Goal: Task Accomplishment & Management: Use online tool/utility

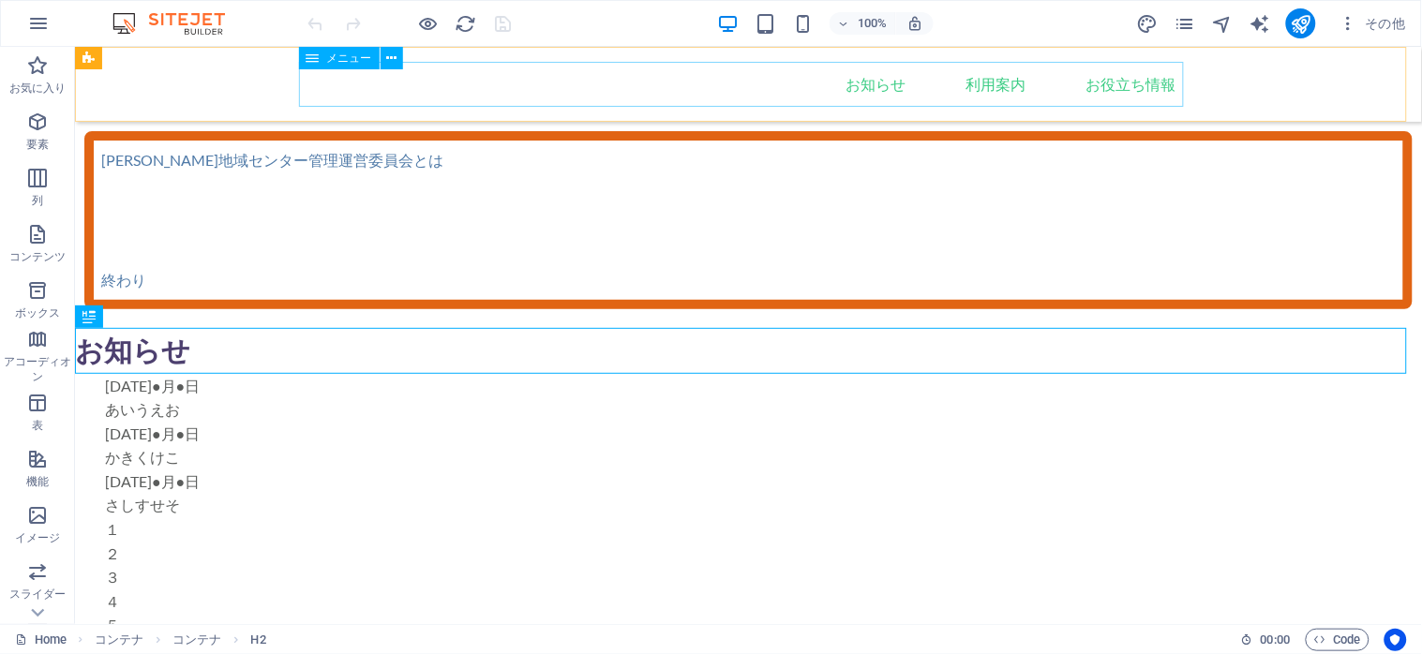
click at [869, 95] on nav "Home お知らせ 利用案内 お役立ち情報" at bounding box center [748, 83] width 885 height 45
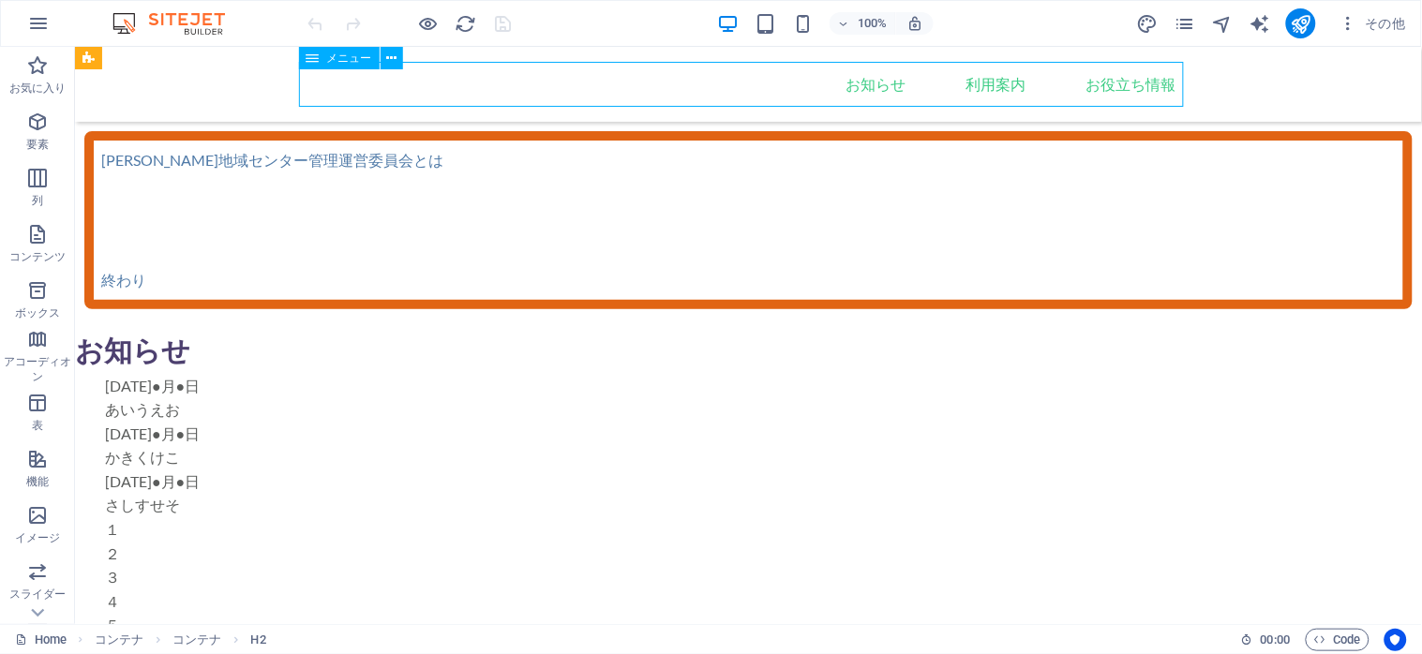
click at [869, 95] on nav "Home お知らせ 利用案内 お役立ち情報" at bounding box center [748, 83] width 885 height 45
select select
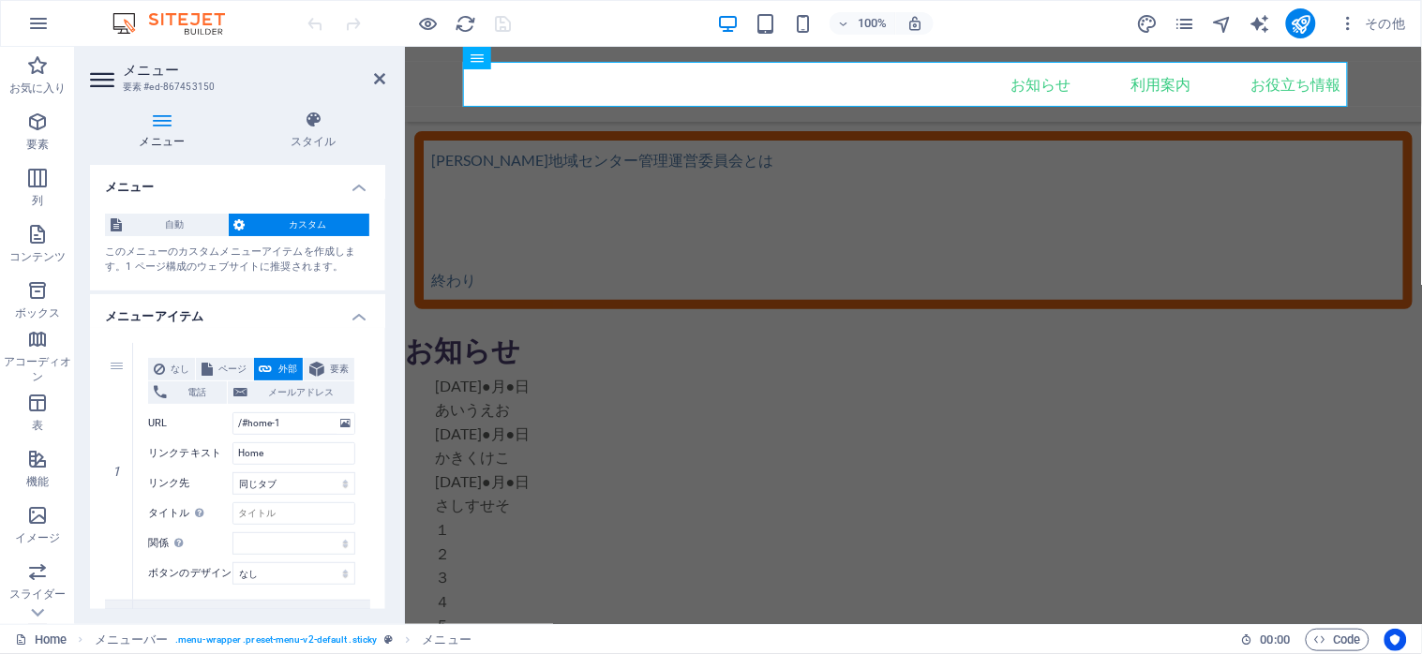
scroll to position [375, 0]
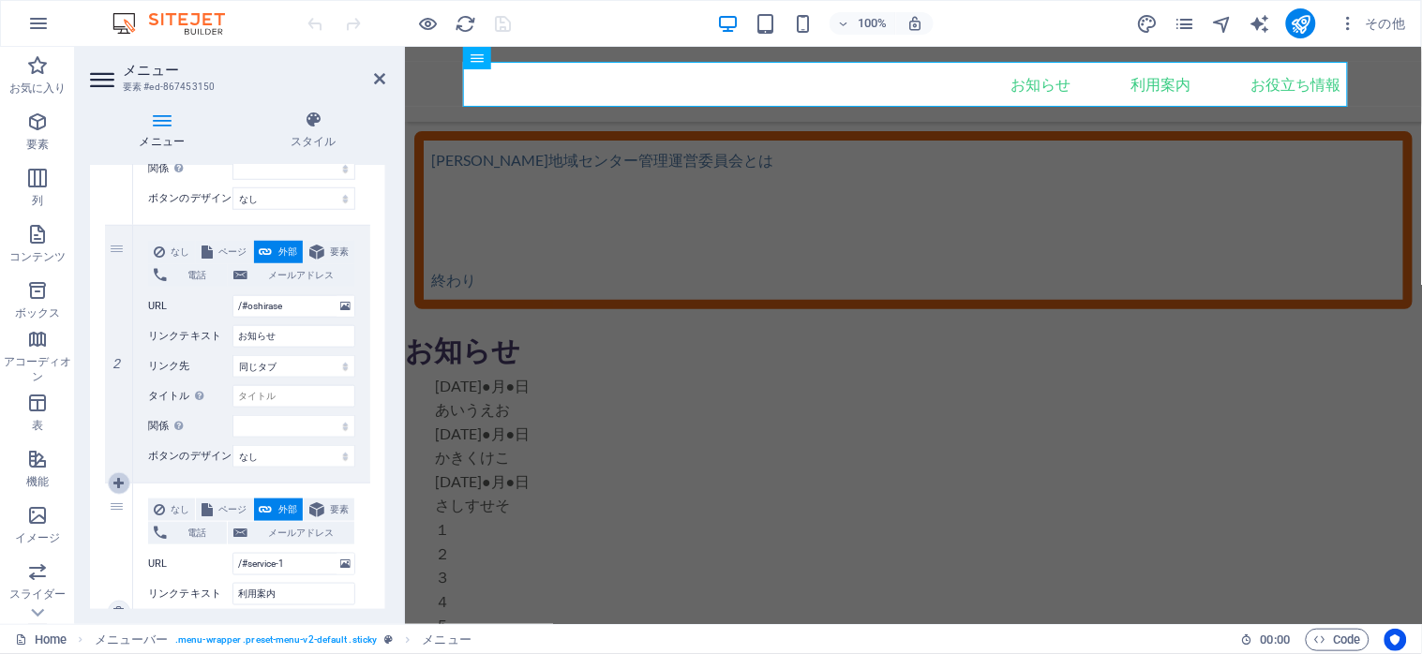
click at [114, 485] on icon at bounding box center [118, 483] width 10 height 13
select select
type input "/#service-1"
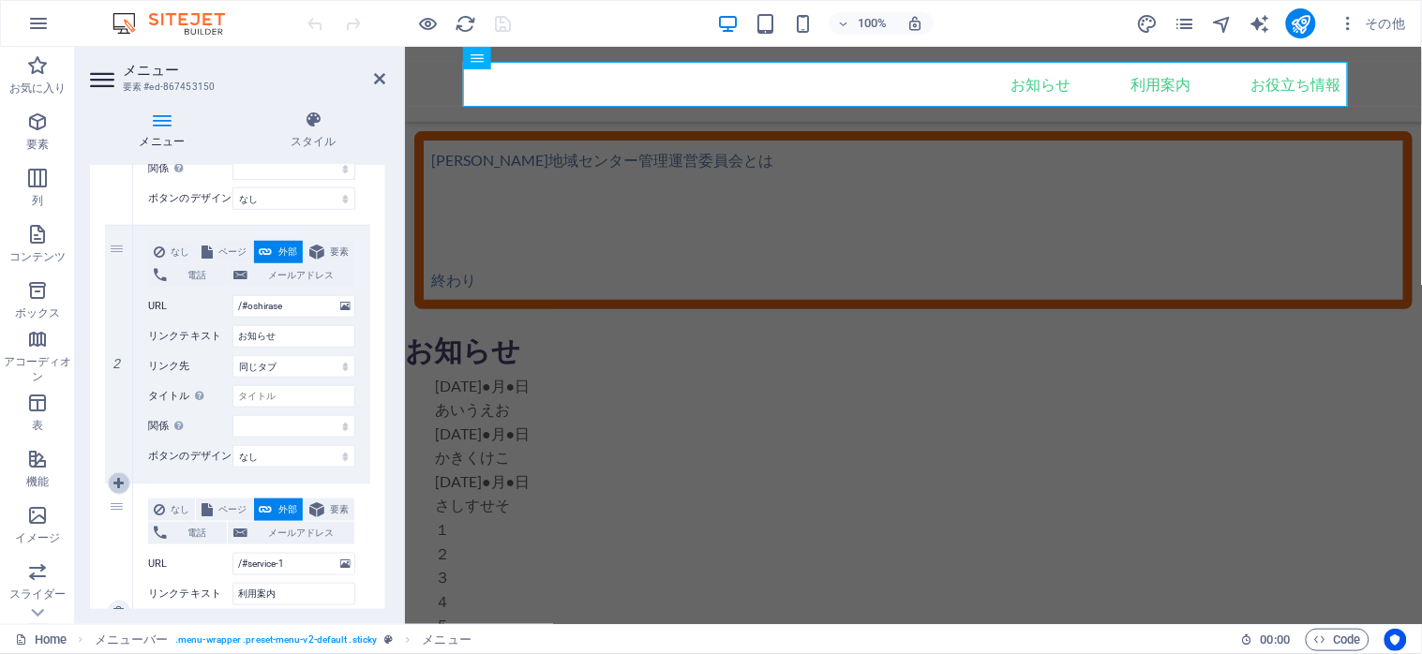
type input "利用案内"
select select
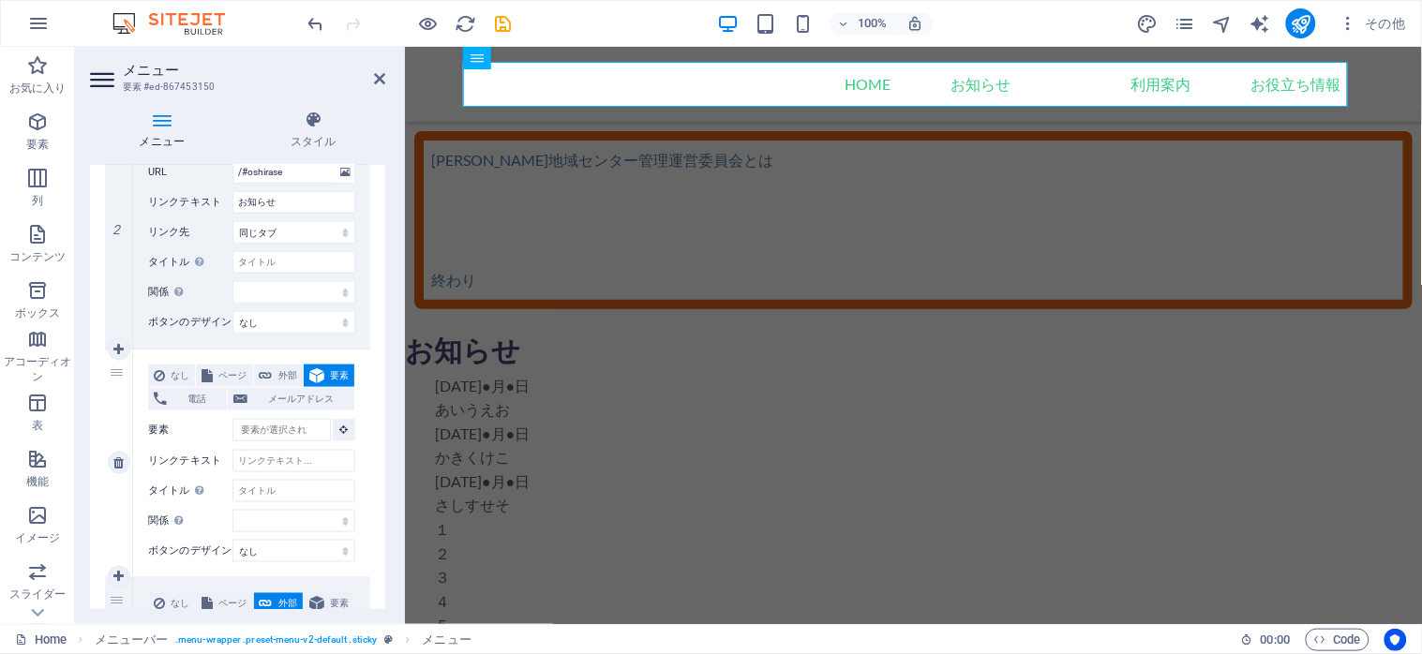
scroll to position [562, 0]
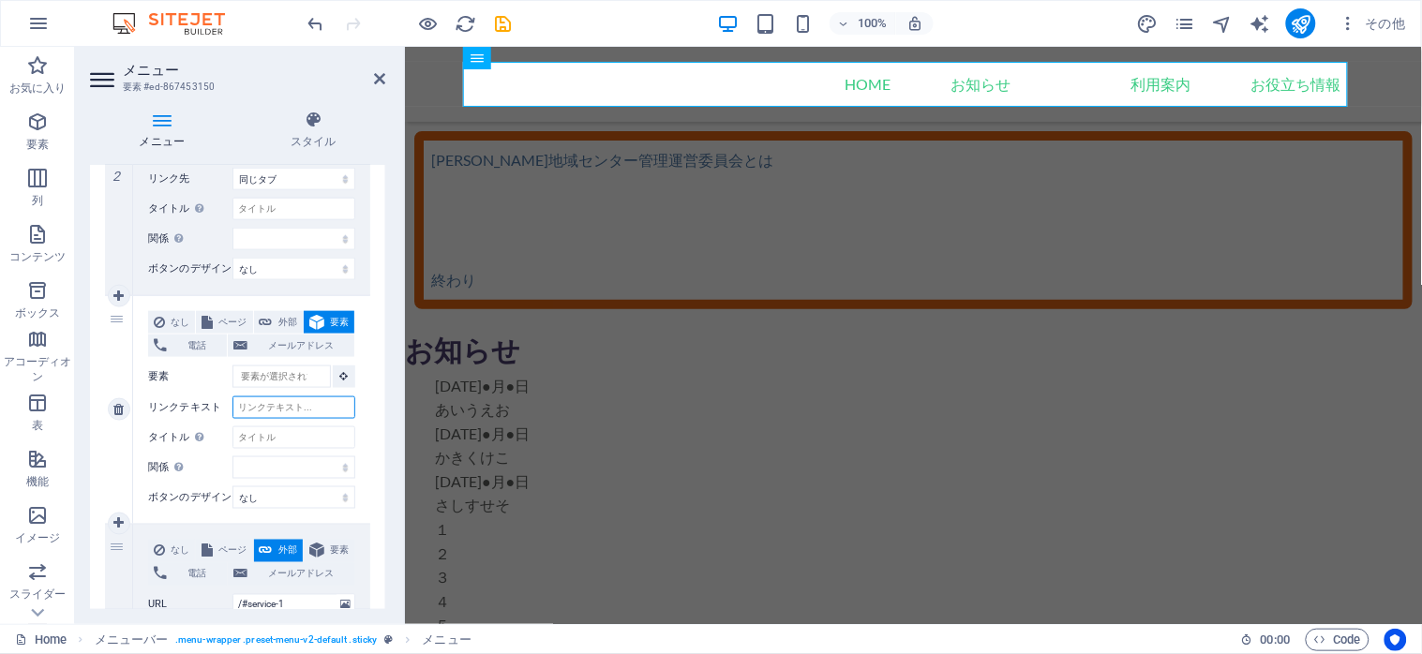
click at [251, 404] on input "リンクテキスト" at bounding box center [293, 407] width 123 height 22
type input "施設"
select select
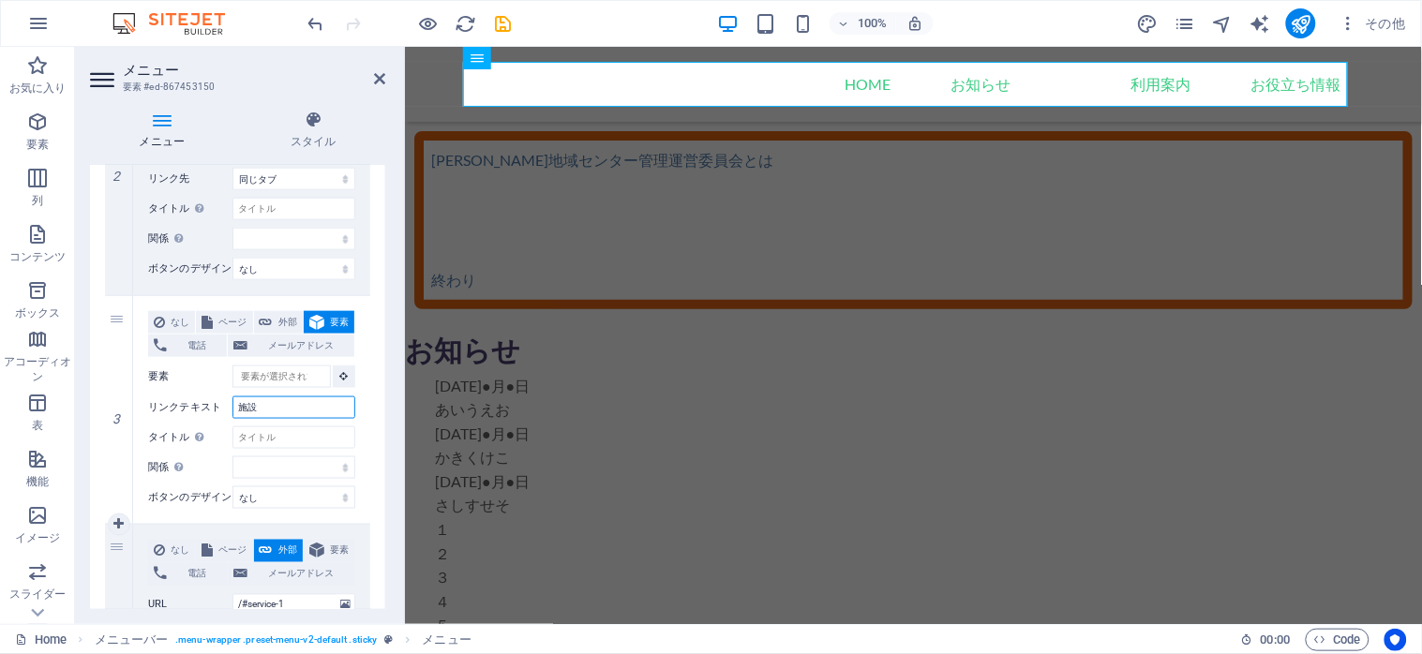
select select
click at [279, 410] on input "施設" at bounding box center [293, 407] width 123 height 22
type input "施設annnai"
select select
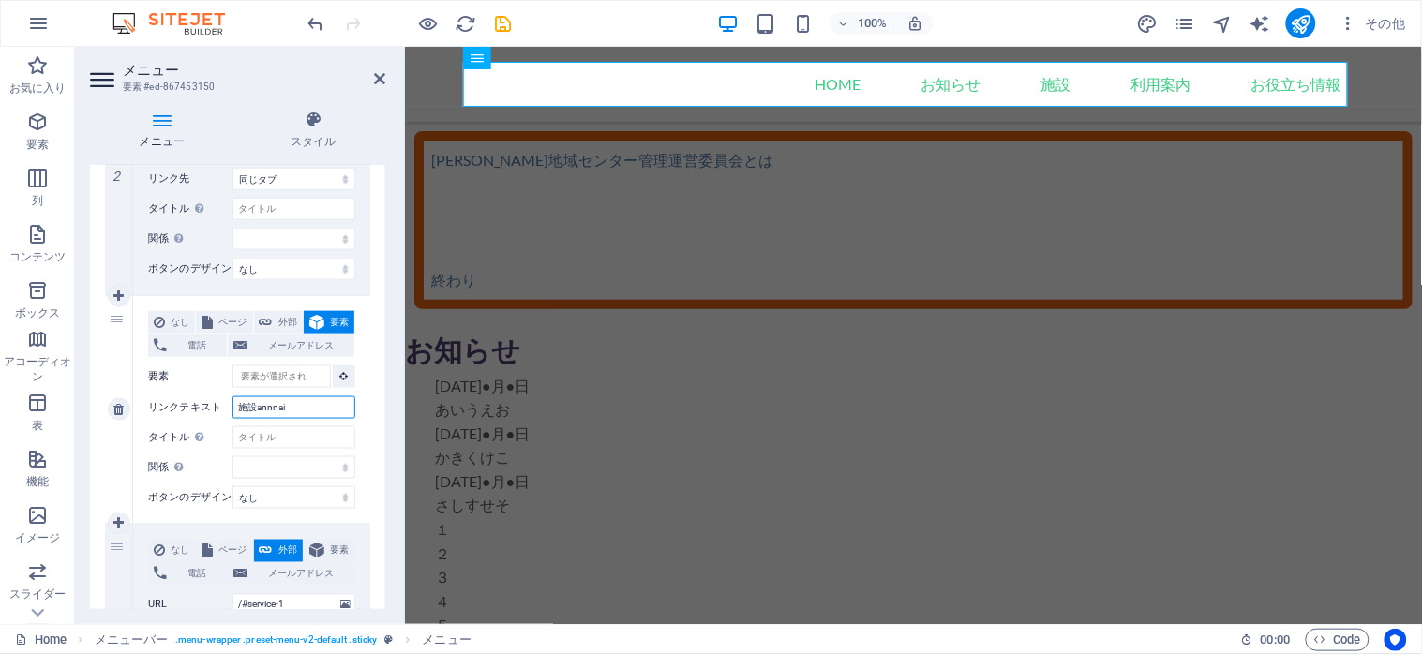
select select
type input "施設"
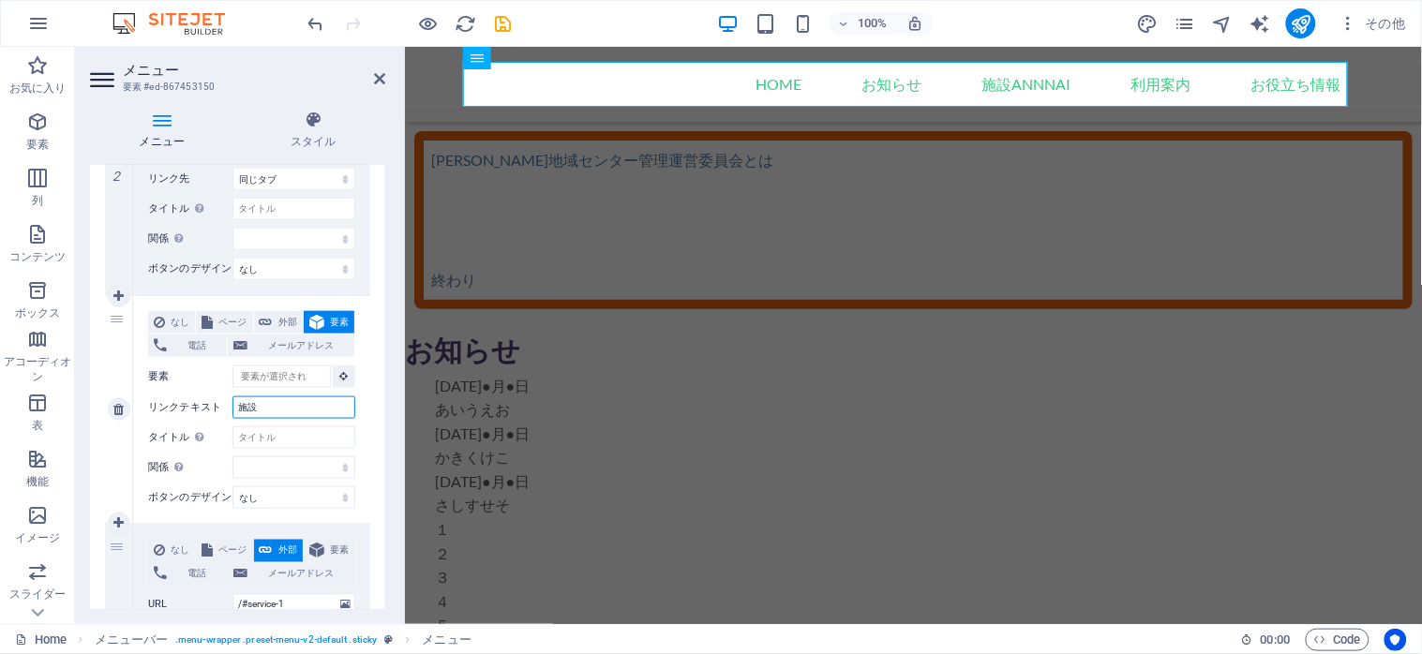
select select
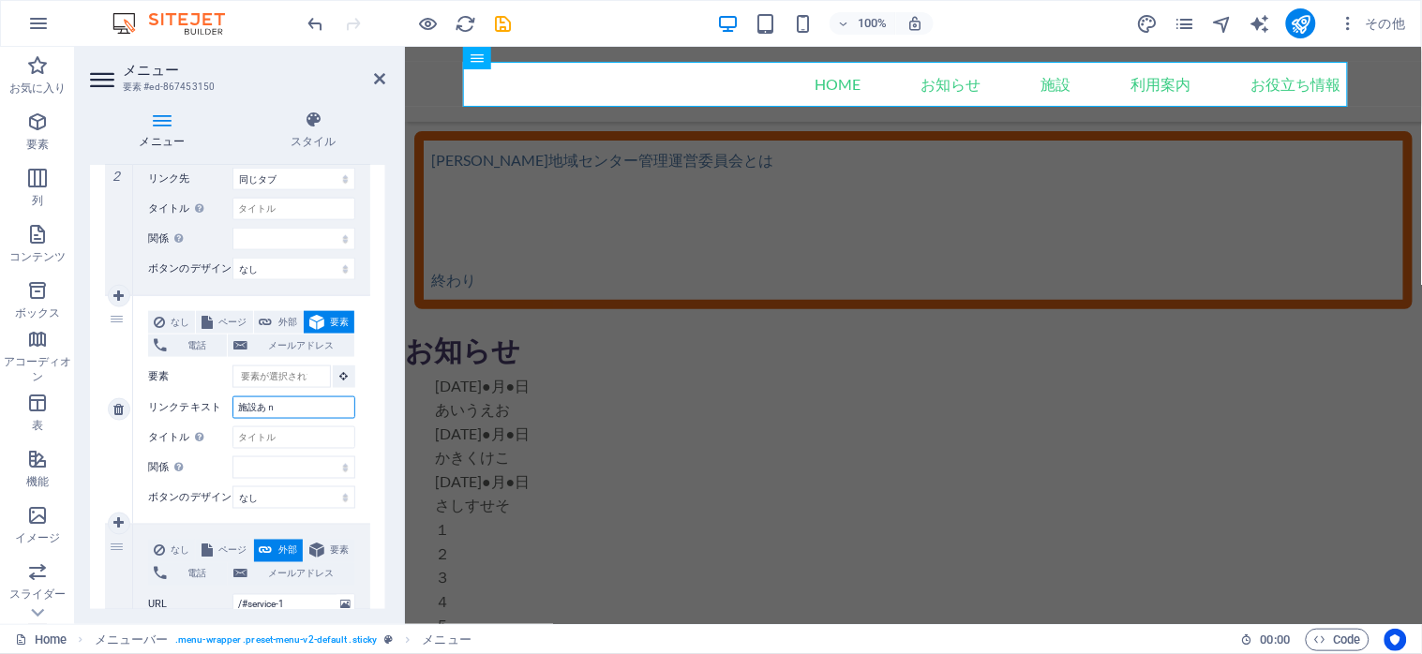
type input "施設あん"
select select
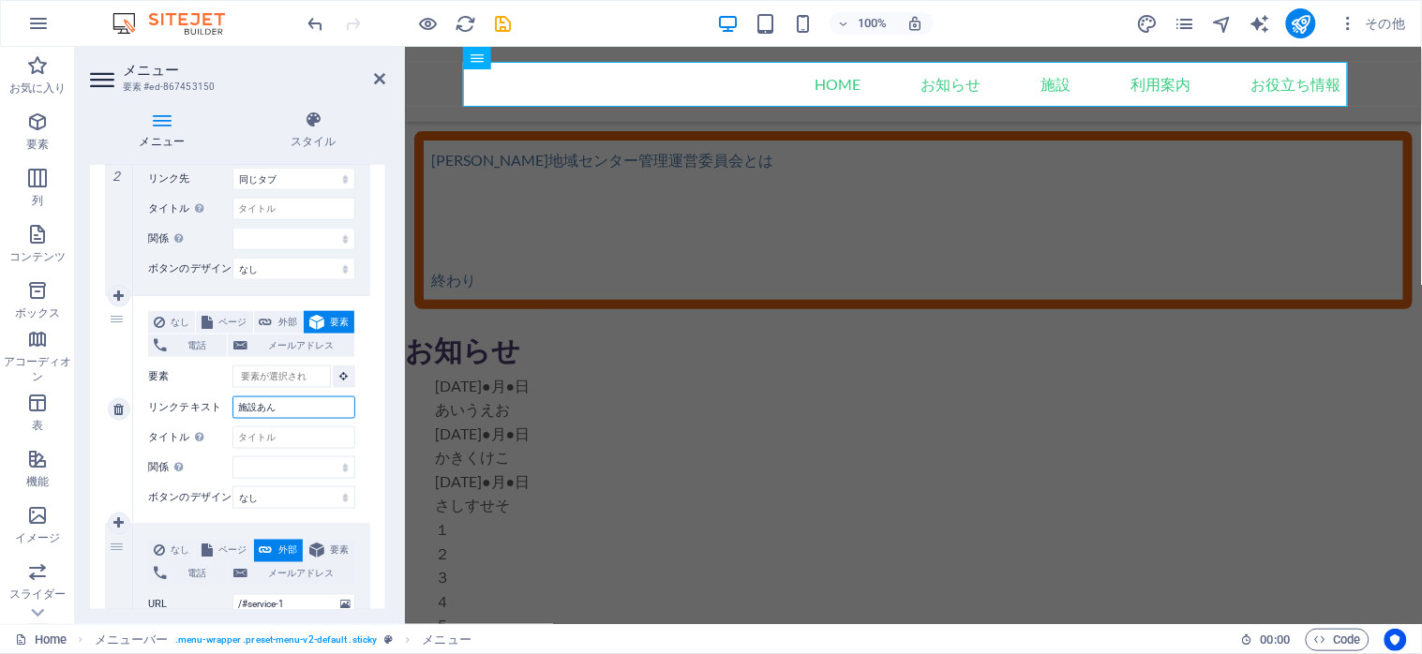
select select
type input "施設案内"
select select
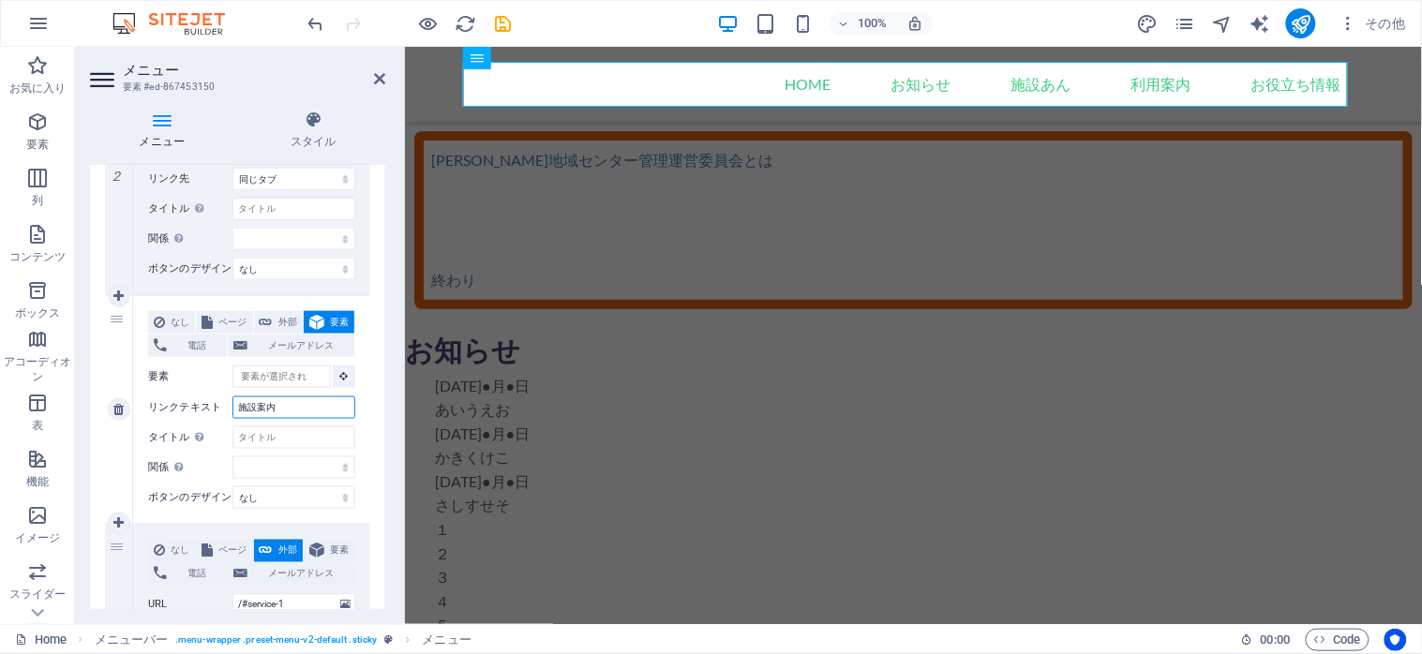
select select
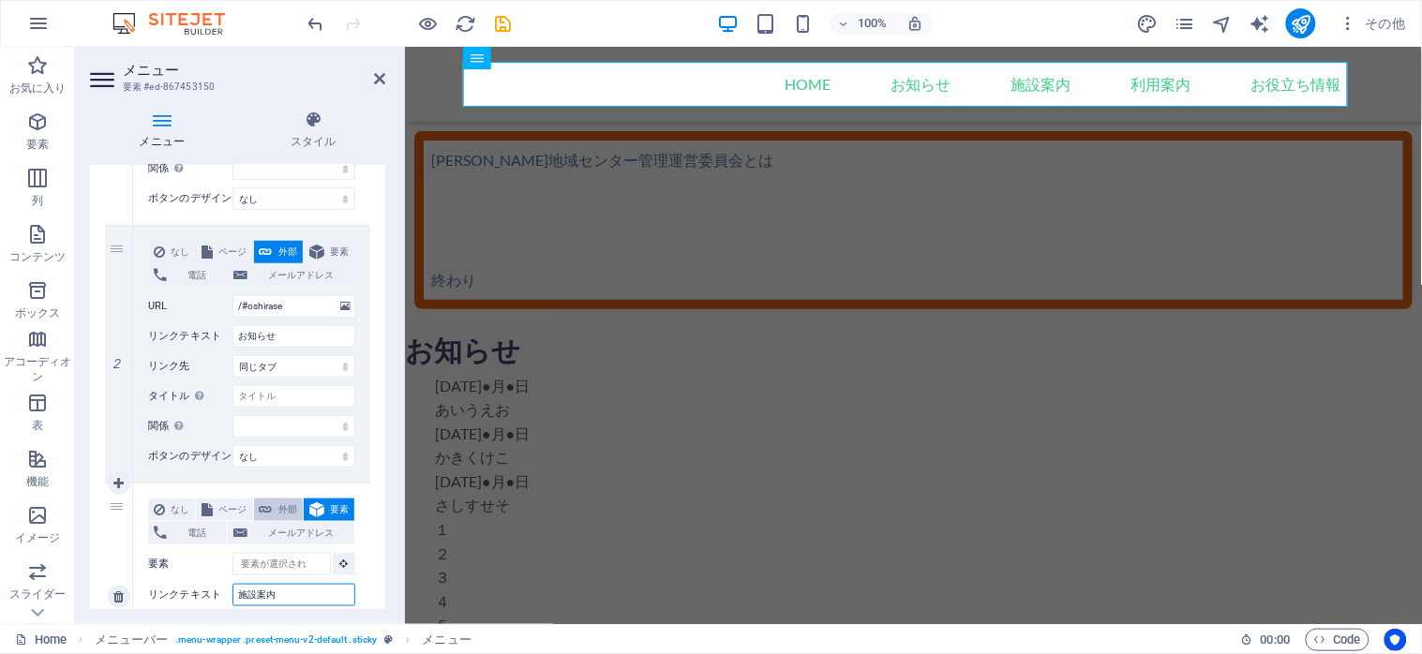
type input "施設案内"
click at [297, 514] on span "外部" at bounding box center [287, 510] width 19 height 22
select select
select select "blank"
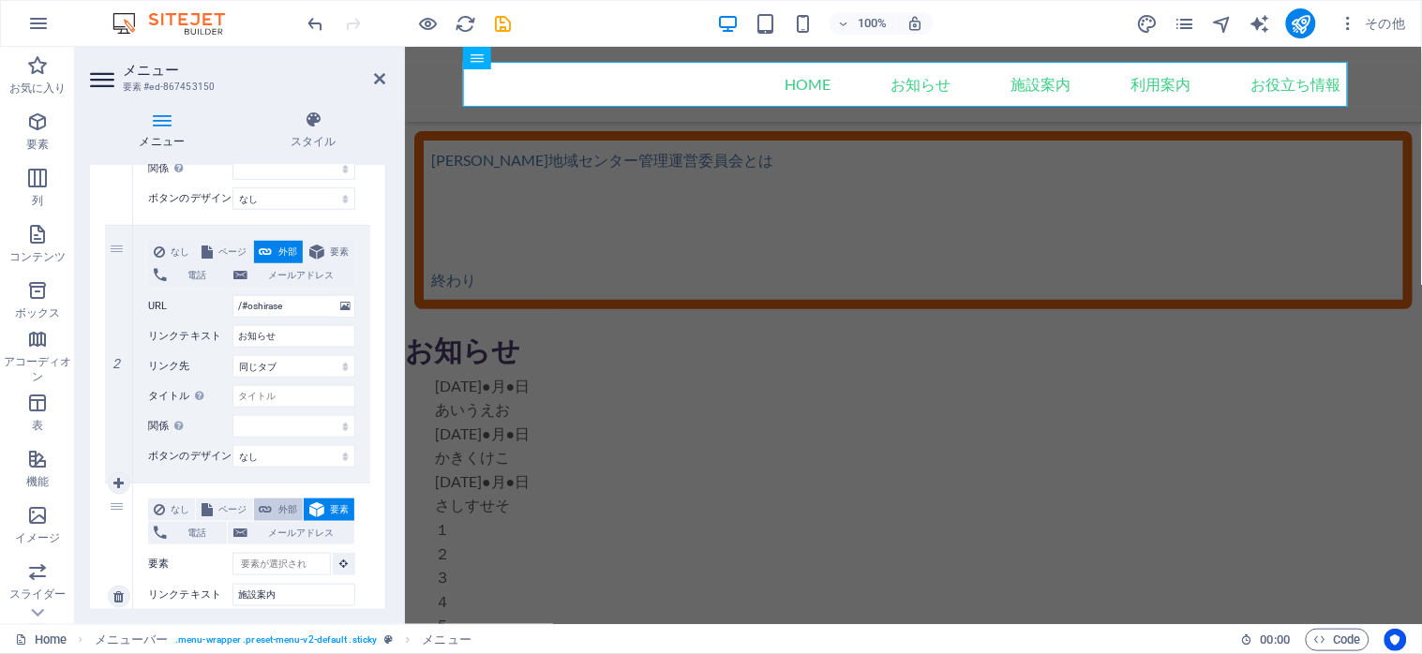
select select
type input "・"
select select
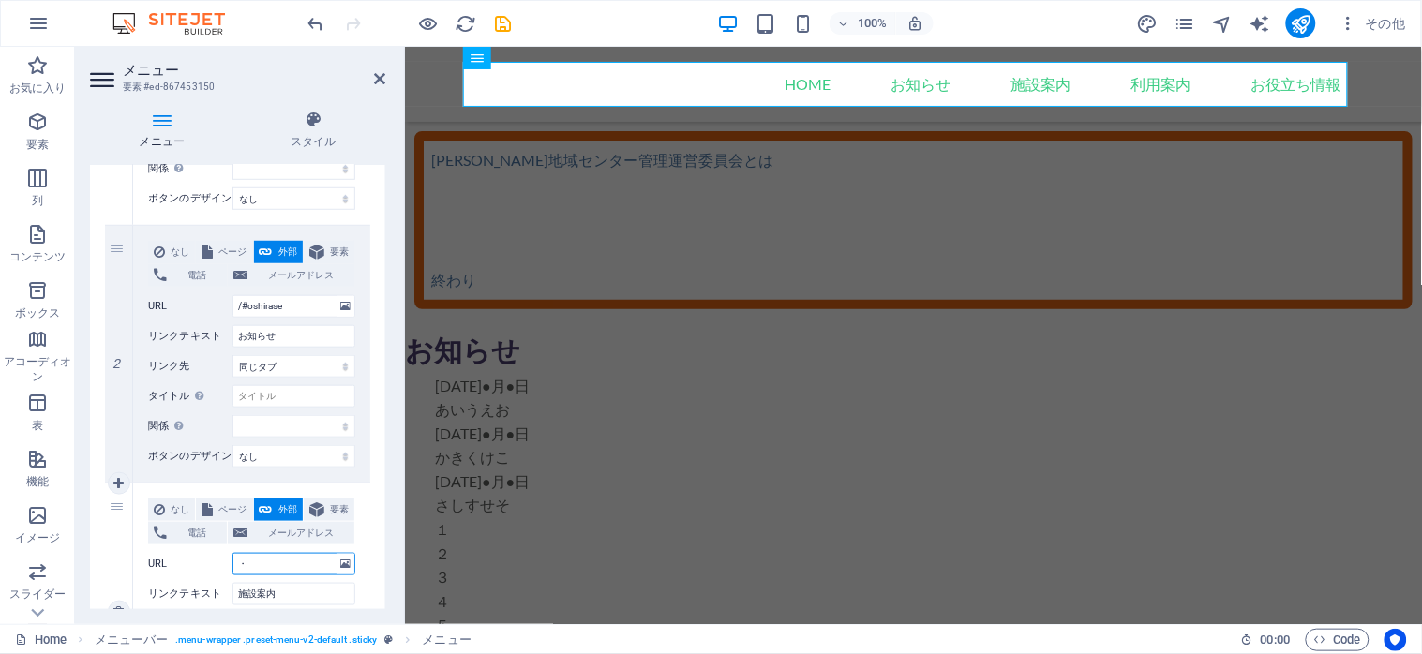
select select
type input "・＃"
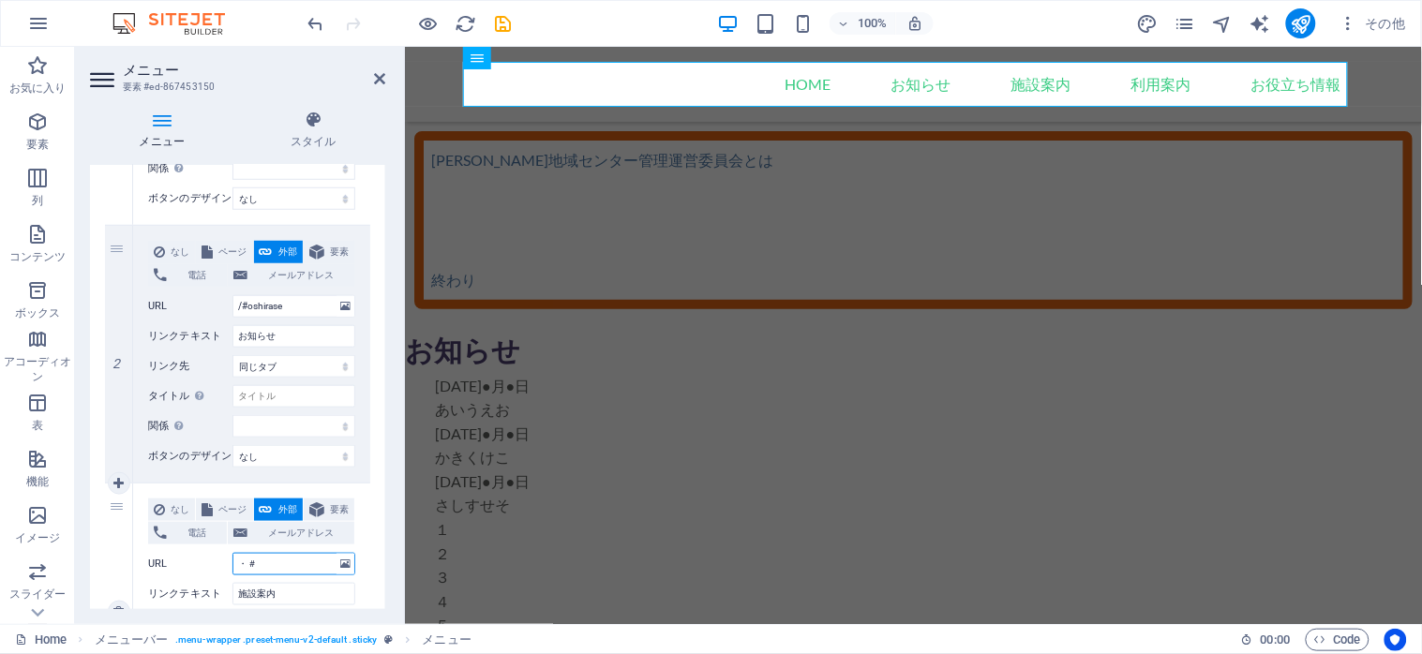
select select
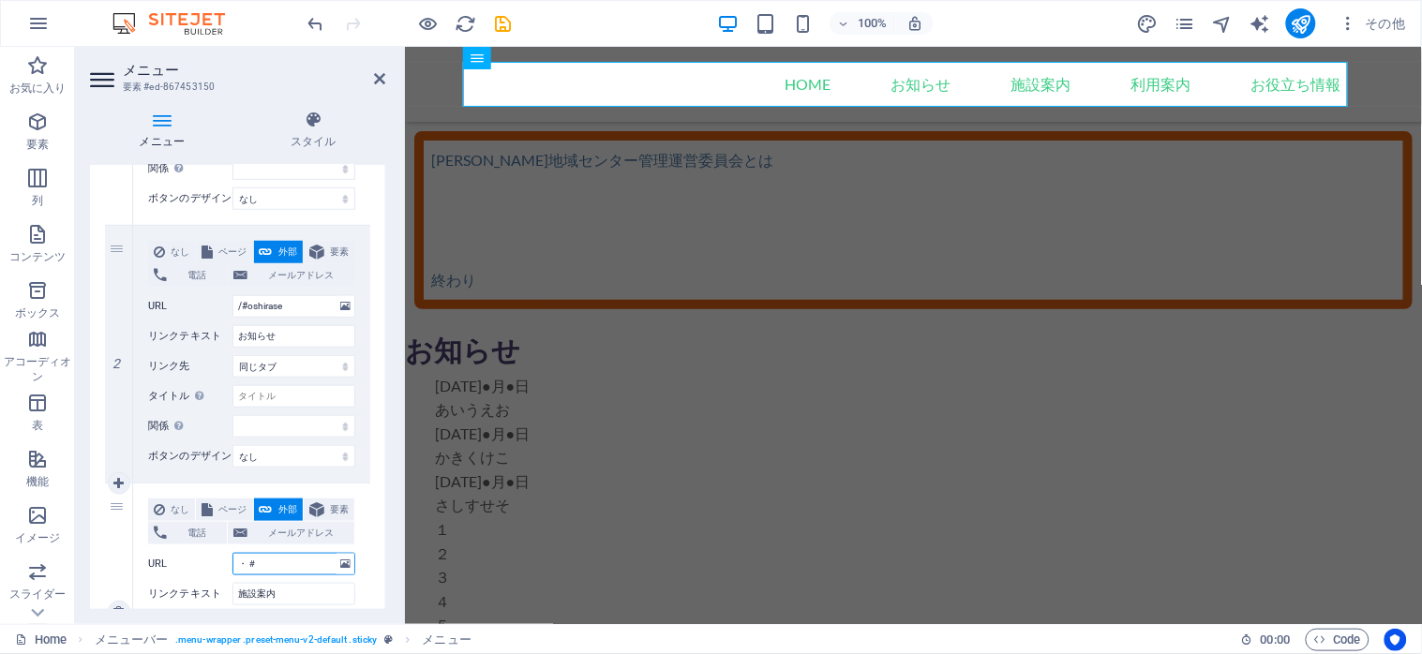
type input "・"
select select
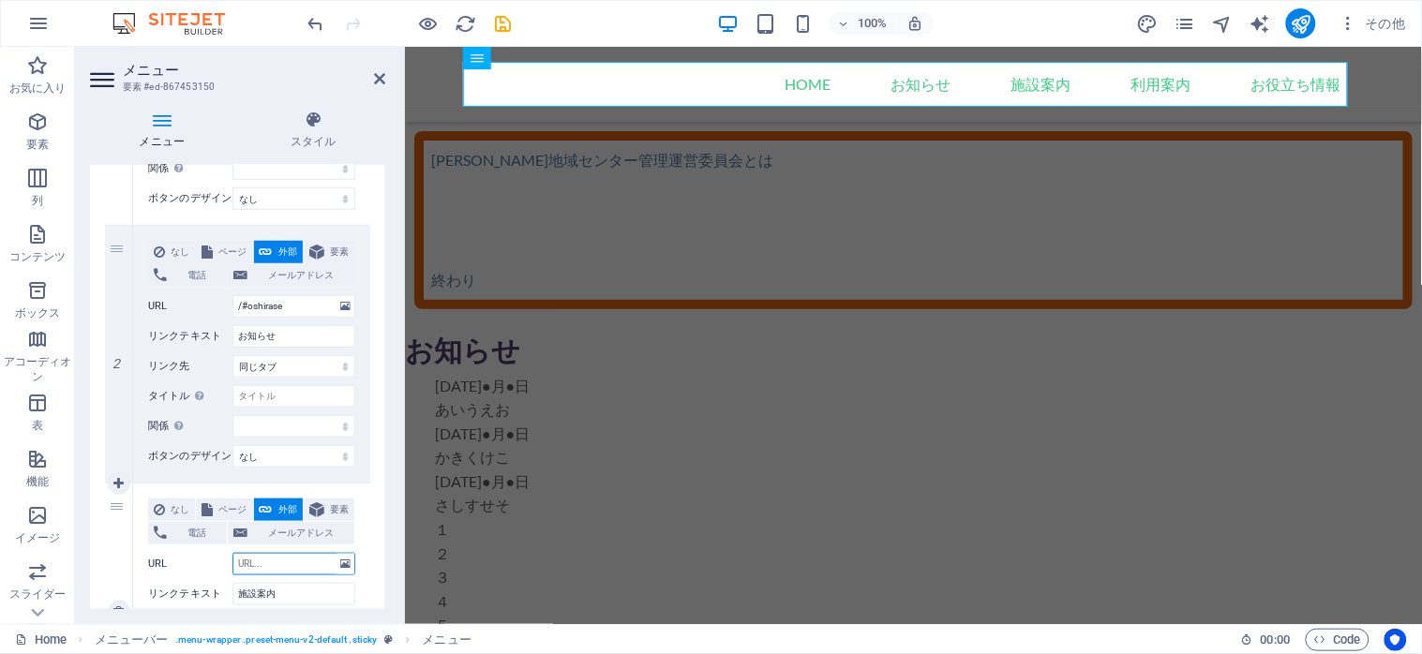
select select
type input "/"
select select
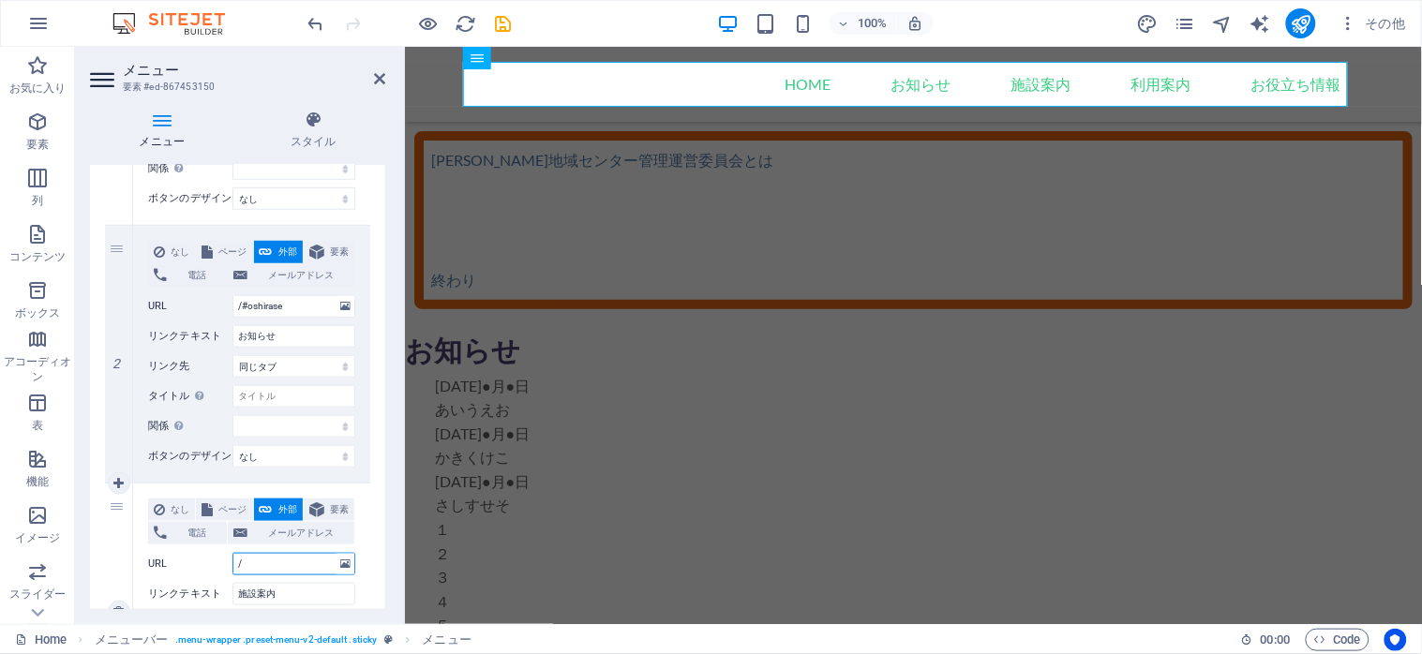
select select
type input "/#"
select select
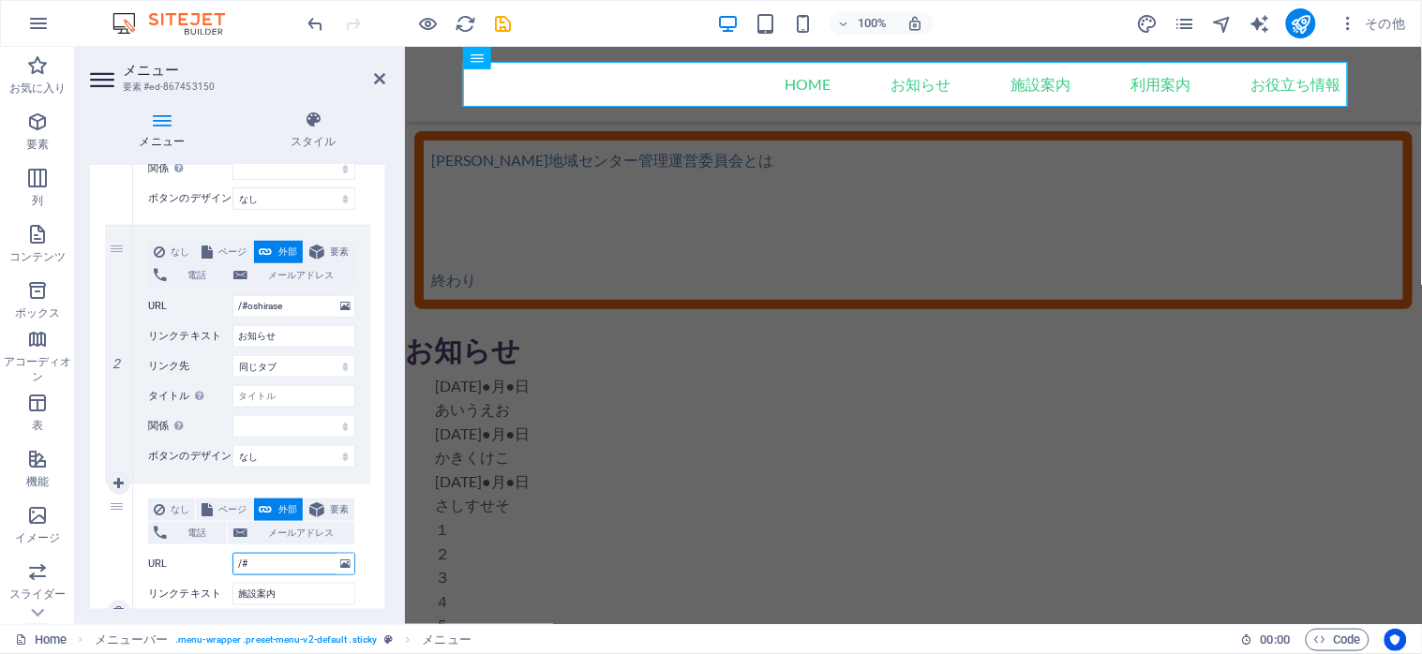
select select
type input "/#service"
select select
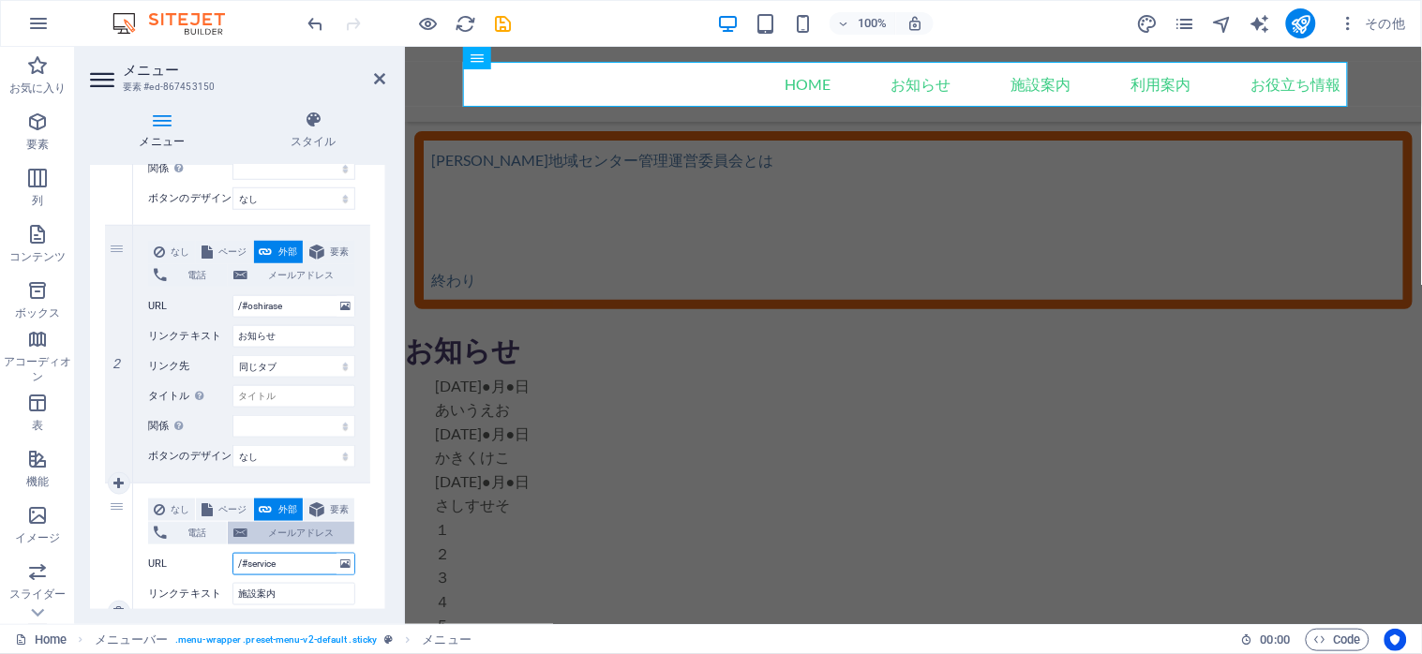
select select
click at [341, 600] on input "施設案内" at bounding box center [293, 594] width 123 height 22
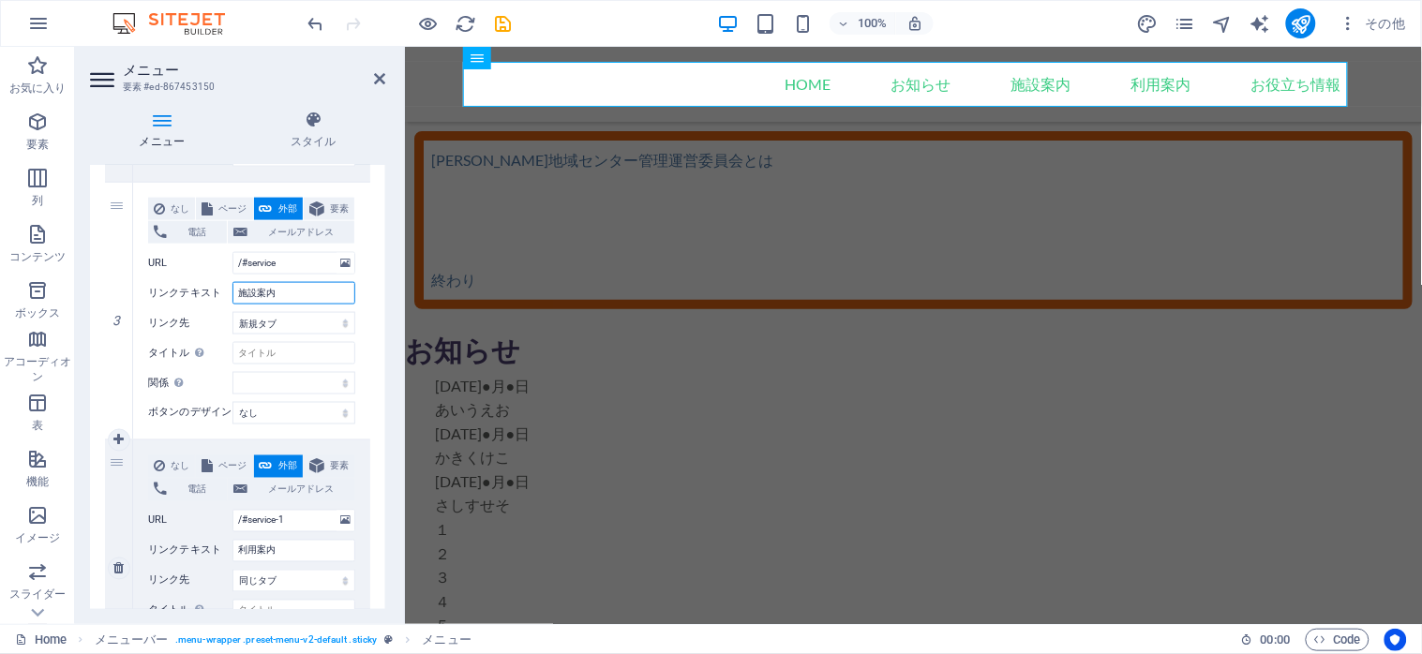
scroll to position [697, 0]
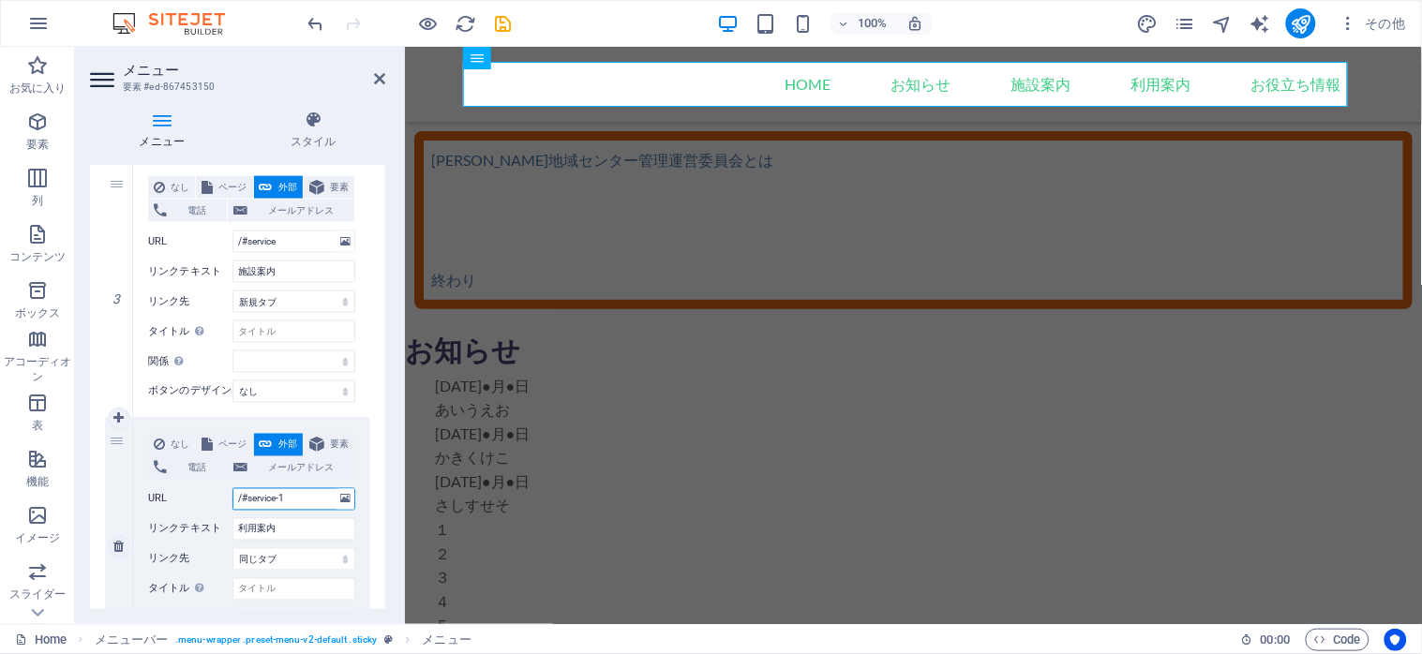
click at [279, 503] on input "/#service-1" at bounding box center [293, 499] width 123 height 22
click at [283, 247] on input "/#service" at bounding box center [293, 242] width 123 height 22
drag, startPoint x: 285, startPoint y: 239, endPoint x: 254, endPoint y: 240, distance: 30.9
click at [254, 240] on input "/#service" at bounding box center [293, 242] width 123 height 22
click at [363, 129] on h4 "スタイル" at bounding box center [314, 130] width 144 height 39
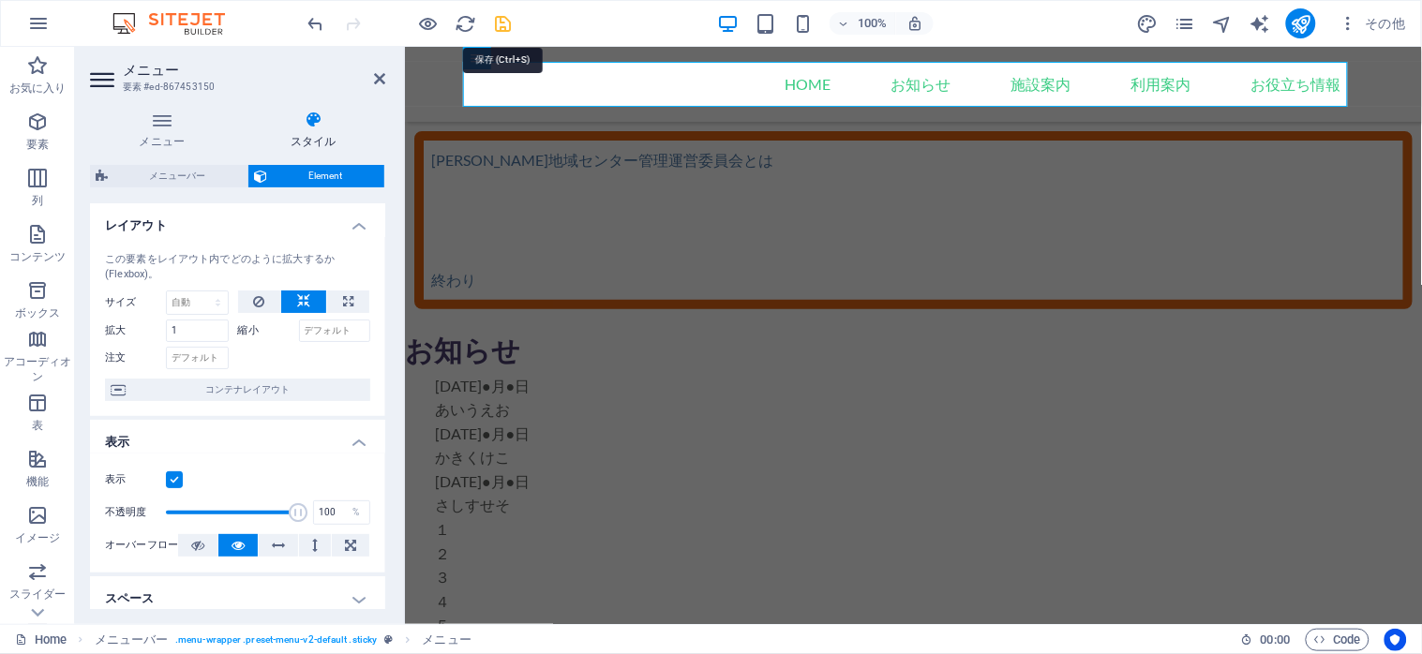
click at [504, 16] on icon "save" at bounding box center [504, 24] width 22 height 22
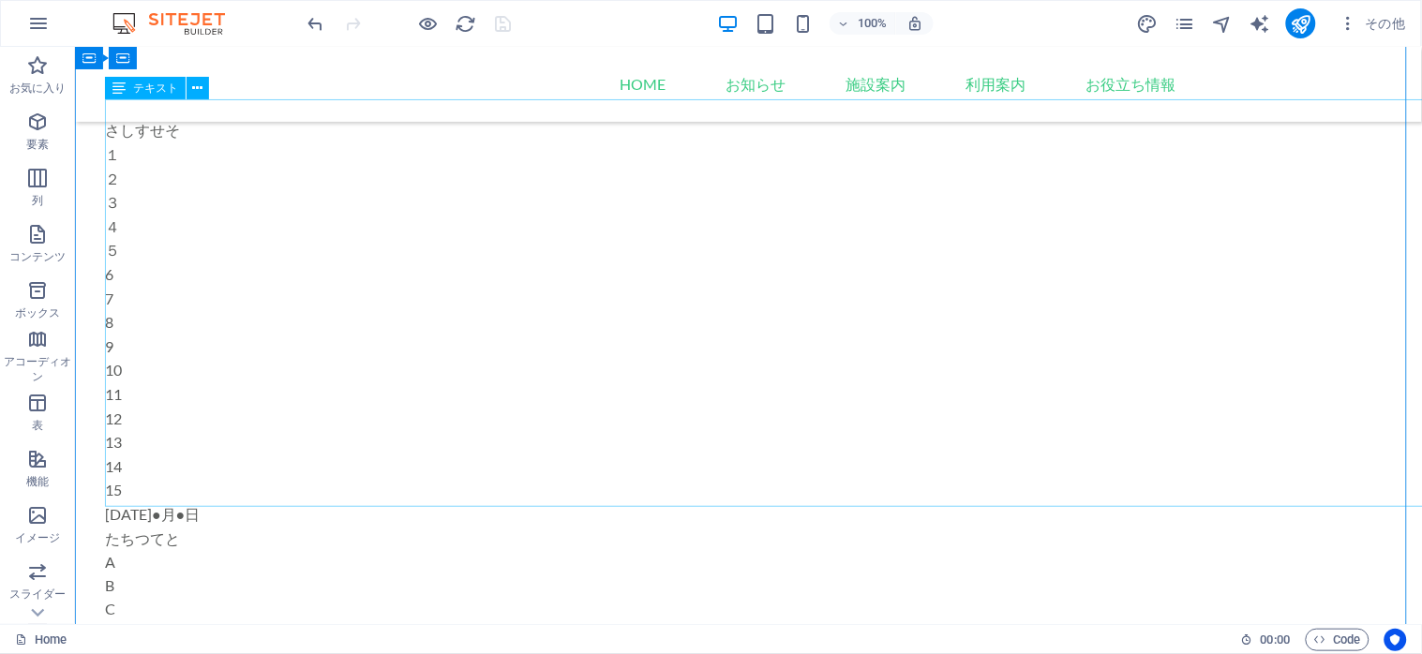
scroll to position [562, 0]
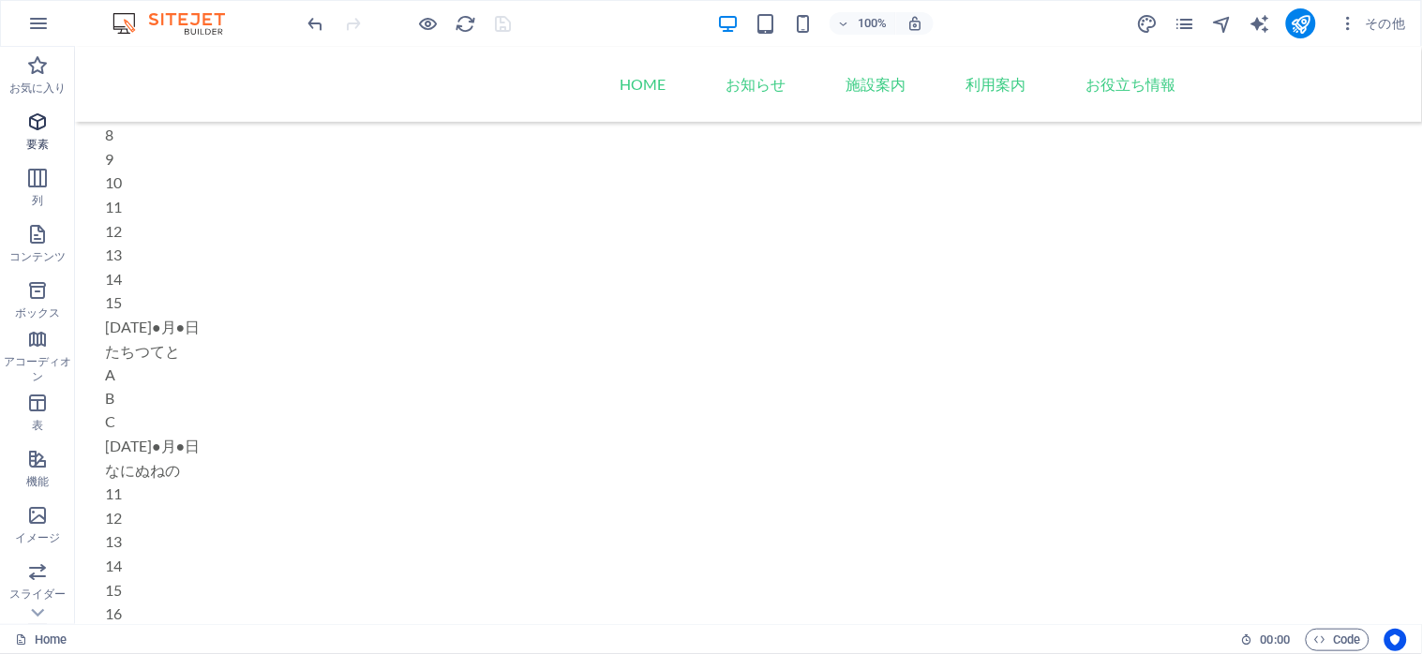
click at [26, 127] on icon "button" at bounding box center [37, 122] width 22 height 22
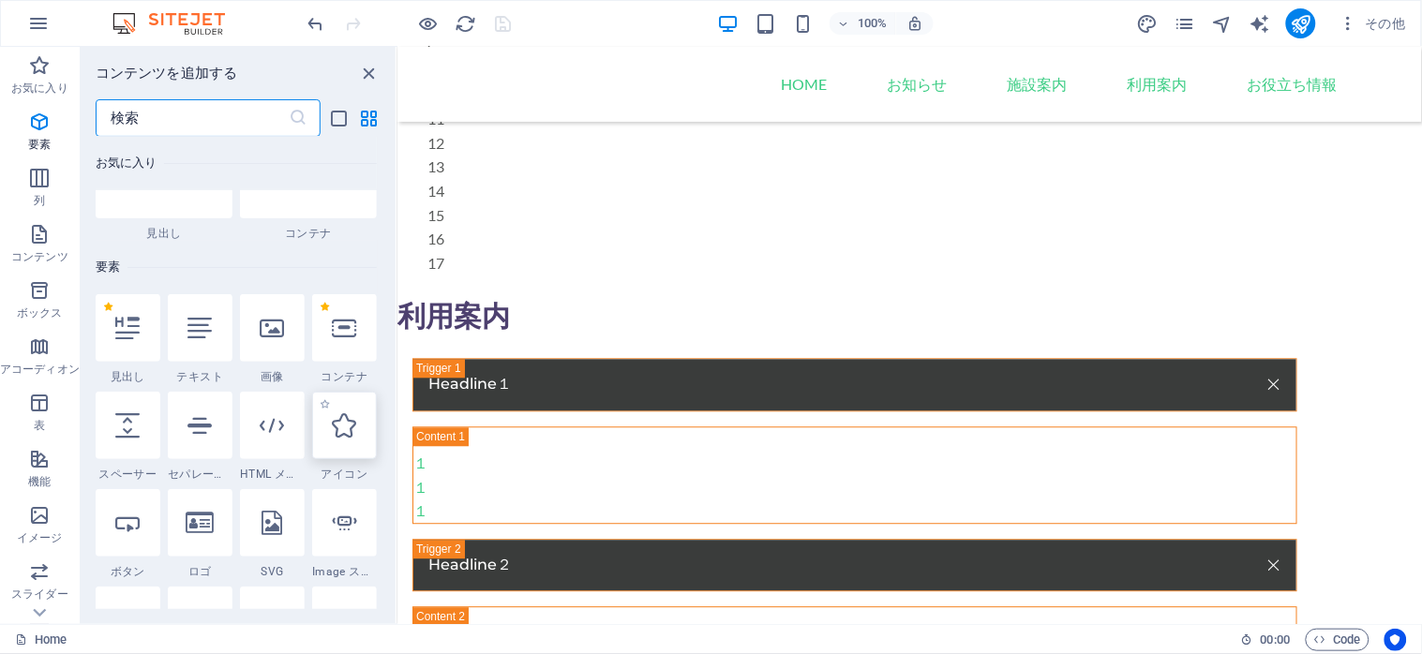
scroll to position [12, 0]
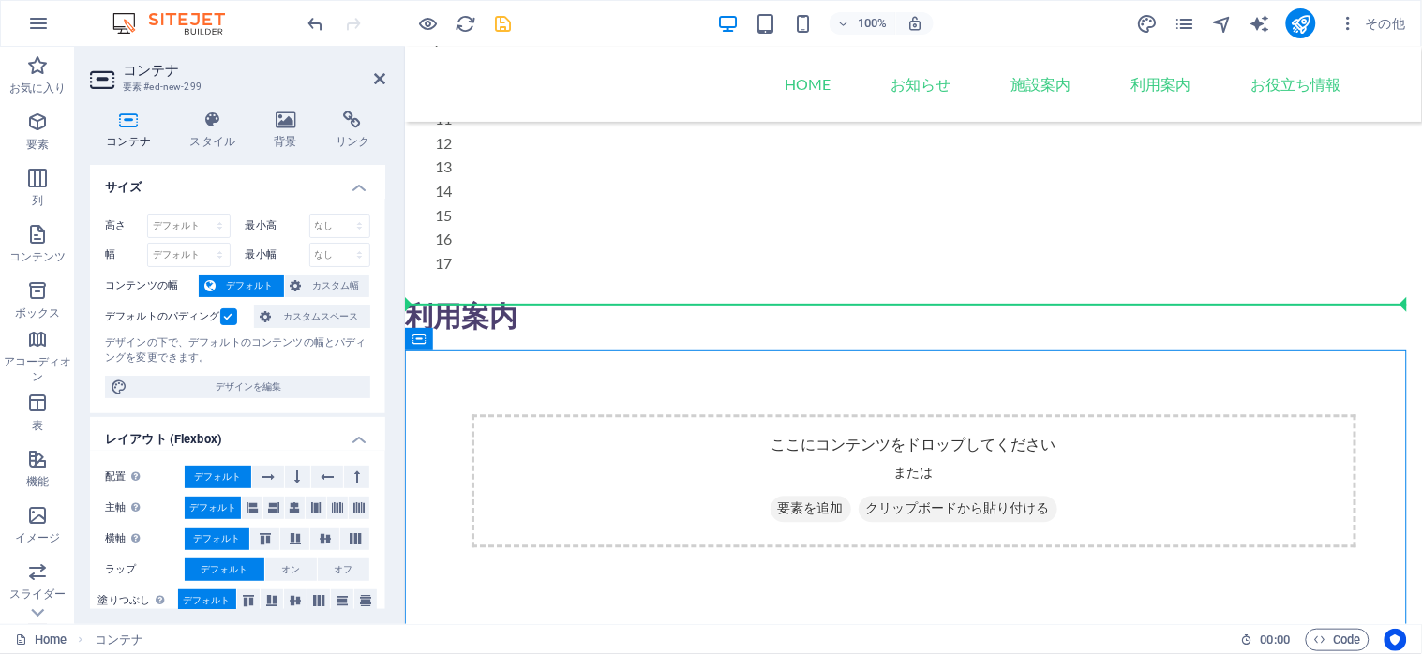
drag, startPoint x: 829, startPoint y: 385, endPoint x: 419, endPoint y: 302, distance: 418.9
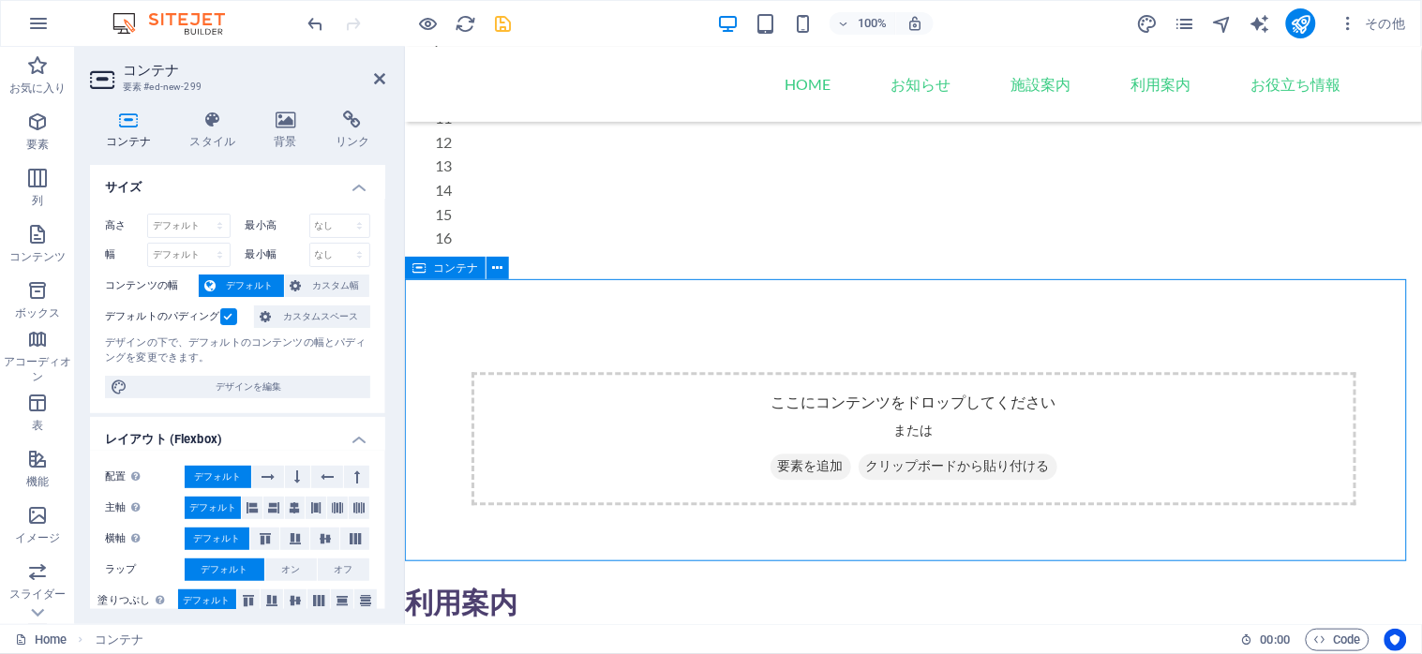
scroll to position [937, 0]
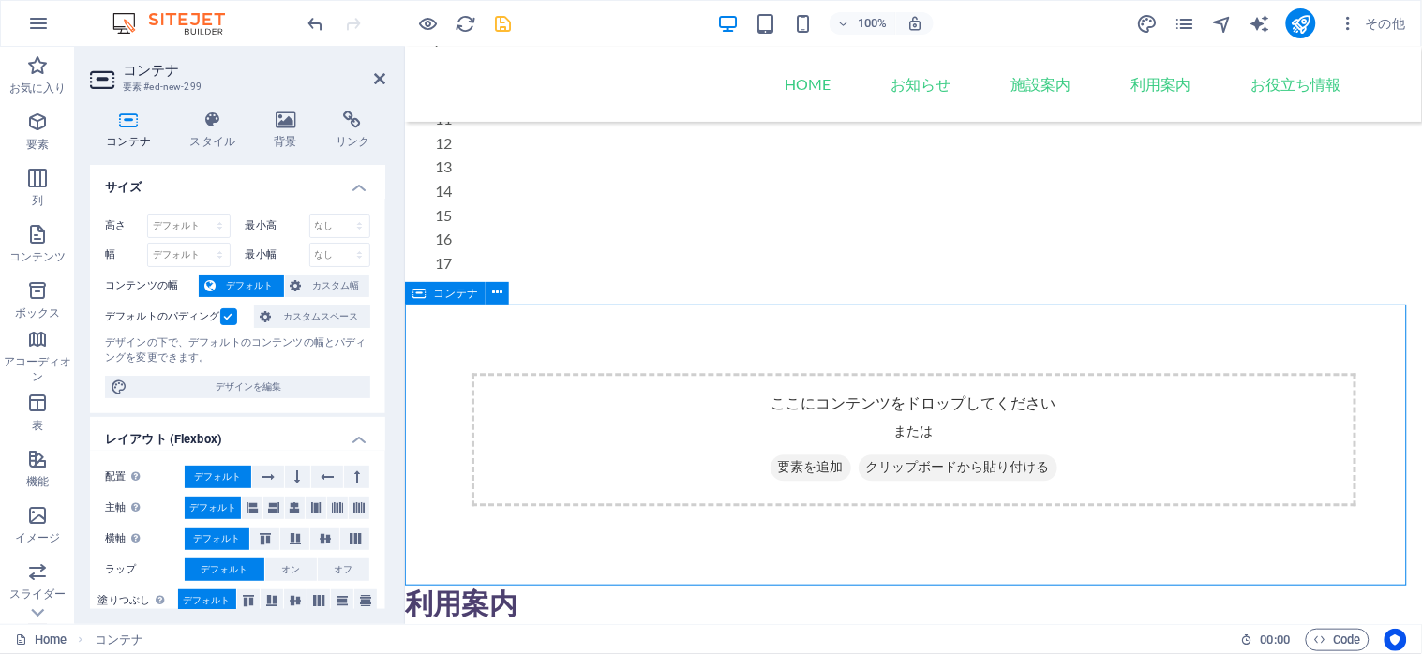
drag, startPoint x: 867, startPoint y: 612, endPoint x: 810, endPoint y: 473, distance: 150.0
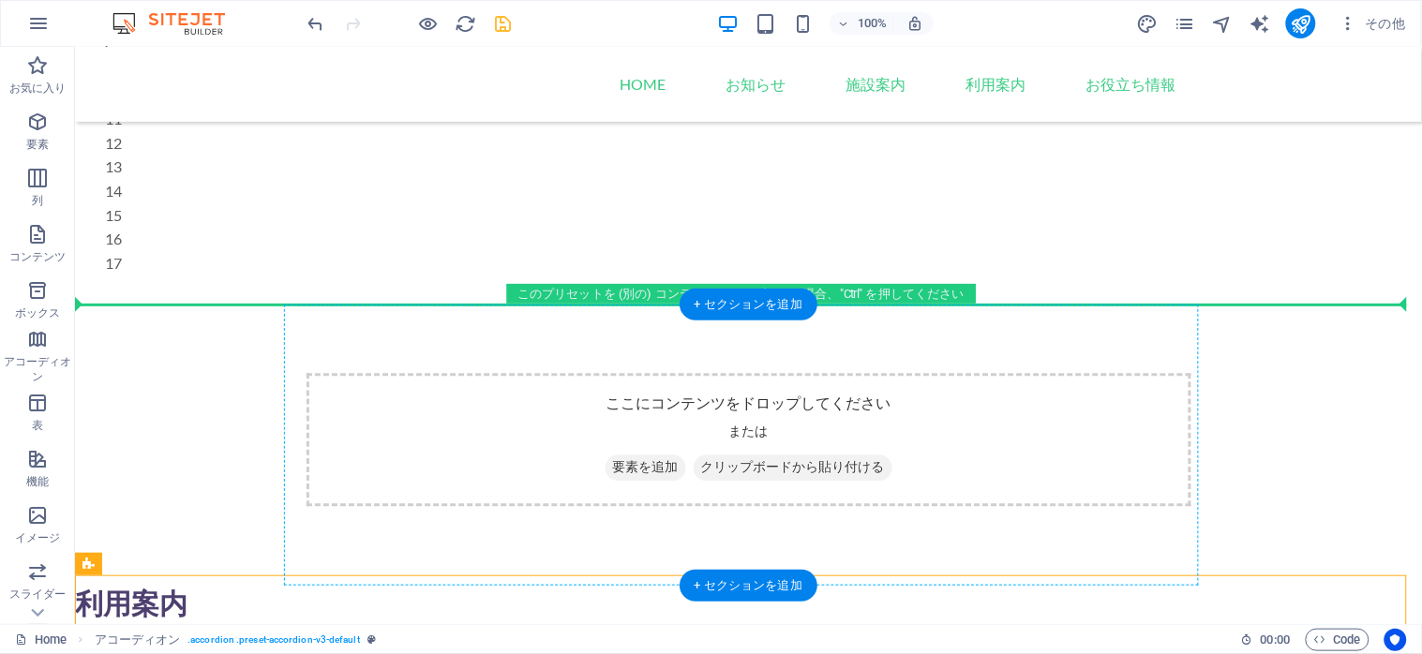
drag, startPoint x: 515, startPoint y: 608, endPoint x: 646, endPoint y: 442, distance: 210.9
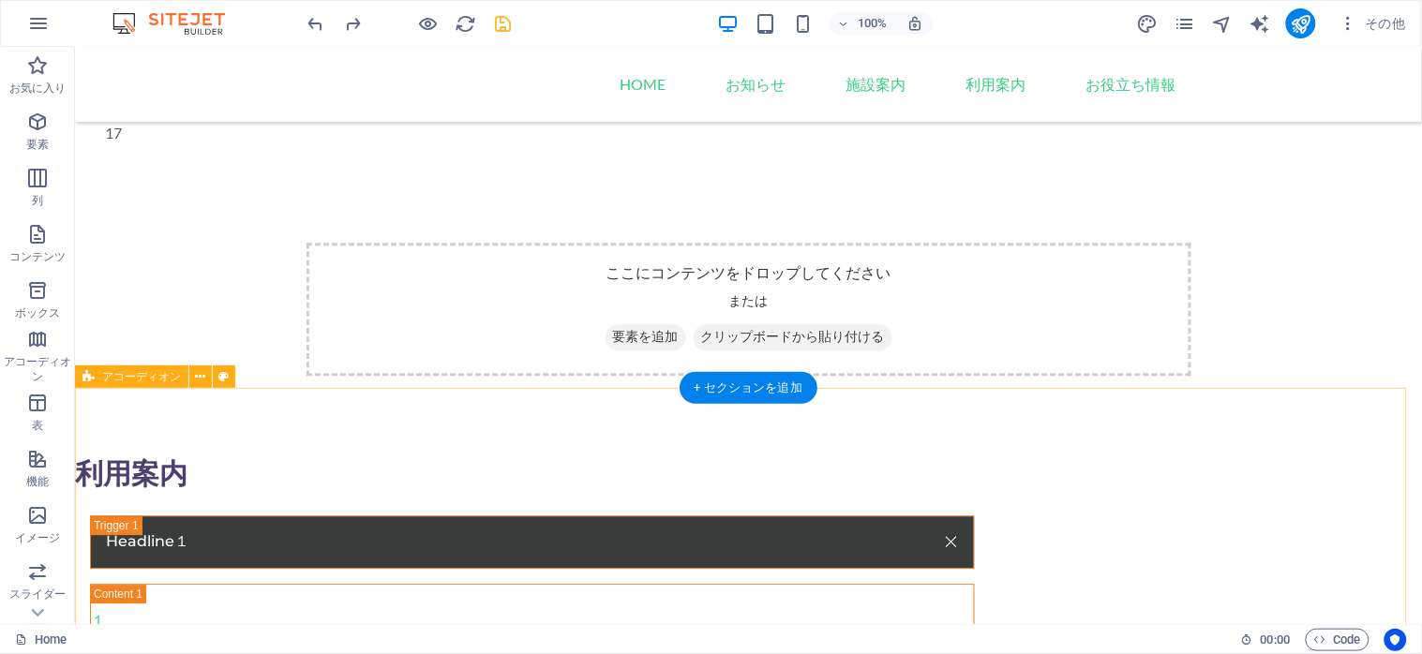
scroll to position [1125, 0]
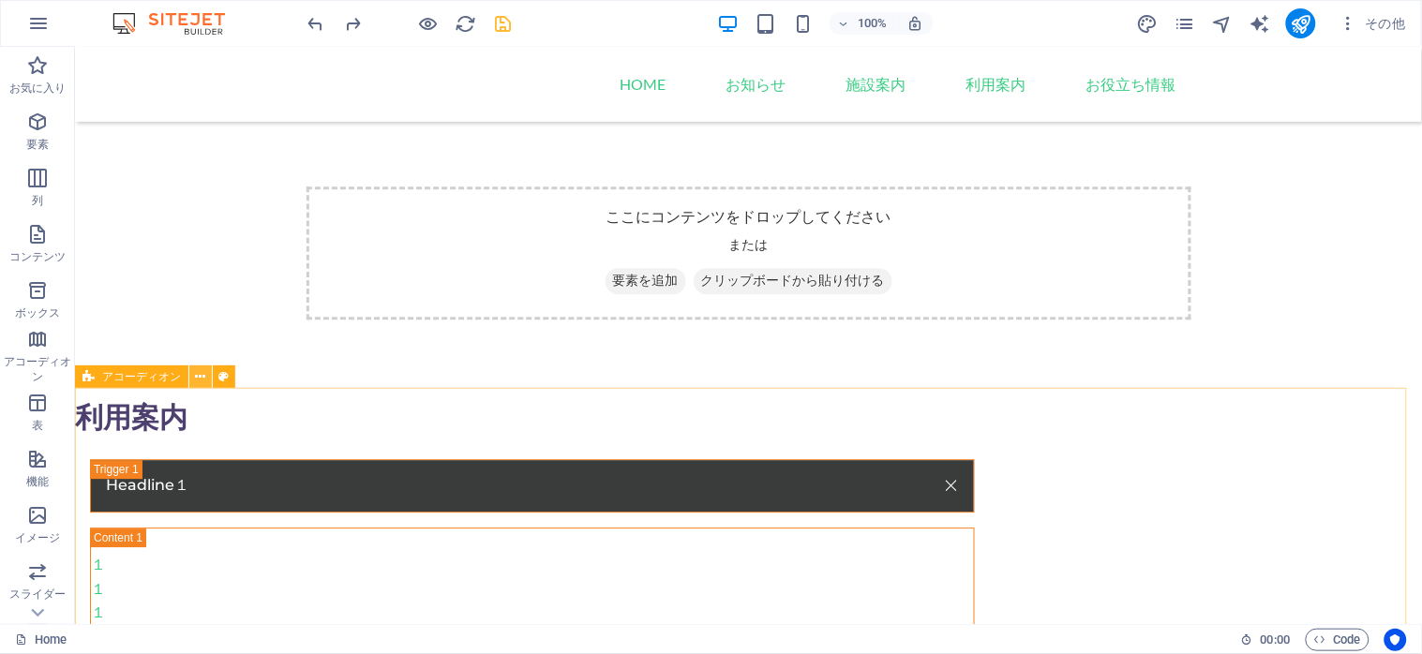
click at [201, 375] on icon at bounding box center [201, 377] width 10 height 20
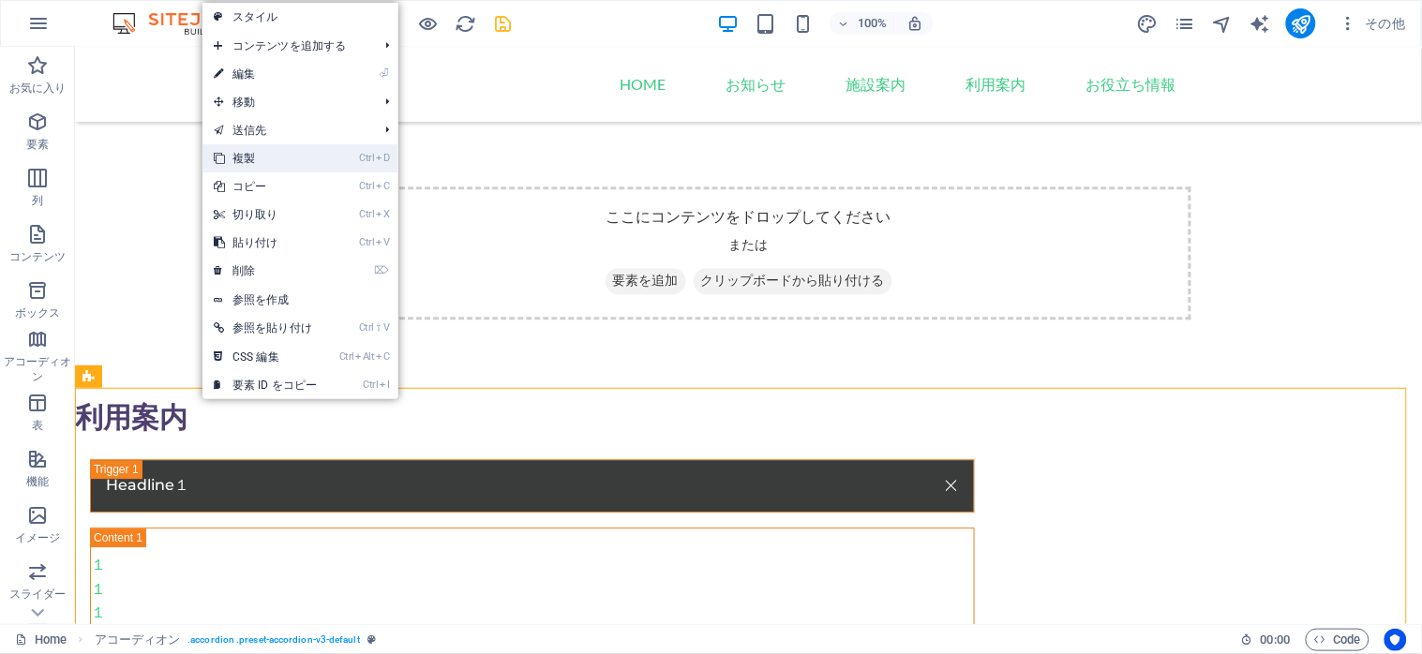
click at [259, 155] on link "Ctrl D 複製" at bounding box center [265, 158] width 126 height 28
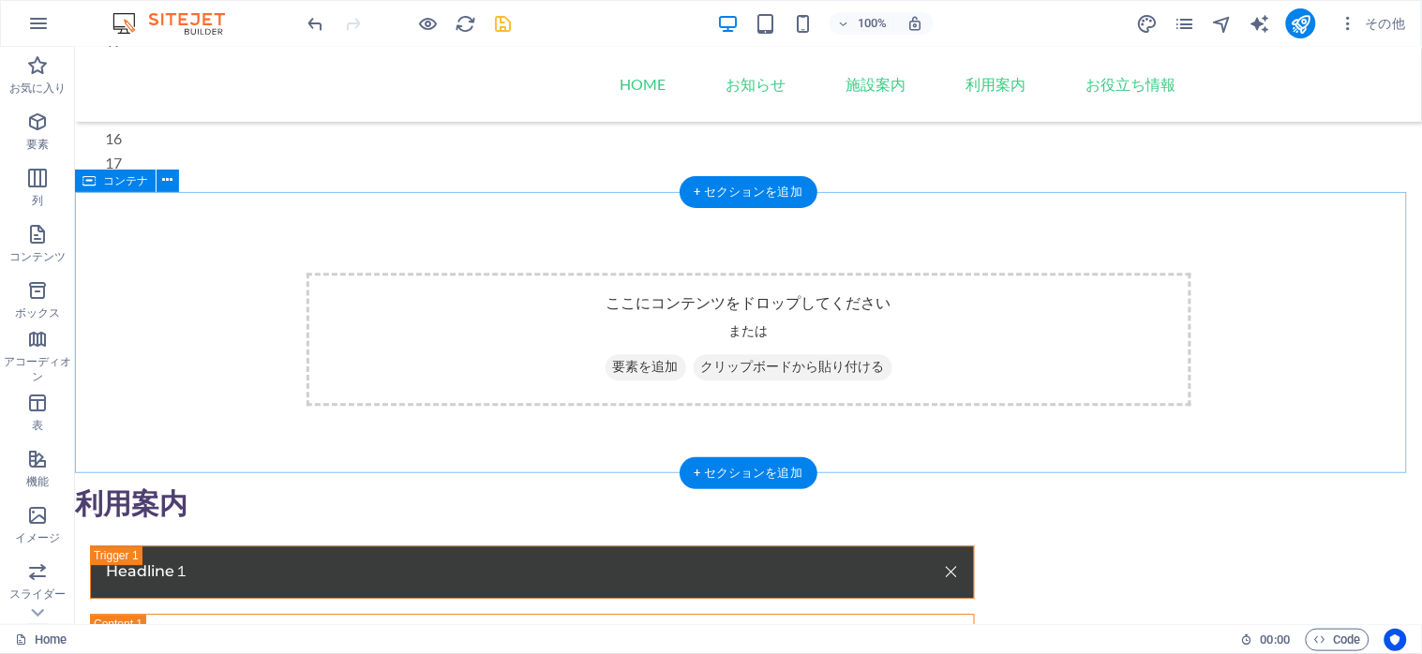
scroll to position [1050, 0]
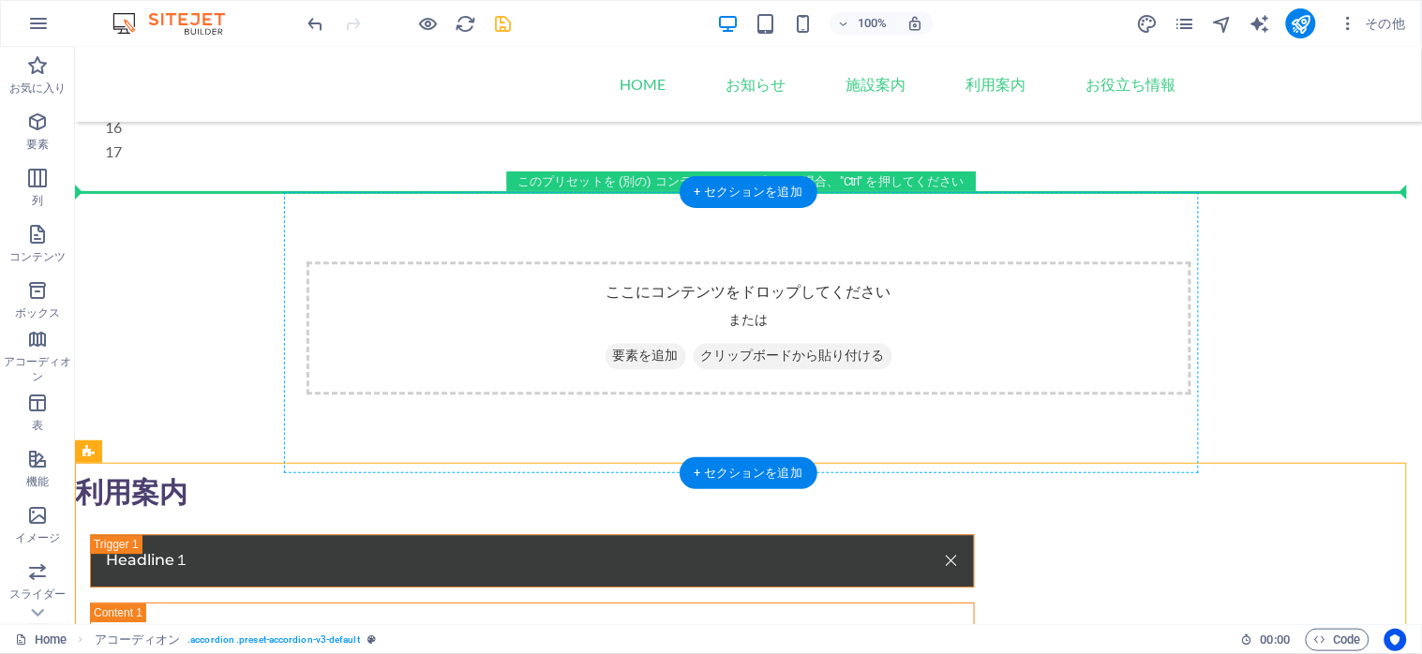
drag, startPoint x: 206, startPoint y: 492, endPoint x: 366, endPoint y: 320, distance: 235.4
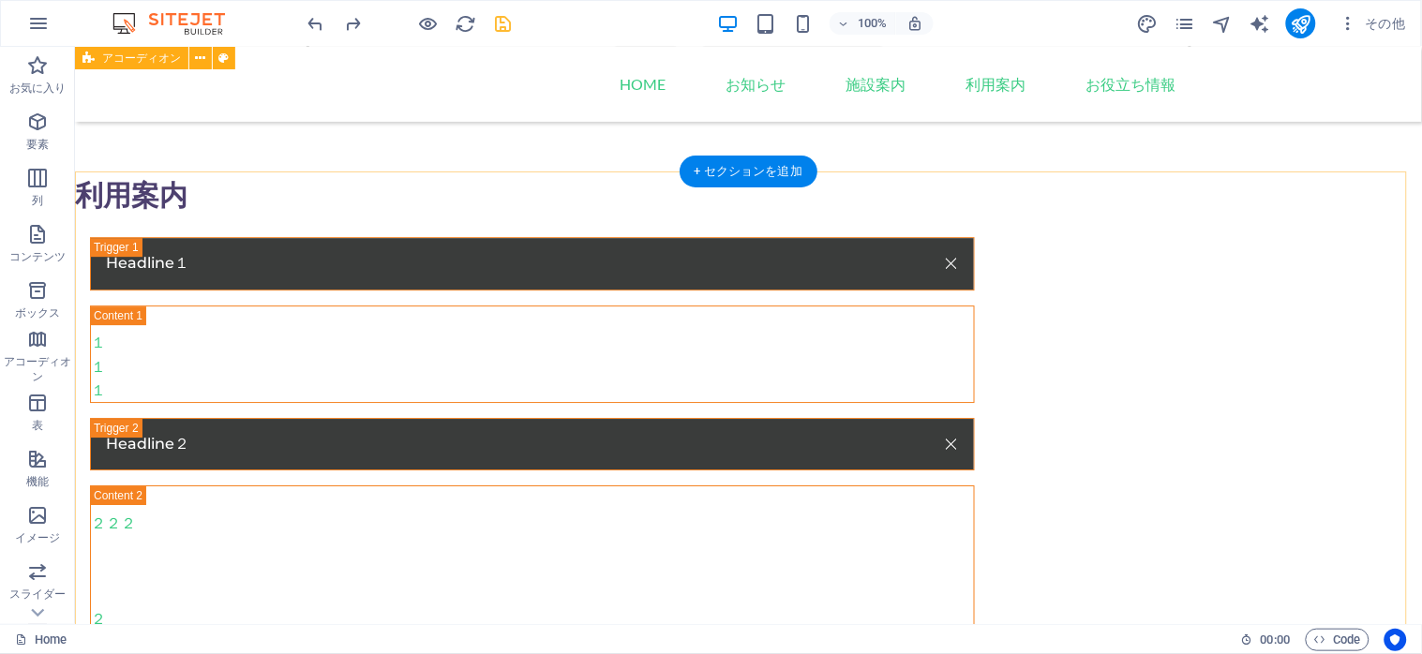
scroll to position [1341, 0]
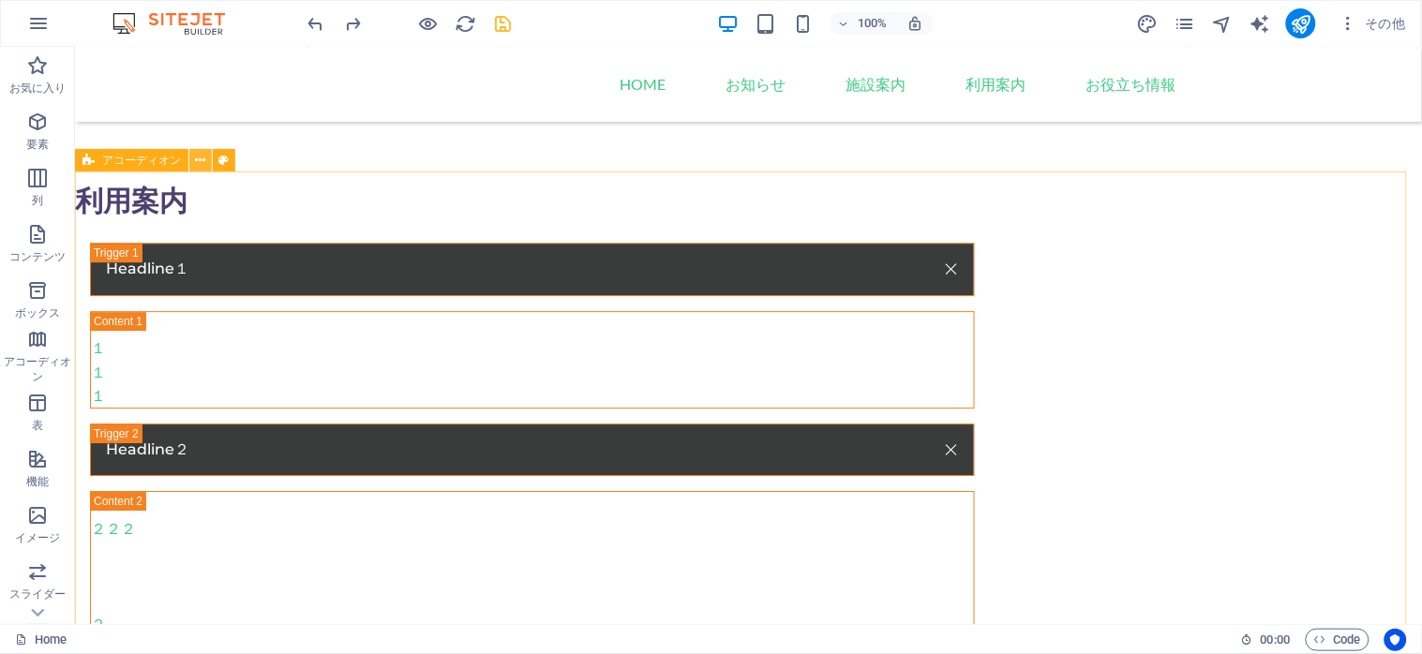
click at [191, 162] on button at bounding box center [200, 160] width 22 height 22
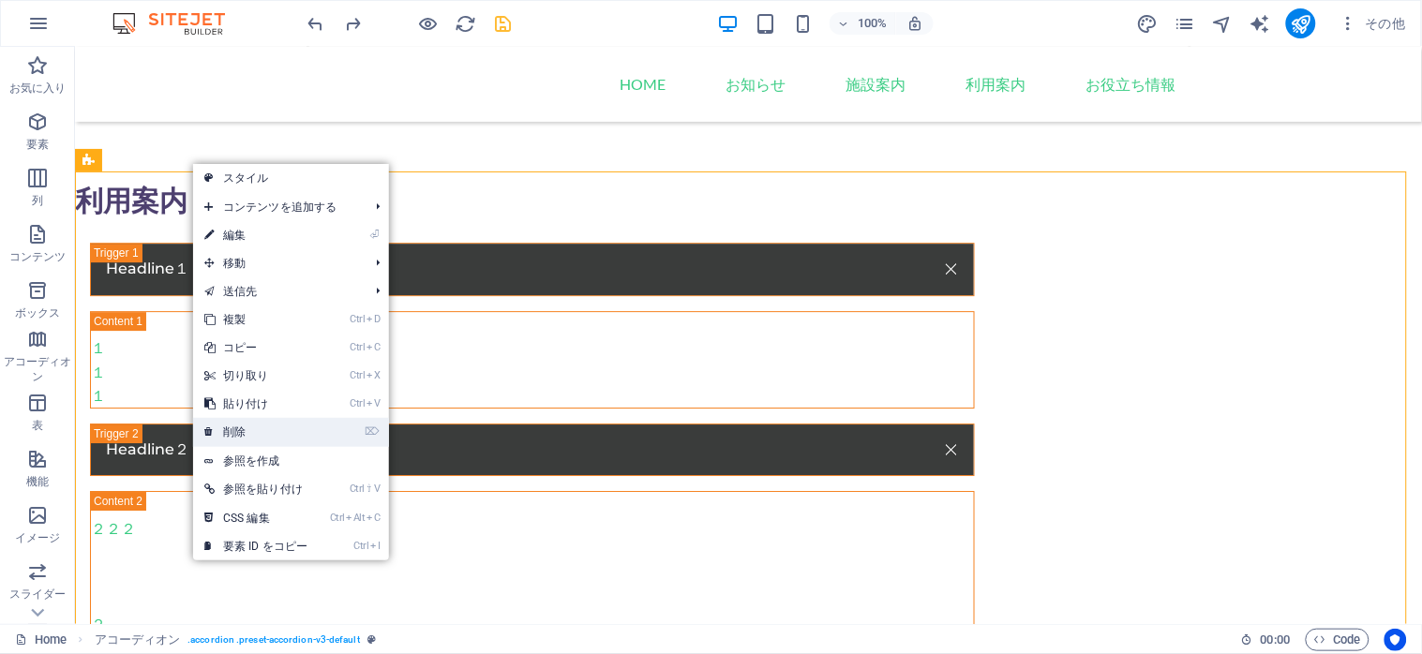
click at [253, 434] on link "⌦ 削除" at bounding box center [256, 432] width 126 height 28
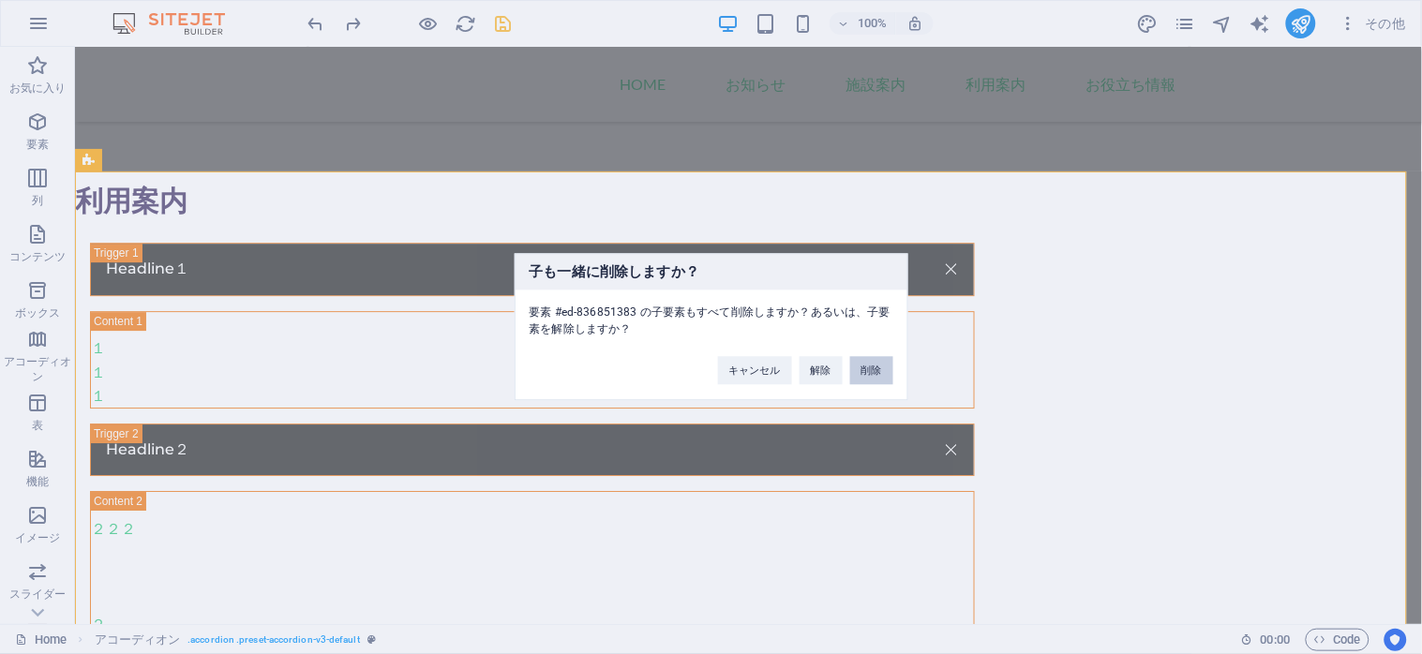
click at [869, 371] on button "削除" at bounding box center [871, 371] width 43 height 28
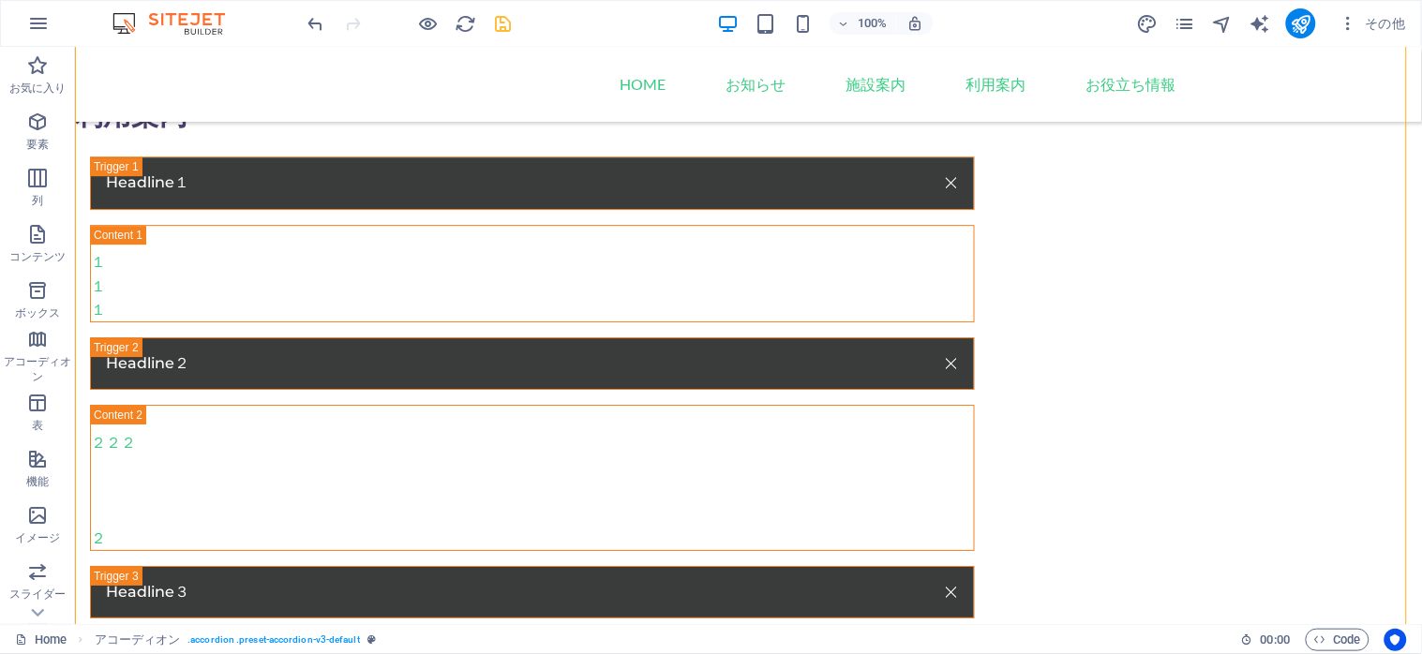
scroll to position [1468, 0]
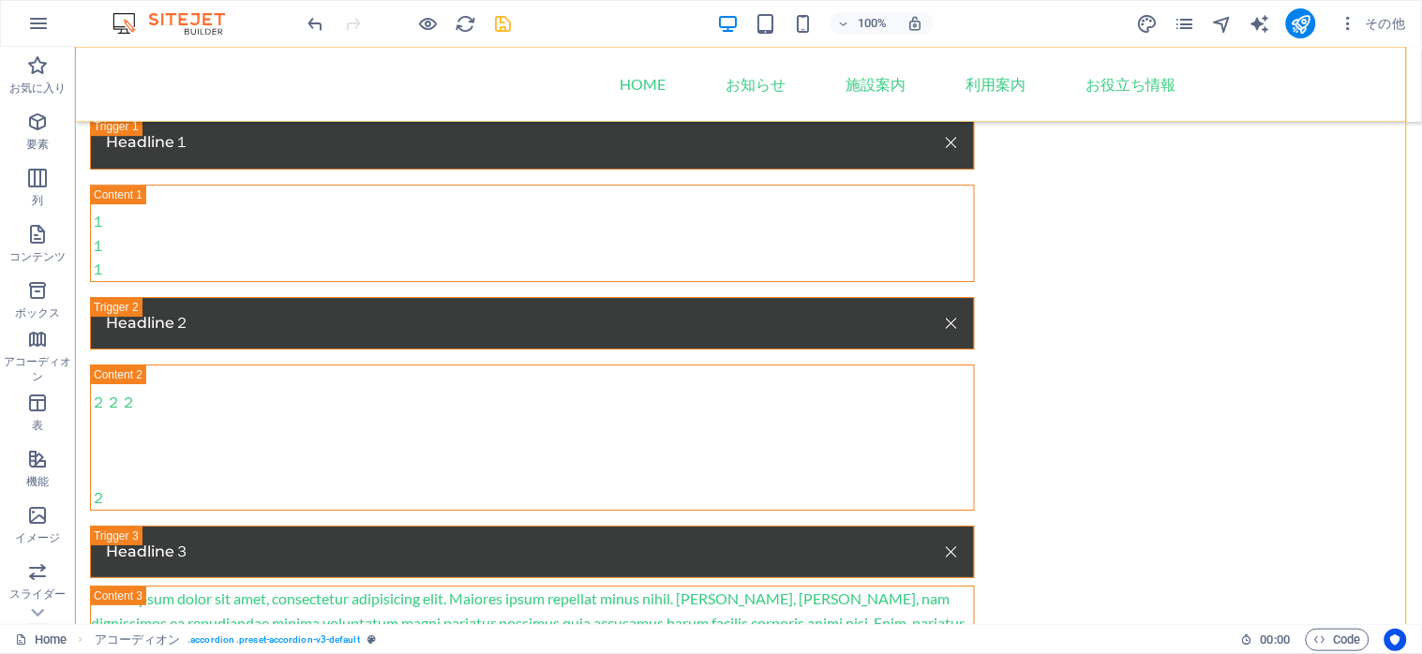
drag, startPoint x: 201, startPoint y: 201, endPoint x: 152, endPoint y: 59, distance: 150.0
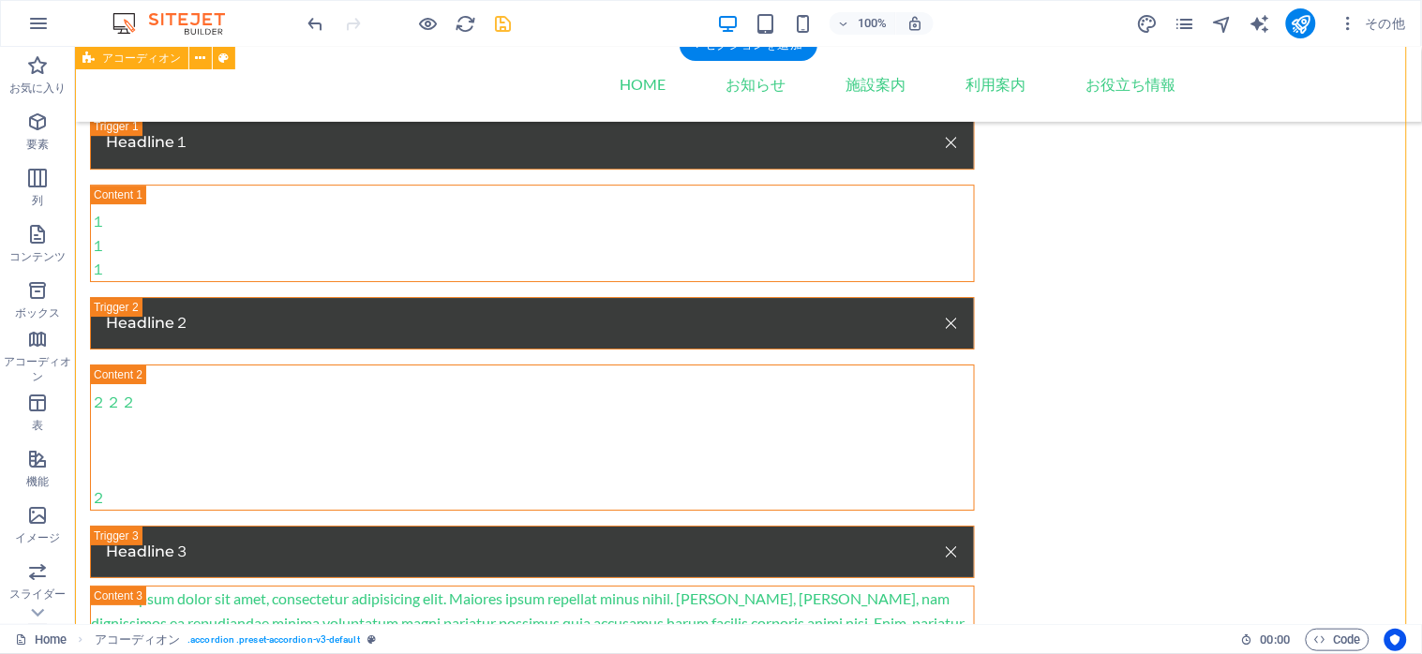
scroll to position [1093, 0]
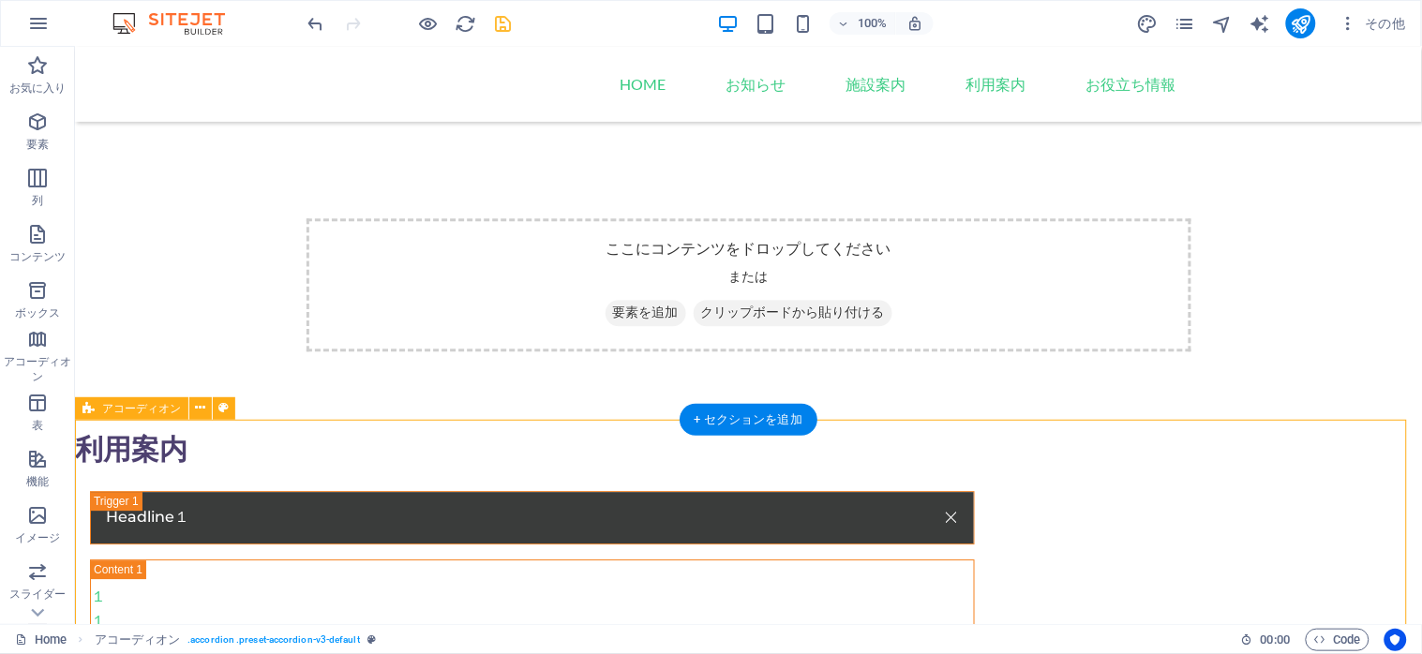
drag, startPoint x: 190, startPoint y: 193, endPoint x: 127, endPoint y: 600, distance: 411.5
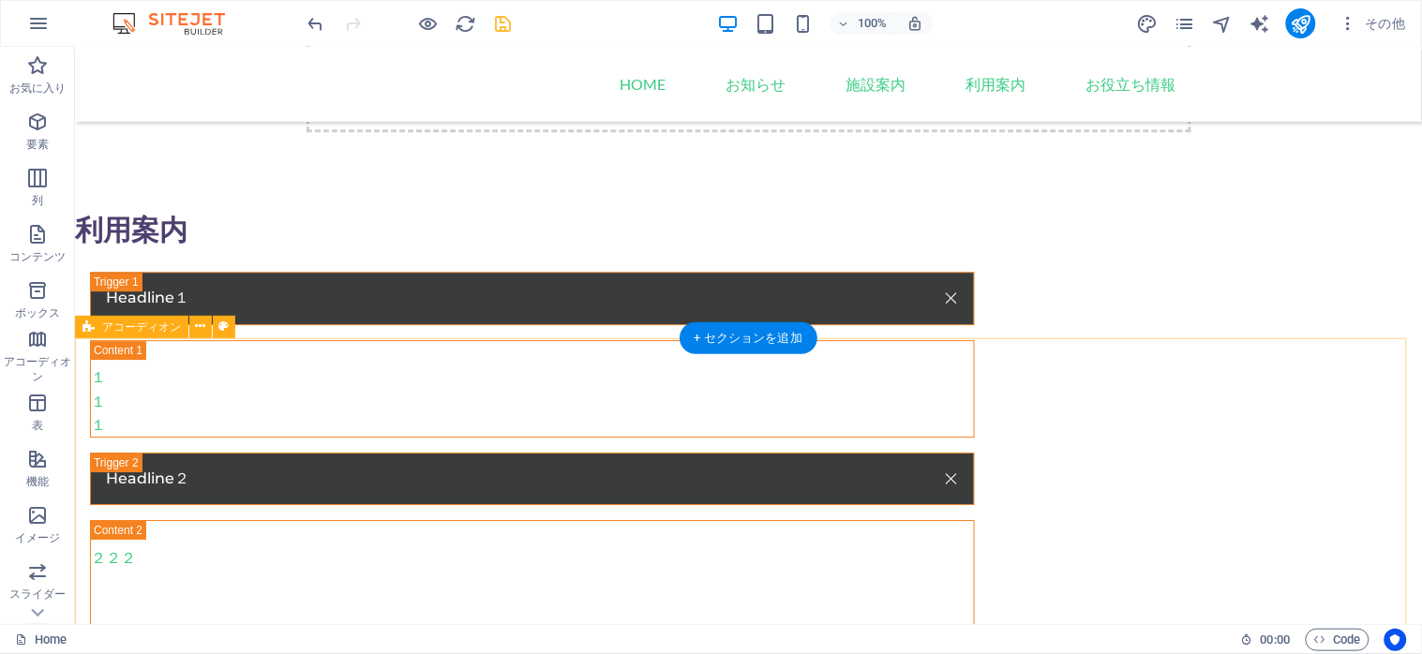
scroll to position [1125, 0]
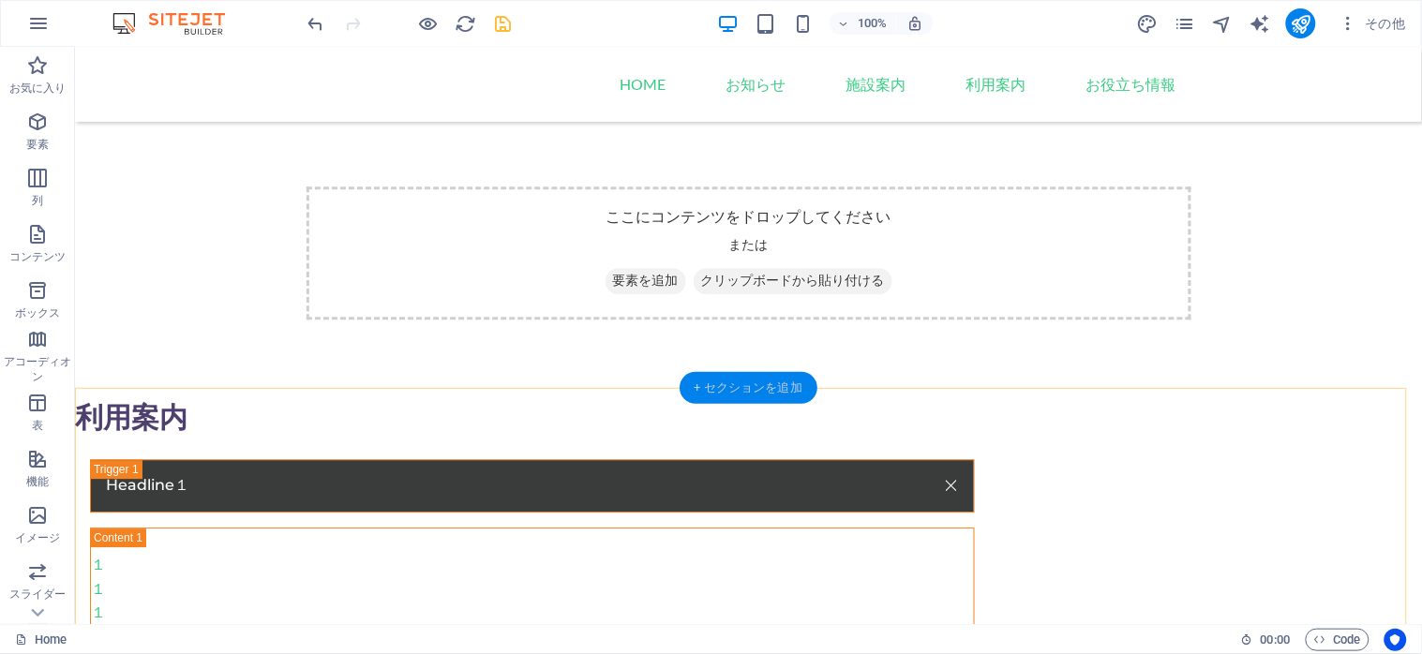
click at [732, 384] on div "+ セクションを追加" at bounding box center [748, 388] width 138 height 32
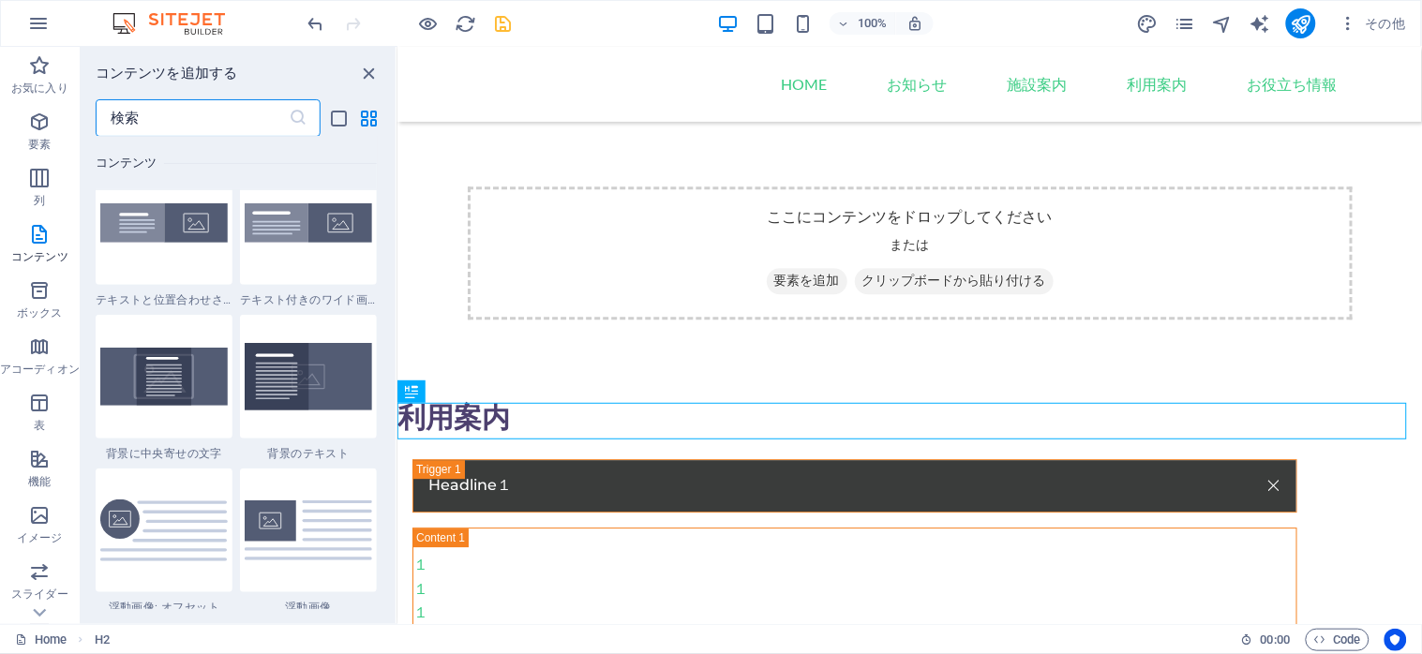
scroll to position [3840, 0]
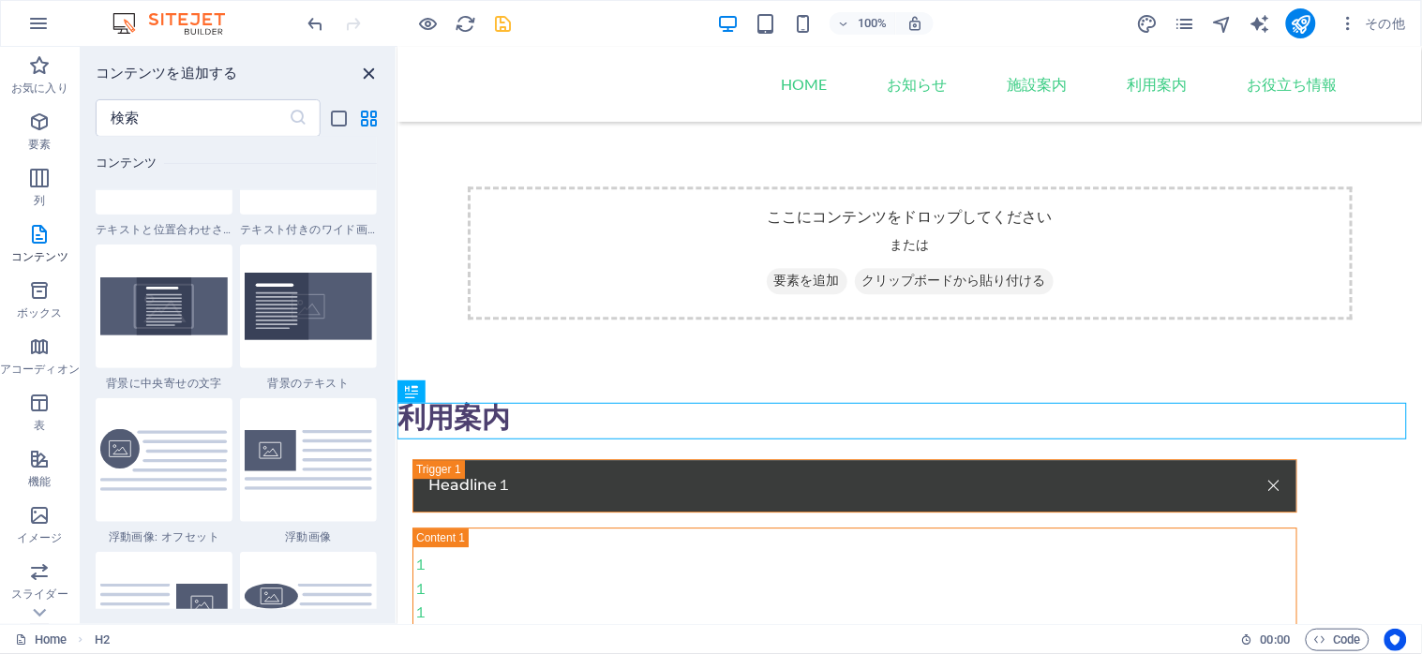
click at [366, 67] on icon "close panel" at bounding box center [370, 74] width 22 height 22
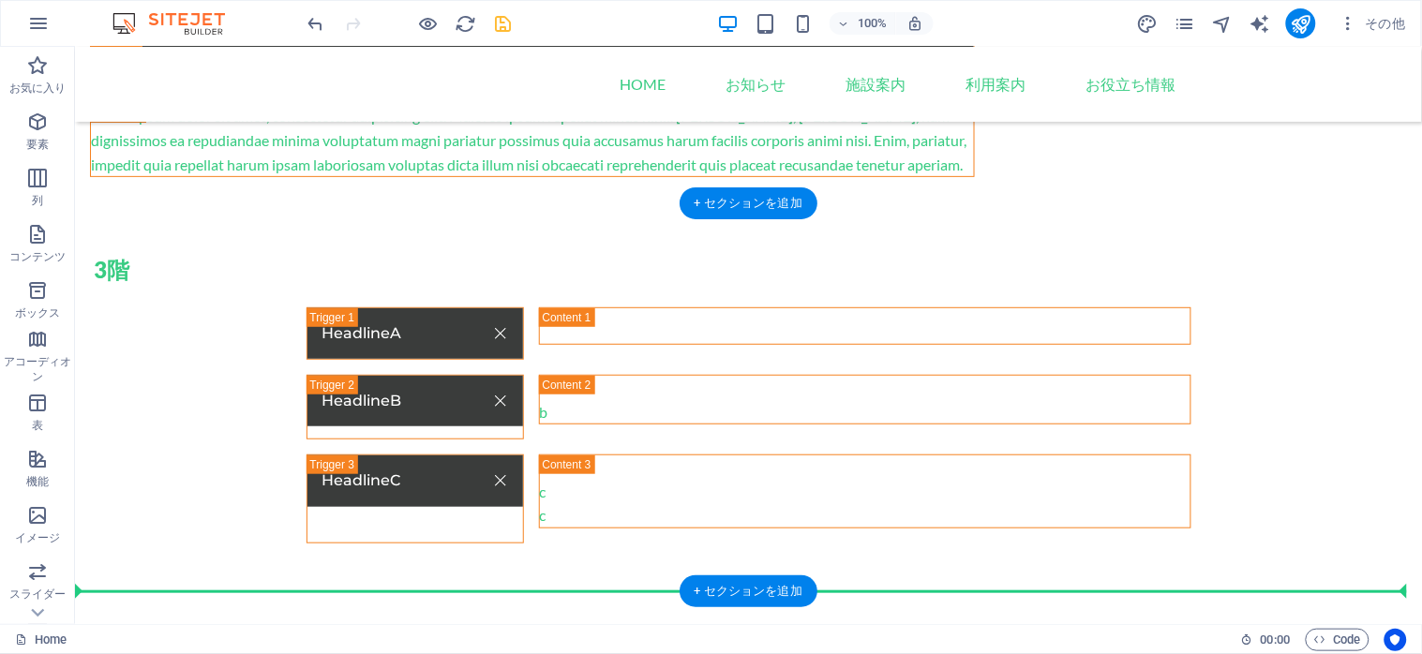
scroll to position [1991, 0]
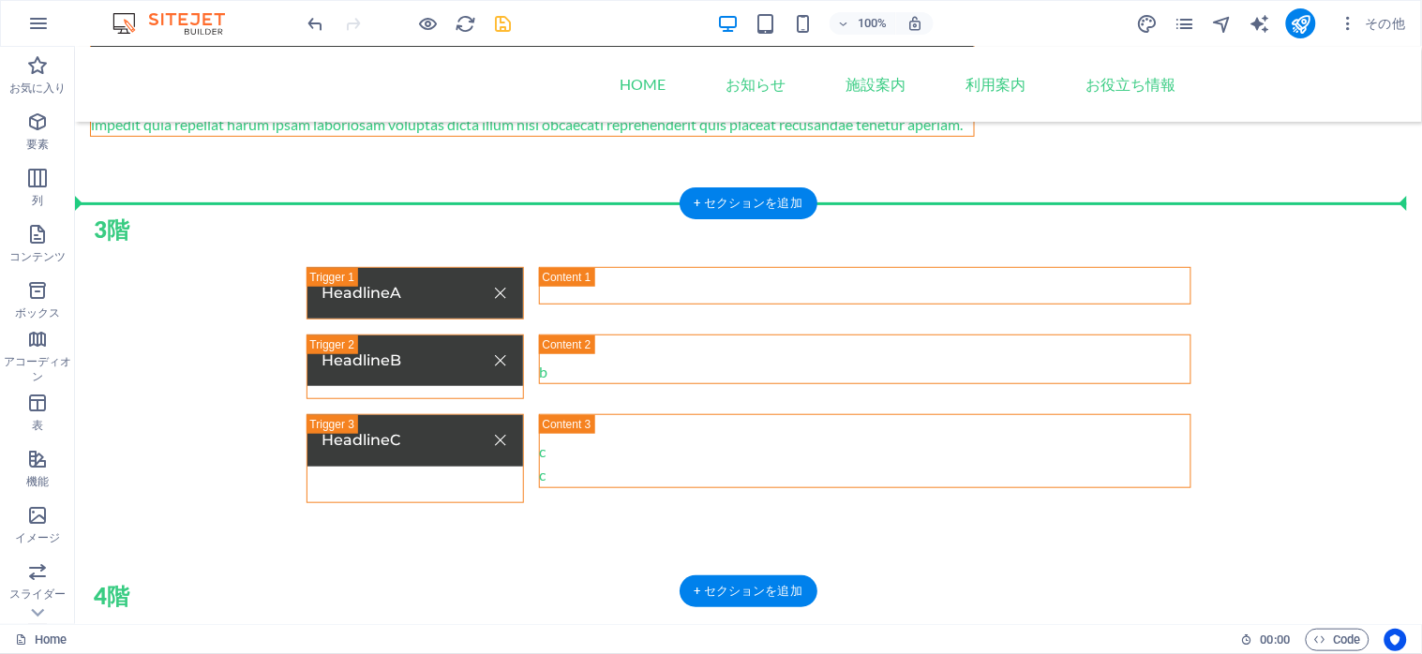
drag, startPoint x: 162, startPoint y: 443, endPoint x: 152, endPoint y: 217, distance: 226.1
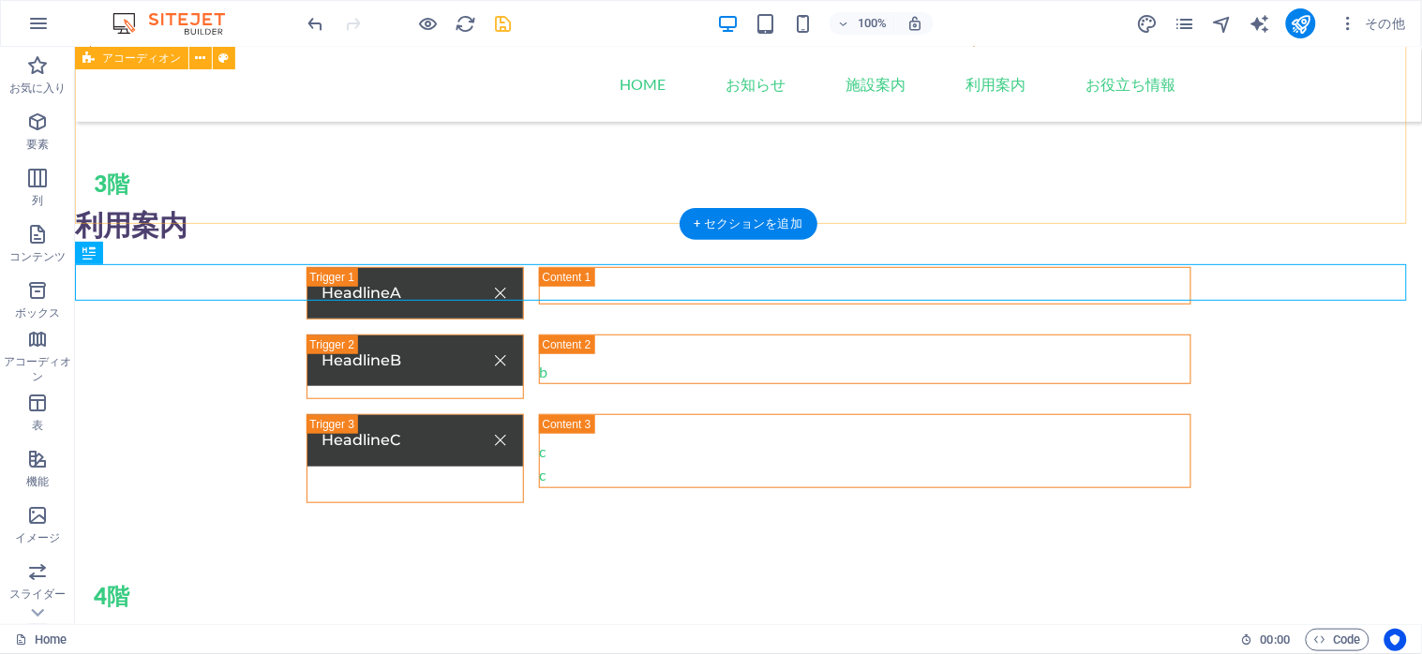
scroll to position [1945, 0]
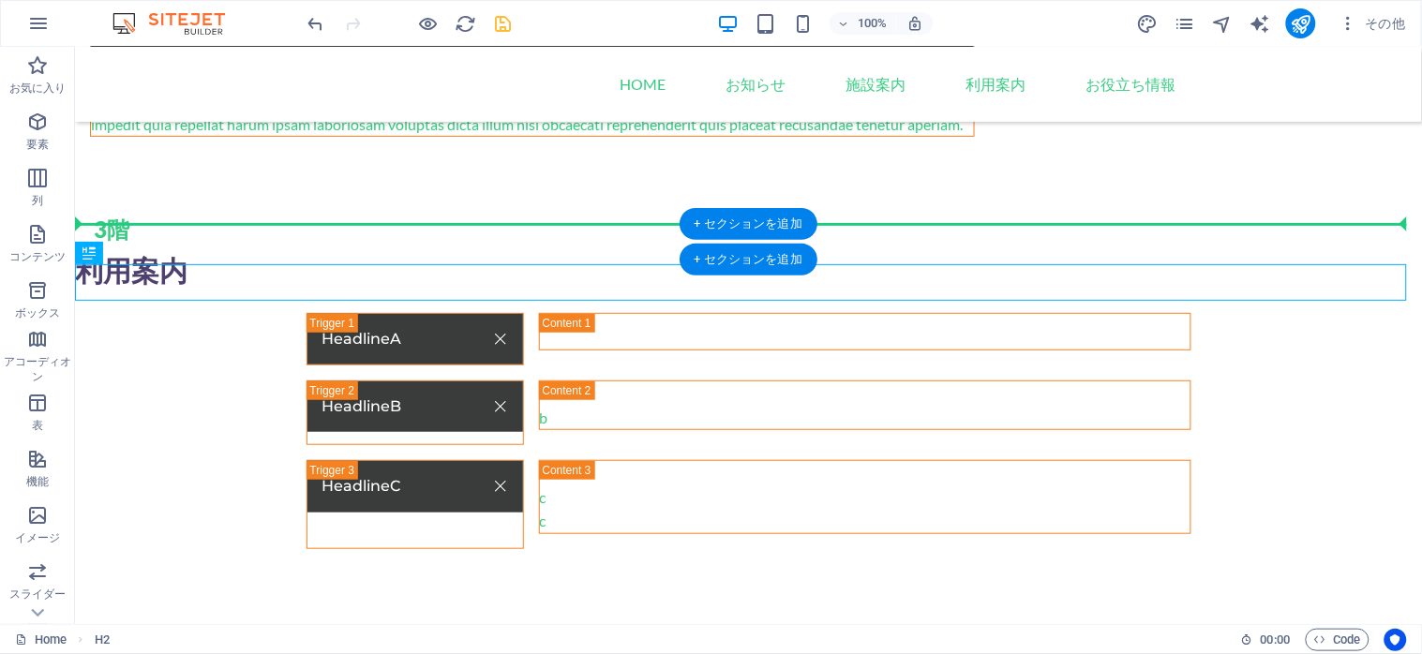
drag, startPoint x: 177, startPoint y: 306, endPoint x: 100, endPoint y: 231, distance: 107.4
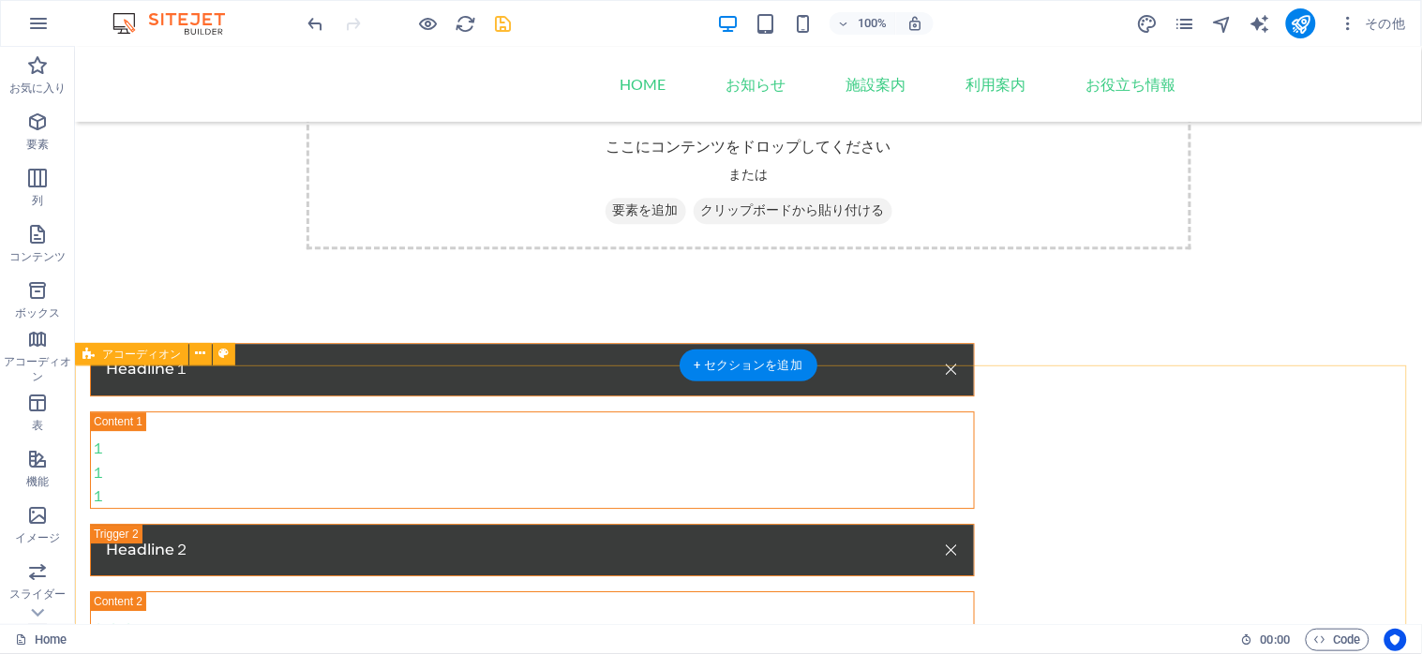
scroll to position [1007, 0]
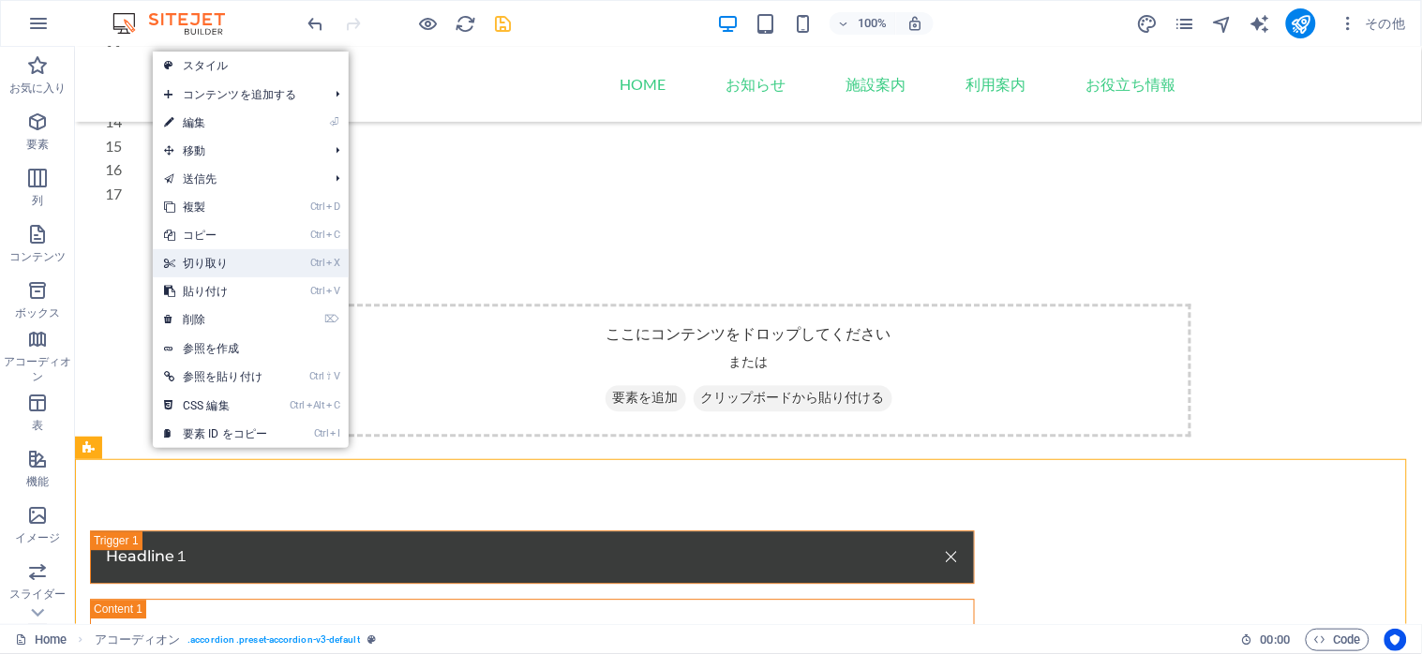
click at [236, 255] on link "Ctrl X 切り取り" at bounding box center [216, 263] width 126 height 28
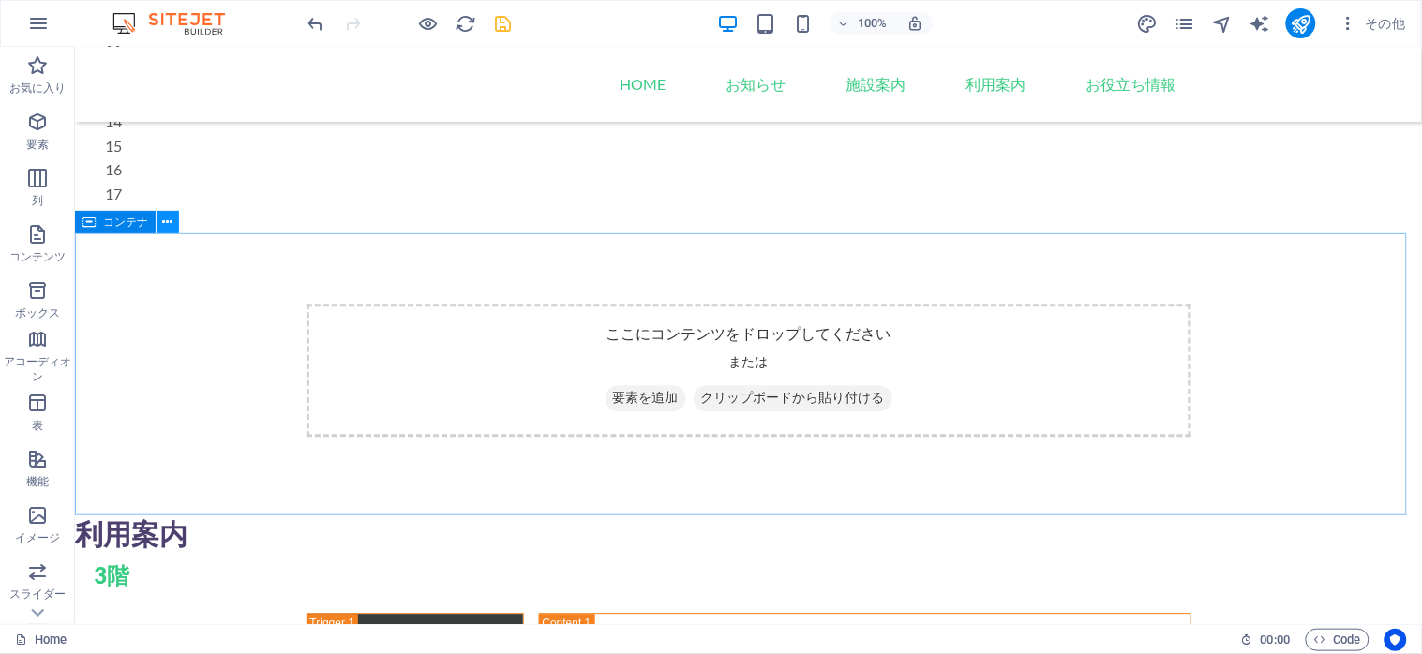
click at [164, 225] on icon at bounding box center [168, 223] width 10 height 20
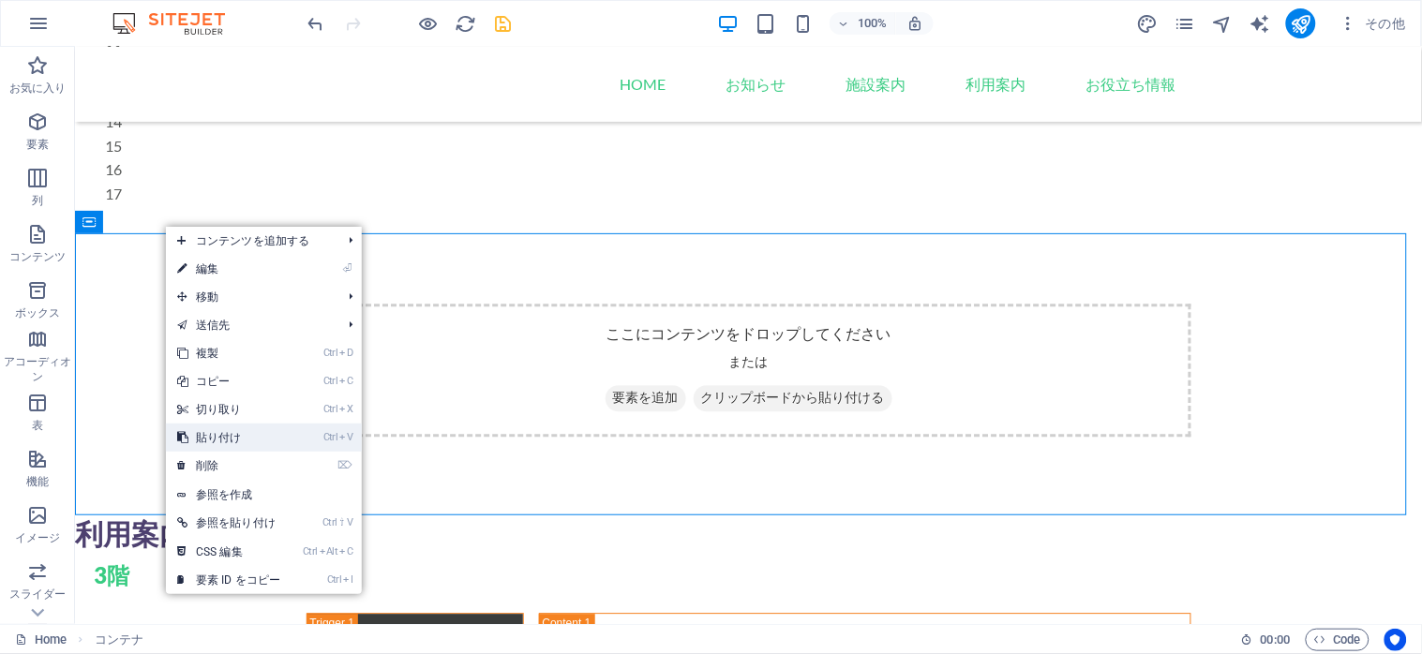
click at [244, 434] on link "Ctrl V 貼り付け" at bounding box center [229, 438] width 126 height 28
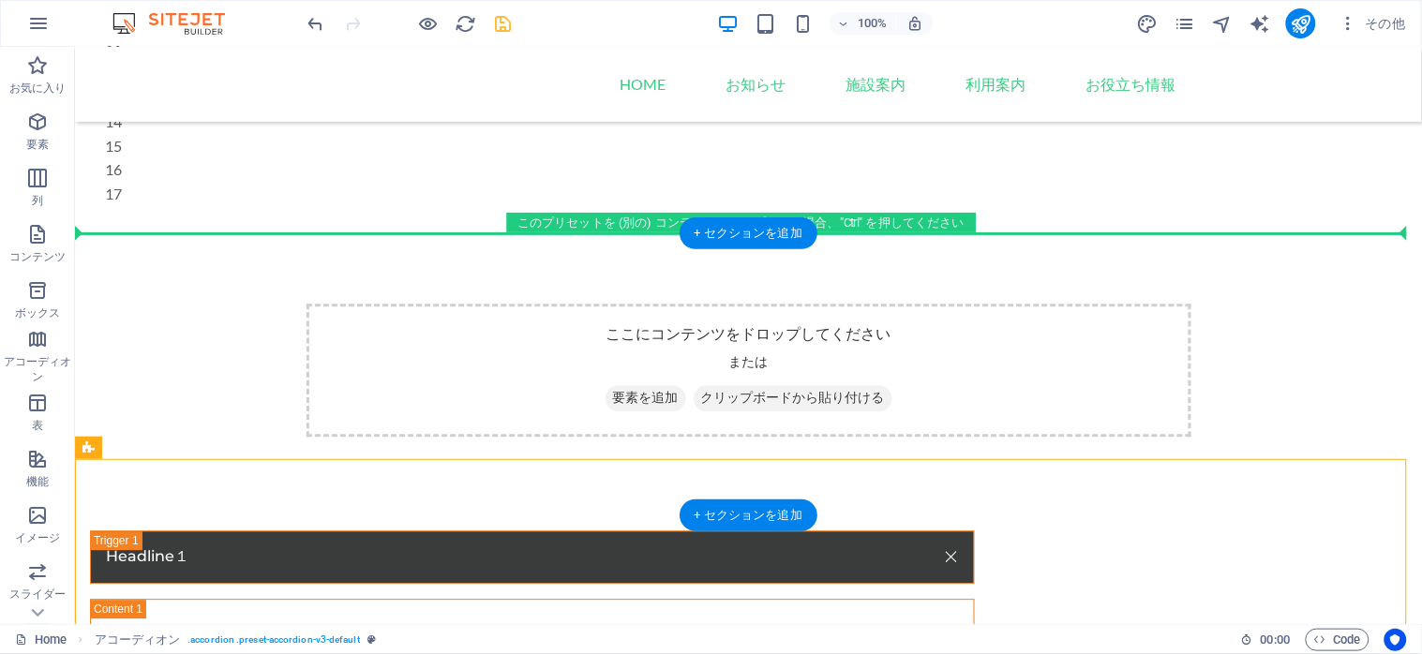
drag, startPoint x: 180, startPoint y: 491, endPoint x: 124, endPoint y: 257, distance: 240.9
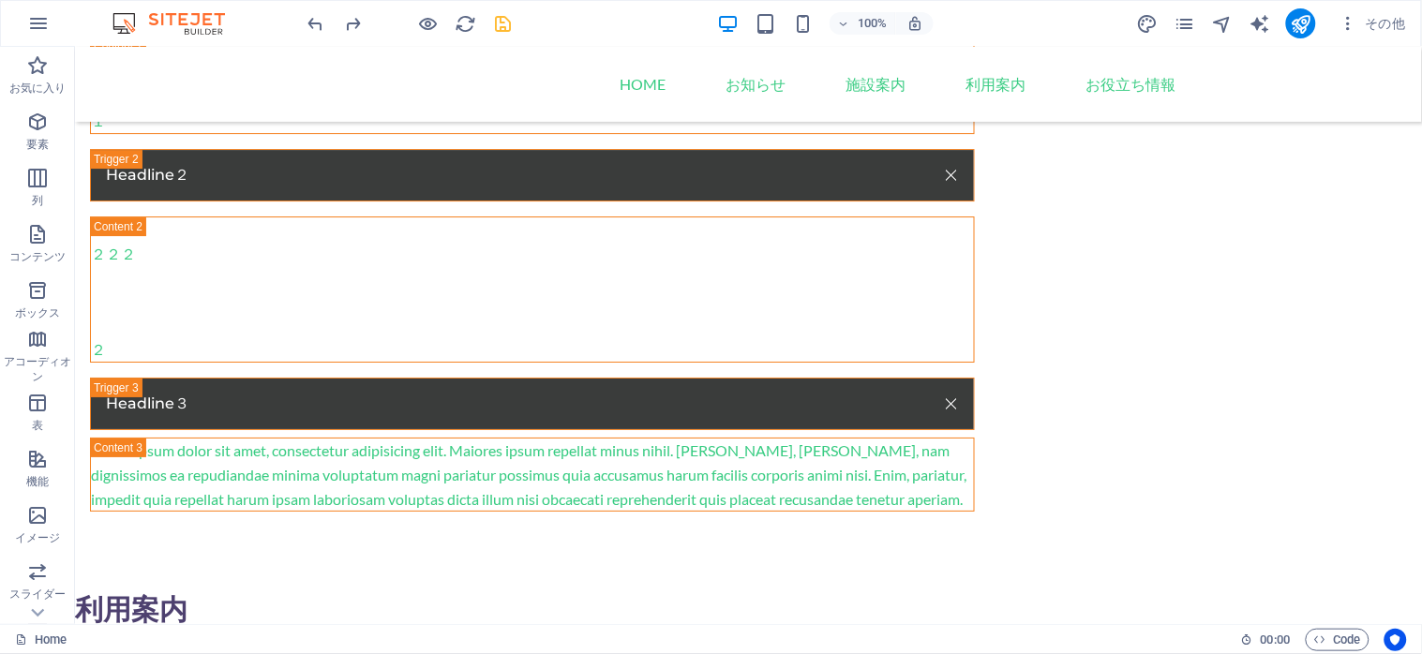
scroll to position [923, 0]
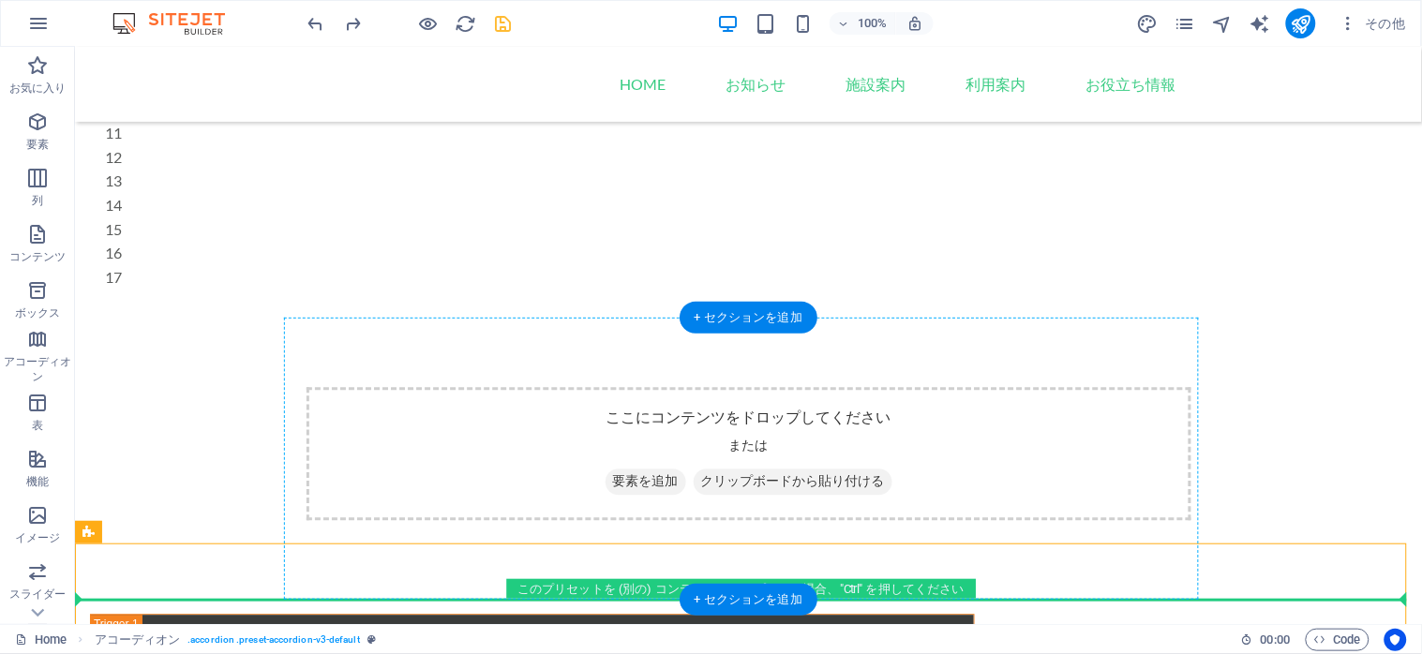
drag, startPoint x: 224, startPoint y: 581, endPoint x: 653, endPoint y: 492, distance: 438.4
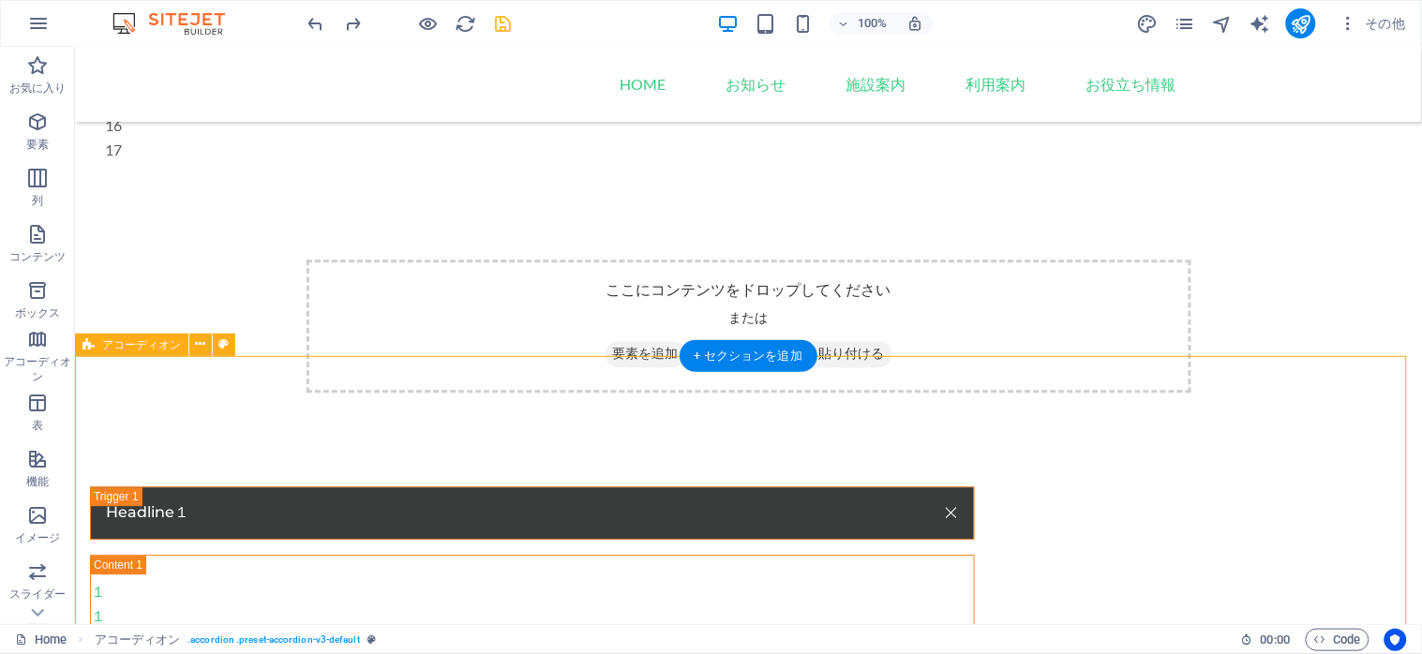
scroll to position [1111, 0]
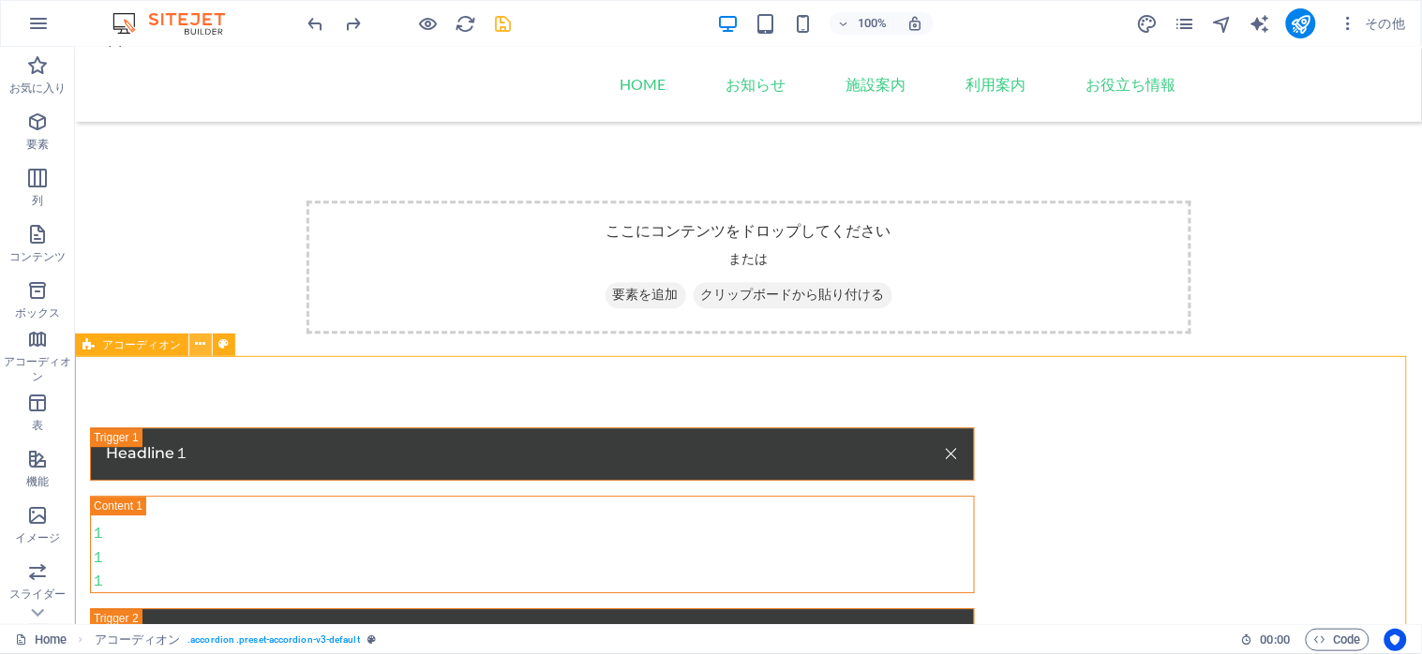
click at [198, 350] on icon at bounding box center [201, 345] width 10 height 20
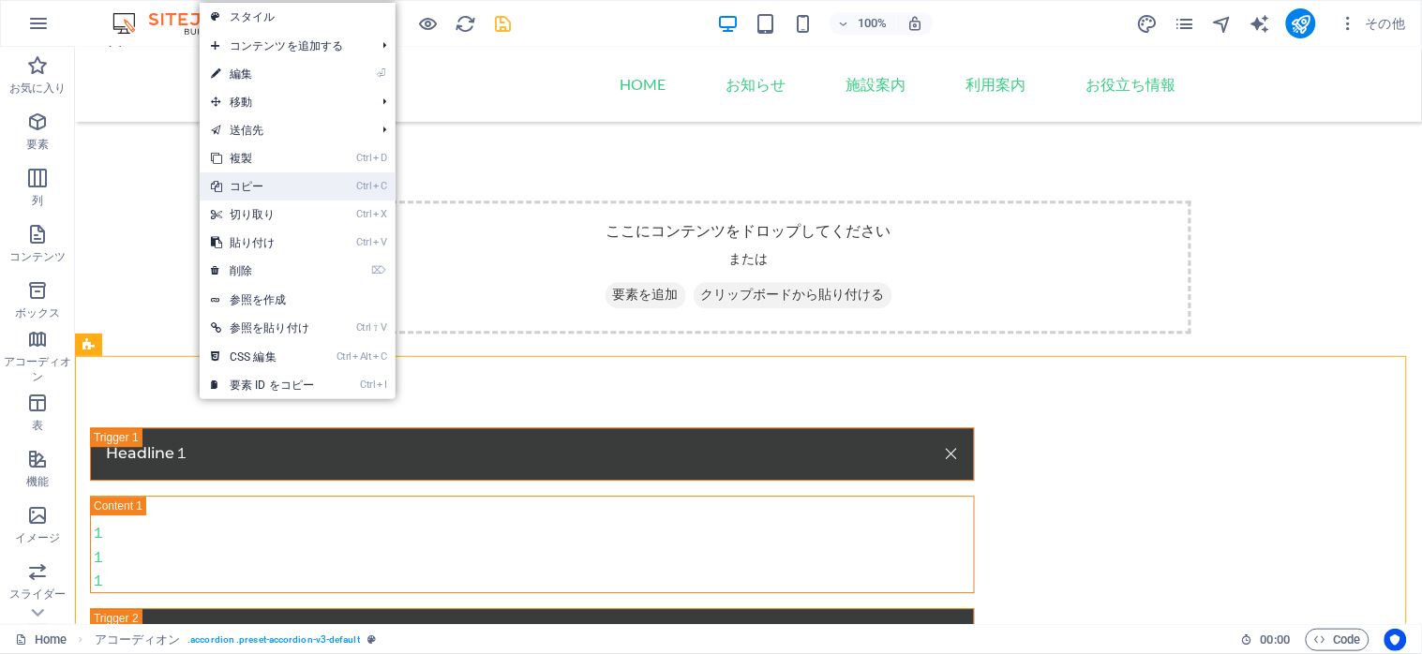
click at [254, 181] on link "Ctrl C コピー" at bounding box center [263, 186] width 126 height 28
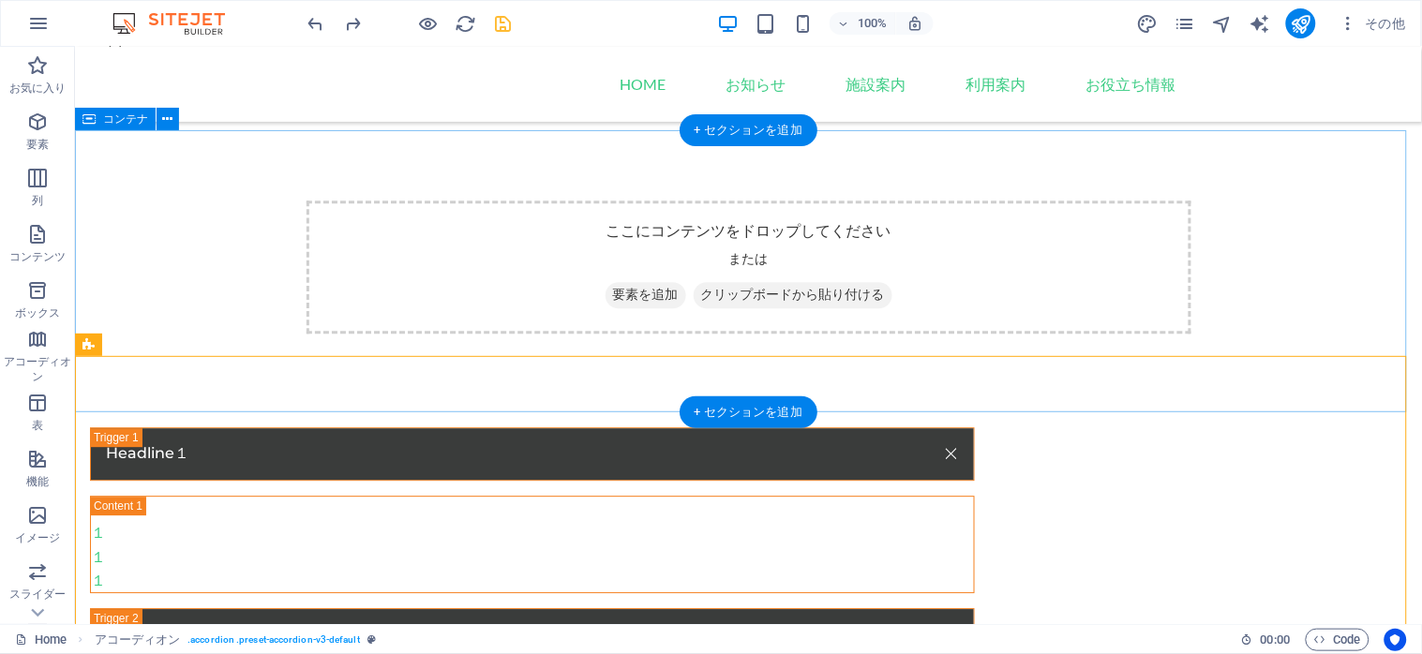
click at [618, 295] on span "要素を追加" at bounding box center [644, 294] width 81 height 26
click at [388, 271] on div "ここにコンテンツをドロップしてください または 要素を追加 クリップボードから貼り付ける" at bounding box center [748, 266] width 885 height 133
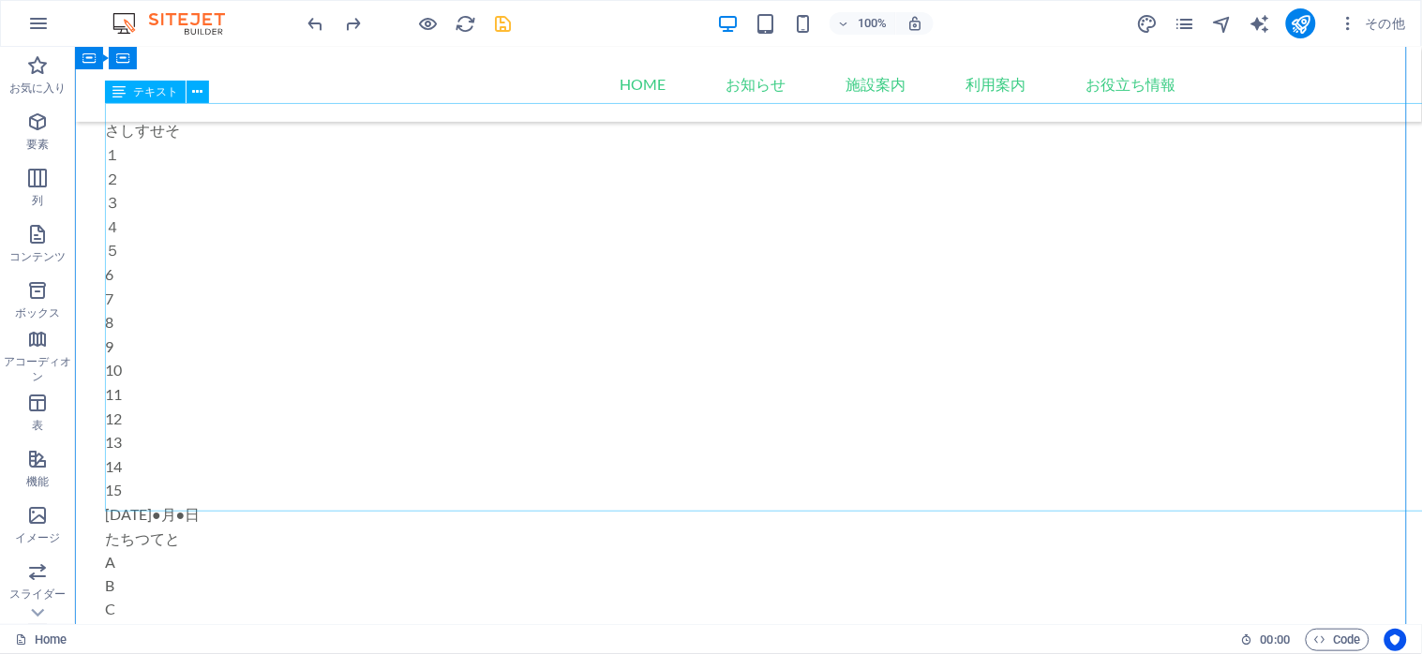
scroll to position [0, 0]
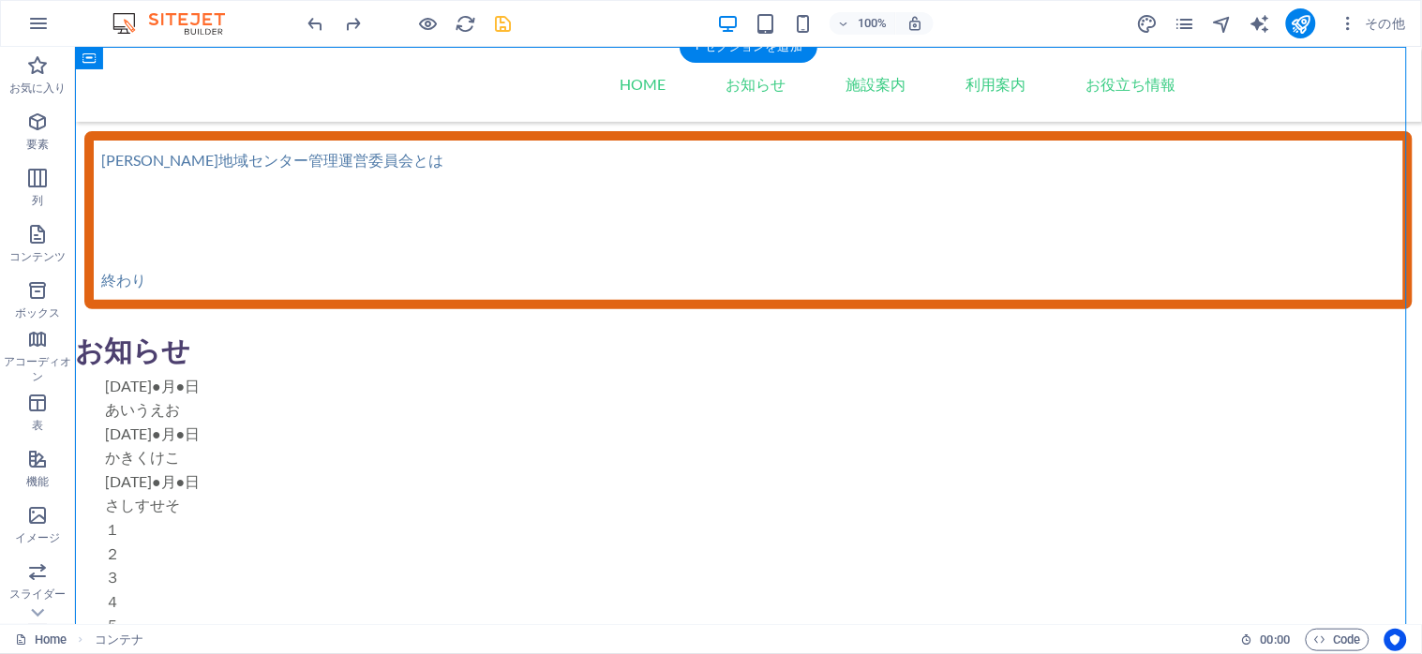
drag, startPoint x: 159, startPoint y: 357, endPoint x: 110, endPoint y: 126, distance: 236.7
click at [160, 114] on button at bounding box center [168, 110] width 22 height 22
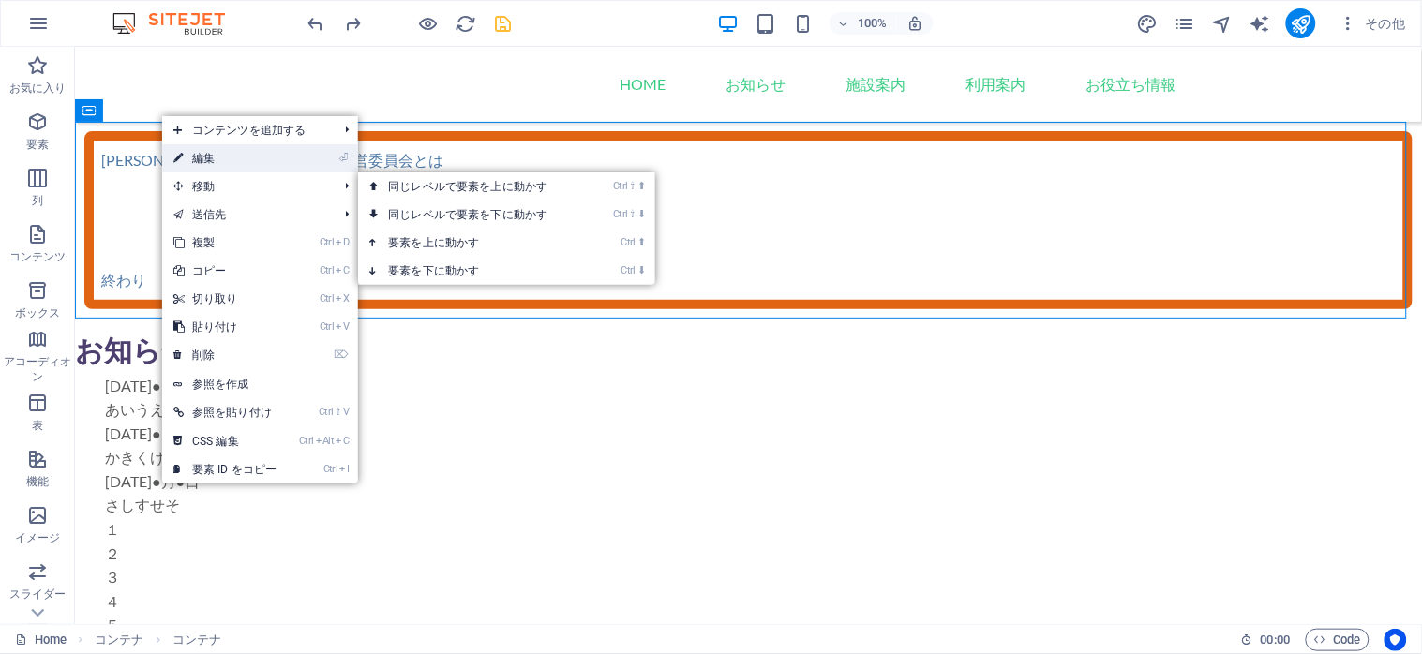
click at [255, 164] on link "⏎ 編集" at bounding box center [225, 158] width 126 height 28
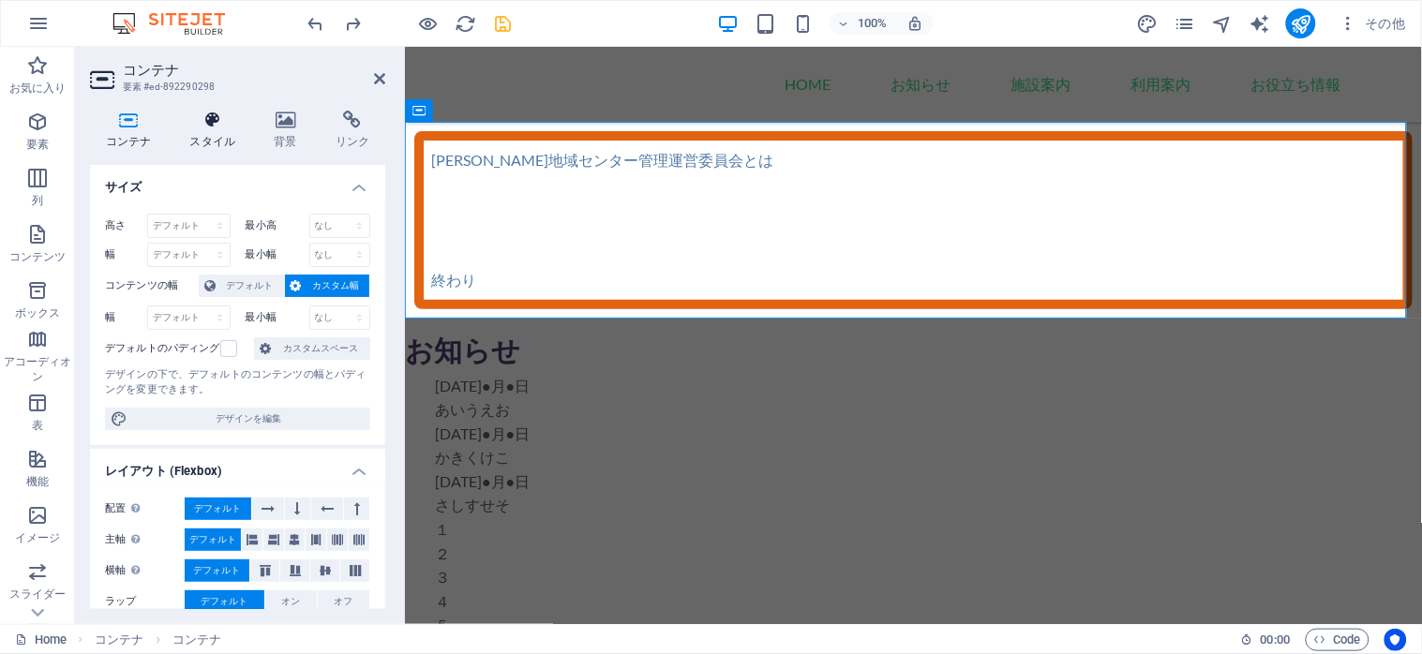
click at [189, 115] on icon at bounding box center [212, 120] width 77 height 19
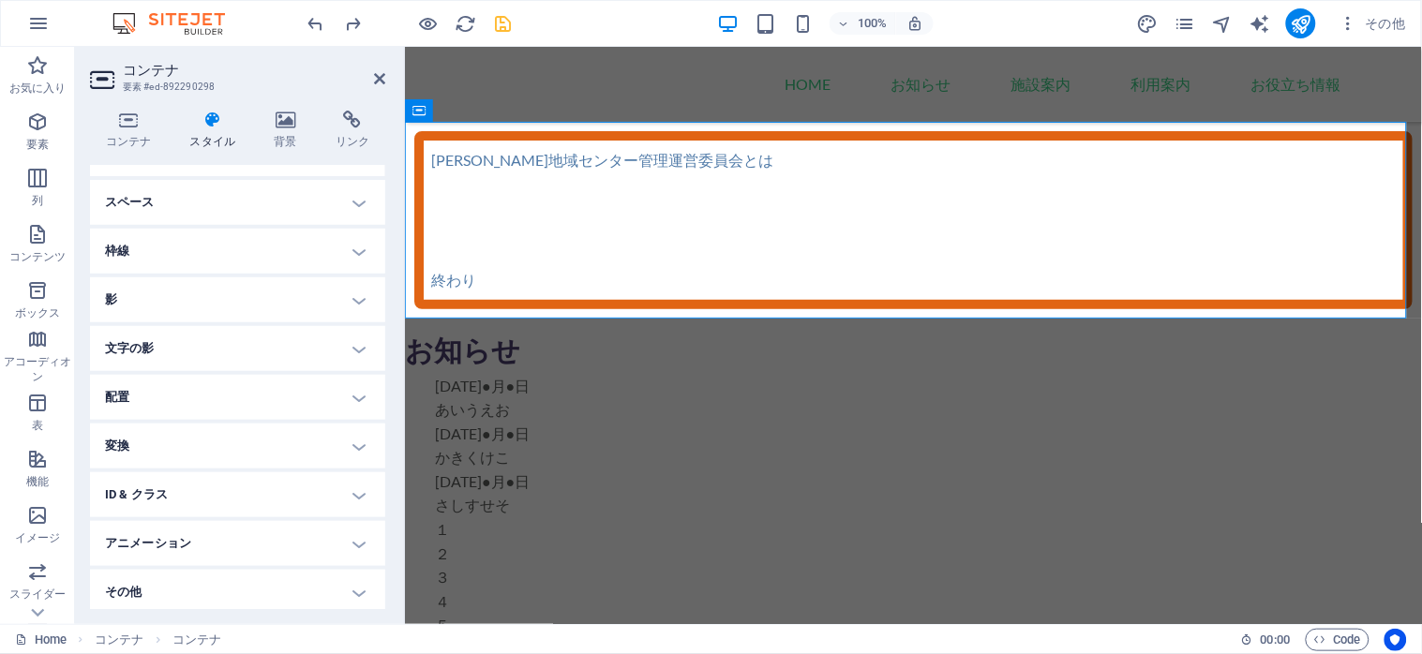
scroll to position [362, 0]
click at [354, 489] on h4 "ID & クラス" at bounding box center [237, 491] width 295 height 45
click at [199, 527] on h4 "コンテナ (div)" at bounding box center [190, 527] width 62 height 21
click at [378, 77] on icon at bounding box center [379, 78] width 11 height 15
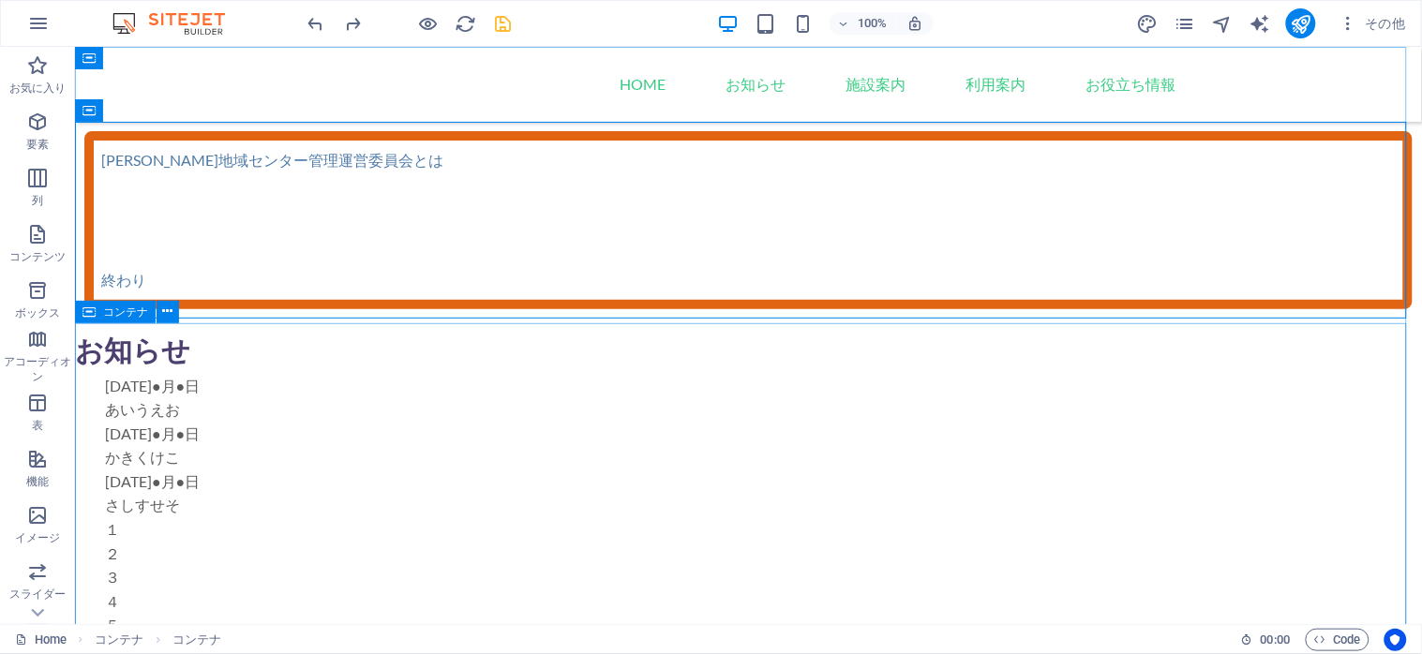
click at [97, 317] on div "コンテナ" at bounding box center [115, 312] width 81 height 22
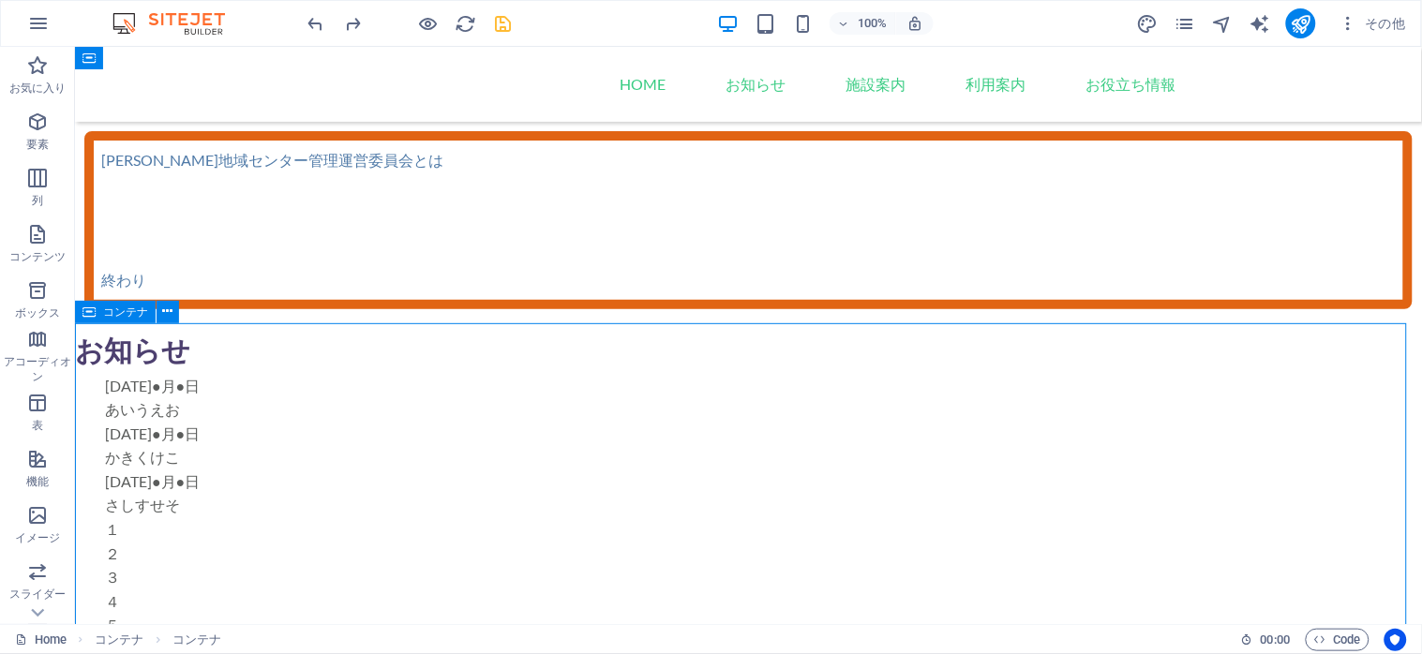
click at [97, 317] on div "コンテナ" at bounding box center [115, 312] width 81 height 22
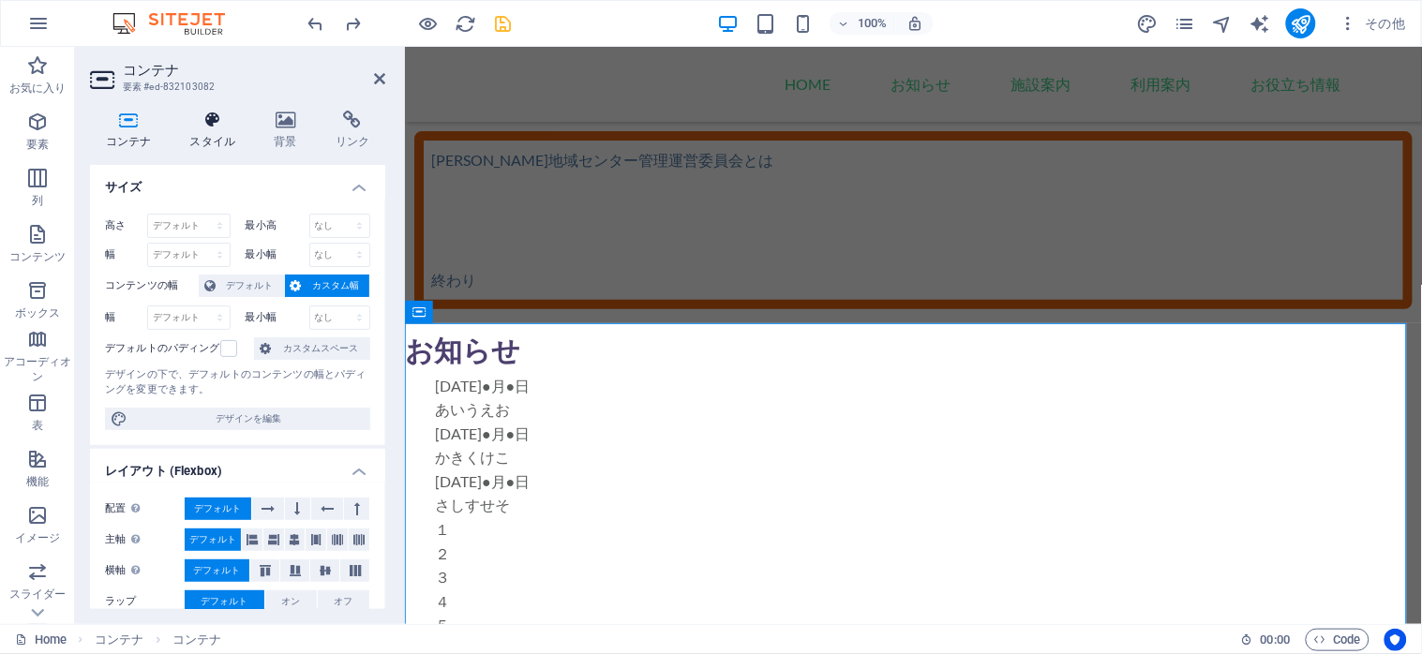
click at [216, 122] on icon at bounding box center [212, 120] width 77 height 19
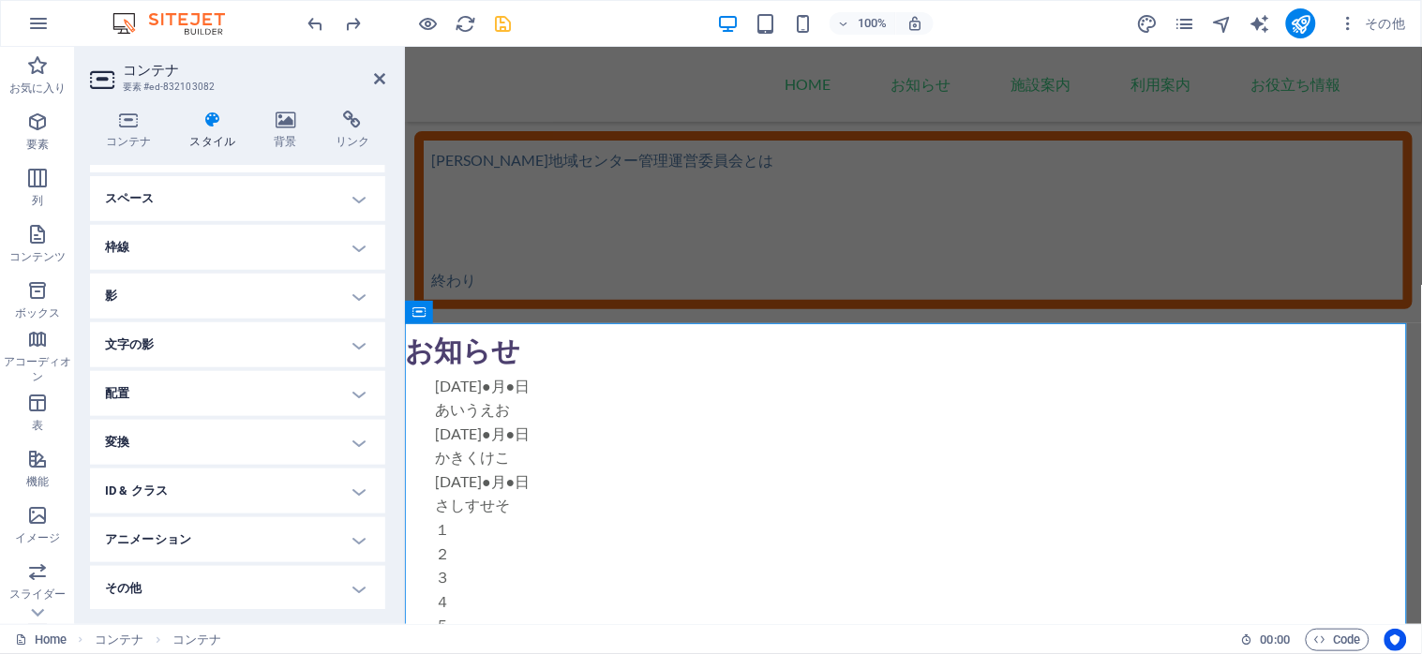
click at [351, 490] on h4 "ID & クラス" at bounding box center [237, 491] width 295 height 45
click at [213, 520] on span "(div)" at bounding box center [213, 524] width 17 height 9
click at [377, 81] on icon at bounding box center [379, 78] width 11 height 15
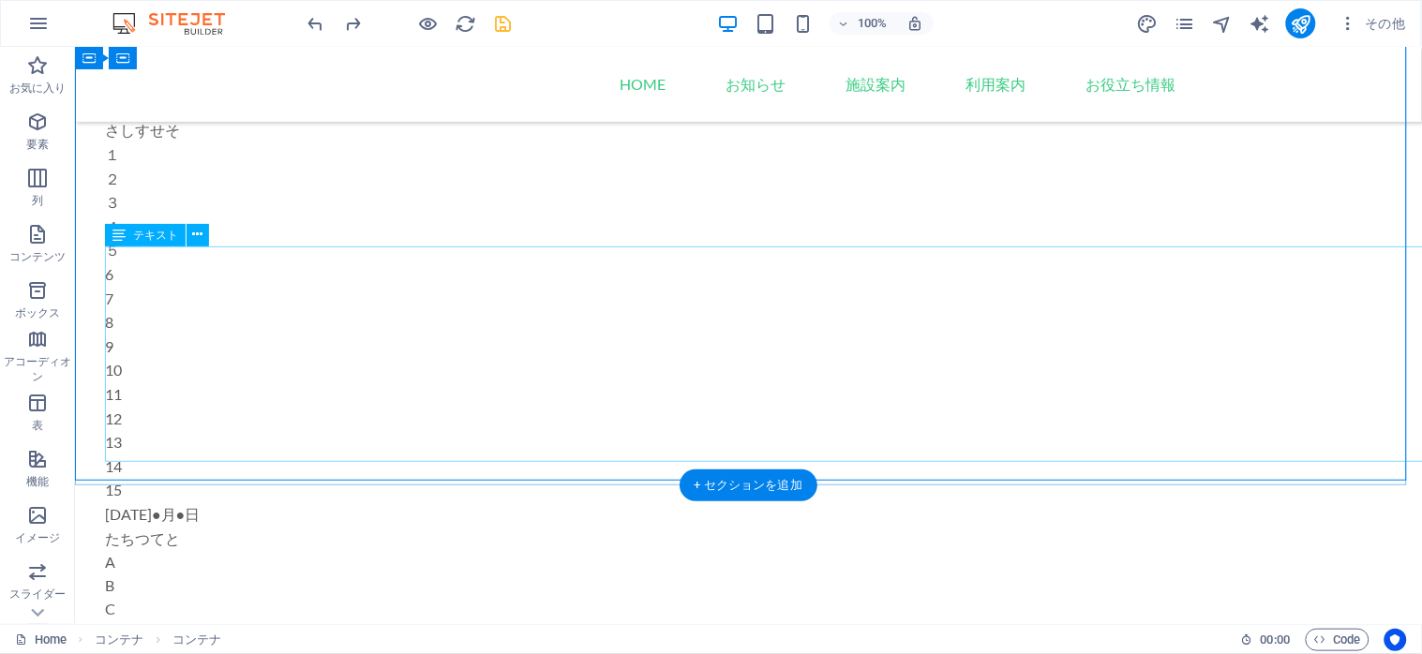
scroll to position [937, 0]
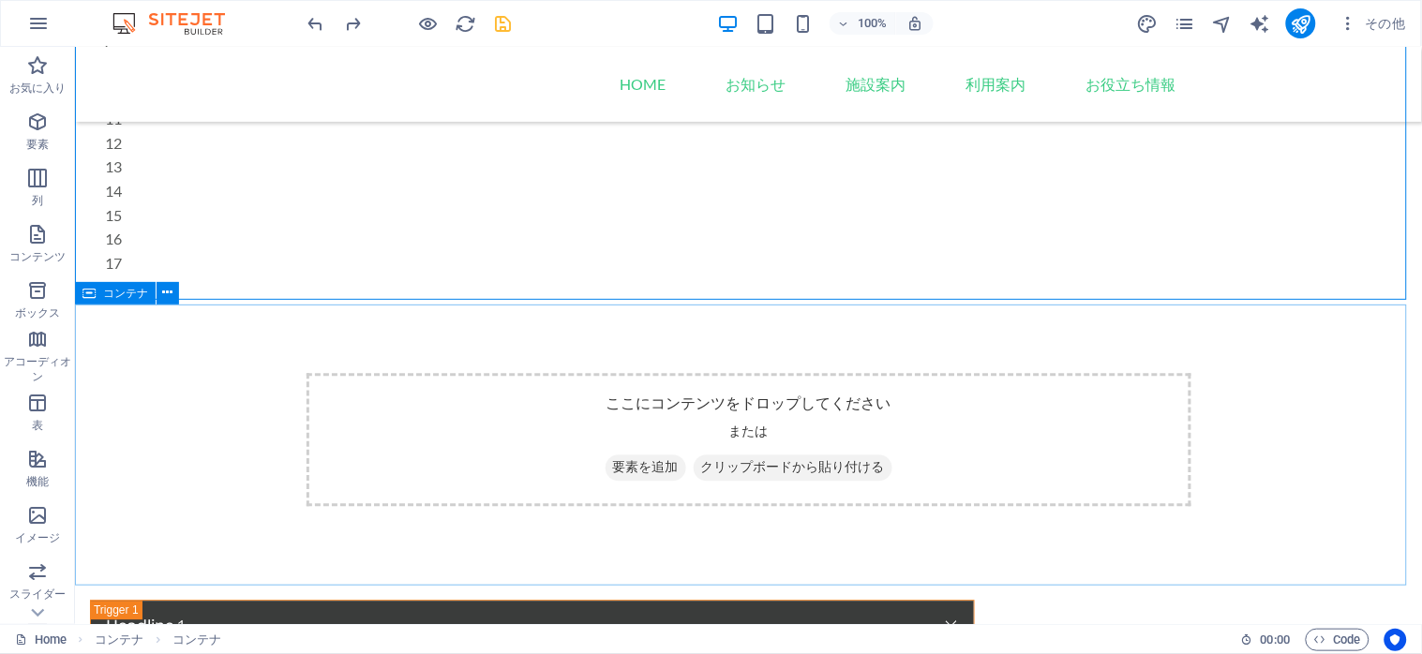
click at [114, 292] on span "コンテナ" at bounding box center [125, 293] width 45 height 11
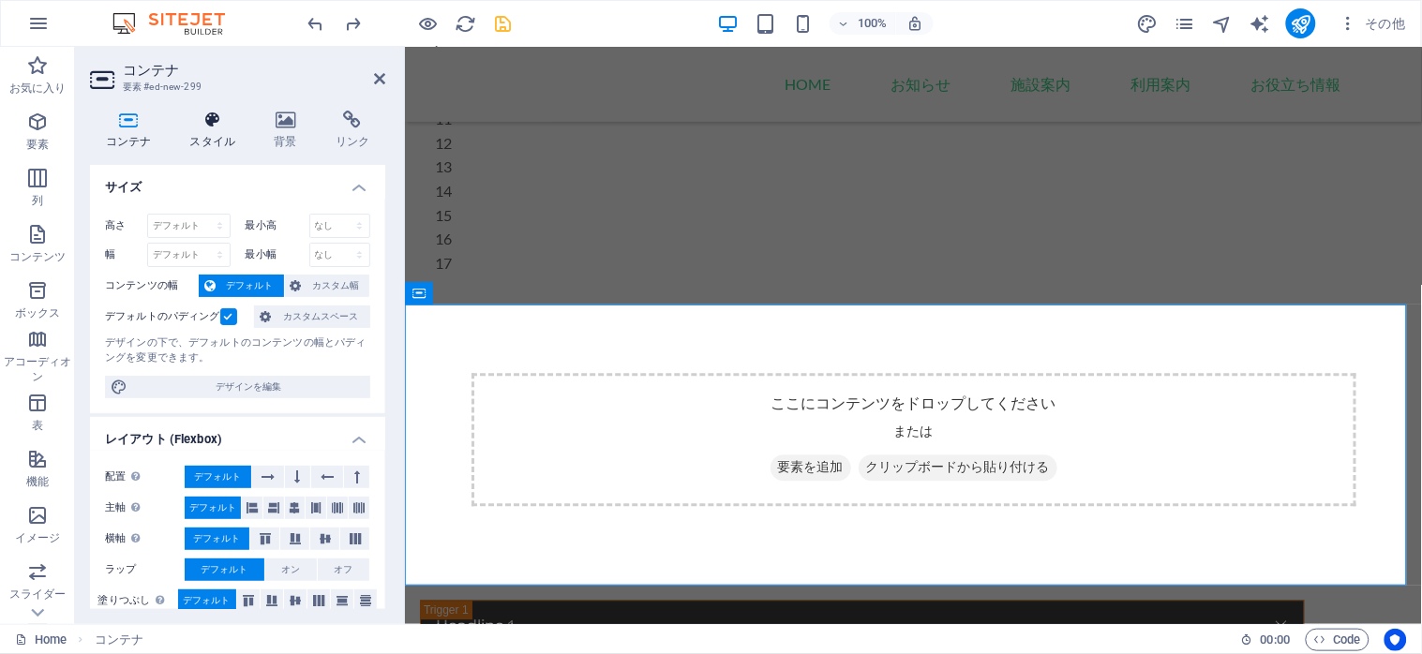
click at [204, 112] on icon at bounding box center [212, 120] width 77 height 19
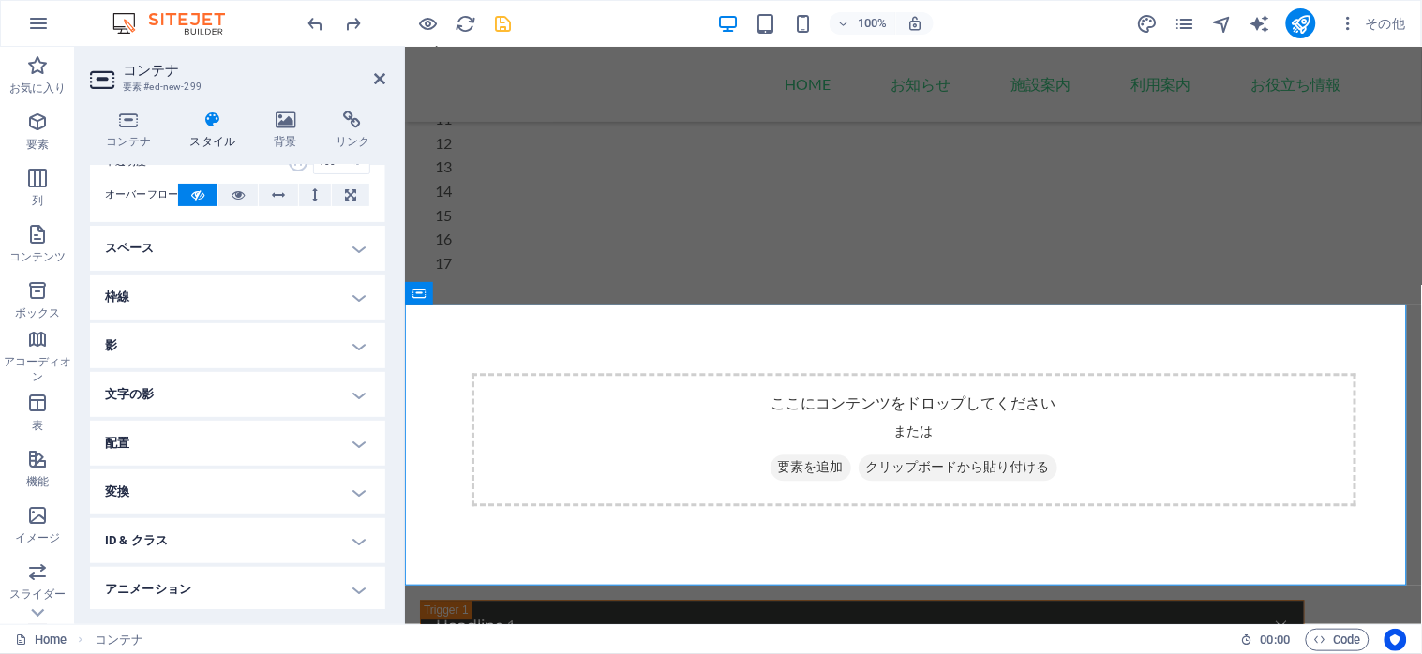
scroll to position [145, 0]
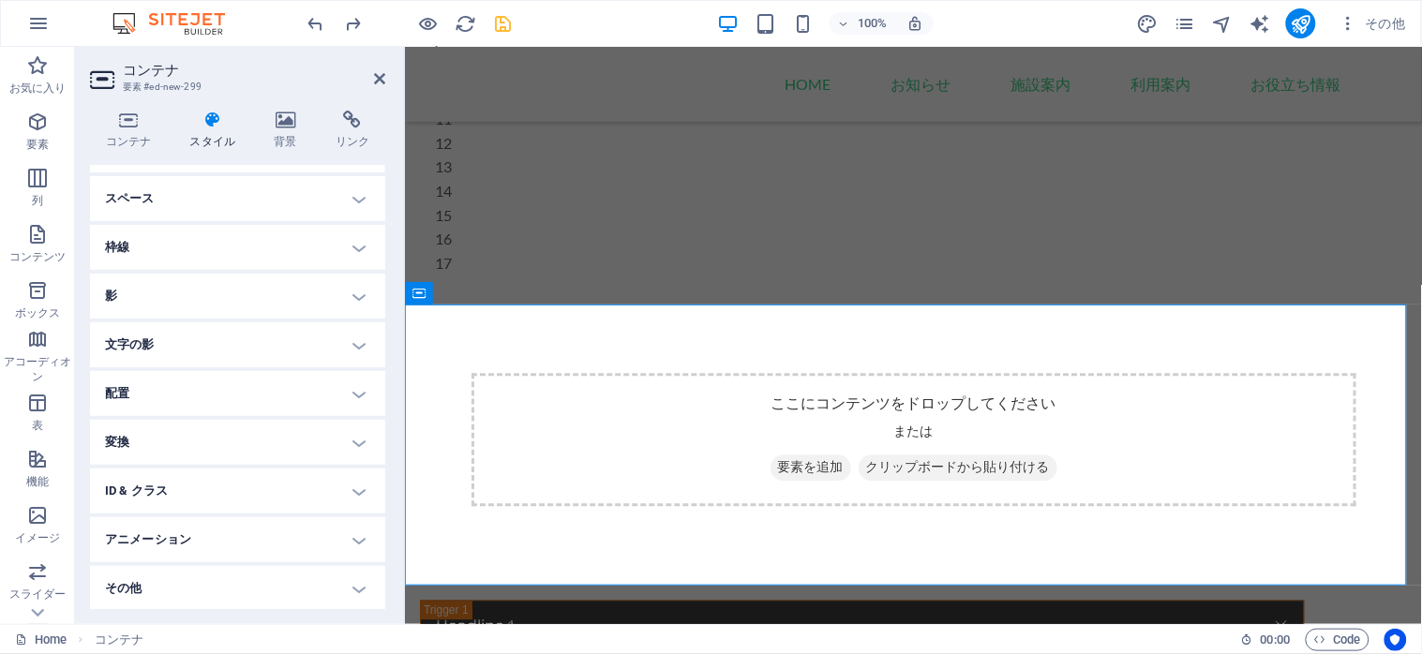
click at [348, 493] on h4 "ID & クラス" at bounding box center [237, 491] width 295 height 45
click at [209, 532] on h4 "コンテナ (div)" at bounding box center [190, 527] width 62 height 21
click at [211, 566] on input "ID スペース文字と特殊文字 ("-" と "_" を除く) は使用できません" at bounding box center [272, 563] width 195 height 22
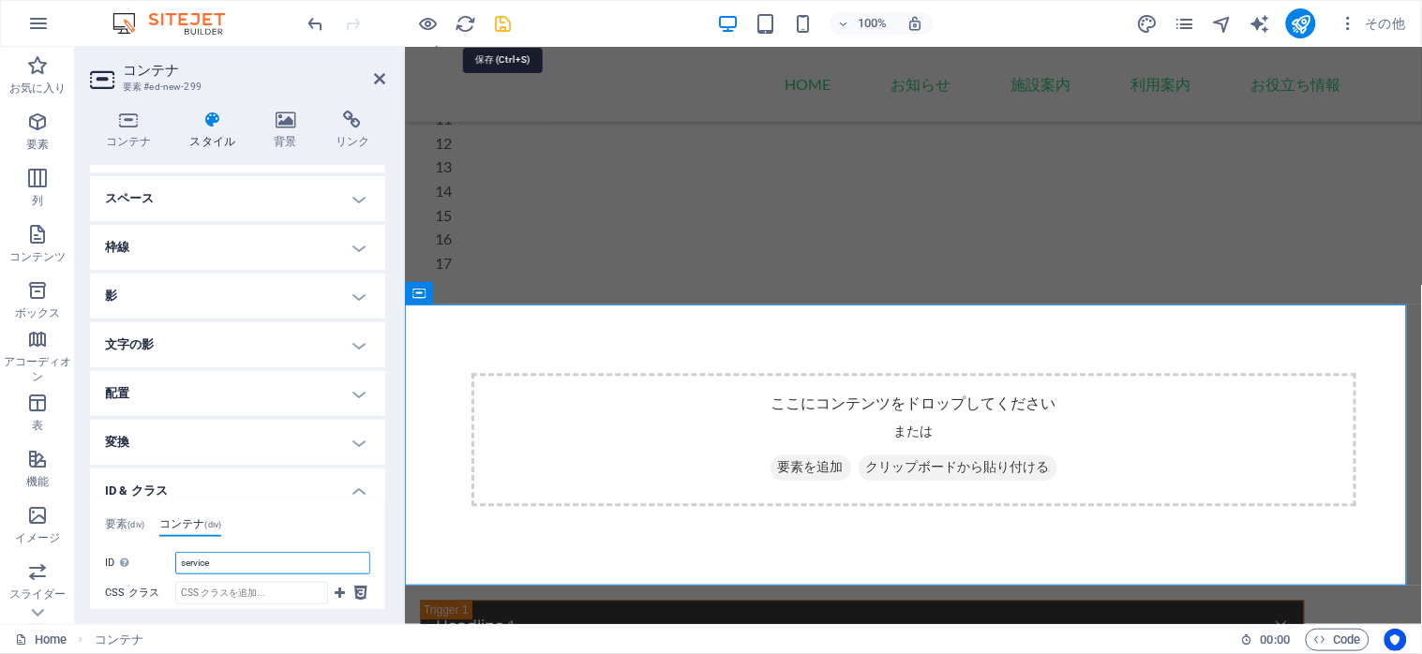
type input "service"
click at [493, 22] on icon "save" at bounding box center [504, 24] width 22 height 22
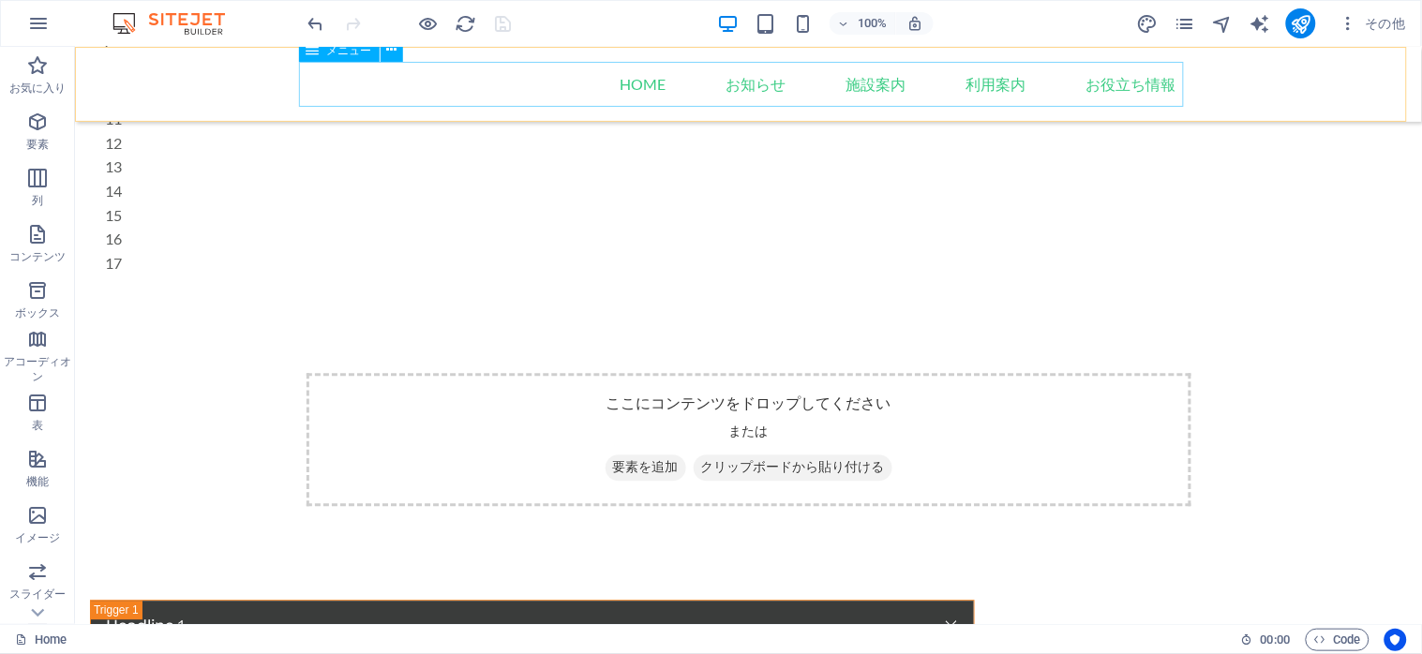
click at [862, 91] on nav "Home お知らせ 施設案内 利用案内 お役立ち情報" at bounding box center [748, 83] width 885 height 45
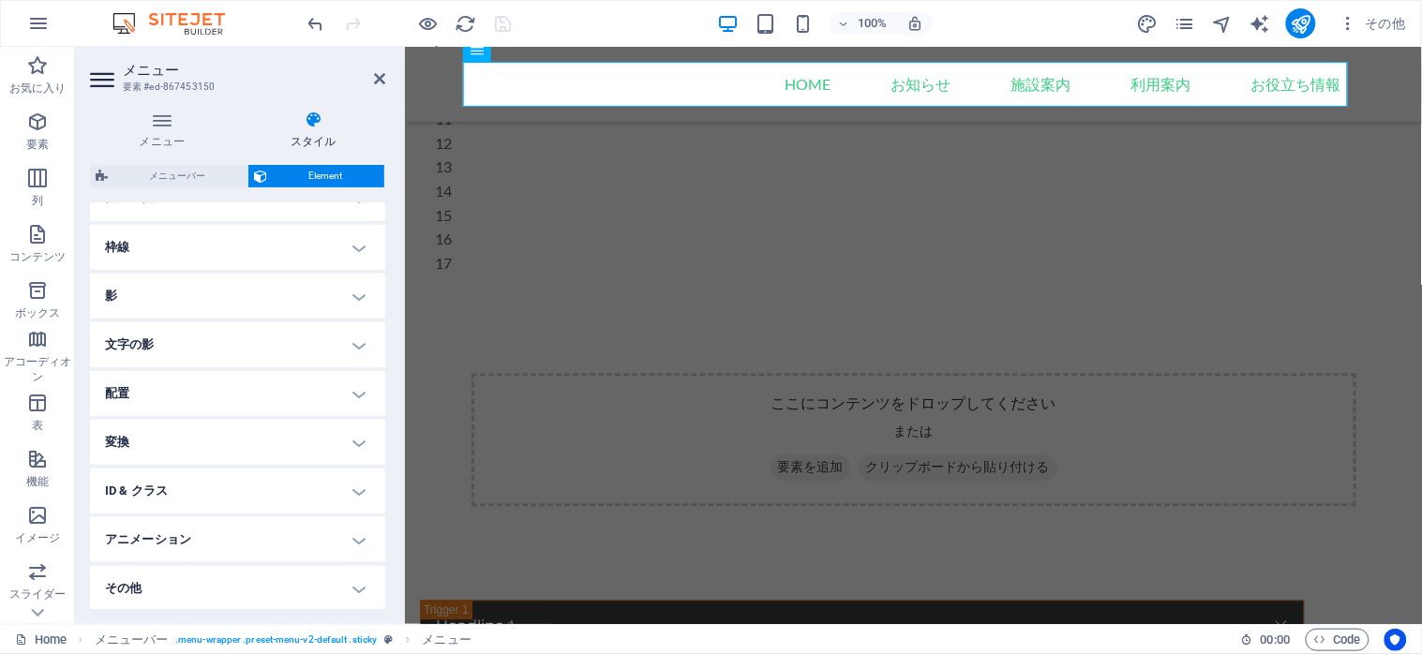
scroll to position [0, 0]
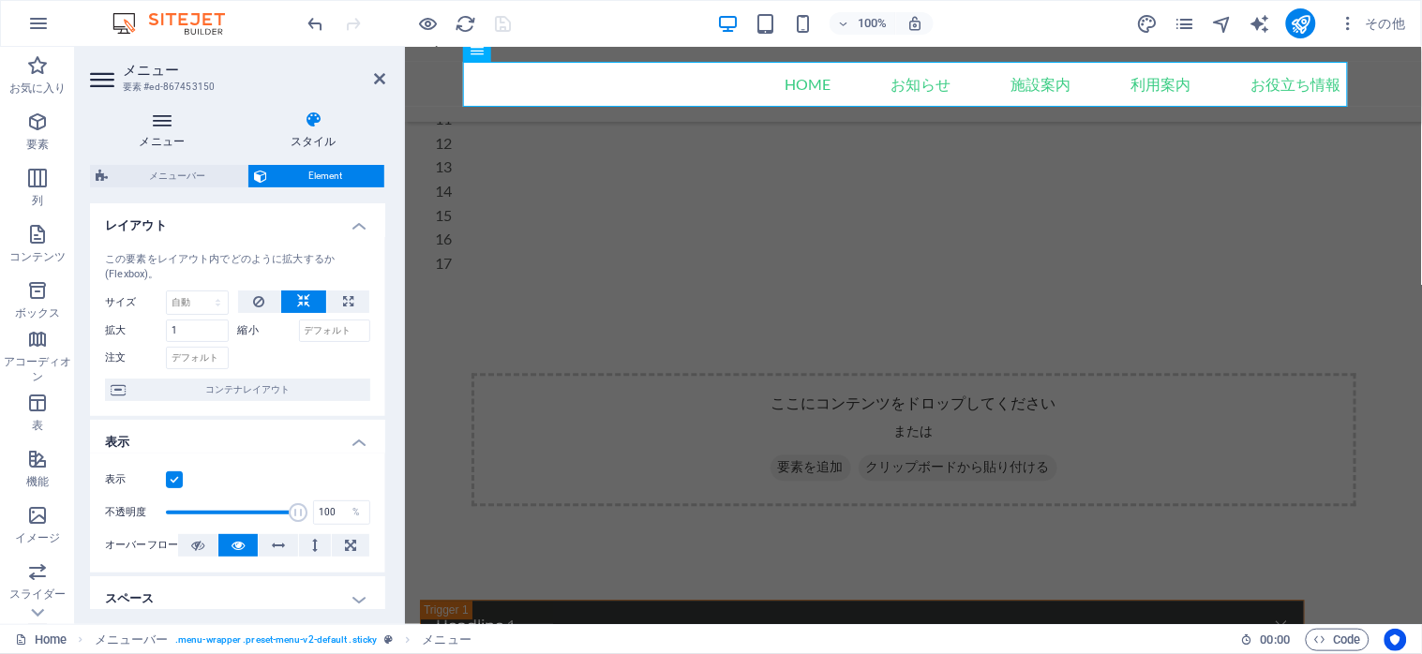
click at [143, 118] on icon at bounding box center [162, 120] width 144 height 19
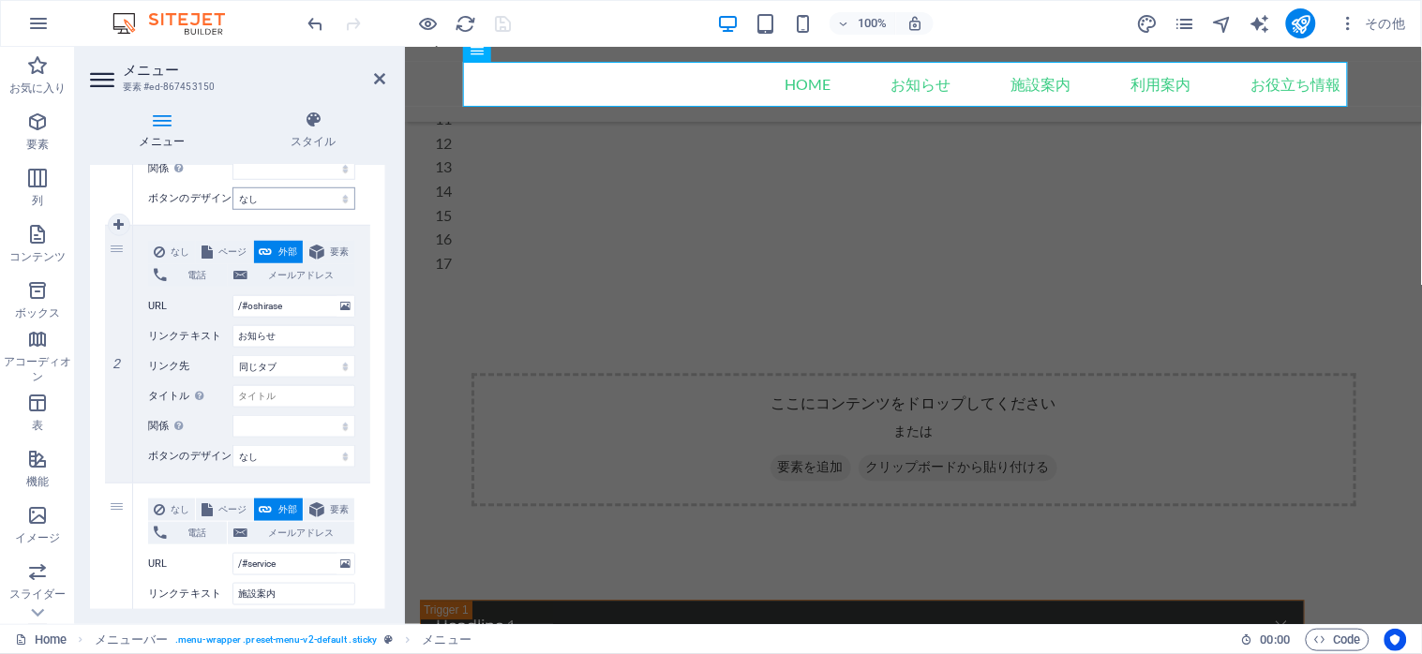
scroll to position [562, 0]
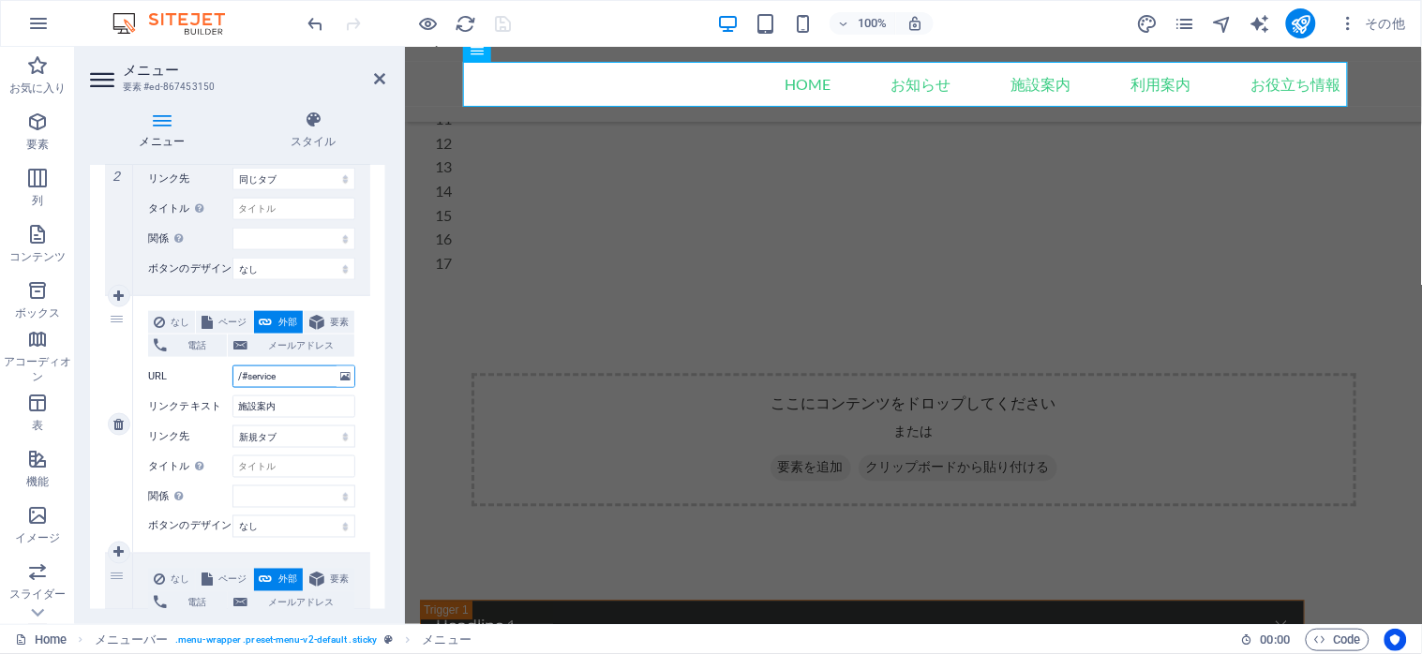
click at [316, 379] on input "/#service" at bounding box center [293, 376] width 123 height 22
select select
click at [232, 425] on select "新規タブ 同じタブ オーバーレイ" at bounding box center [293, 436] width 123 height 22
select select
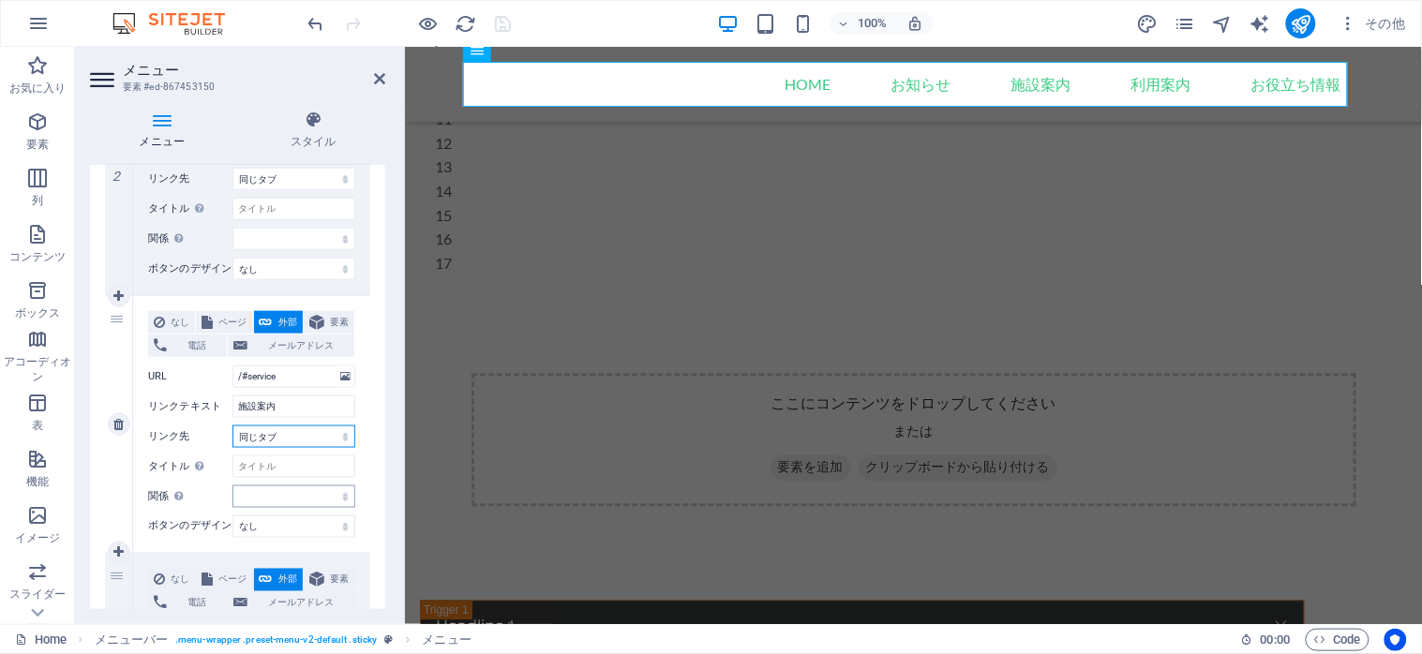
select select
click at [504, 35] on div at bounding box center [410, 23] width 210 height 30
click at [498, 23] on icon "save" at bounding box center [504, 24] width 22 height 22
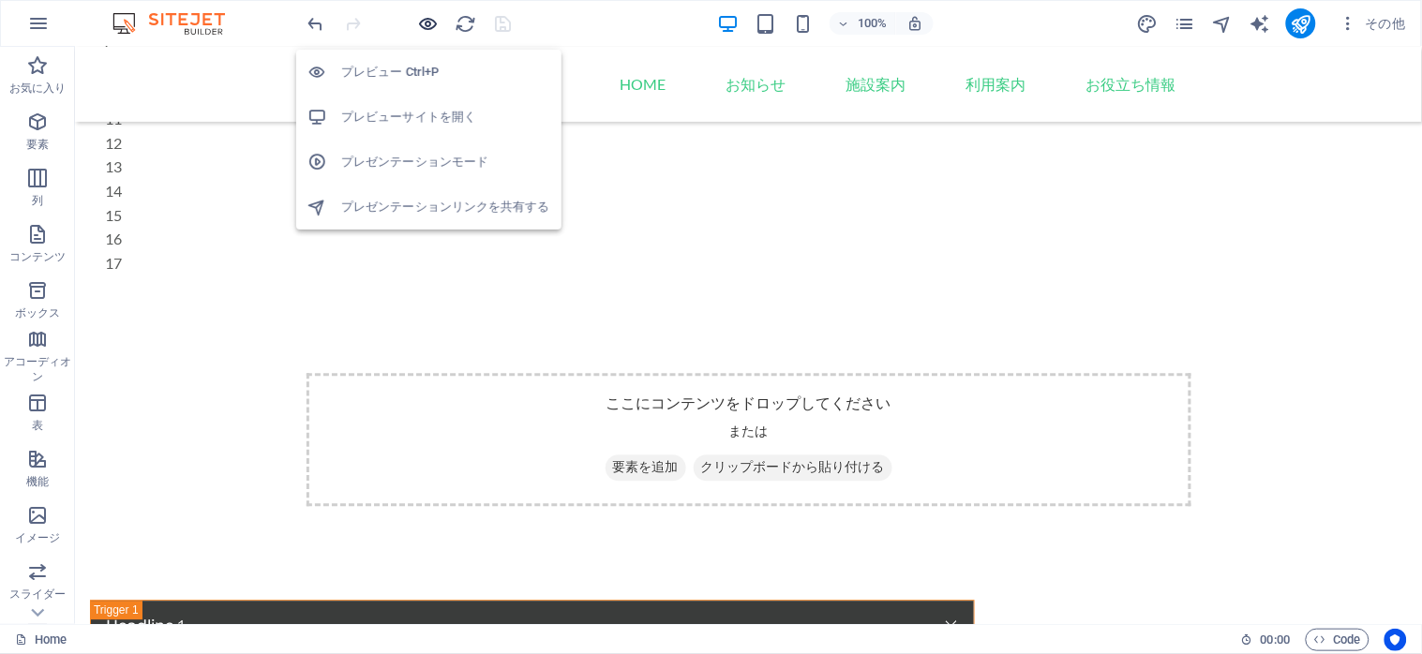
click at [425, 25] on icon "button" at bounding box center [429, 24] width 22 height 22
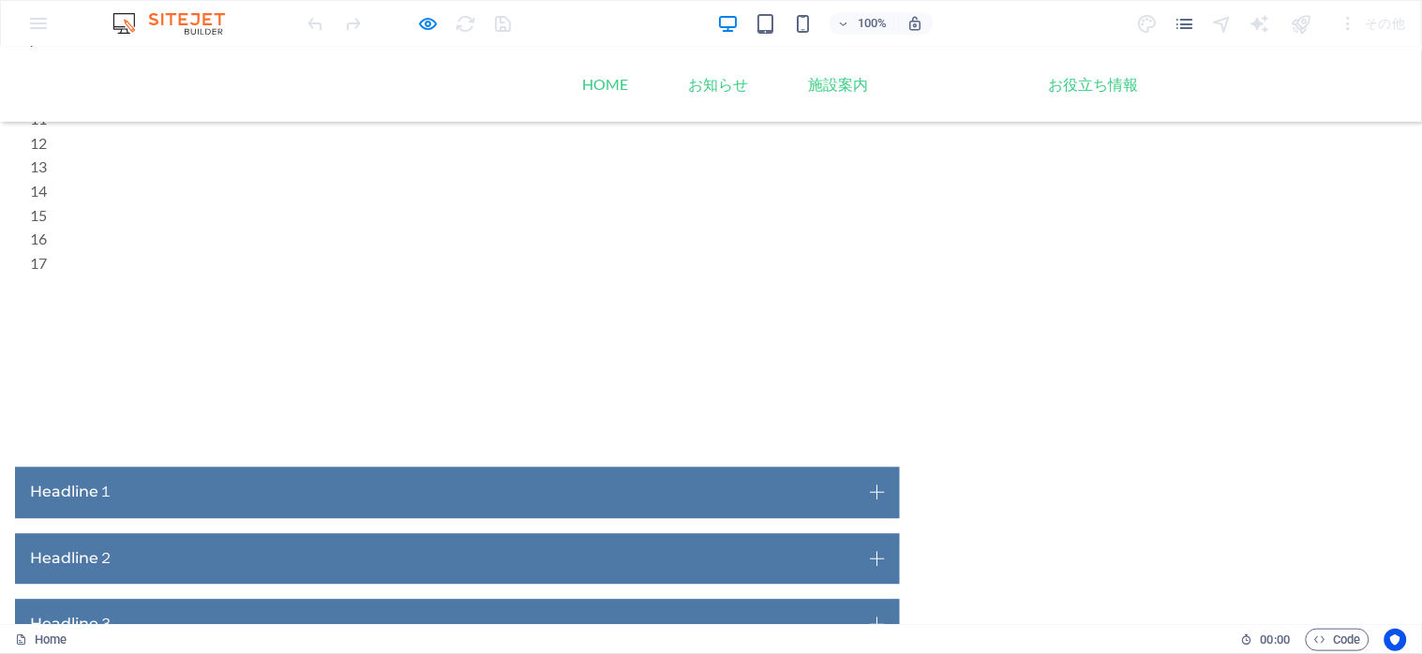
click at [932, 80] on link "利用案内" at bounding box center [959, 83] width 90 height 45
click at [401, 108] on h6 "プレビューサイトを開く" at bounding box center [445, 117] width 209 height 22
click at [423, 21] on icon "button" at bounding box center [429, 24] width 22 height 22
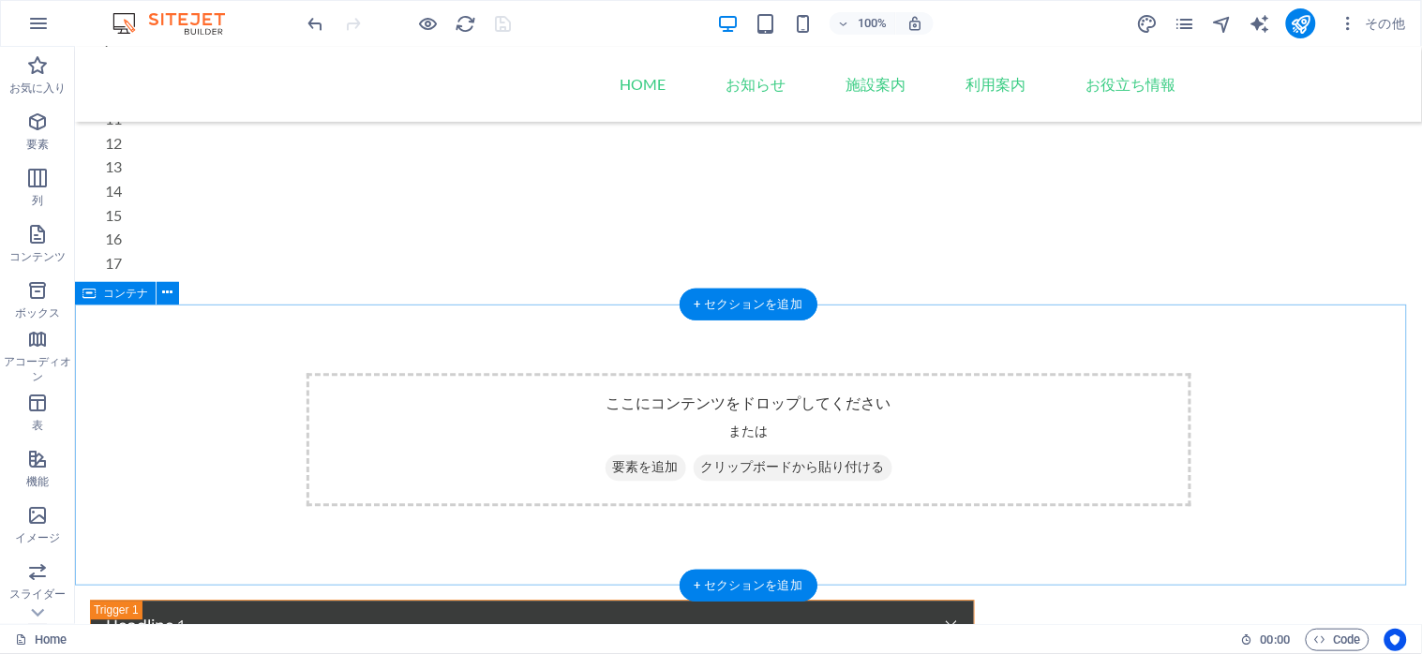
click at [636, 473] on span "要素を追加" at bounding box center [644, 468] width 81 height 26
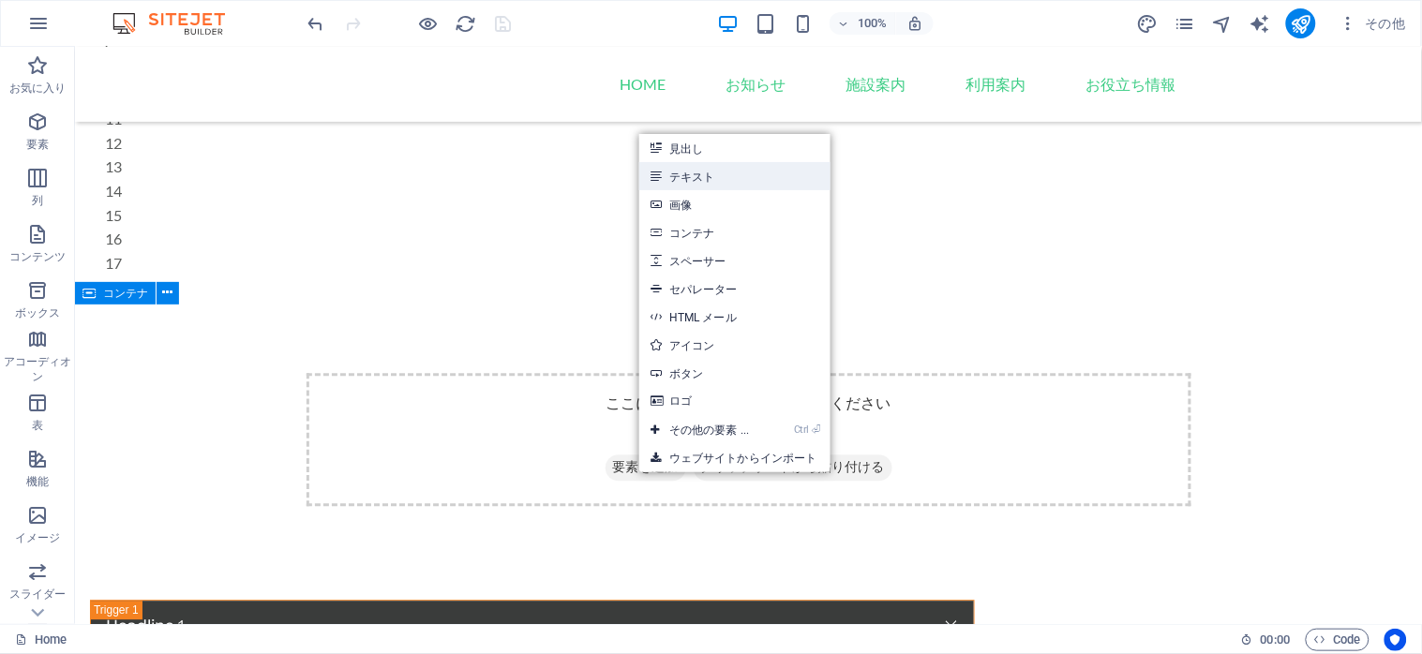
click at [686, 180] on link "テキスト" at bounding box center [734, 176] width 191 height 28
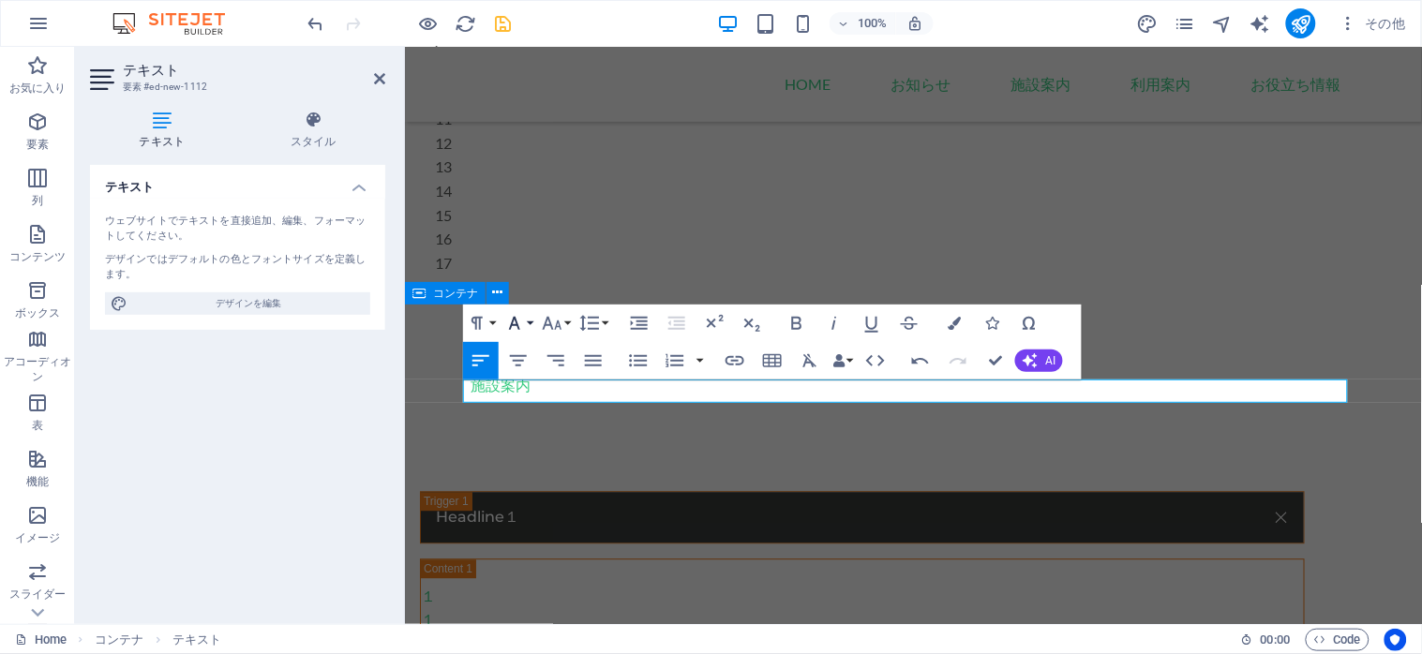
click at [530, 321] on button "Font Family" at bounding box center [518, 323] width 36 height 37
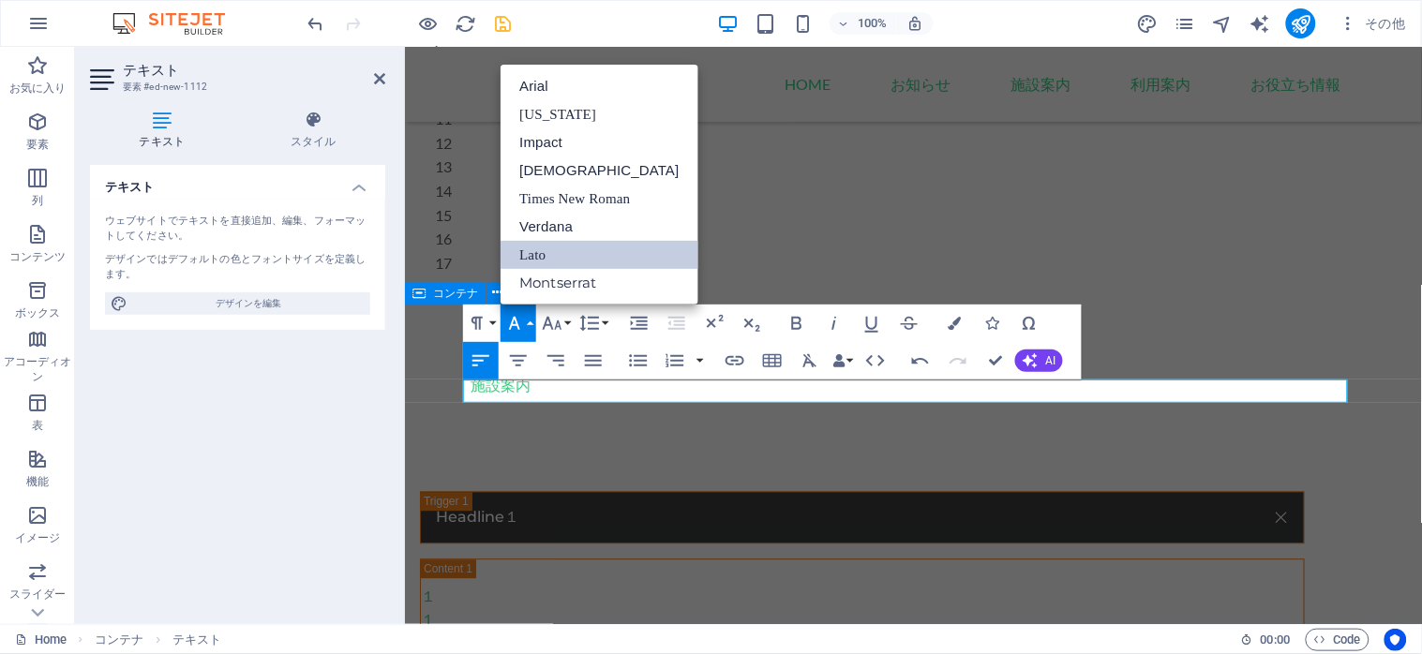
scroll to position [0, 0]
click at [562, 328] on icon "button" at bounding box center [552, 323] width 22 height 22
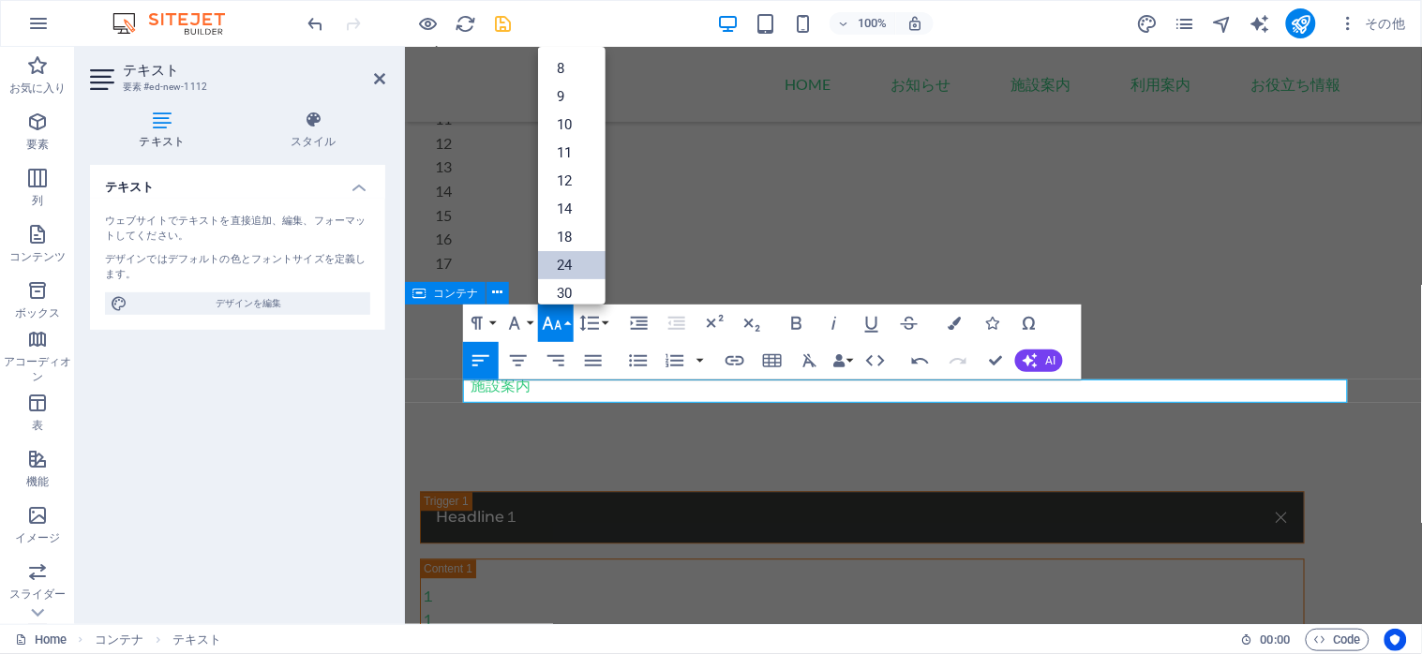
click at [565, 262] on link "24" at bounding box center [571, 265] width 67 height 28
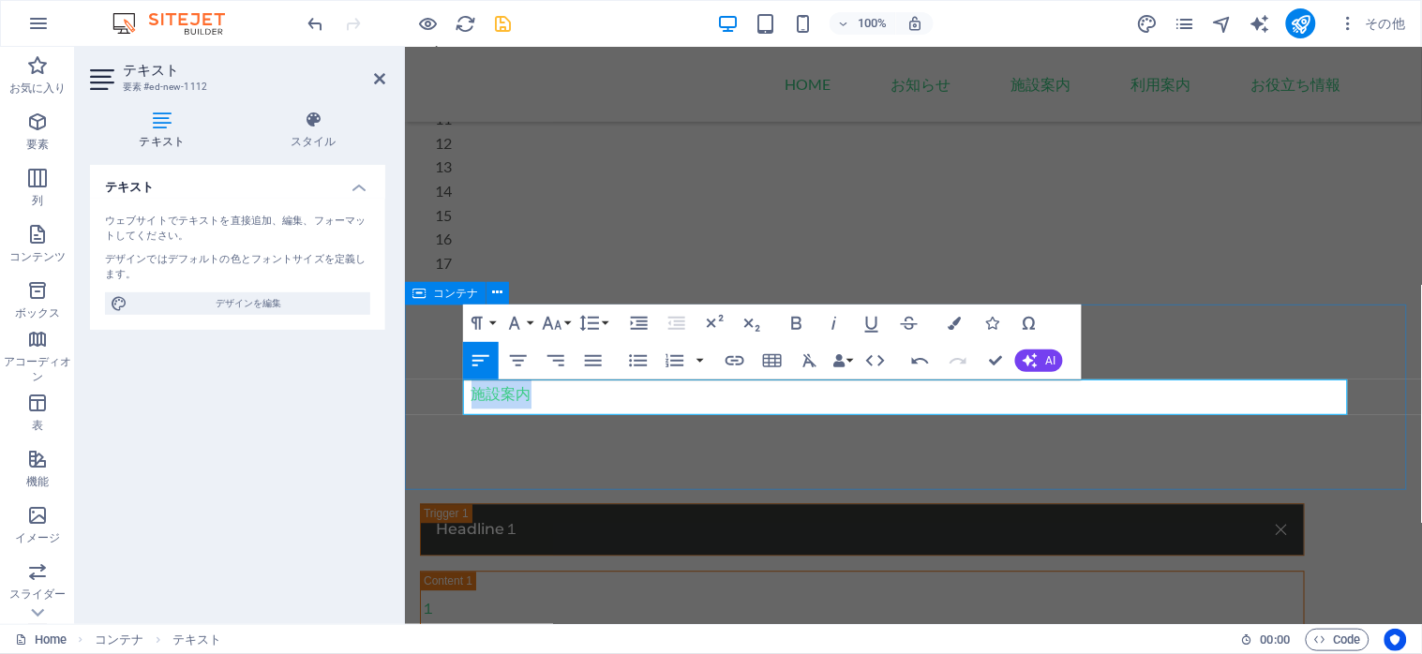
drag, startPoint x: 573, startPoint y: 397, endPoint x: 449, endPoint y: 387, distance: 124.1
click at [449, 387] on div "施設案内 ​" at bounding box center [912, 391] width 1017 height 186
click at [562, 322] on icon "button" at bounding box center [552, 323] width 22 height 22
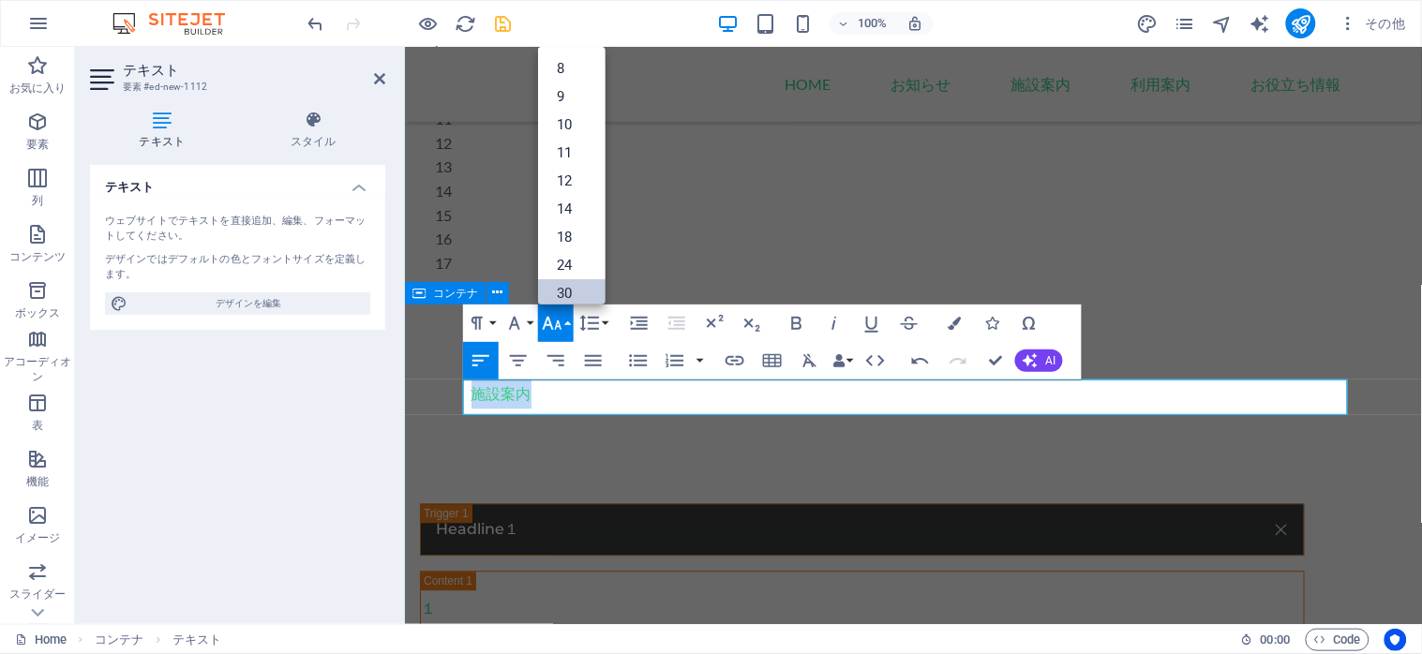
click at [573, 291] on link "30" at bounding box center [571, 293] width 67 height 28
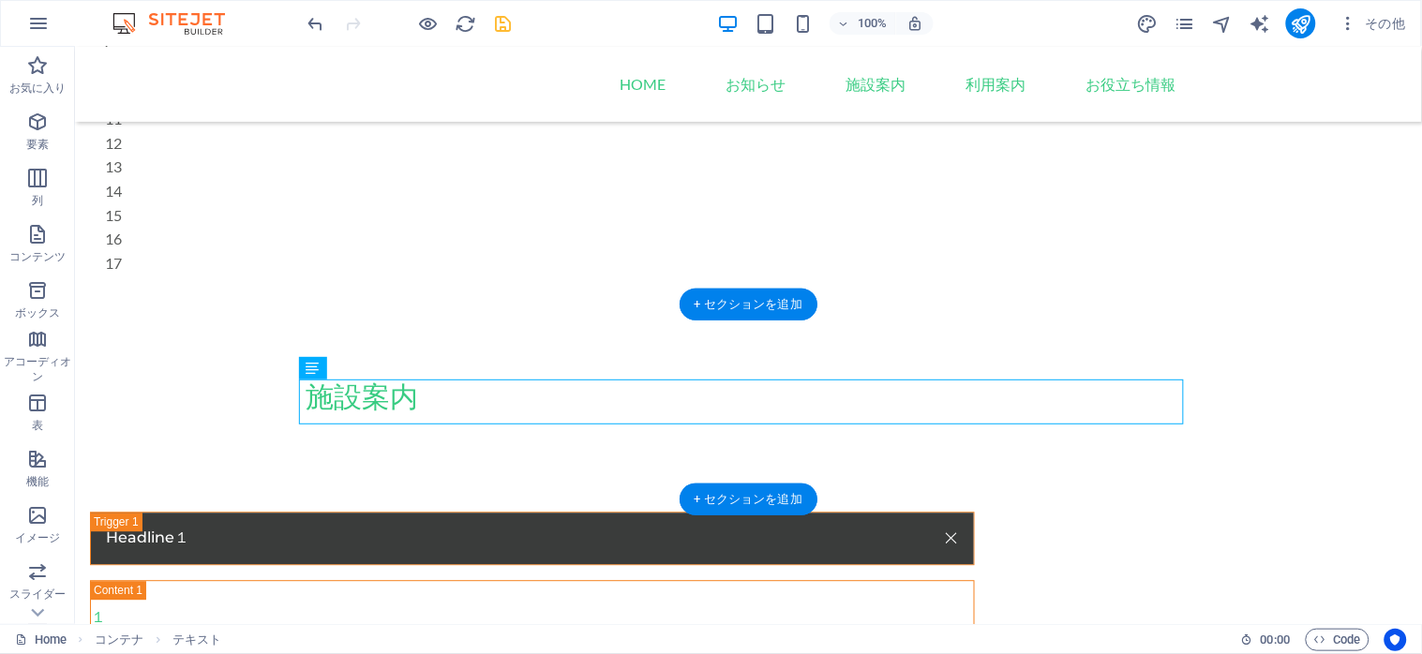
drag, startPoint x: 395, startPoint y: 416, endPoint x: 125, endPoint y: 316, distance: 288.8
click at [745, 313] on div "+ セクションを追加" at bounding box center [748, 305] width 138 height 32
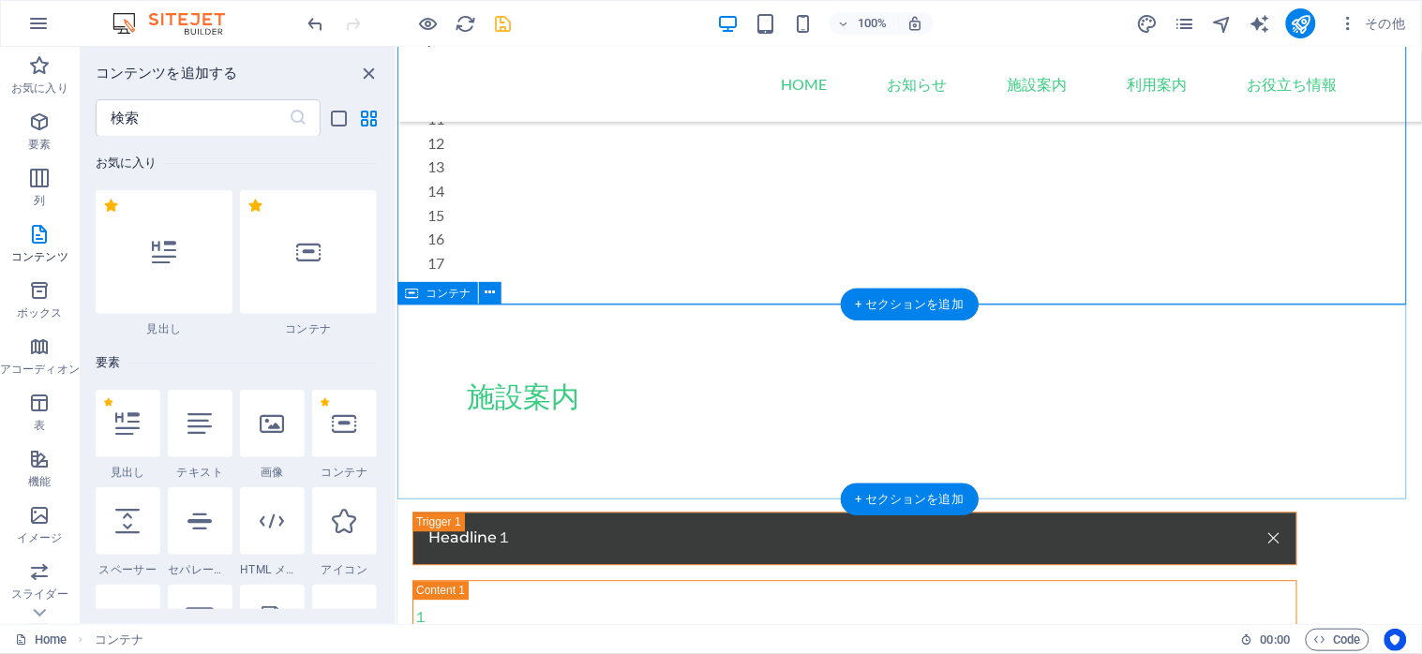
scroll to position [3277, 0]
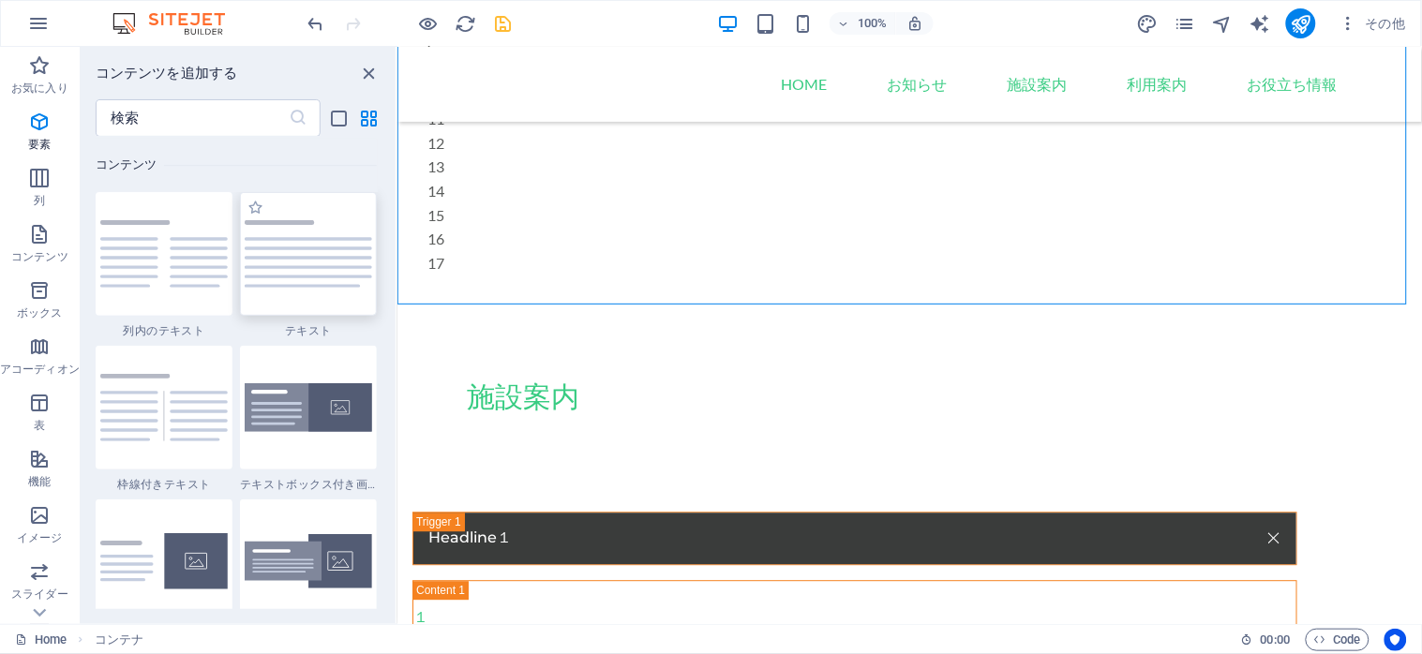
click at [331, 272] on img at bounding box center [308, 254] width 127 height 68
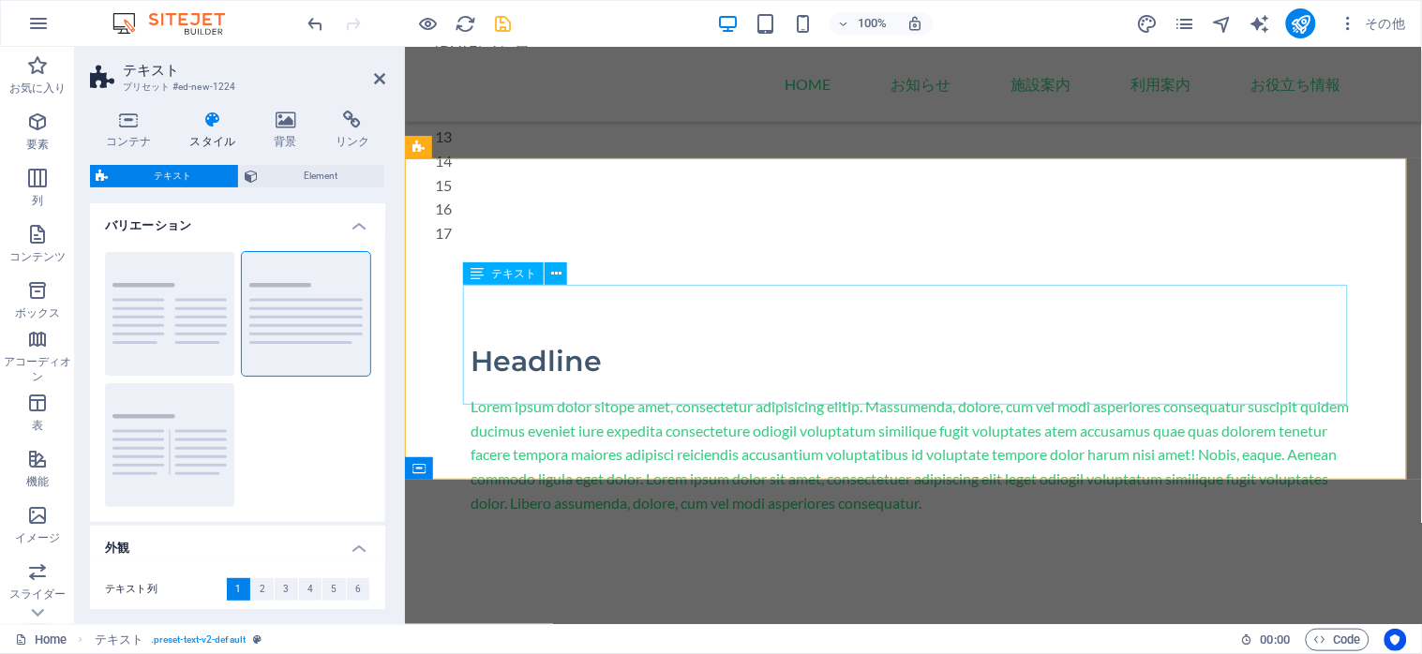
scroll to position [937, 0]
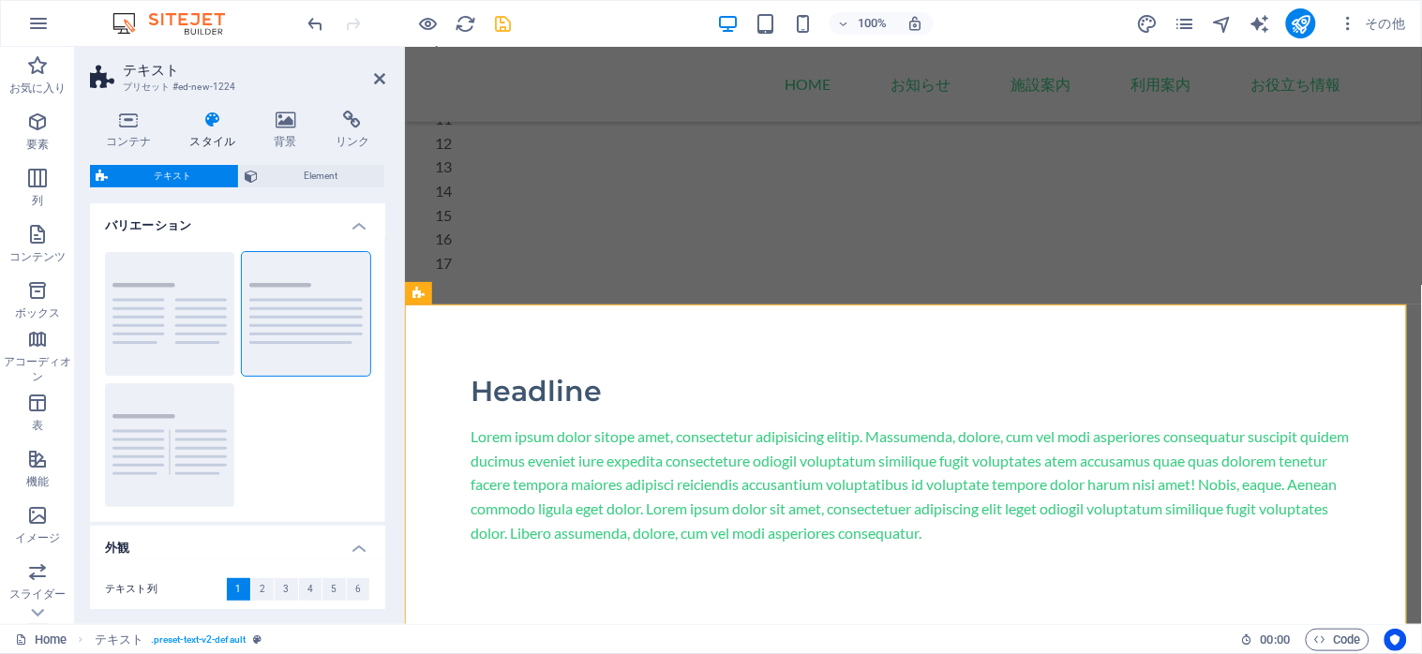
click at [371, 82] on header "テキスト プリセット #ed-new-1224" at bounding box center [237, 71] width 295 height 49
click at [375, 72] on icon at bounding box center [379, 78] width 11 height 15
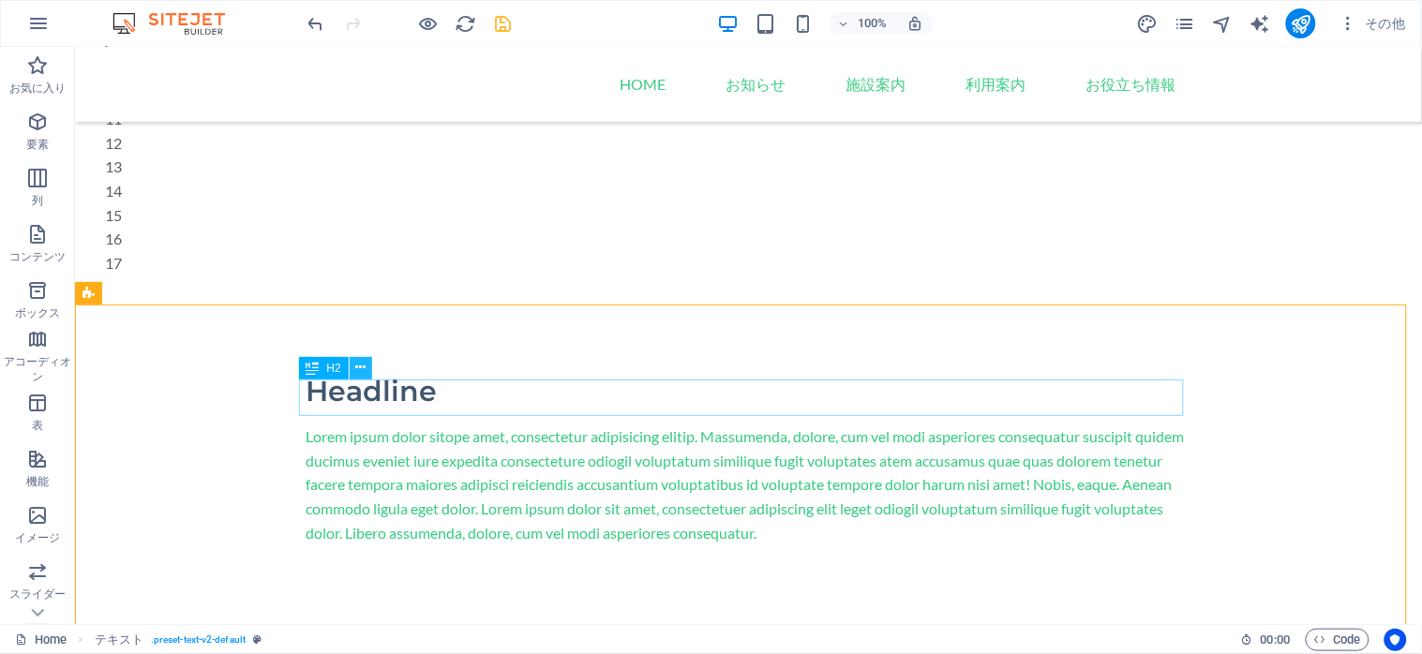
click at [359, 368] on icon at bounding box center [360, 368] width 10 height 20
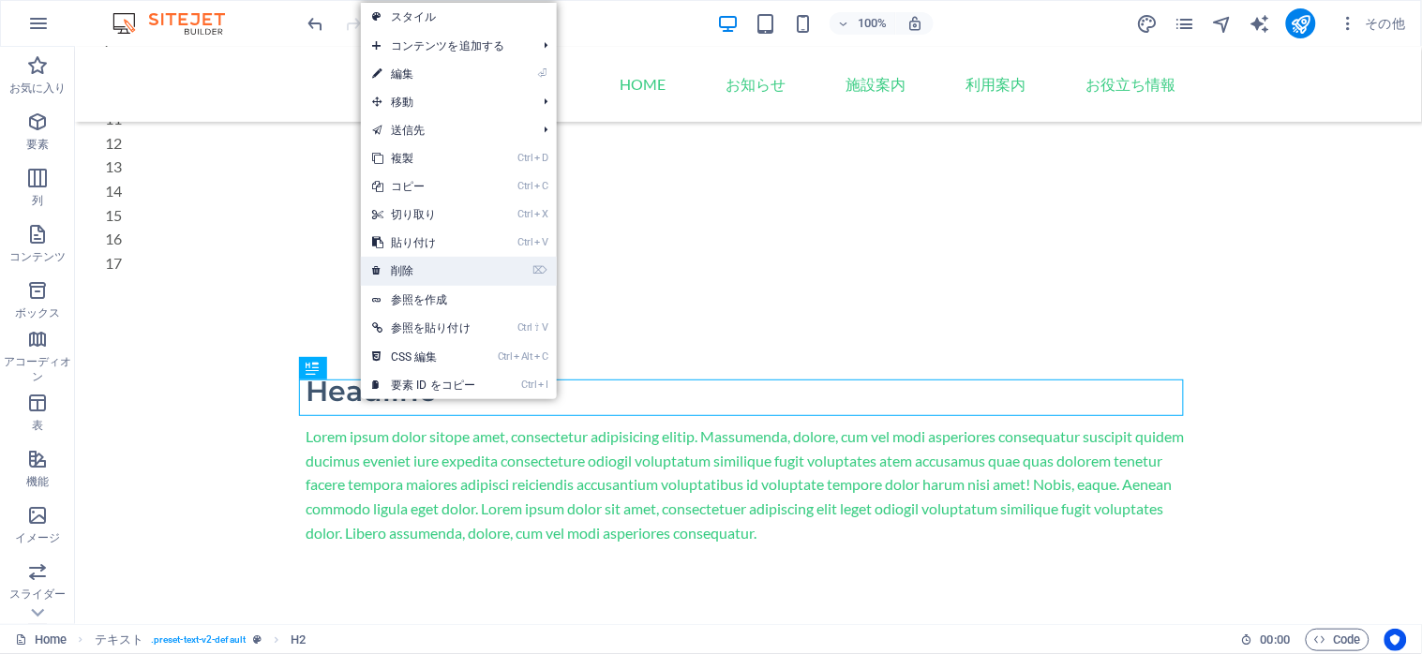
click at [424, 274] on link "⌦ 削除" at bounding box center [424, 271] width 126 height 28
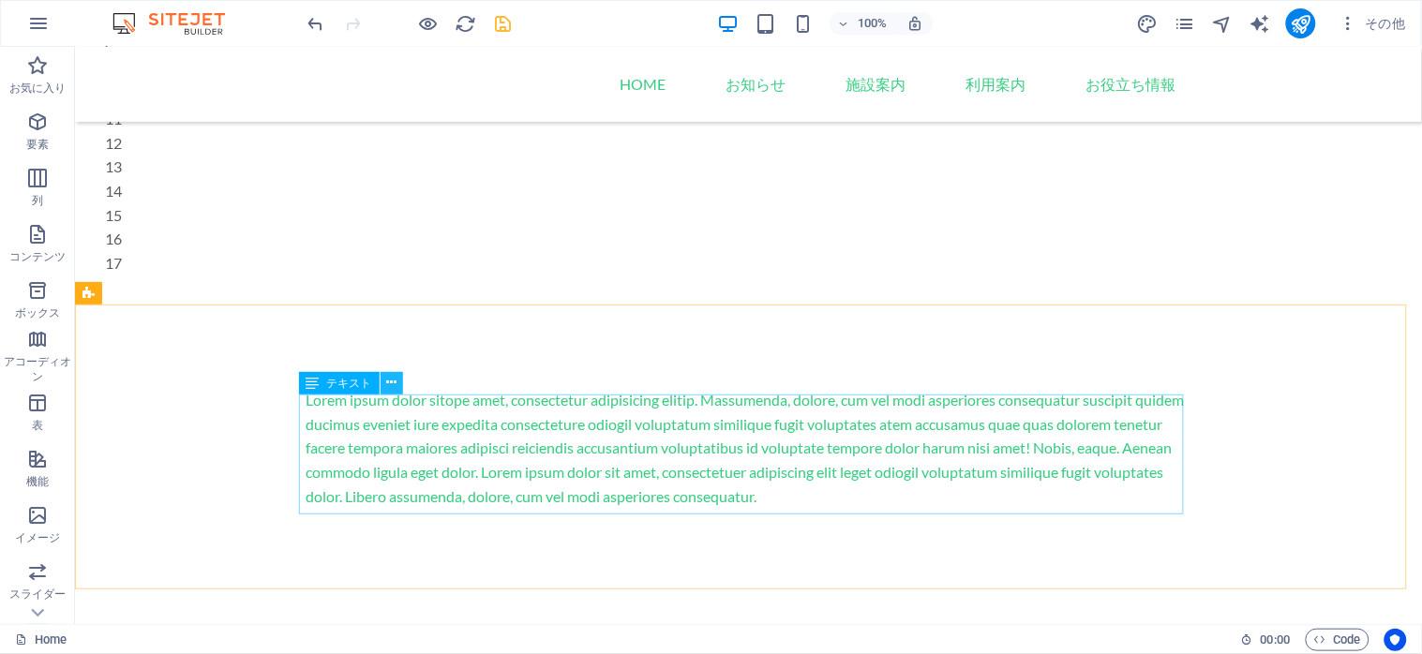
click at [387, 381] on icon at bounding box center [391, 383] width 10 height 20
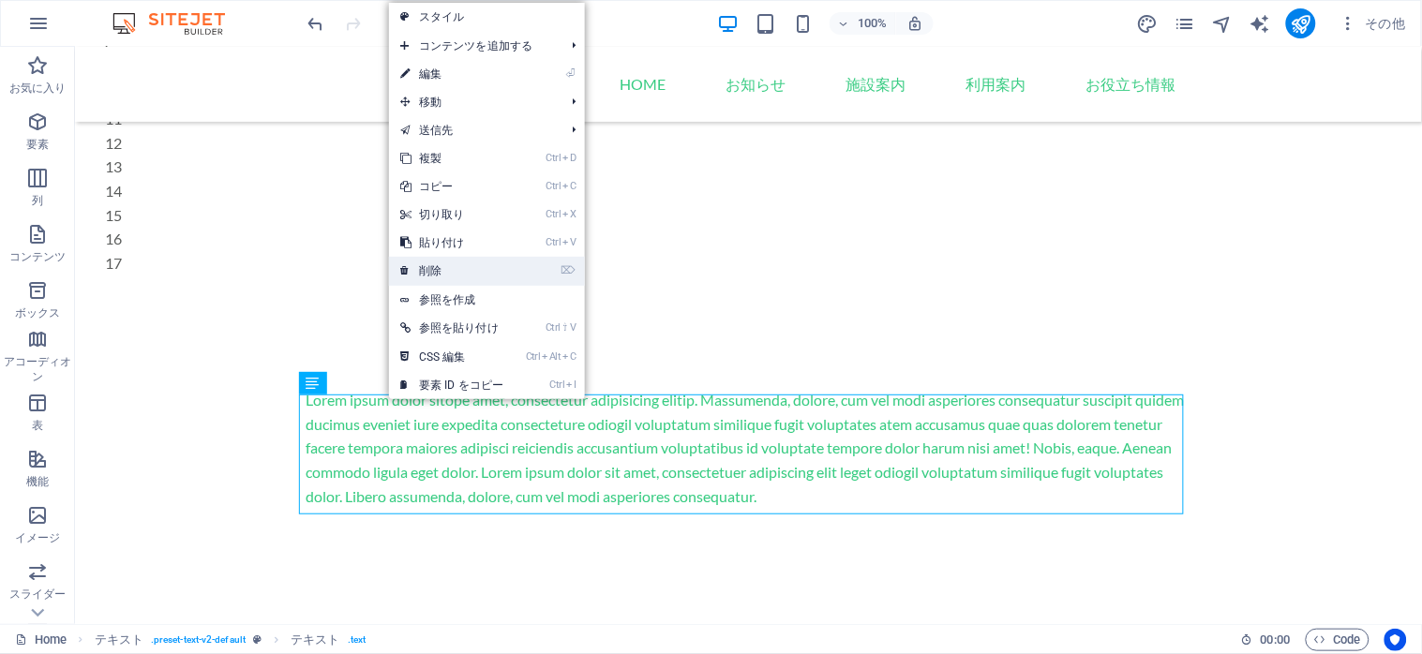
click at [436, 283] on link "⌦ 削除" at bounding box center [452, 271] width 126 height 28
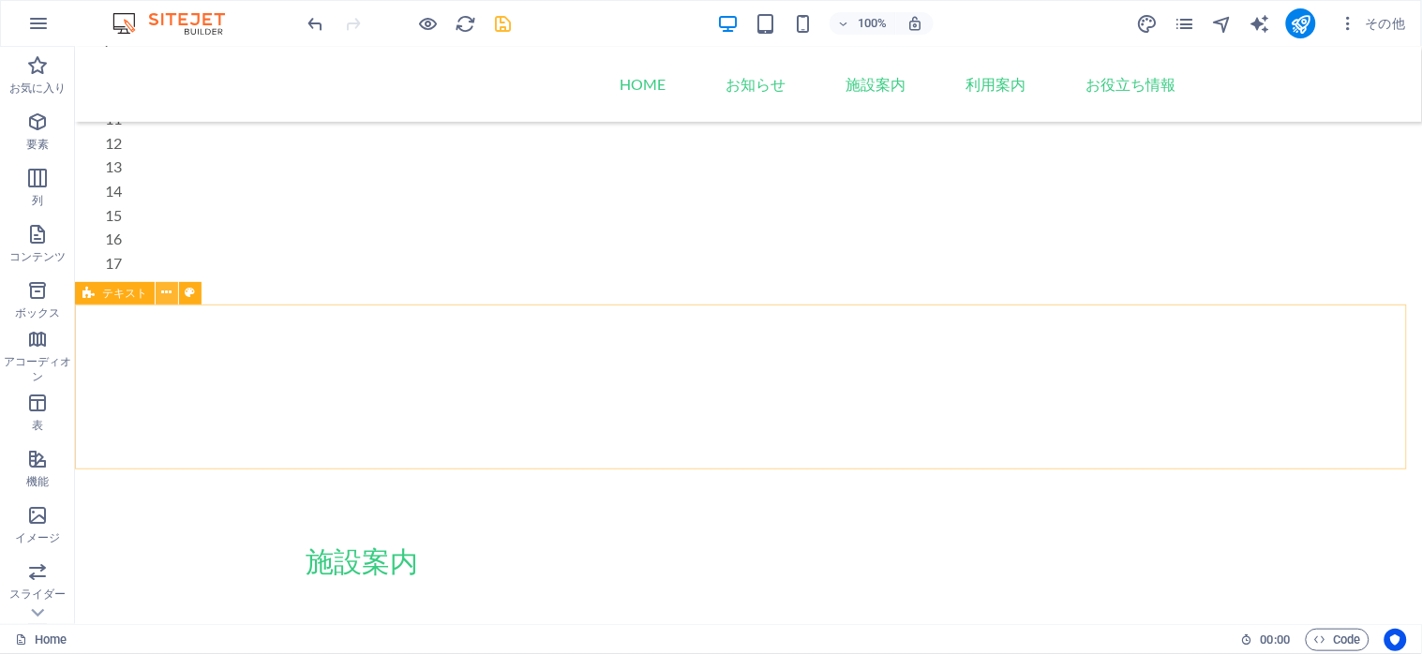
click at [166, 297] on icon at bounding box center [167, 293] width 10 height 20
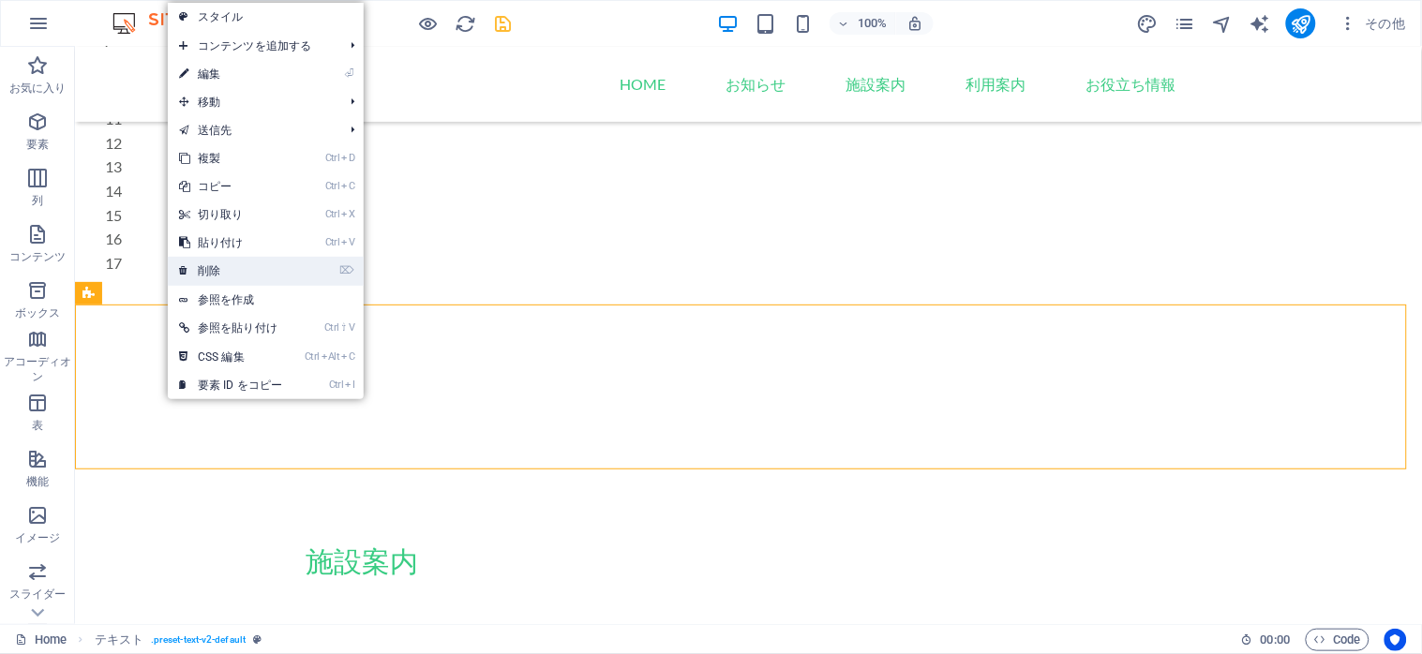
click at [241, 272] on link "⌦ 削除" at bounding box center [231, 271] width 126 height 28
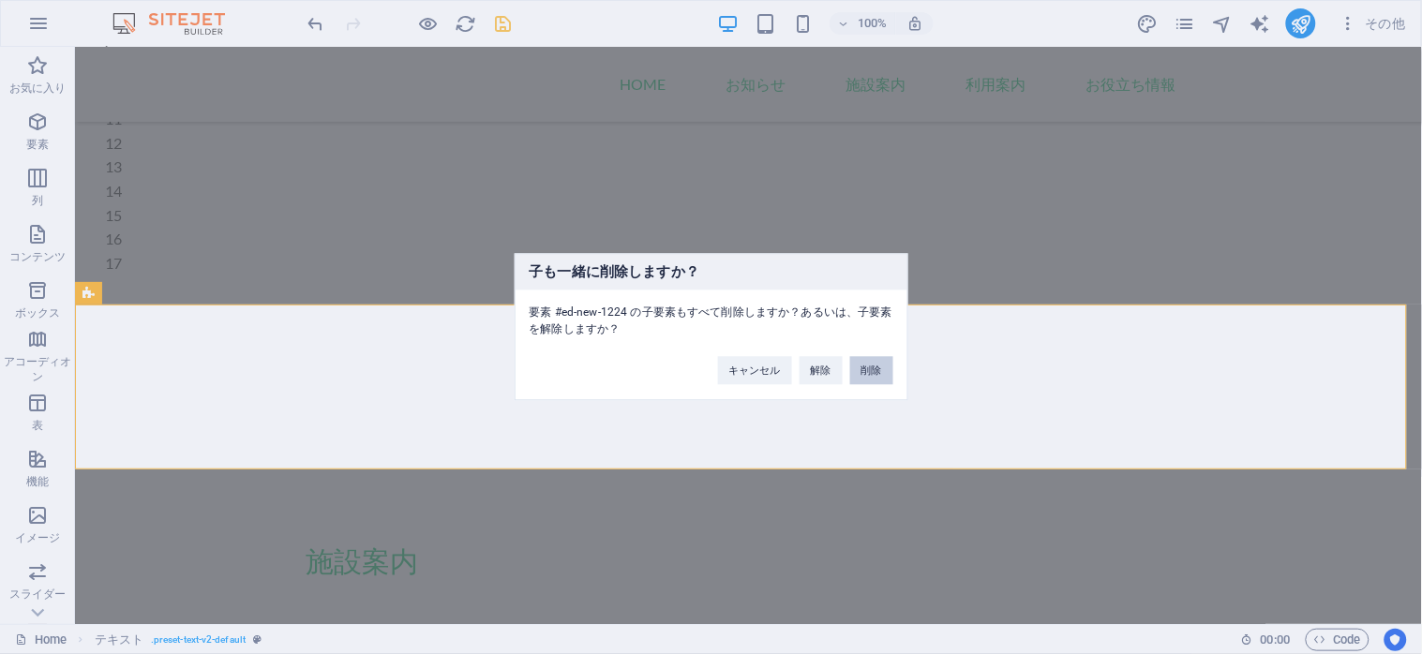
click at [856, 371] on button "削除" at bounding box center [871, 371] width 43 height 28
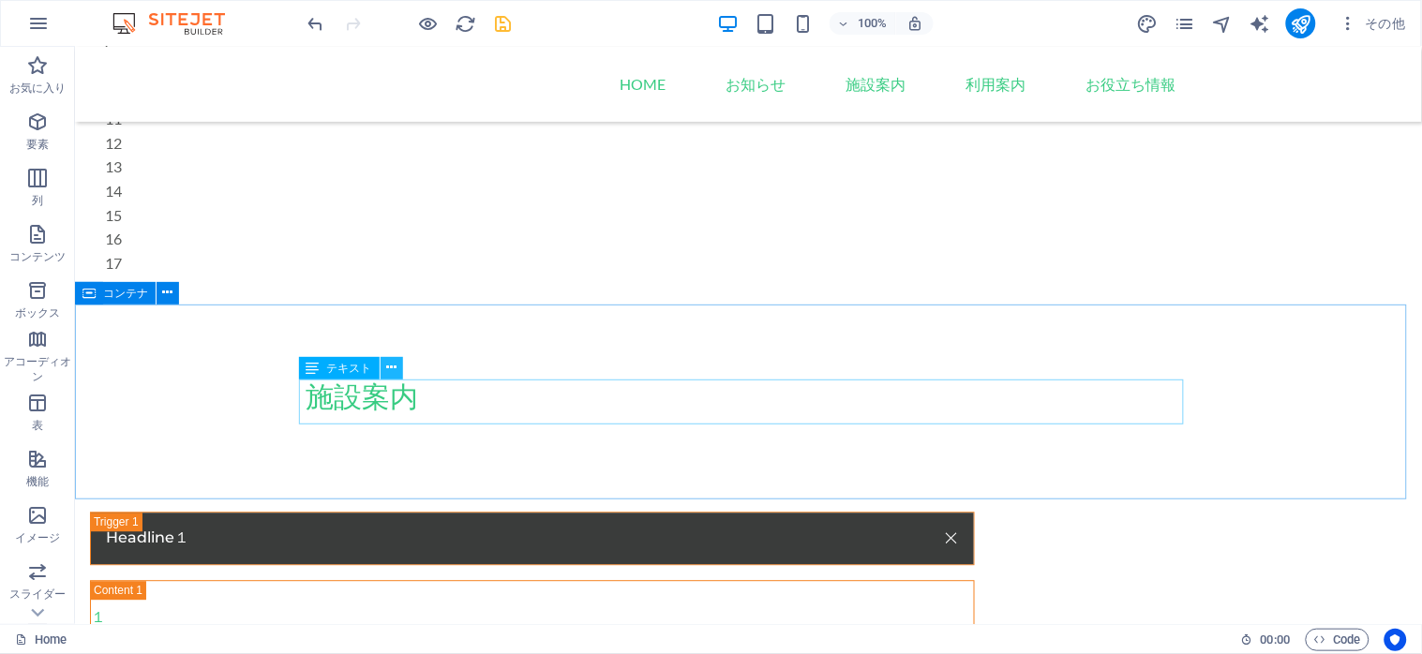
click at [382, 370] on button at bounding box center [391, 368] width 22 height 22
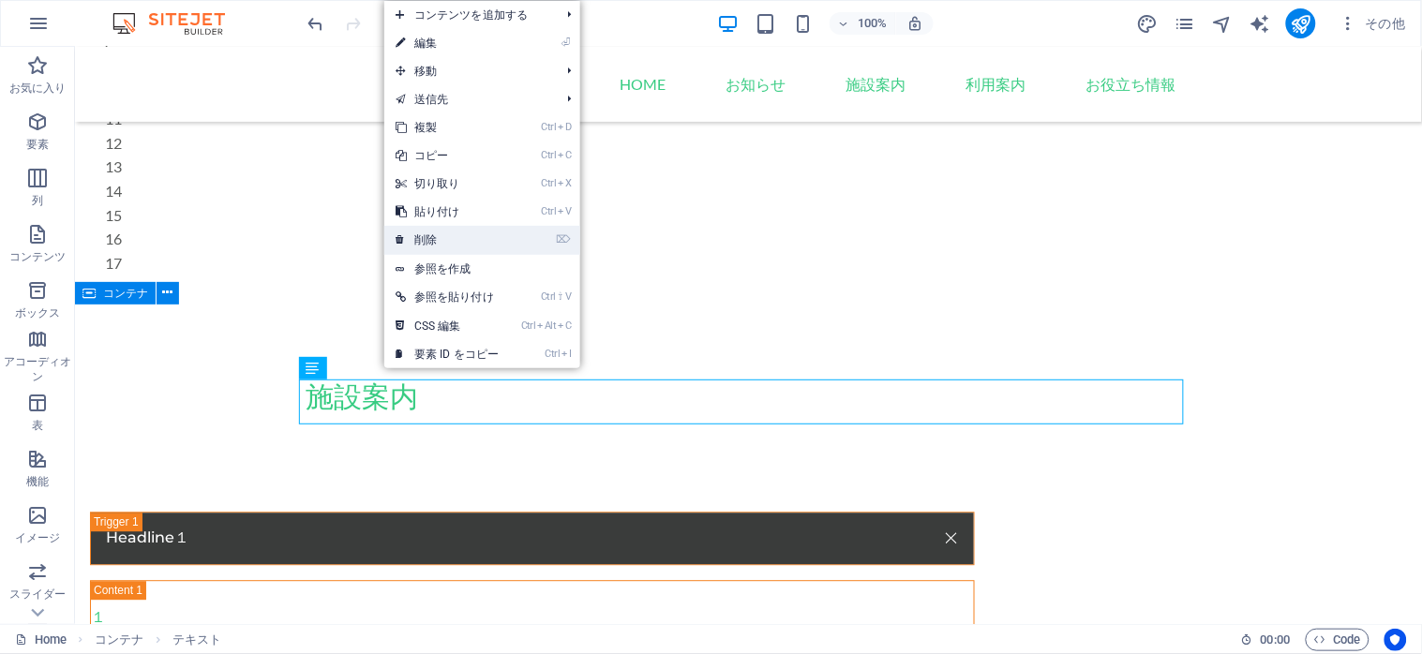
click at [448, 245] on link "⌦ 削除" at bounding box center [447, 240] width 126 height 28
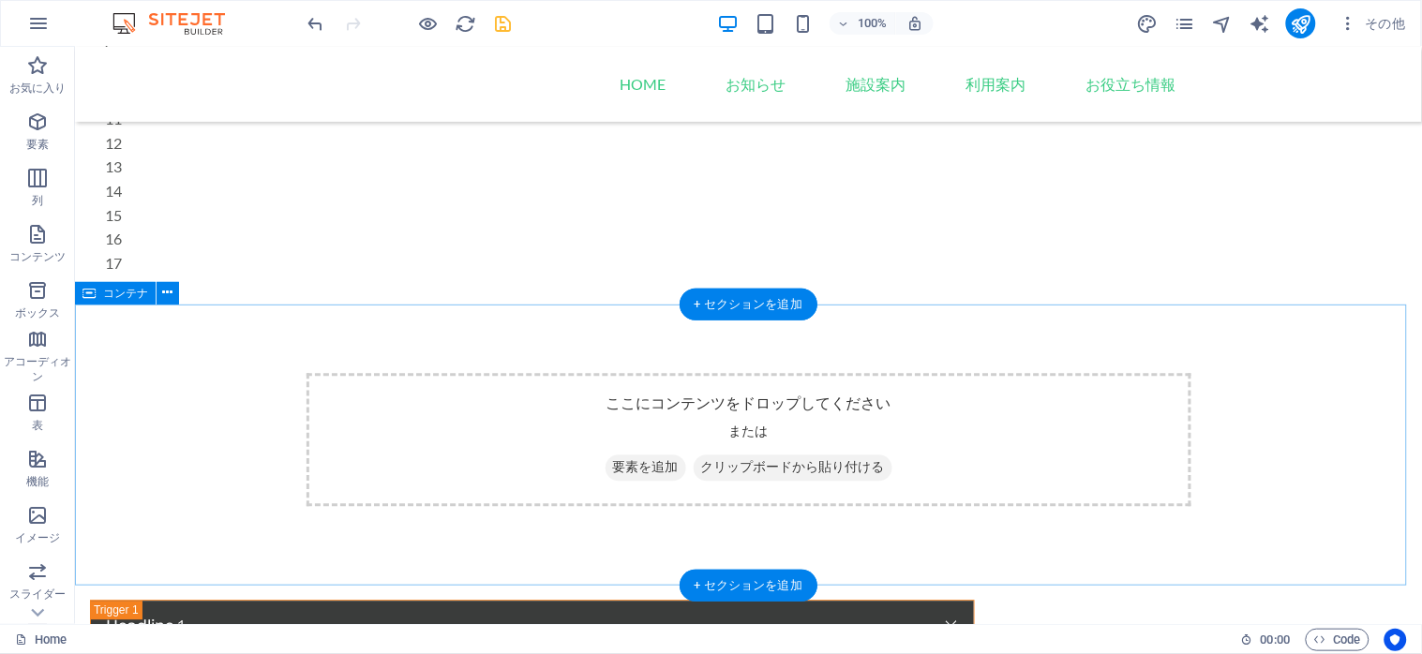
click at [764, 470] on span "クリップボードから貼り付ける" at bounding box center [792, 468] width 199 height 26
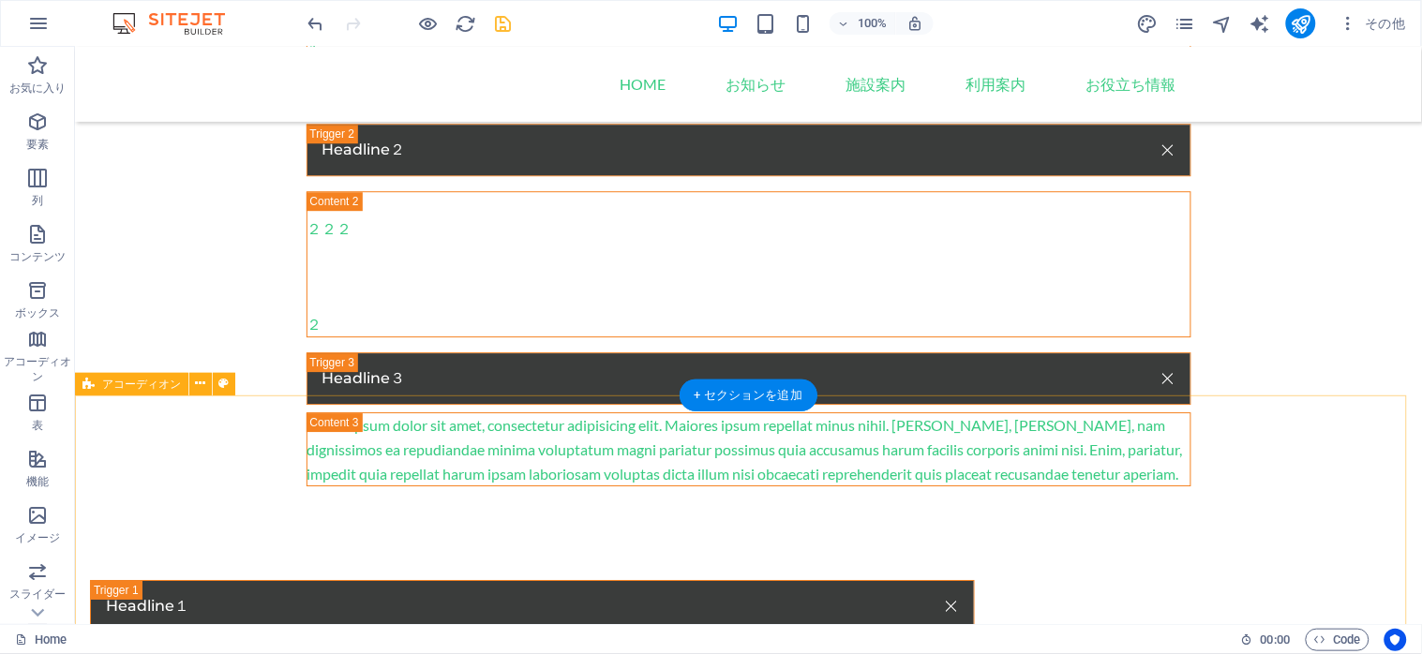
scroll to position [1499, 0]
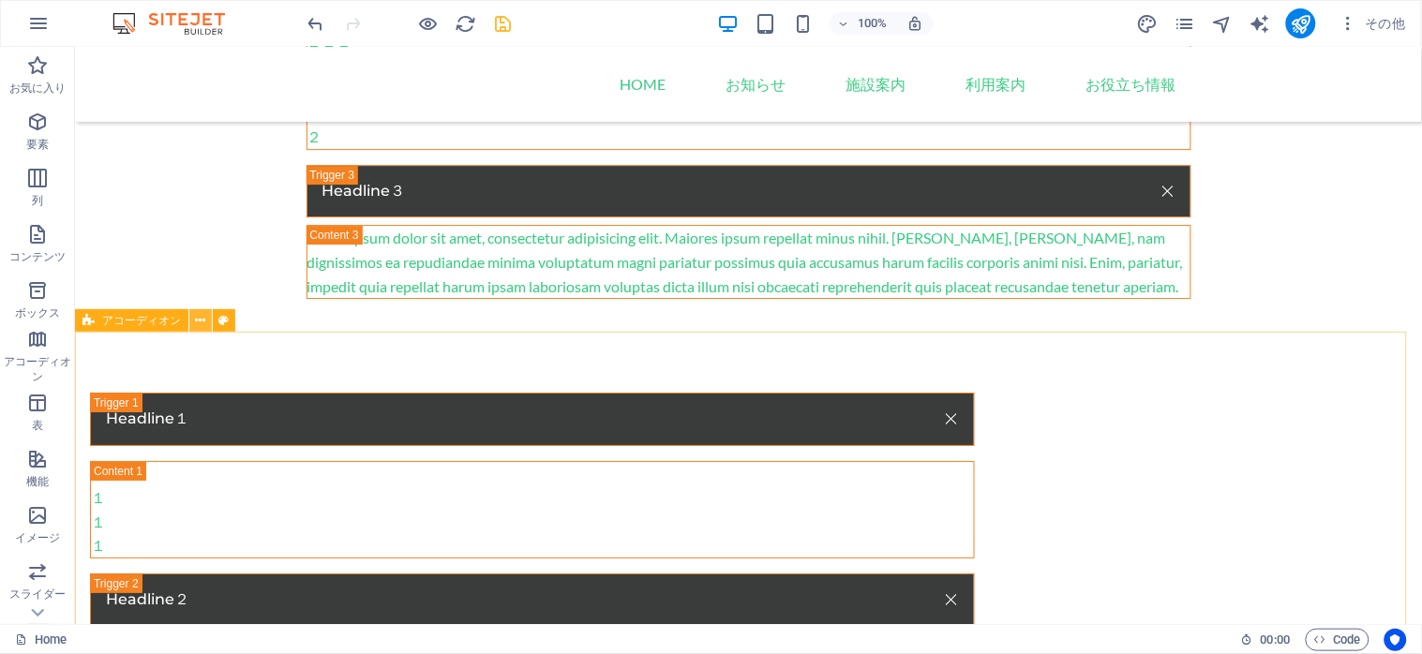
click at [198, 324] on icon at bounding box center [201, 321] width 10 height 20
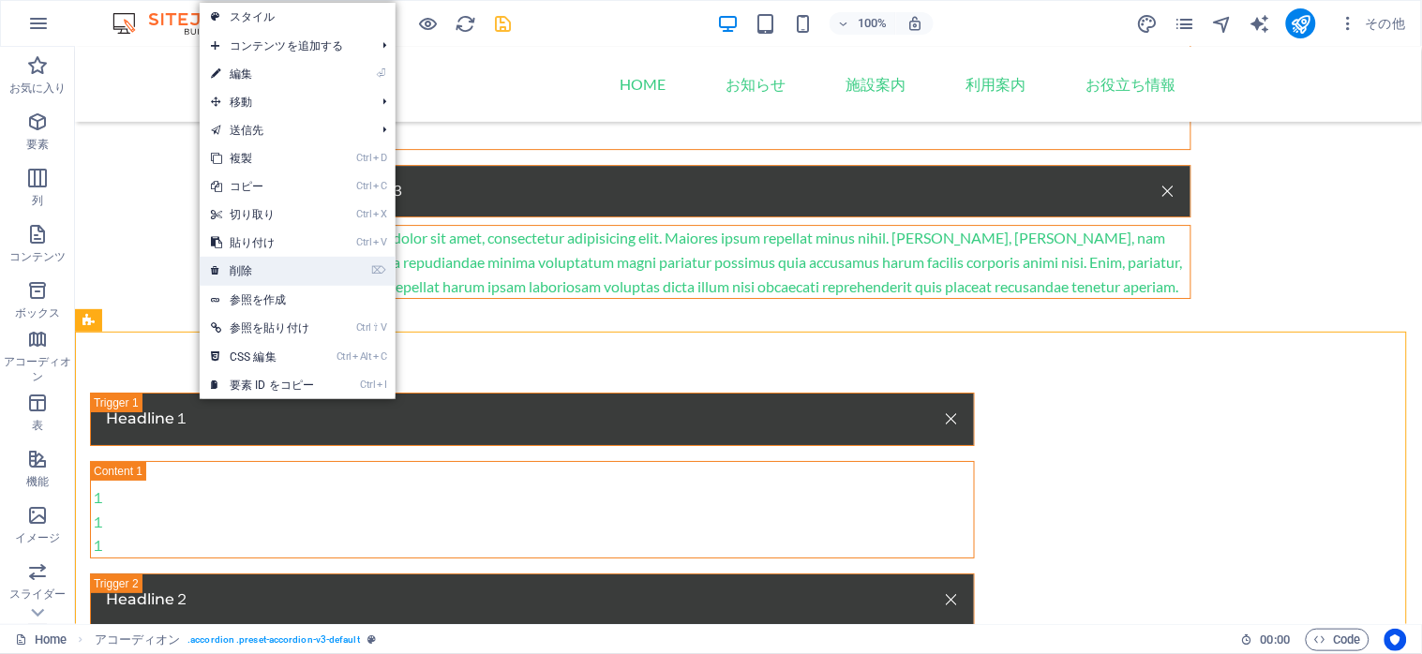
click at [259, 272] on link "⌦ 削除" at bounding box center [263, 271] width 126 height 28
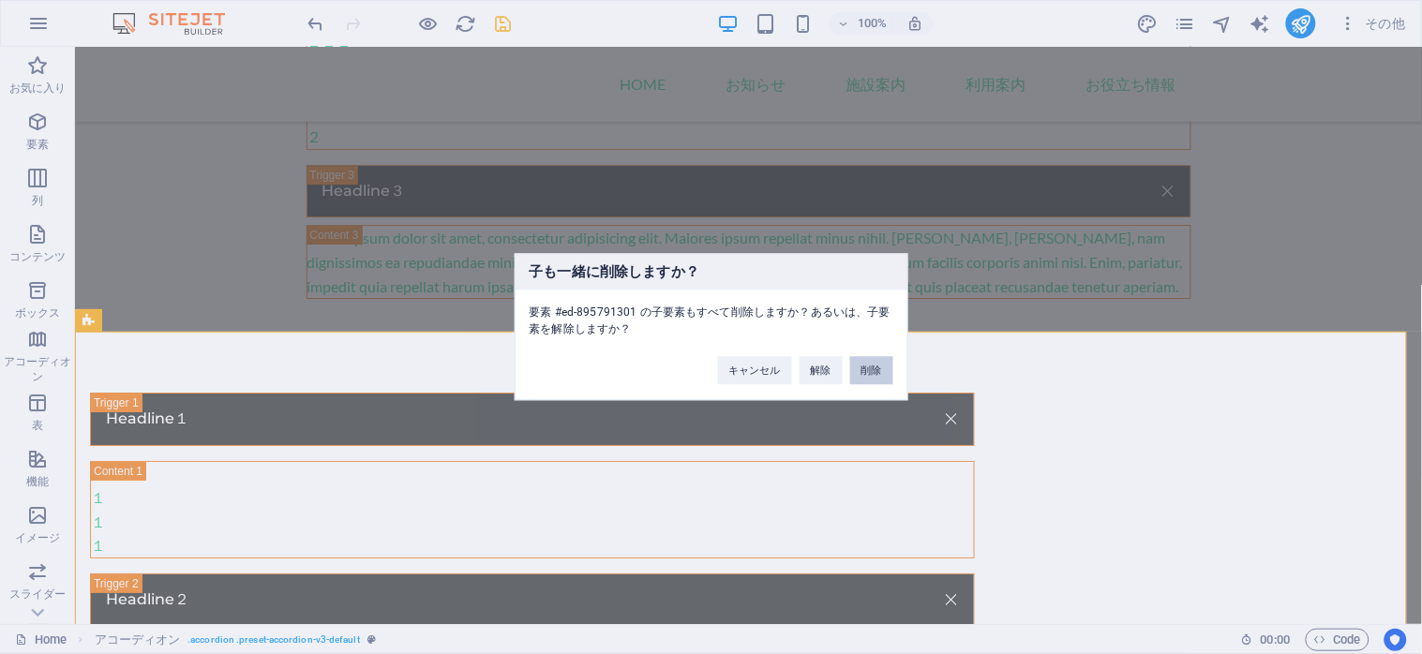
click at [865, 371] on button "削除" at bounding box center [871, 371] width 43 height 28
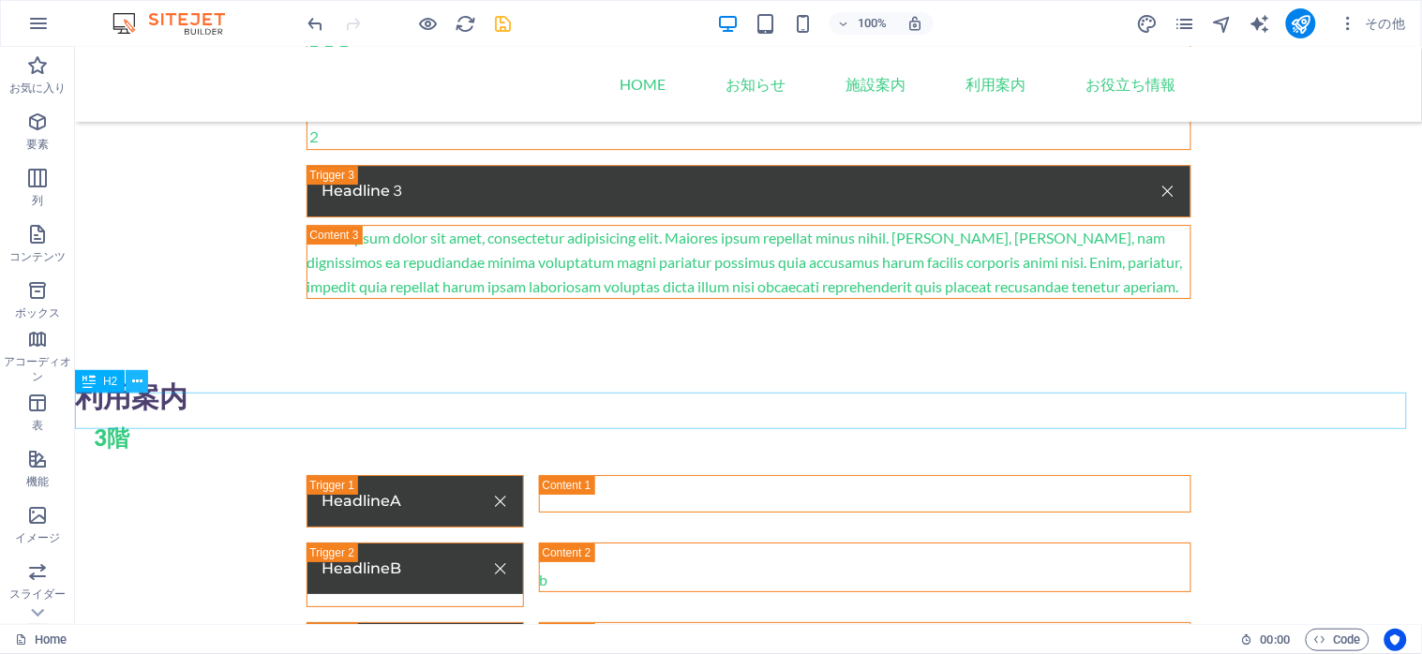
click at [132, 382] on icon at bounding box center [137, 382] width 10 height 20
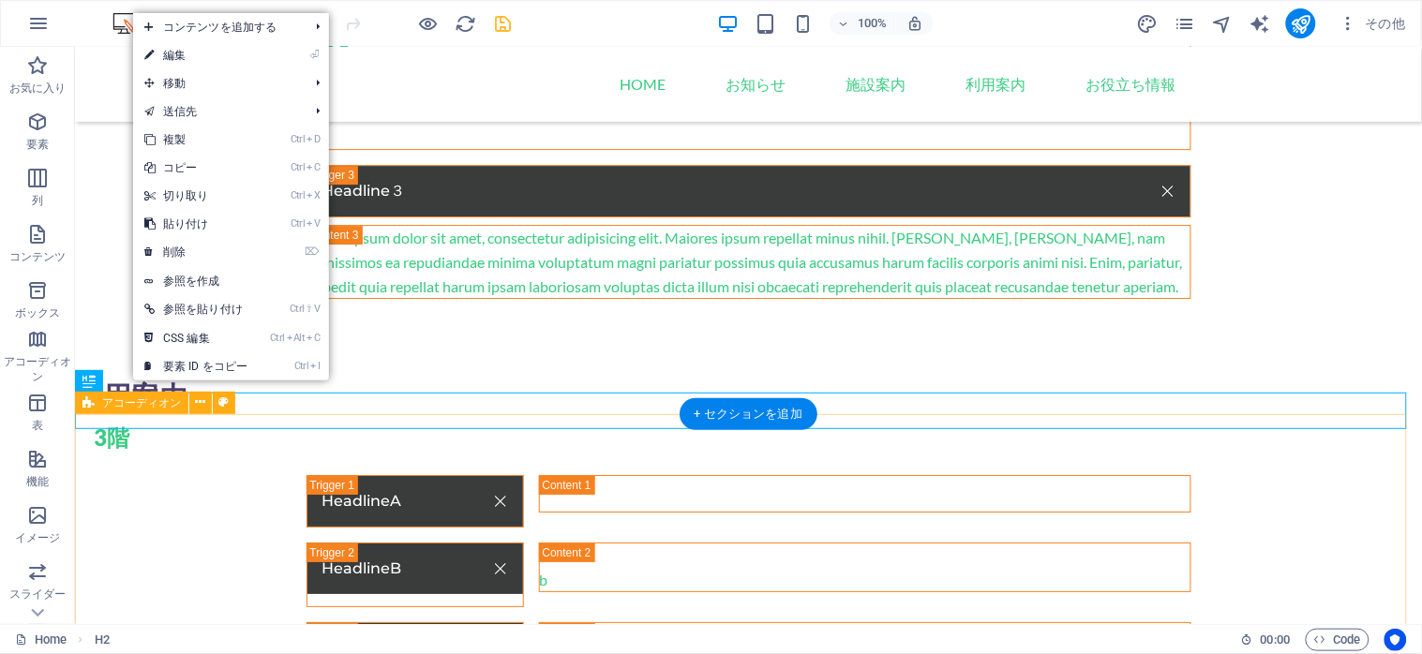
click at [127, 415] on div "HeadlineA a HeadlineB b b HeadlineC c c c" at bounding box center [747, 592] width 1347 height 386
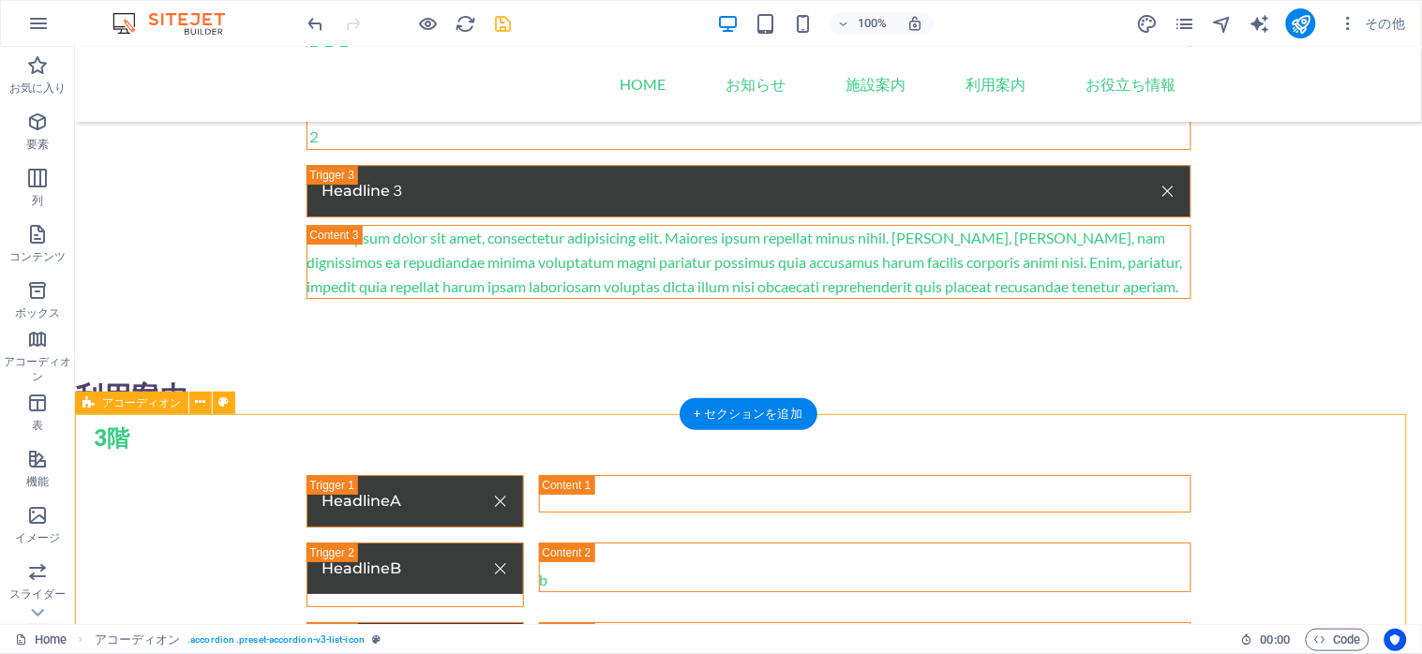
click at [127, 415] on div "HeadlineA a HeadlineB b b HeadlineC c c c" at bounding box center [747, 592] width 1347 height 386
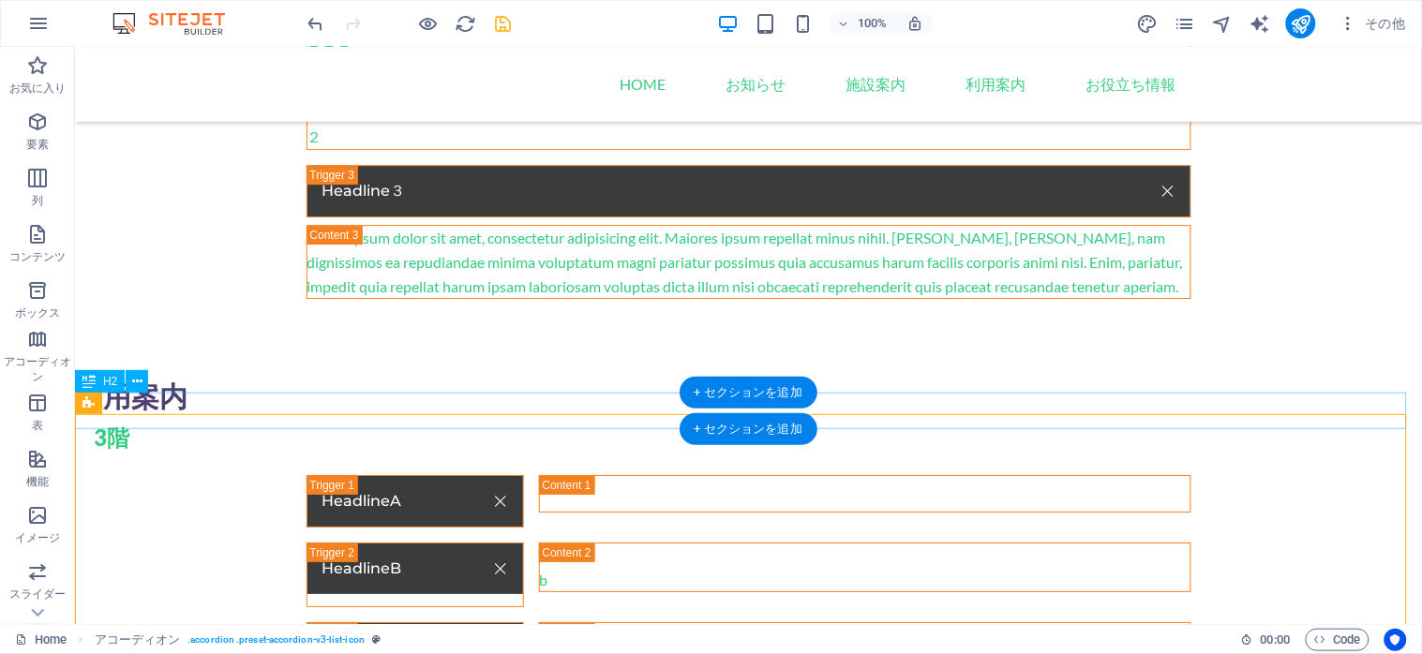
click at [146, 399] on div "利用案内" at bounding box center [747, 396] width 1347 height 37
drag, startPoint x: 146, startPoint y: 399, endPoint x: 334, endPoint y: 332, distance: 199.2
click at [146, 399] on div "利用案内" at bounding box center [747, 396] width 1347 height 37
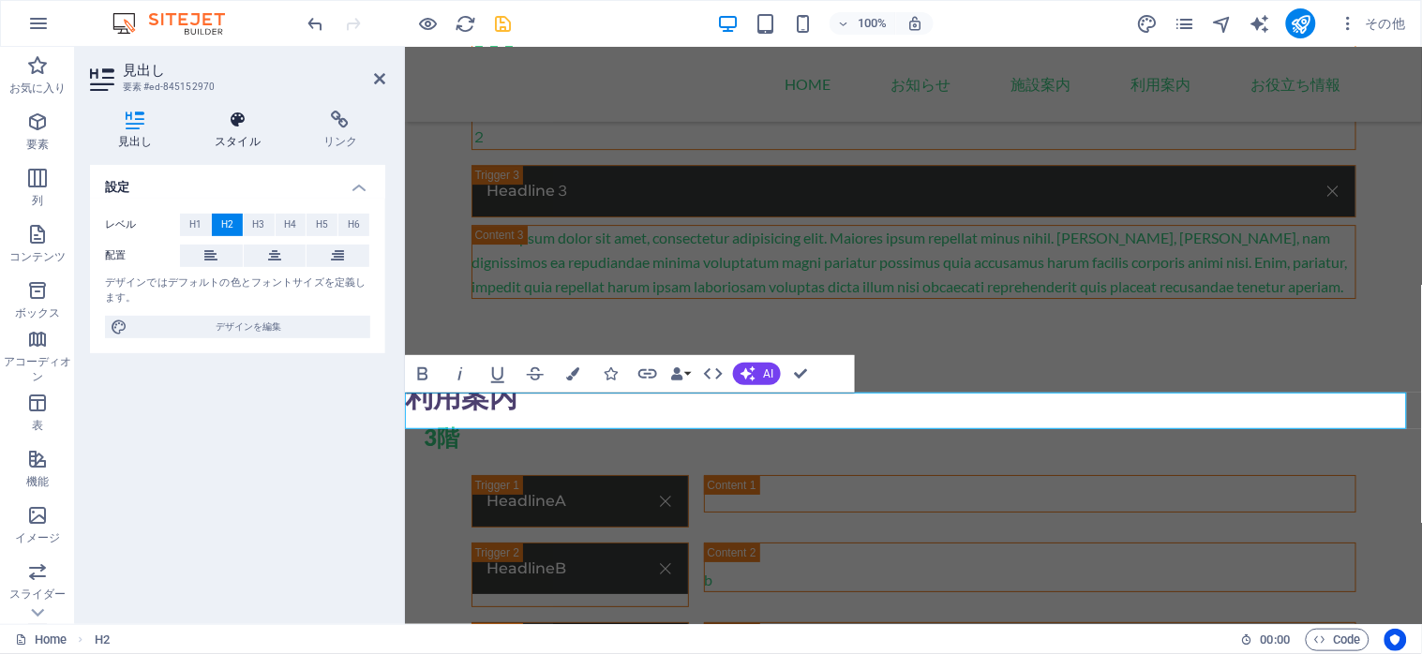
click at [244, 138] on h4 "スタイル" at bounding box center [241, 130] width 109 height 39
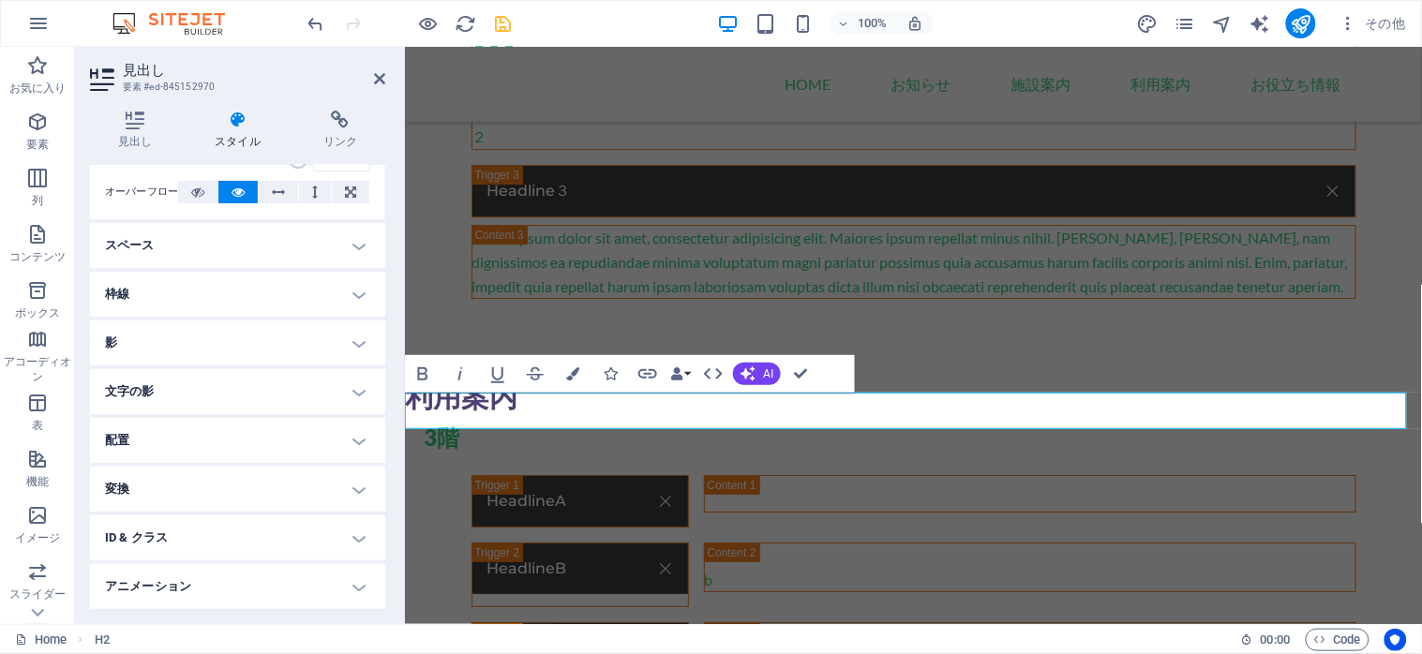
scroll to position [145, 0]
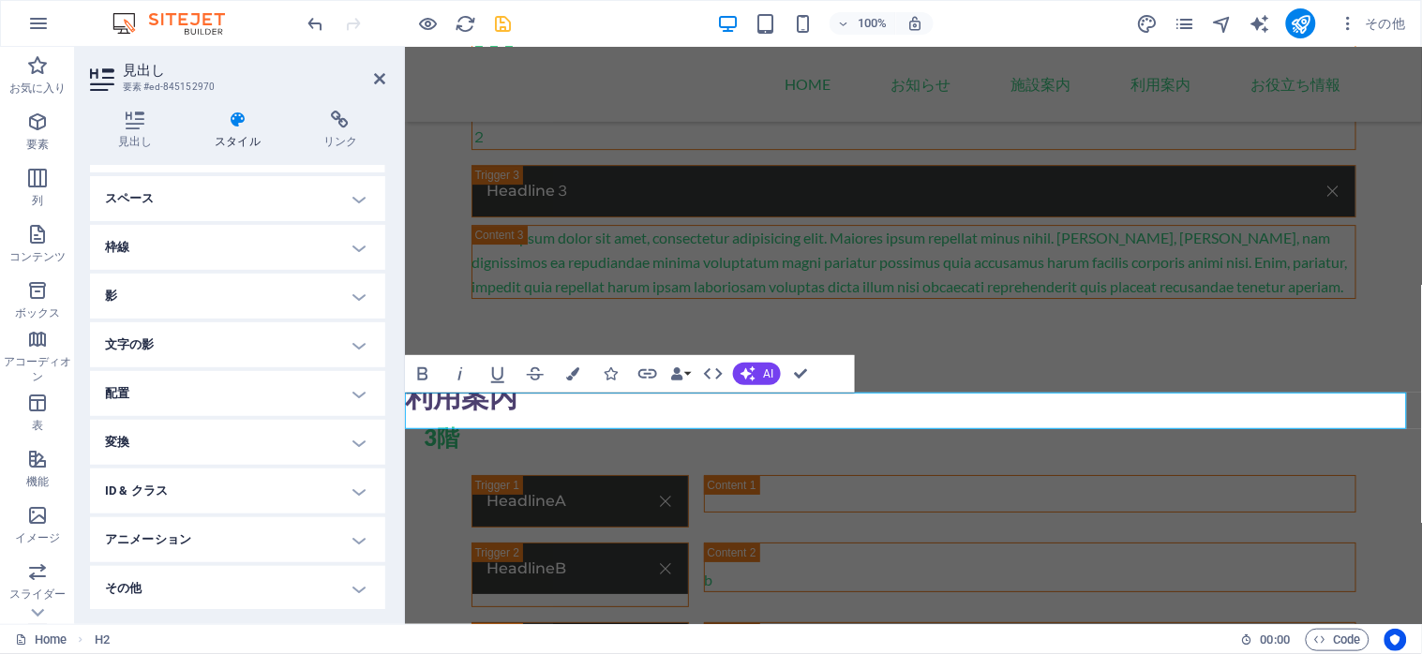
click at [351, 498] on h4 "ID & クラス" at bounding box center [237, 491] width 295 height 45
click at [201, 526] on span "(h2)" at bounding box center [201, 524] width 16 height 9
click at [371, 75] on h2 "見出し" at bounding box center [254, 70] width 262 height 17
click at [380, 80] on icon at bounding box center [379, 78] width 11 height 15
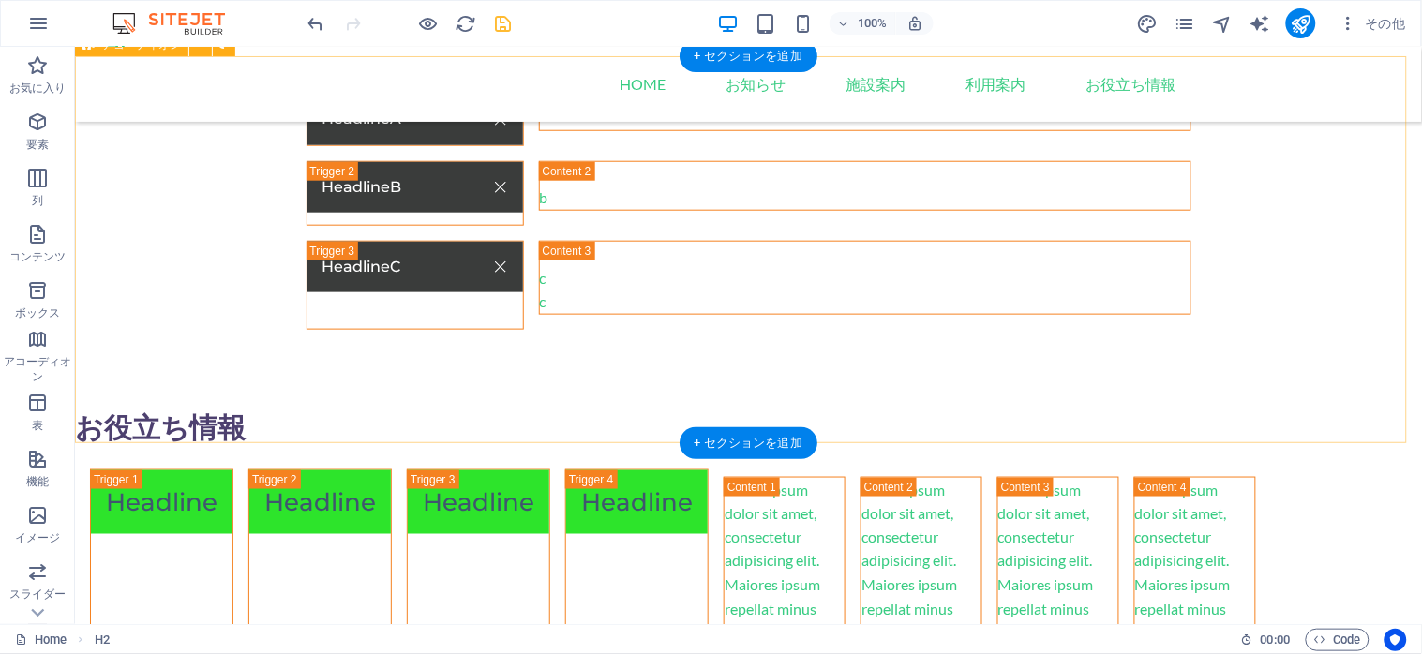
scroll to position [2249, 0]
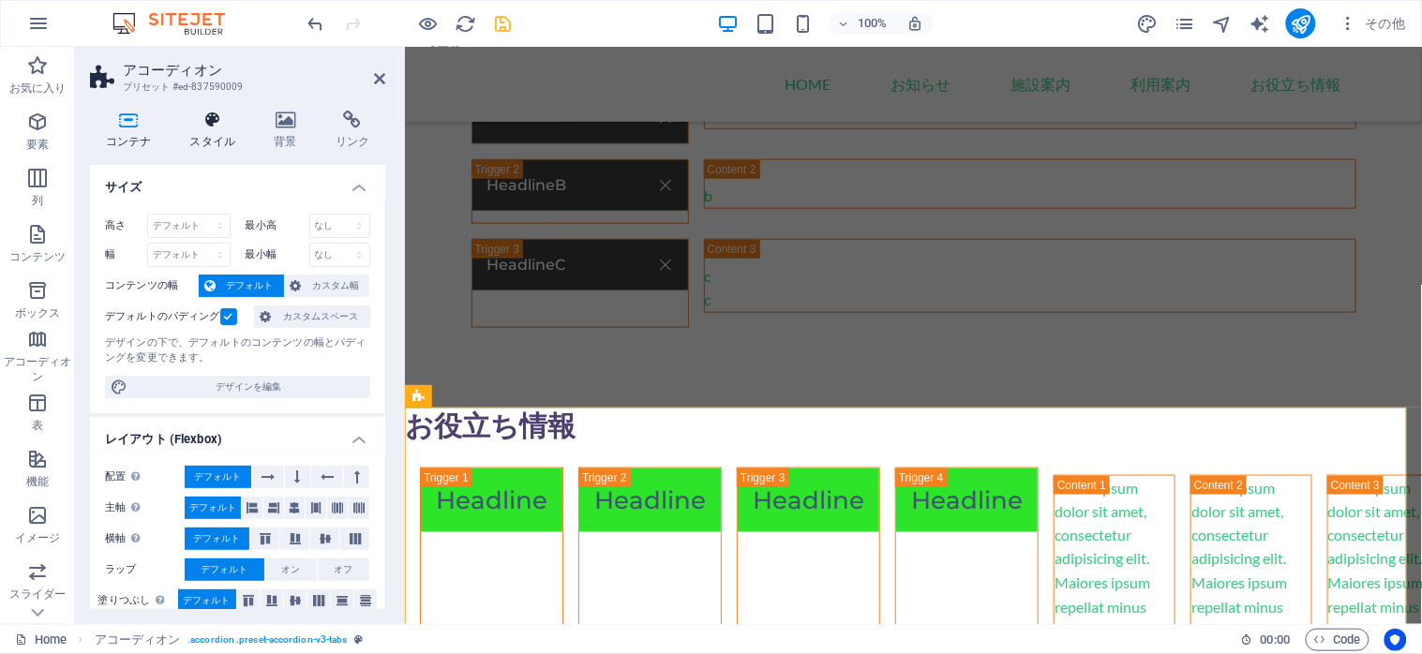
click at [203, 112] on icon at bounding box center [212, 120] width 77 height 19
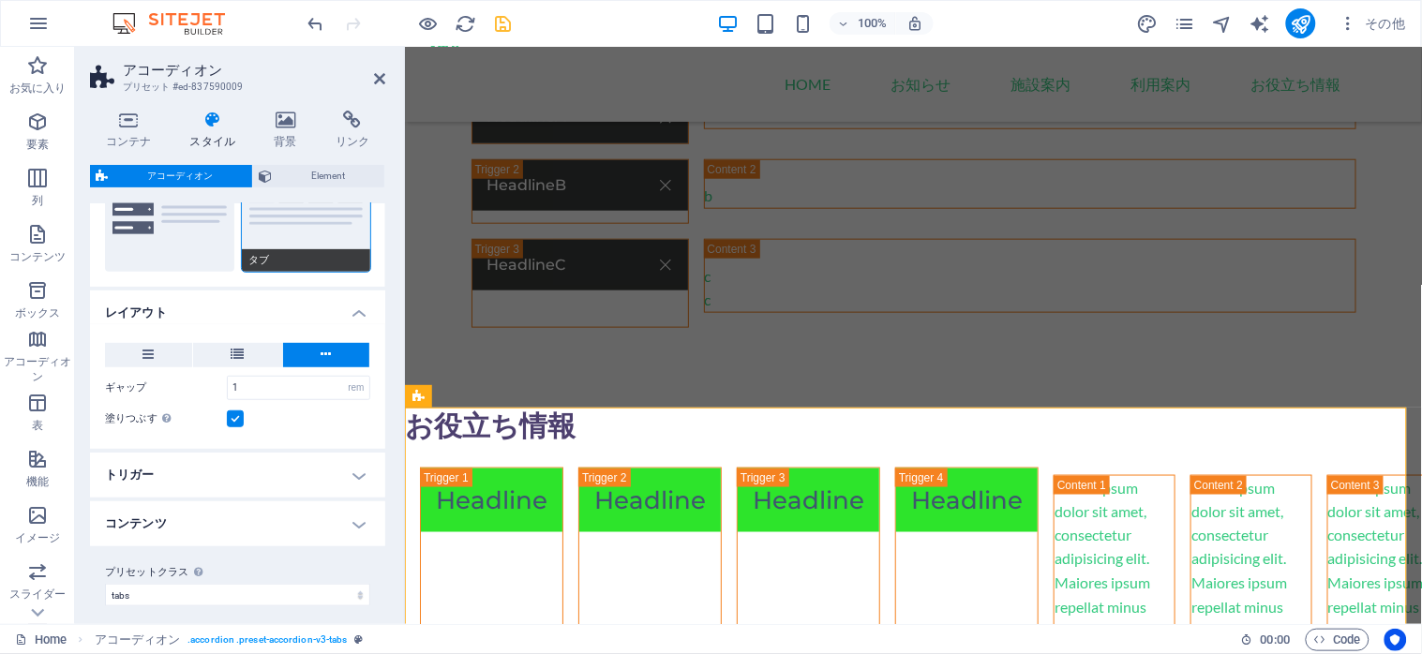
scroll to position [246, 0]
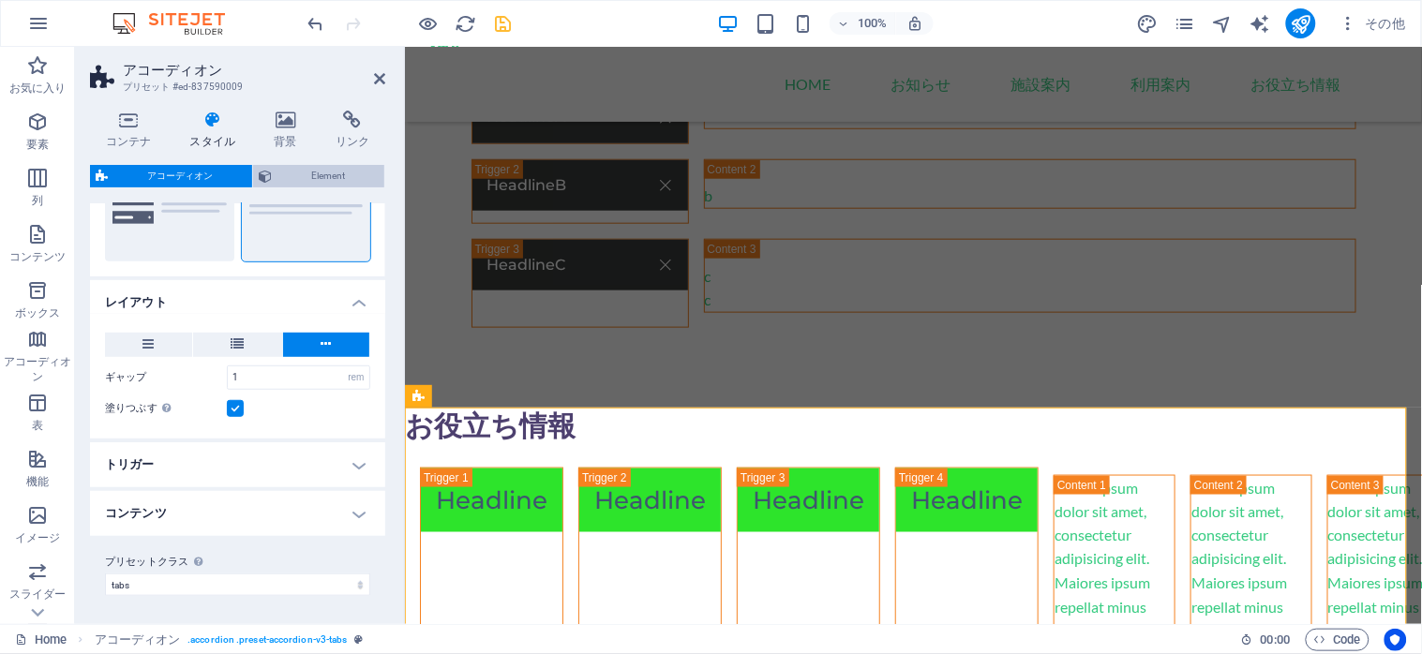
click at [326, 182] on span "Element" at bounding box center [327, 176] width 101 height 22
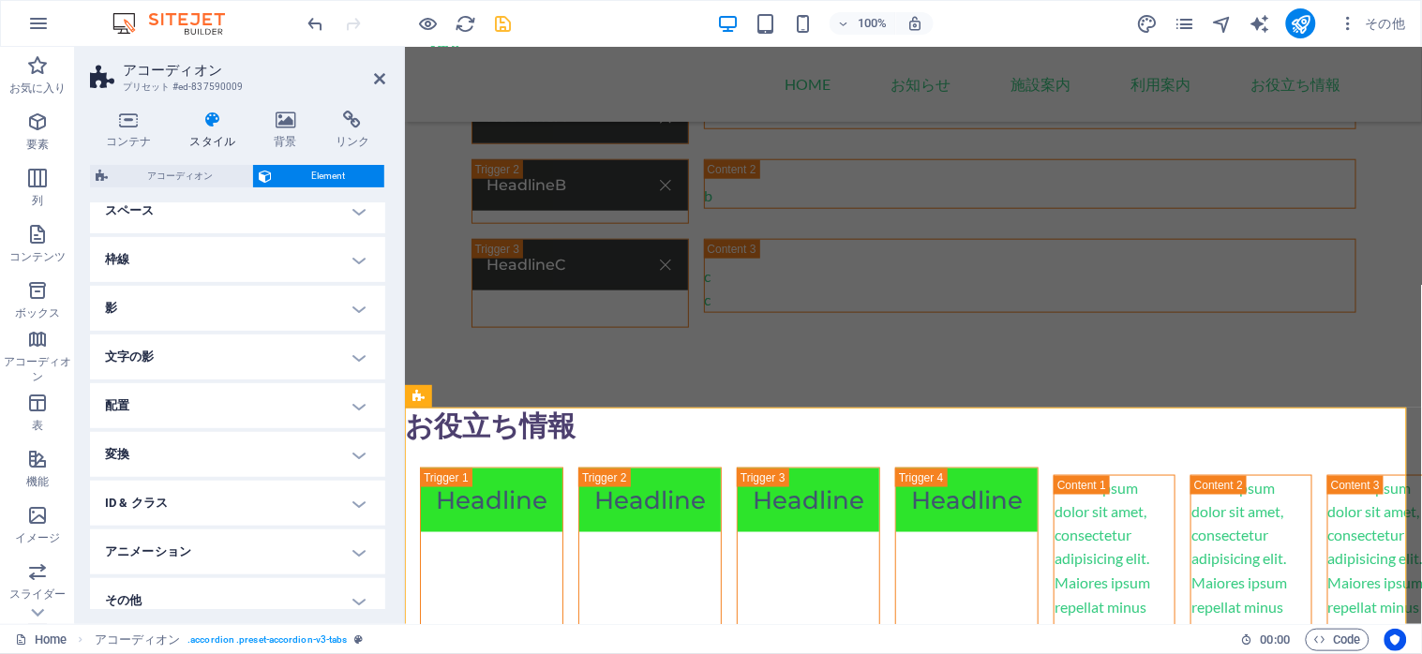
scroll to position [183, 0]
drag, startPoint x: 347, startPoint y: 485, endPoint x: 323, endPoint y: 487, distance: 23.5
click at [347, 487] on h4 "ID & クラス" at bounding box center [237, 492] width 295 height 45
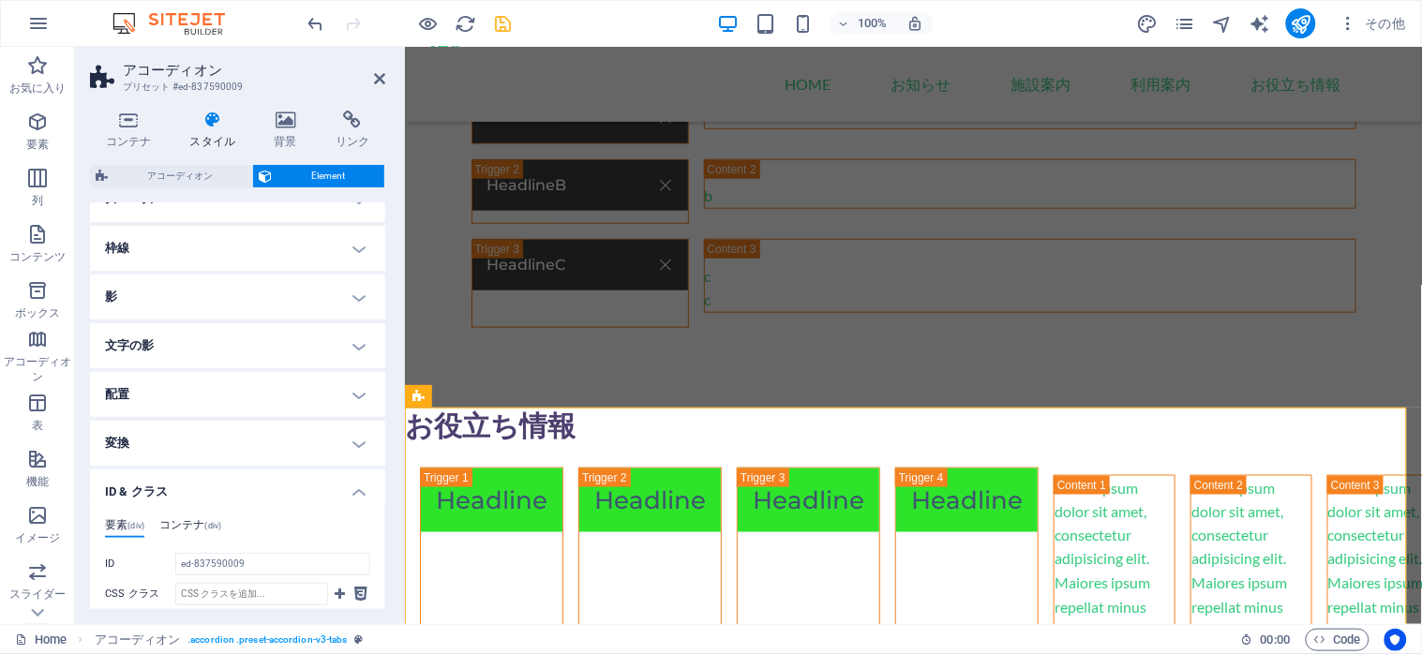
click at [171, 523] on h4 "コンテナ (div)" at bounding box center [190, 528] width 62 height 21
click at [374, 72] on icon at bounding box center [379, 78] width 11 height 15
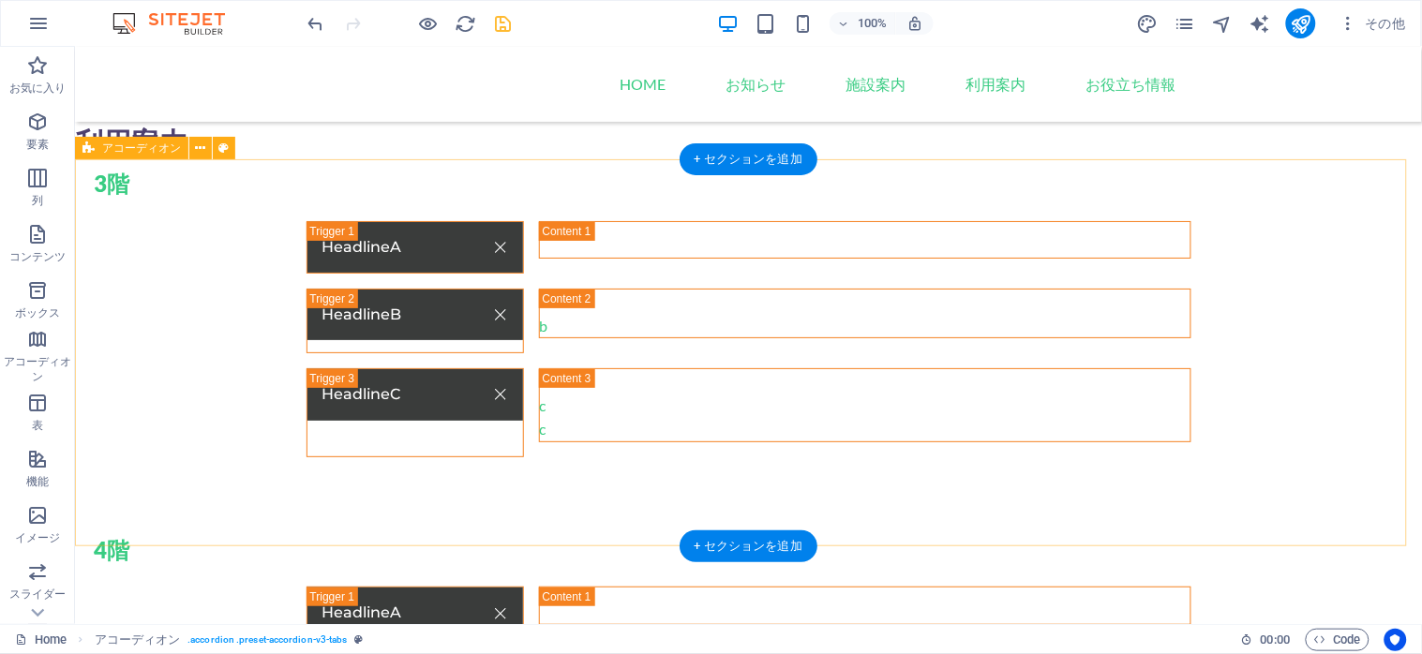
scroll to position [1687, 0]
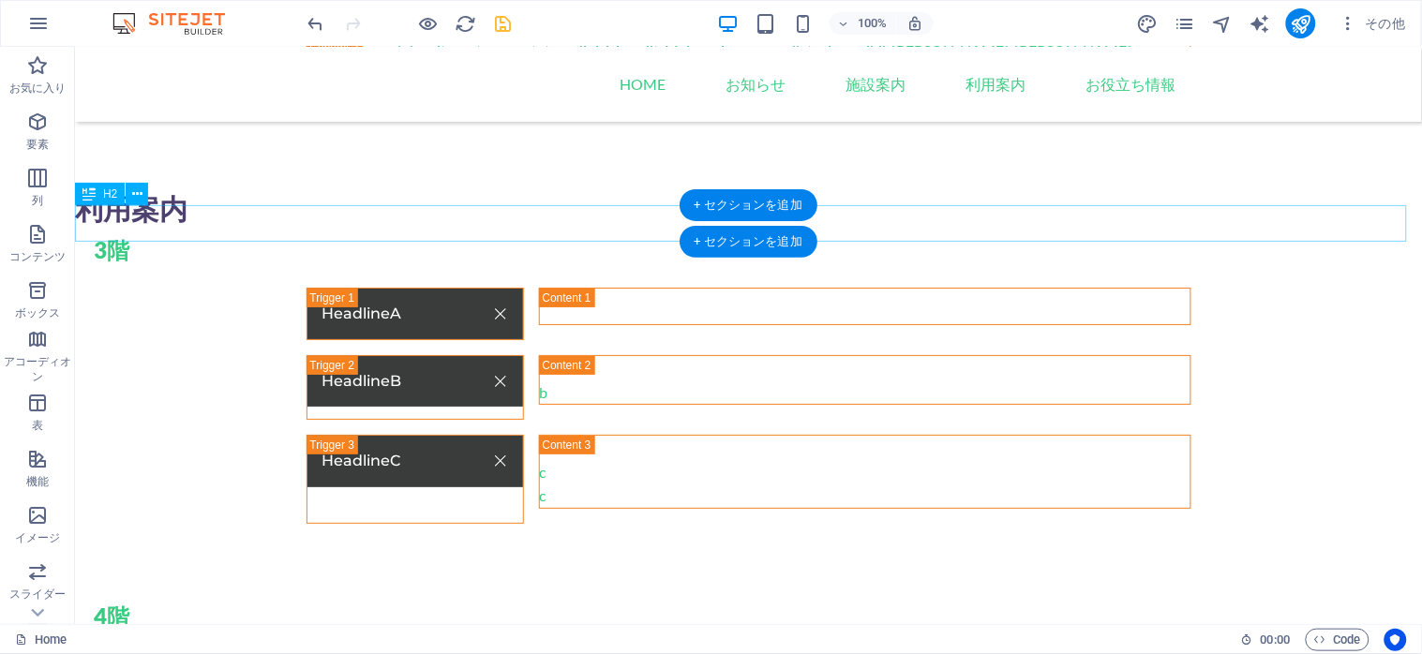
click at [124, 206] on div "利用案内" at bounding box center [747, 208] width 1347 height 37
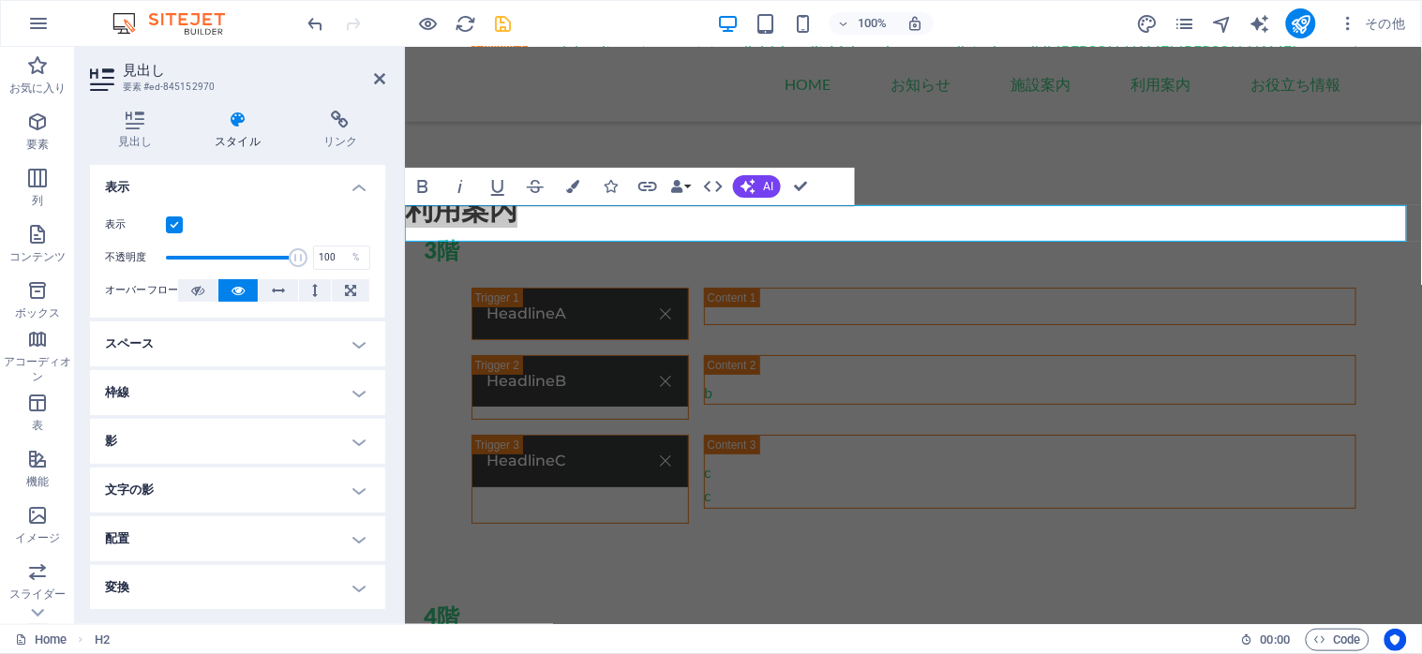
click at [349, 494] on h4 "文字の影" at bounding box center [237, 490] width 295 height 45
click at [349, 494] on h4 "文字の影" at bounding box center [237, 485] width 295 height 34
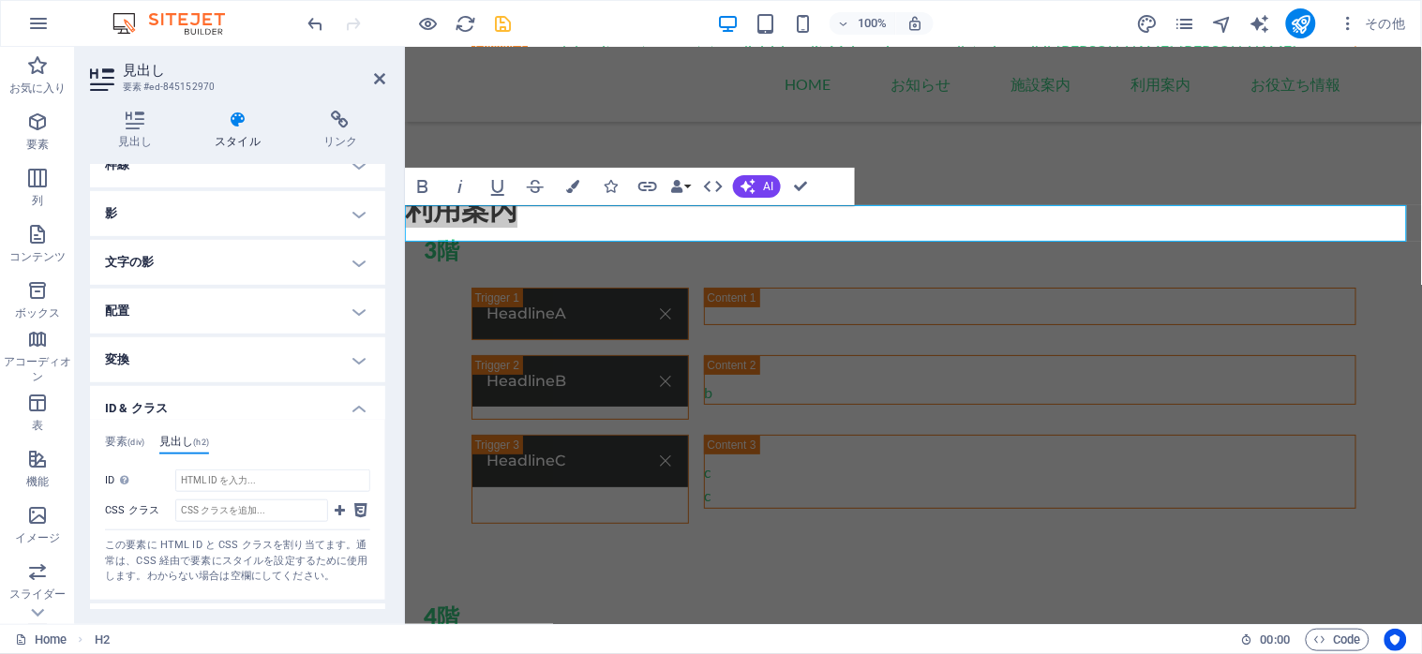
scroll to position [313, 0]
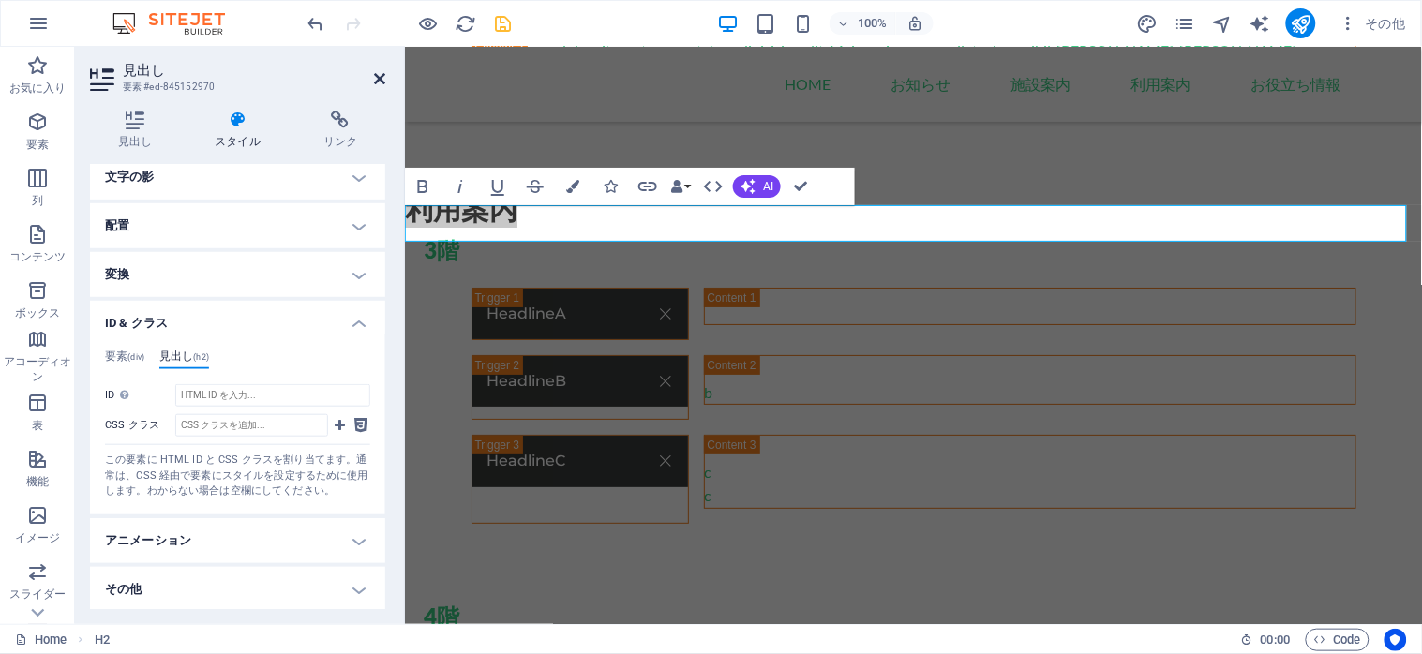
click at [377, 79] on icon at bounding box center [379, 78] width 11 height 15
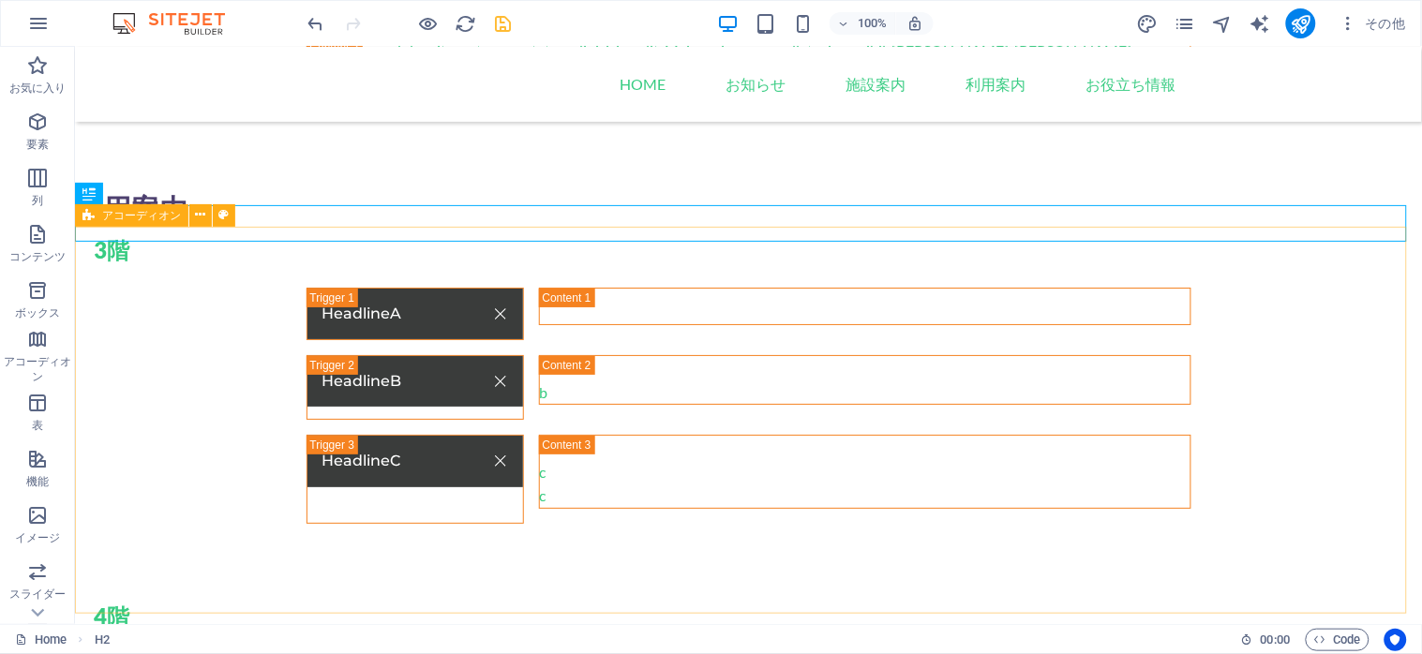
click at [127, 221] on div "アコーディオン" at bounding box center [131, 215] width 113 height 22
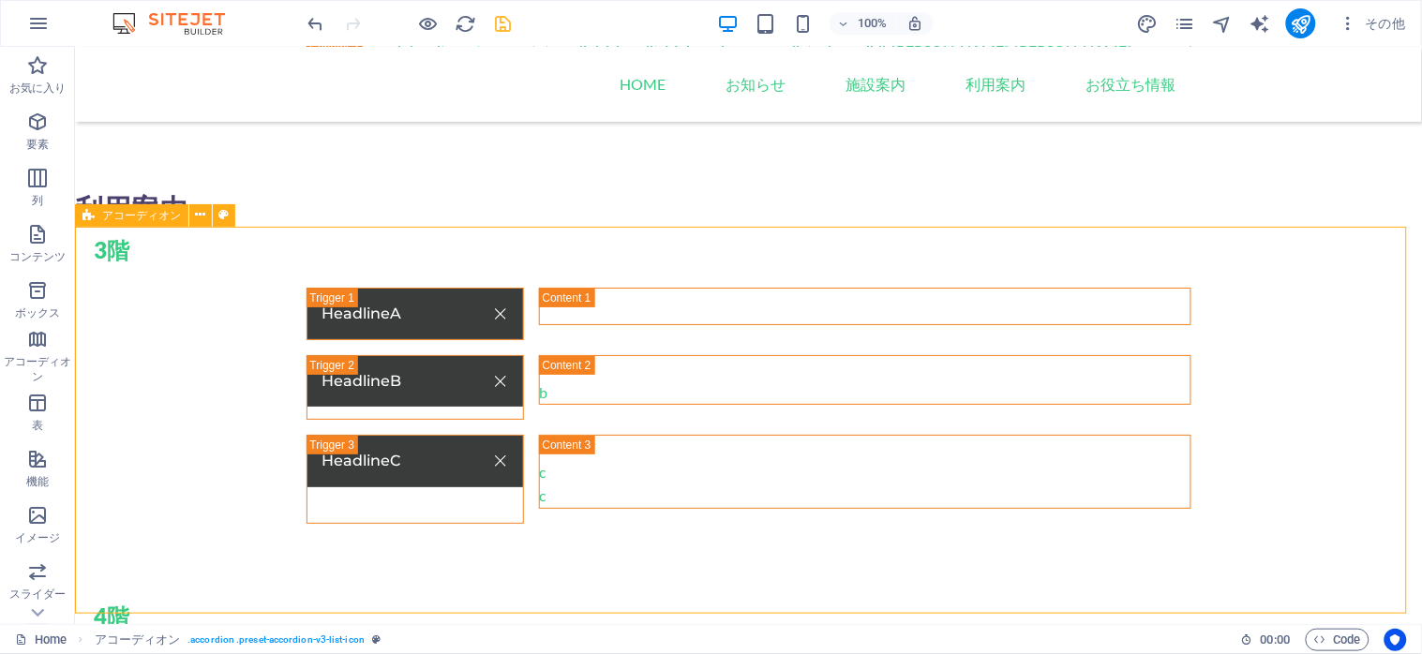
click at [127, 221] on div "アコーディオン" at bounding box center [131, 215] width 113 height 22
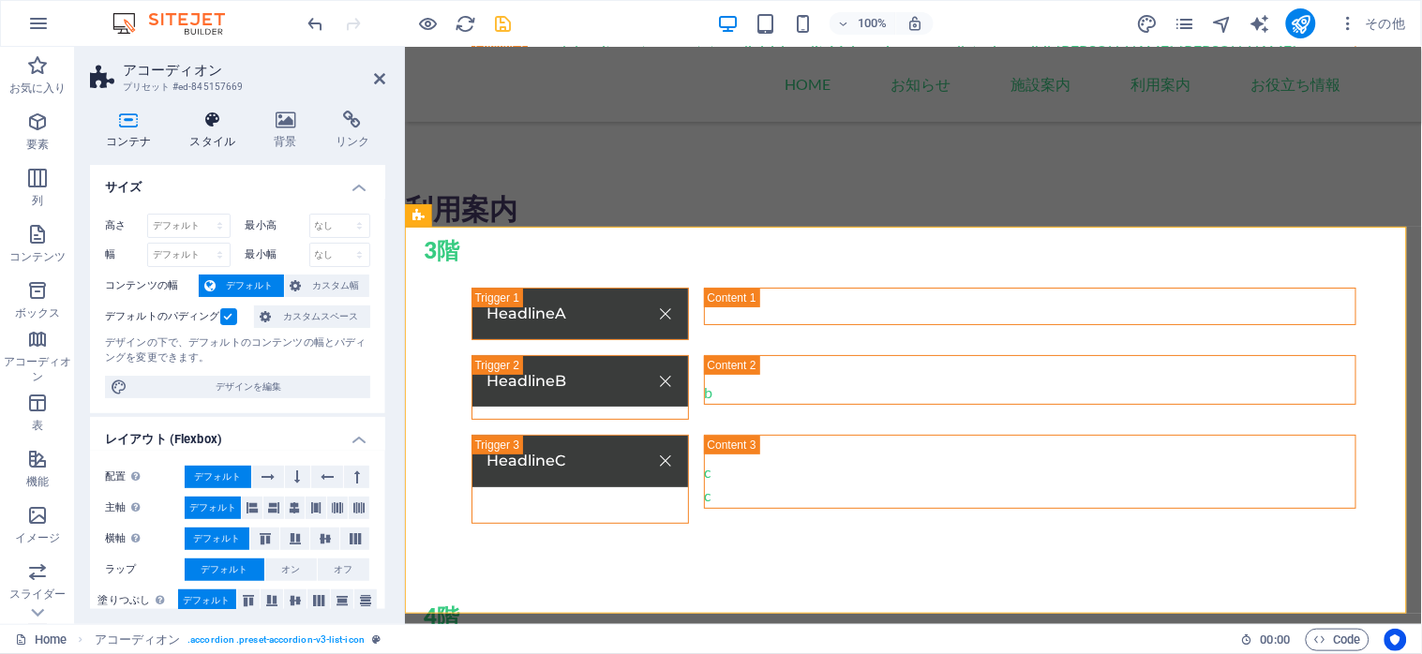
click at [199, 137] on h4 "スタイル" at bounding box center [216, 130] width 84 height 39
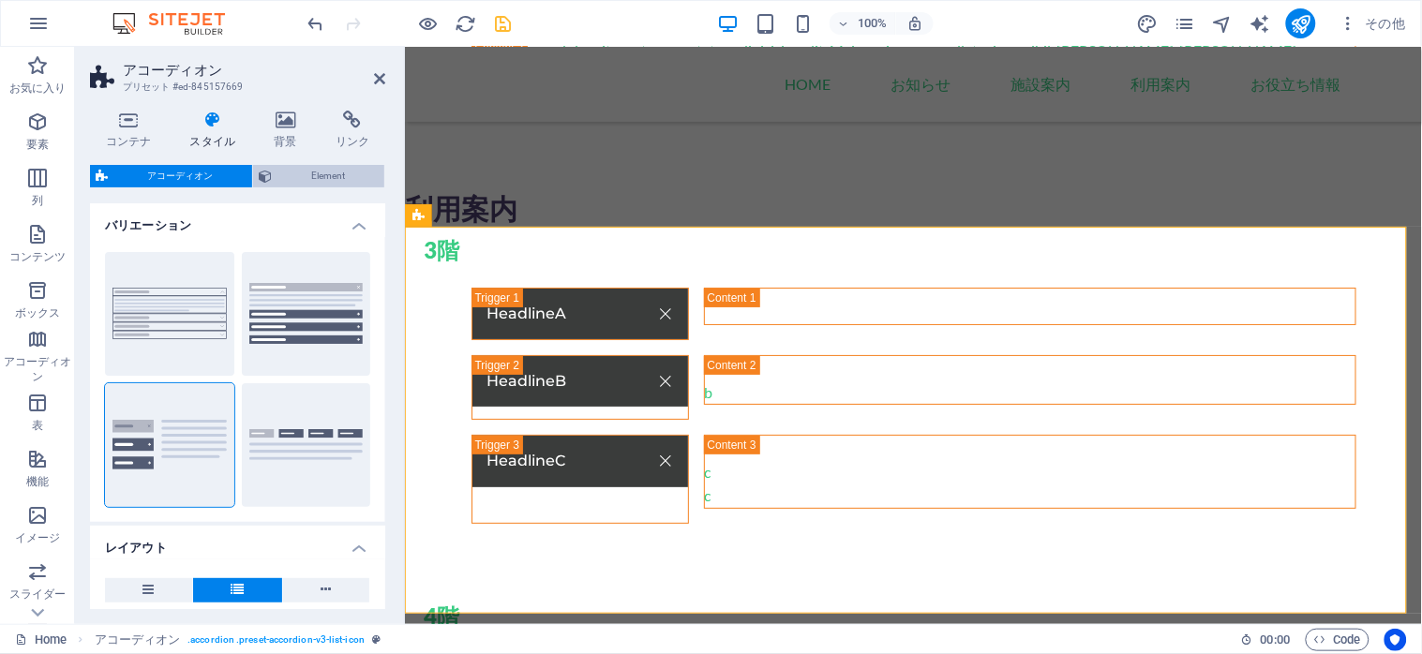
click at [322, 176] on span "Element" at bounding box center [327, 176] width 101 height 22
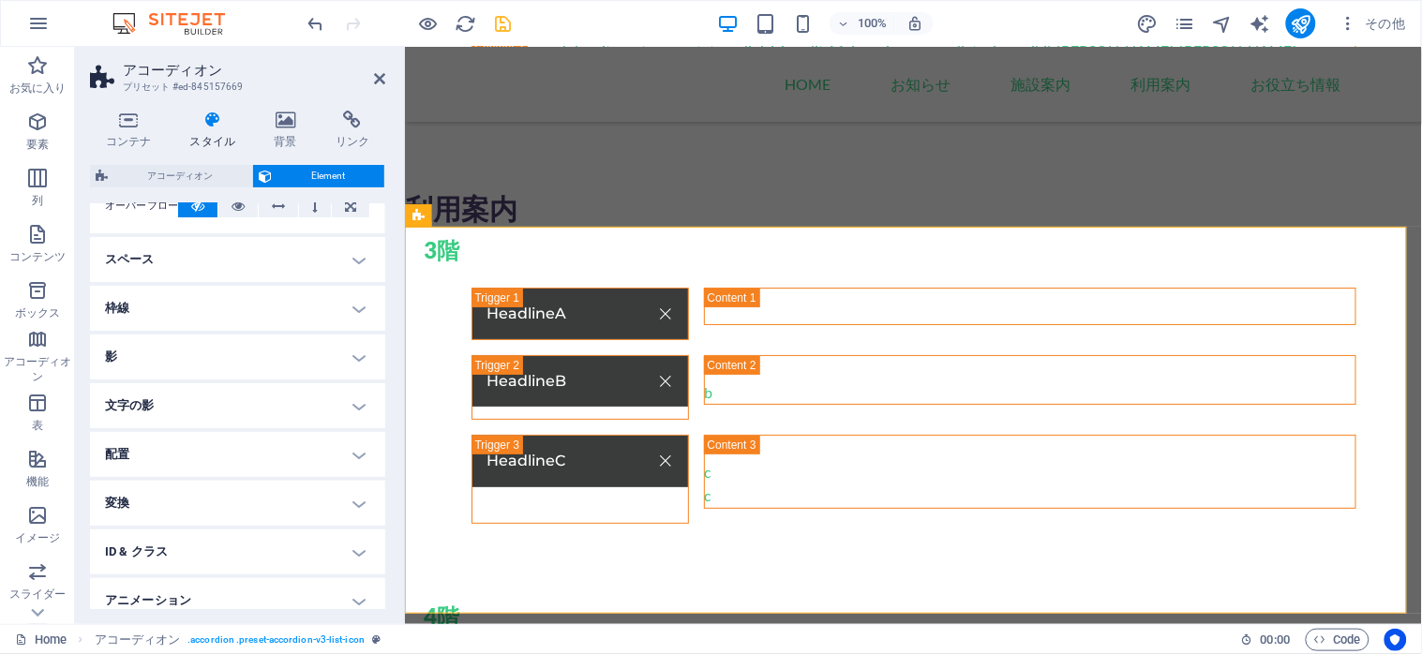
scroll to position [183, 0]
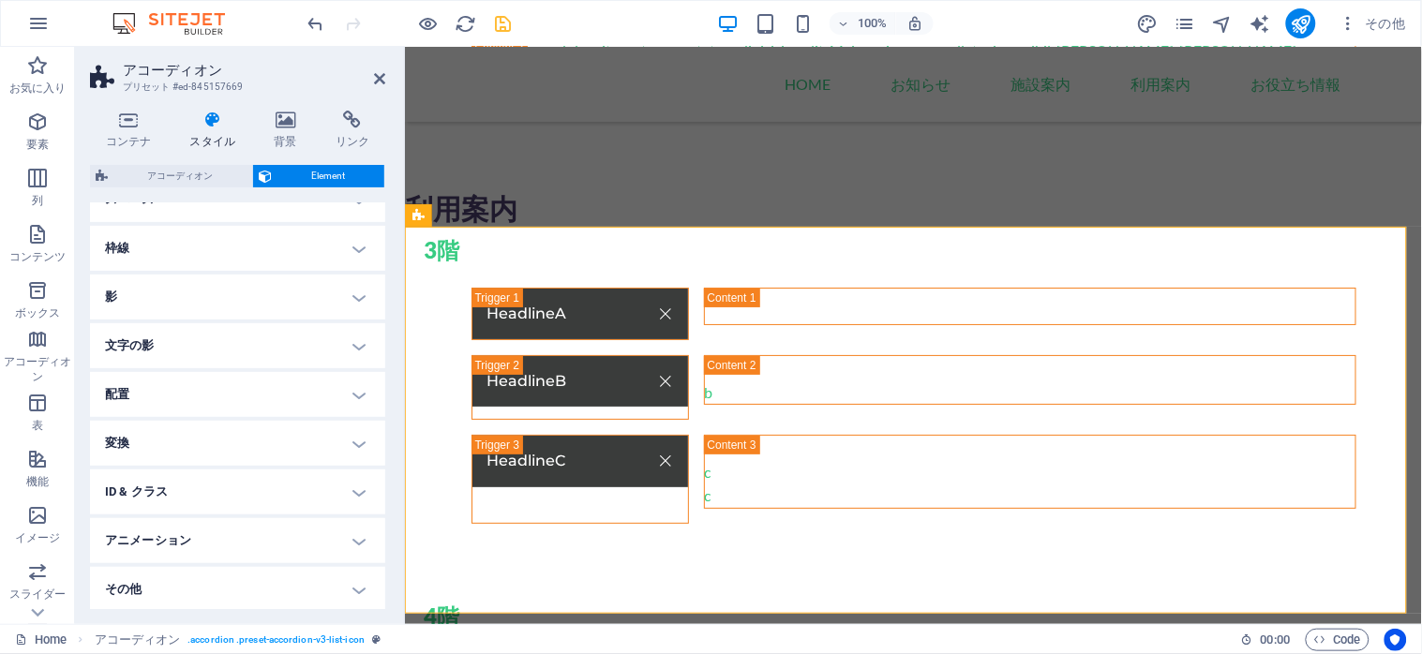
click at [357, 494] on h4 "ID & クラス" at bounding box center [237, 492] width 295 height 45
click at [190, 513] on div "要素 (div) コンテナ (div) ID ed-845157669 CSS クラス 1 accordion 2 preset-accordion-v3-l…" at bounding box center [237, 646] width 295 height 286
click at [193, 520] on h4 "コンテナ (div)" at bounding box center [190, 528] width 62 height 21
click at [362, 79] on header "アコーディオン プリセット #ed-845157669" at bounding box center [237, 71] width 295 height 49
click at [375, 75] on icon at bounding box center [379, 78] width 11 height 15
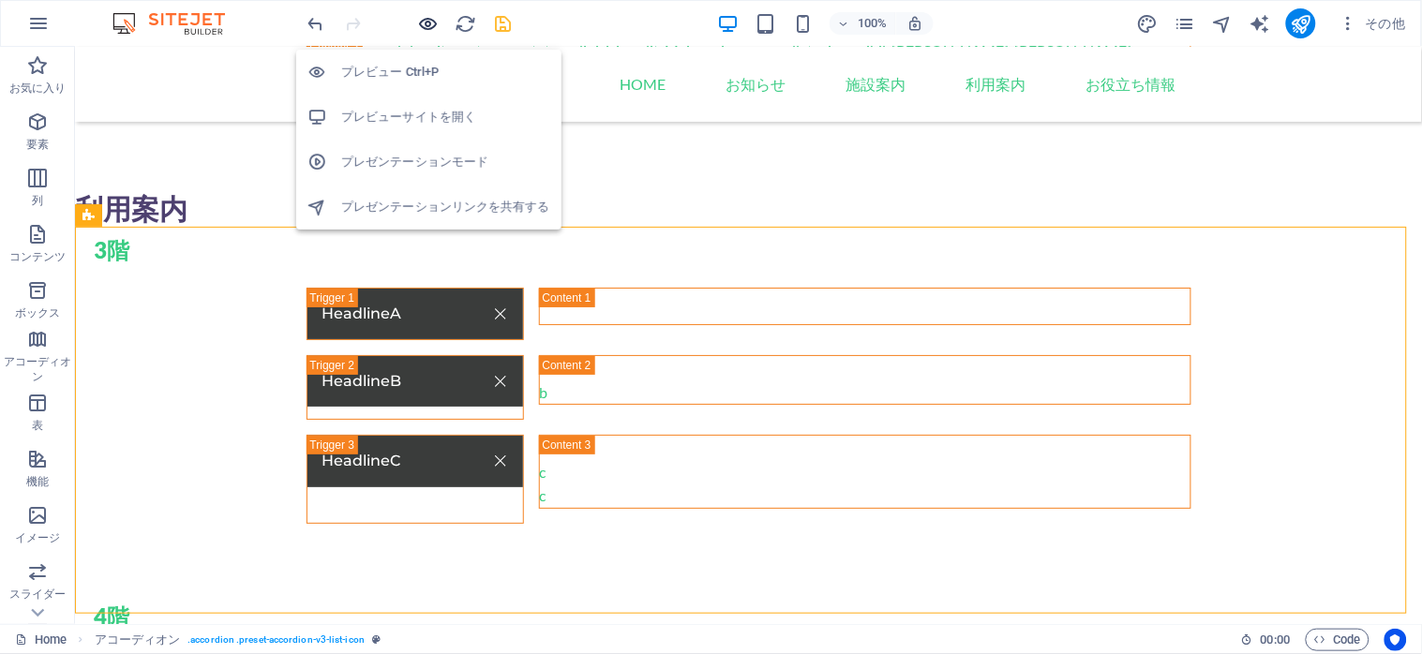
click at [425, 17] on icon "button" at bounding box center [429, 24] width 22 height 22
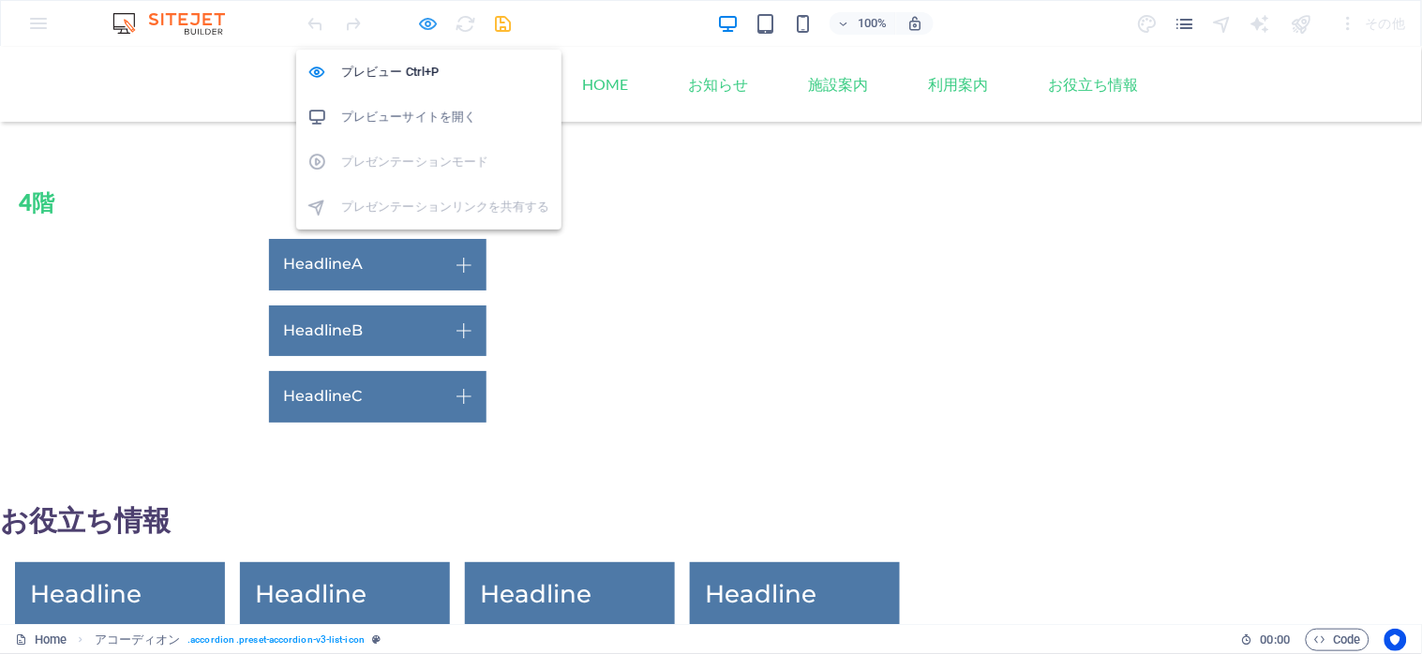
scroll to position [1374, 0]
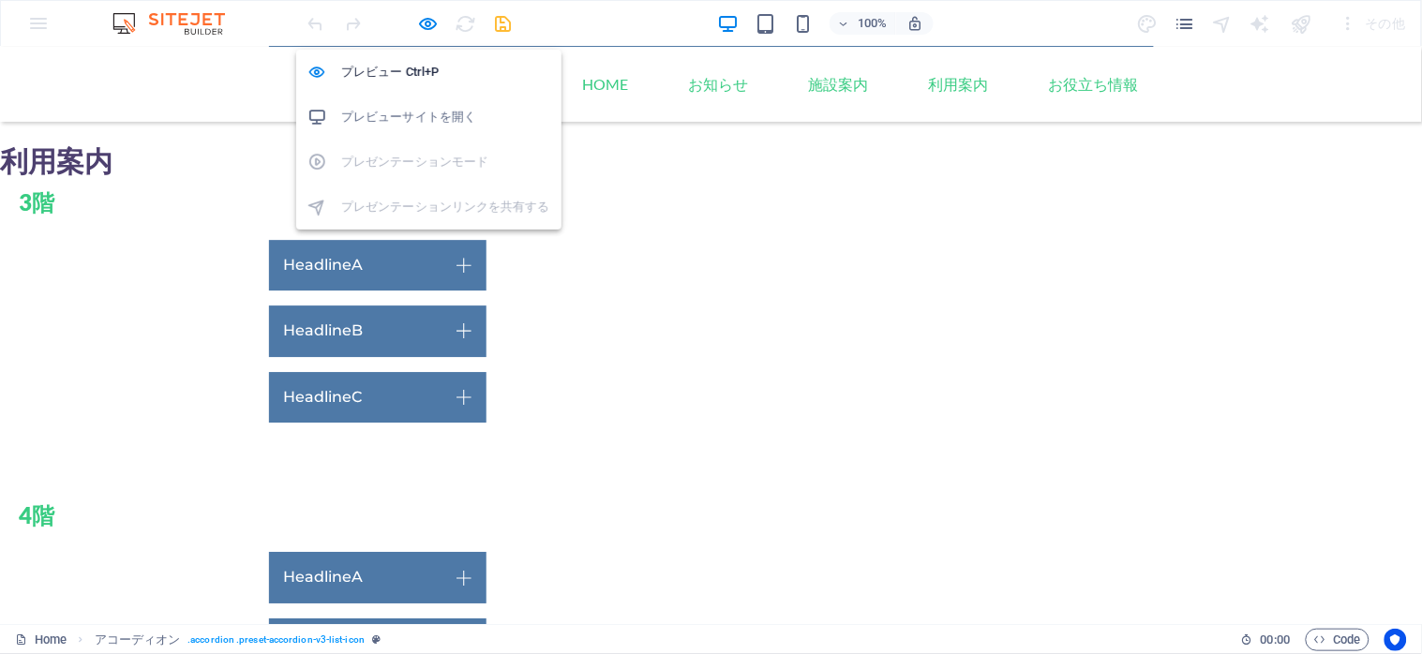
click at [414, 109] on h6 "プレビューサイトを開く" at bounding box center [445, 117] width 209 height 22
click at [426, 21] on icon "button" at bounding box center [429, 24] width 22 height 22
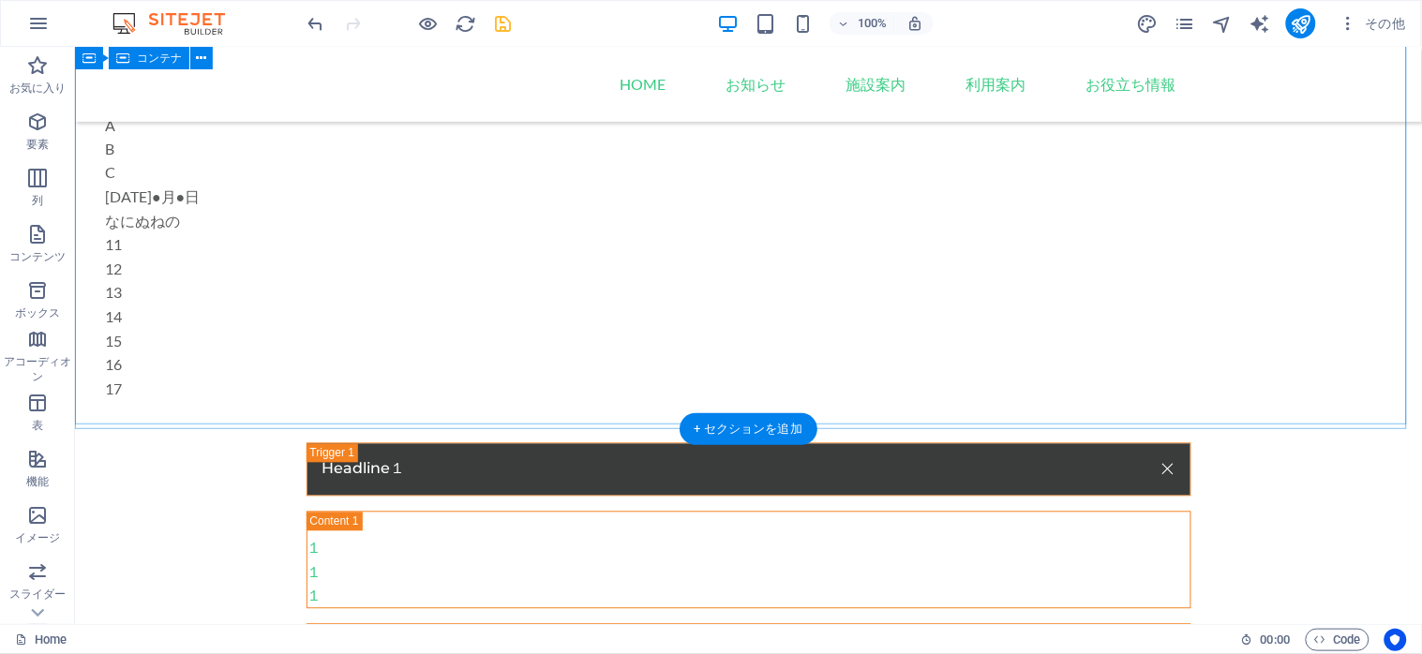
scroll to position [999, 0]
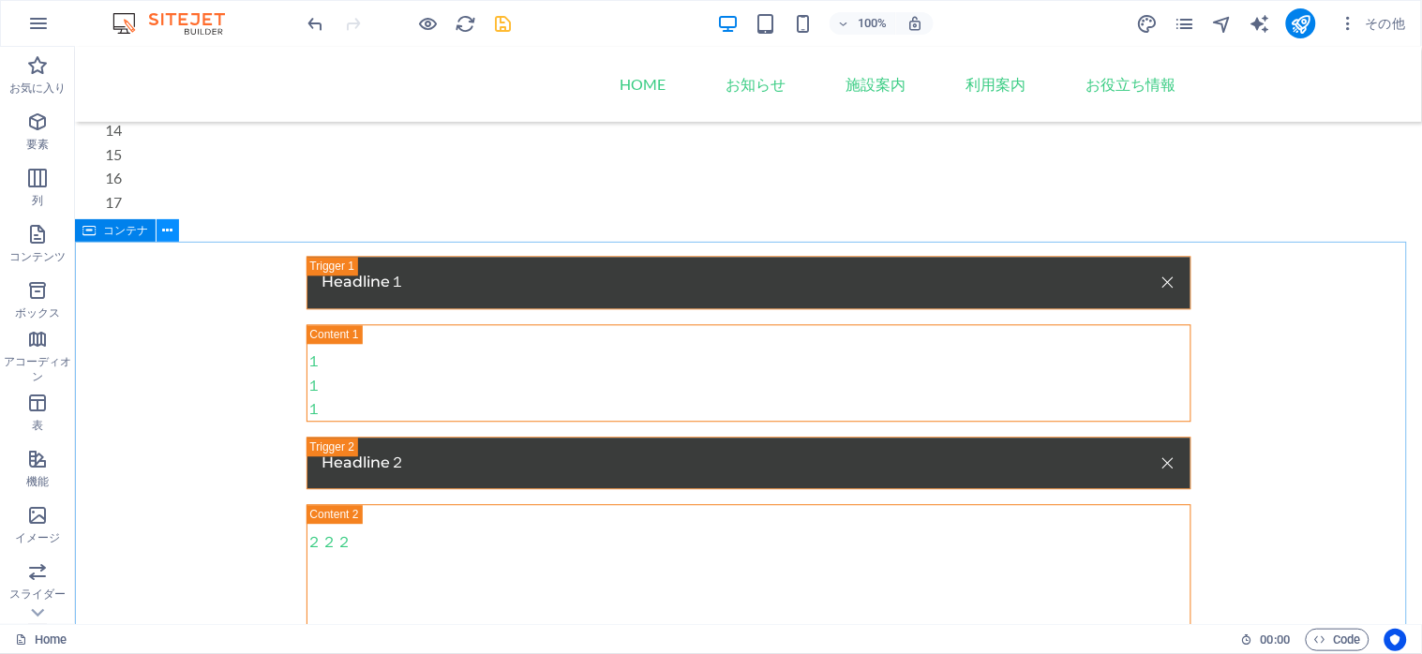
click at [165, 231] on icon at bounding box center [168, 231] width 10 height 20
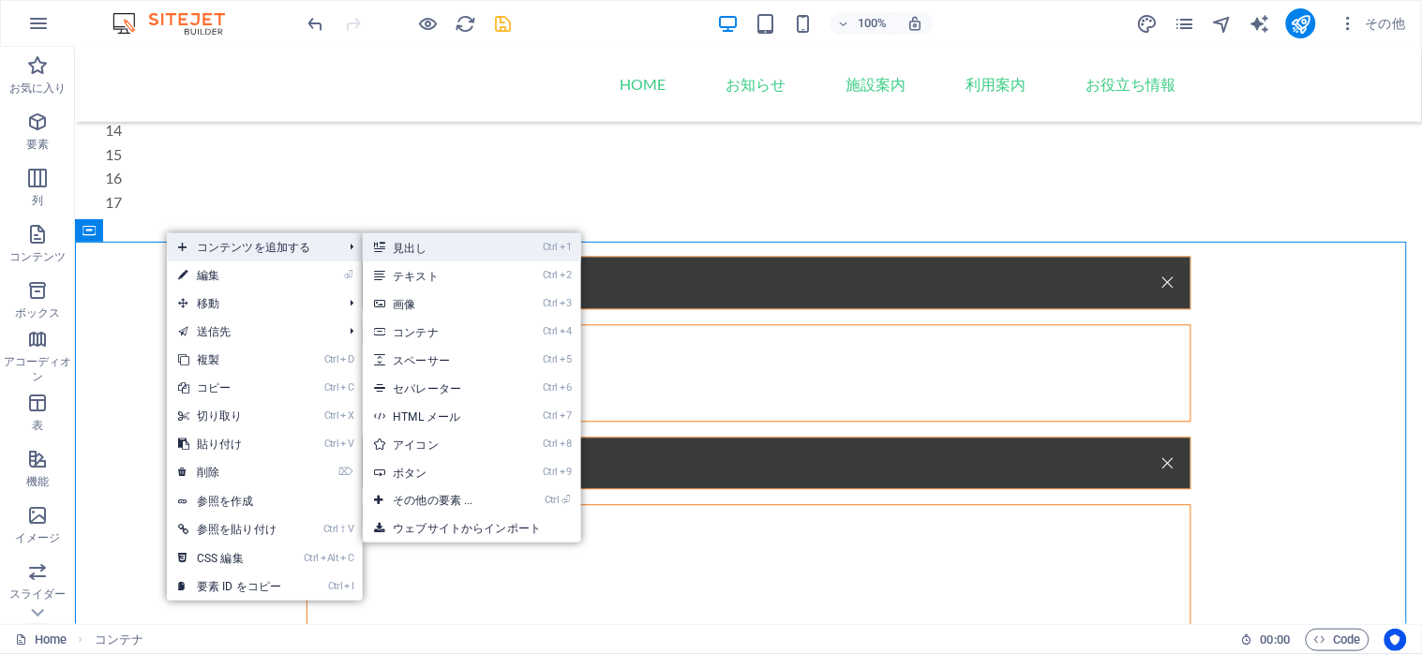
click at [422, 256] on link "Ctrl 1 見出し" at bounding box center [436, 247] width 147 height 28
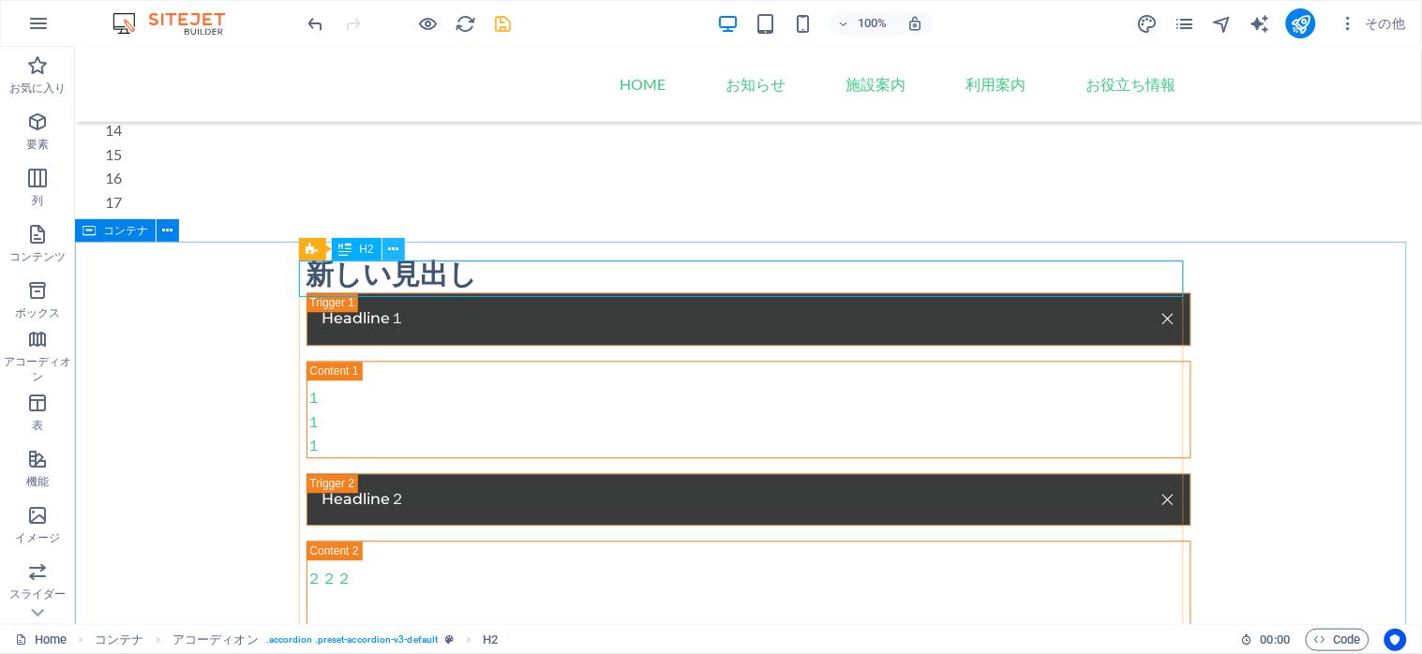
click at [394, 249] on icon at bounding box center [393, 250] width 10 height 20
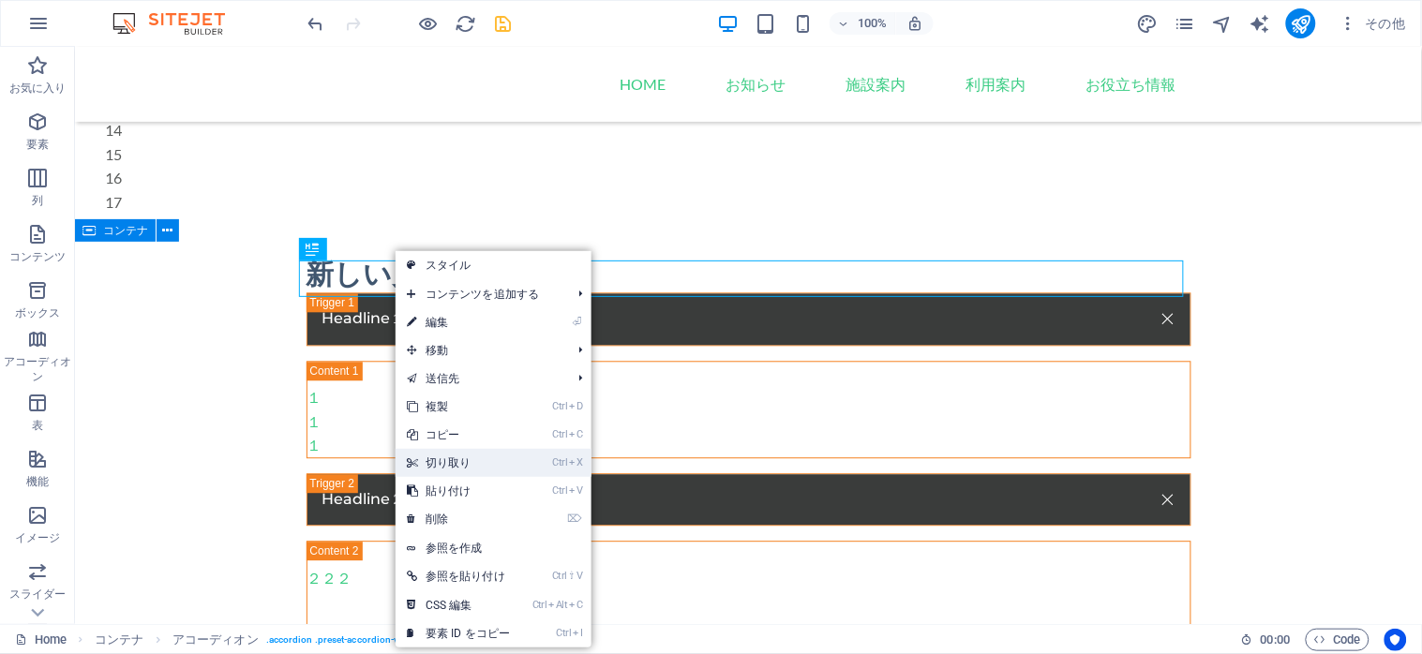
click at [469, 461] on link "Ctrl X 切り取り" at bounding box center [458, 463] width 126 height 28
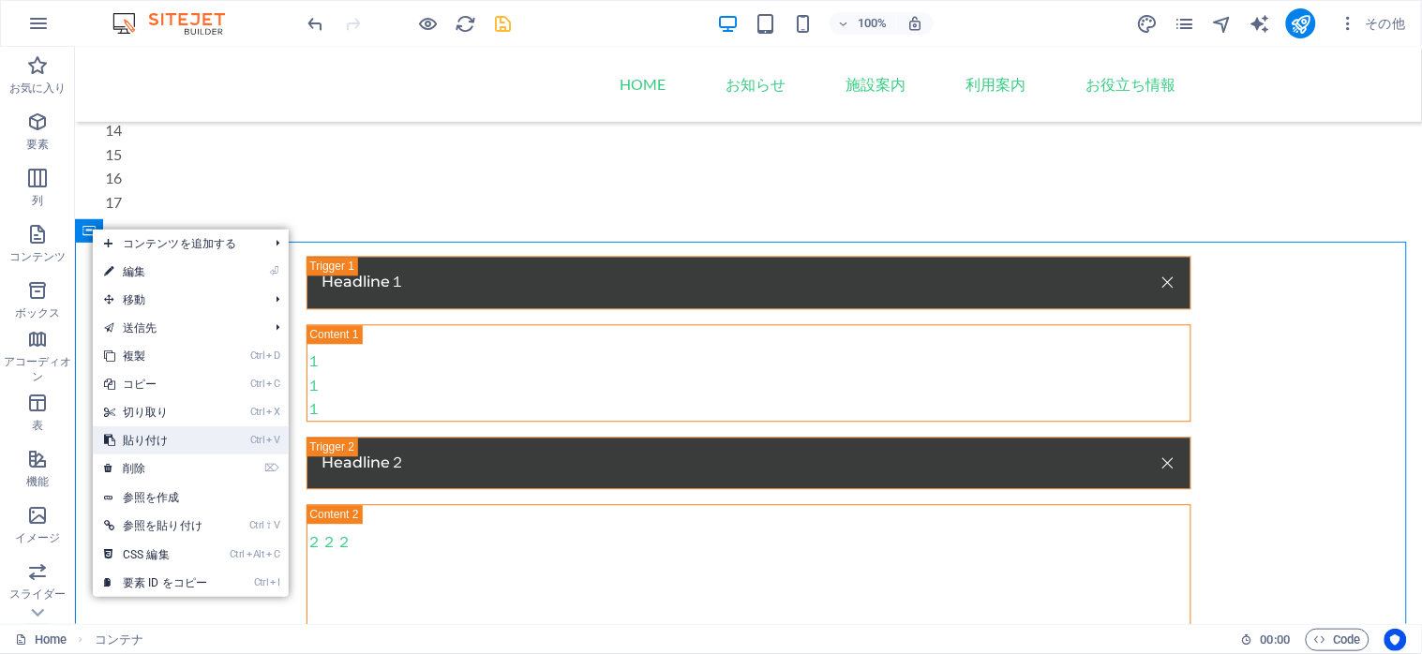
click at [166, 437] on link "Ctrl V 貼り付け" at bounding box center [156, 440] width 126 height 28
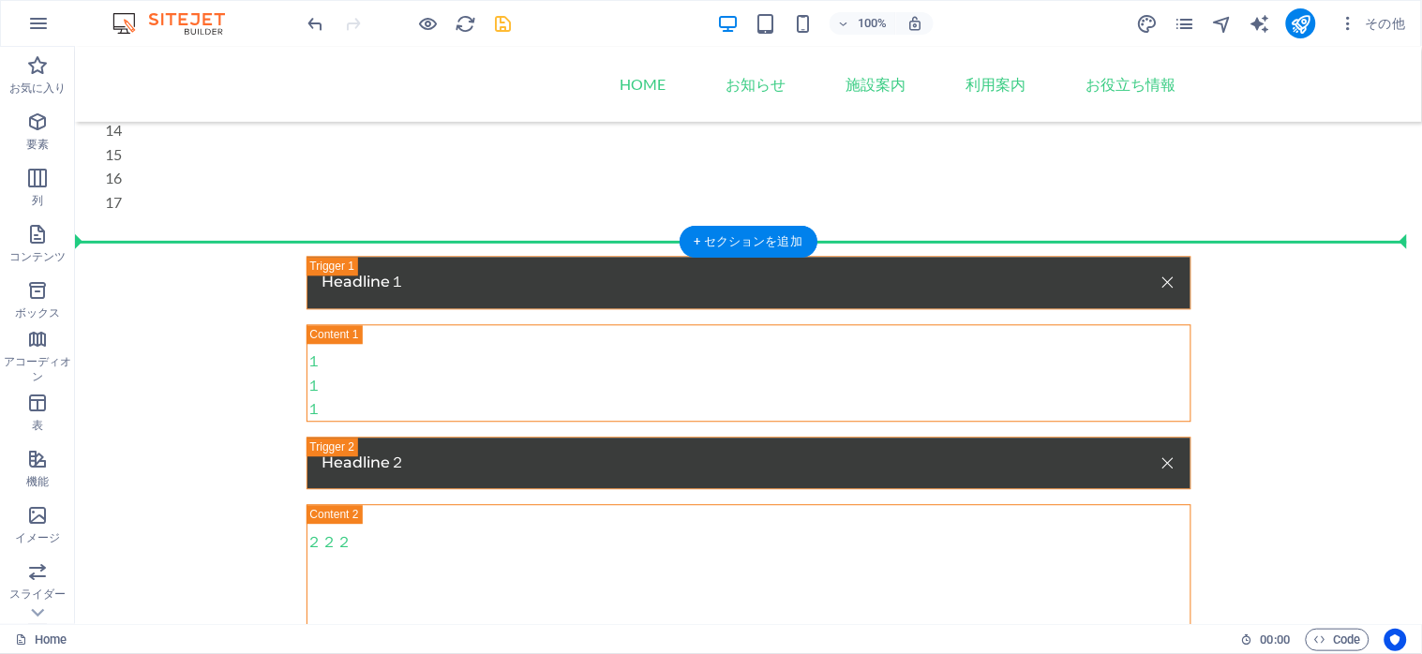
drag, startPoint x: 190, startPoint y: 543, endPoint x: 137, endPoint y: 272, distance: 276.1
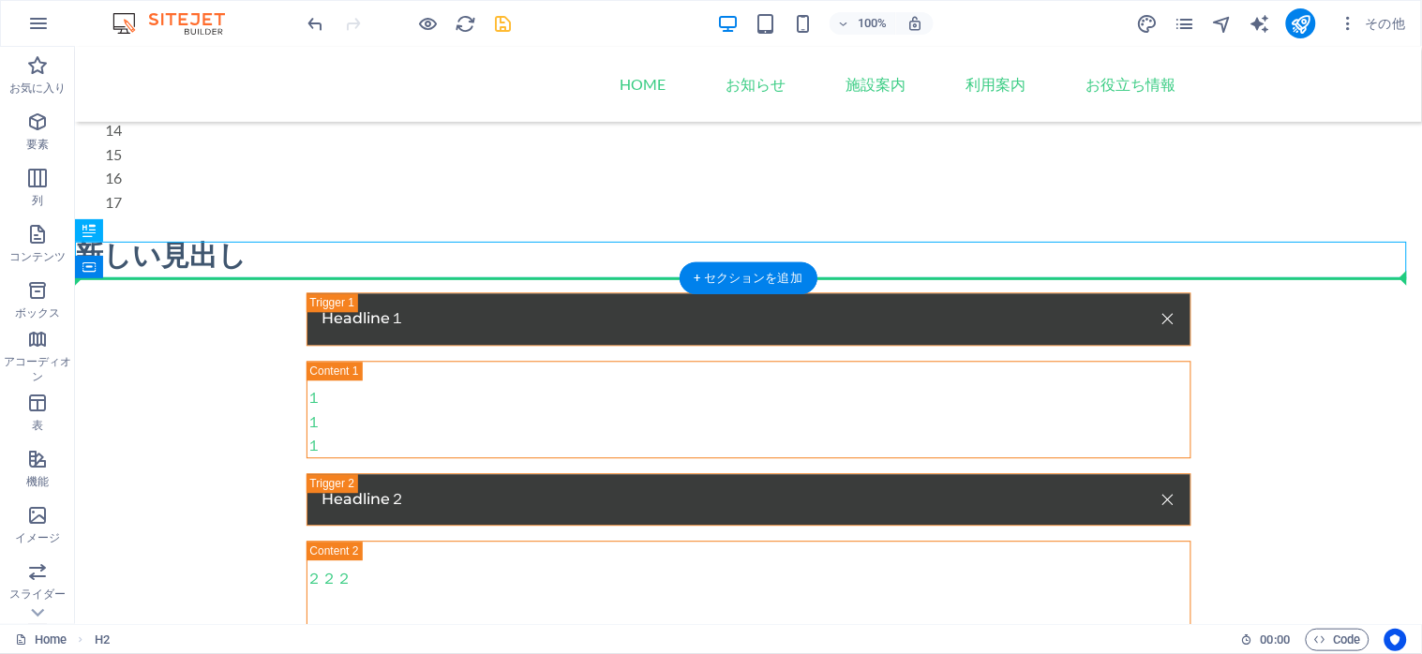
drag, startPoint x: 183, startPoint y: 276, endPoint x: 116, endPoint y: 290, distance: 68.0
drag, startPoint x: 149, startPoint y: 288, endPoint x: 150, endPoint y: 337, distance: 49.7
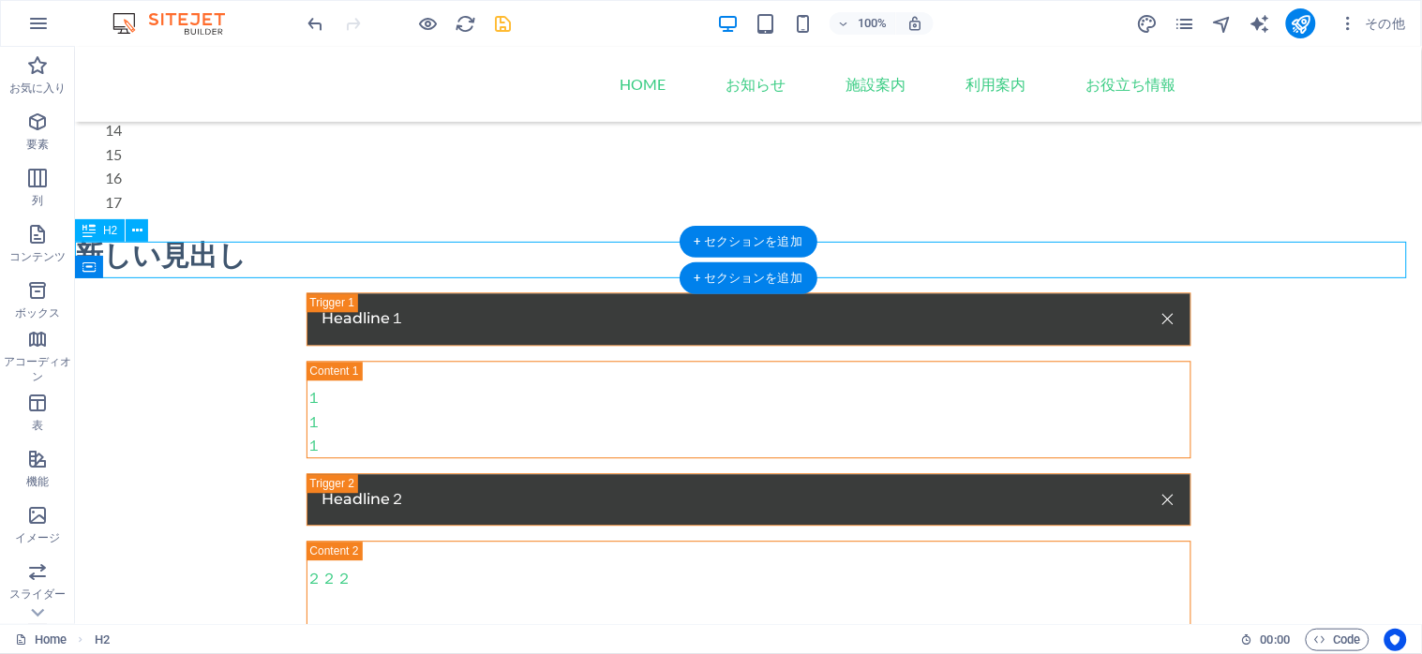
click at [208, 247] on div "新しい見出し" at bounding box center [747, 254] width 1347 height 37
click at [145, 247] on div "新しい見出し" at bounding box center [747, 254] width 1347 height 37
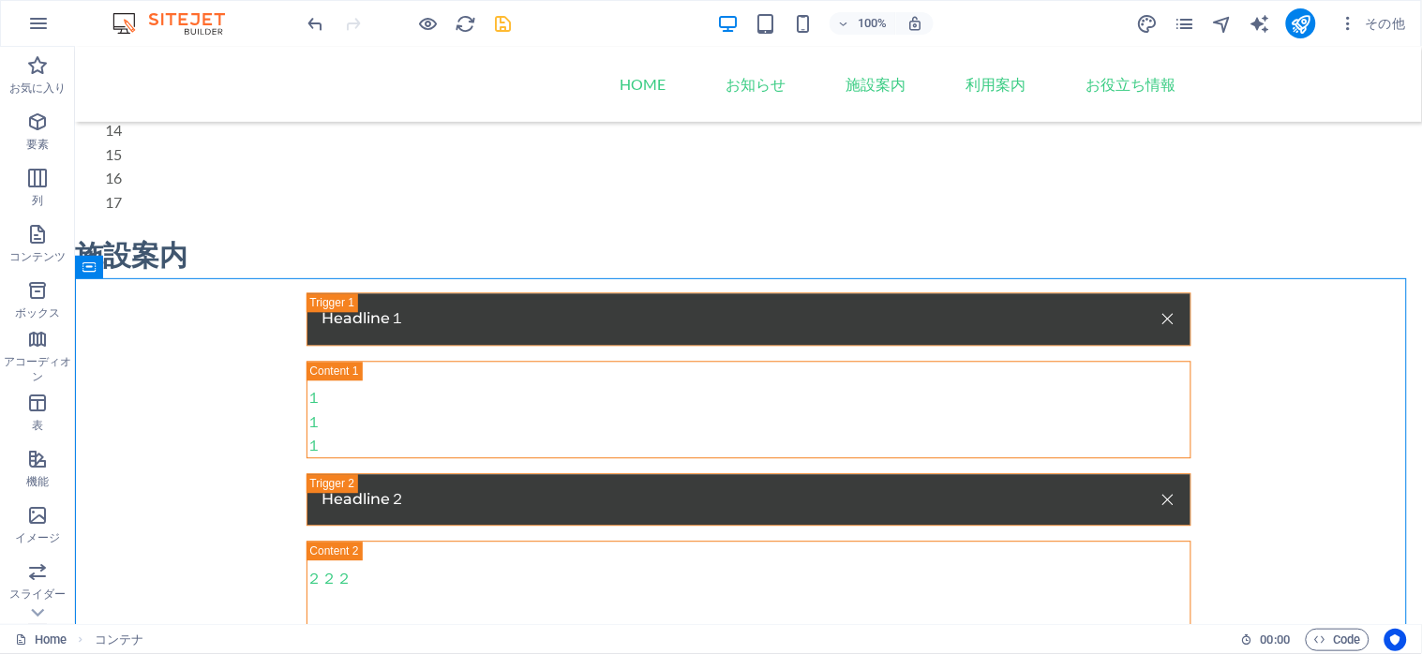
scroll to position [1053, 0]
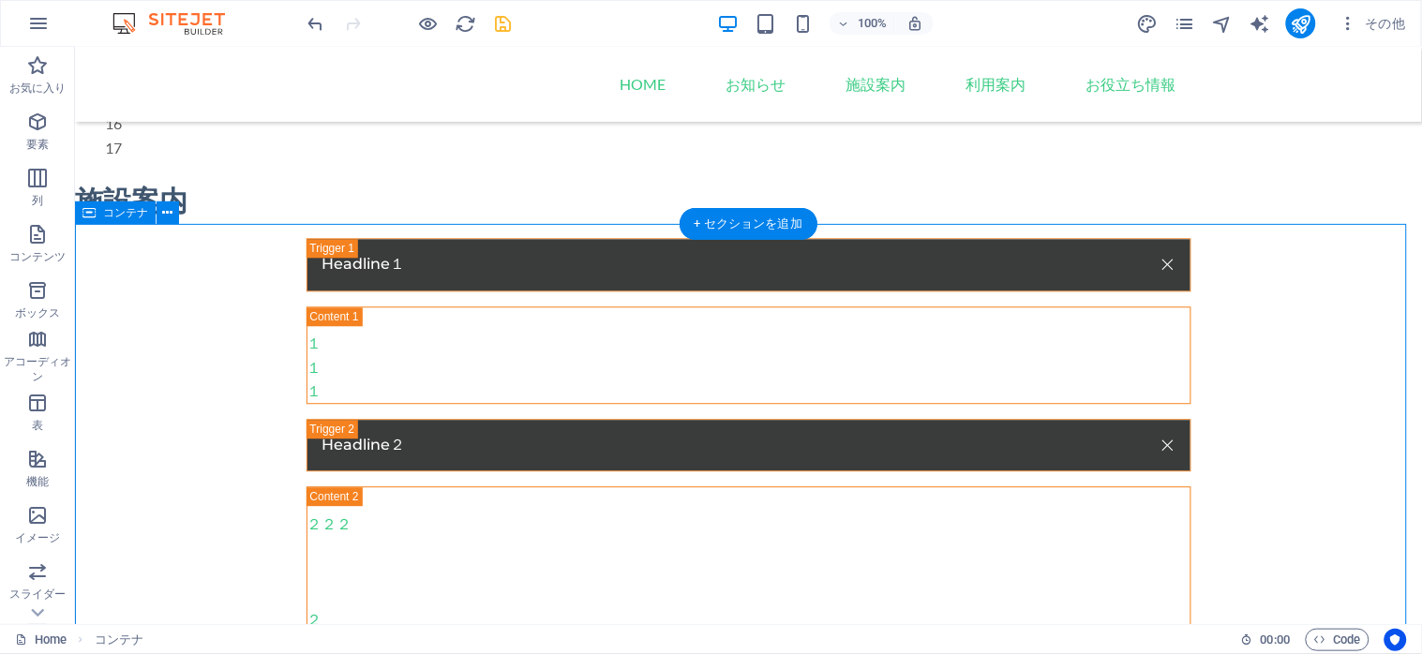
drag, startPoint x: 205, startPoint y: 316, endPoint x: 196, endPoint y: 402, distance: 86.7
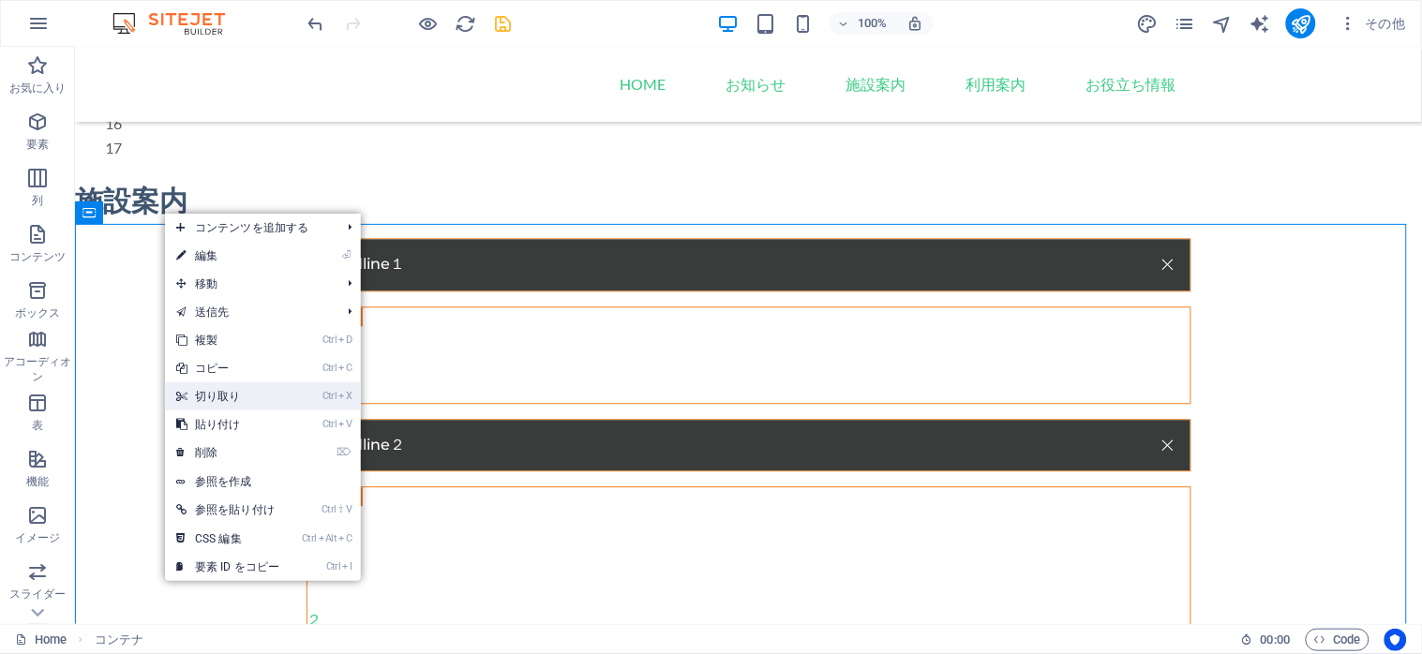
click at [238, 394] on link "Ctrl X 切り取り" at bounding box center [228, 396] width 126 height 28
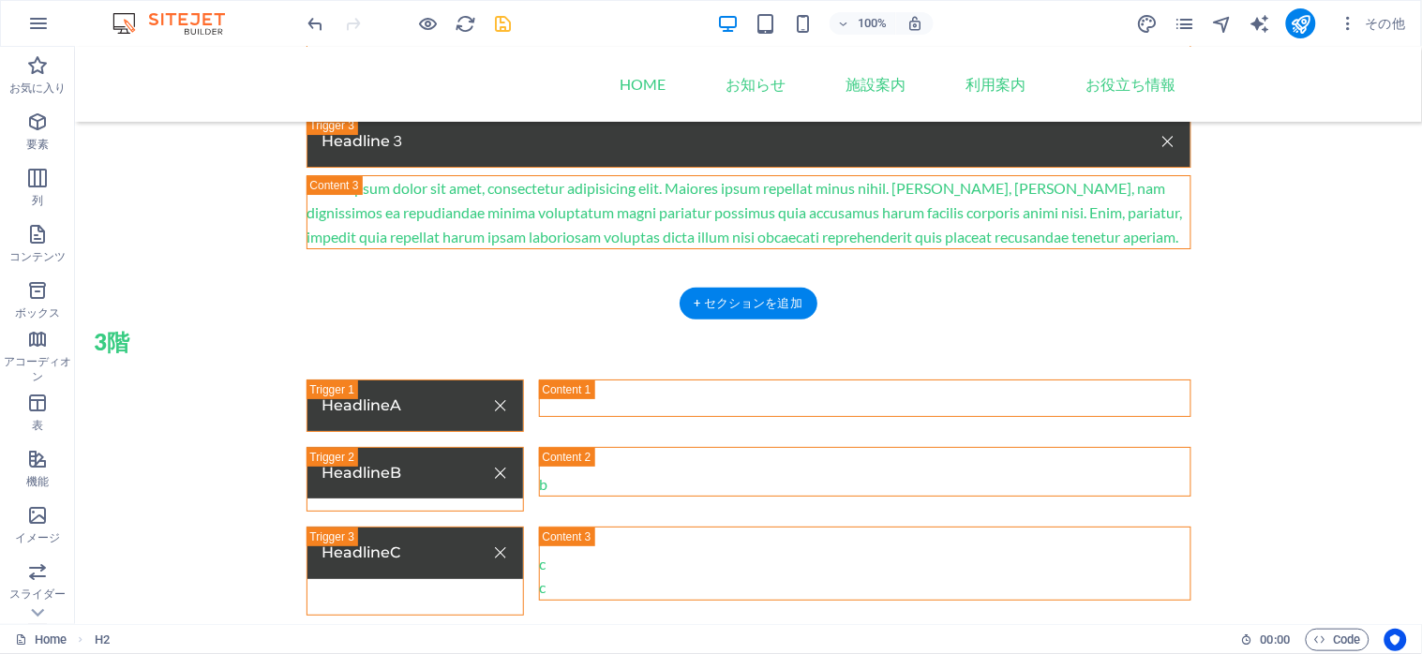
scroll to position [1668, 0]
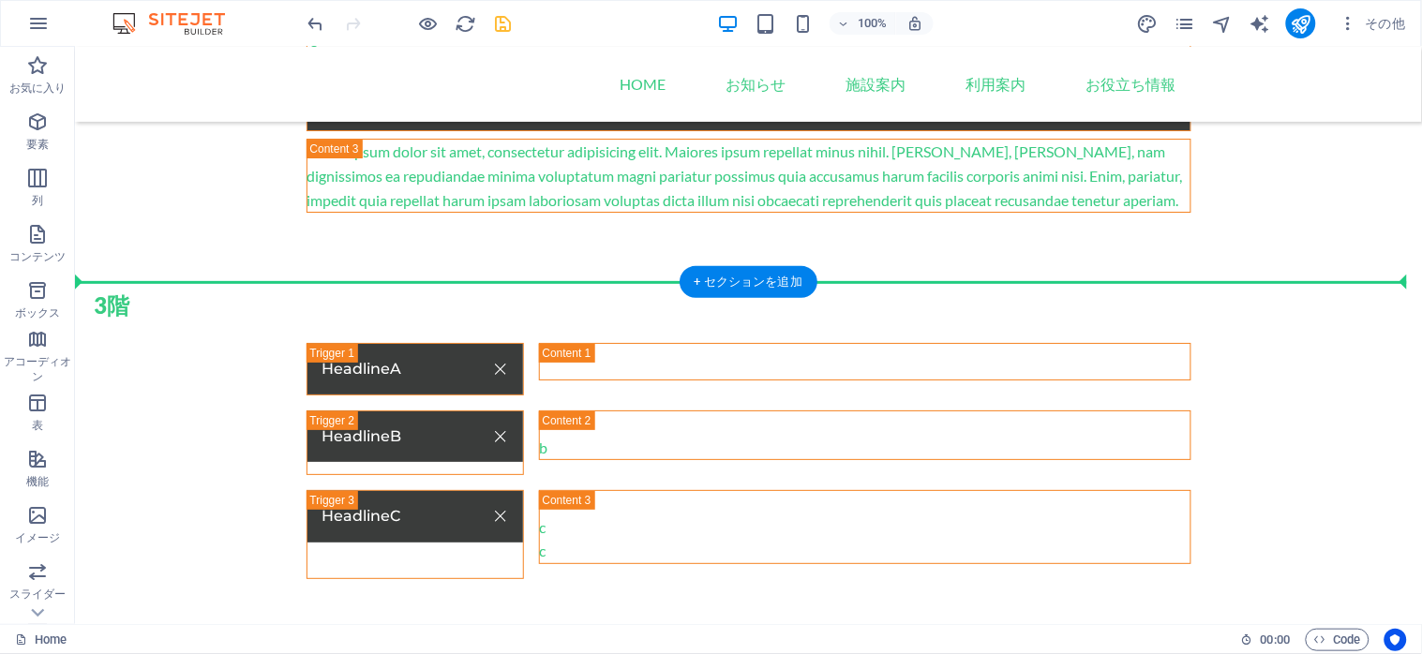
drag, startPoint x: 183, startPoint y: 332, endPoint x: 175, endPoint y: 287, distance: 45.6
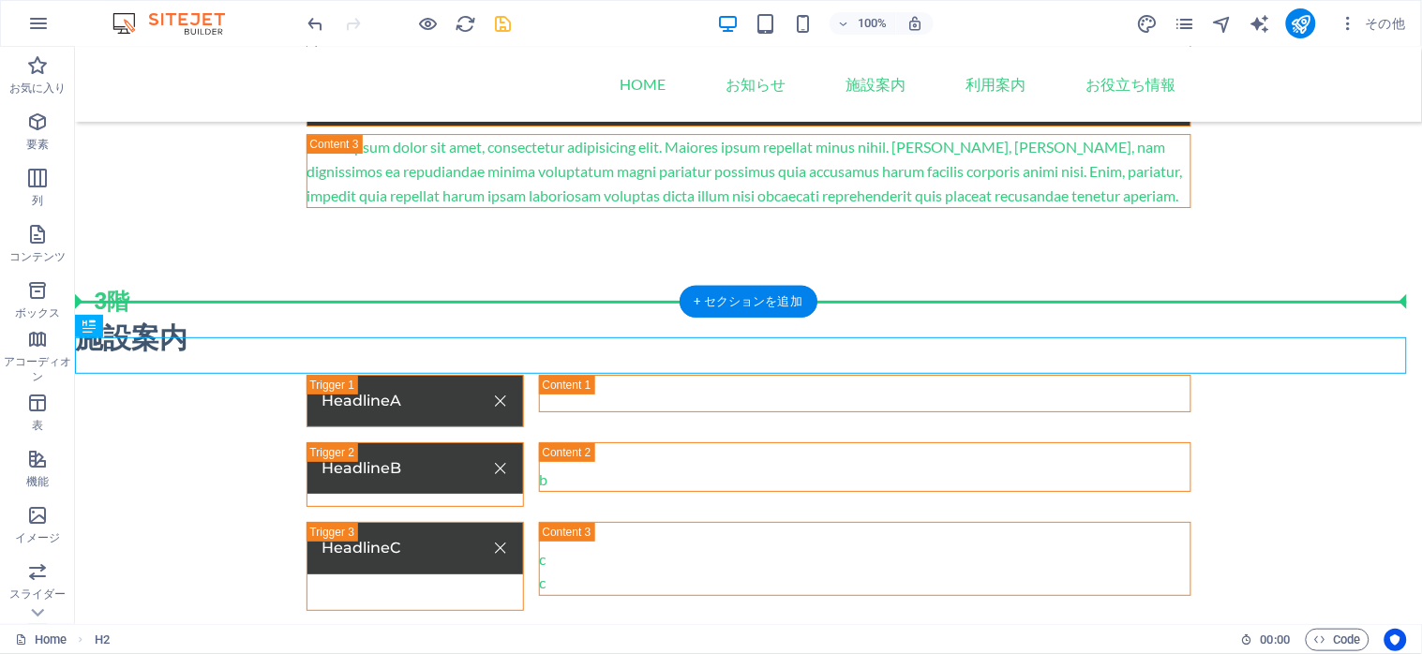
drag, startPoint x: 163, startPoint y: 378, endPoint x: 161, endPoint y: 343, distance: 34.7
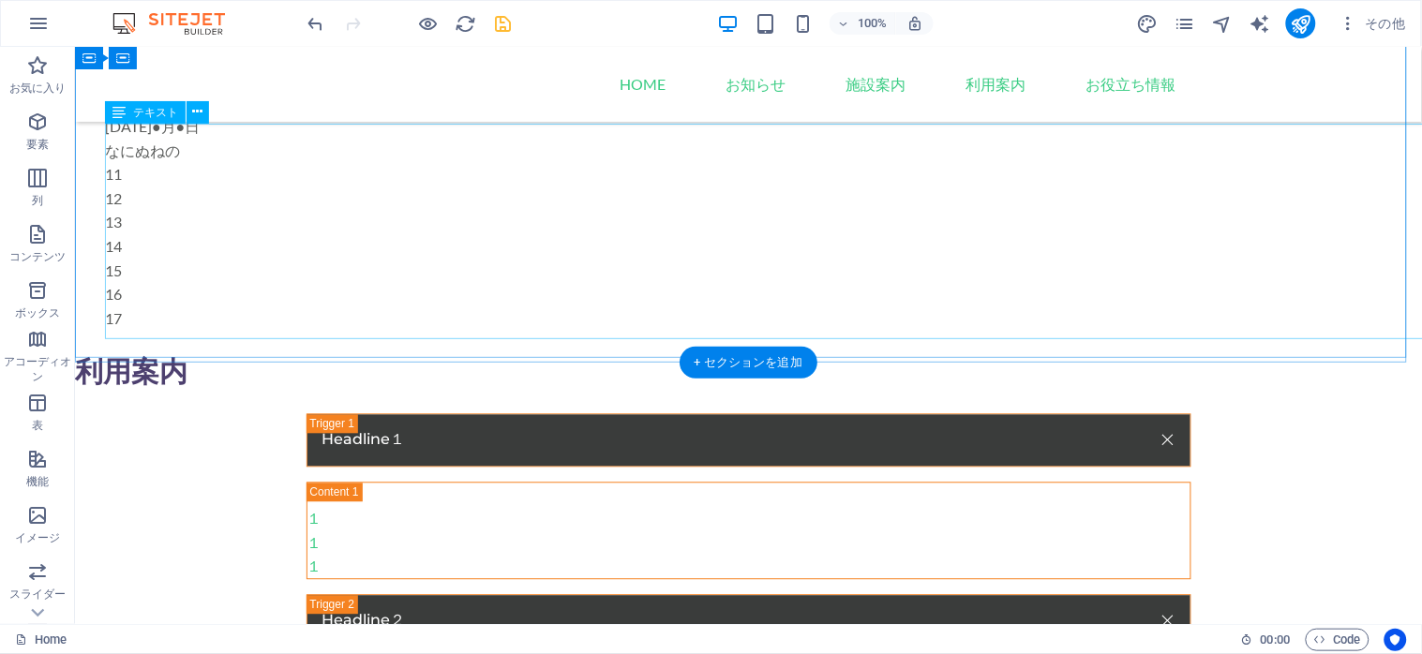
scroll to position [694, 0]
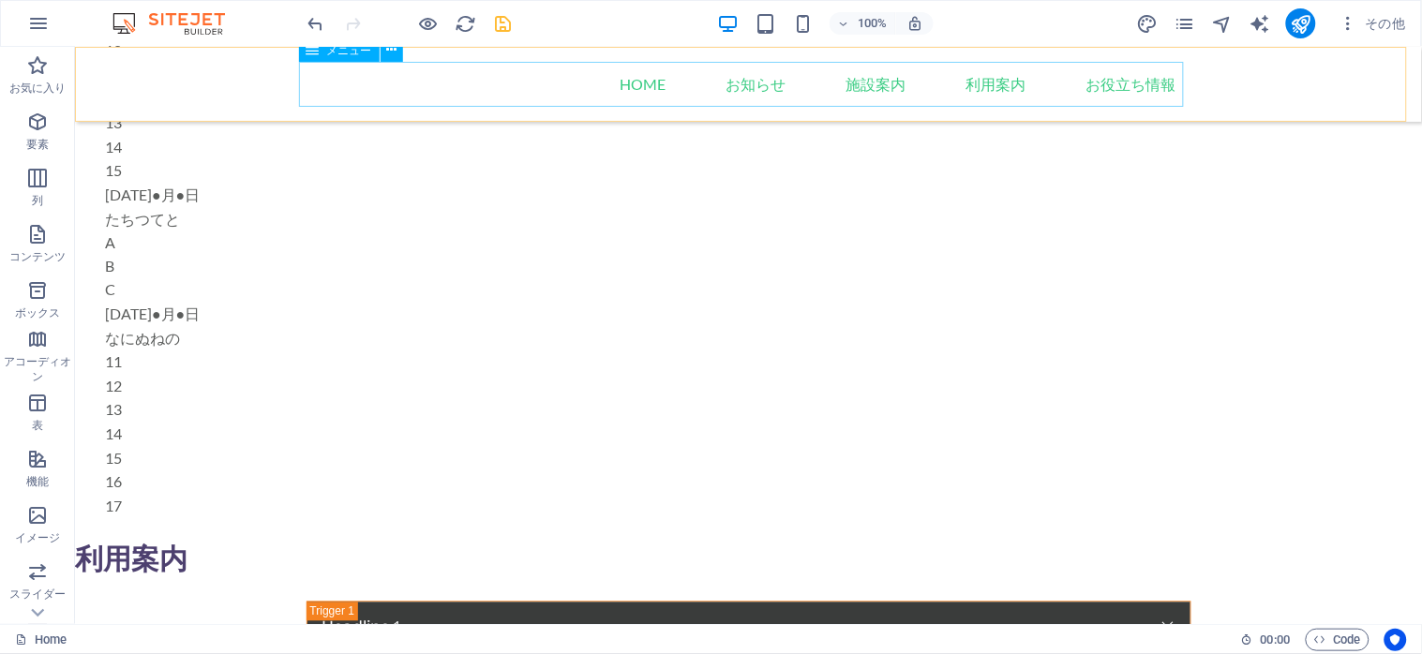
click at [852, 84] on nav "Home お知らせ 施設案内 利用案内 お役立ち情報" at bounding box center [748, 83] width 885 height 45
select select
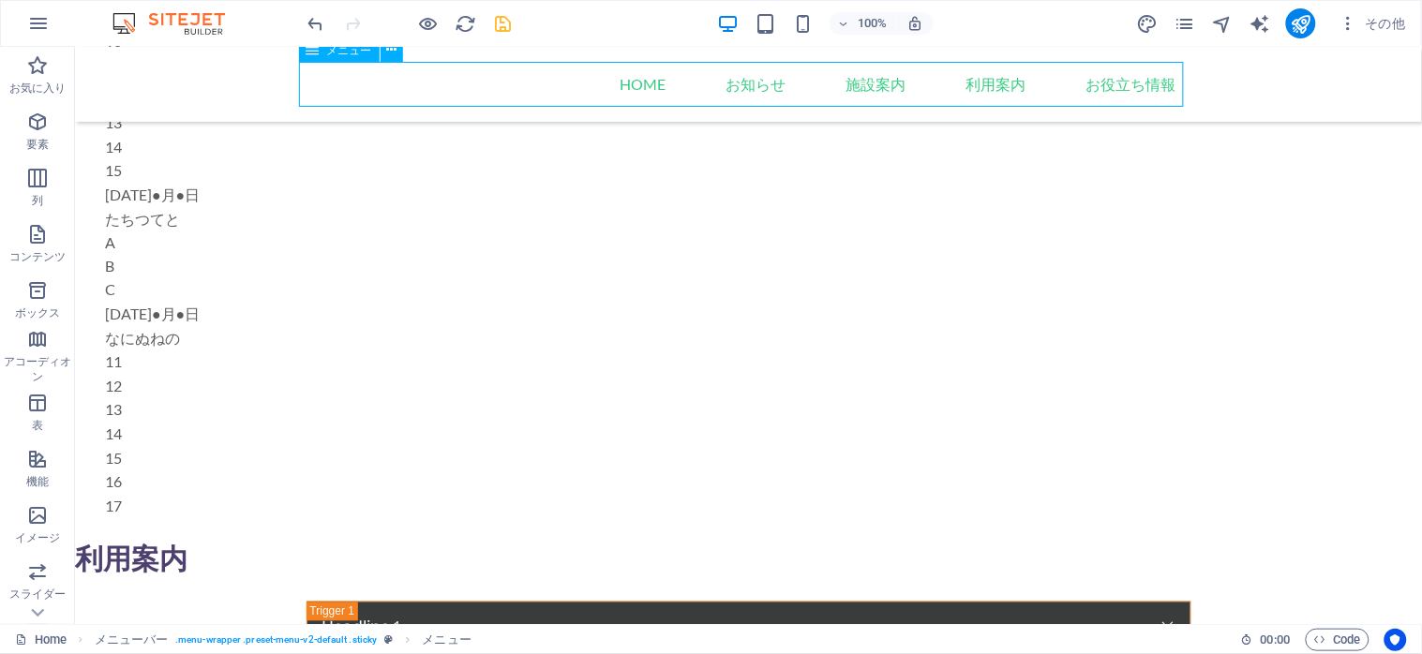
select select
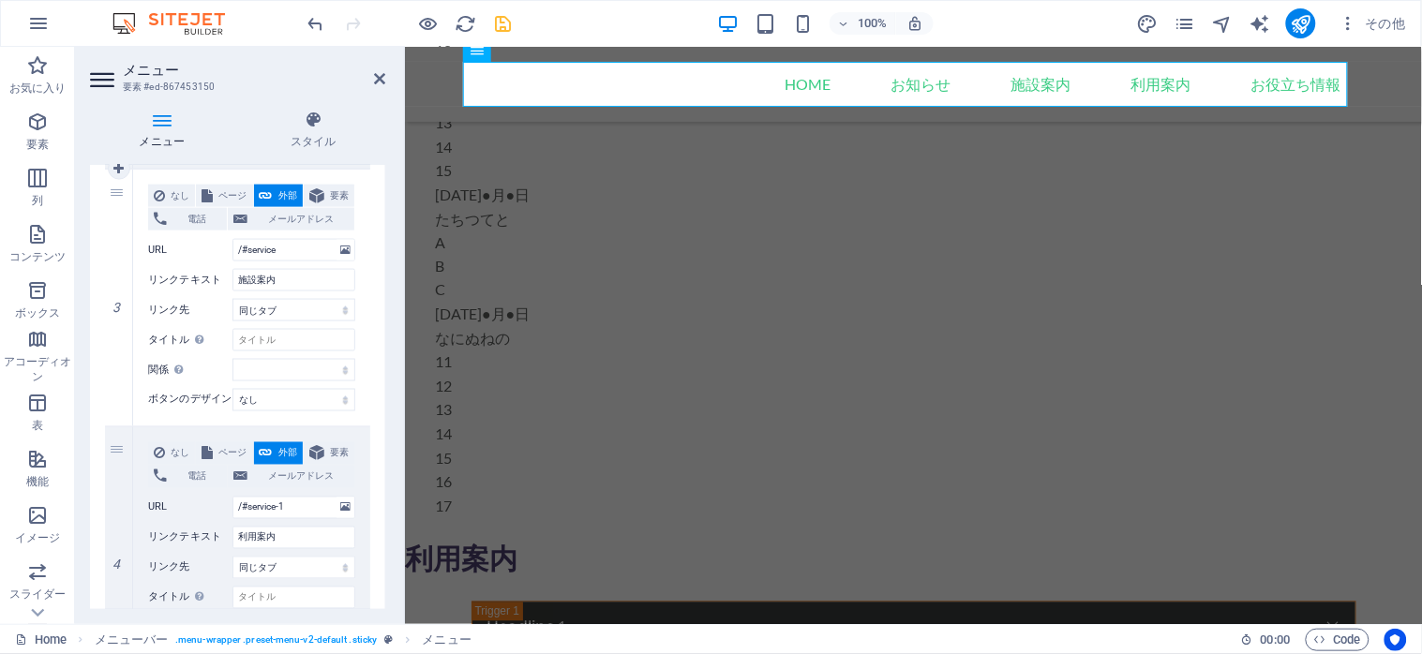
scroll to position [750, 0]
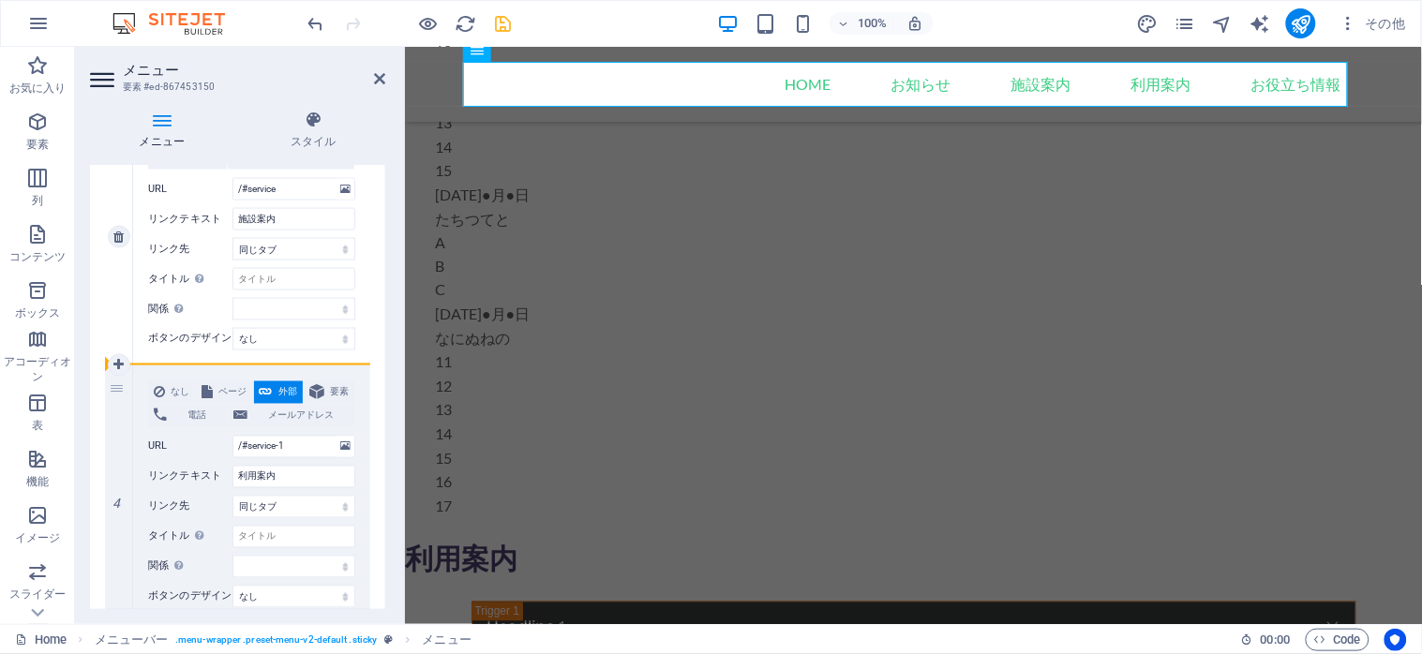
drag, startPoint x: 112, startPoint y: 473, endPoint x: 116, endPoint y: 272, distance: 201.5
click at [116, 272] on div "1 なし ページ 外部 要素 電話 メールアドレス ページ Home Legal Notice Privacy 要素 URL /#home-1 電話 メールア…" at bounding box center [237, 237] width 265 height 1289
select select
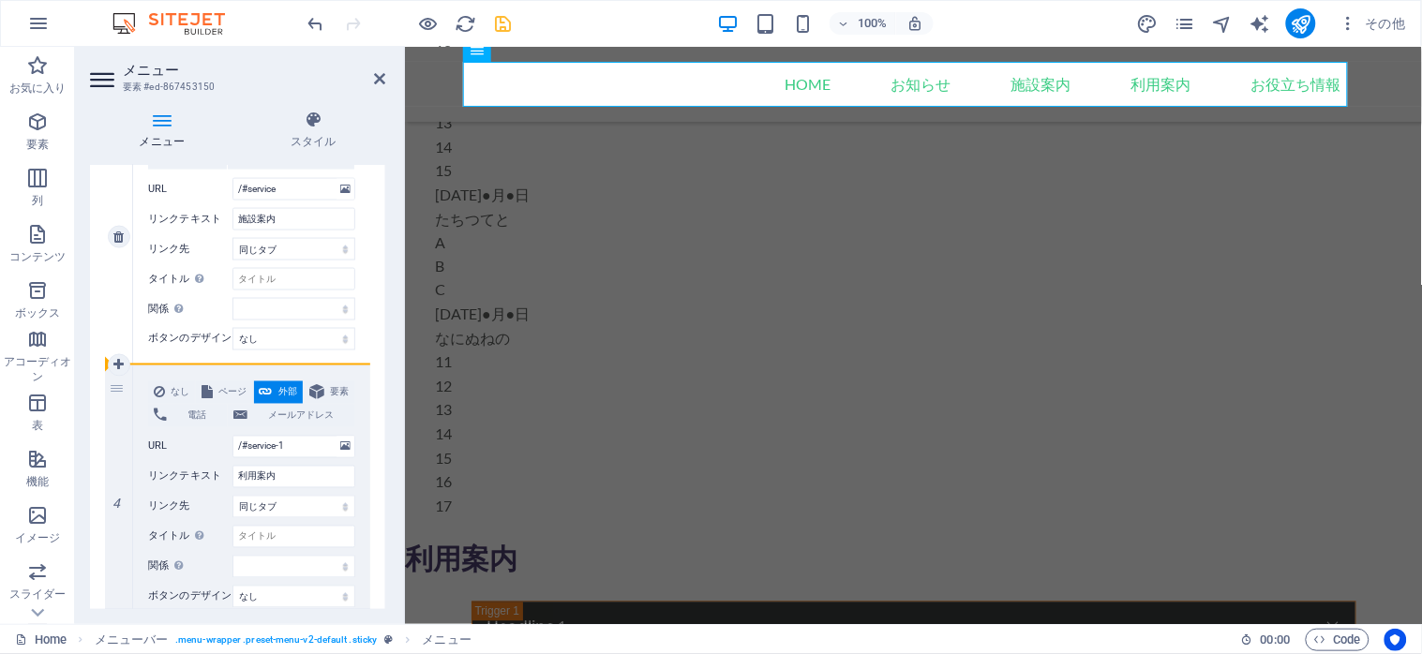
select select
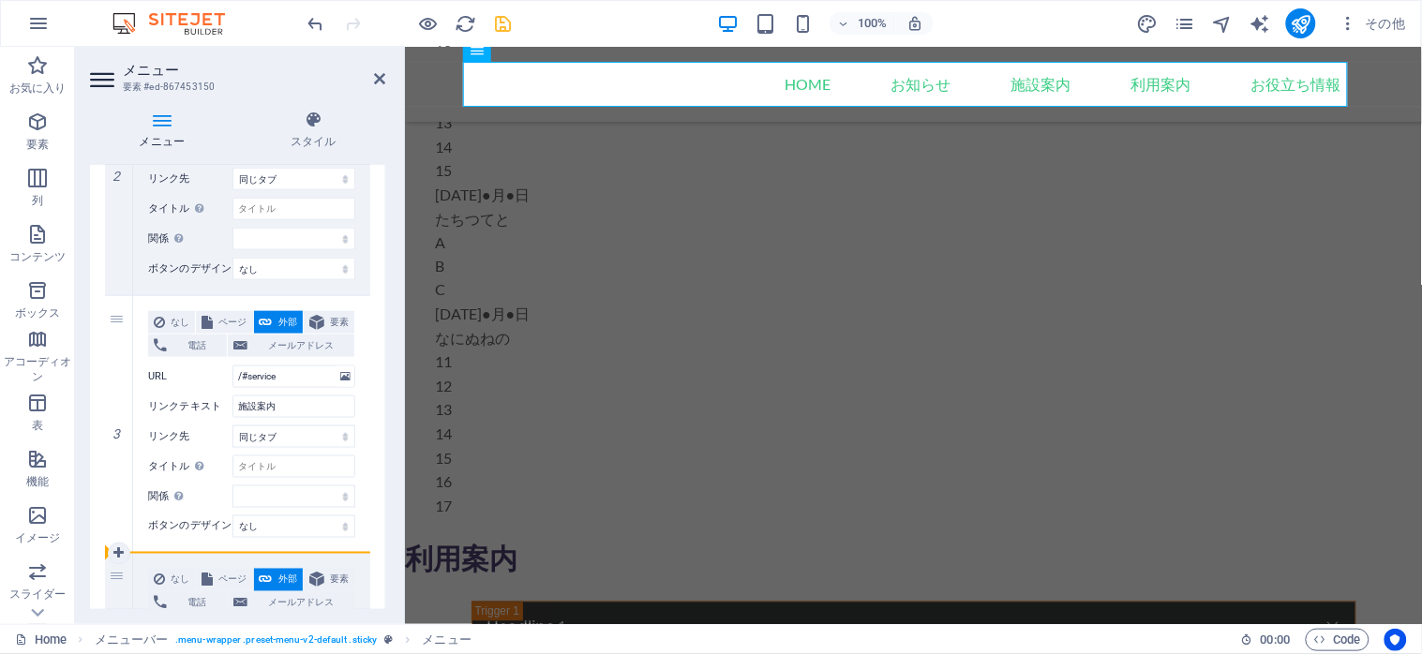
drag, startPoint x: 113, startPoint y: 321, endPoint x: 114, endPoint y: 566, distance: 245.5
click at [114, 566] on div "1 なし ページ 外部 要素 電話 メールアドレス ページ Home Legal Notice Privacy 要素 URL /#home-1 電話 メールア…" at bounding box center [237, 425] width 265 height 1289
select select
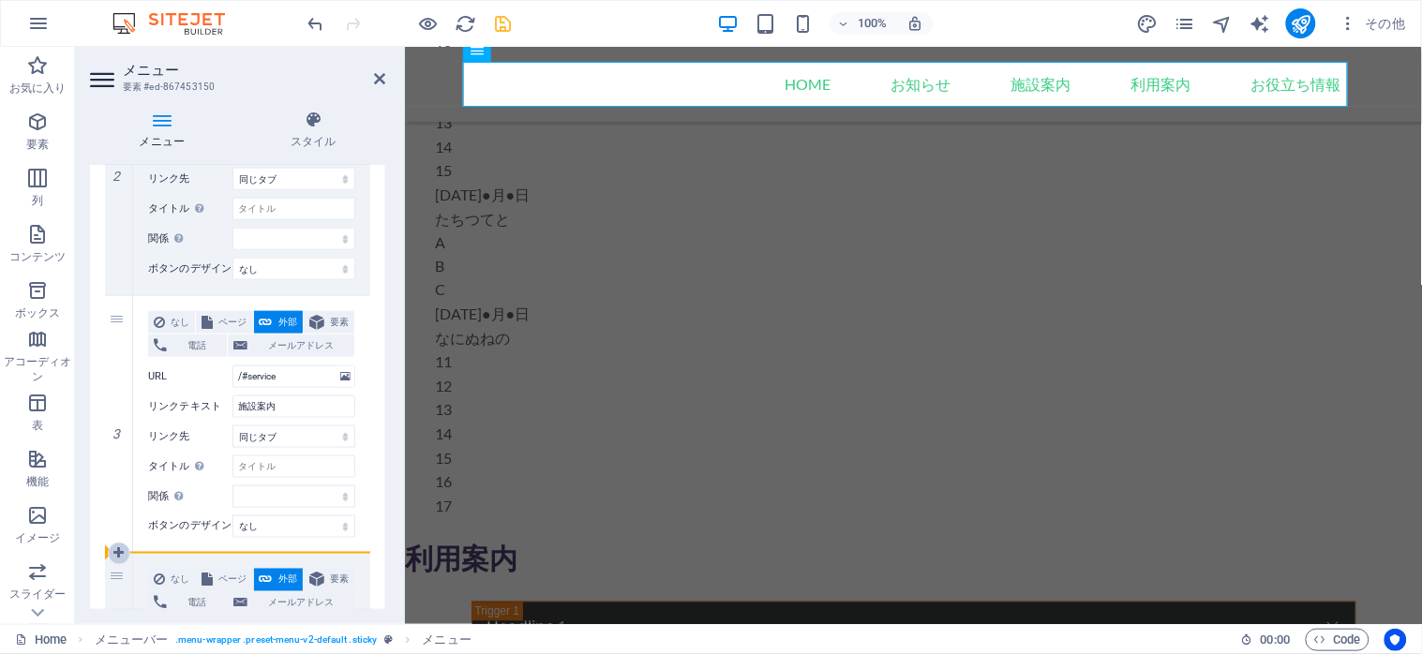
select select
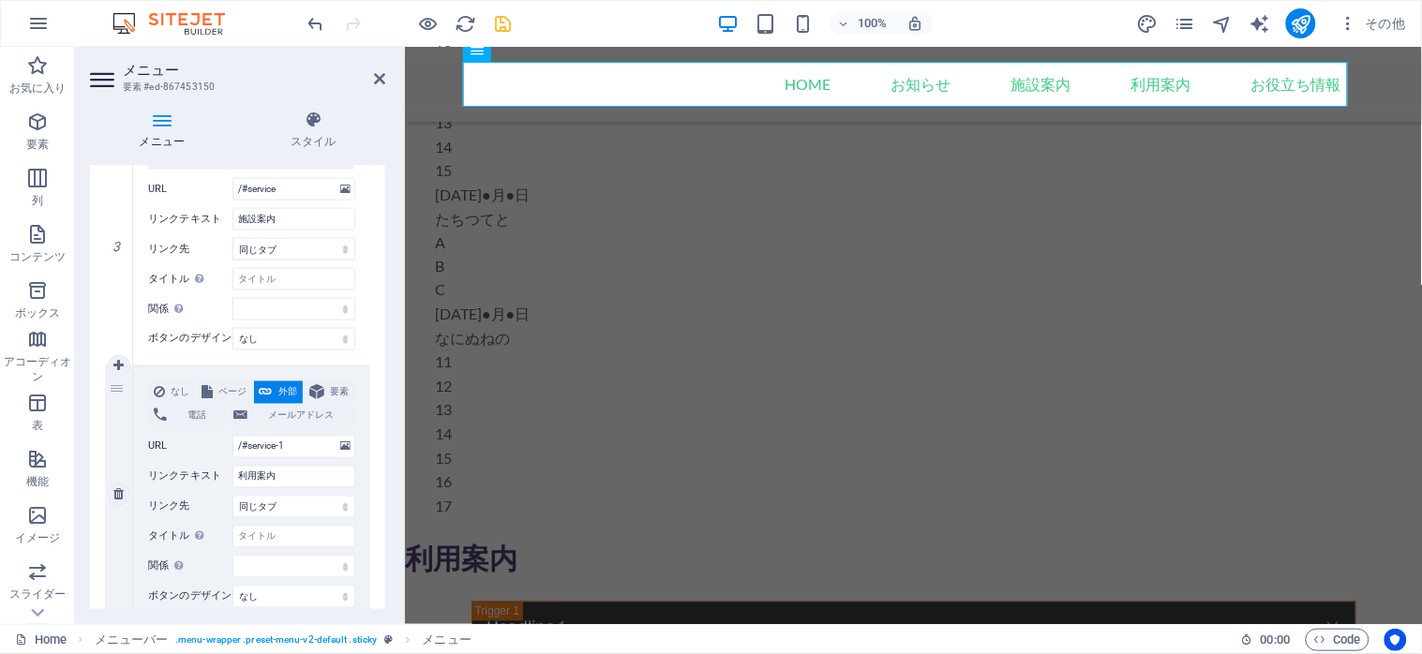
drag, startPoint x: 124, startPoint y: 273, endPoint x: 138, endPoint y: 578, distance: 305.8
click at [141, 609] on div "1 なし ページ 外部 要素 電話 メールアドレス ページ Home Legal Notice Privacy 要素 URL /#home-1 電話 メールア…" at bounding box center [237, 237] width 265 height 1289
select select
type input "/#service-1"
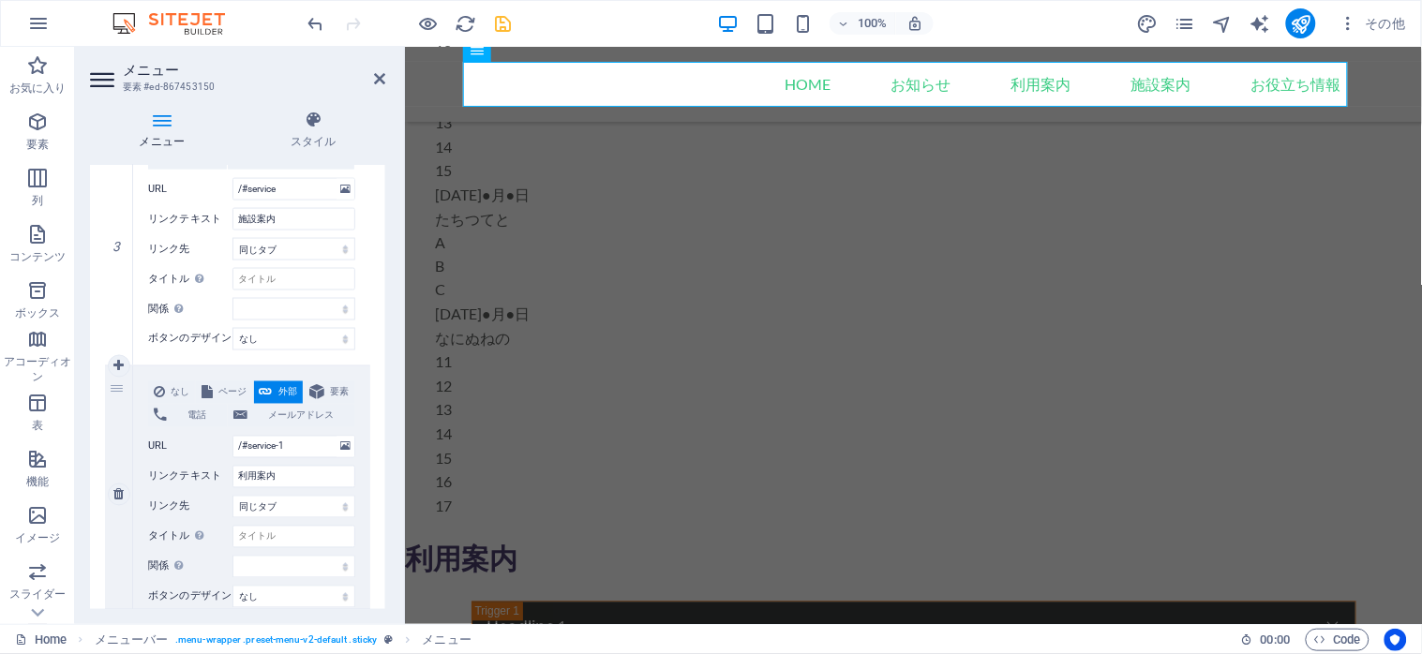
type input "利用案内"
select select
type input "/#service"
type input "施設案内"
select select
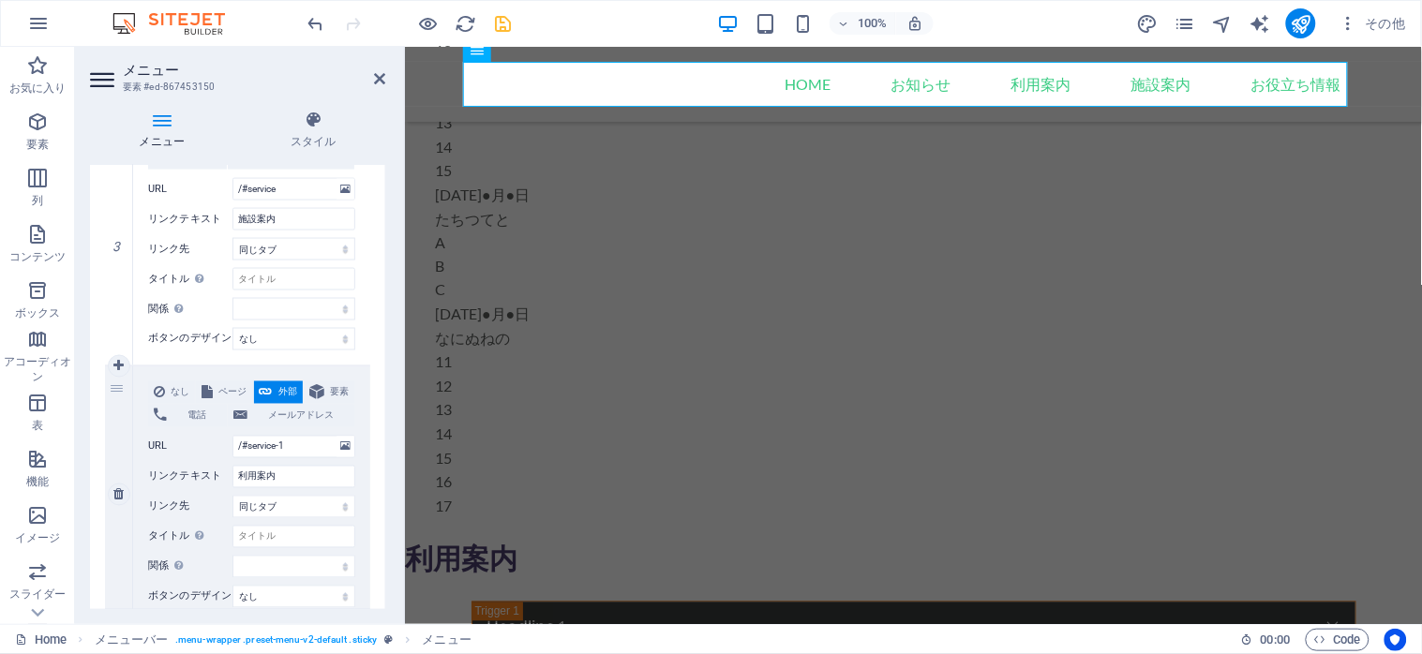
select select
drag, startPoint x: 112, startPoint y: 395, endPoint x: 119, endPoint y: 161, distance: 234.4
click at [119, 161] on div "メニュー スタイル メニュー 自動 カスタム このメニューのカスタムメニューアイテムを作成します。1 ページ構成のウェブサイトに推奨されます。 ページを管理 …" at bounding box center [237, 360] width 295 height 499
select select
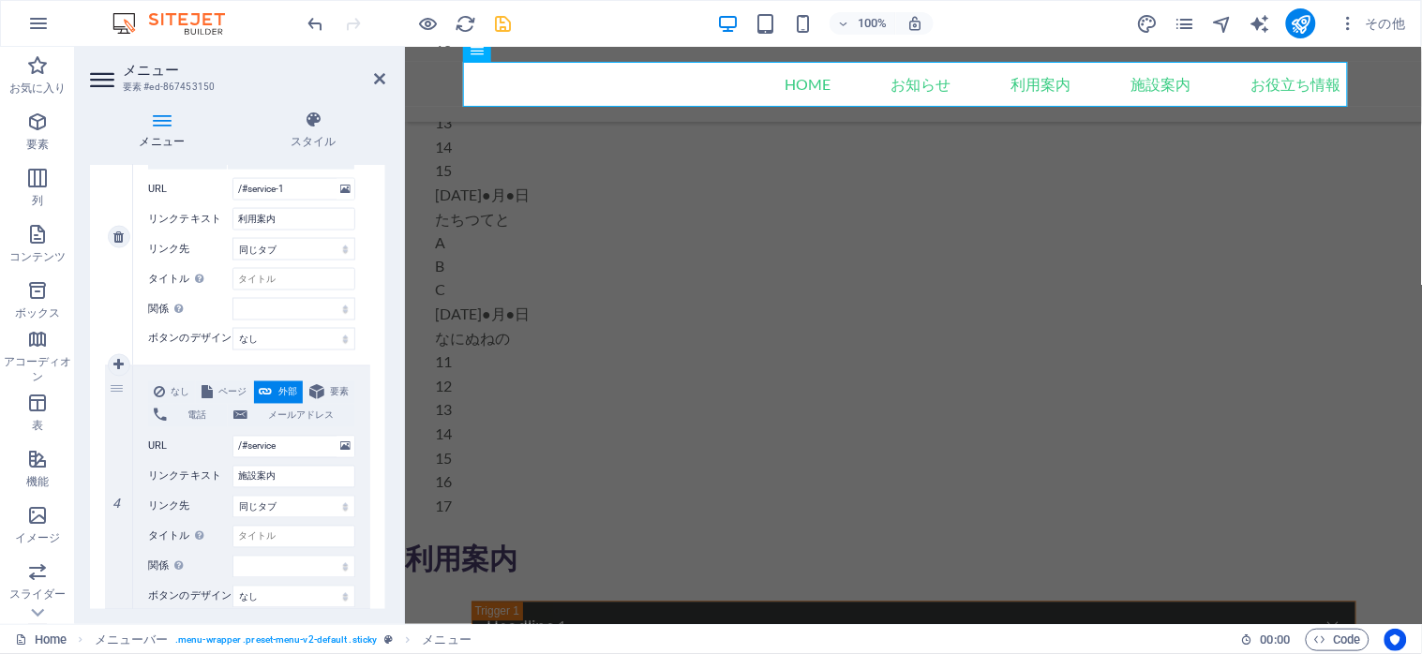
type input "/#service"
type input "施設案内"
select select
type input "/#service-1"
type input "利用案内"
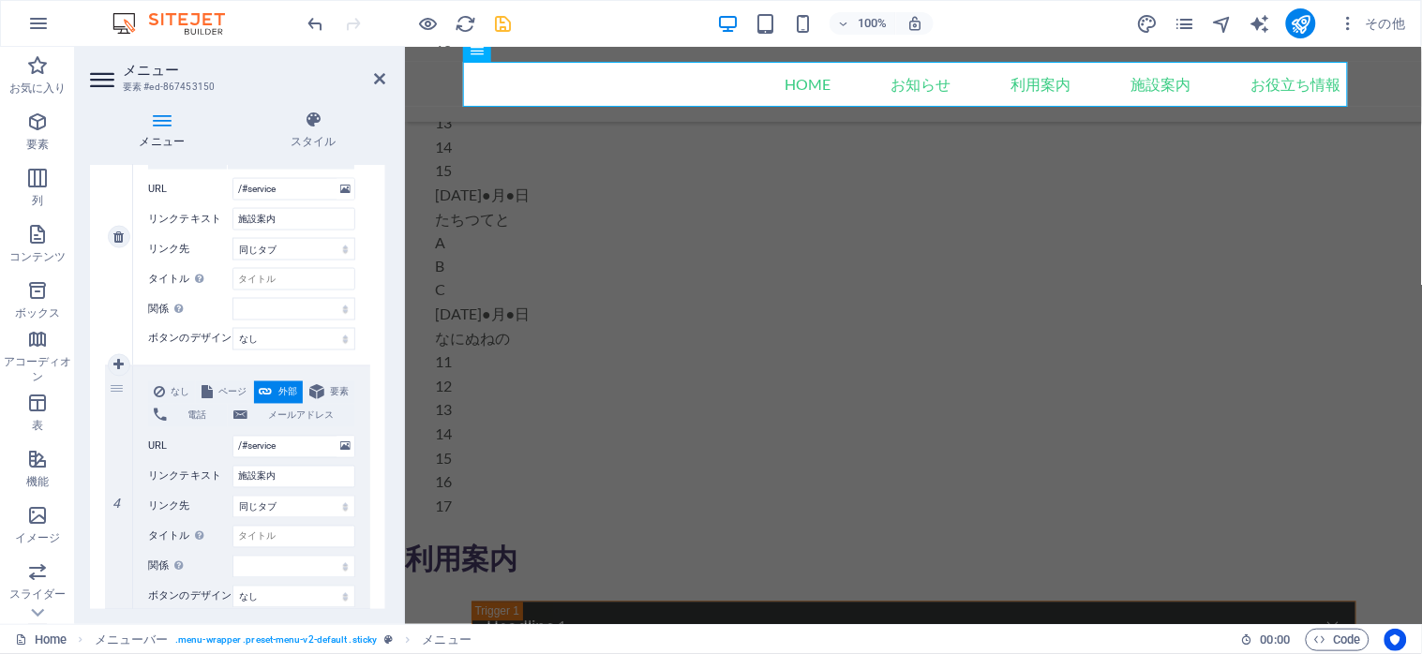
select select
drag, startPoint x: 119, startPoint y: 394, endPoint x: 135, endPoint y: 333, distance: 63.0
click at [99, 251] on div "1 なし ページ 外部 要素 電話 メールアドレス ページ Home Legal Notice Privacy 要素 URL /#home-1 電話 メールア…" at bounding box center [237, 237] width 295 height 1319
select select
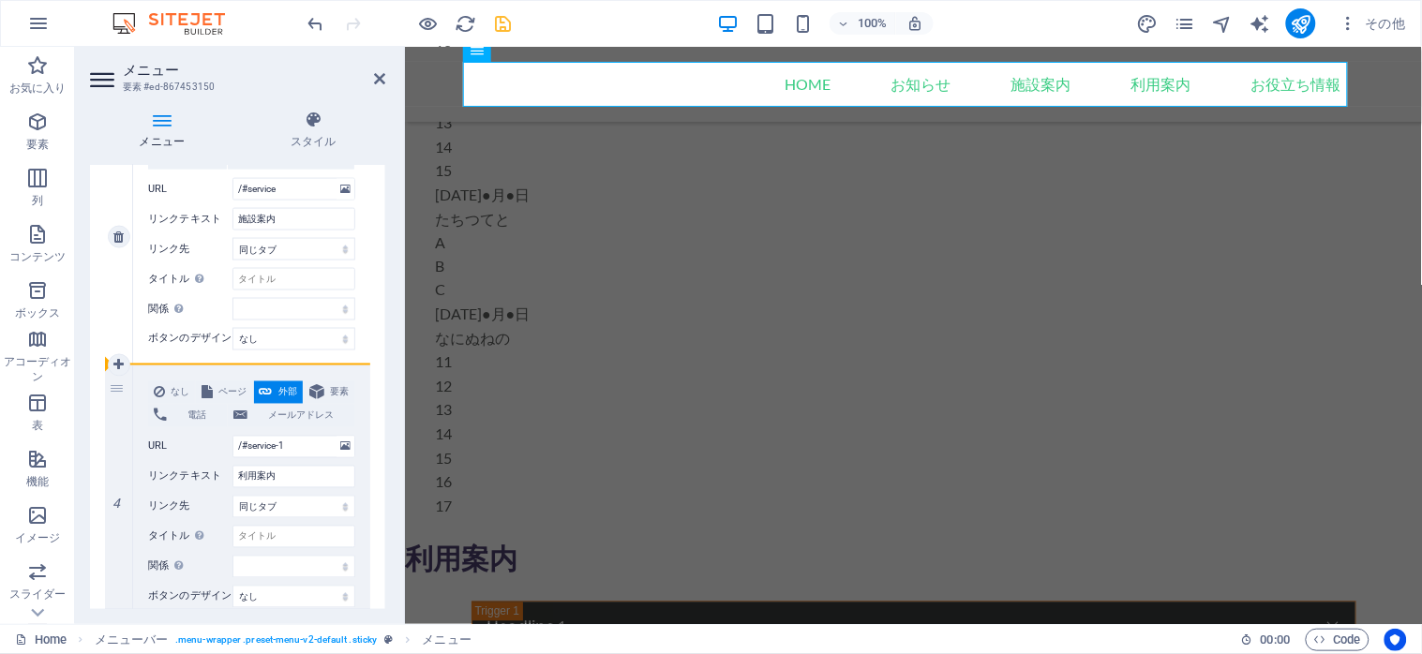
select select
click at [195, 367] on div "なし ページ 外部 要素 電話 メールアドレス ページ Home Legal Notice Privacy 要素 URL /#service-1 電話 メール…" at bounding box center [251, 494] width 237 height 257
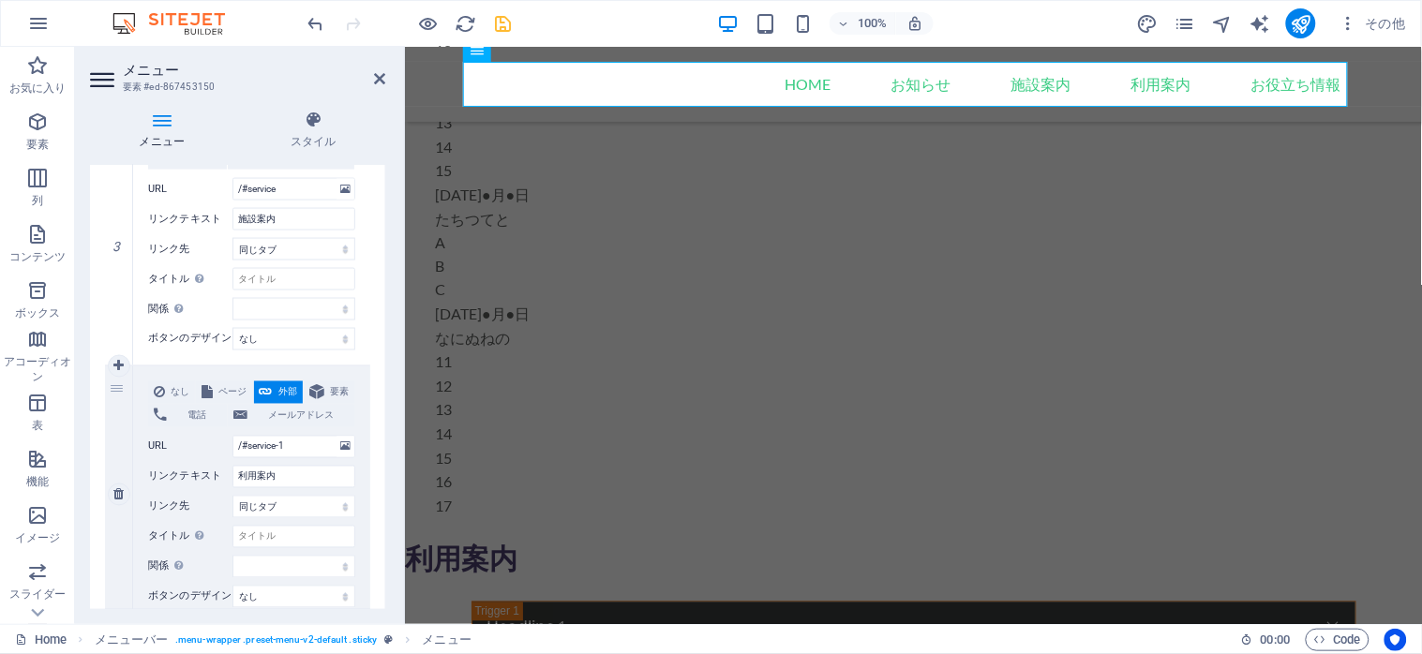
click at [108, 380] on div "4" at bounding box center [119, 494] width 28 height 257
drag, startPoint x: 115, startPoint y: 382, endPoint x: 125, endPoint y: 359, distance: 25.2
click at [125, 366] on div "4" at bounding box center [119, 494] width 28 height 257
select select
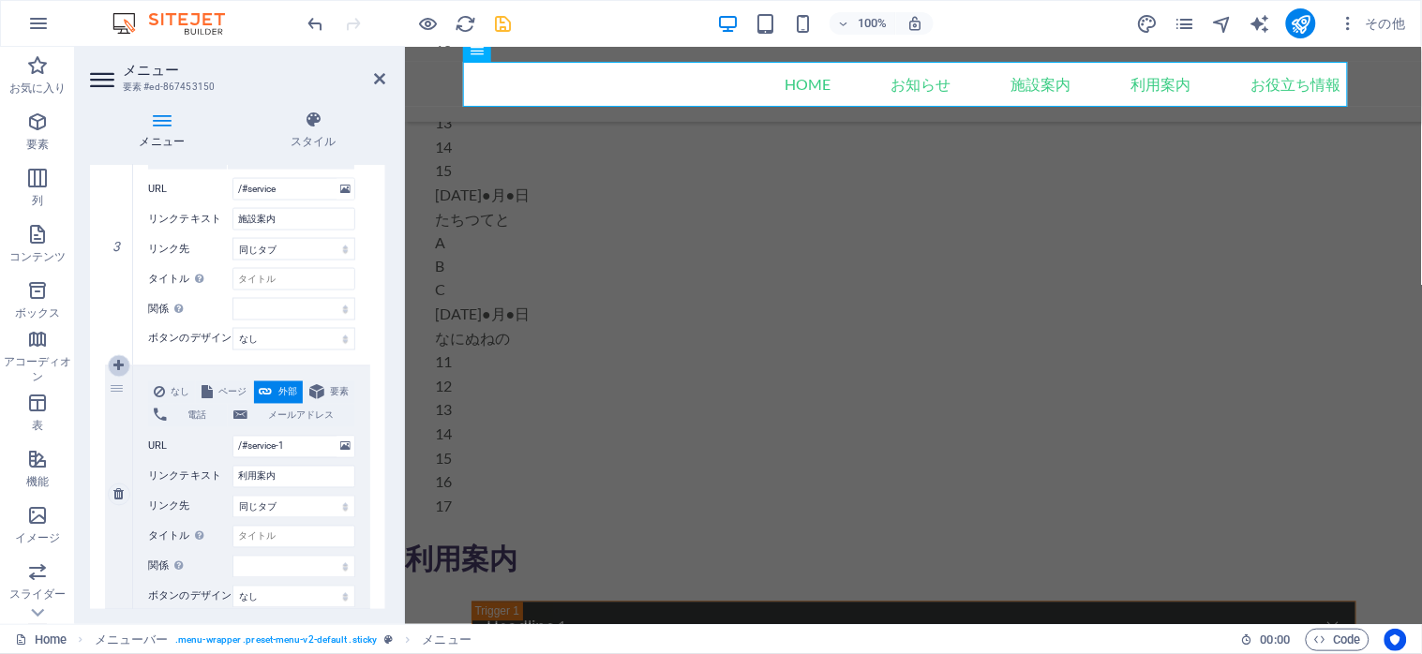
type input "/#service-1"
type input "利用案内"
select select
type input "/#service"
type input "施設案内"
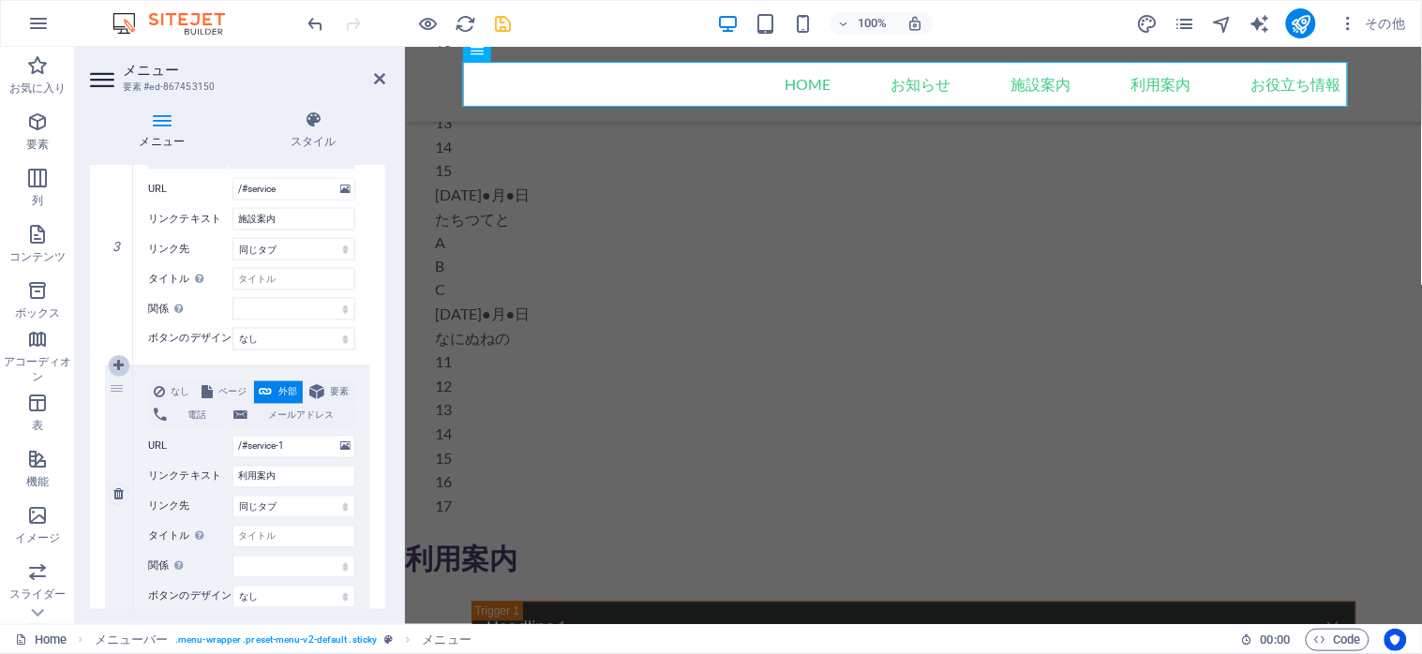
select select
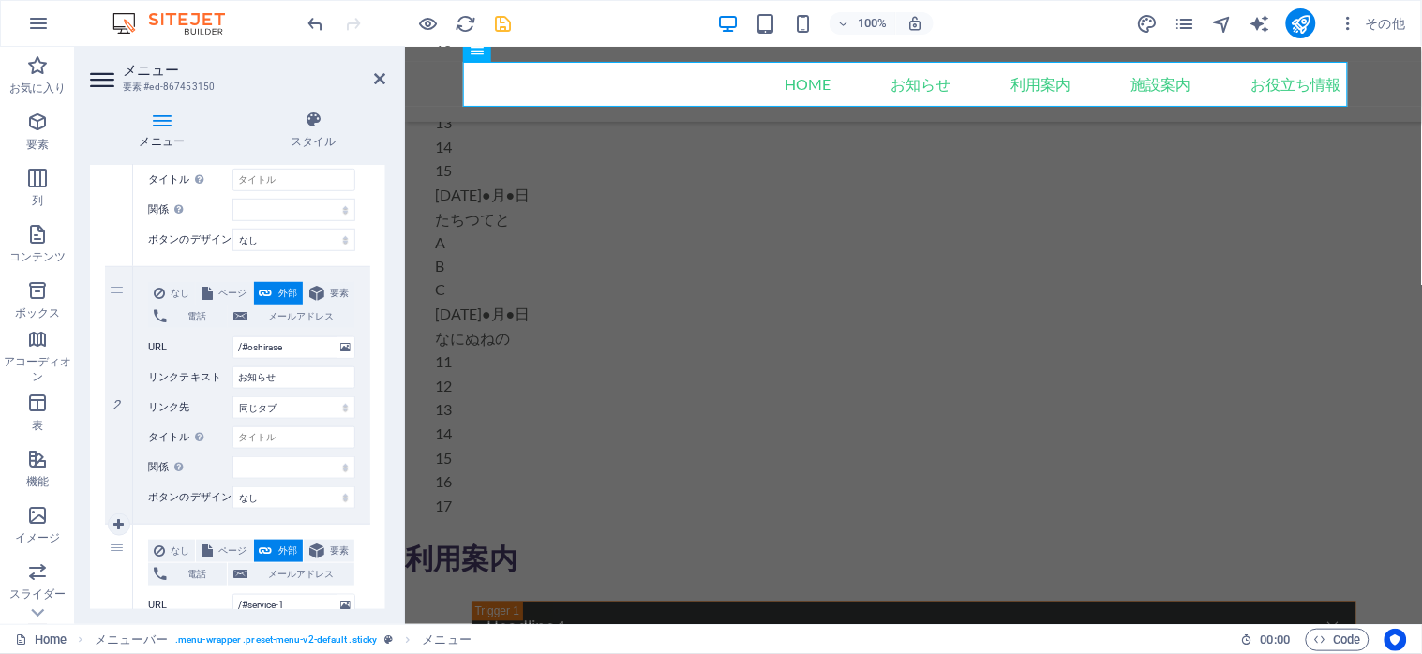
scroll to position [279, 0]
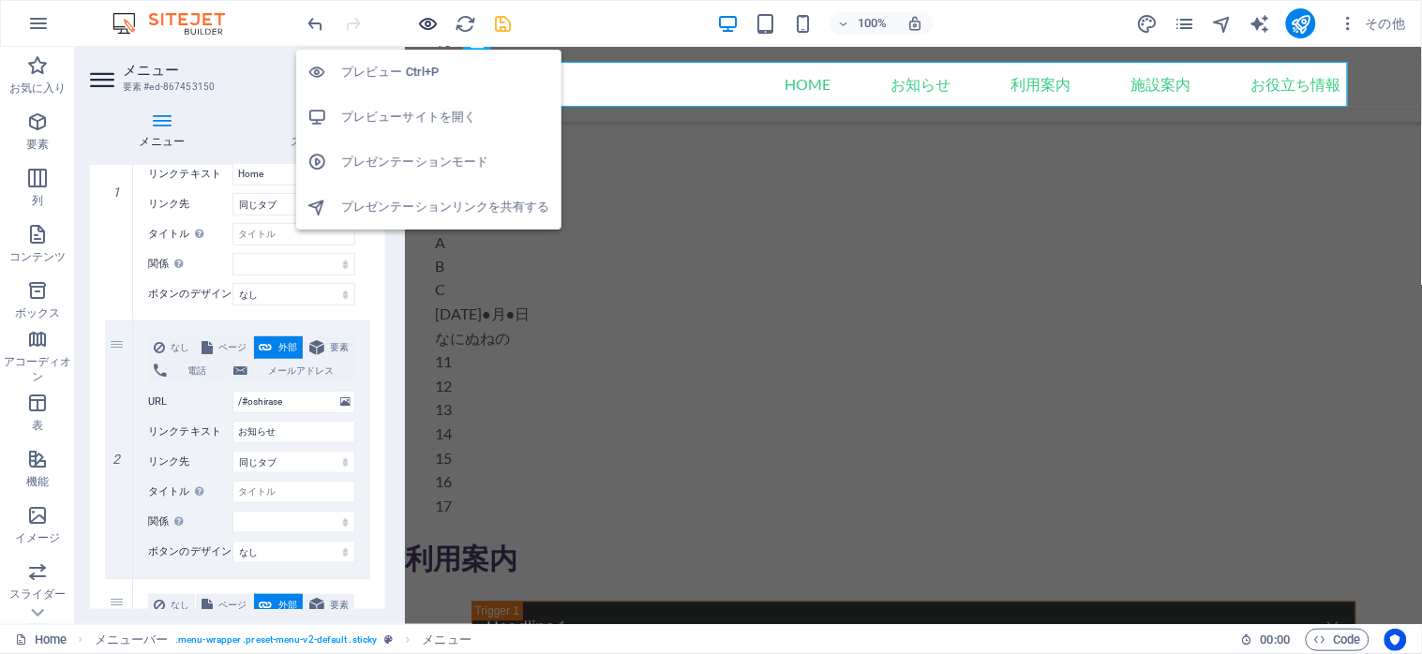
click at [431, 23] on icon "button" at bounding box center [429, 24] width 22 height 22
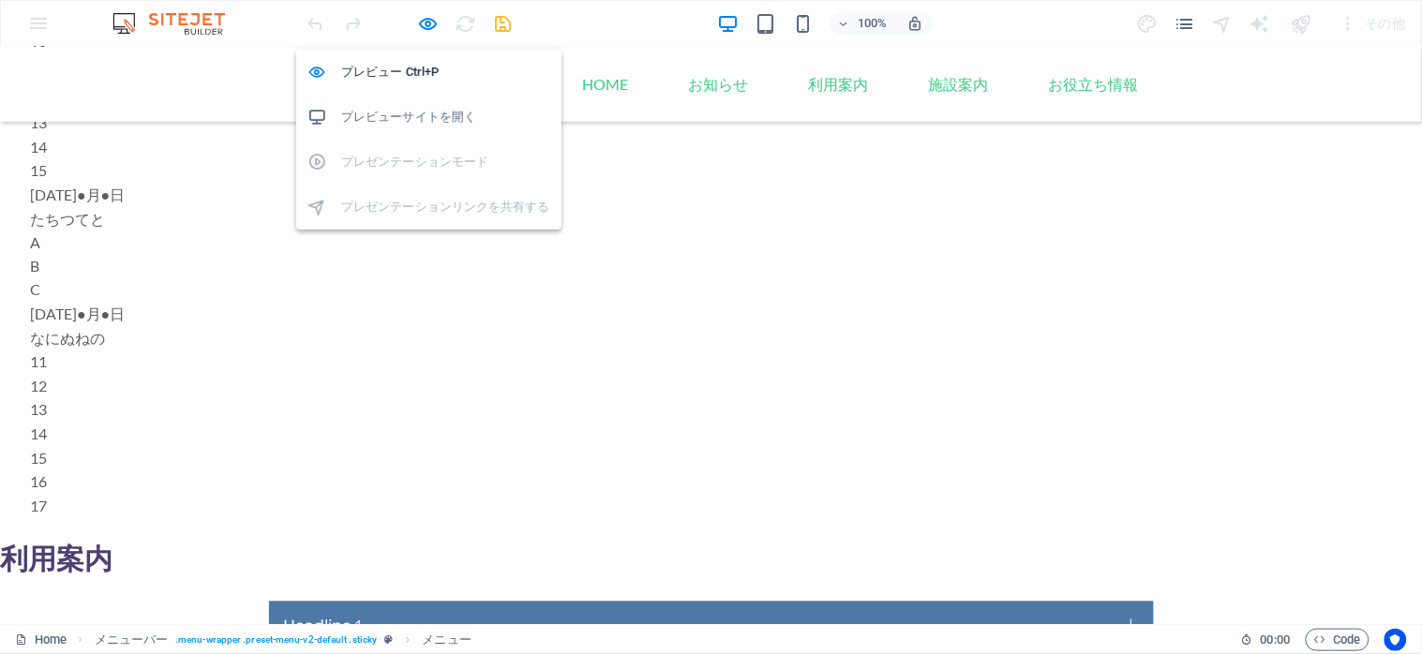
click at [364, 124] on h6 "プレビューサイトを開く" at bounding box center [445, 117] width 209 height 22
click at [422, 25] on icon "button" at bounding box center [429, 24] width 22 height 22
select select
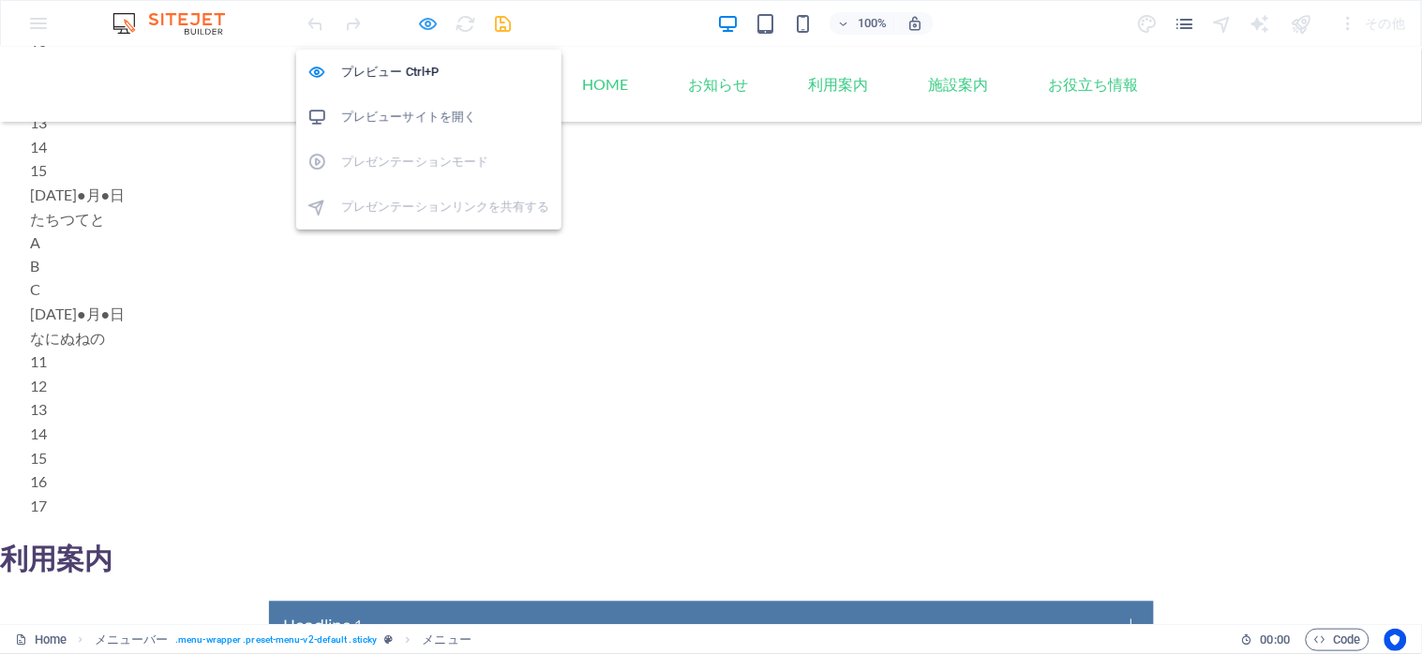
select select
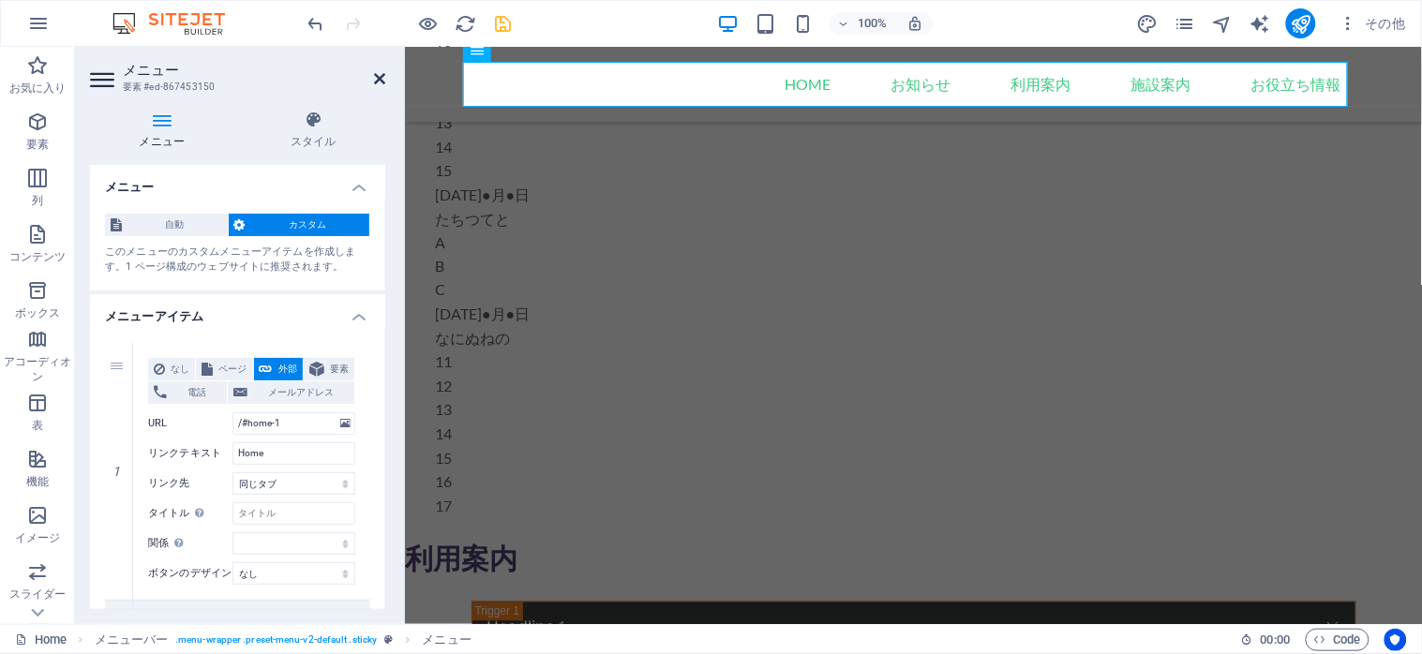
click at [377, 78] on icon at bounding box center [379, 78] width 11 height 15
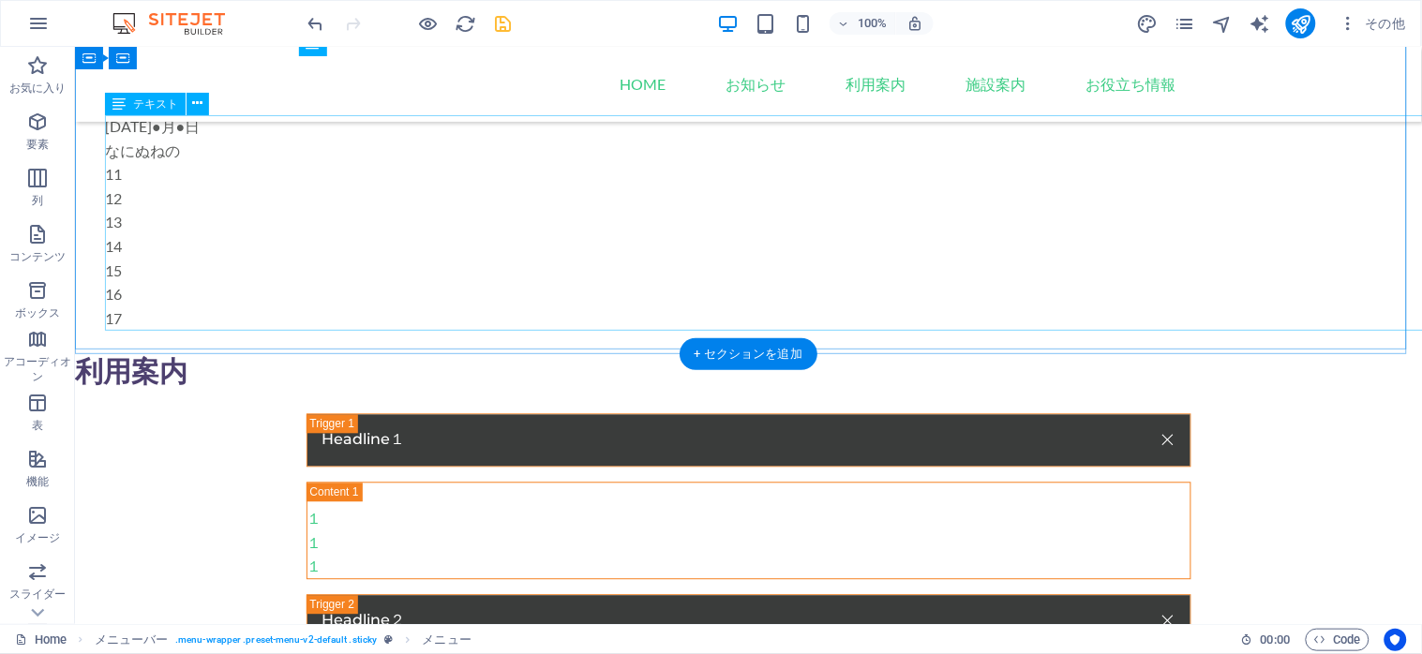
scroll to position [1069, 0]
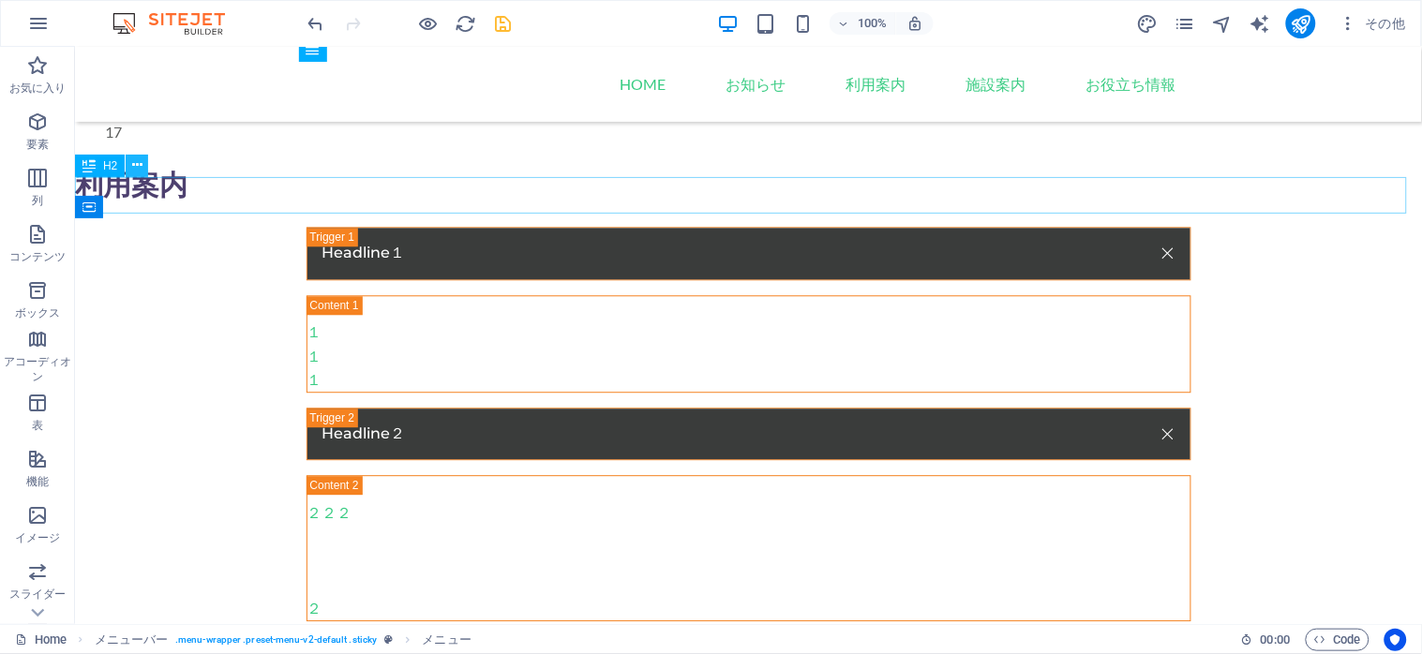
click at [132, 169] on icon at bounding box center [137, 166] width 10 height 20
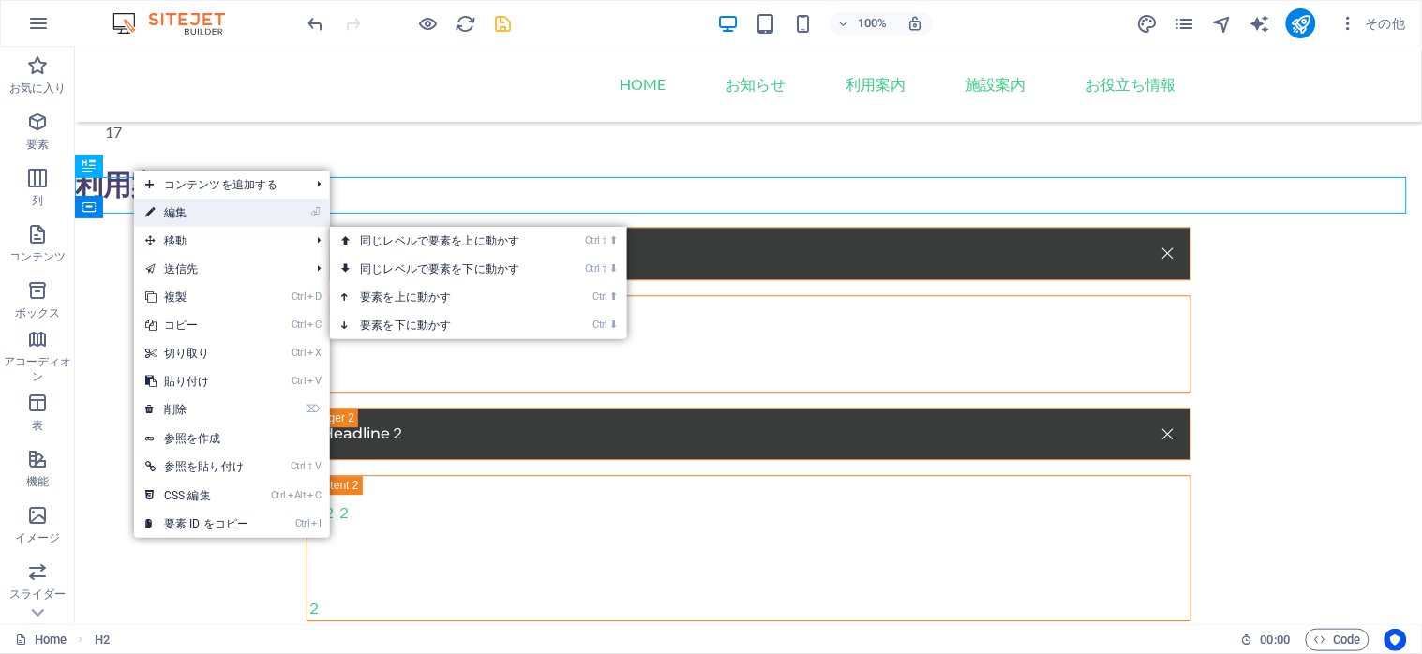
click at [195, 210] on link "⏎ 編集" at bounding box center [197, 213] width 126 height 28
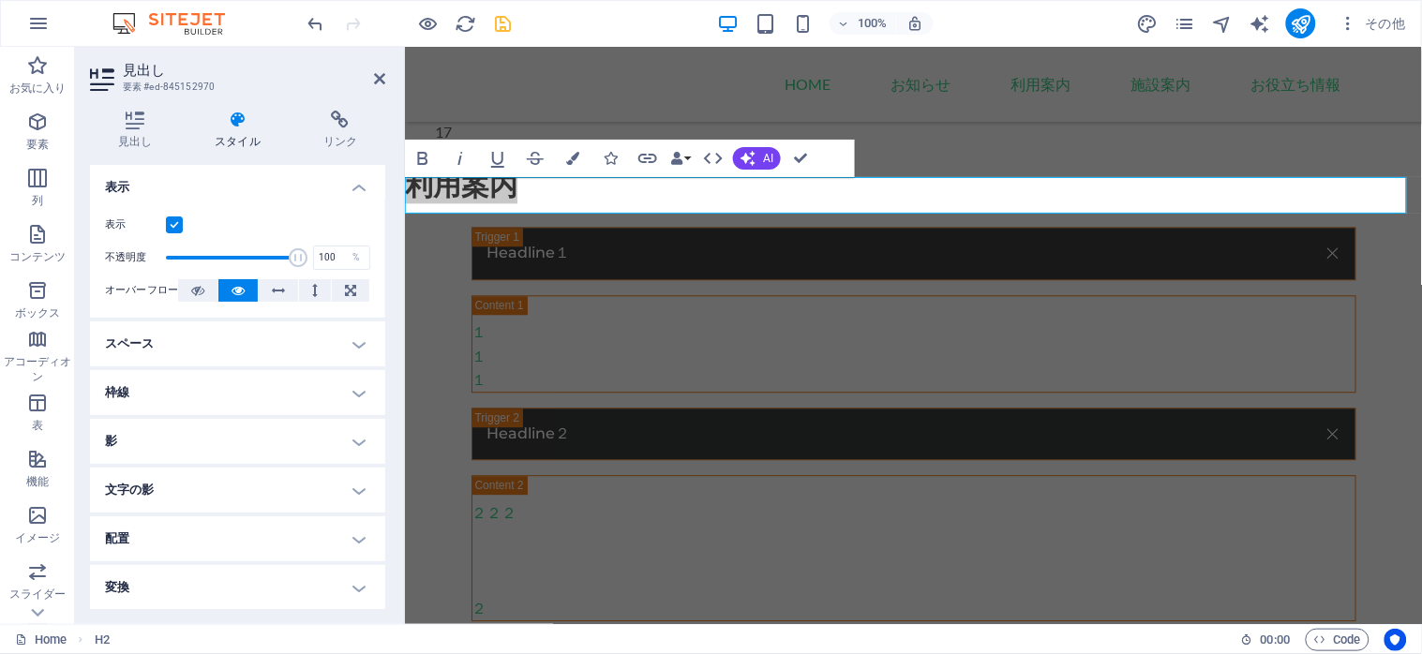
click at [221, 127] on icon at bounding box center [237, 120] width 101 height 19
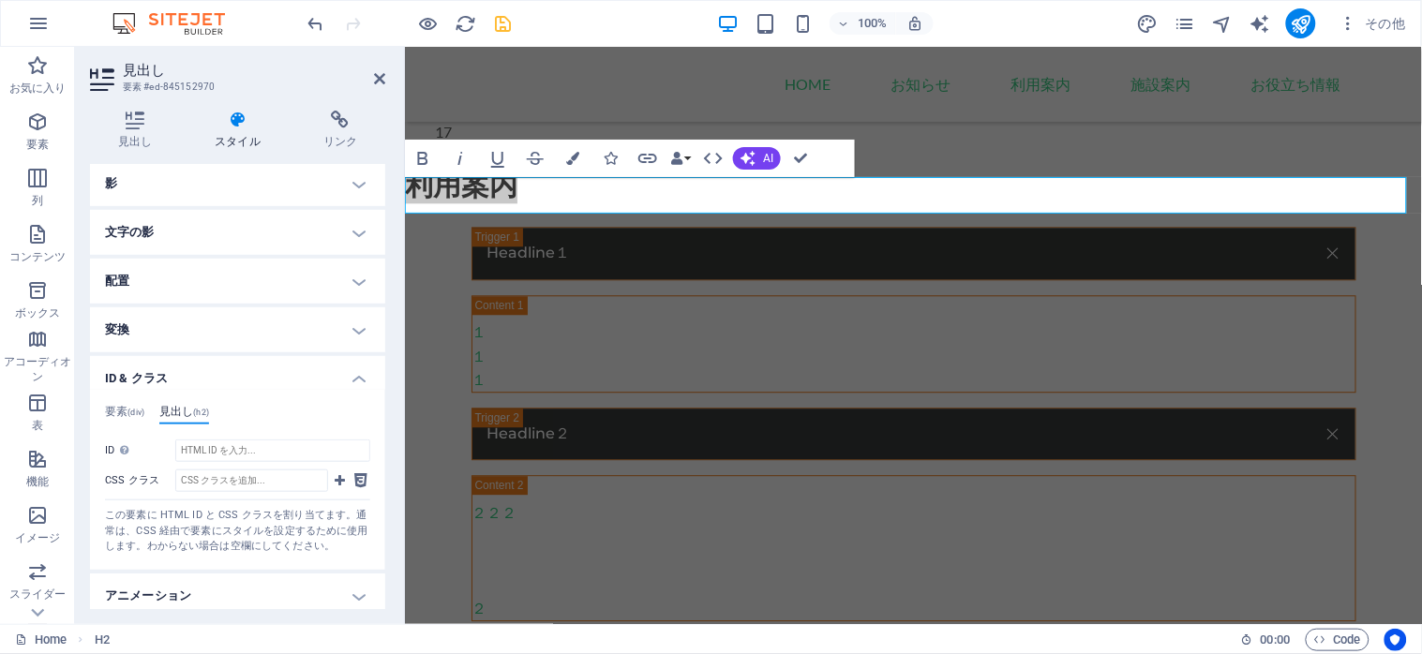
scroll to position [313, 0]
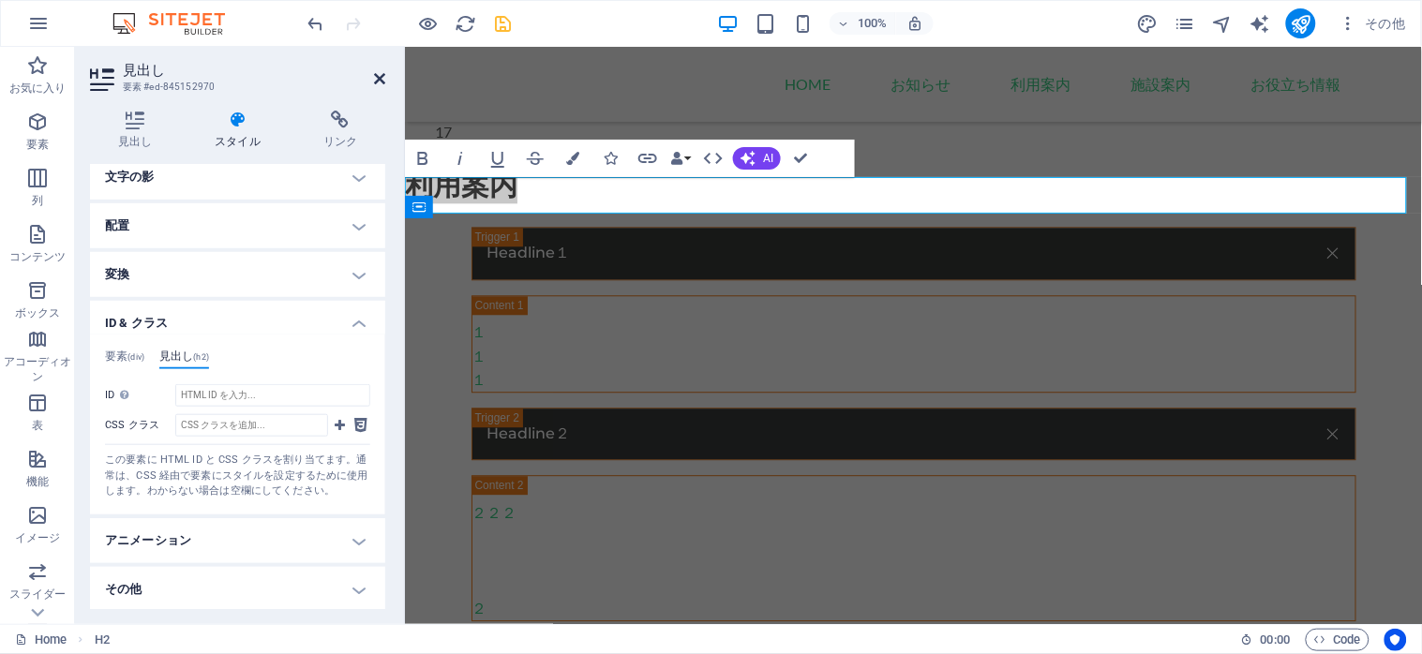
click at [379, 78] on icon at bounding box center [379, 78] width 11 height 15
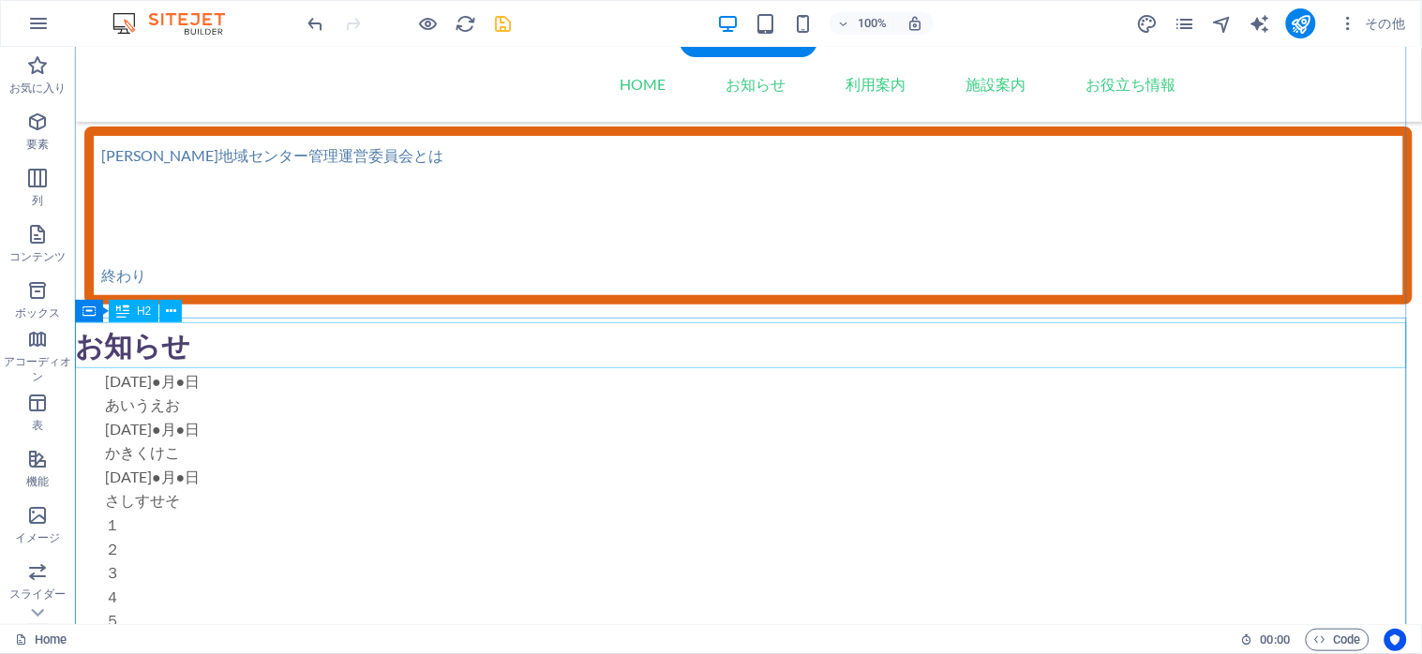
scroll to position [0, 0]
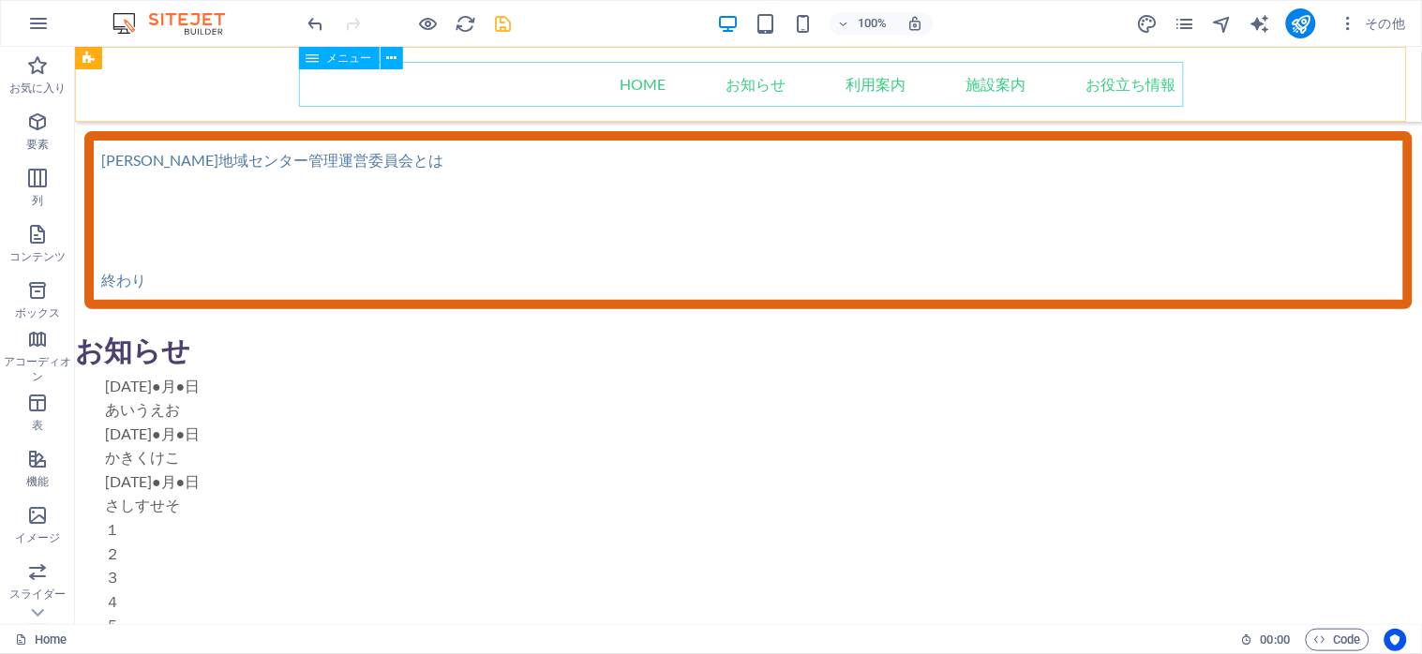
click at [855, 88] on nav "Home お知らせ 利用案内 施設案内 お役立ち情報" at bounding box center [748, 83] width 885 height 45
select select
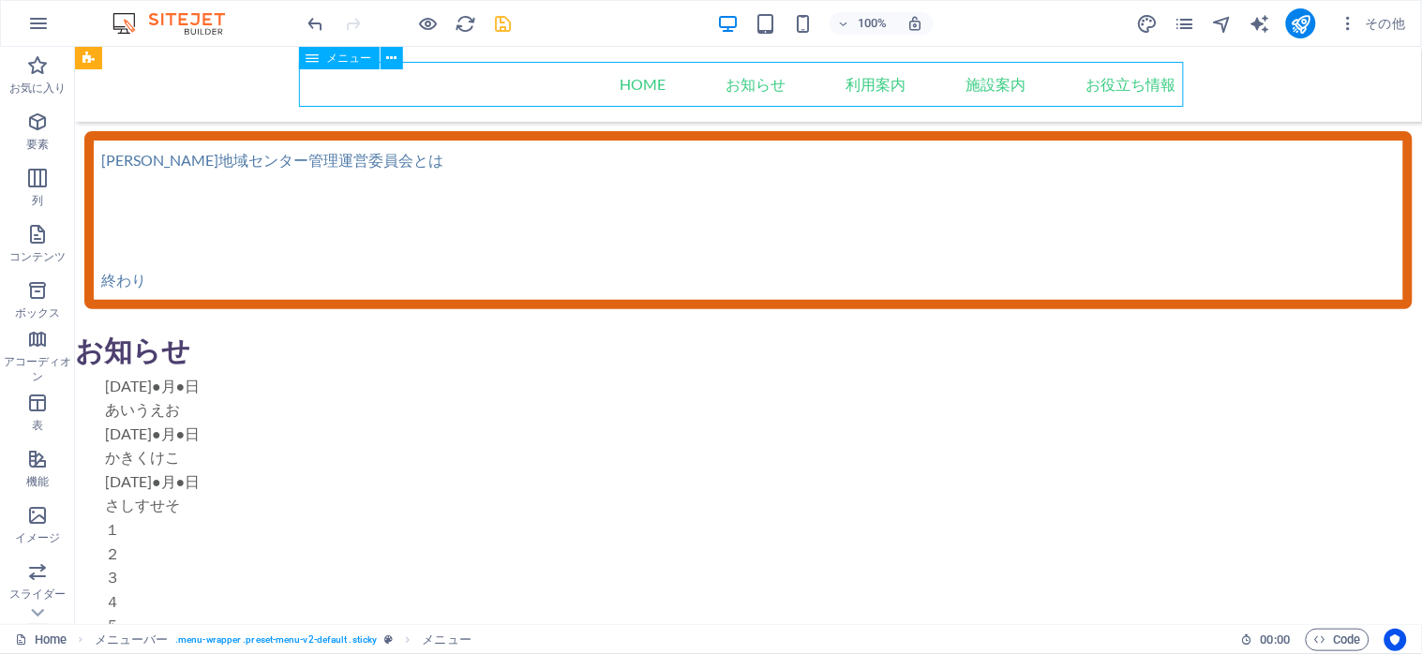
select select
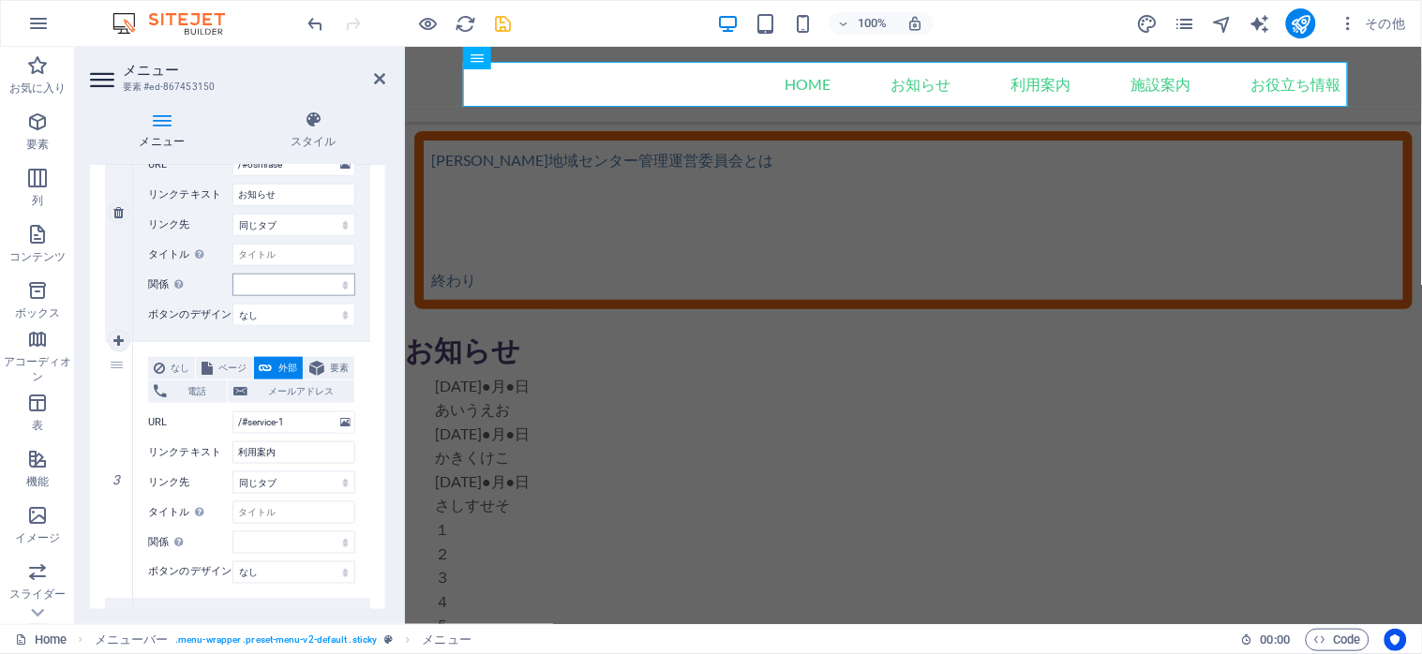
scroll to position [562, 0]
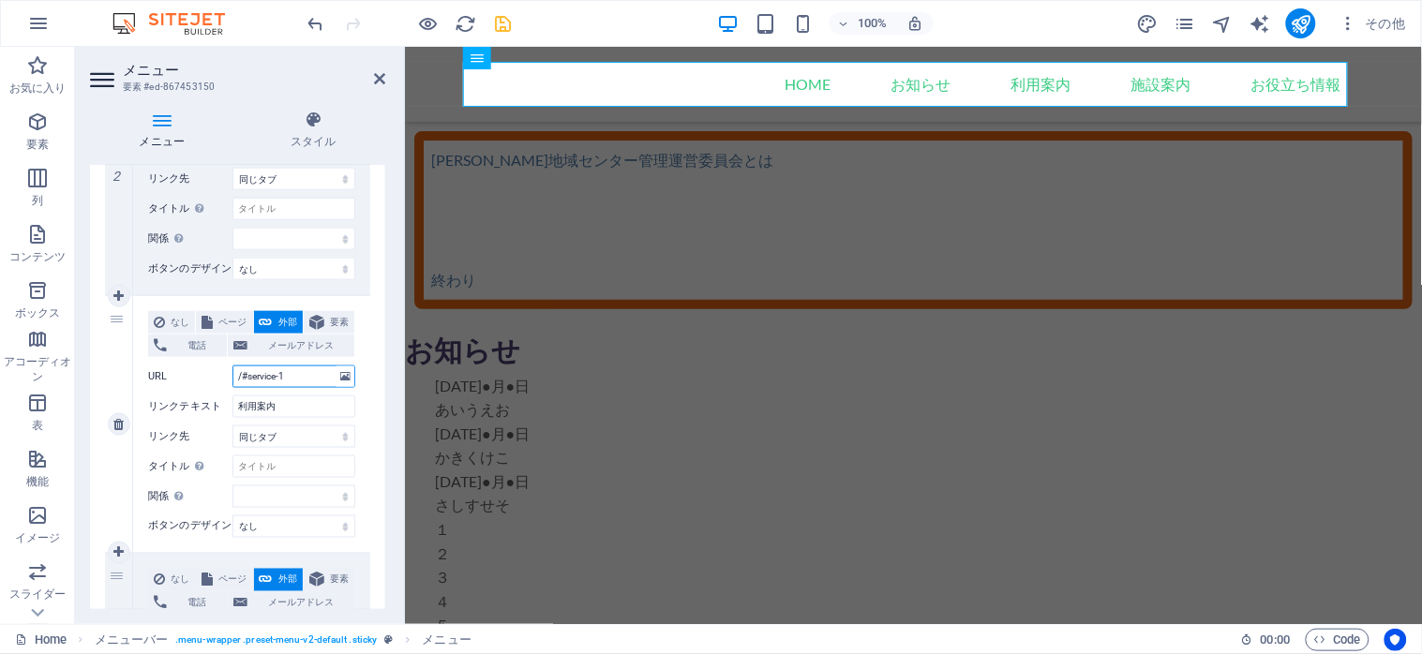
click at [298, 379] on input "/#service-1" at bounding box center [293, 376] width 123 height 22
type input "/#service-"
select select
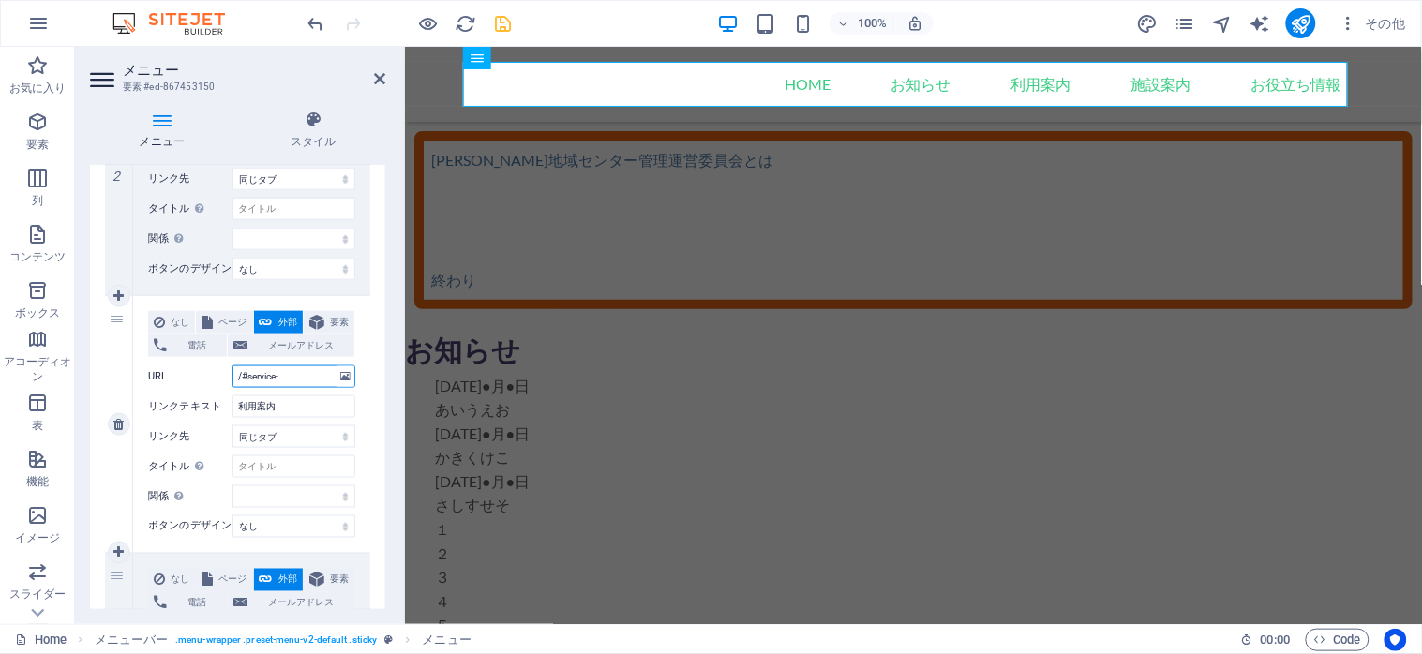
select select
type input "/#service"
select select
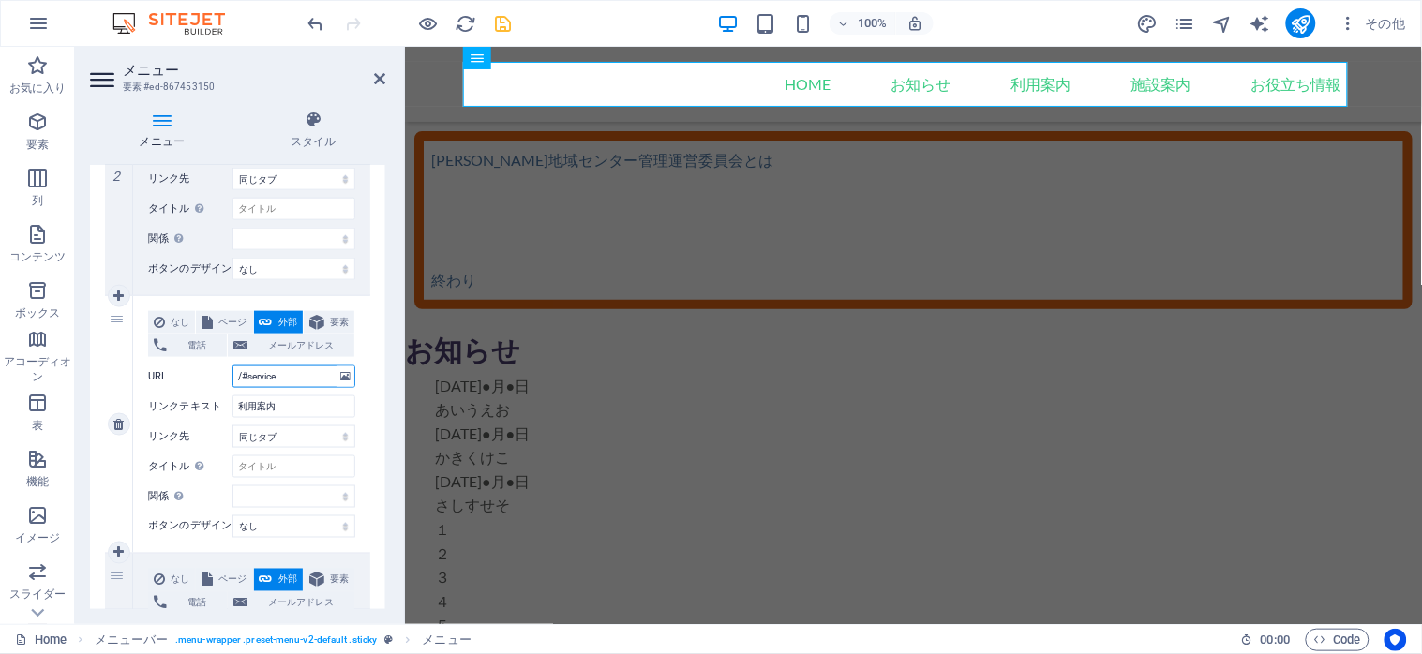
select select
drag, startPoint x: 279, startPoint y: 378, endPoint x: 249, endPoint y: 379, distance: 30.0
click at [249, 379] on input "/#service" at bounding box center [293, 376] width 123 height 22
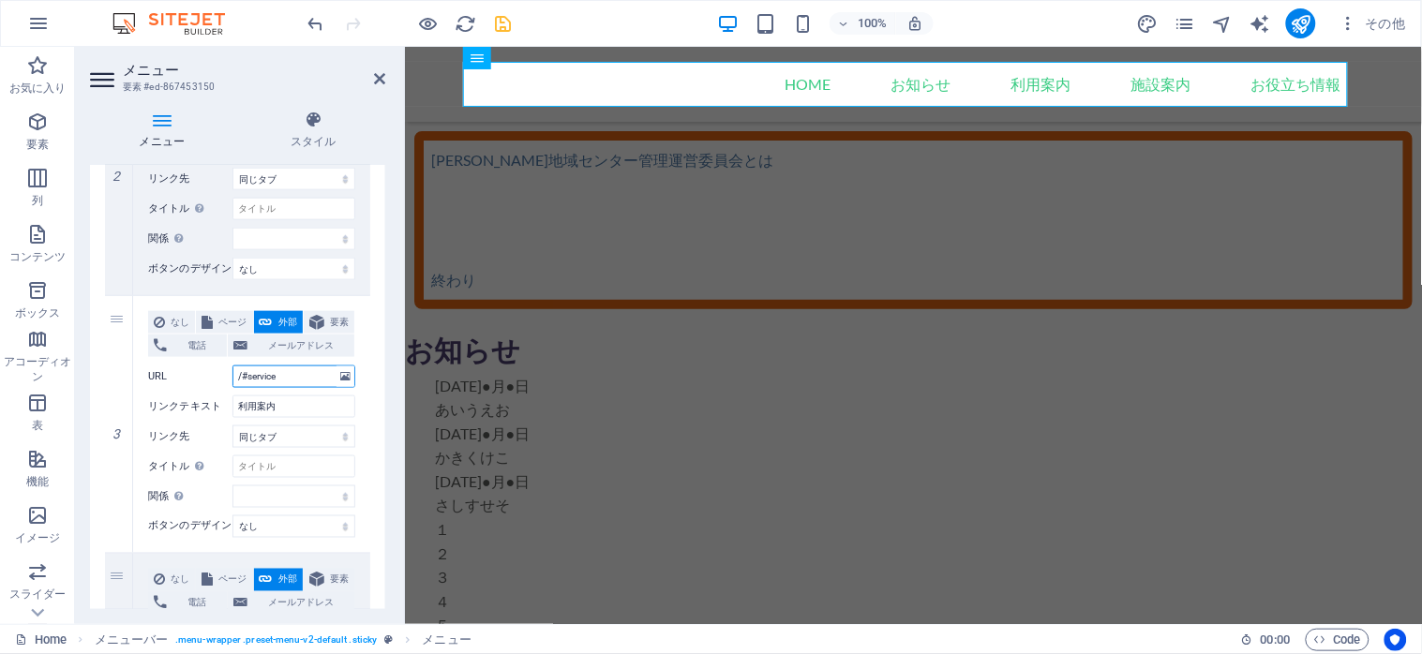
type input "/#service"
click at [370, 76] on h2 "メニュー" at bounding box center [254, 70] width 262 height 17
click at [377, 79] on icon at bounding box center [379, 78] width 11 height 15
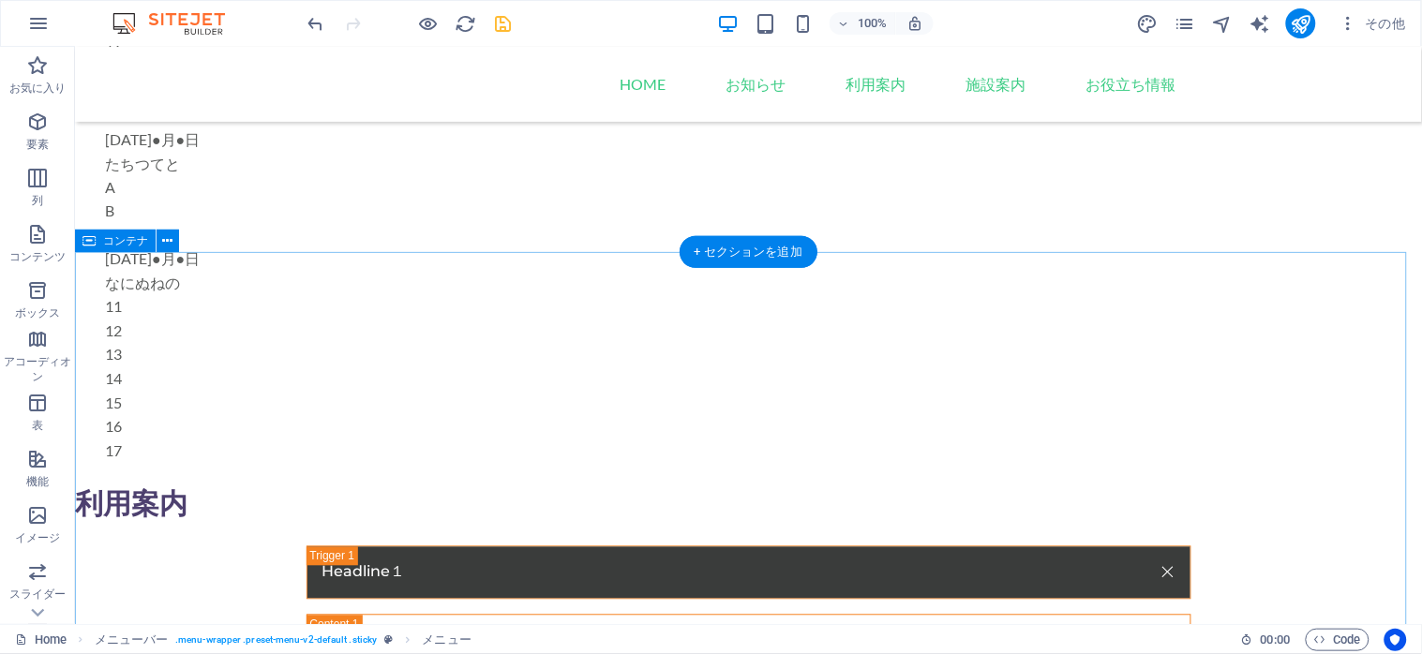
scroll to position [1125, 0]
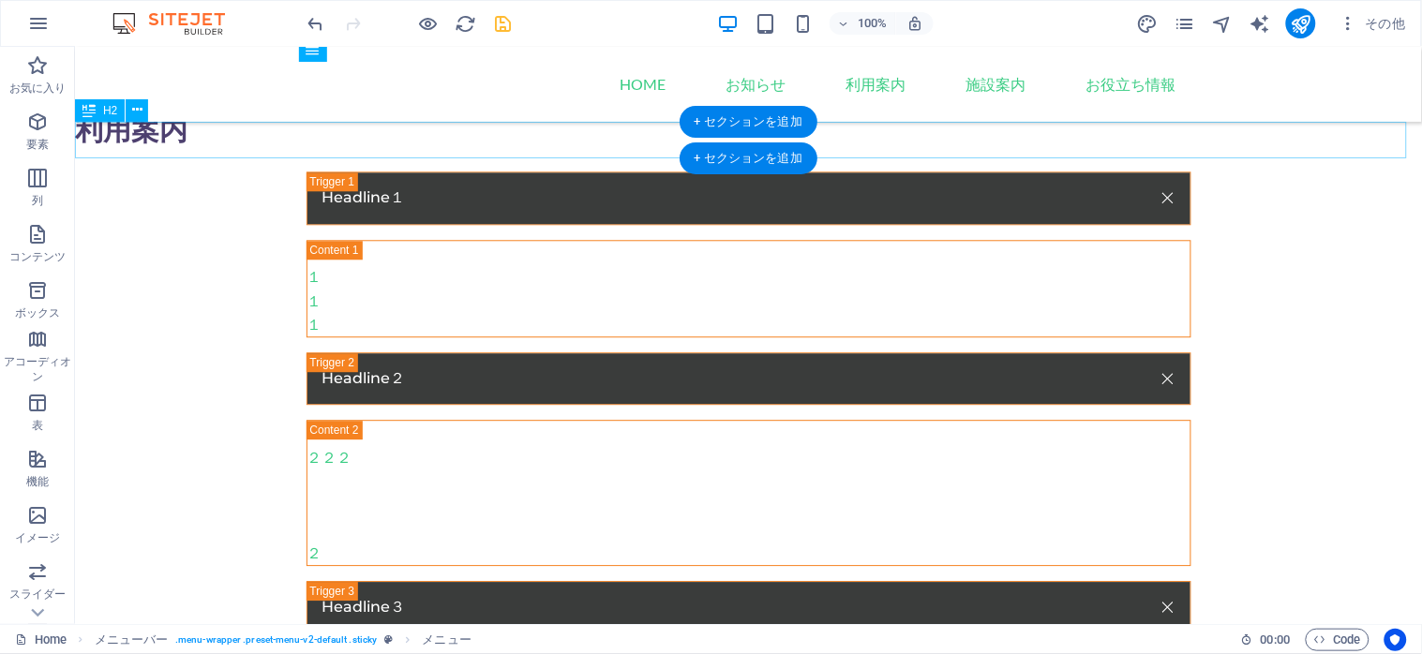
click at [142, 132] on div "利用案内" at bounding box center [747, 129] width 1347 height 37
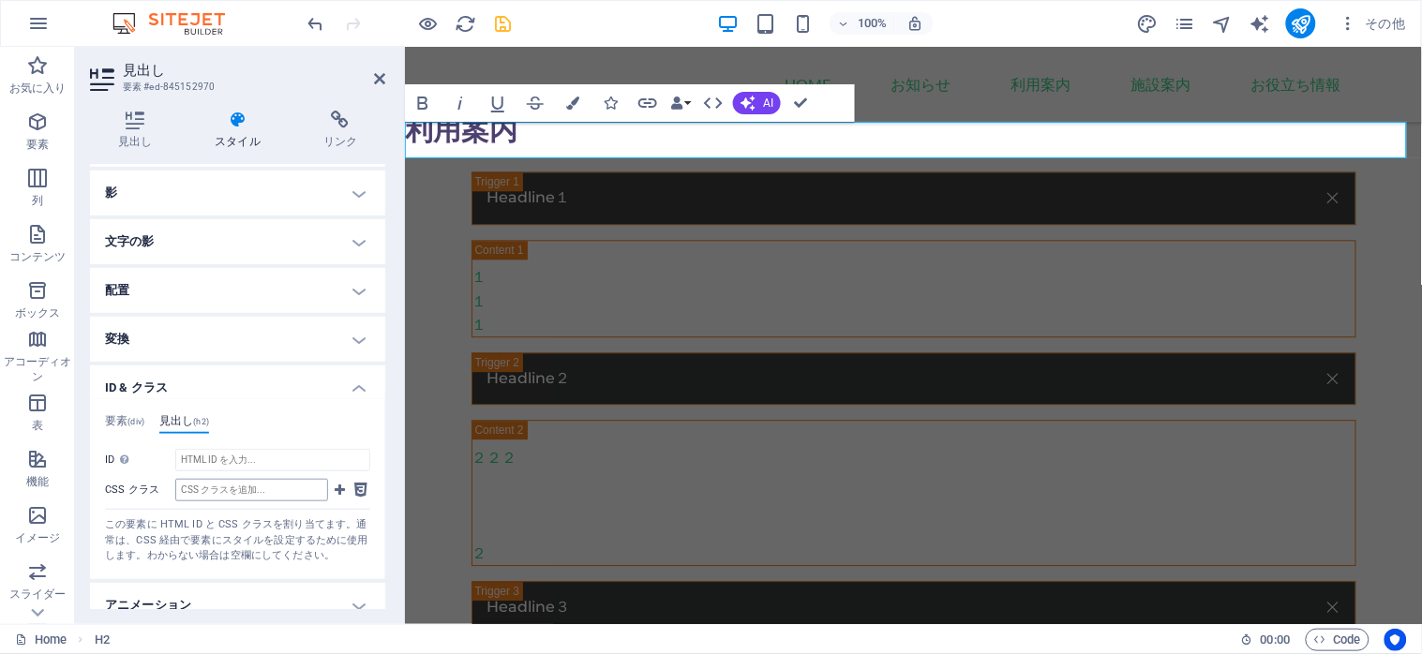
scroll to position [313, 0]
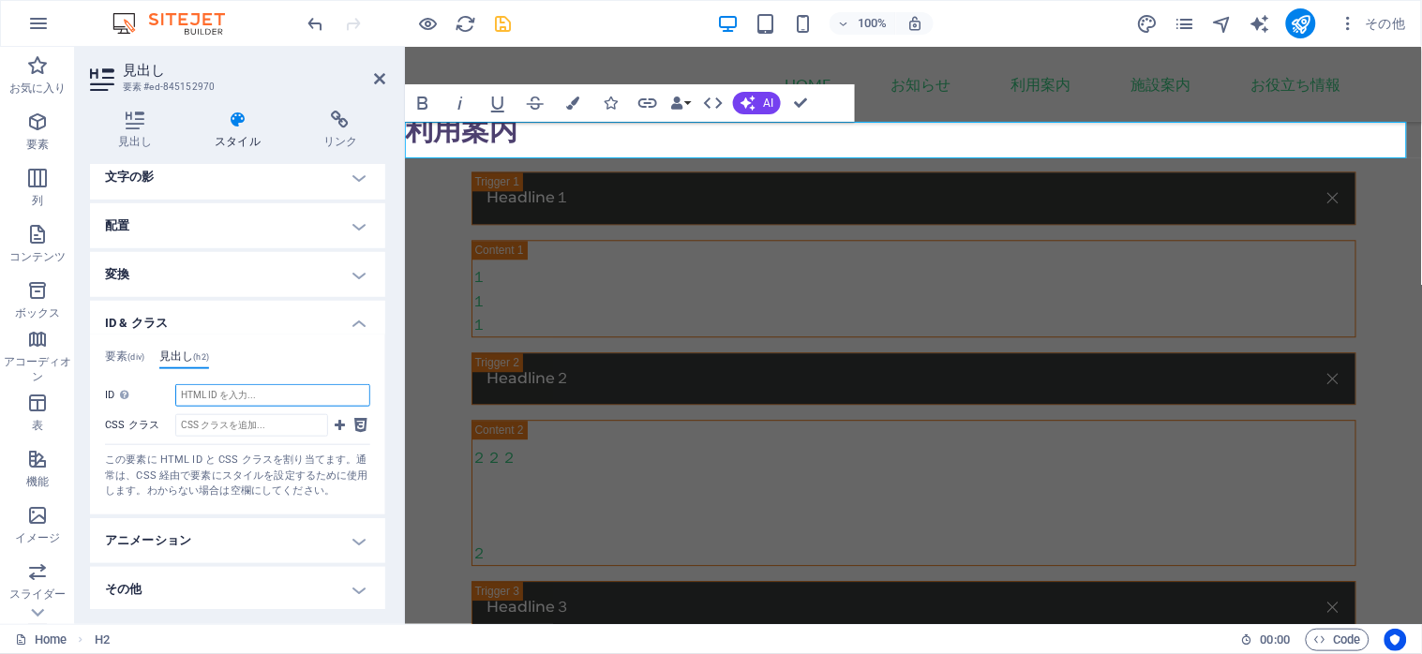
click at [199, 390] on input "ID スペース文字と特殊文字 ("-" と "_" を除く) は使用できません" at bounding box center [272, 395] width 195 height 22
click at [194, 359] on h4 "見出し (h2)" at bounding box center [184, 360] width 50 height 21
click at [187, 396] on input "ID スペース文字と特殊文字 ("-" と "_" を除く) は使用できません" at bounding box center [272, 395] width 195 height 22
paste input "service"
type input "service"
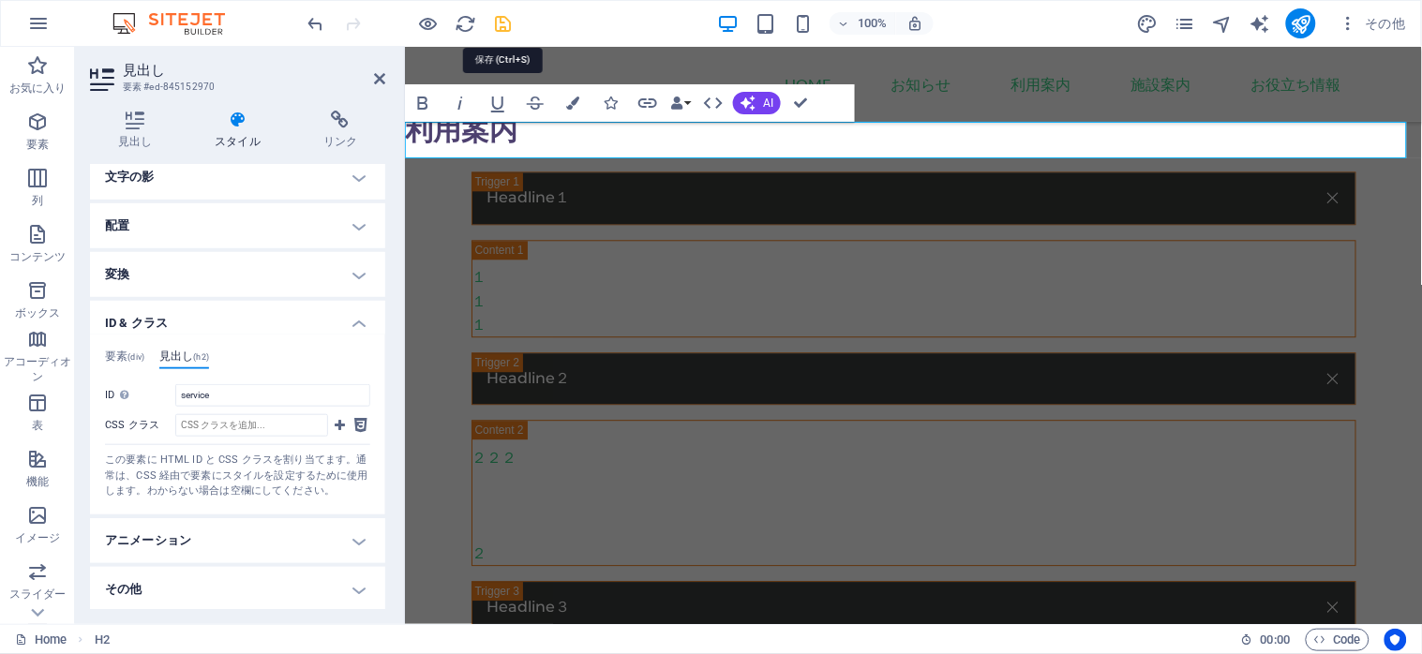
click at [498, 23] on icon "save" at bounding box center [504, 24] width 22 height 22
select select
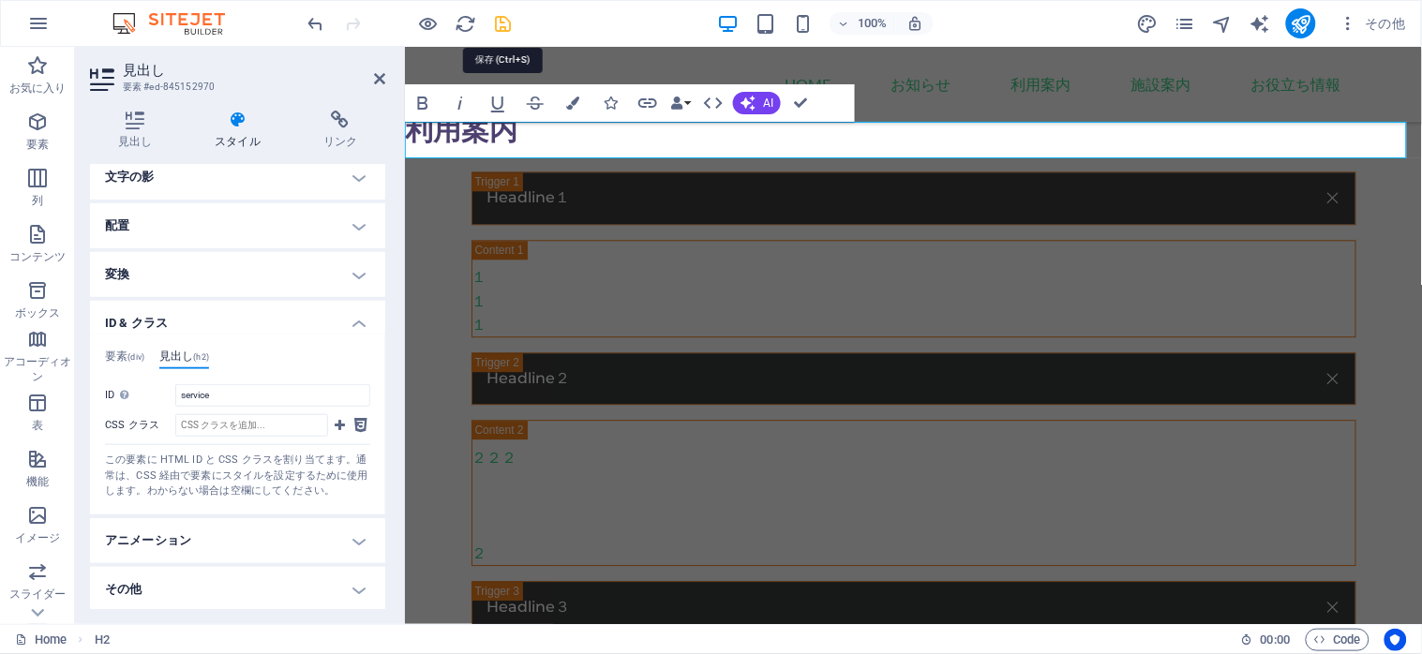
select select
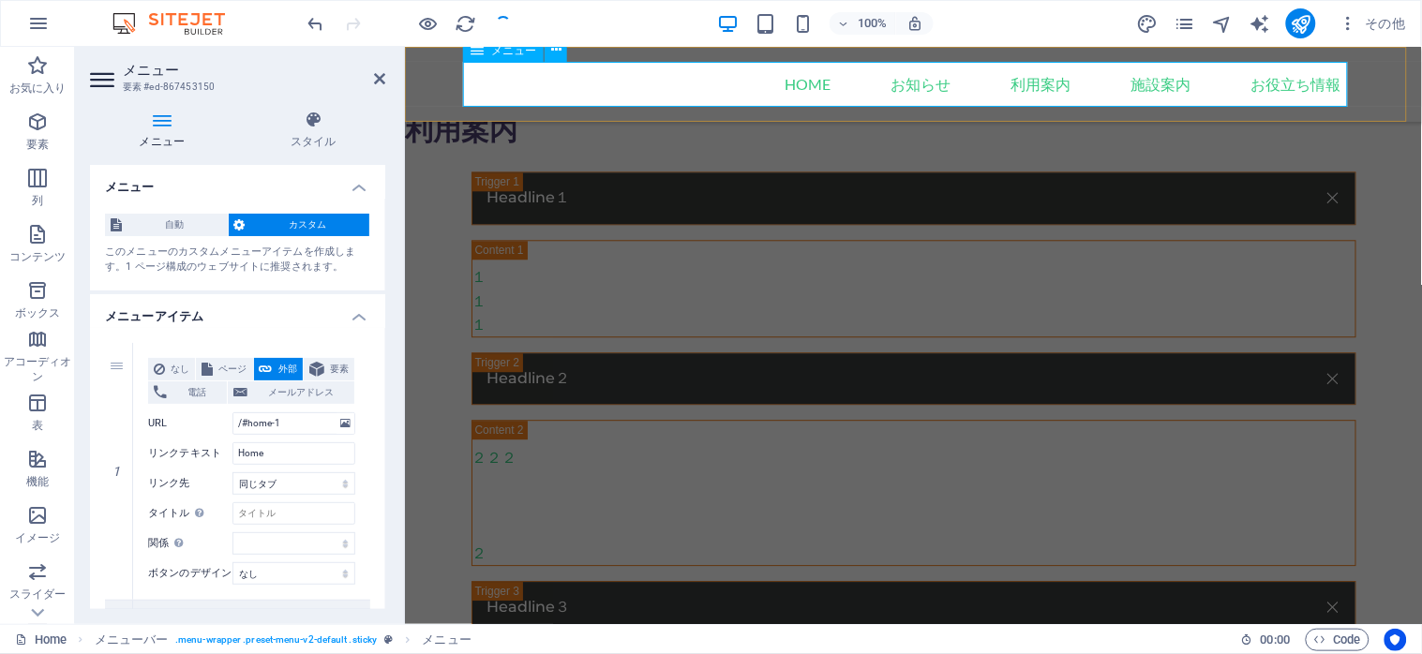
click at [1114, 83] on nav "Home お知らせ 利用案内 施設案内 お役立ち情報" at bounding box center [912, 83] width 885 height 45
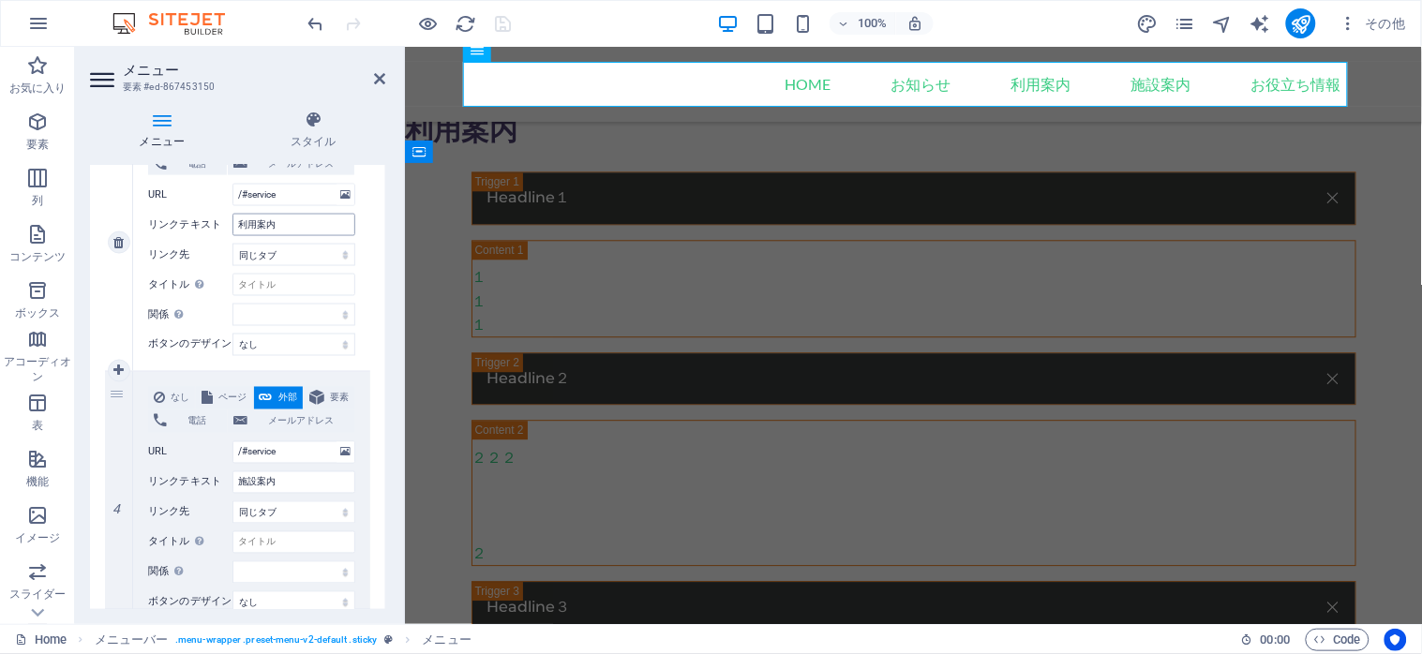
scroll to position [750, 0]
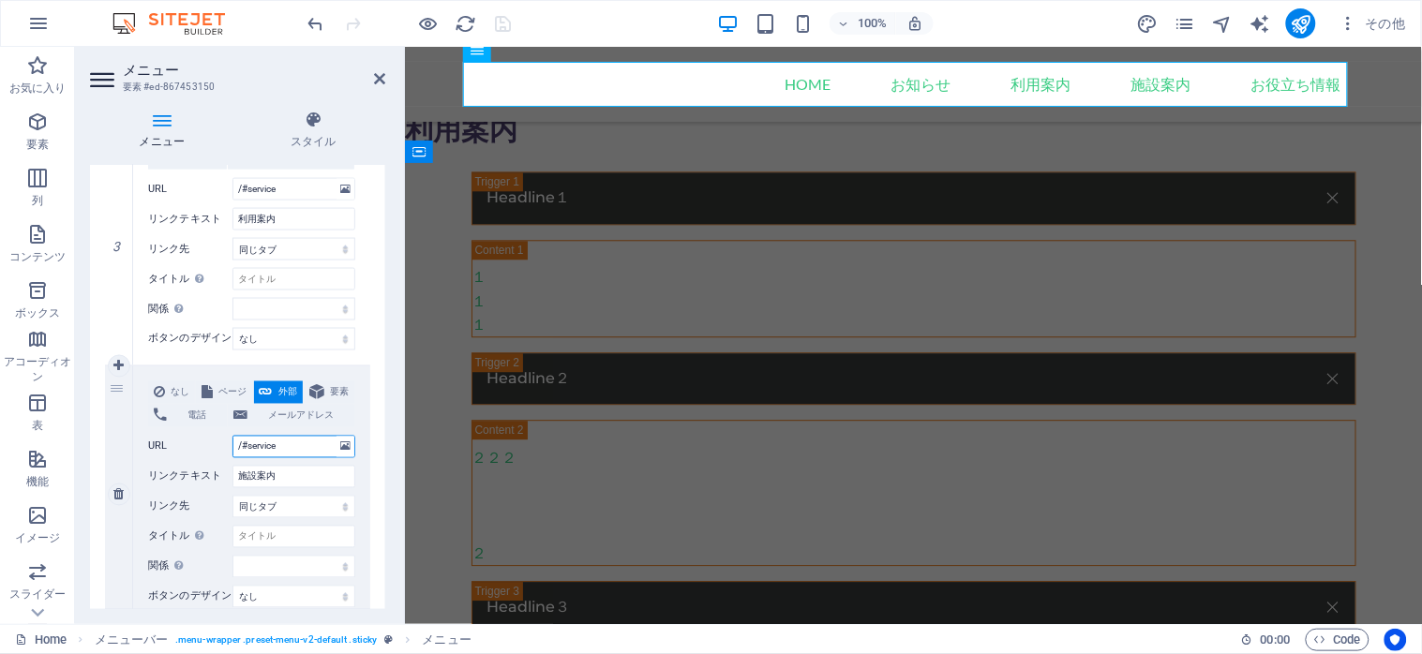
drag, startPoint x: 283, startPoint y: 450, endPoint x: 246, endPoint y: 450, distance: 36.5
click at [246, 450] on input "/#service" at bounding box center [293, 447] width 123 height 22
type input "/#しｓ"
select select
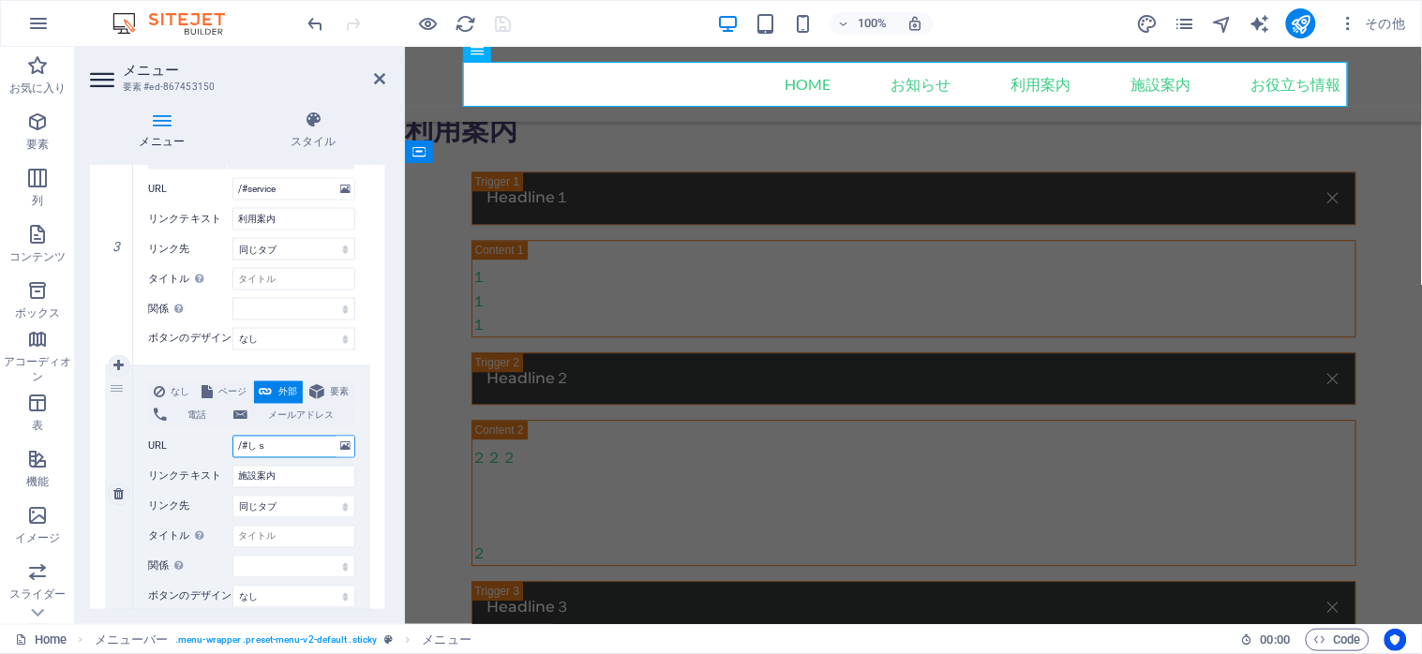
select select
type input "/#しせ"
select select
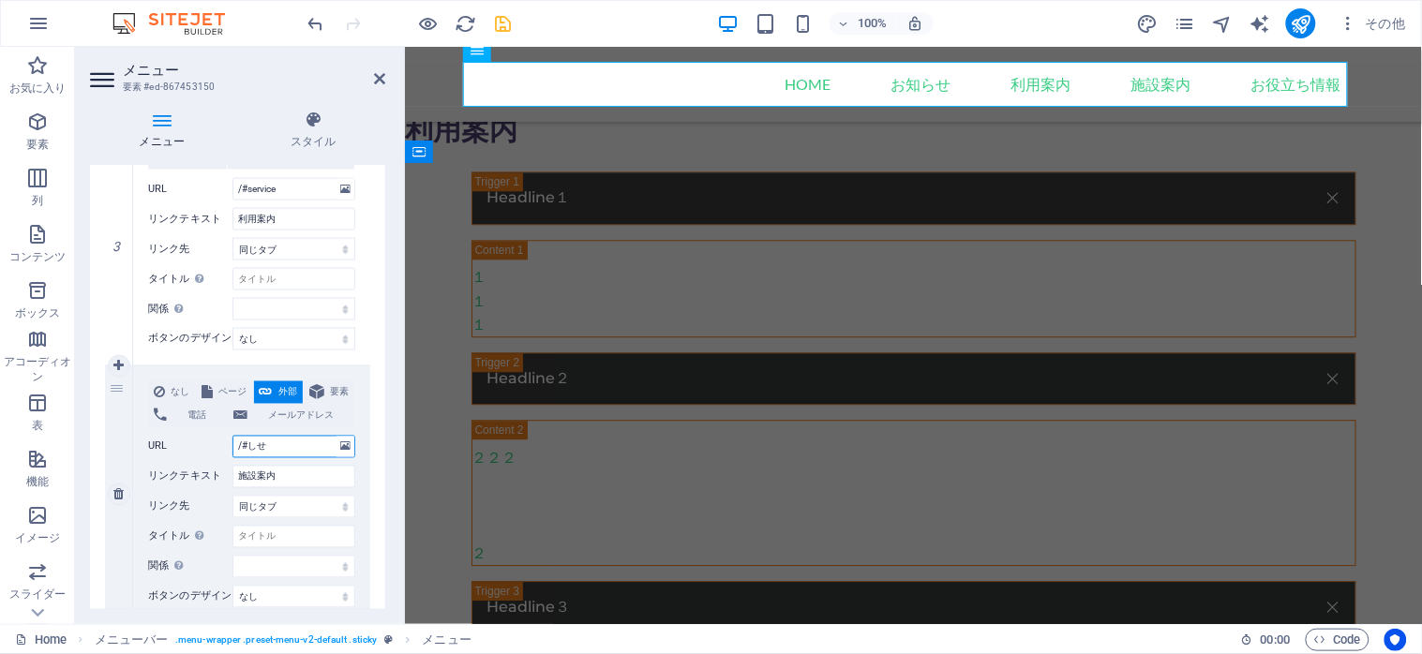
select select
type input "/"
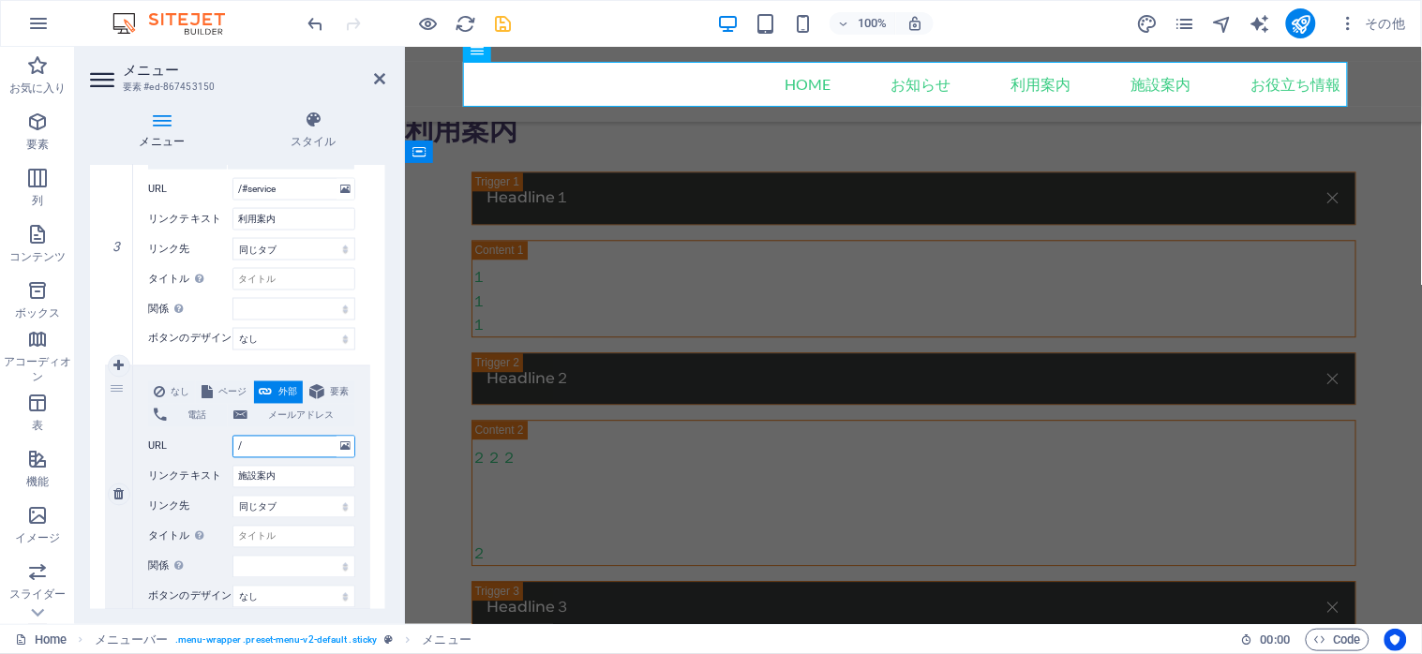
select select
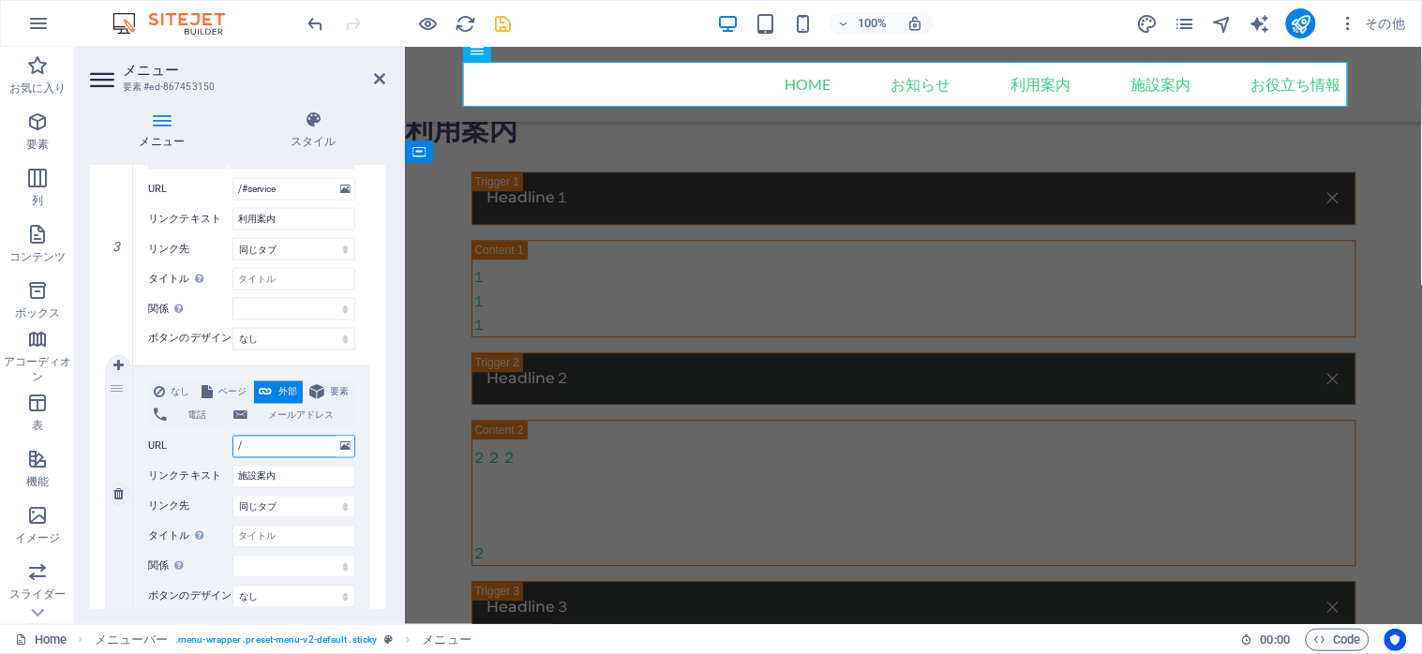
type input "/#contact"
select select
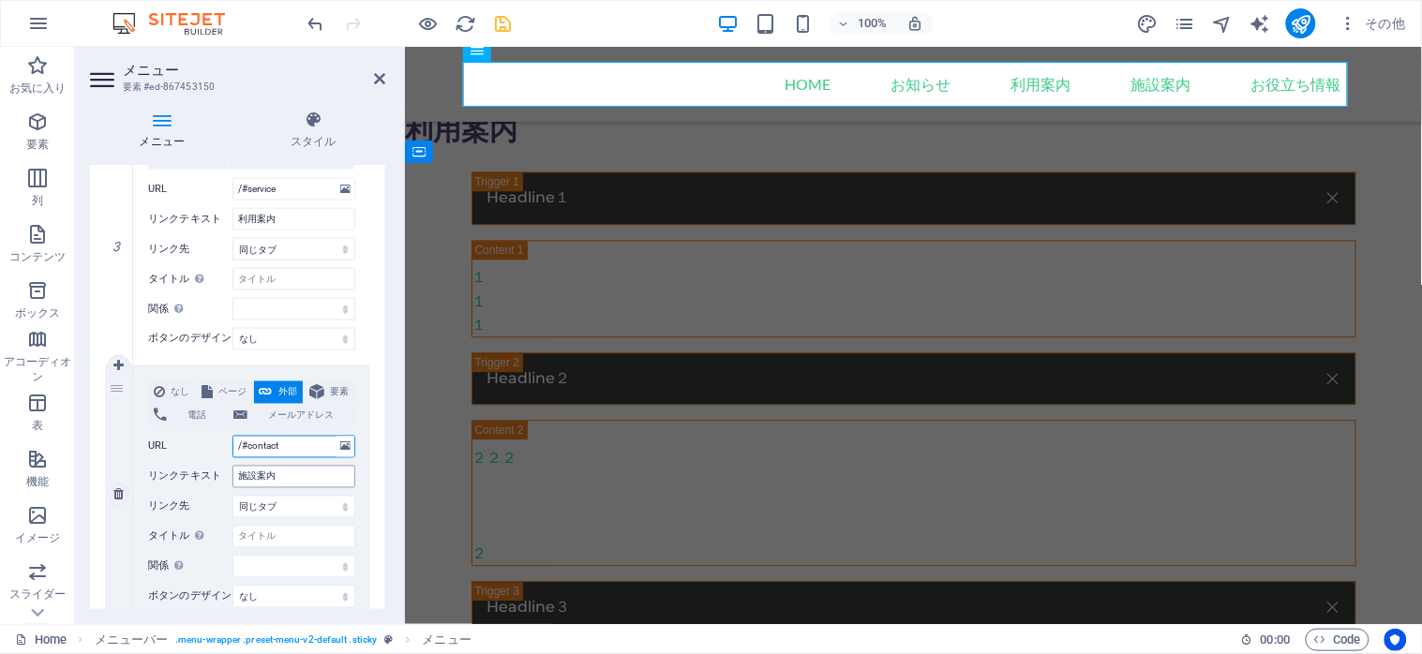
select select
click at [313, 455] on input "/#contact" at bounding box center [293, 447] width 123 height 22
type input "/#"
select select
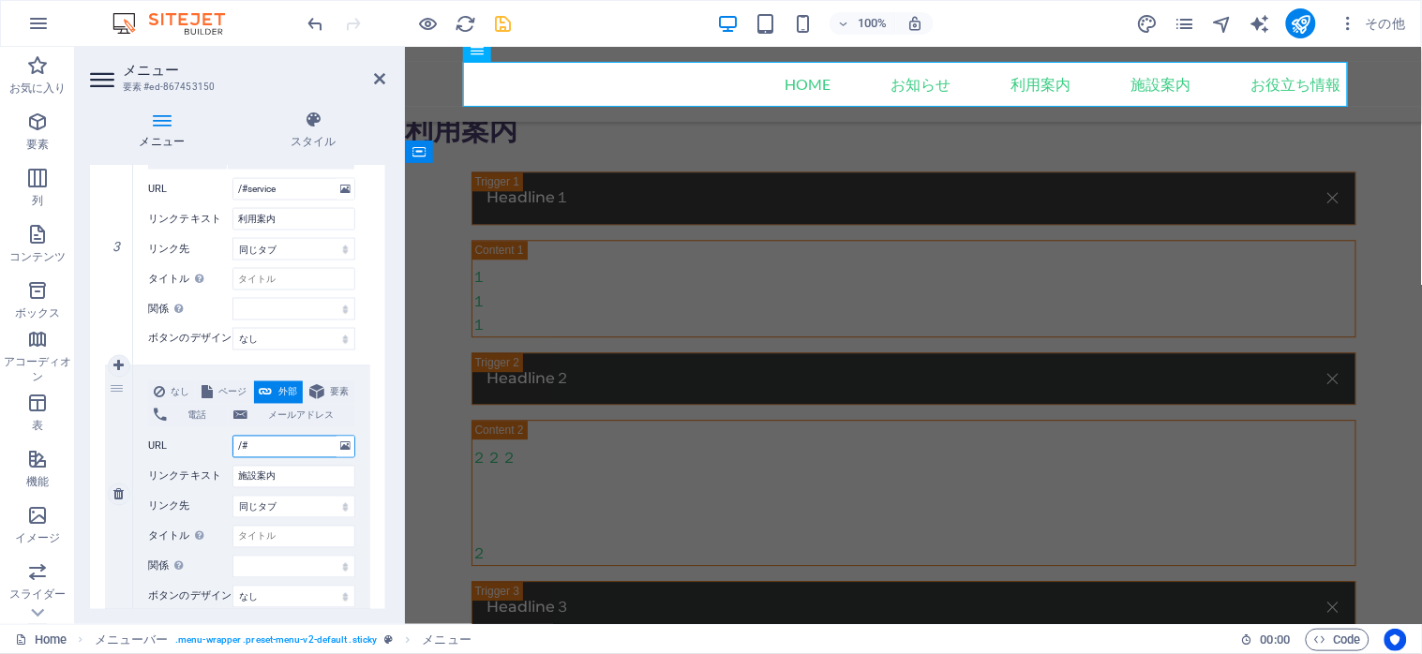
select select
drag, startPoint x: 248, startPoint y: 448, endPoint x: 309, endPoint y: 460, distance: 62.1
click at [309, 460] on div "なし ページ 外部 要素 電話 メールアドレス ページ Home Legal Notice Privacy 要素 URL /#shisetsu 電話 メールア…" at bounding box center [251, 479] width 207 height 197
click at [374, 79] on icon at bounding box center [379, 78] width 11 height 15
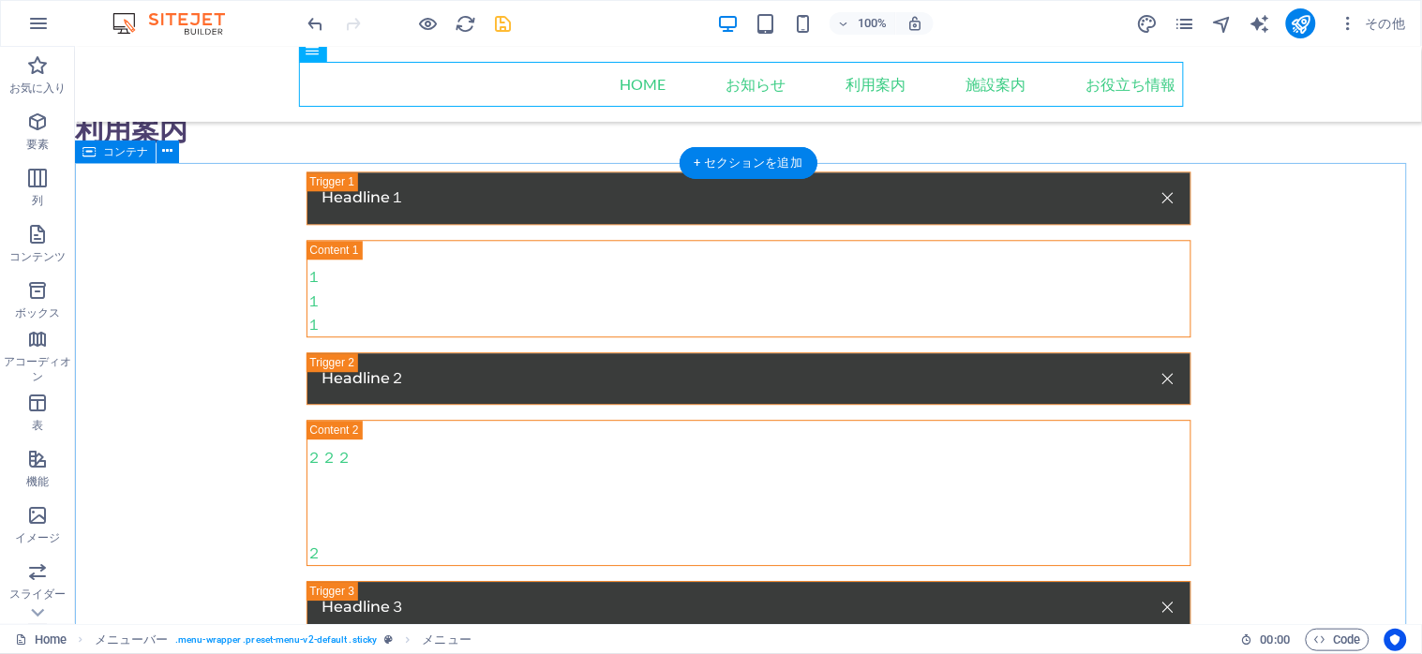
scroll to position [1687, 0]
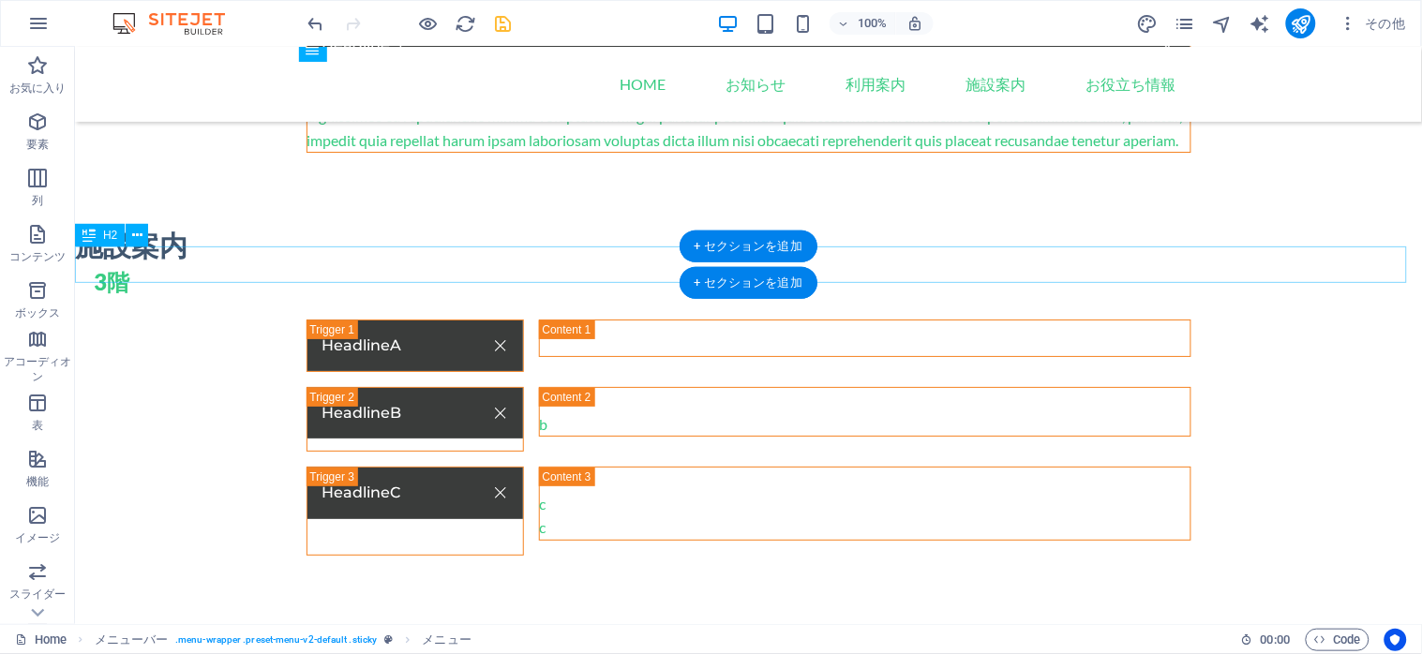
click at [172, 259] on div "施設案内" at bounding box center [747, 245] width 1347 height 37
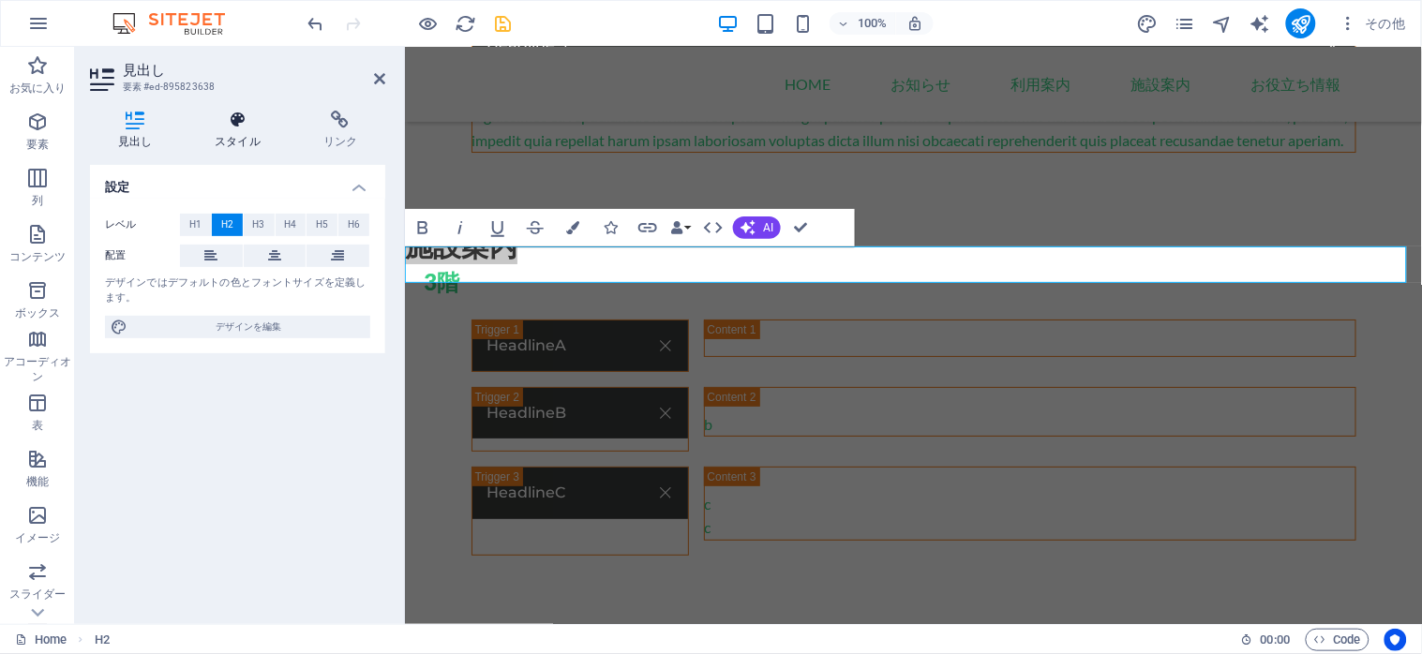
click at [238, 132] on h4 "スタイル" at bounding box center [241, 130] width 109 height 39
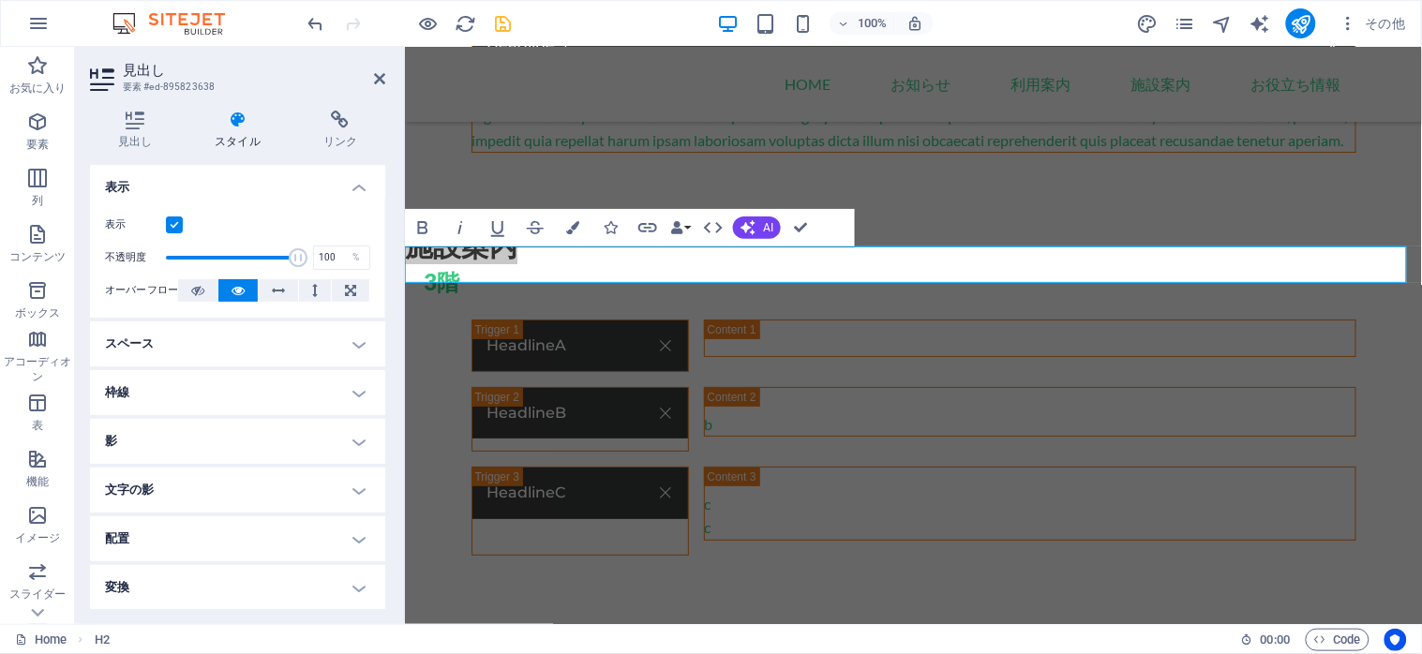
scroll to position [145, 0]
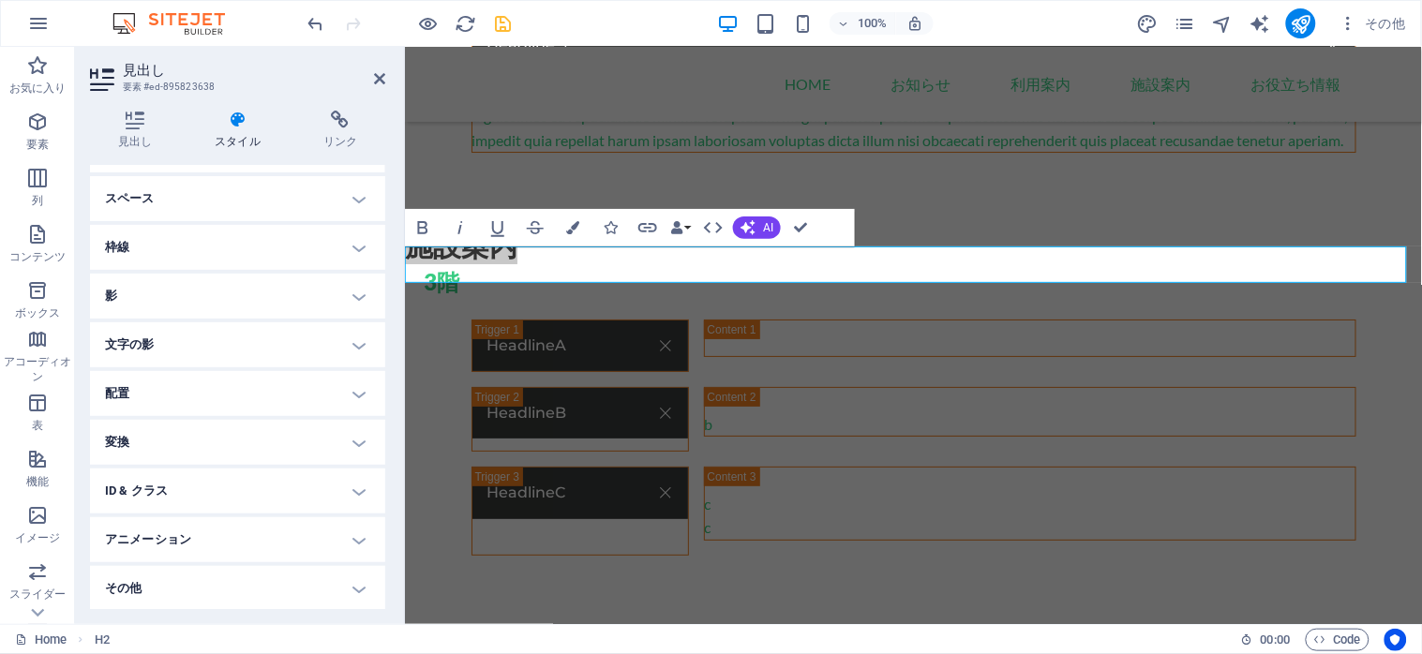
click at [351, 481] on h4 "ID & クラス" at bounding box center [237, 491] width 295 height 45
click at [208, 514] on div "要素 (div) (undefined) ID ed-895823638 CSS クラス この要素に HTML ID と CSS クラスを割り当てます。通常は…" at bounding box center [237, 592] width 295 height 180
click at [192, 527] on span "(undefined)" at bounding box center [181, 524] width 45 height 9
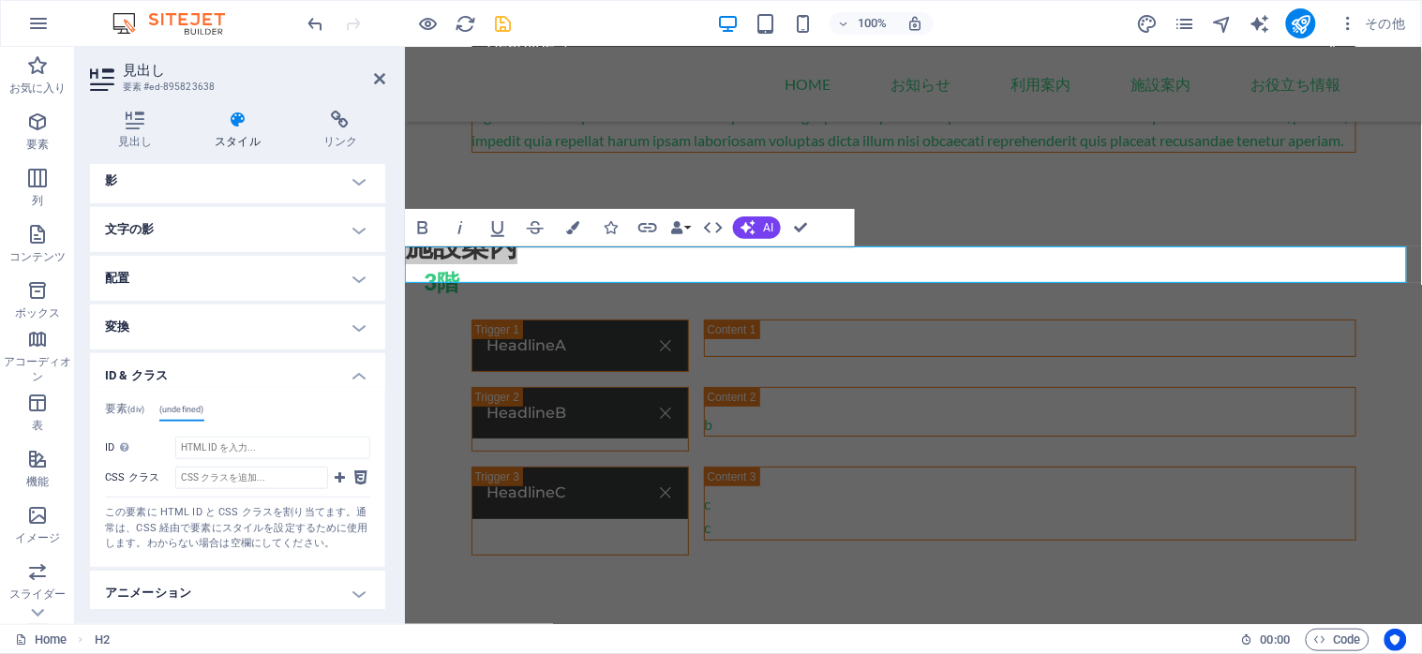
scroll to position [313, 0]
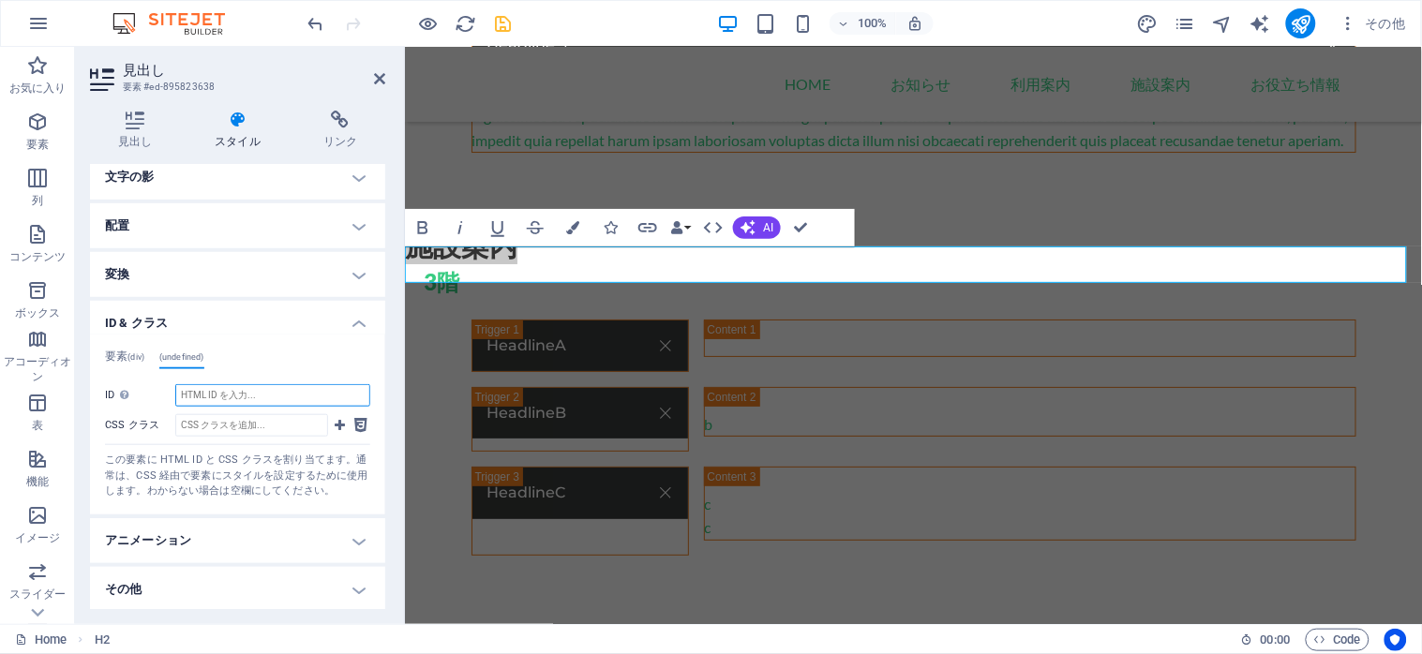
click at [240, 392] on input "ID スペース文字と特殊文字 ("-" と "_" を除く) は使用できません" at bounding box center [272, 395] width 195 height 22
paste input "shisetsu"
click at [502, 26] on icon "save" at bounding box center [504, 24] width 22 height 22
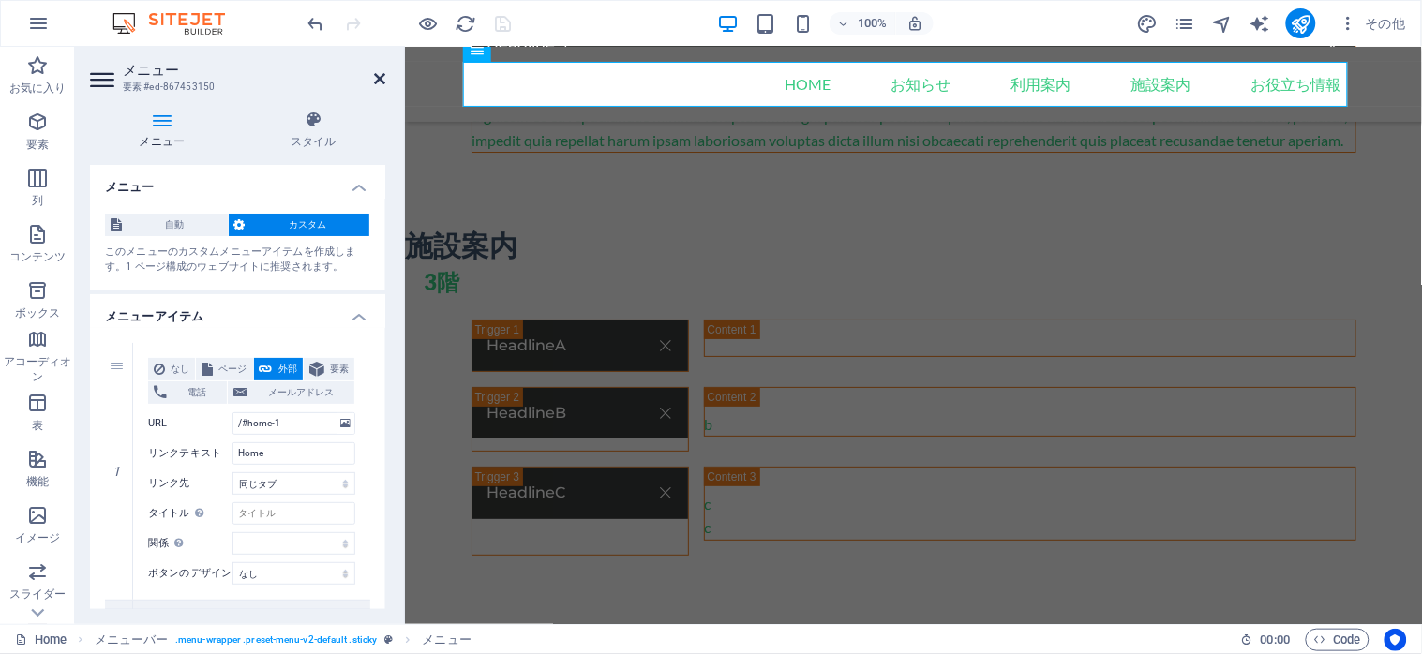
click at [379, 78] on icon at bounding box center [379, 78] width 11 height 15
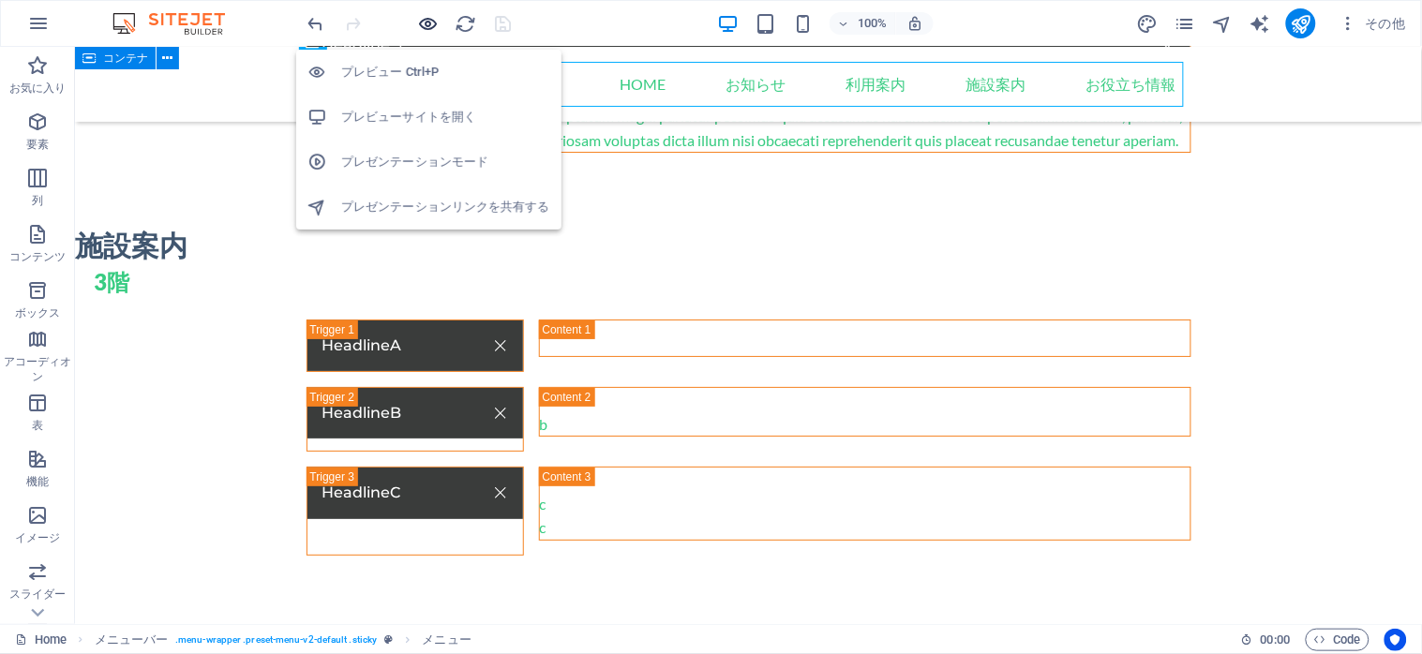
click at [427, 25] on icon "button" at bounding box center [429, 24] width 22 height 22
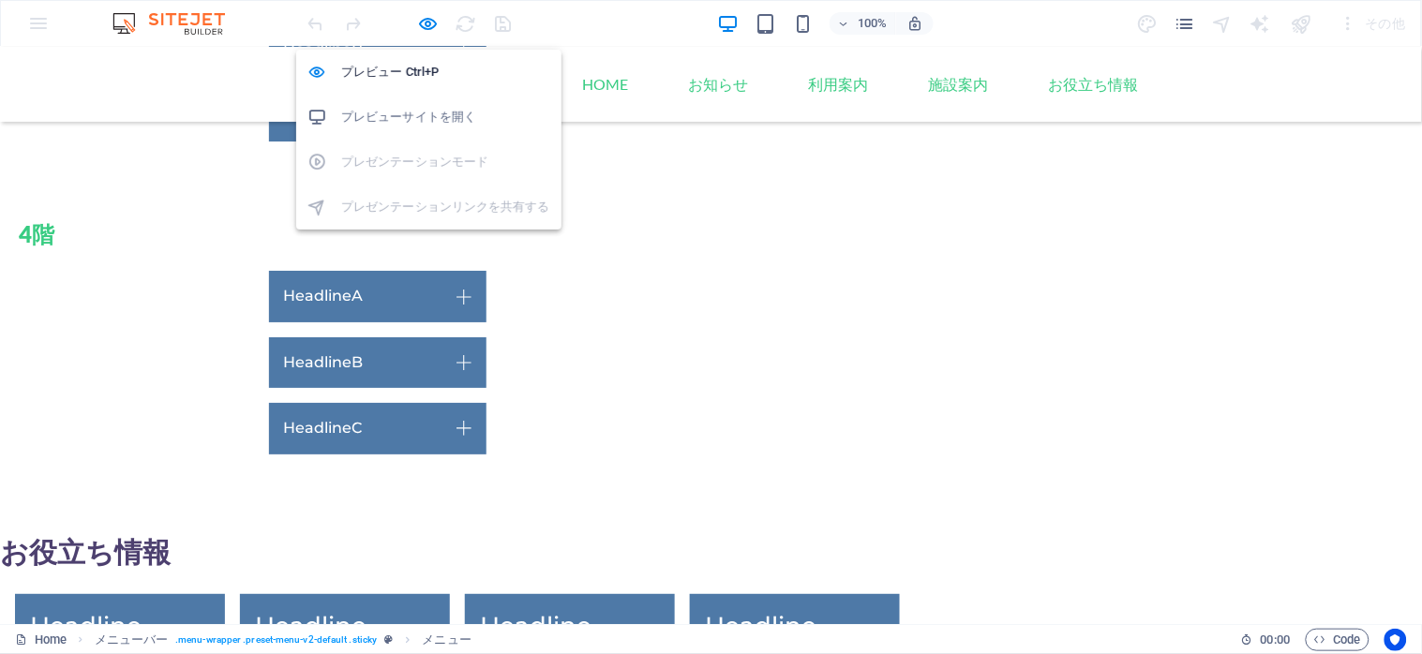
click at [415, 119] on h6 "プレビューサイトを開く" at bounding box center [445, 117] width 209 height 22
click at [418, 17] on icon "button" at bounding box center [429, 24] width 22 height 22
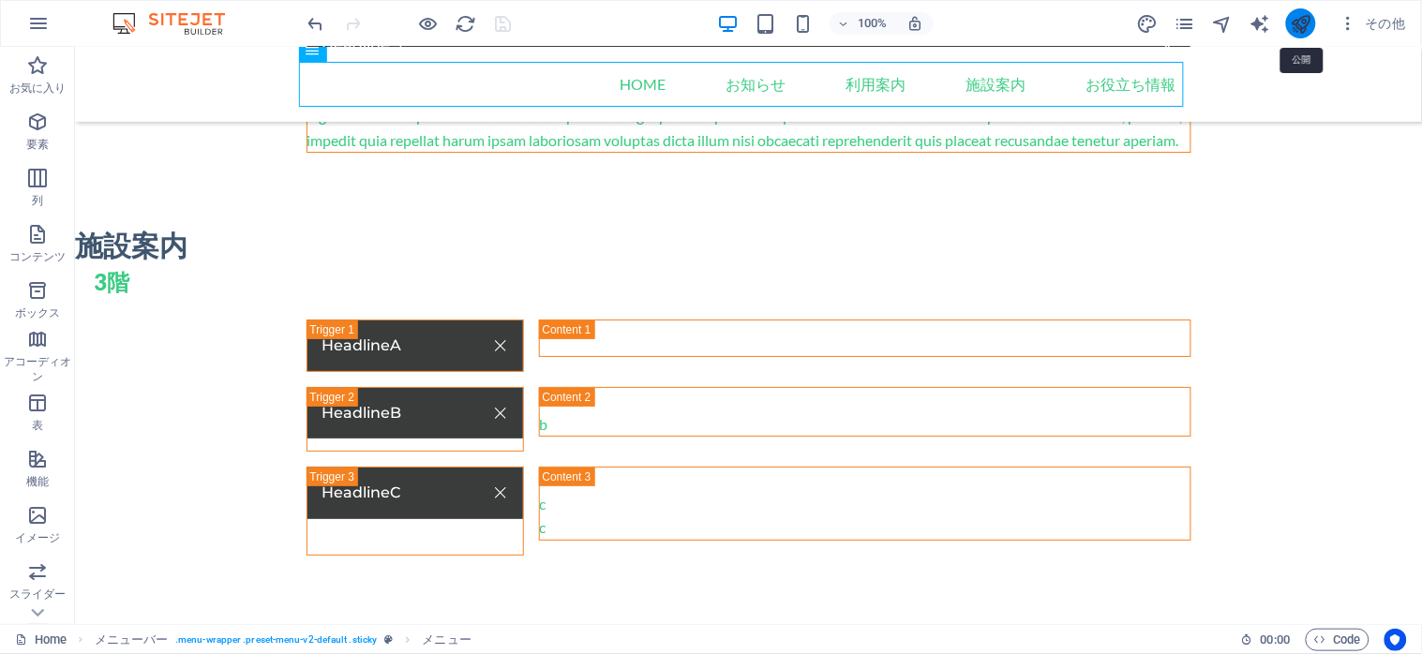
click at [1309, 19] on icon "publish" at bounding box center [1301, 24] width 22 height 22
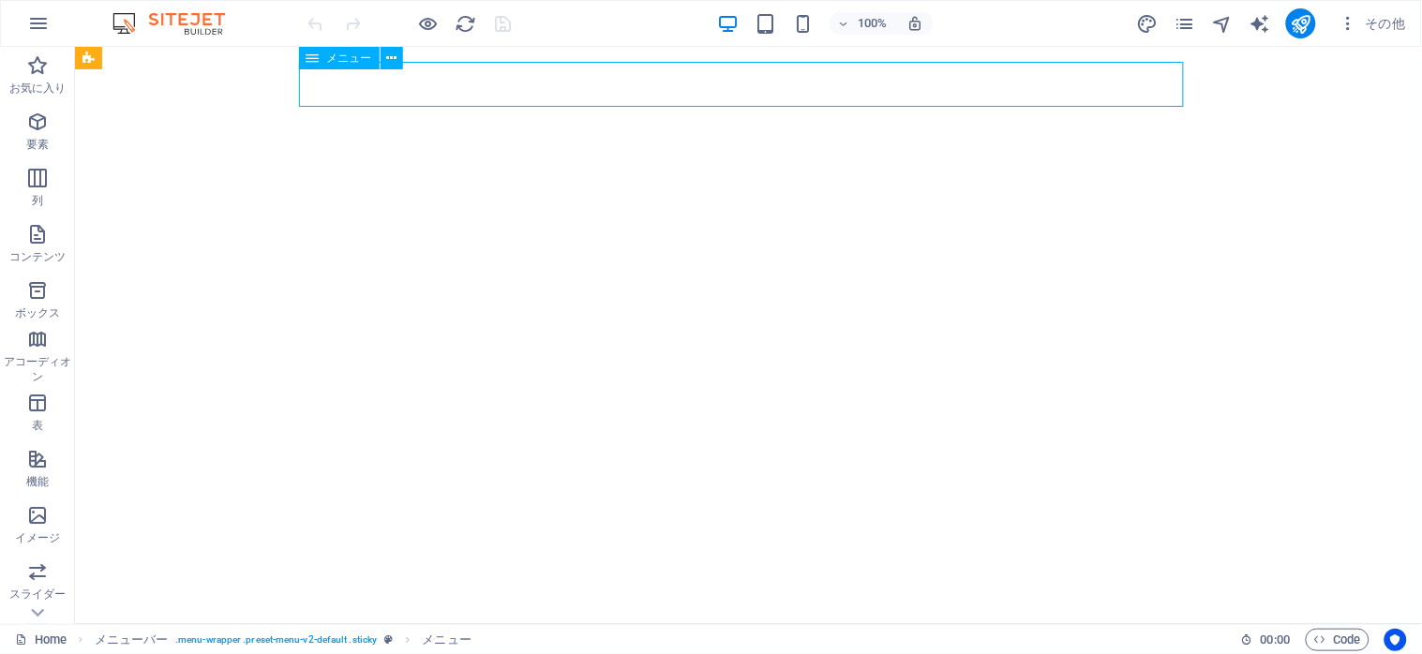
select select
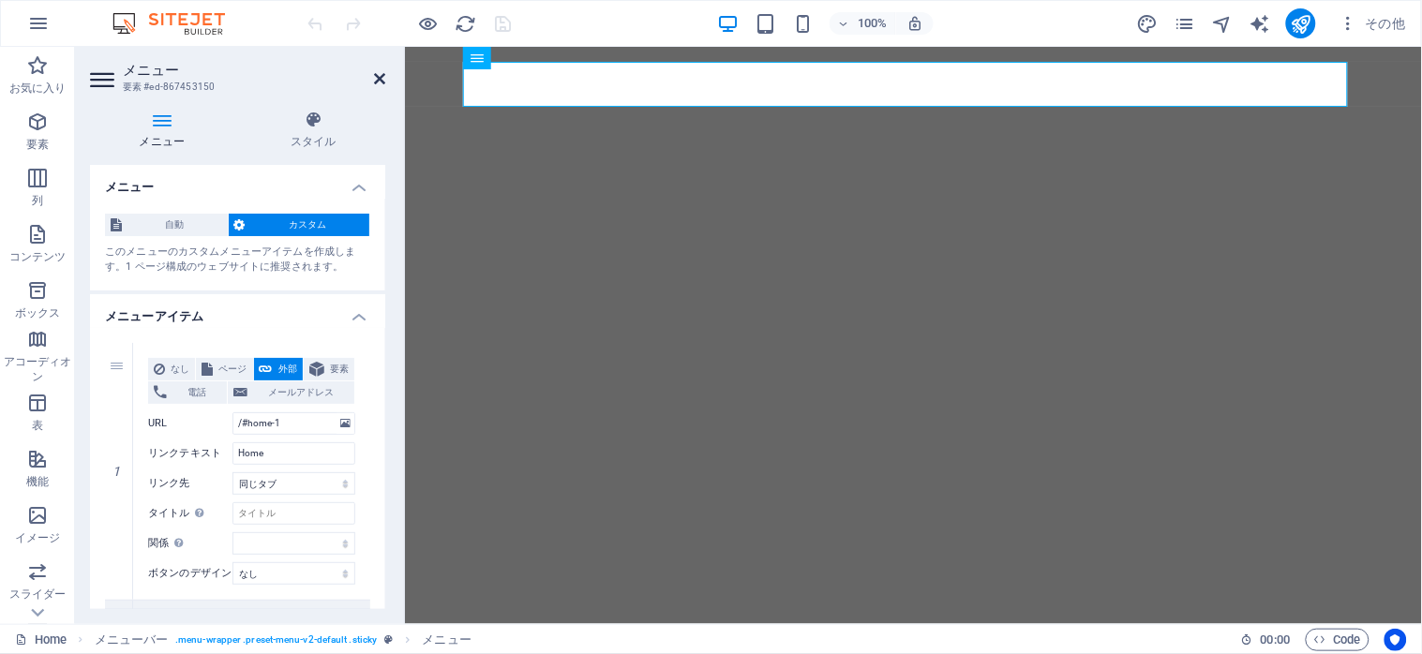
click at [374, 79] on icon at bounding box center [379, 78] width 11 height 15
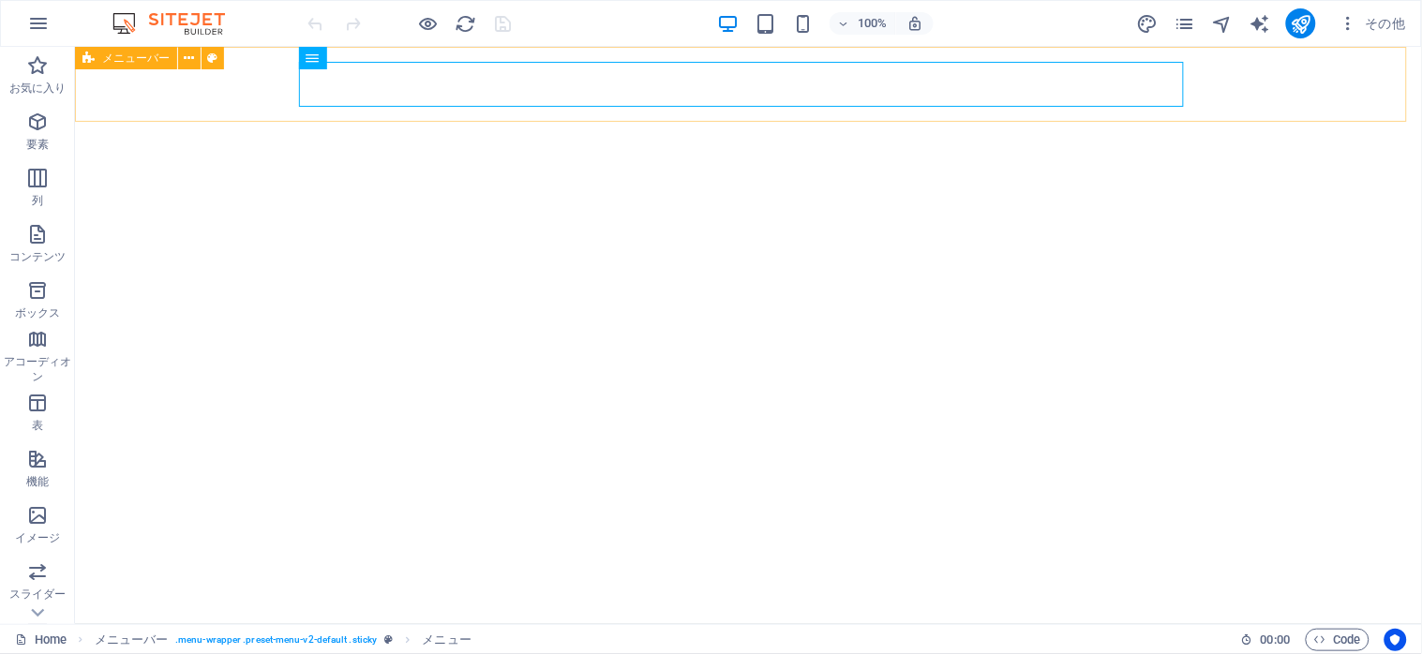
click at [141, 60] on span "メニューバー" at bounding box center [135, 57] width 67 height 11
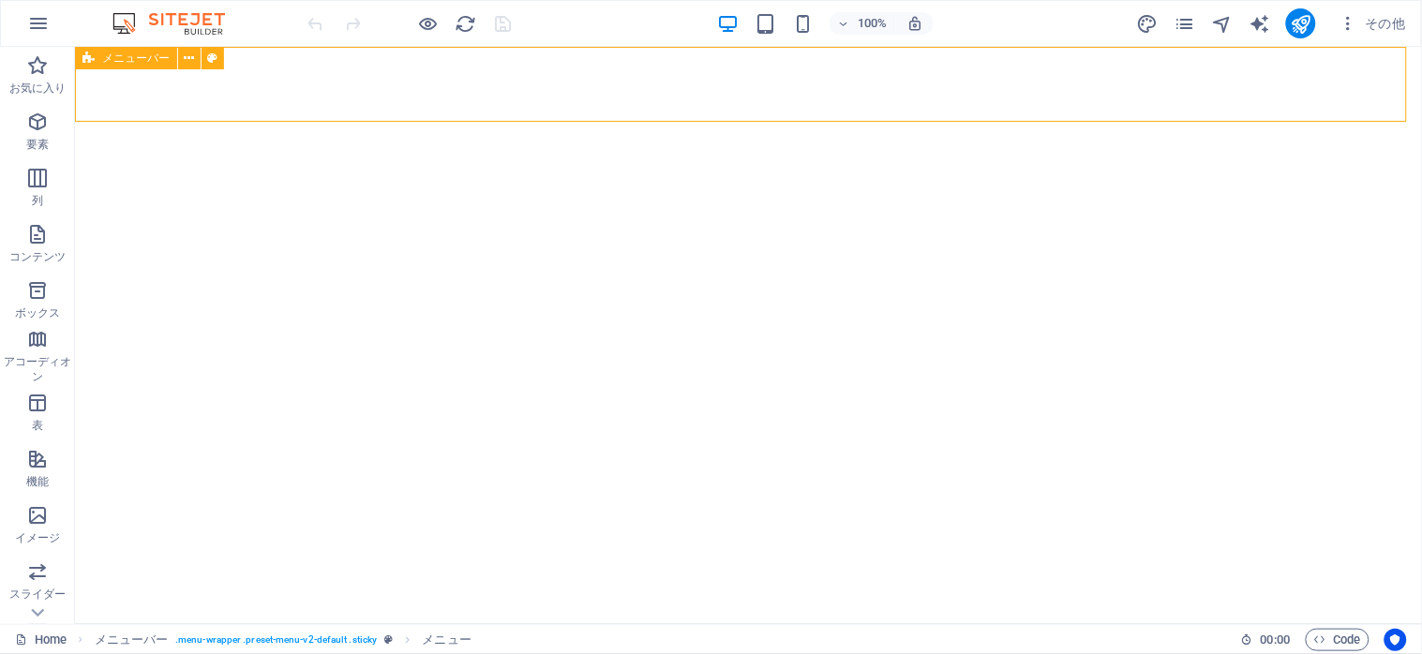
click at [141, 60] on span "メニューバー" at bounding box center [135, 57] width 67 height 11
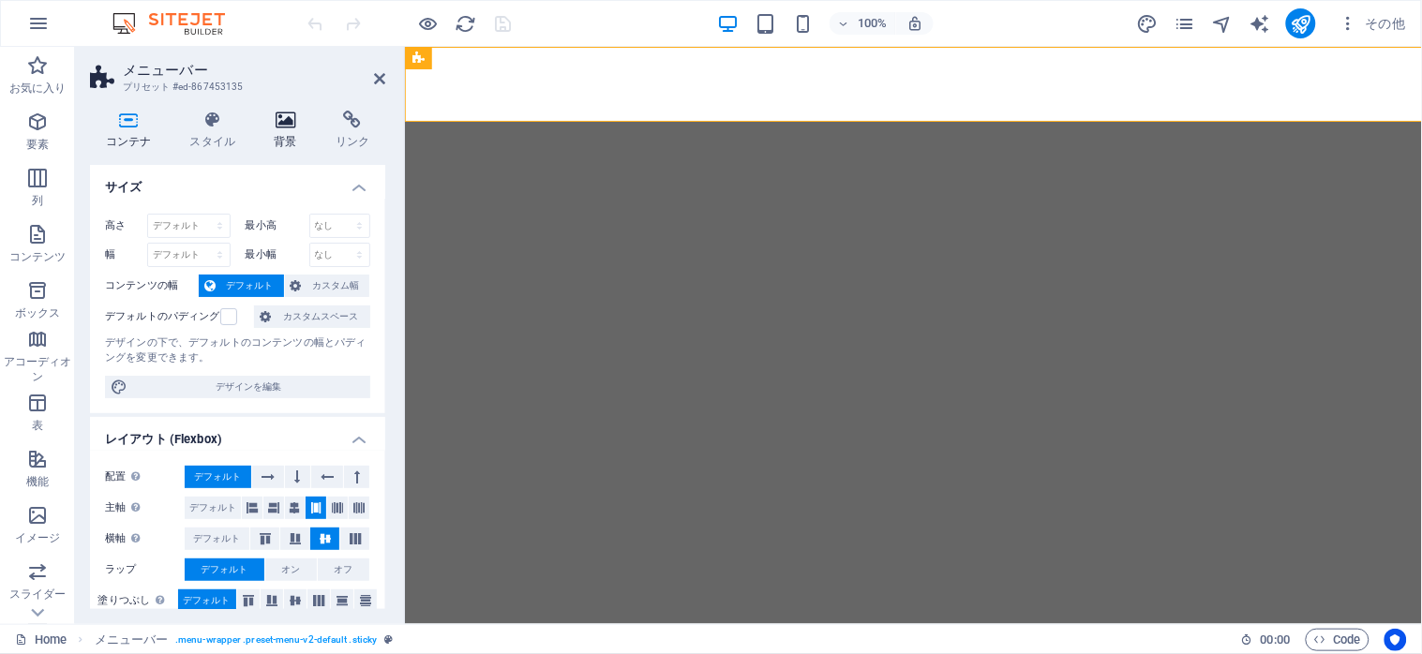
click at [268, 125] on icon at bounding box center [286, 120] width 54 height 19
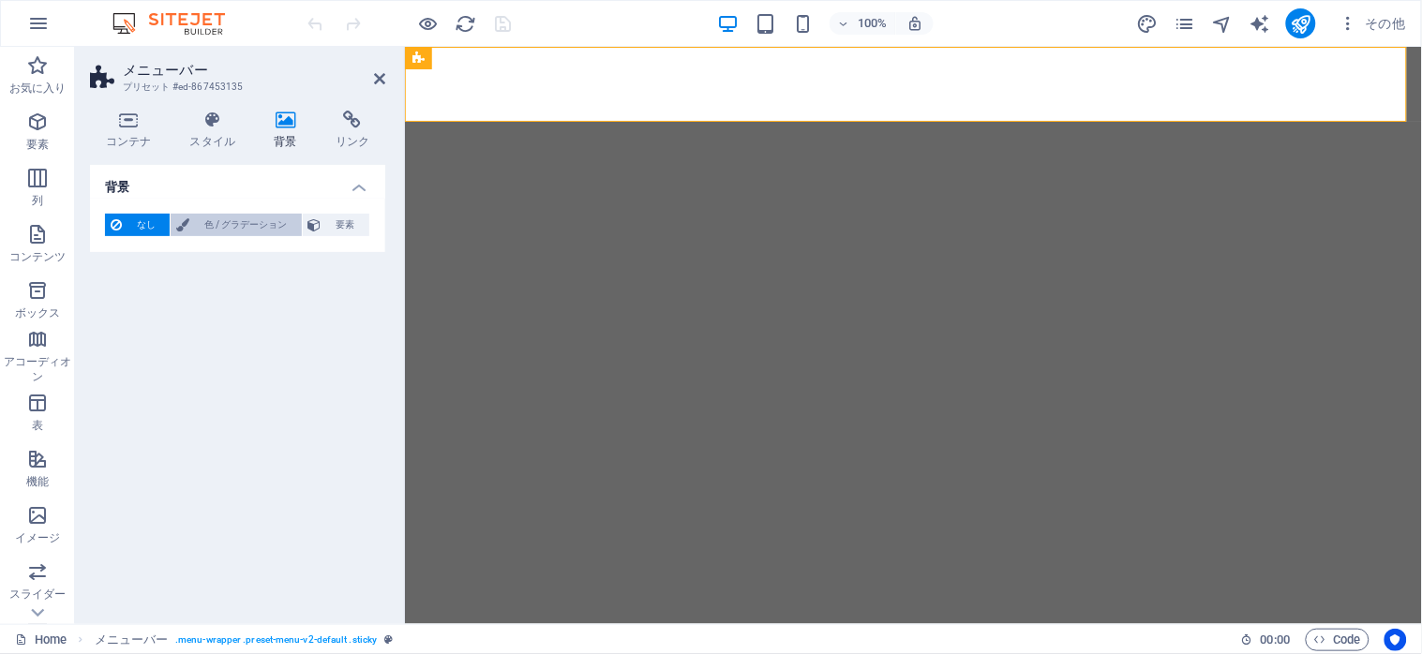
click at [198, 230] on span "色 / グラデーション" at bounding box center [245, 225] width 100 height 22
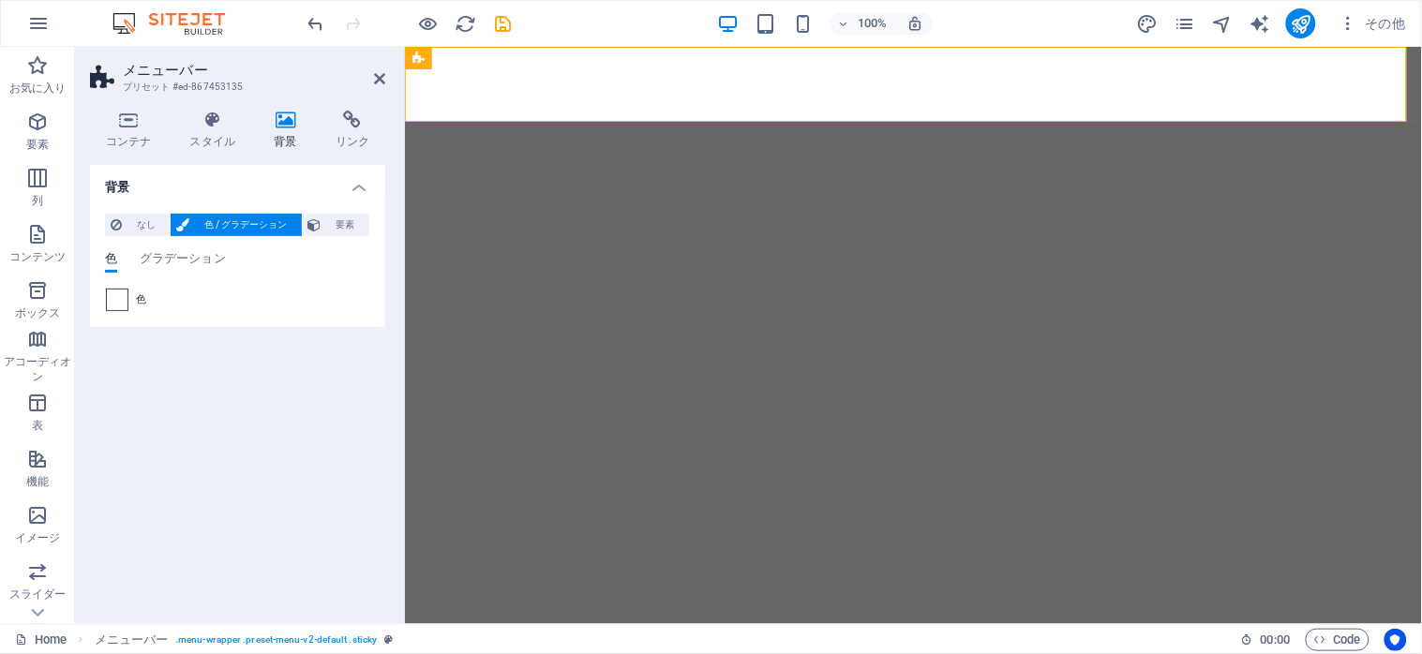
click at [108, 296] on span at bounding box center [117, 300] width 21 height 21
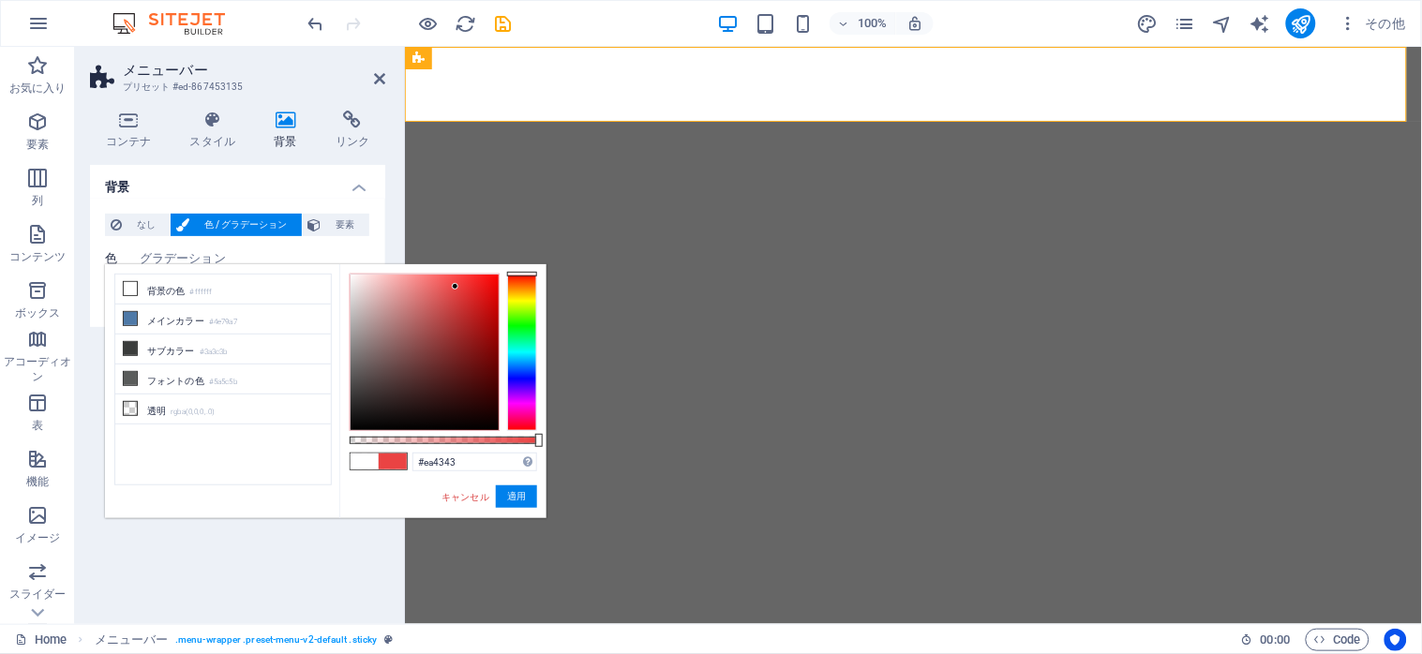
click at [455, 287] on div at bounding box center [425, 353] width 148 height 156
click at [515, 485] on button "適用" at bounding box center [516, 496] width 41 height 22
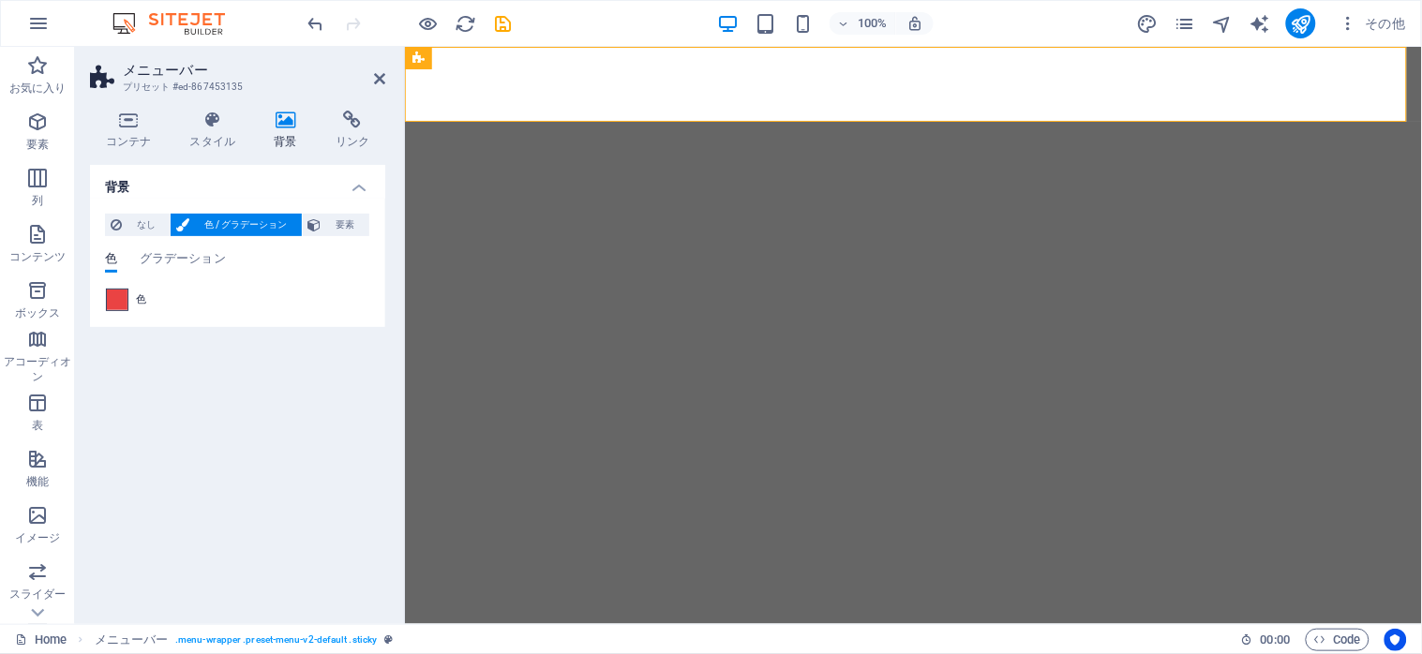
click at [113, 295] on span at bounding box center [117, 300] width 21 height 21
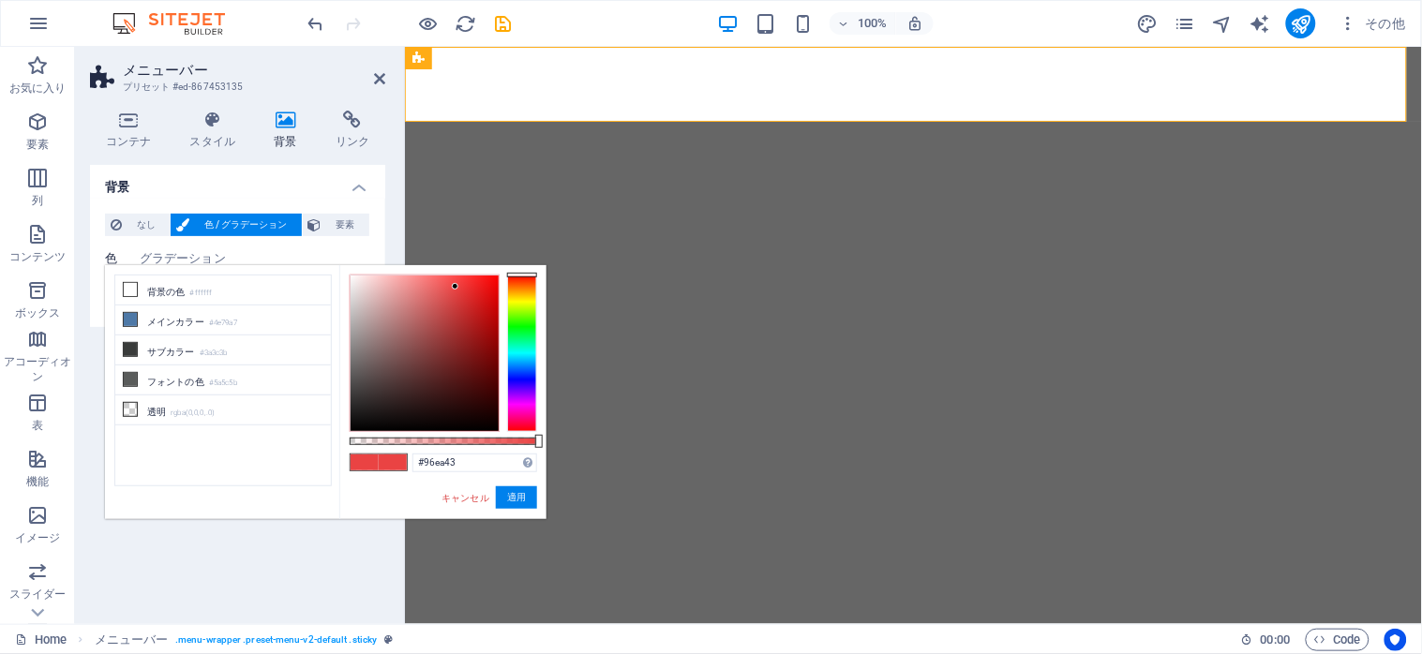
click at [516, 313] on div at bounding box center [522, 353] width 30 height 157
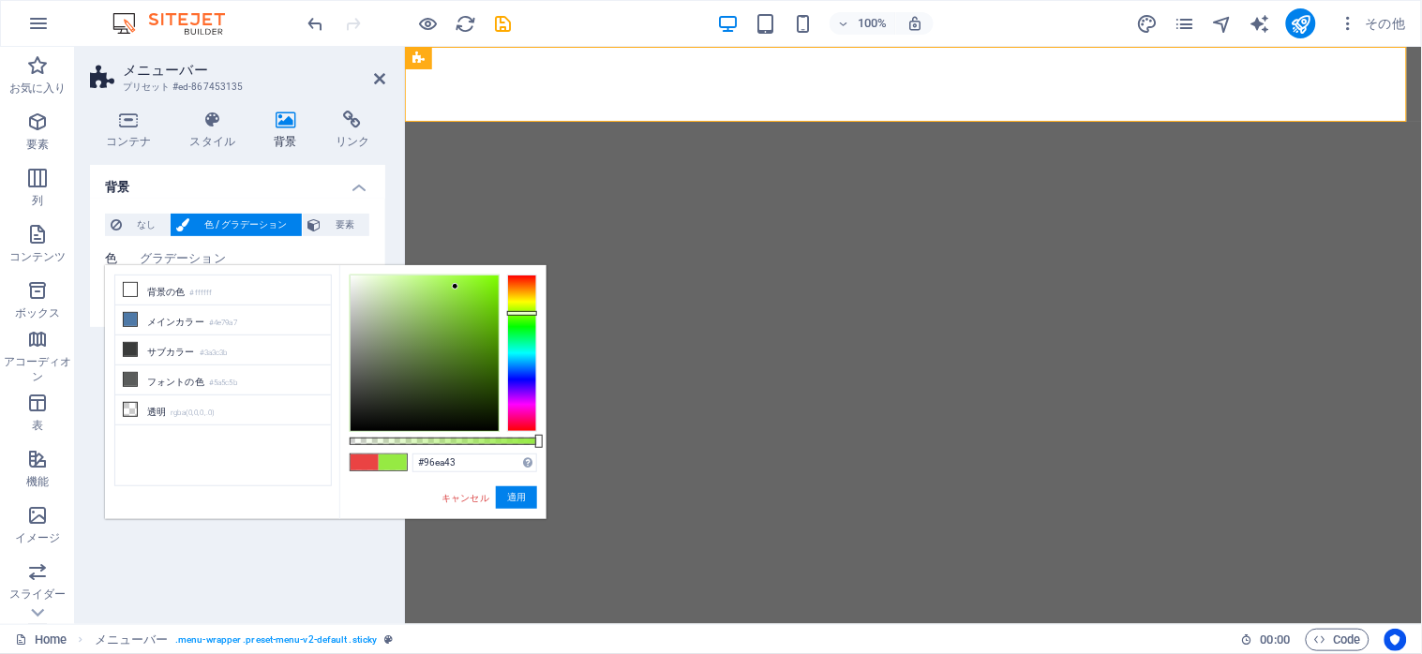
type input "#8aed27"
click at [473, 285] on div at bounding box center [425, 354] width 148 height 156
click at [522, 494] on button "適用" at bounding box center [516, 497] width 41 height 22
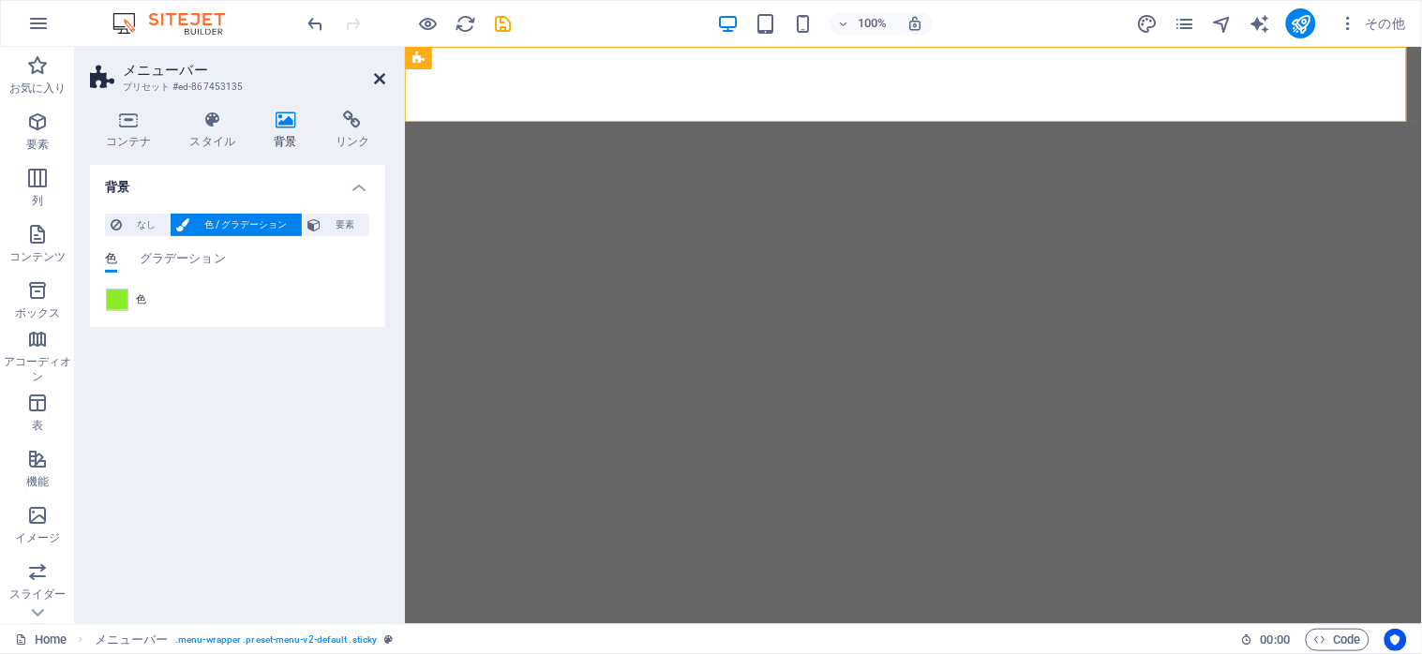
click at [374, 77] on icon at bounding box center [379, 78] width 11 height 15
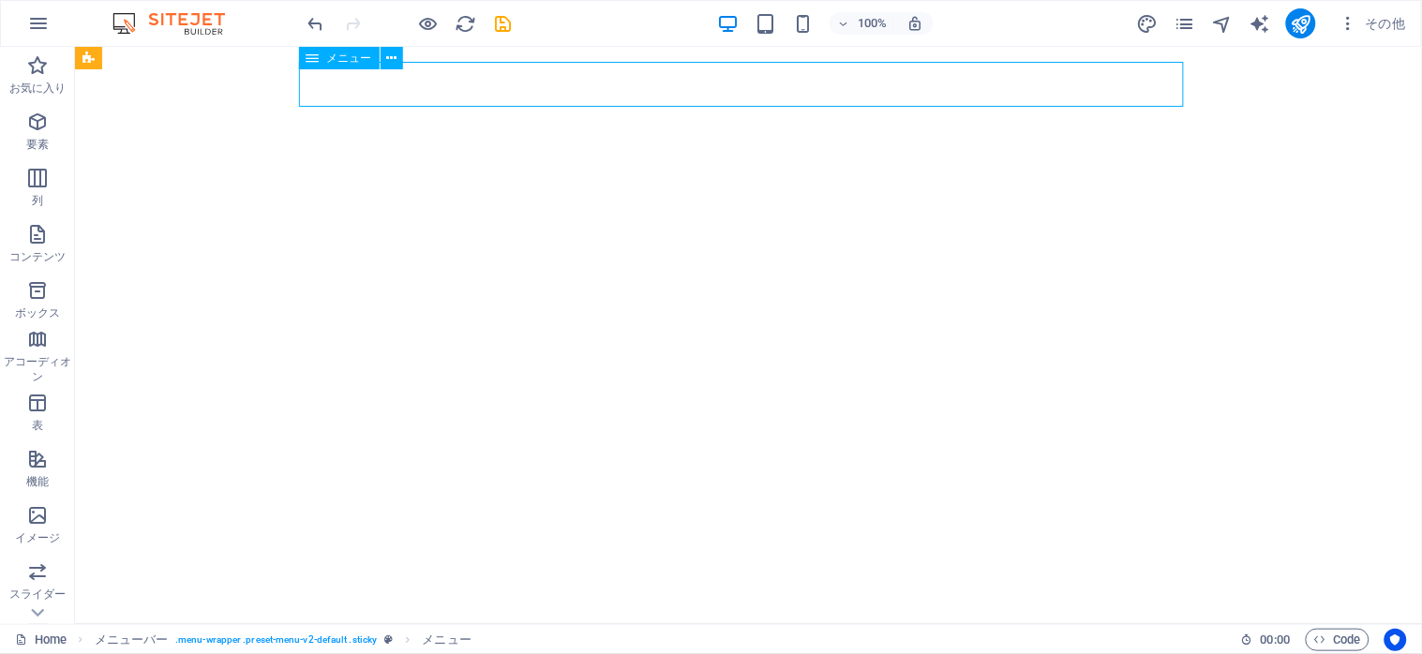
select select
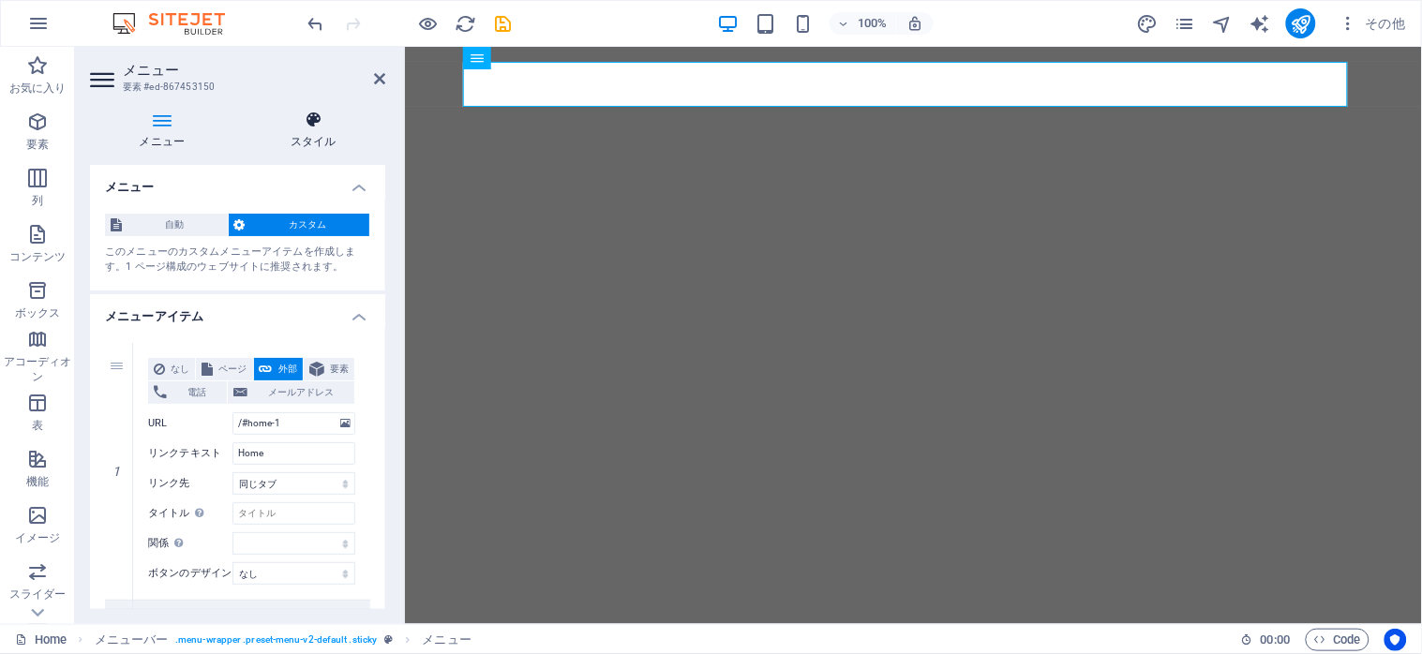
click at [307, 125] on icon at bounding box center [314, 120] width 144 height 19
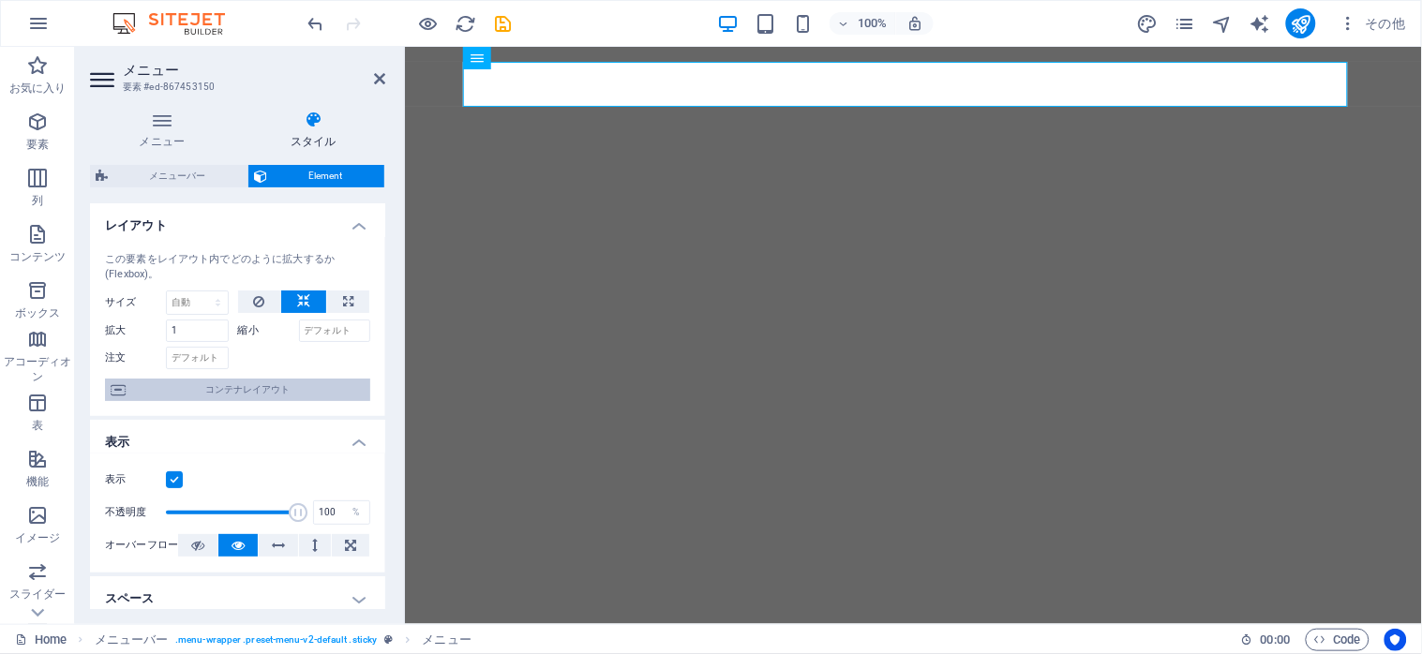
click at [250, 381] on span "コンテナレイアウト" at bounding box center [247, 390] width 233 height 22
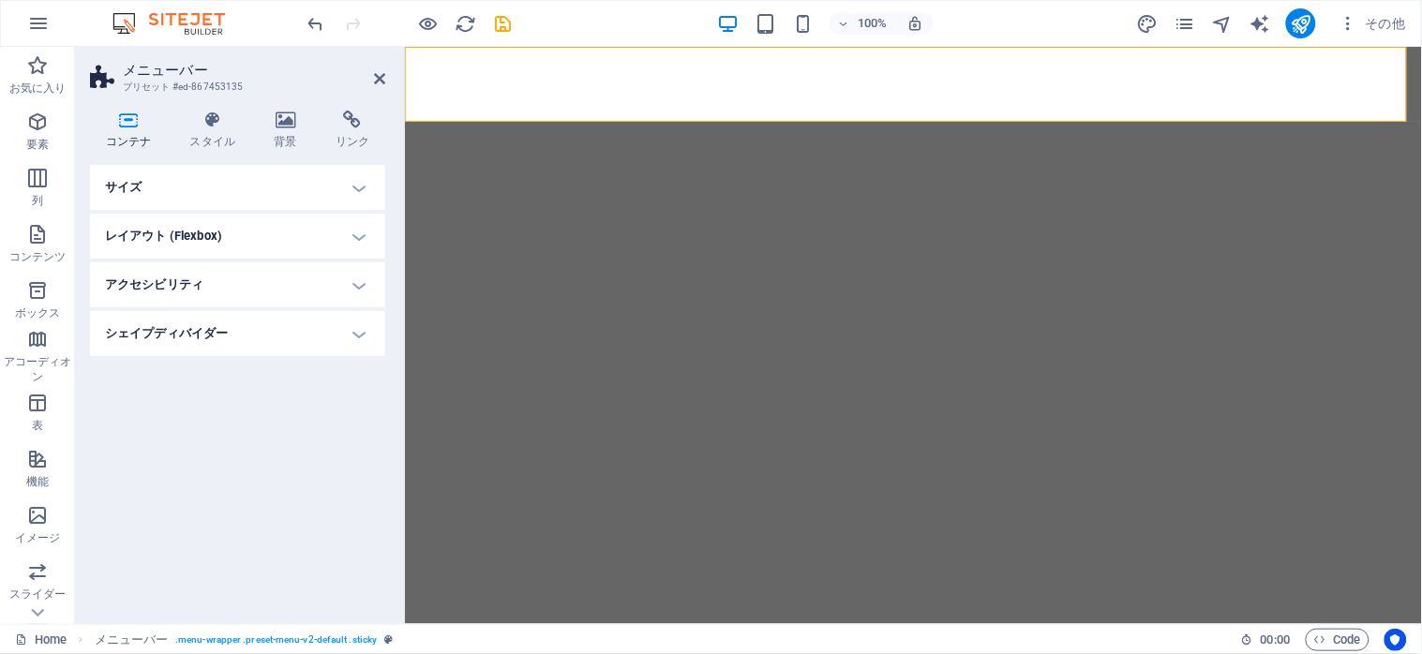
click at [253, 245] on h4 "レイアウト (Flexbox)" at bounding box center [237, 236] width 295 height 45
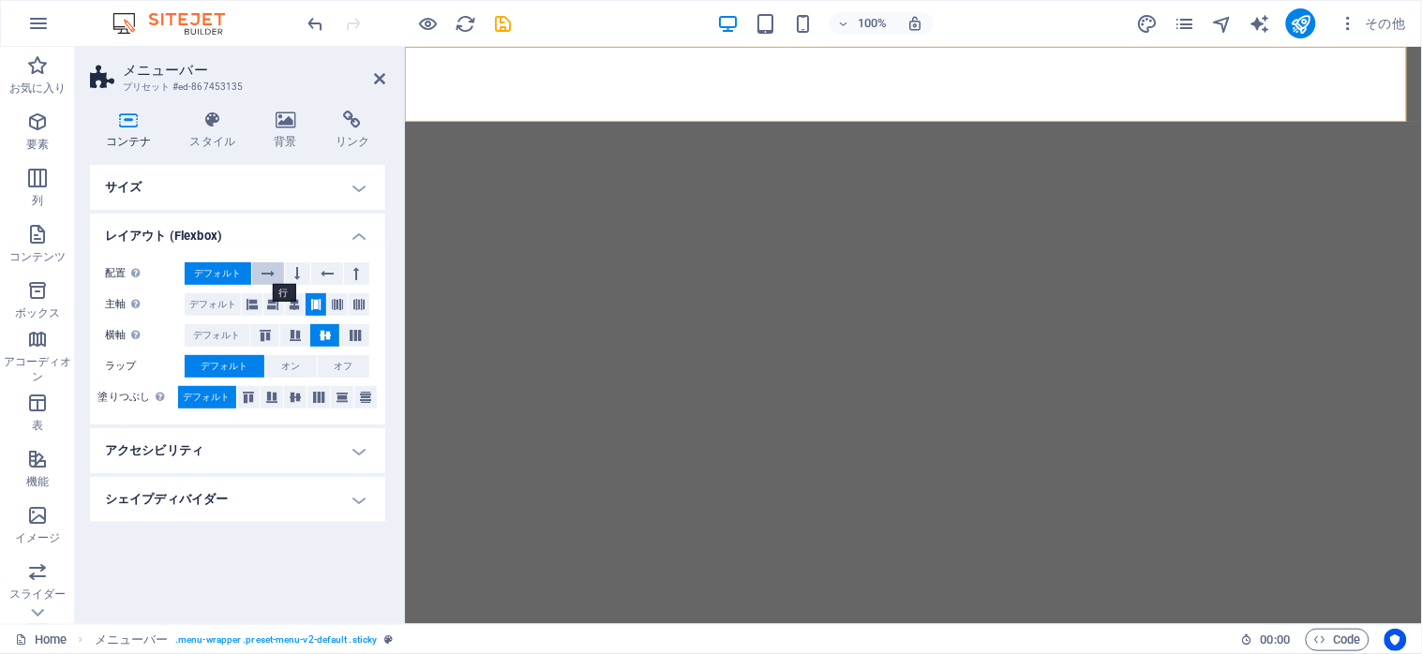
click at [272, 275] on icon at bounding box center [267, 273] width 13 height 22
click at [317, 277] on button at bounding box center [327, 273] width 33 height 22
click at [291, 278] on button at bounding box center [297, 273] width 25 height 22
click at [357, 282] on icon at bounding box center [357, 273] width 6 height 22
click at [214, 269] on span "デフォルト" at bounding box center [217, 273] width 47 height 22
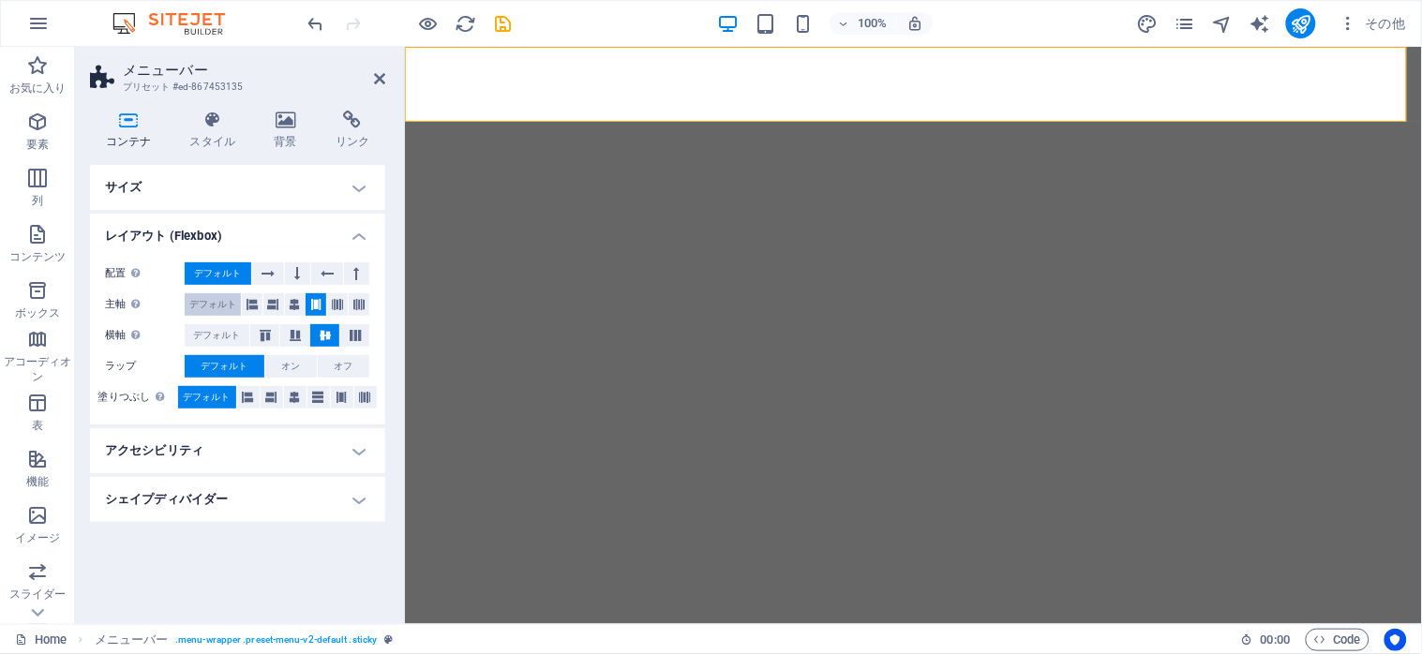
click at [214, 306] on span "デフォルト" at bounding box center [212, 304] width 47 height 22
click at [214, 338] on span "デフォルト" at bounding box center [217, 335] width 47 height 22
click at [345, 230] on h4 "レイアウト (Flexbox)" at bounding box center [237, 231] width 295 height 34
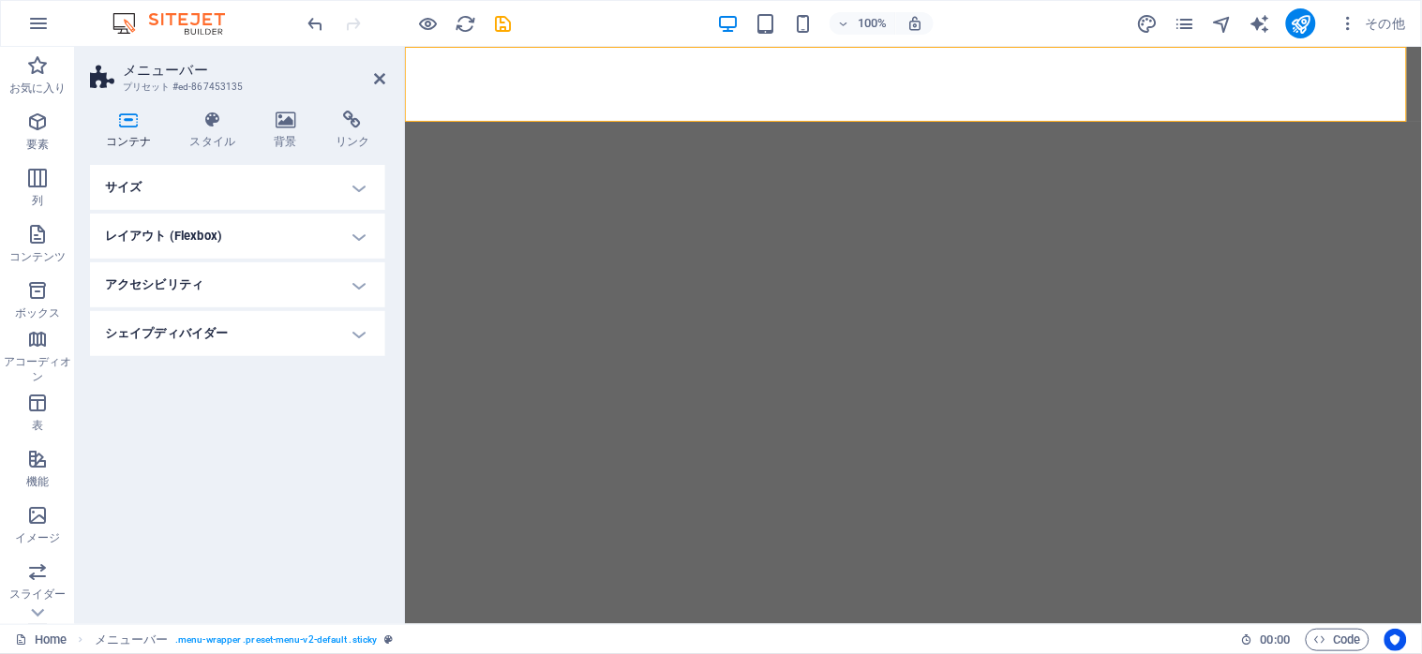
click at [357, 283] on h4 "アクセシビリティ" at bounding box center [237, 284] width 295 height 45
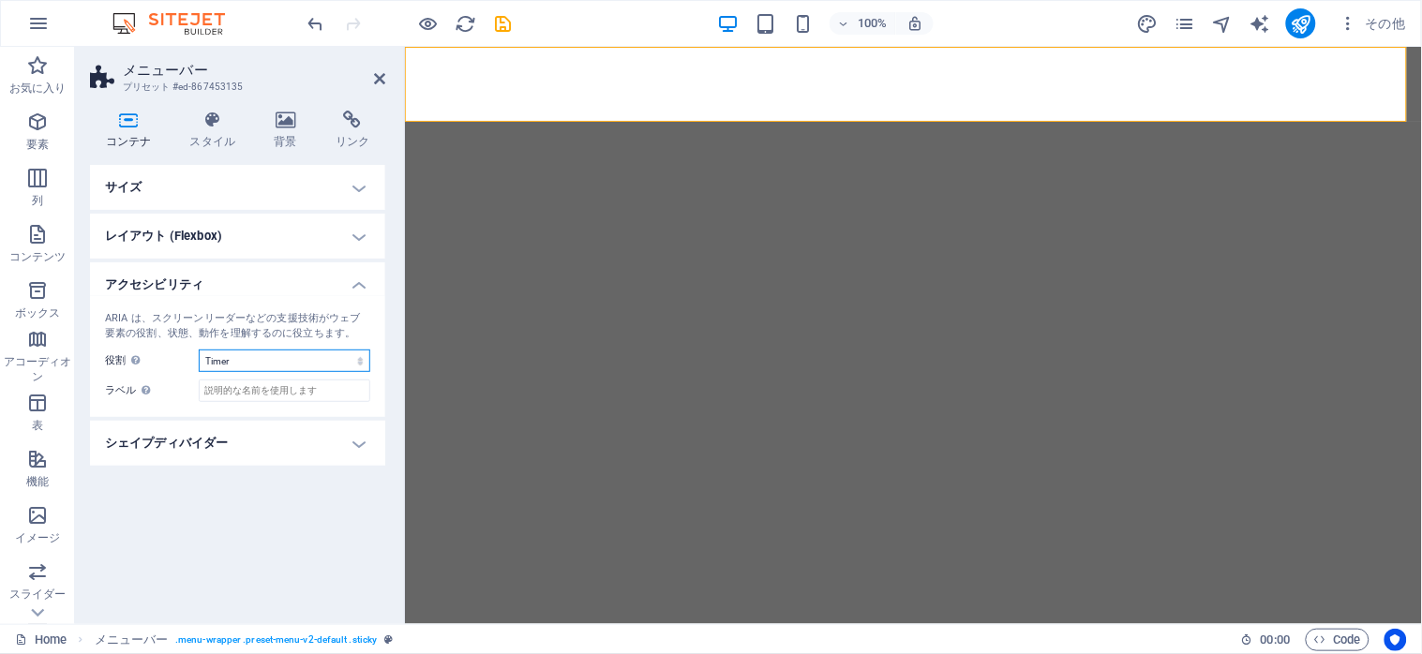
click at [199, 350] on select "なし Alert Article Banner Comment Complementary Dialog Marquee Presentation Regio…" at bounding box center [285, 361] width 172 height 22
select select "none"
click at [199, 350] on select "なし Alert Article Banner Comment Complementary Dialog Marquee Presentation Regio…" at bounding box center [285, 361] width 172 height 22
click at [349, 288] on h4 "アクセシビリティ" at bounding box center [237, 279] width 295 height 34
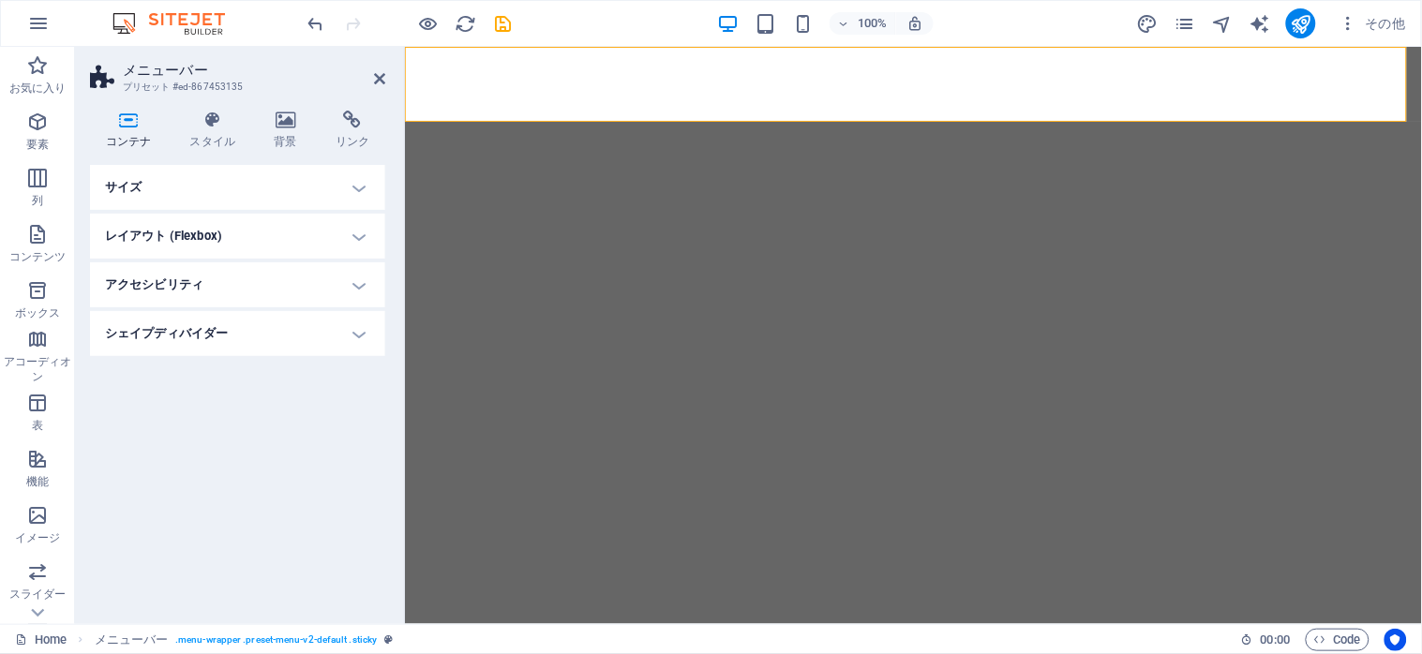
click at [358, 334] on h4 "シェイプディバイダー" at bounding box center [237, 333] width 295 height 45
click at [199, 360] on select "なし 三角形 四角形 斜め方向 多角形 1 多角形 2 ジグザグ 複数のジグザグ ウェーブ 複数のウェーブ 半円 円 サークルシャドウ ブロック 六角形 クラ…" at bounding box center [285, 371] width 172 height 22
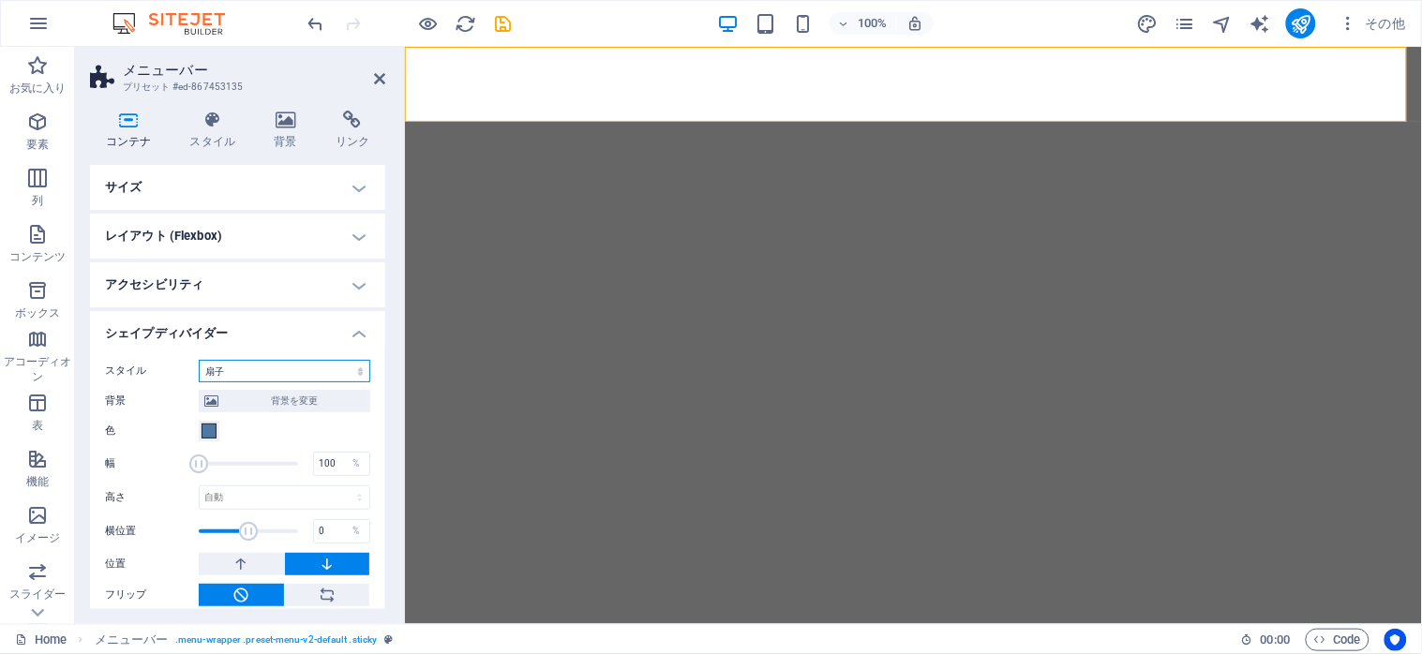
click at [199, 360] on select "なし 三角形 四角形 斜め方向 多角形 1 多角形 2 ジグザグ 複数のジグザグ ウェーブ 複数のウェーブ 半円 円 サークルシャドウ ブロック 六角形 クラ…" at bounding box center [285, 371] width 172 height 22
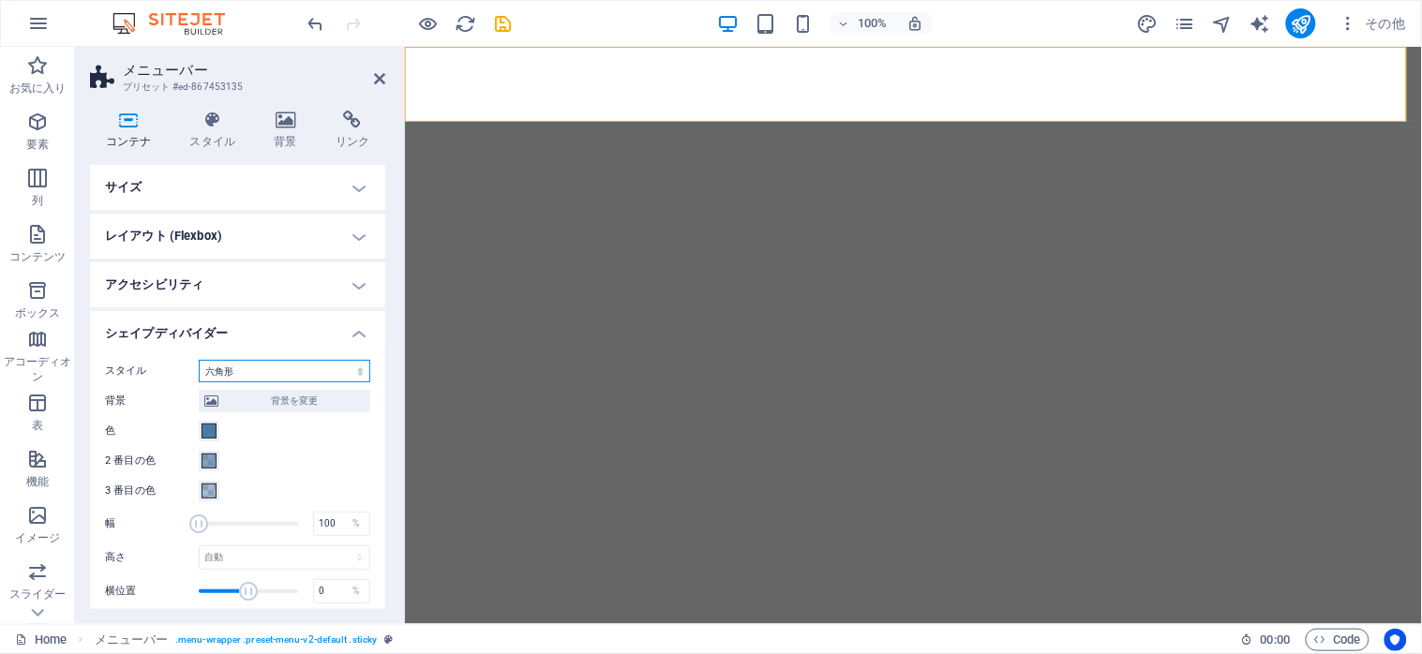
click at [199, 360] on select "なし 三角形 四角形 斜め方向 多角形 1 多角形 2 ジグザグ 複数のジグザグ ウェーブ 複数のウェーブ 半円 円 サークルシャドウ ブロック 六角形 クラ…" at bounding box center [285, 371] width 172 height 22
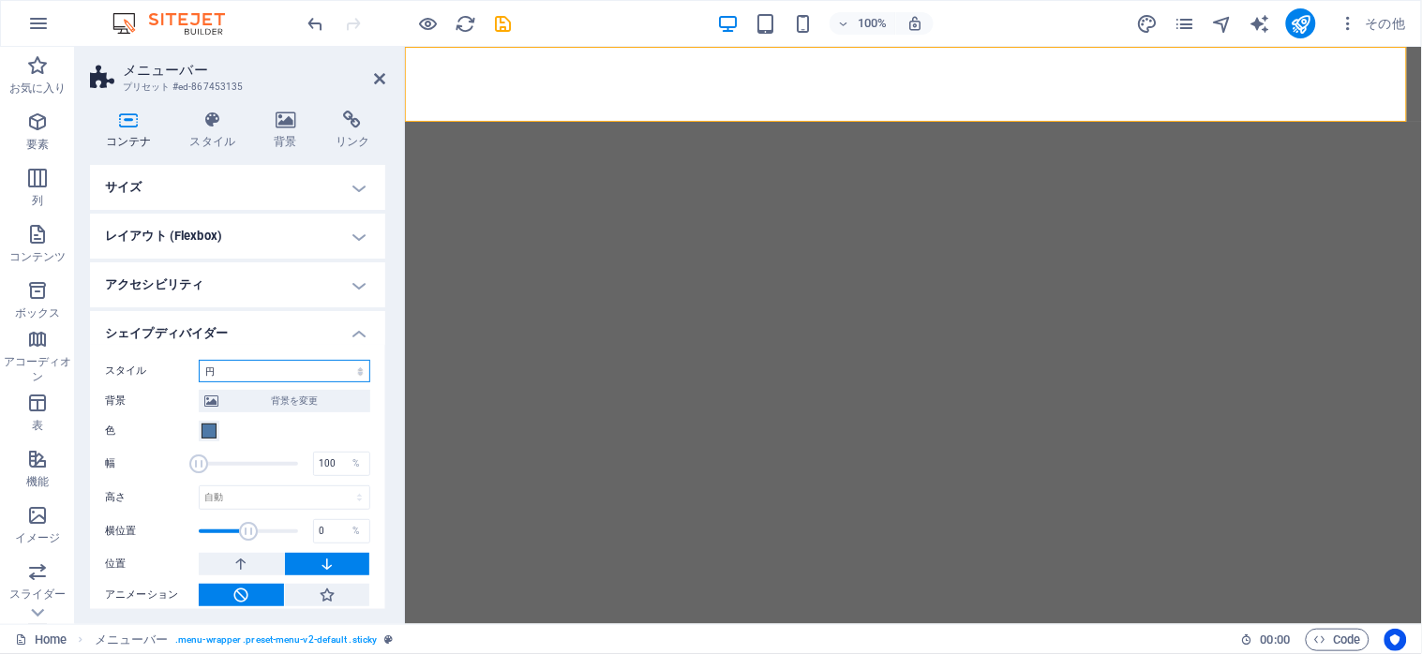
click at [199, 360] on select "なし 三角形 四角形 斜め方向 多角形 1 多角形 2 ジグザグ 複数のジグザグ ウェーブ 複数のウェーブ 半円 円 サークルシャドウ ブロック 六角形 クラ…" at bounding box center [285, 371] width 172 height 22
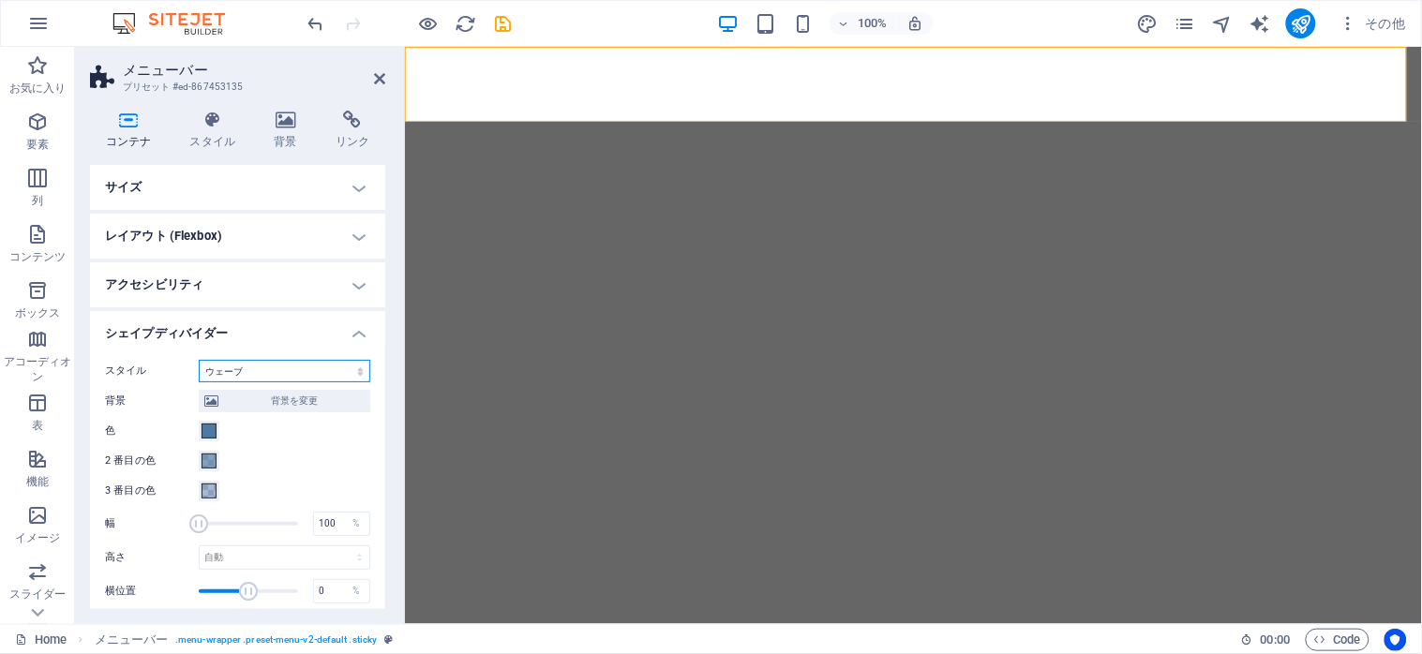
click at [199, 360] on select "なし 三角形 四角形 斜め方向 多角形 1 多角形 2 ジグザグ 複数のジグザグ ウェーブ 複数のウェーブ 半円 円 サークルシャドウ ブロック 六角形 クラ…" at bounding box center [285, 371] width 172 height 22
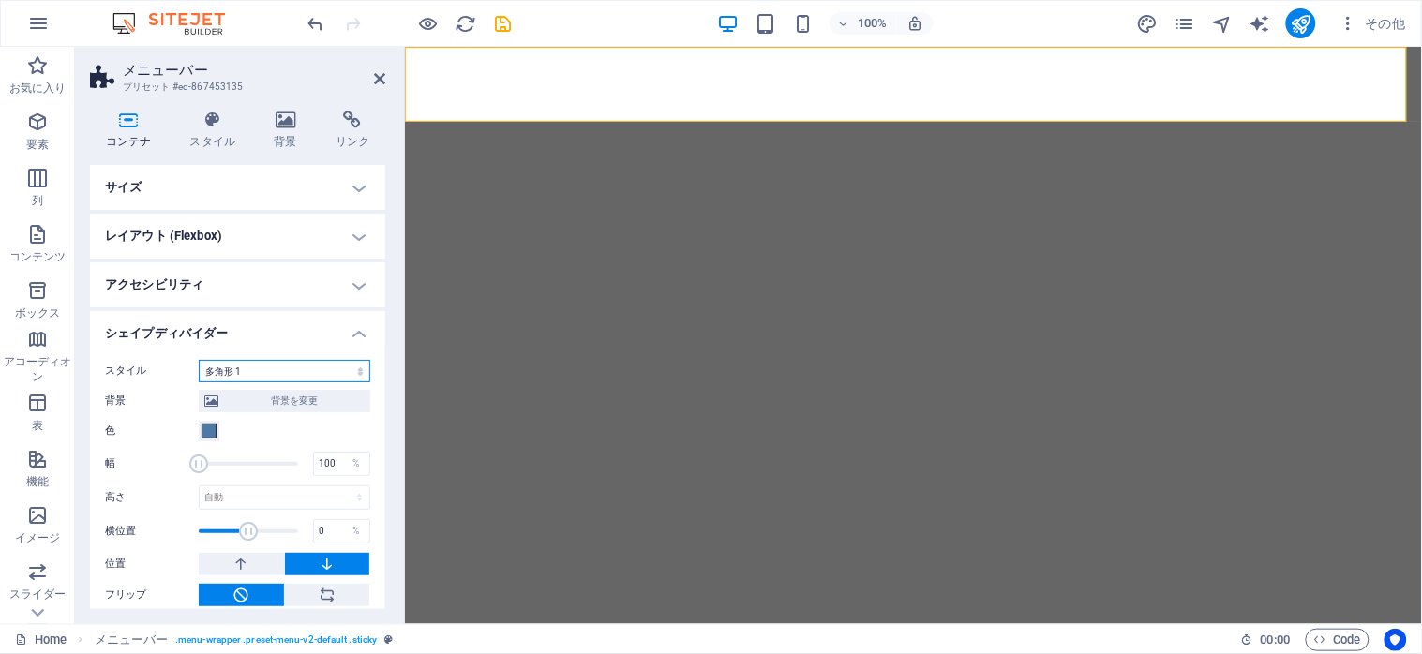
click at [199, 360] on select "なし 三角形 四角形 斜め方向 多角形 1 多角形 2 ジグザグ 複数のジグザグ ウェーブ 複数のウェーブ 半円 円 サークルシャドウ ブロック 六角形 クラ…" at bounding box center [285, 371] width 172 height 22
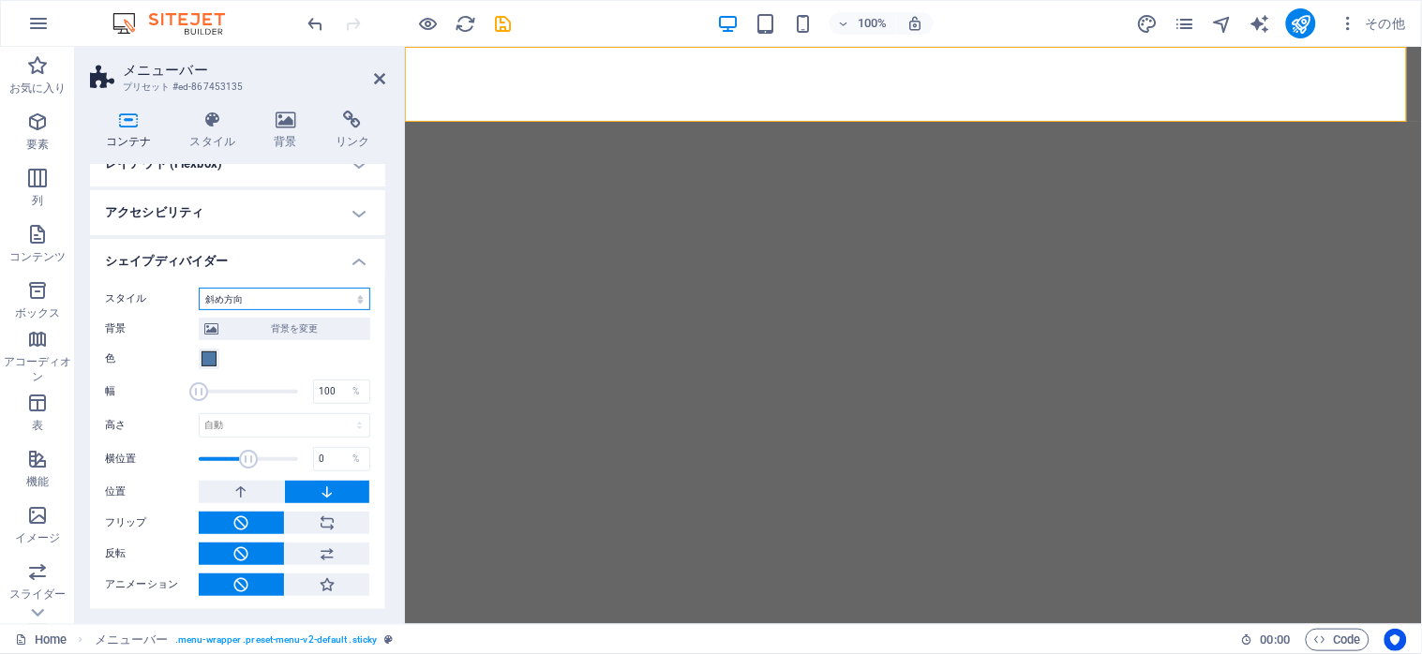
click at [199, 310] on select "なし 三角形 四角形 斜め方向 多角形 1 多角形 2 ジグザグ 複数のジグザグ ウェーブ 複数のウェーブ 半円 円 サークルシャドウ ブロック 六角形 クラ…" at bounding box center [285, 299] width 172 height 22
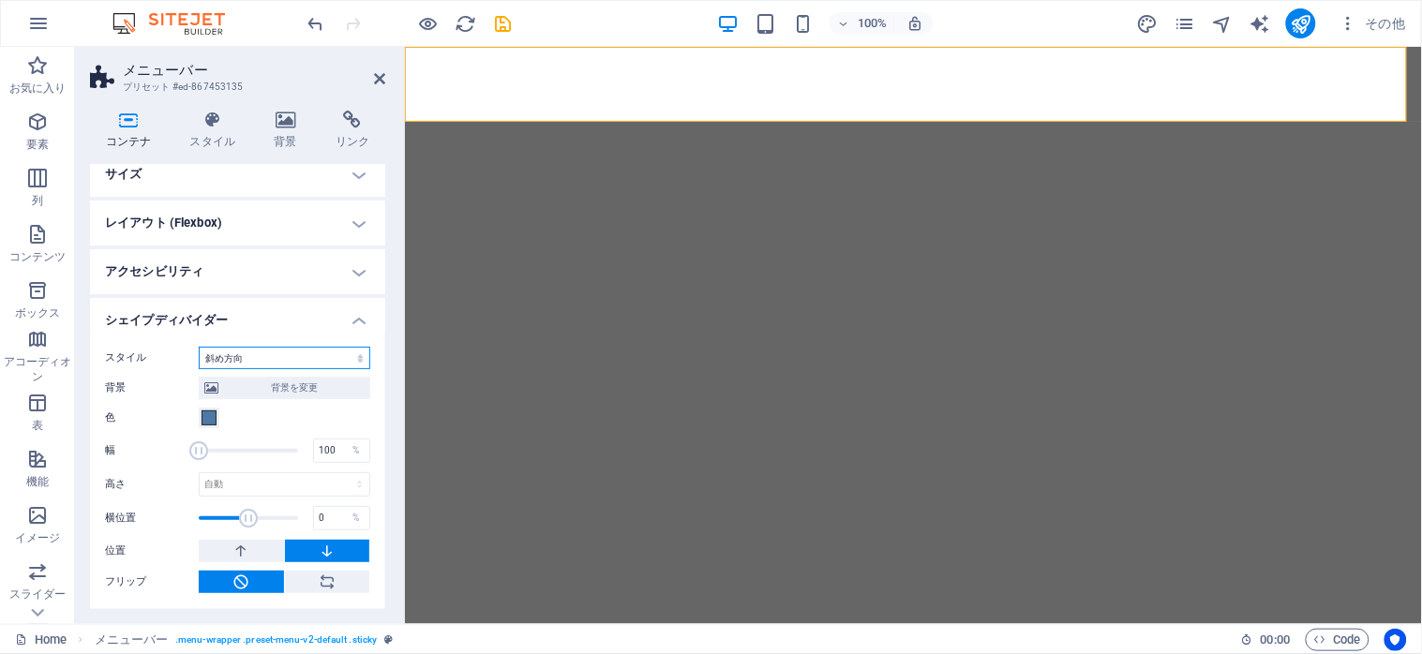
scroll to position [11, 0]
click at [199, 349] on select "なし 三角形 四角形 斜め方向 多角形 1 多角形 2 ジグザグ 複数のジグザグ ウェーブ 複数のウェーブ 半円 円 サークルシャドウ ブロック 六角形 クラ…" at bounding box center [285, 360] width 172 height 22
select select "polygon-1"
click at [199, 349] on select "なし 三角形 四角形 斜め方向 多角形 1 多角形 2 ジグザグ 複数のジグザグ ウェーブ 複数のウェーブ 半円 円 サークルシャドウ ブロック 六角形 クラ…" at bounding box center [285, 360] width 172 height 22
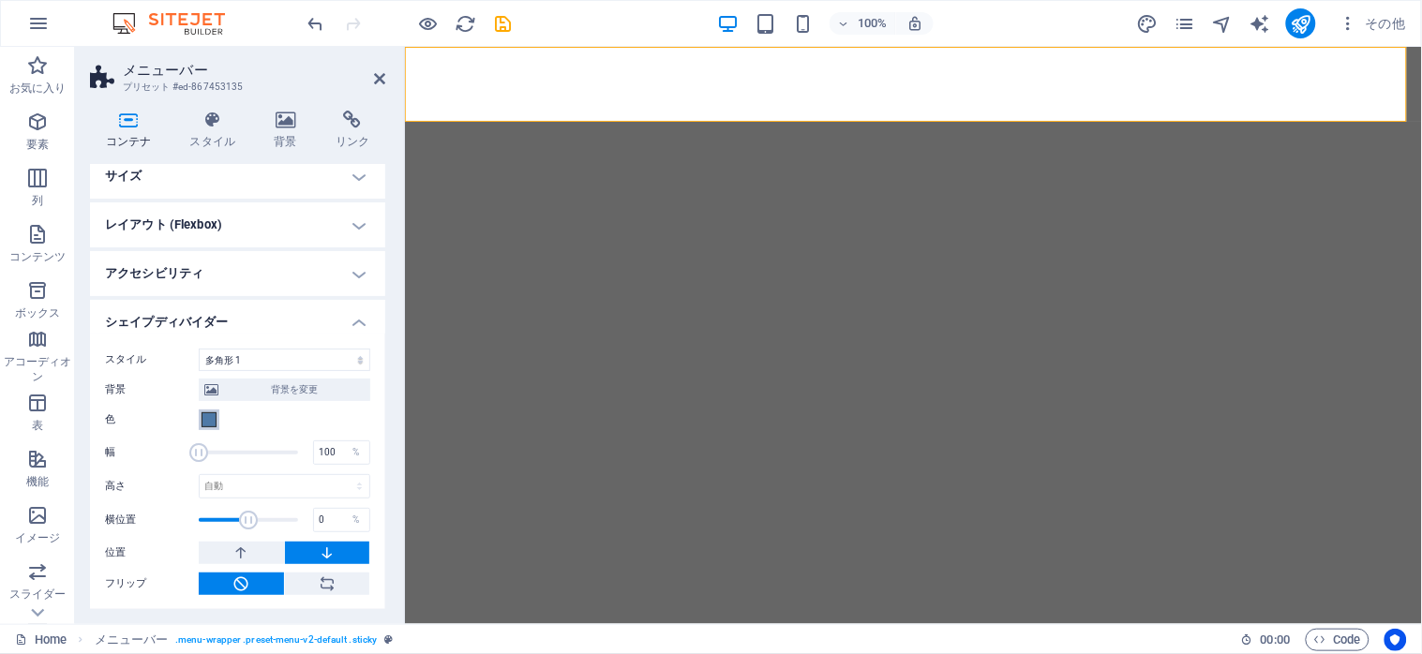
click at [207, 423] on span at bounding box center [208, 419] width 15 height 15
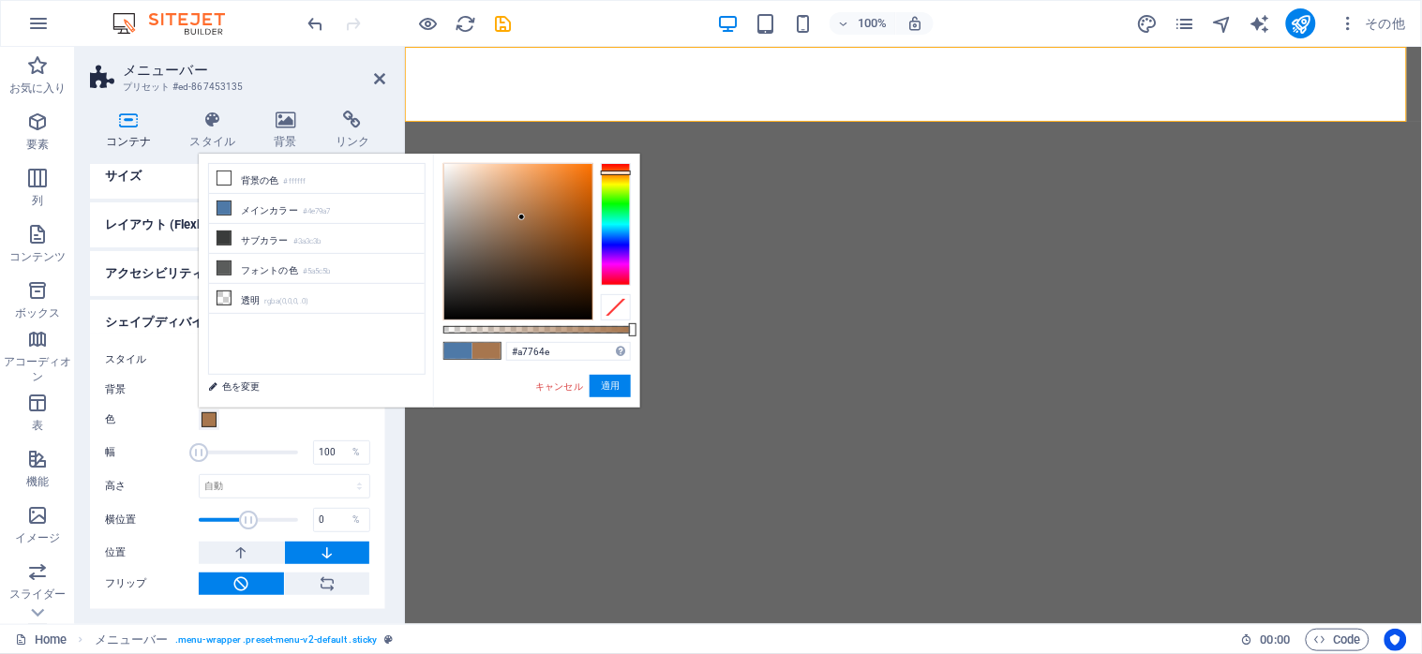
click at [626, 172] on div at bounding box center [616, 224] width 30 height 122
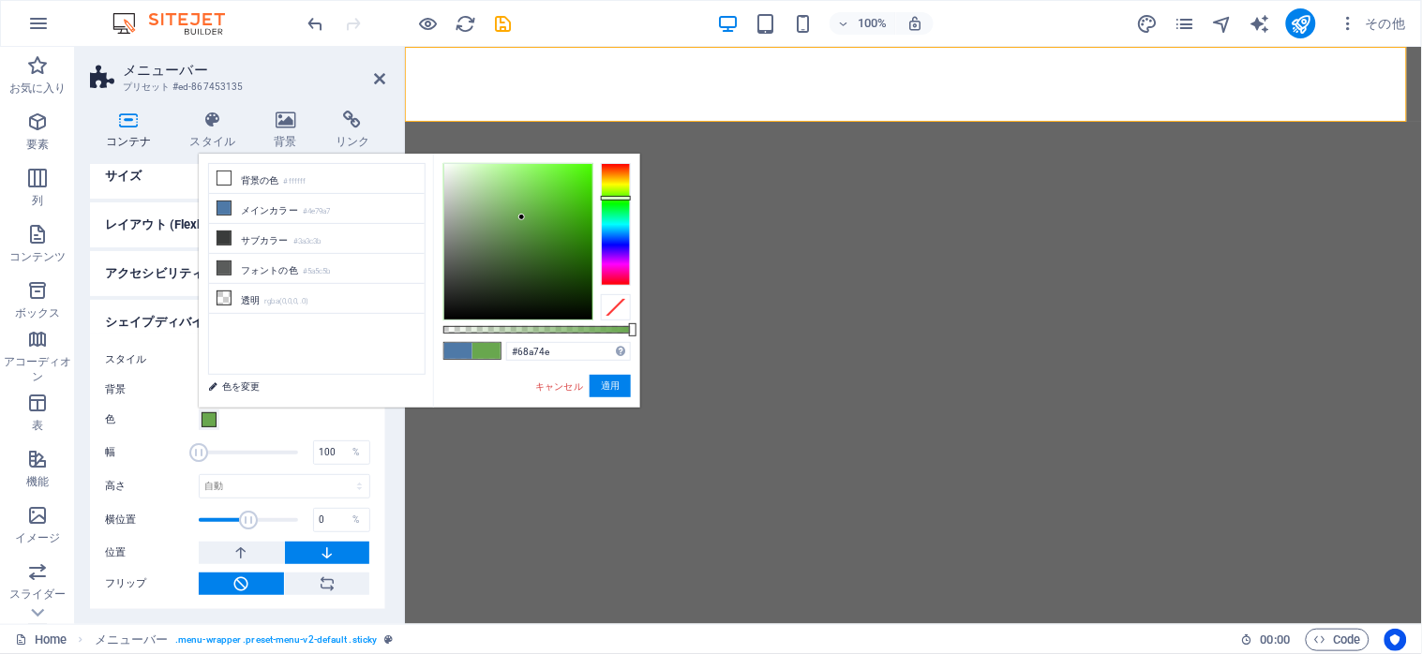
click at [617, 198] on div at bounding box center [616, 224] width 30 height 122
click at [616, 182] on div at bounding box center [616, 224] width 30 height 122
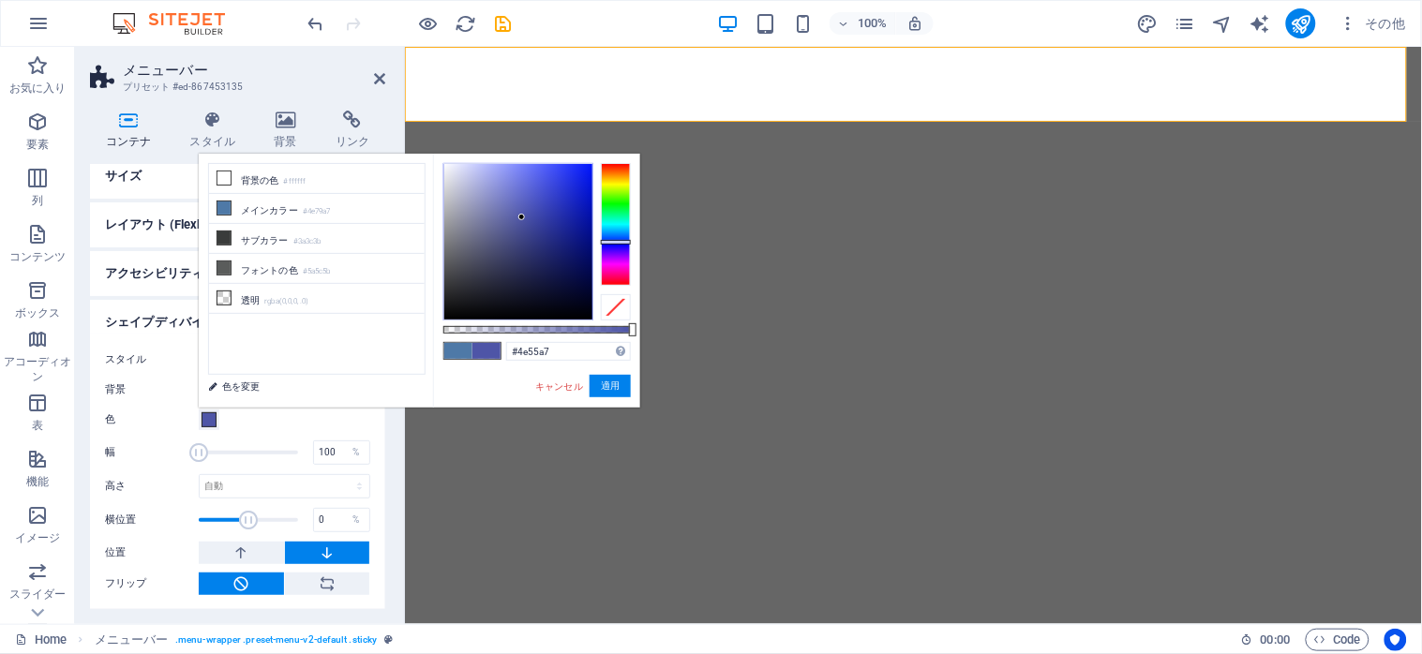
click at [612, 242] on div at bounding box center [616, 224] width 30 height 122
click at [621, 262] on div at bounding box center [616, 224] width 30 height 122
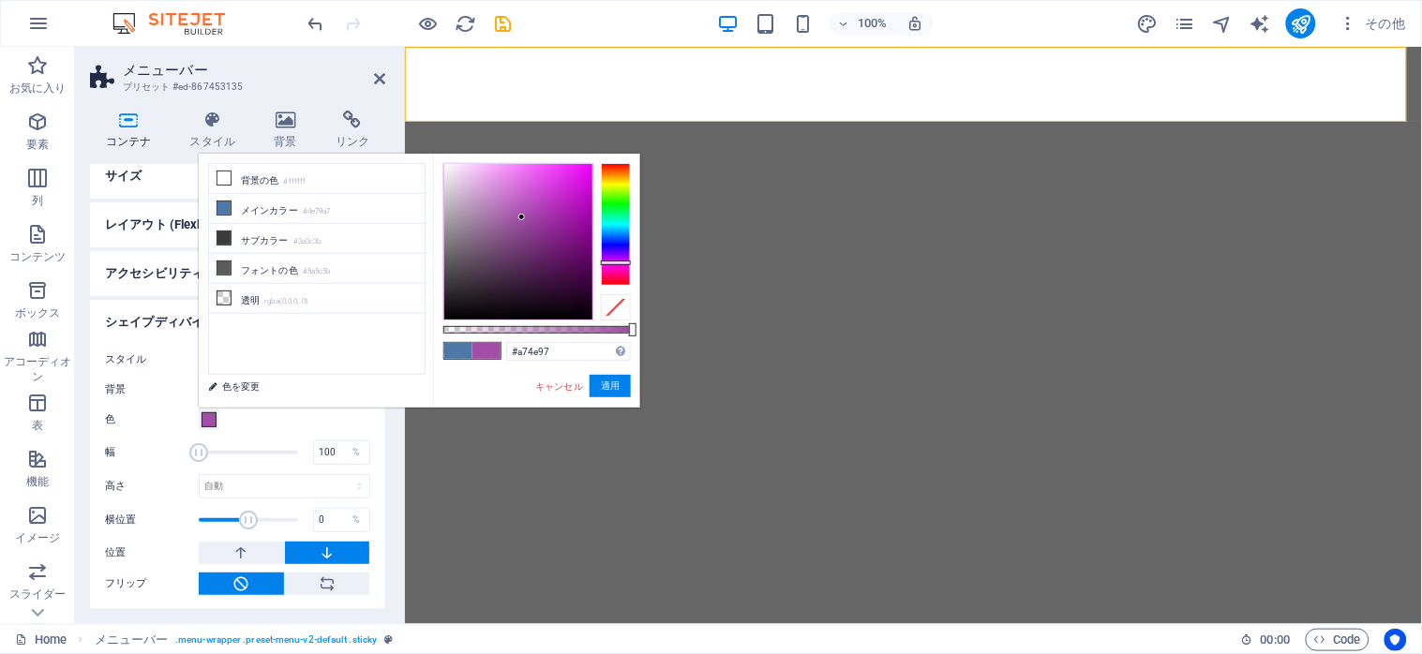
click at [610, 267] on div at bounding box center [616, 224] width 30 height 122
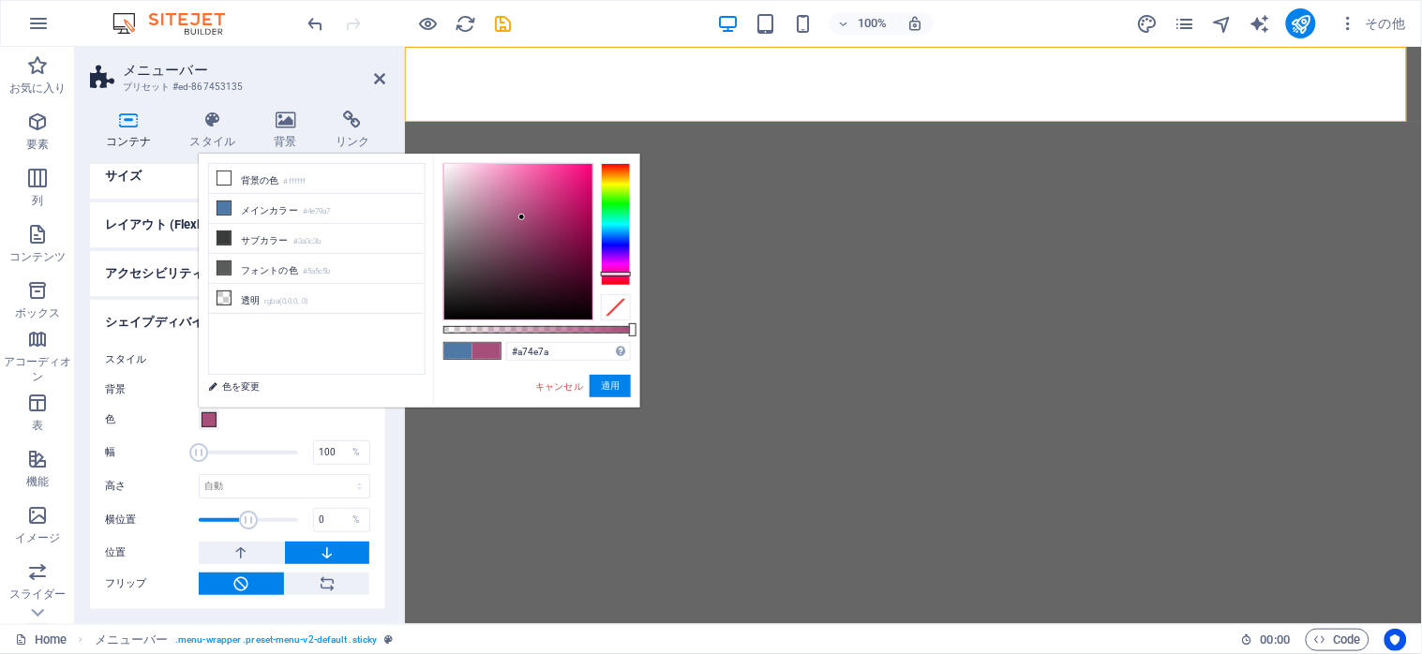
click at [614, 274] on div at bounding box center [616, 224] width 30 height 122
click at [553, 182] on div at bounding box center [518, 242] width 148 height 156
type input "#ea1c81"
click at [574, 176] on div at bounding box center [518, 242] width 148 height 156
click at [606, 388] on button "適用" at bounding box center [609, 386] width 41 height 22
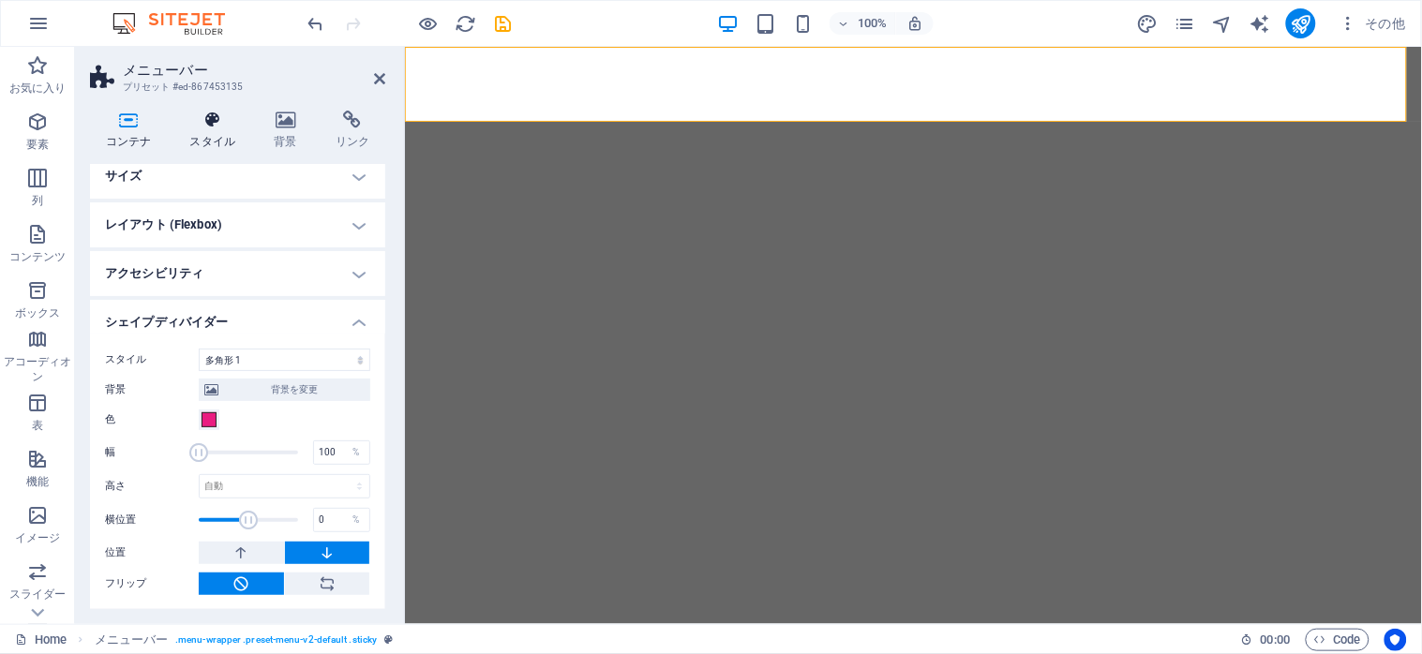
click at [214, 120] on icon at bounding box center [212, 120] width 77 height 19
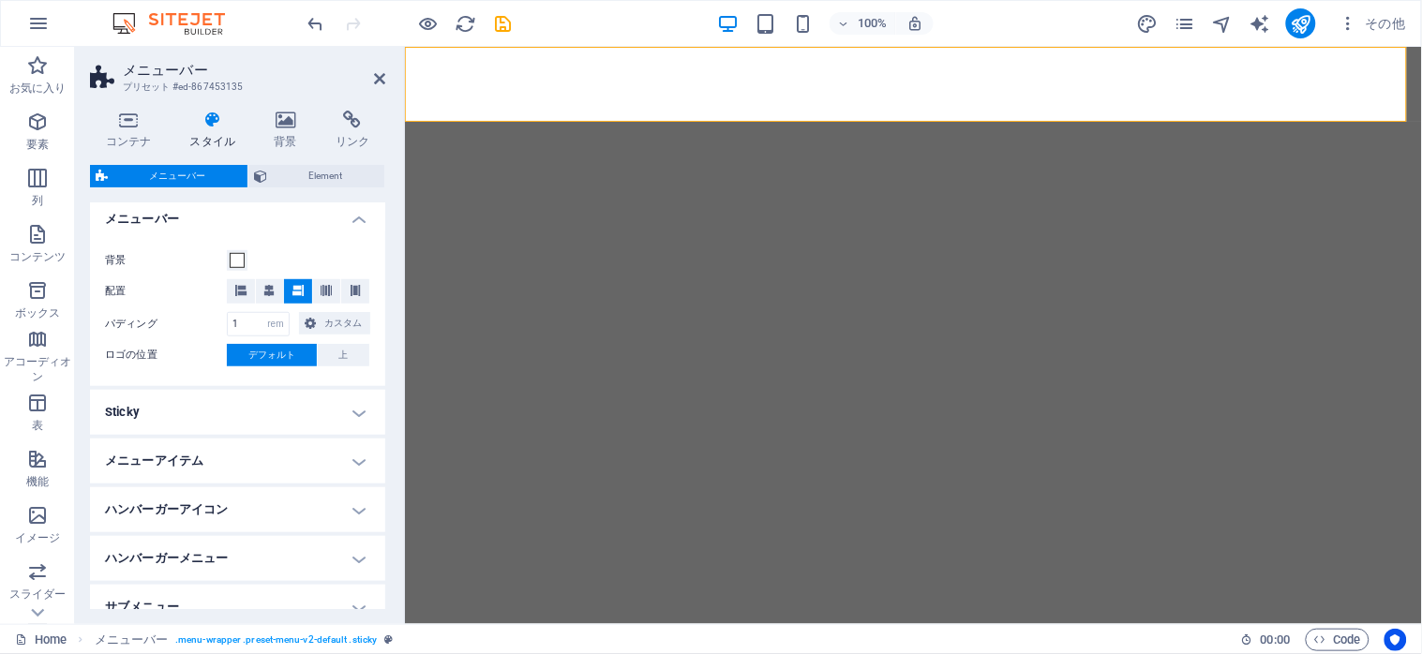
scroll to position [375, 0]
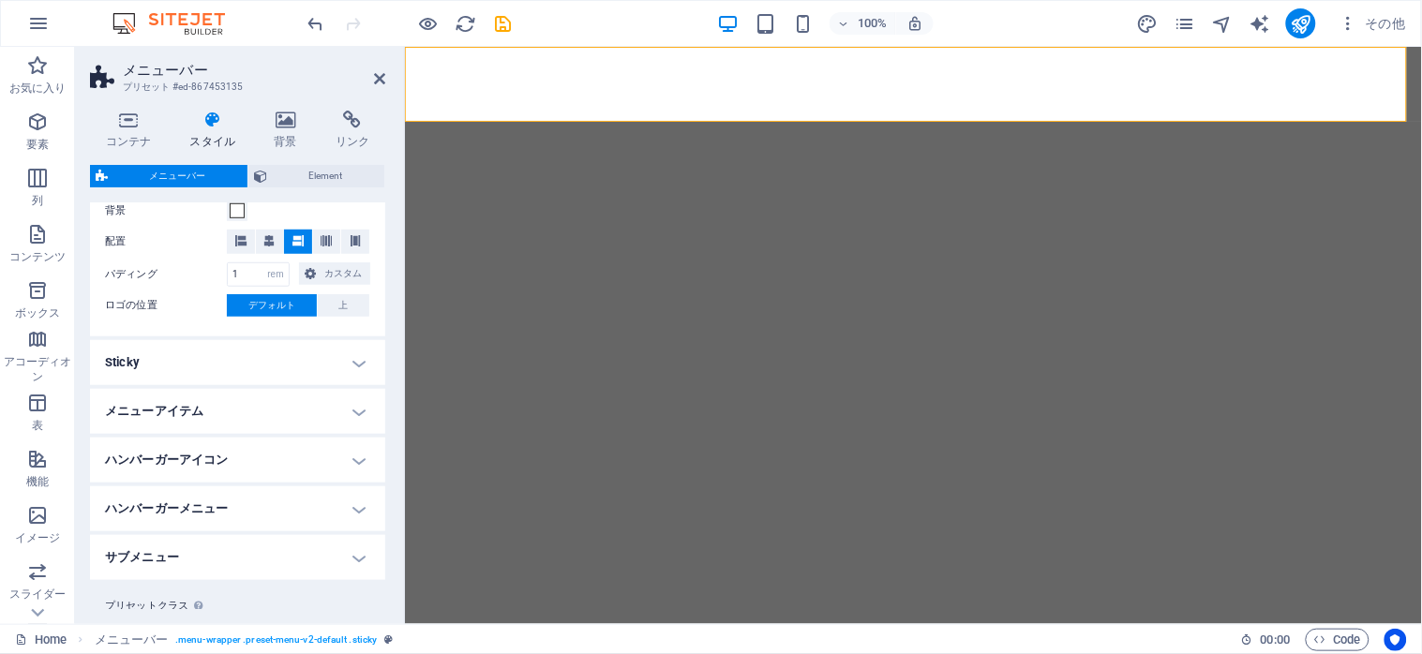
click at [344, 359] on h4 "Sticky" at bounding box center [237, 362] width 295 height 45
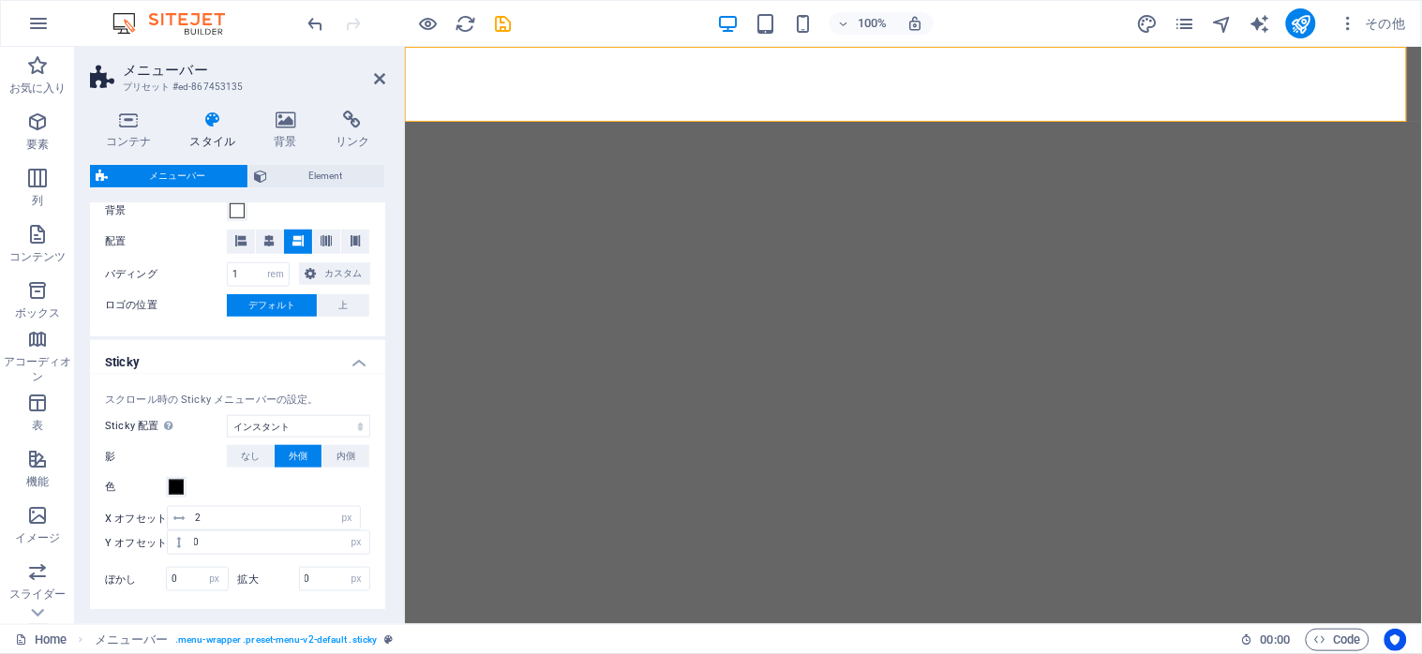
click at [357, 358] on h4 "Sticky" at bounding box center [237, 357] width 295 height 34
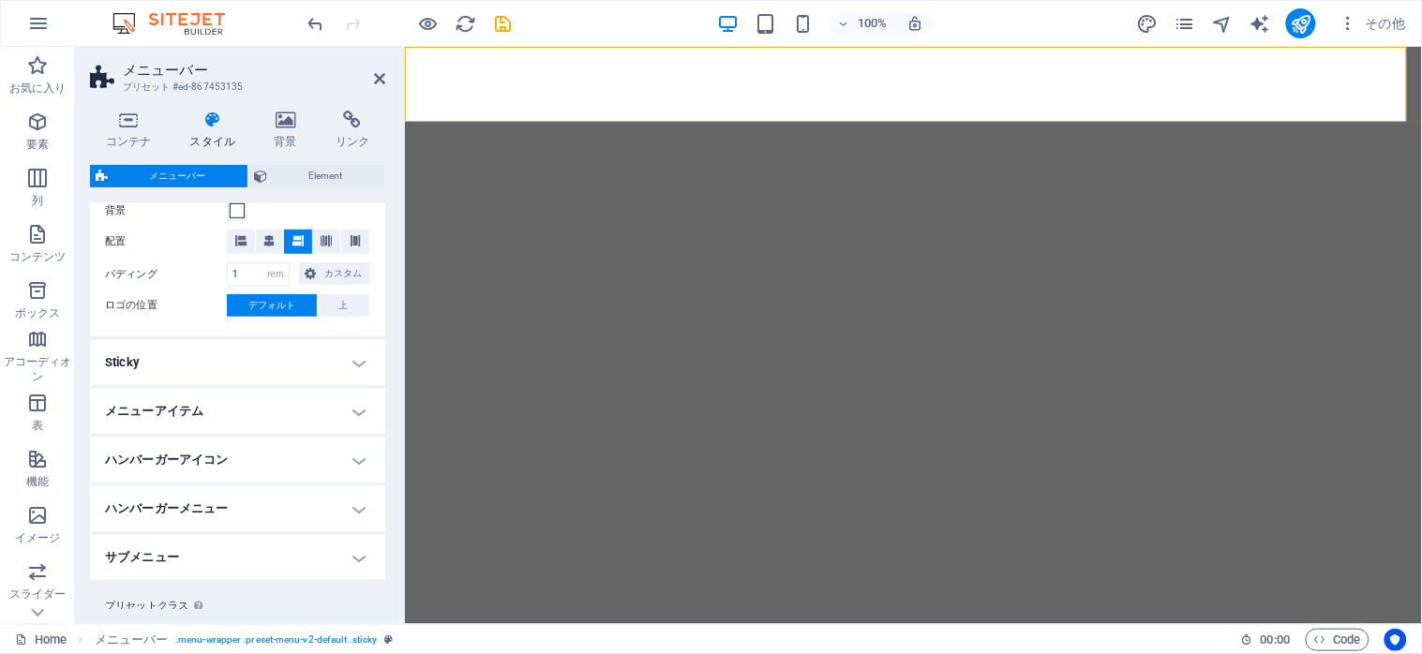
click at [351, 418] on h4 "メニューアイテム" at bounding box center [237, 411] width 295 height 45
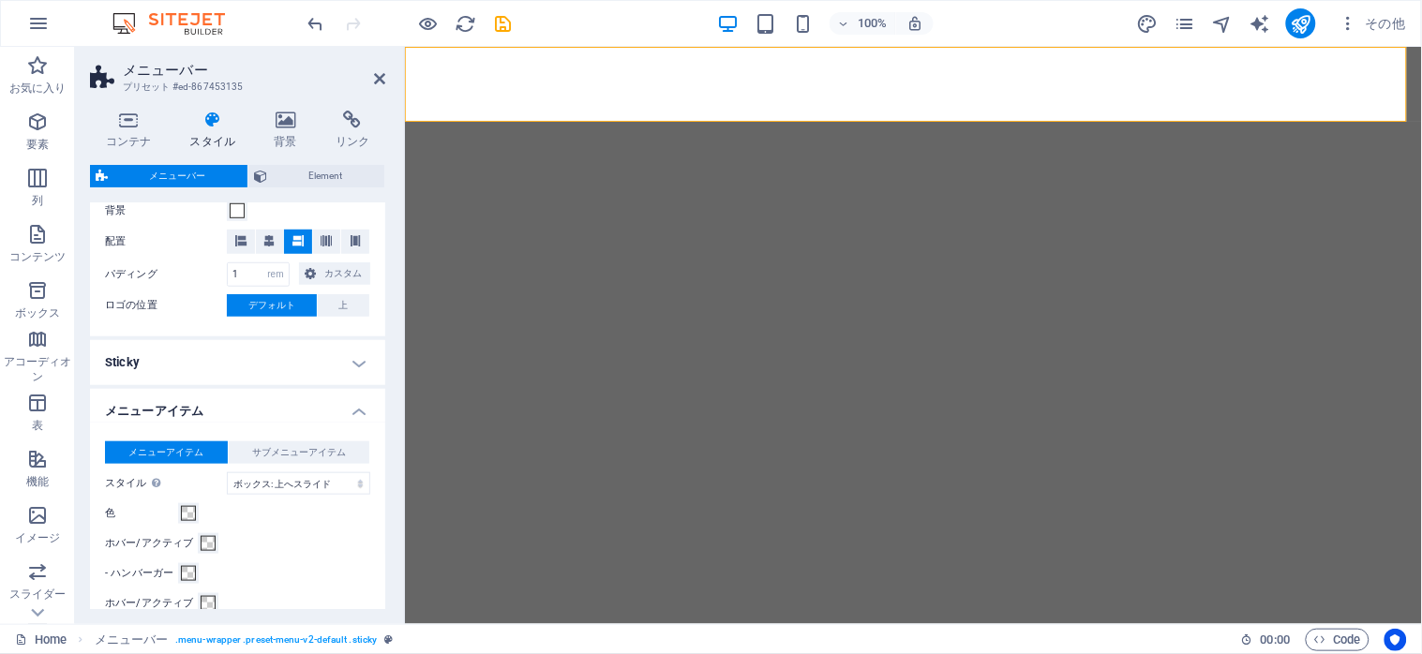
scroll to position [562, 0]
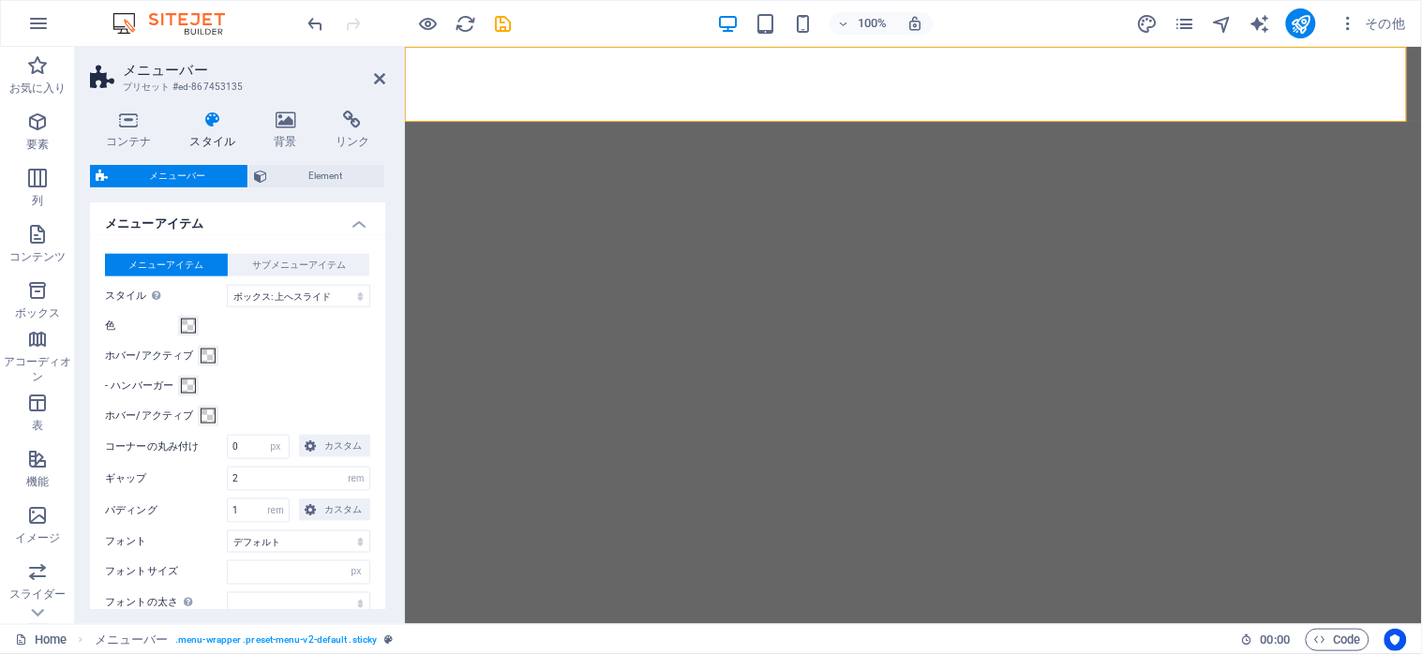
click at [351, 231] on h4 "メニューアイテム" at bounding box center [237, 218] width 295 height 34
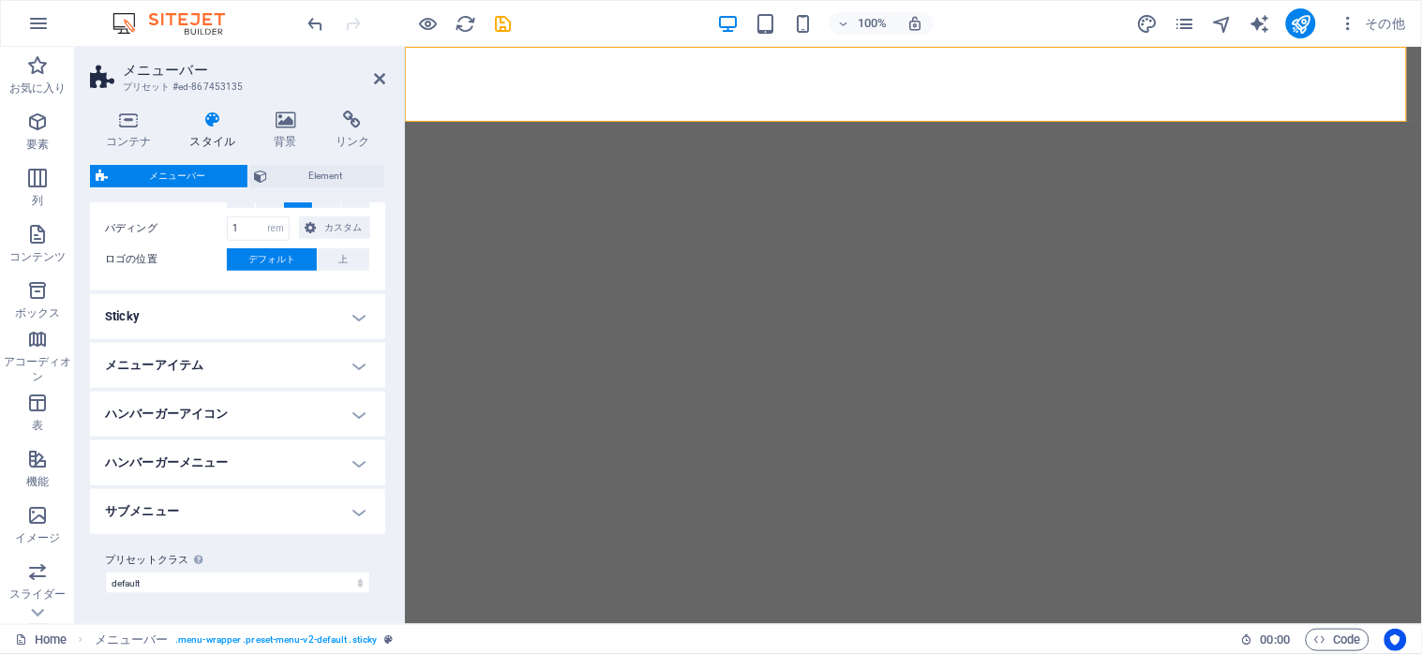
scroll to position [419, 0]
click at [350, 417] on h4 "ハンバーガーアイコン" at bounding box center [237, 416] width 295 height 45
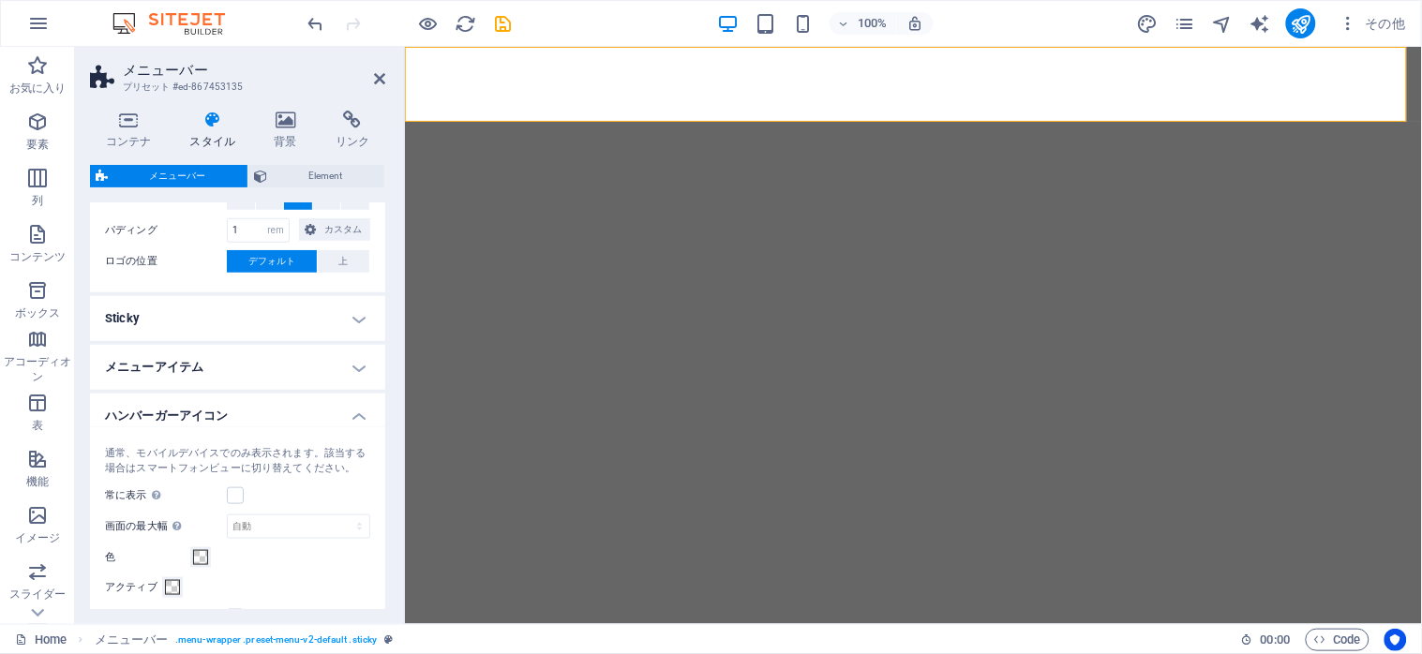
click at [350, 417] on h4 "ハンバーガーアイコン" at bounding box center [237, 411] width 295 height 34
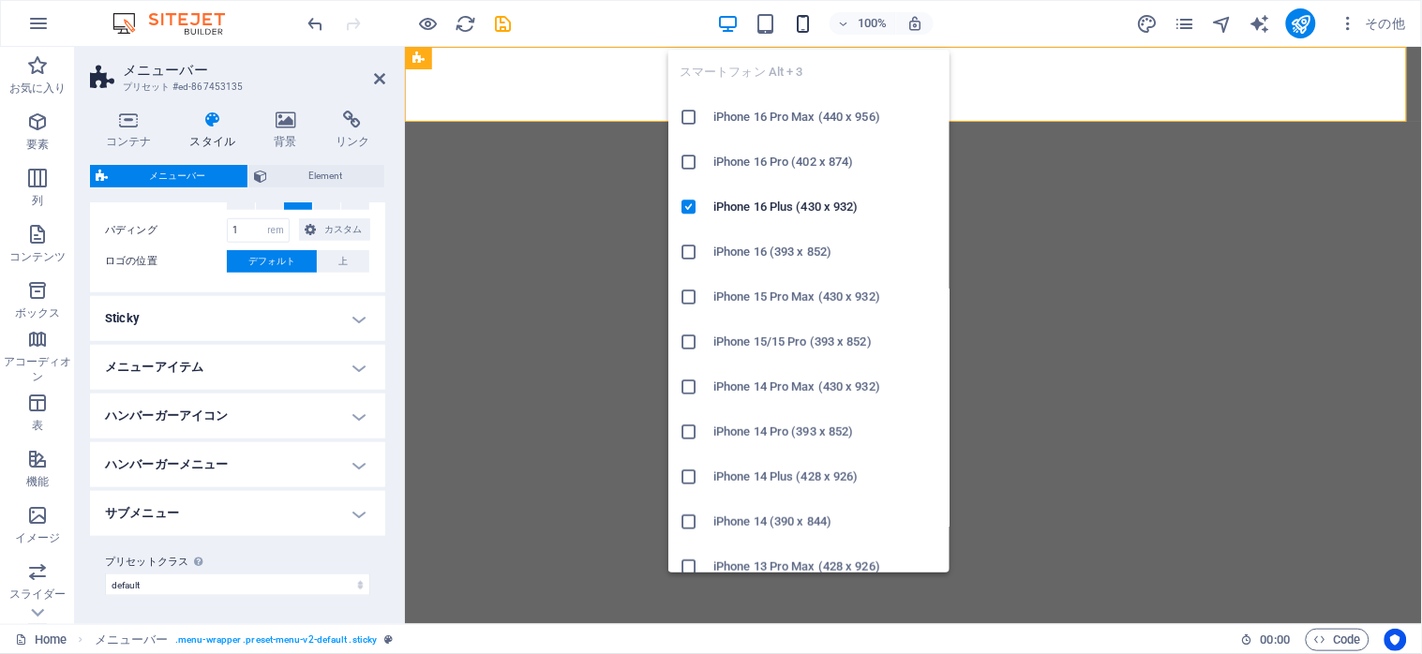
click at [803, 23] on icon "button" at bounding box center [804, 24] width 22 height 22
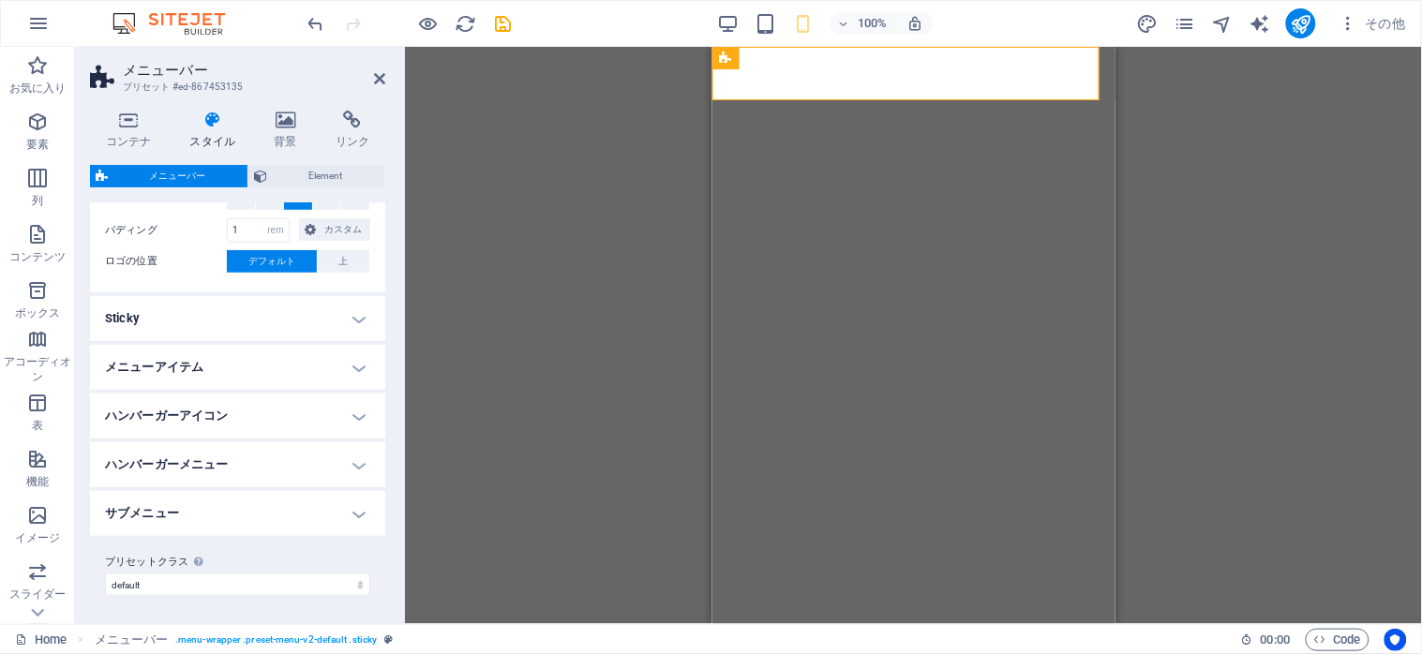
click at [347, 409] on h4 "ハンバーガーアイコン" at bounding box center [237, 416] width 295 height 45
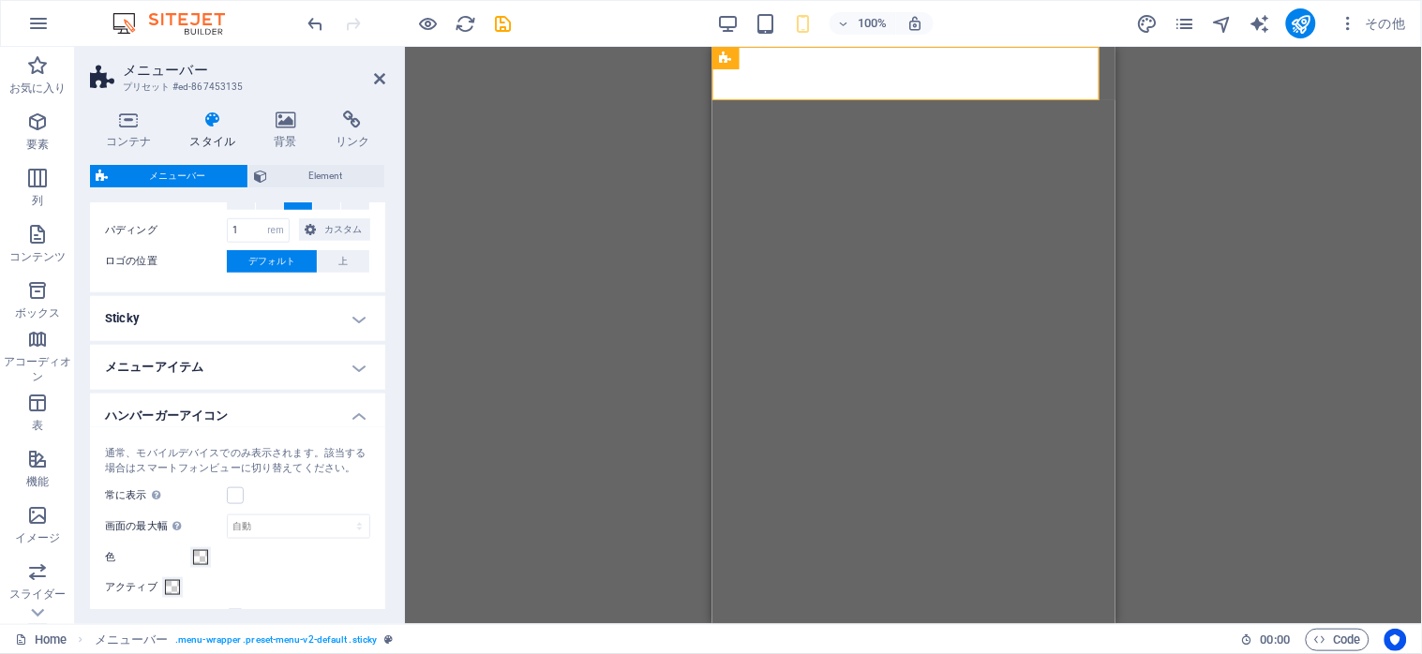
click at [347, 416] on h4 "ハンバーガーアイコン" at bounding box center [237, 411] width 295 height 34
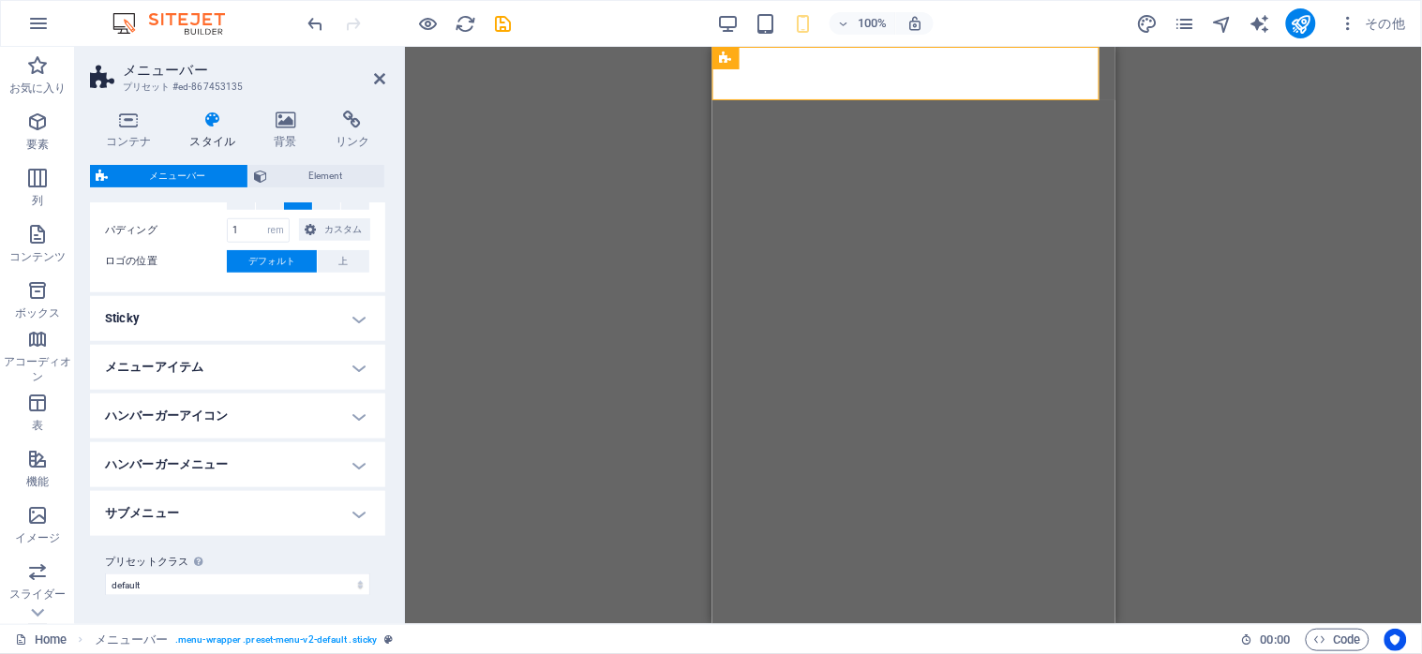
click at [348, 473] on h4 "ハンバーガーメニュー" at bounding box center [237, 464] width 295 height 45
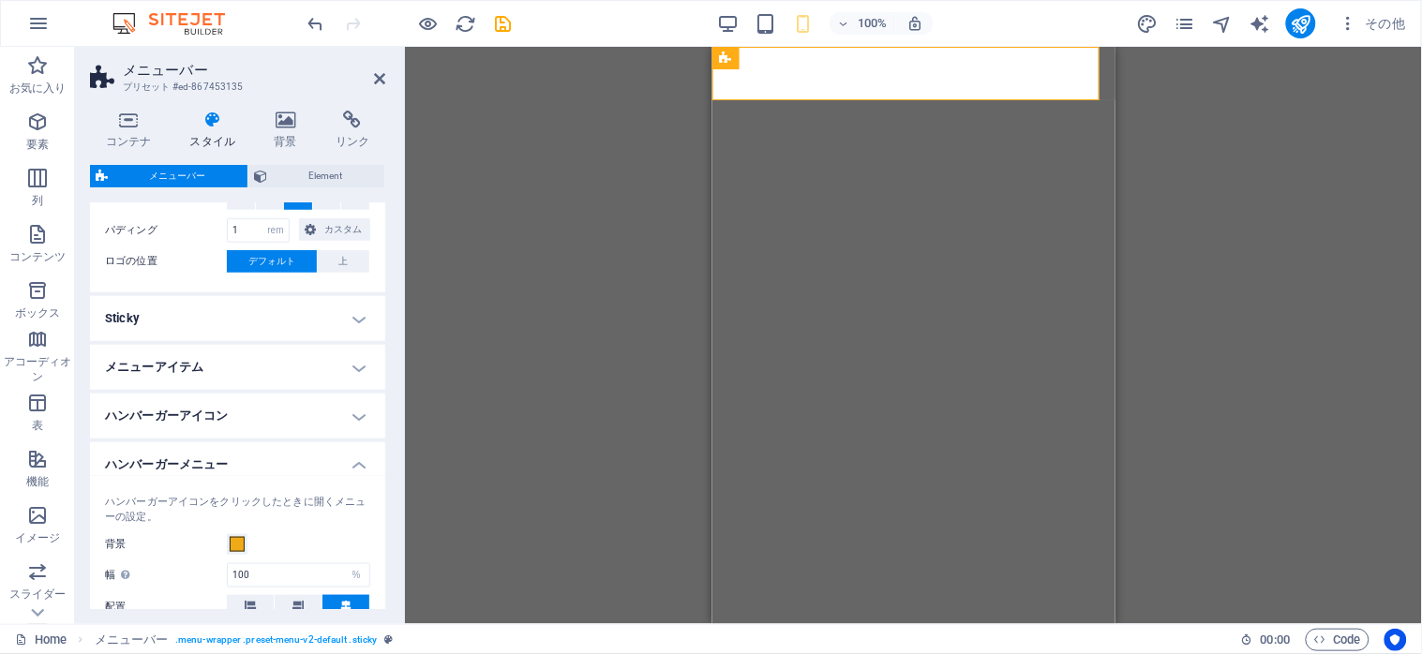
scroll to position [606, 0]
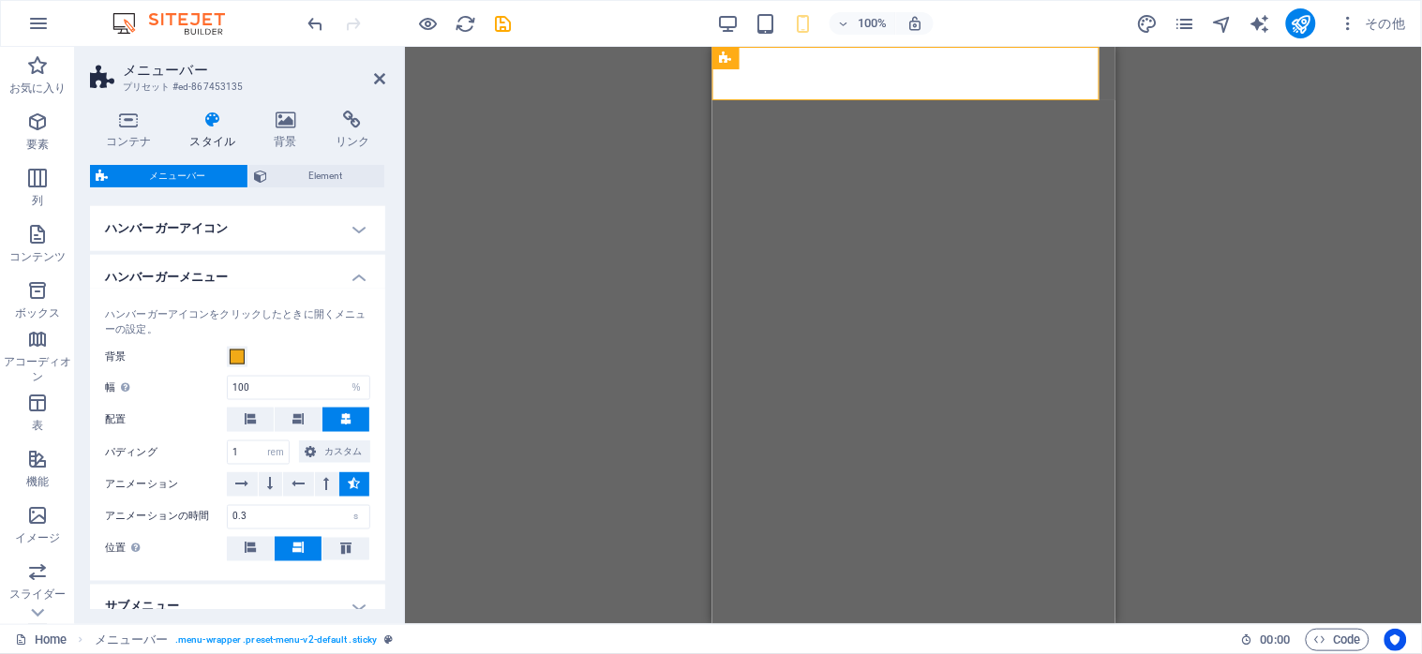
click at [359, 272] on h4 "ハンバーガーメニュー" at bounding box center [237, 272] width 295 height 34
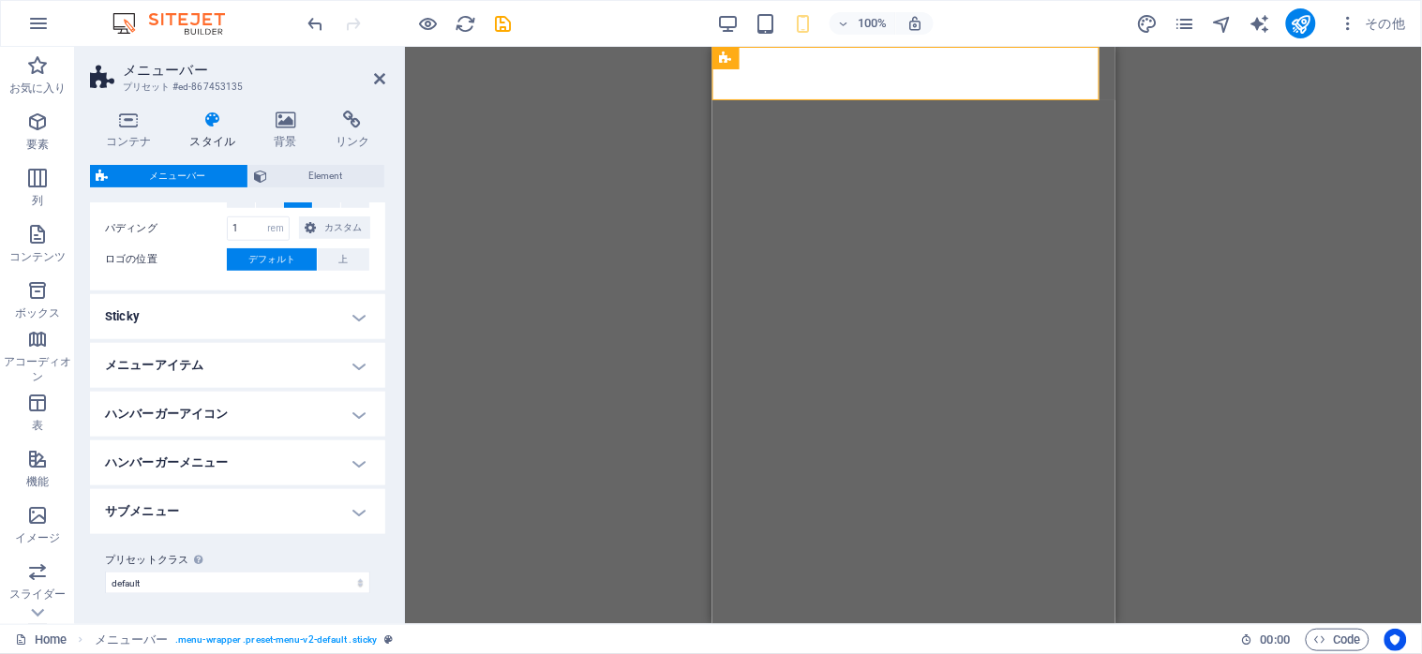
scroll to position [419, 0]
click at [350, 519] on h4 "サブメニュー" at bounding box center [237, 513] width 295 height 45
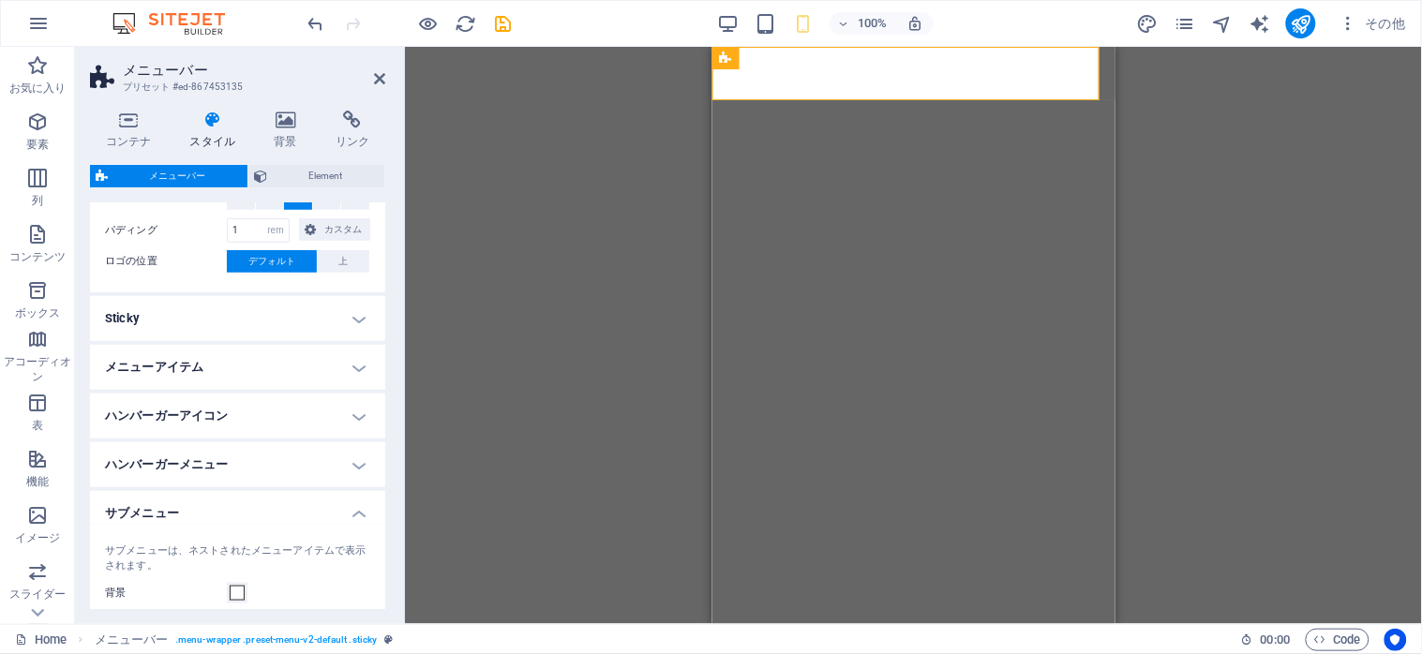
scroll to position [606, 0]
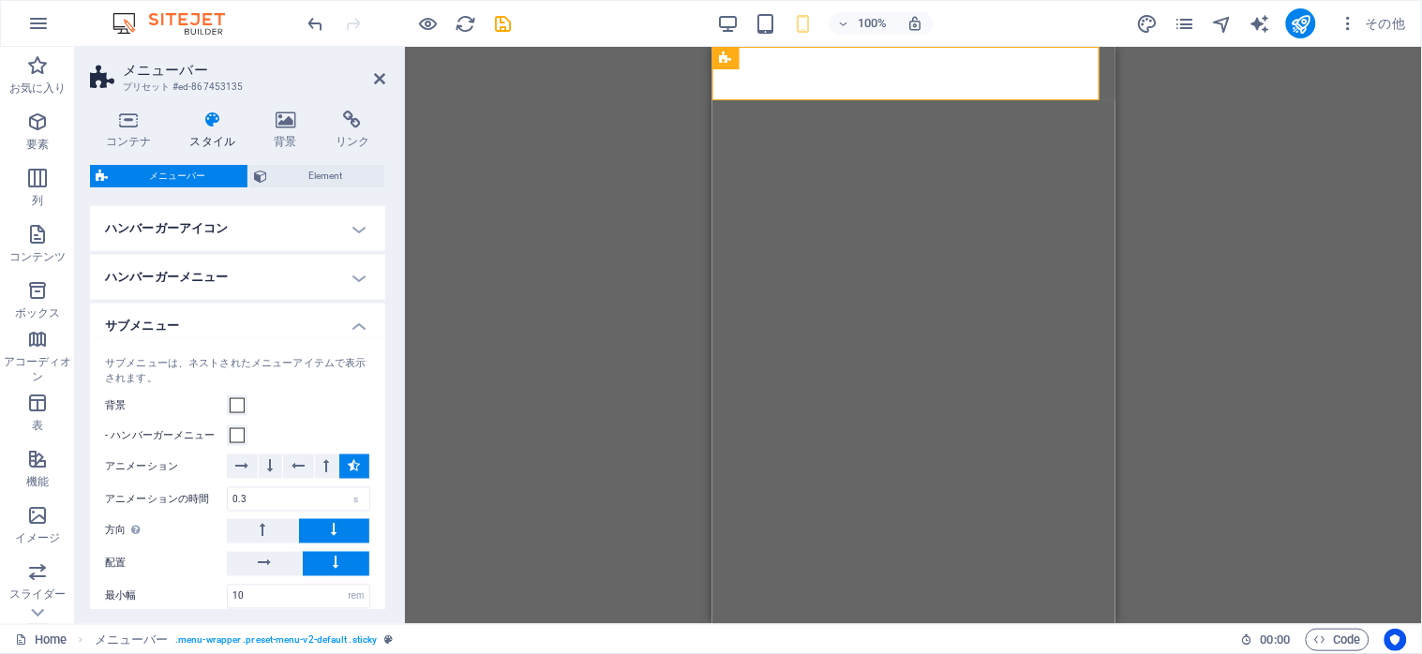
click at [352, 320] on h4 "サブメニュー" at bounding box center [237, 321] width 295 height 34
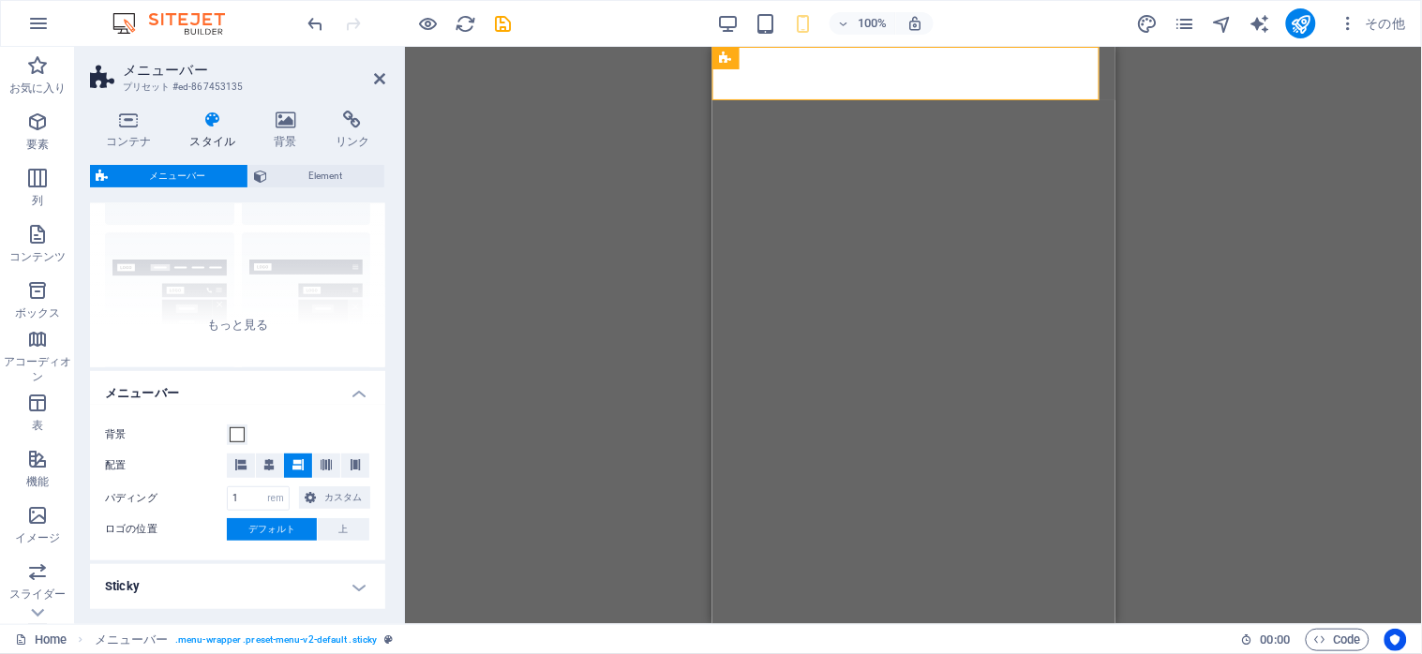
scroll to position [0, 0]
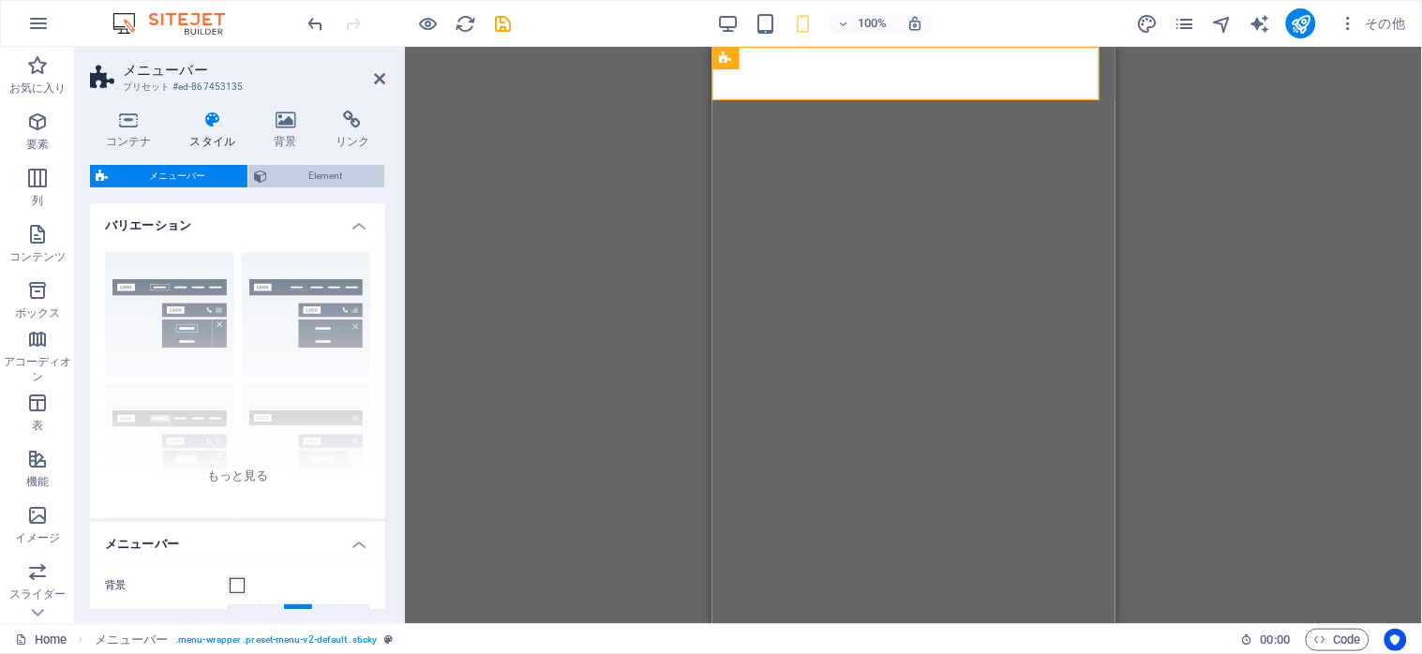
click at [315, 182] on span "Element" at bounding box center [326, 176] width 106 height 22
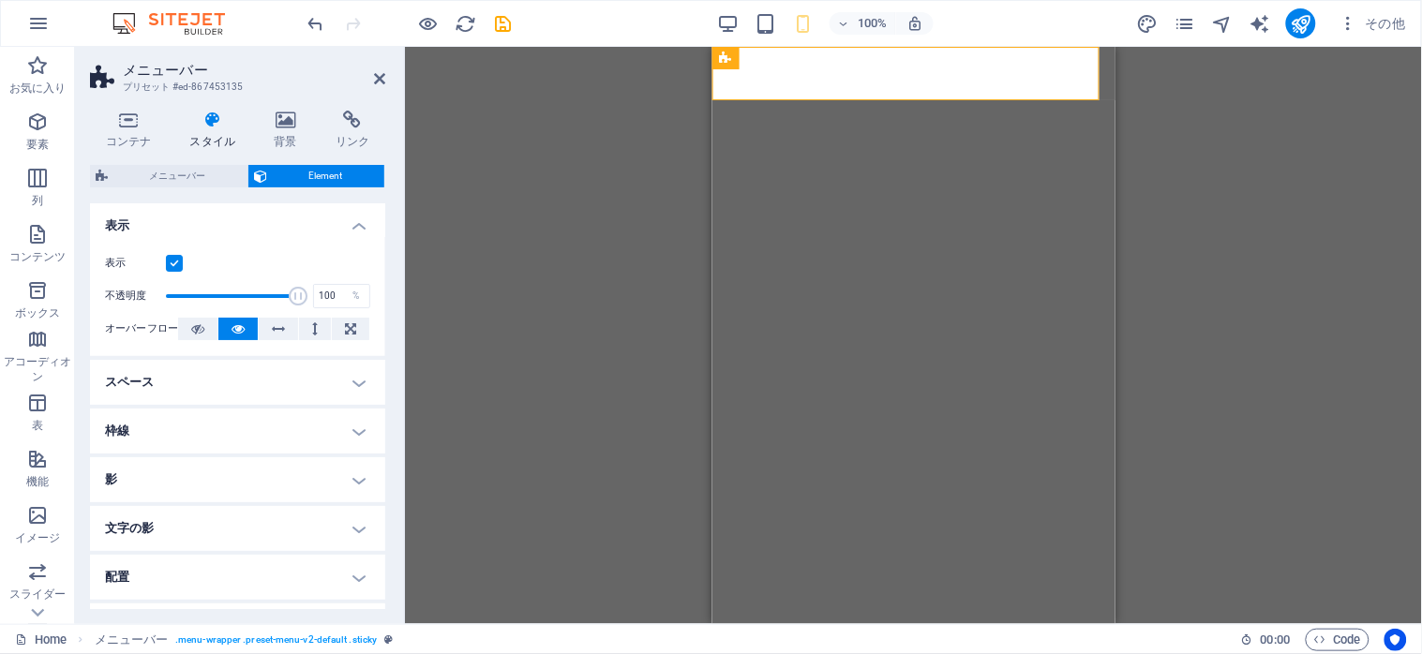
click at [356, 387] on h4 "スペース" at bounding box center [237, 382] width 295 height 45
click at [356, 387] on h4 "スペース" at bounding box center [237, 377] width 295 height 34
click at [353, 575] on h4 "配置" at bounding box center [237, 577] width 295 height 45
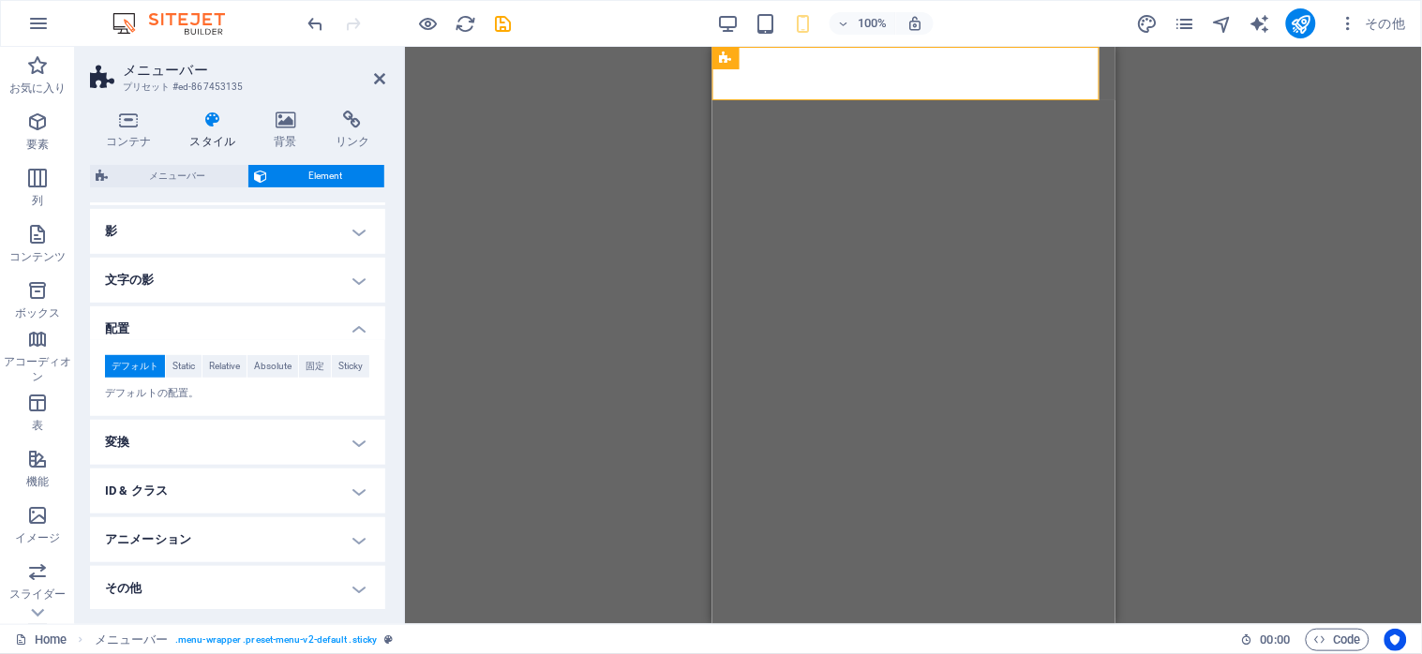
click at [350, 328] on h4 "配置" at bounding box center [237, 323] width 295 height 34
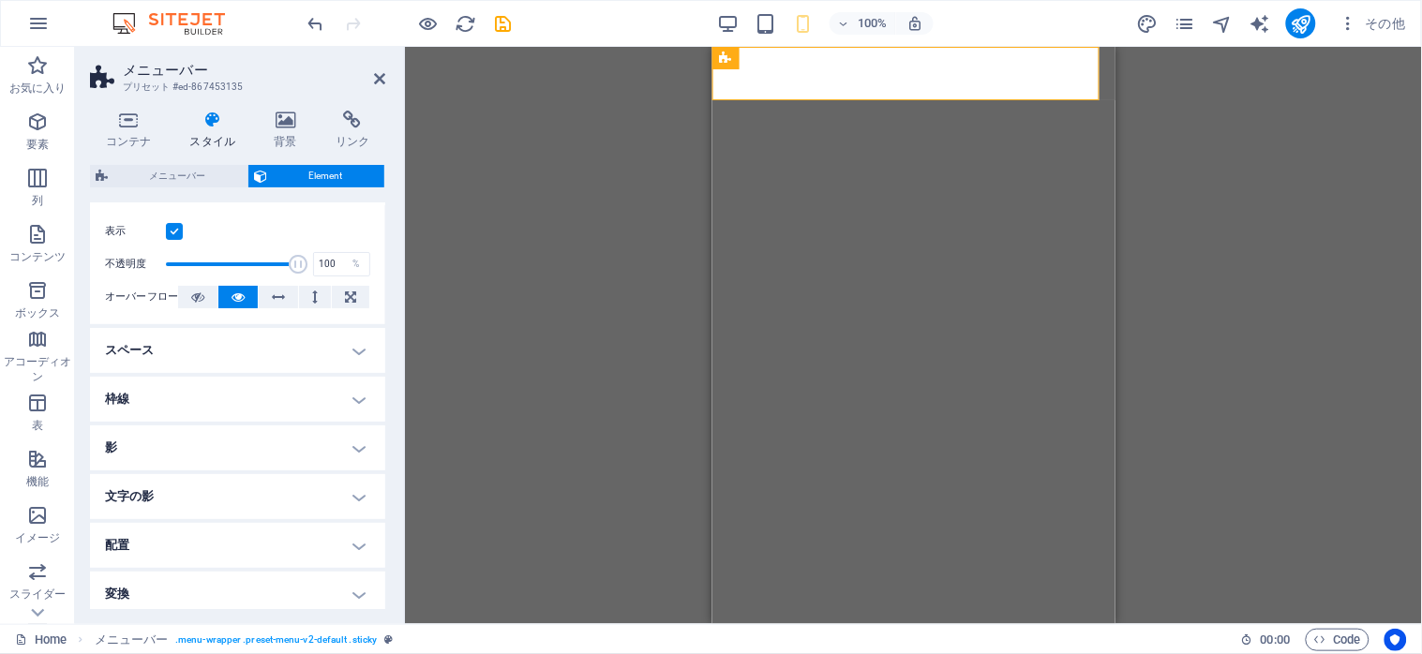
scroll to position [0, 0]
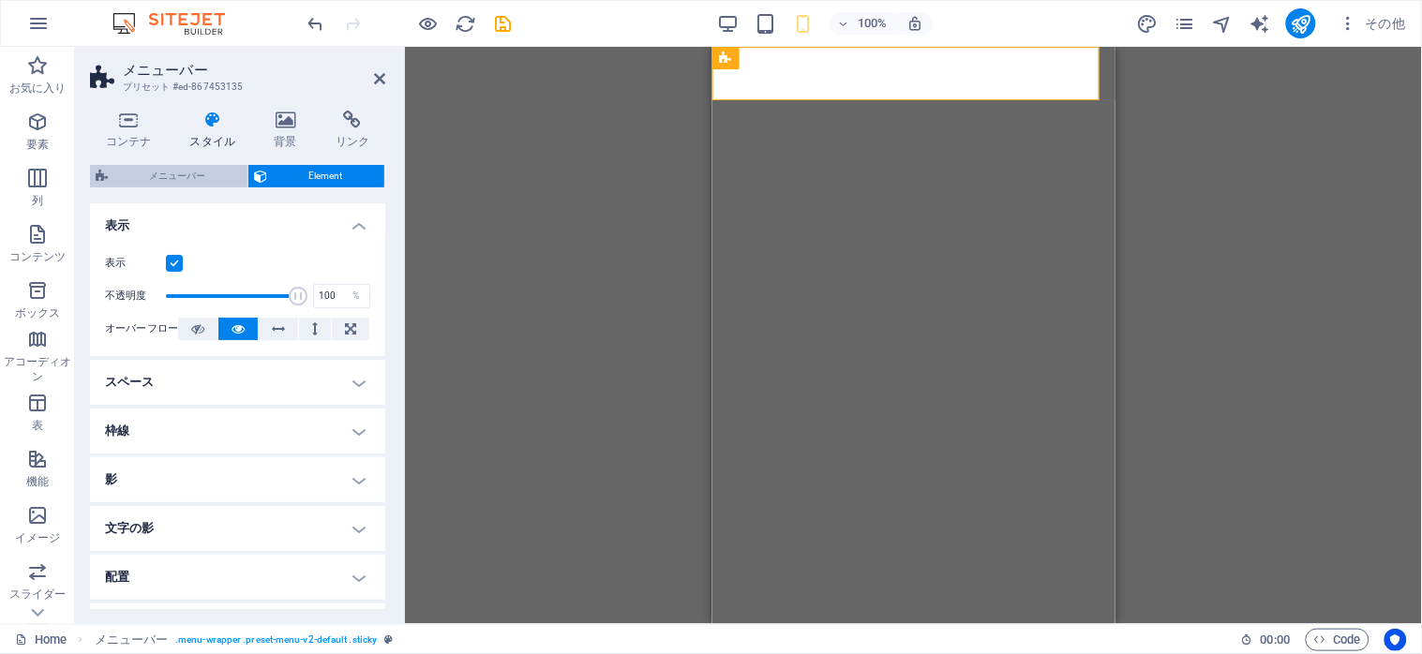
click at [174, 165] on span "メニューバー" at bounding box center [177, 176] width 128 height 22
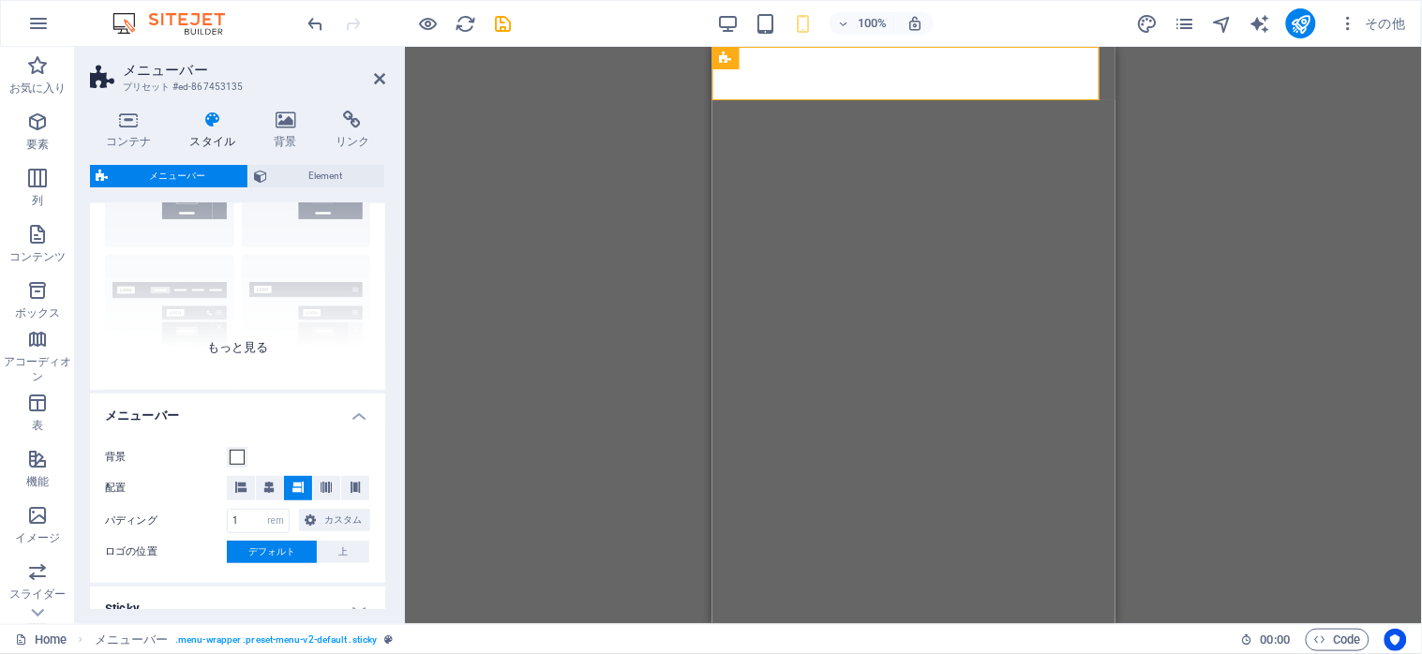
scroll to position [187, 0]
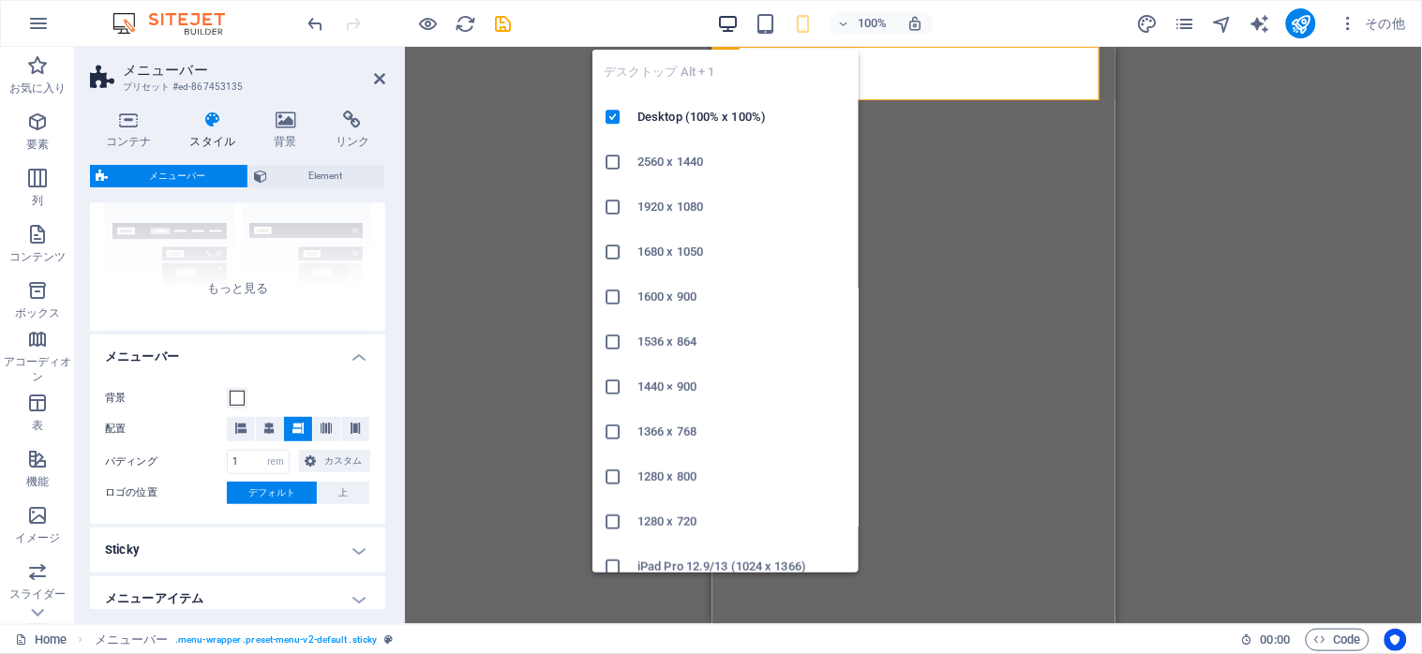
click at [725, 22] on icon "button" at bounding box center [729, 24] width 22 height 22
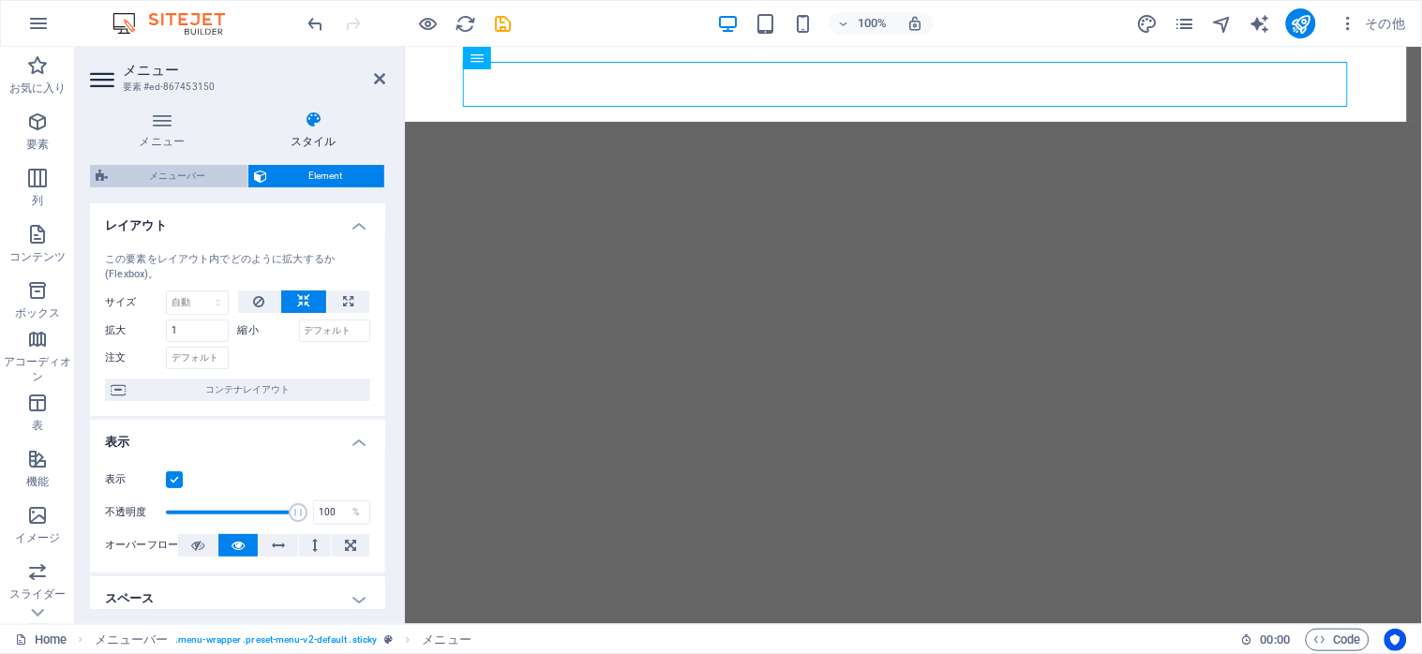
click at [189, 180] on span "メニューバー" at bounding box center [177, 176] width 128 height 22
select select "rem"
select select "preset-menu-v2-default"
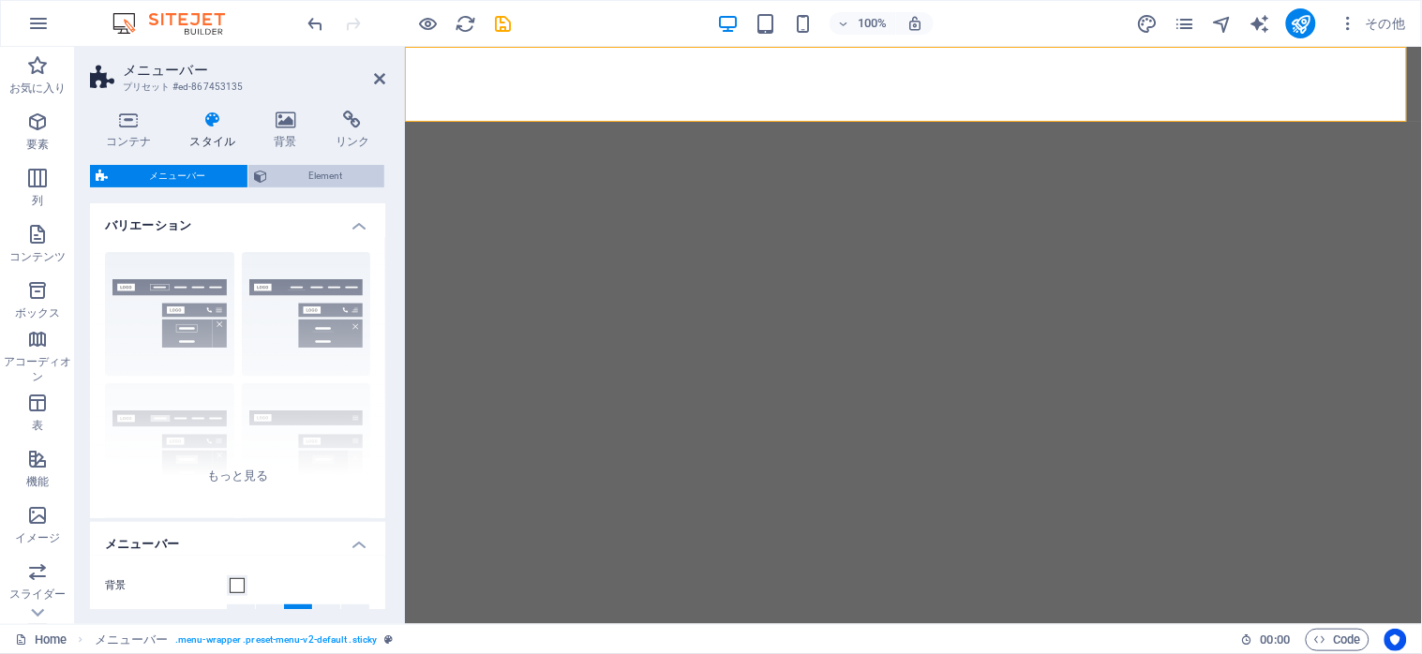
click at [317, 184] on span "Element" at bounding box center [326, 176] width 106 height 22
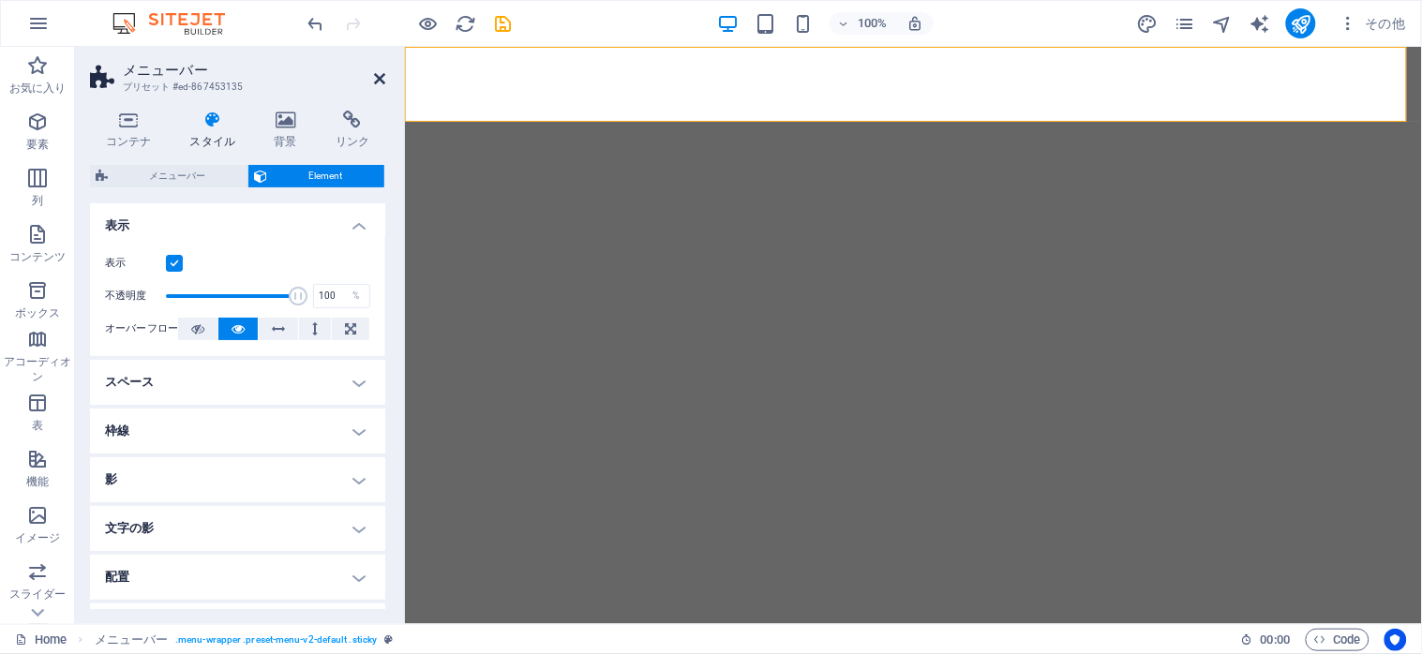
click at [379, 76] on icon at bounding box center [379, 78] width 11 height 15
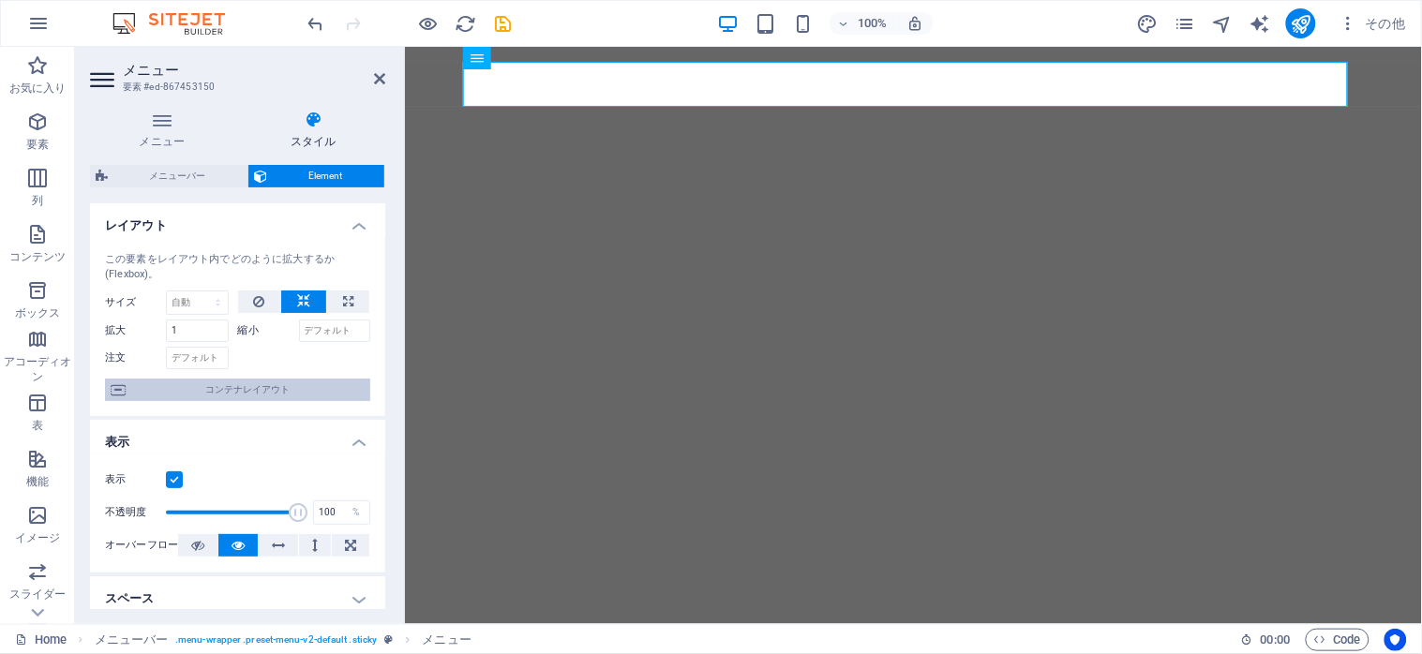
click at [250, 389] on span "コンテナレイアウト" at bounding box center [247, 390] width 233 height 22
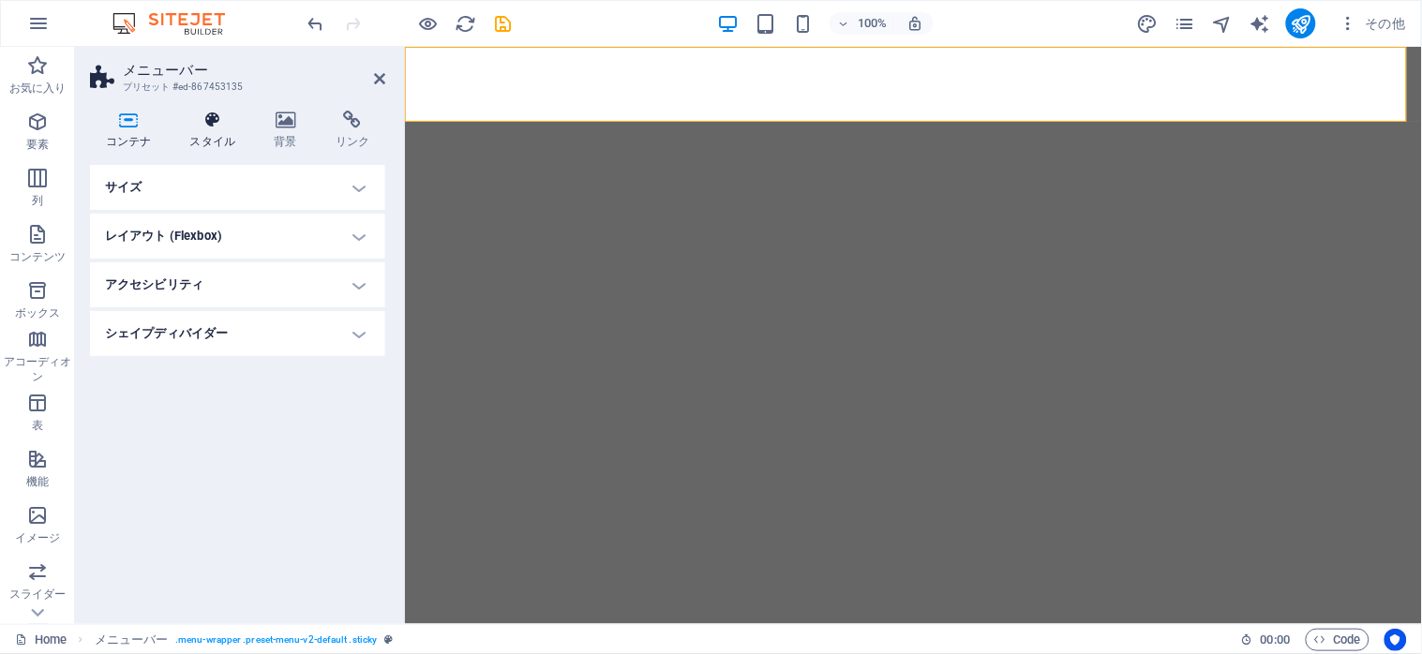
click at [208, 116] on icon at bounding box center [212, 120] width 77 height 19
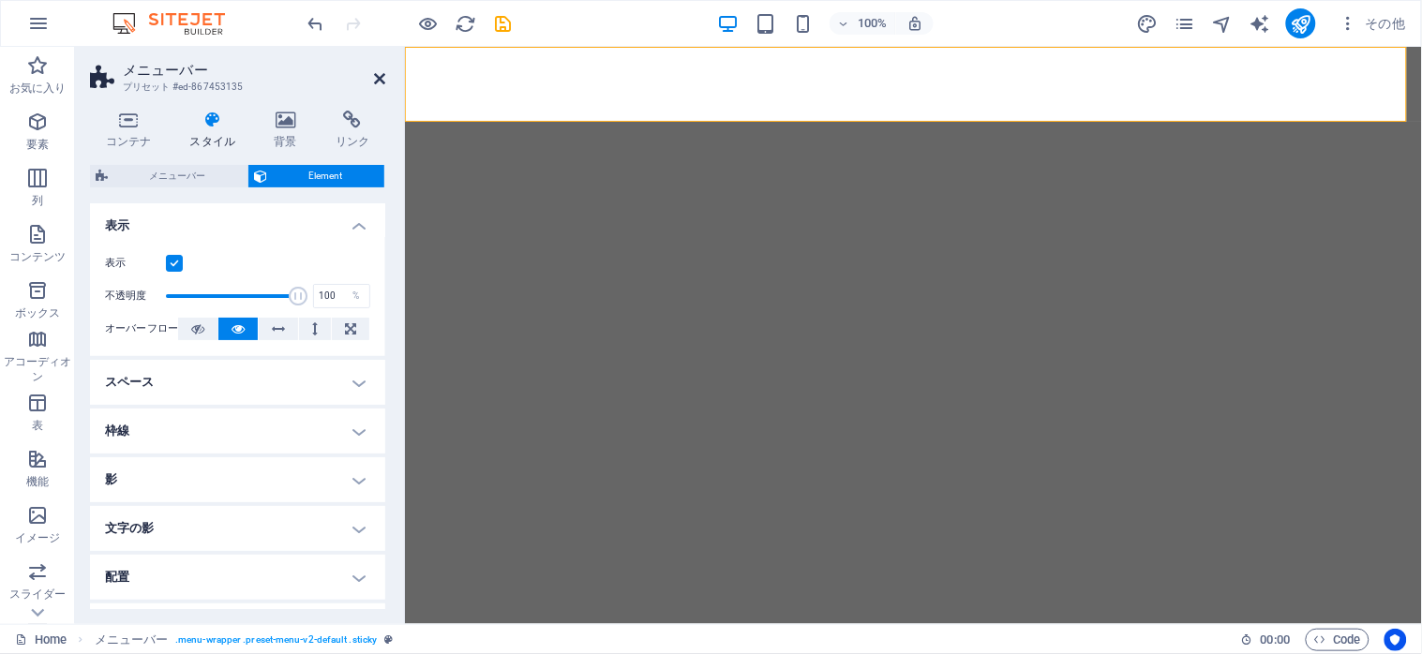
click at [378, 76] on icon at bounding box center [379, 78] width 11 height 15
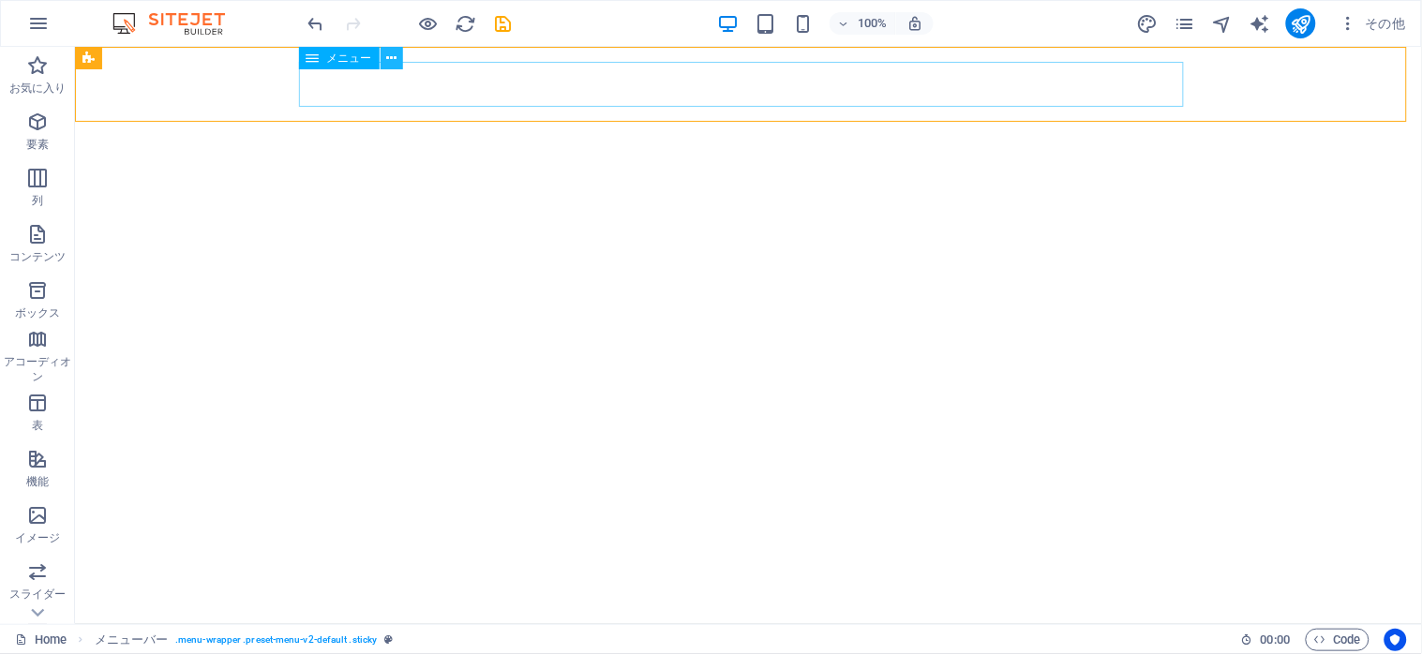
click at [389, 56] on icon at bounding box center [391, 59] width 10 height 20
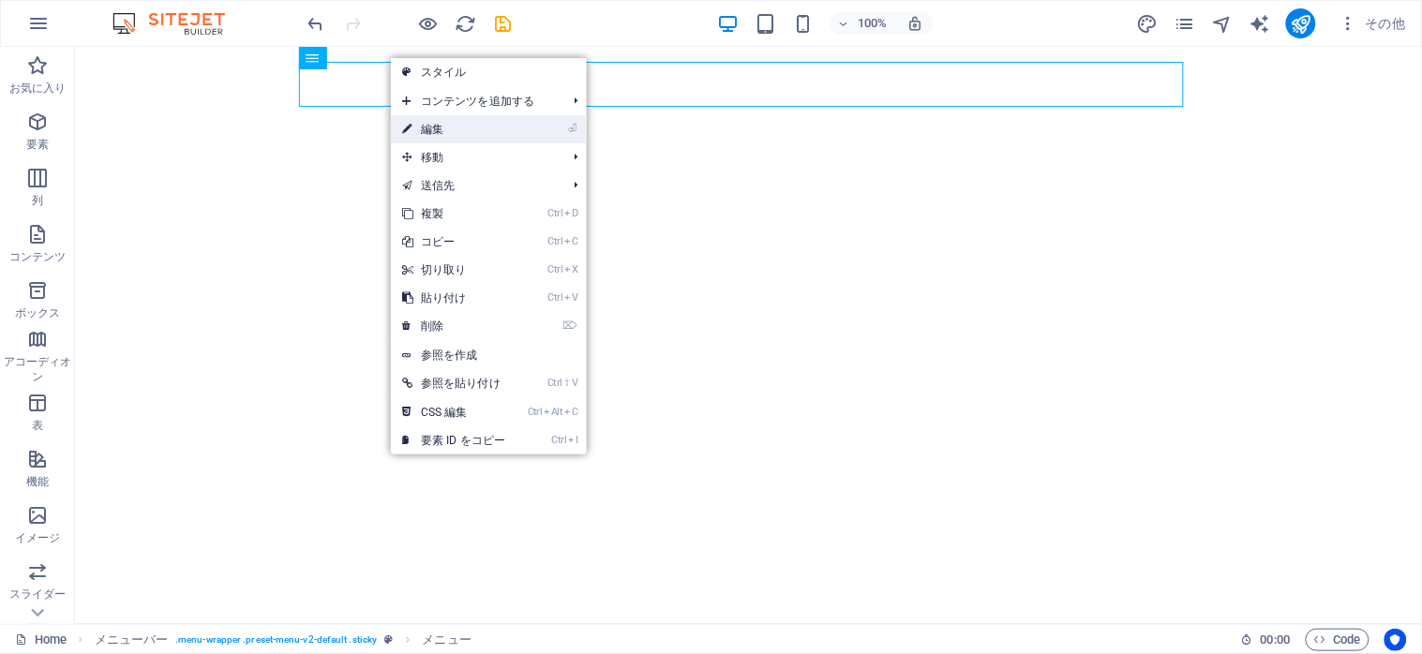
click at [434, 127] on link "⏎ 編集" at bounding box center [454, 129] width 126 height 28
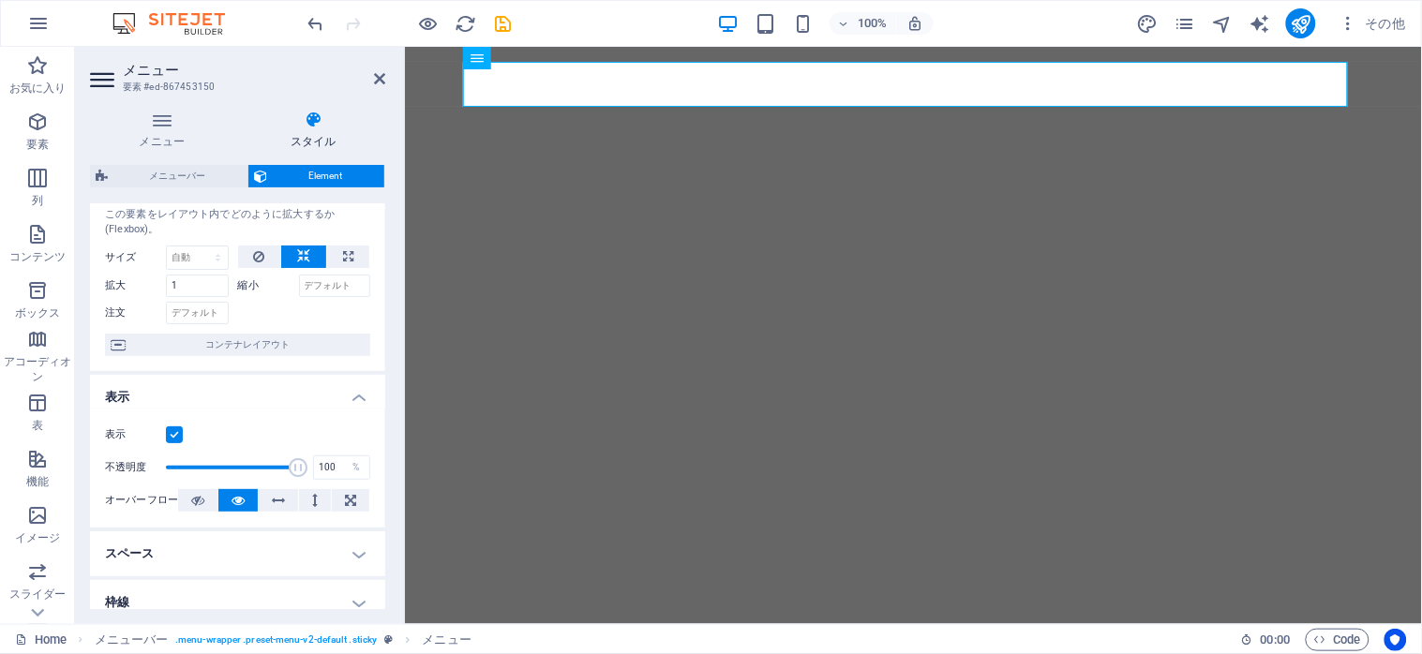
scroll to position [0, 0]
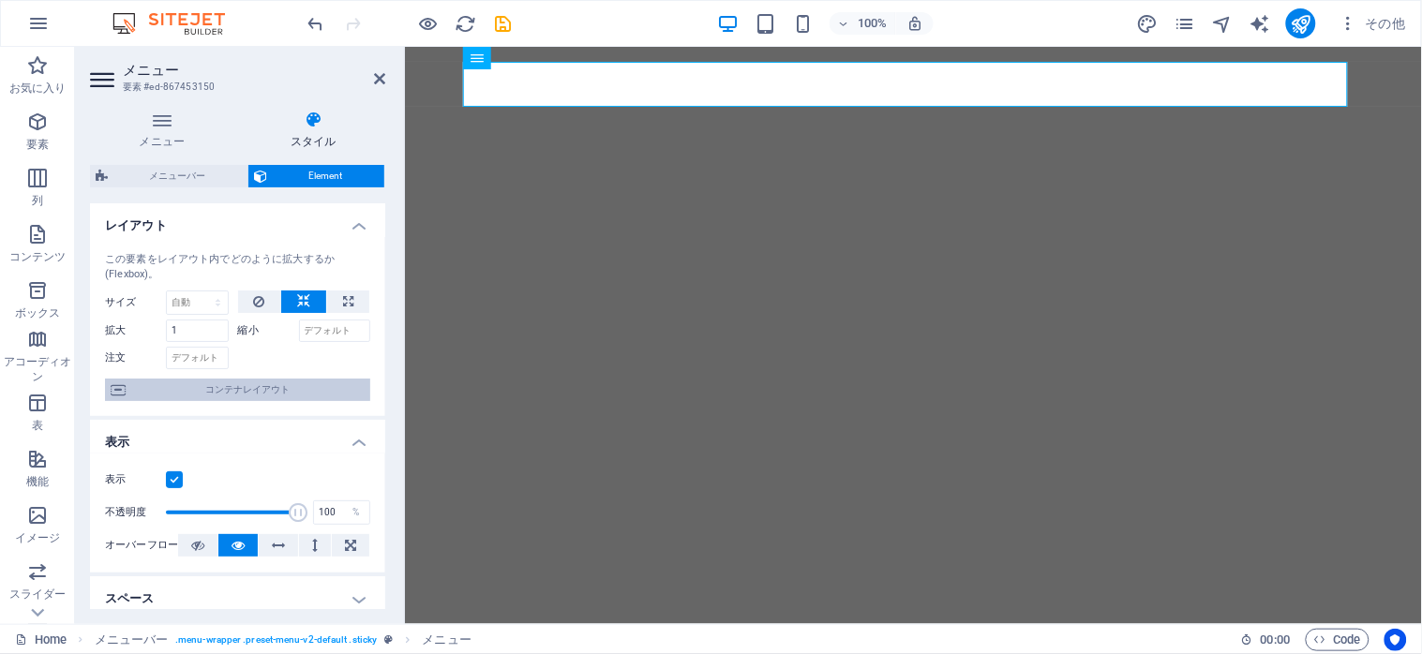
click at [223, 380] on span "コンテナレイアウト" at bounding box center [247, 390] width 233 height 22
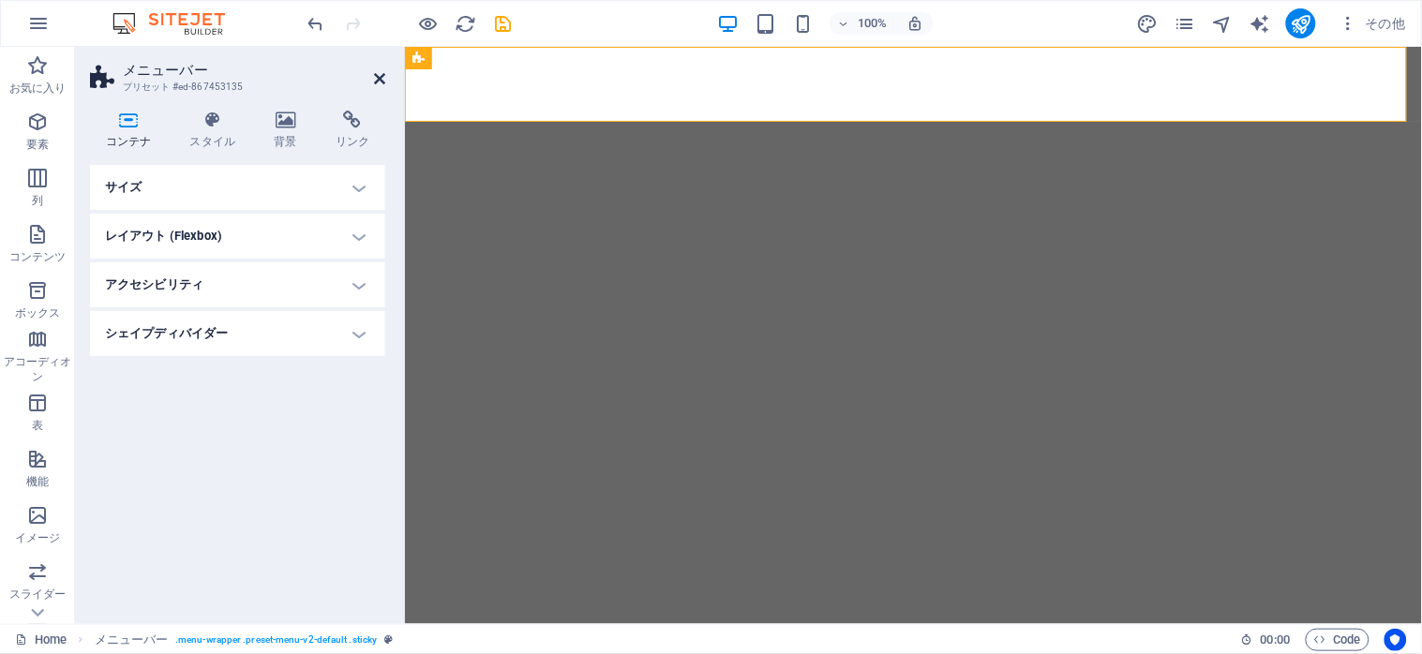
click at [384, 81] on icon at bounding box center [379, 78] width 11 height 15
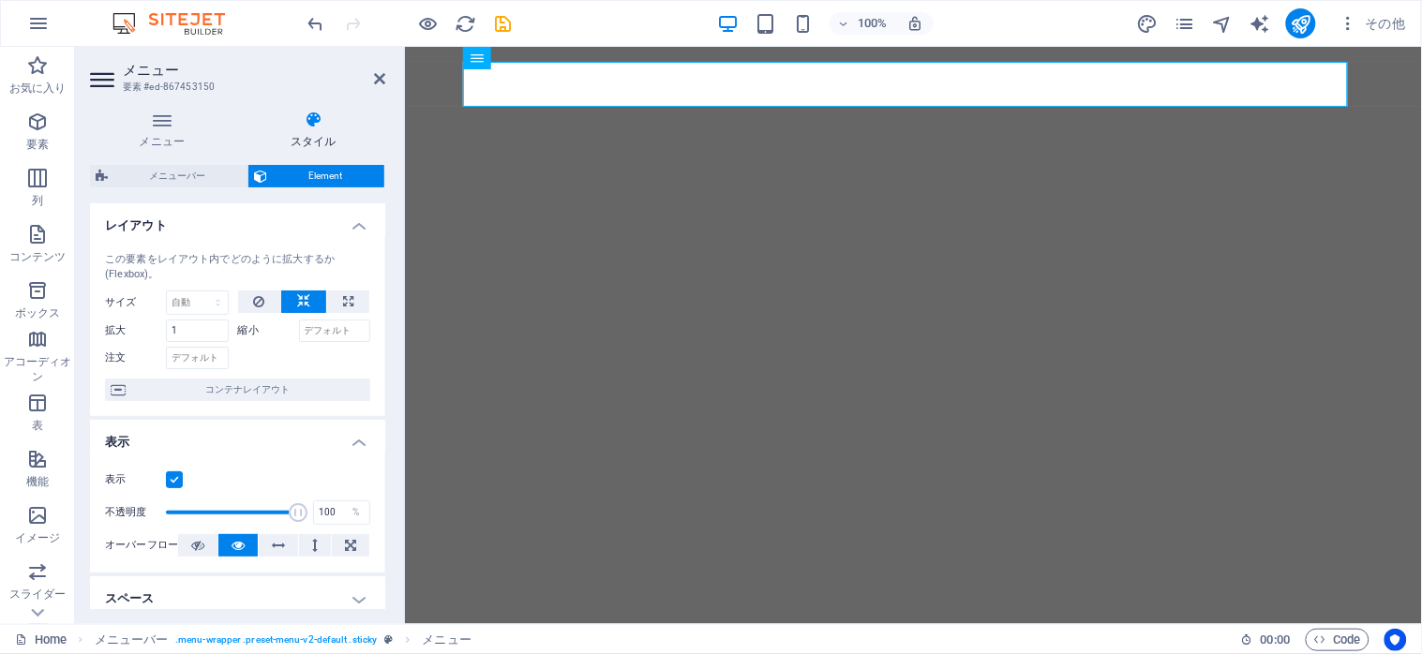
click at [296, 111] on icon at bounding box center [314, 120] width 144 height 19
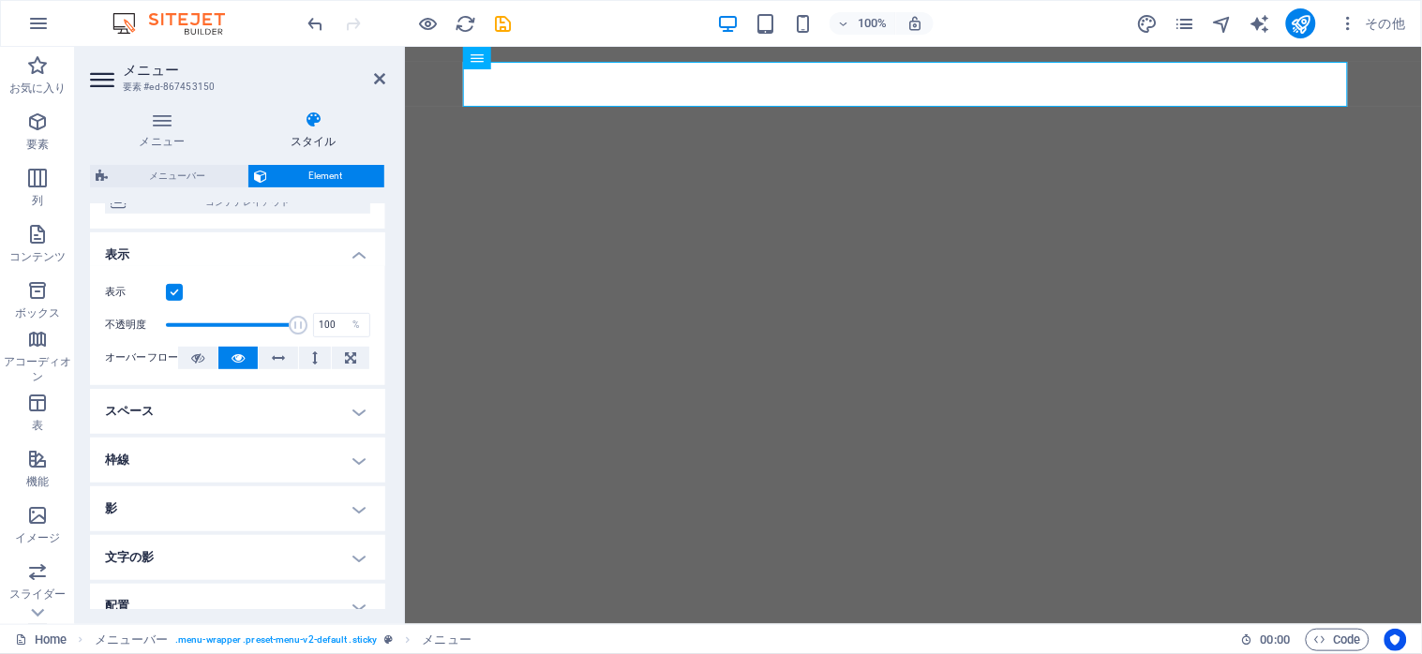
scroll to position [375, 0]
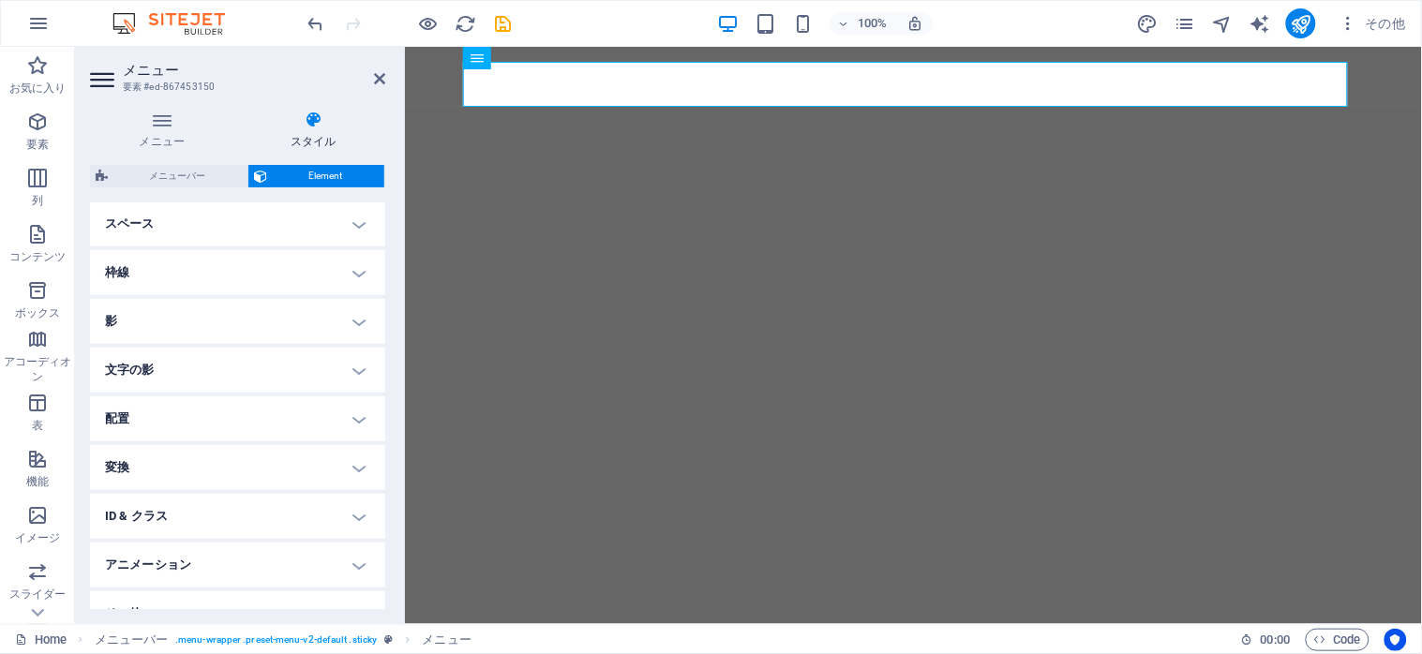
click at [352, 368] on h4 "文字の影" at bounding box center [237, 370] width 295 height 45
click at [352, 368] on h4 "文字の影" at bounding box center [237, 365] width 295 height 34
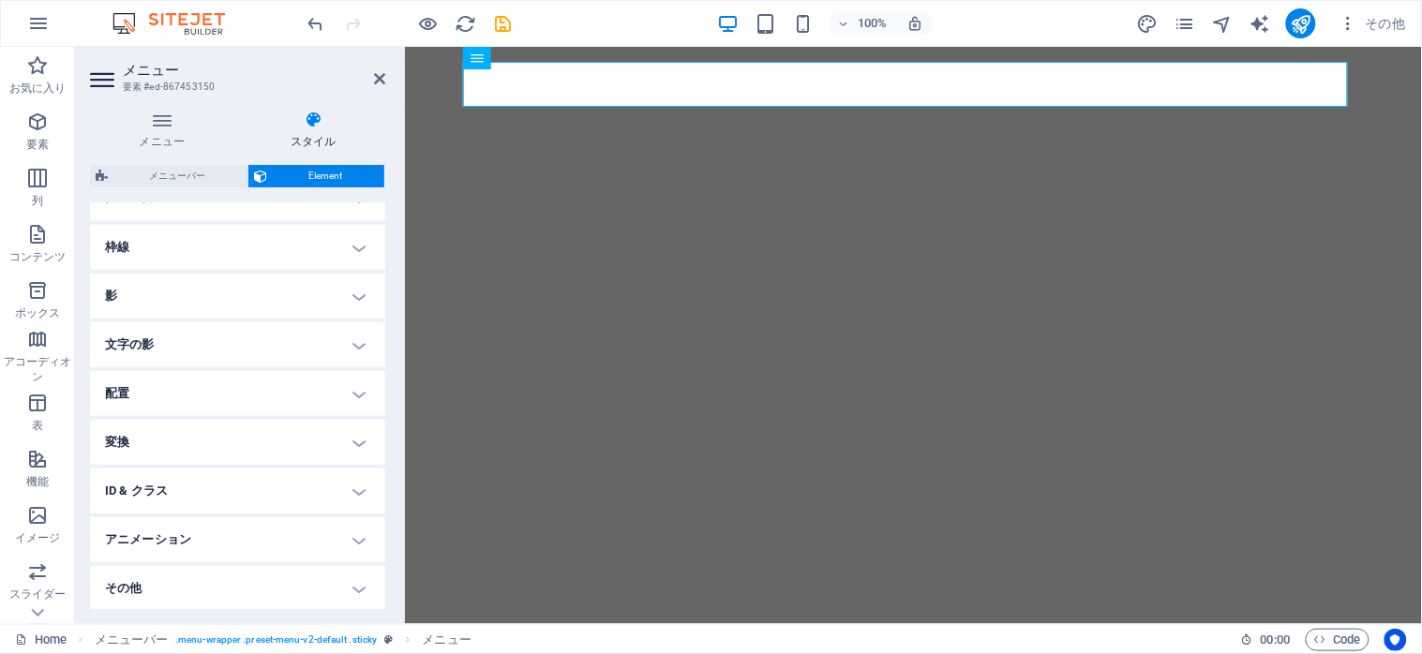
click at [350, 492] on h4 "ID & クラス" at bounding box center [237, 491] width 295 height 45
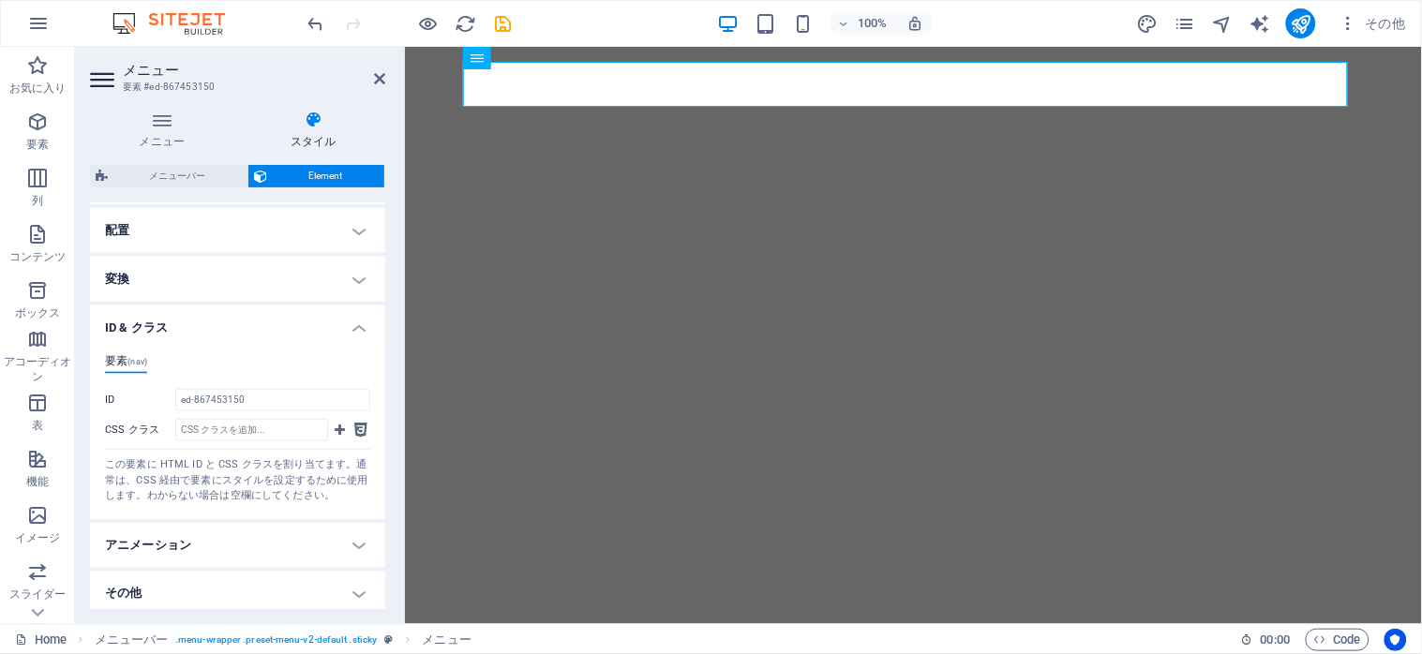
scroll to position [568, 0]
click at [353, 583] on h4 "その他" at bounding box center [237, 589] width 295 height 45
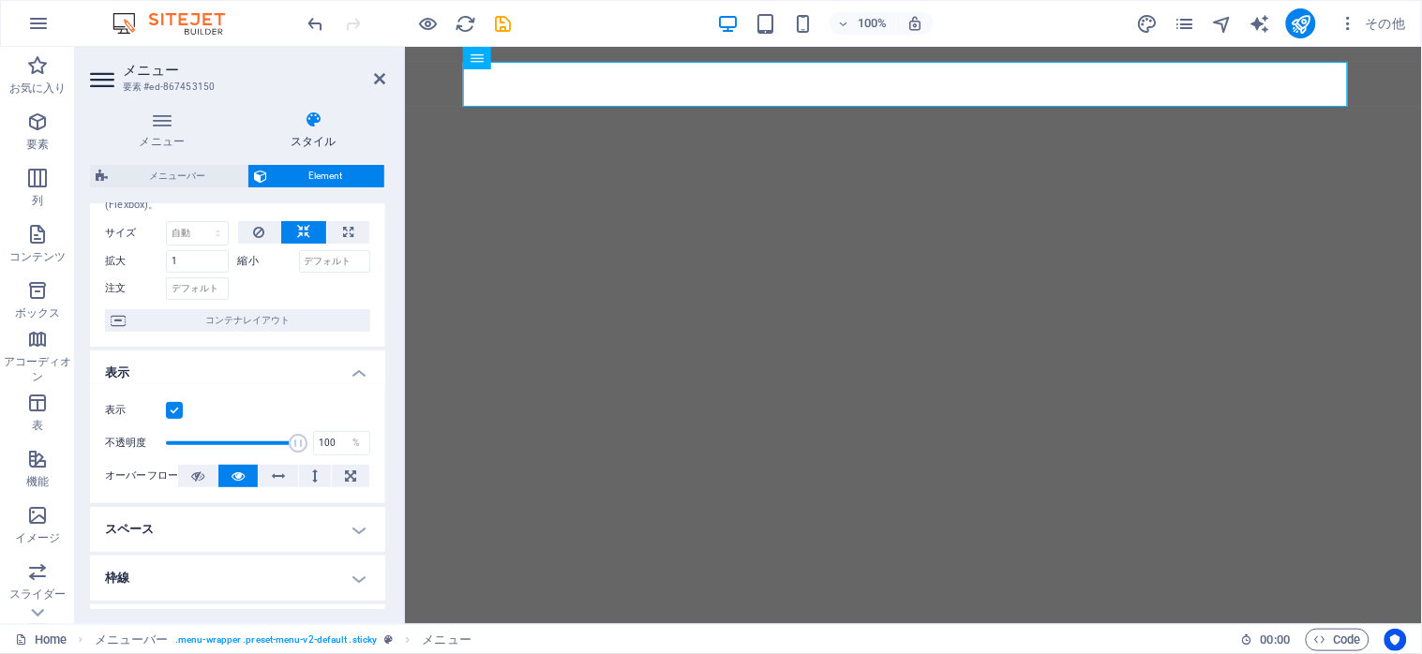
scroll to position [0, 0]
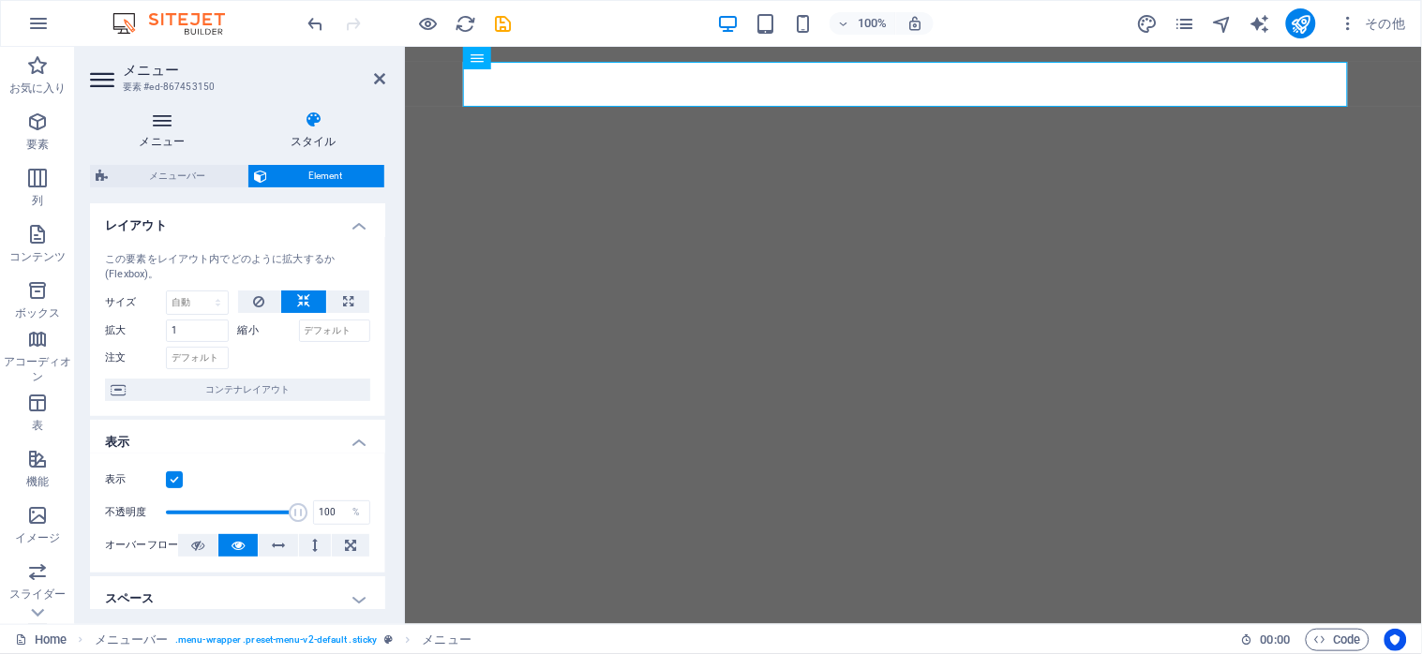
click at [141, 117] on icon at bounding box center [162, 120] width 144 height 19
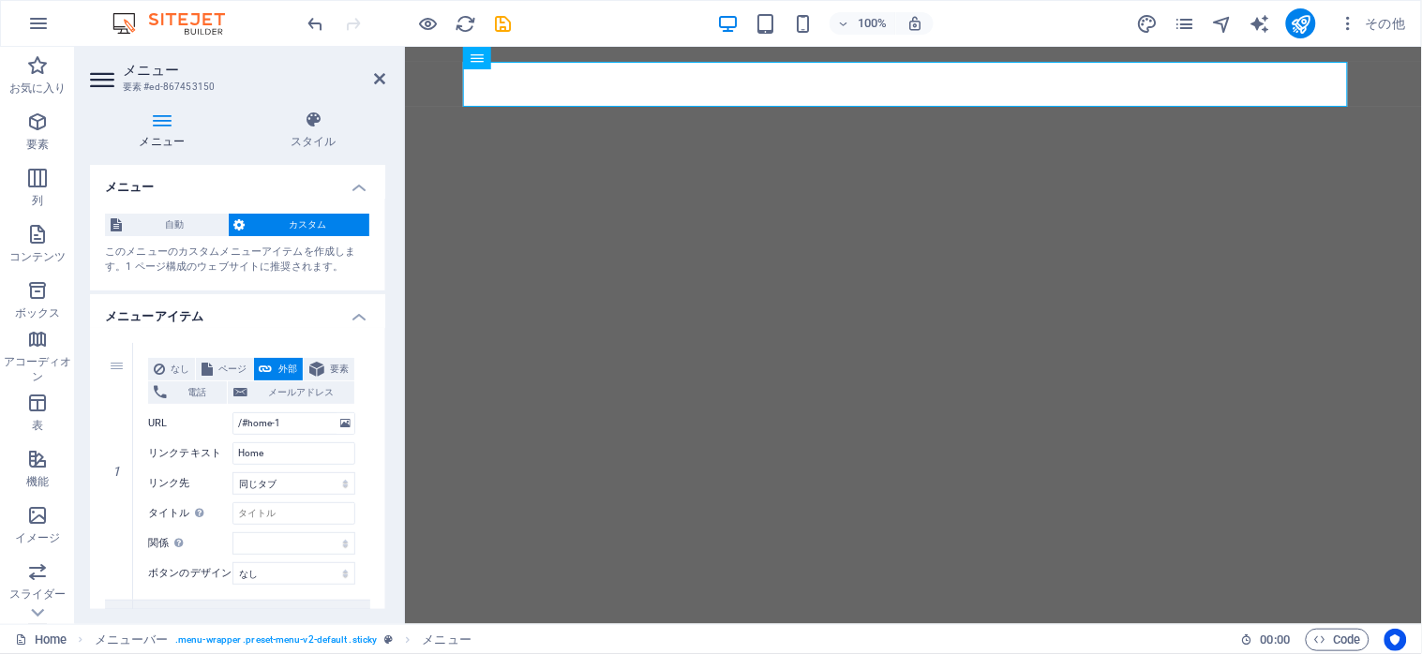
click at [152, 133] on h4 "メニュー" at bounding box center [166, 130] width 152 height 39
click at [179, 231] on span "自動" at bounding box center [174, 225] width 95 height 22
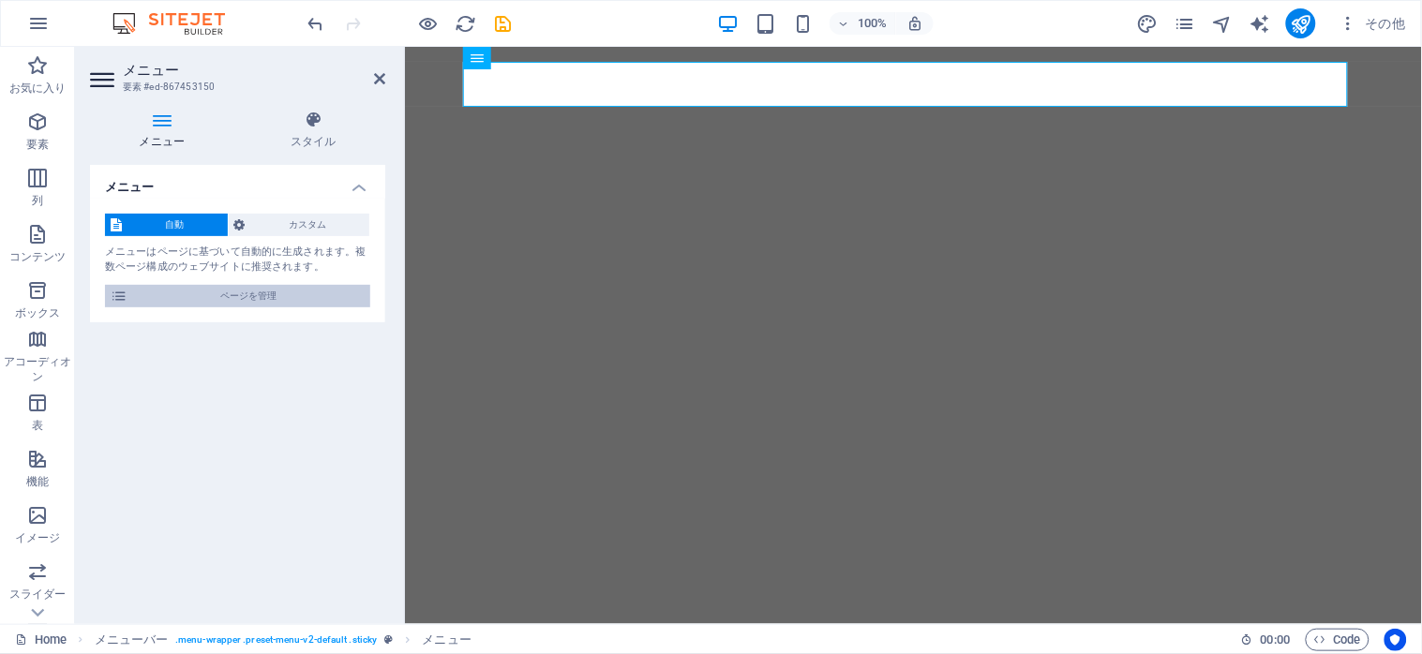
click at [242, 295] on span "ページを管理" at bounding box center [248, 296] width 231 height 22
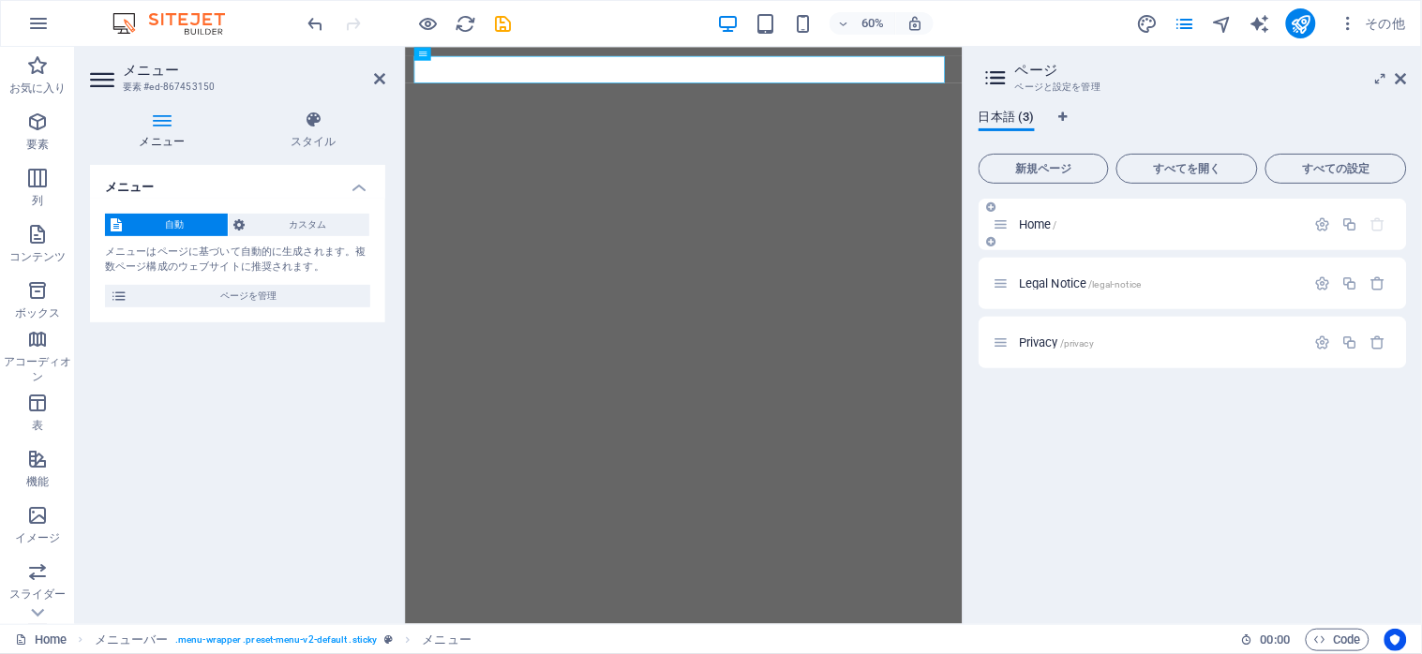
click at [1047, 227] on span "Home /" at bounding box center [1038, 224] width 38 height 14
click at [1324, 223] on icon "button" at bounding box center [1323, 224] width 16 height 16
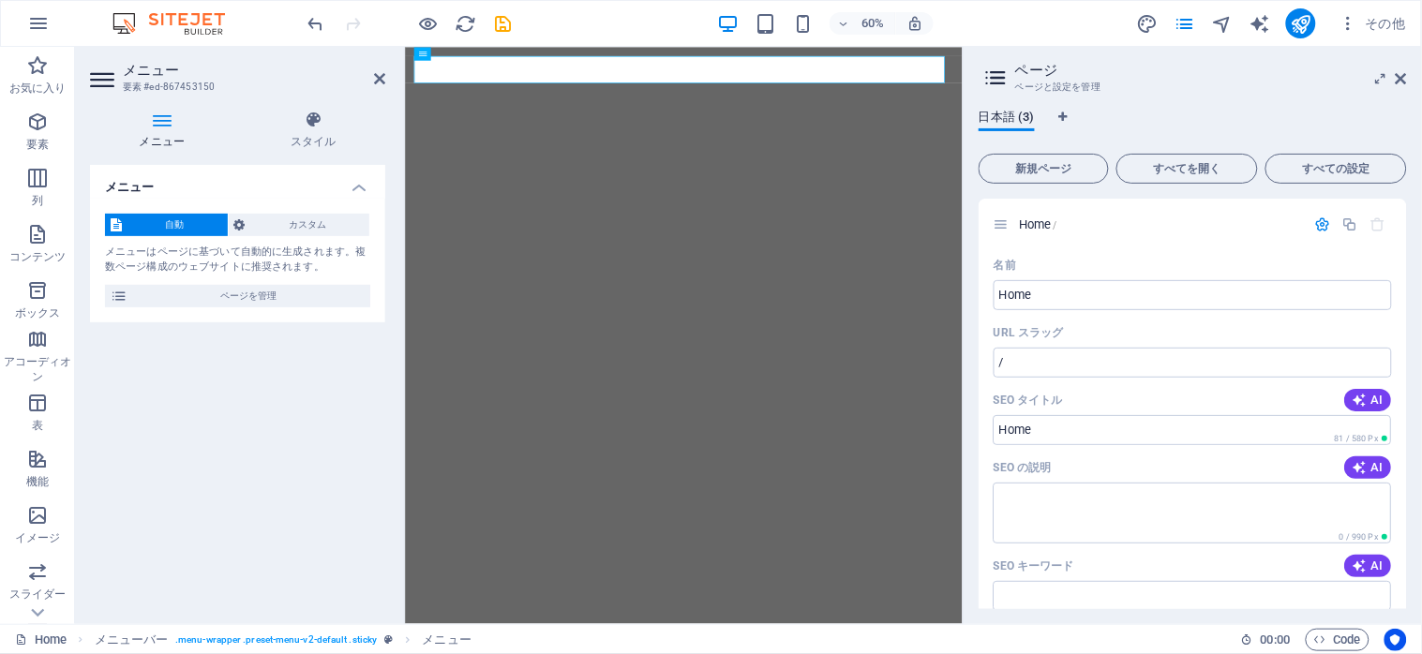
click at [1396, 68] on h2 "ページ" at bounding box center [1211, 70] width 392 height 17
click at [1401, 82] on icon at bounding box center [1400, 78] width 11 height 15
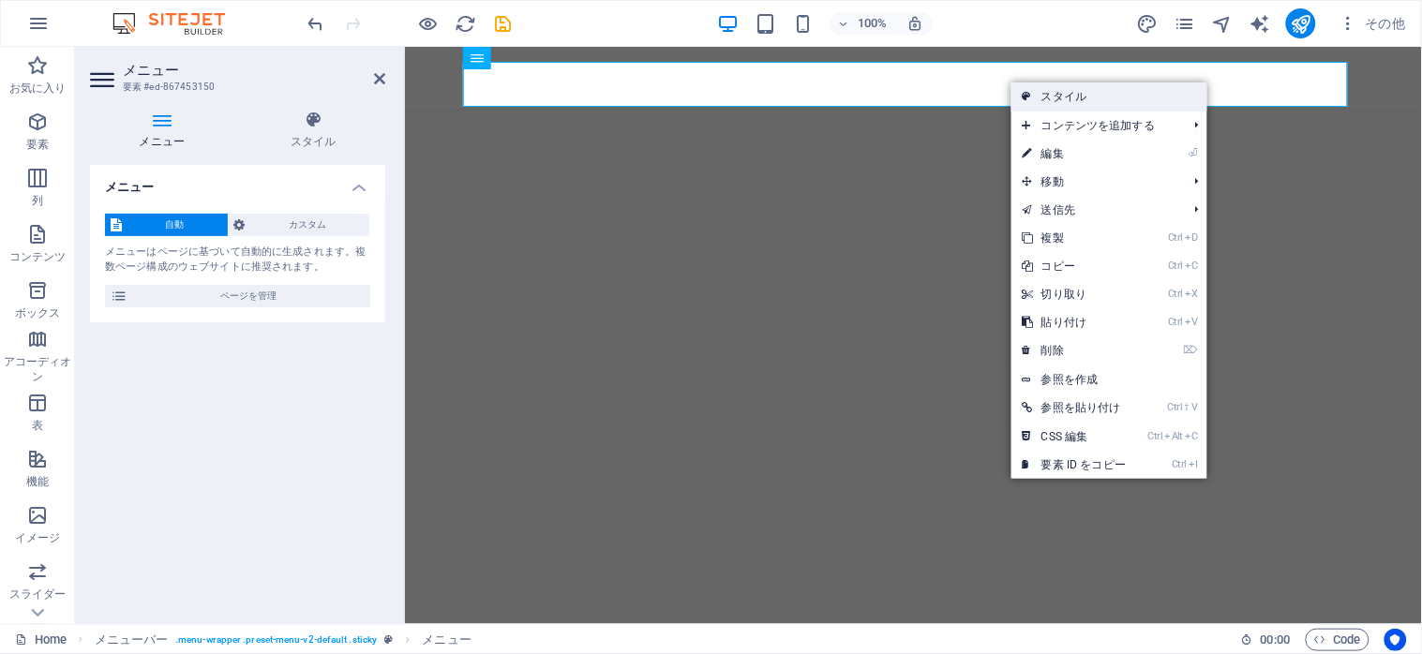
click at [1066, 98] on link "スタイル" at bounding box center [1109, 96] width 196 height 28
select select "rem"
select select "preset-menu-v2-default"
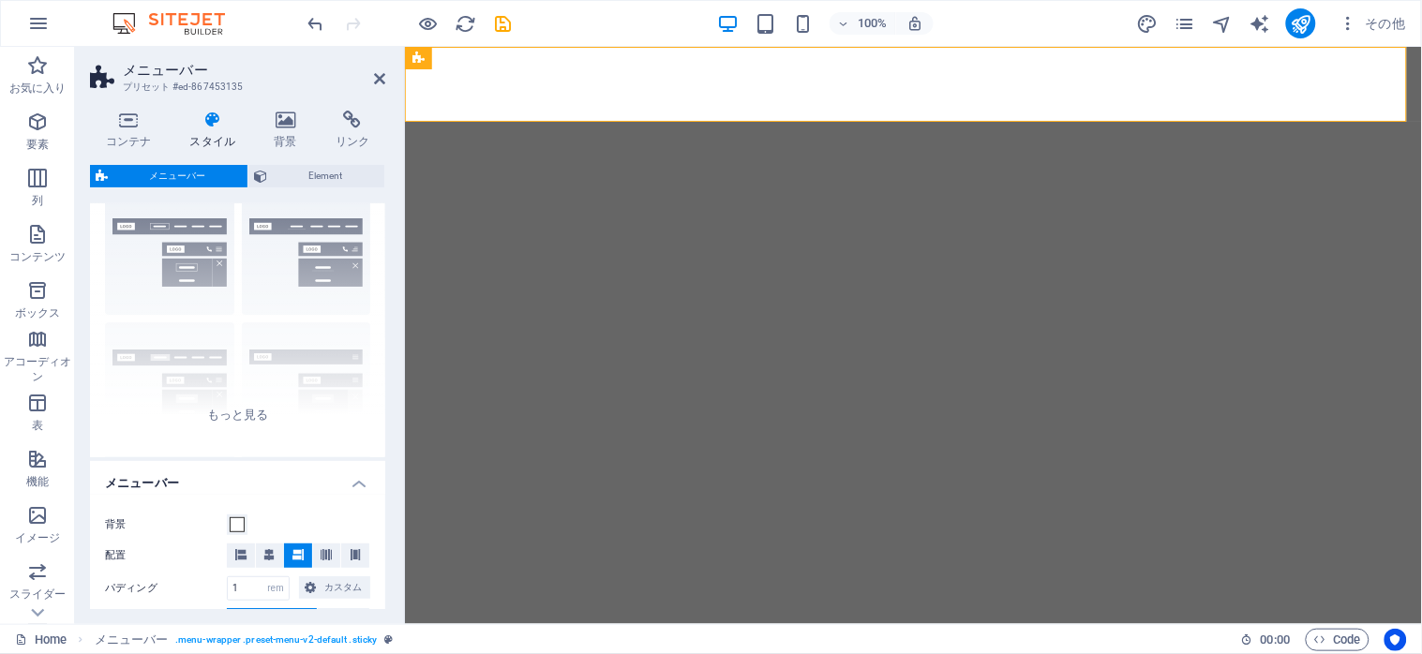
scroll to position [44, 0]
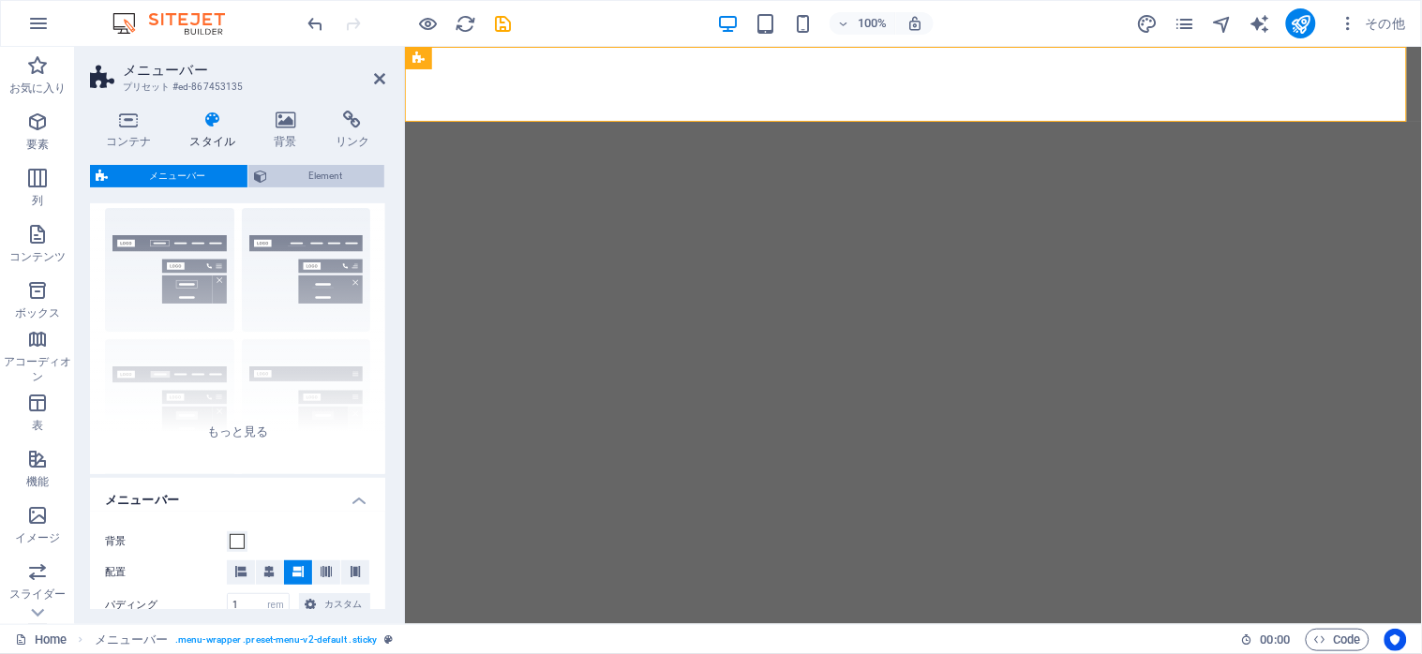
click at [323, 173] on span "Element" at bounding box center [326, 176] width 106 height 22
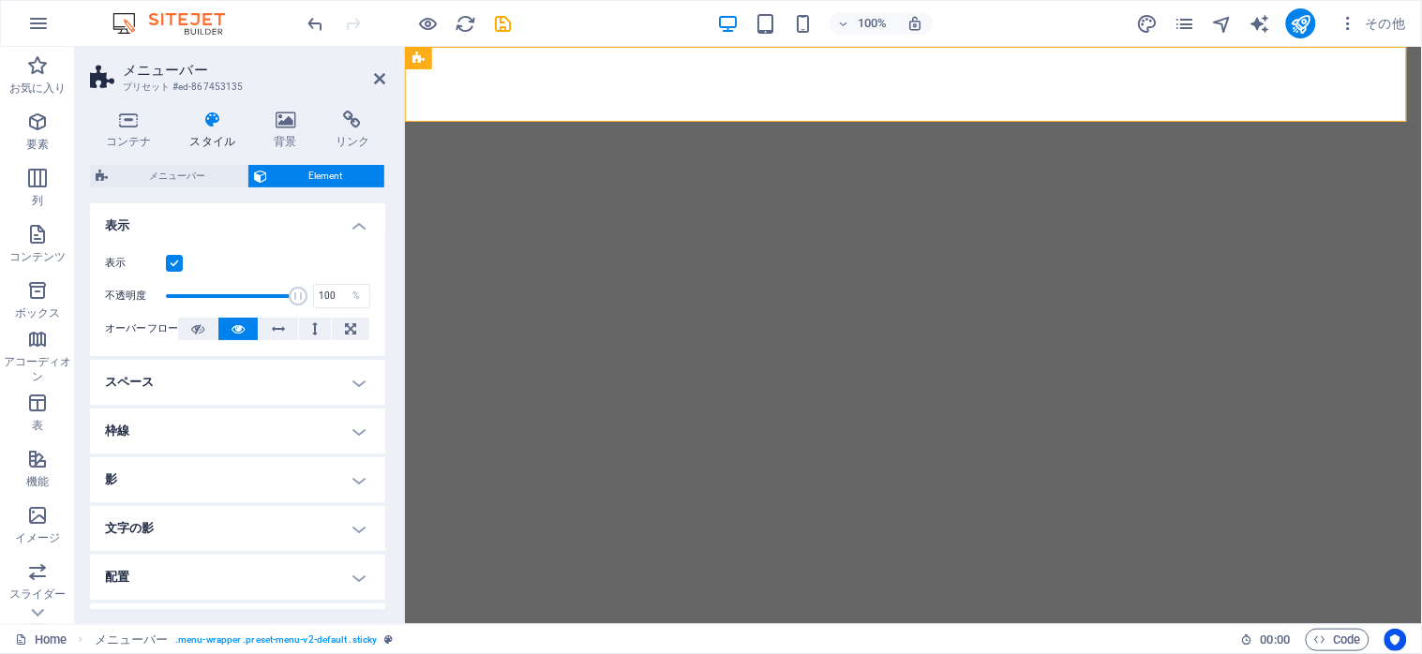
click at [199, 123] on icon at bounding box center [212, 120] width 77 height 19
click at [216, 180] on span "メニューバー" at bounding box center [177, 176] width 128 height 22
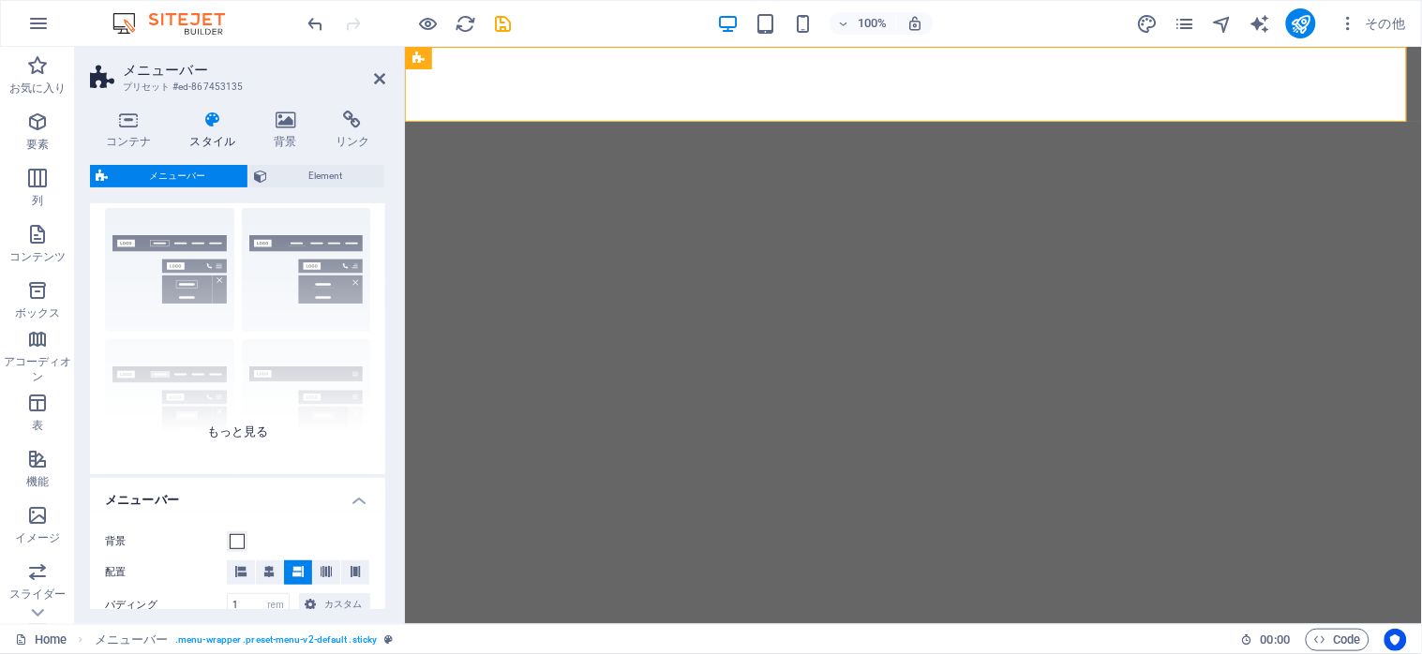
click at [256, 435] on div "枠線 中央 デフォルト 固定 Loki トリガー ワイド XXL" at bounding box center [237, 333] width 295 height 281
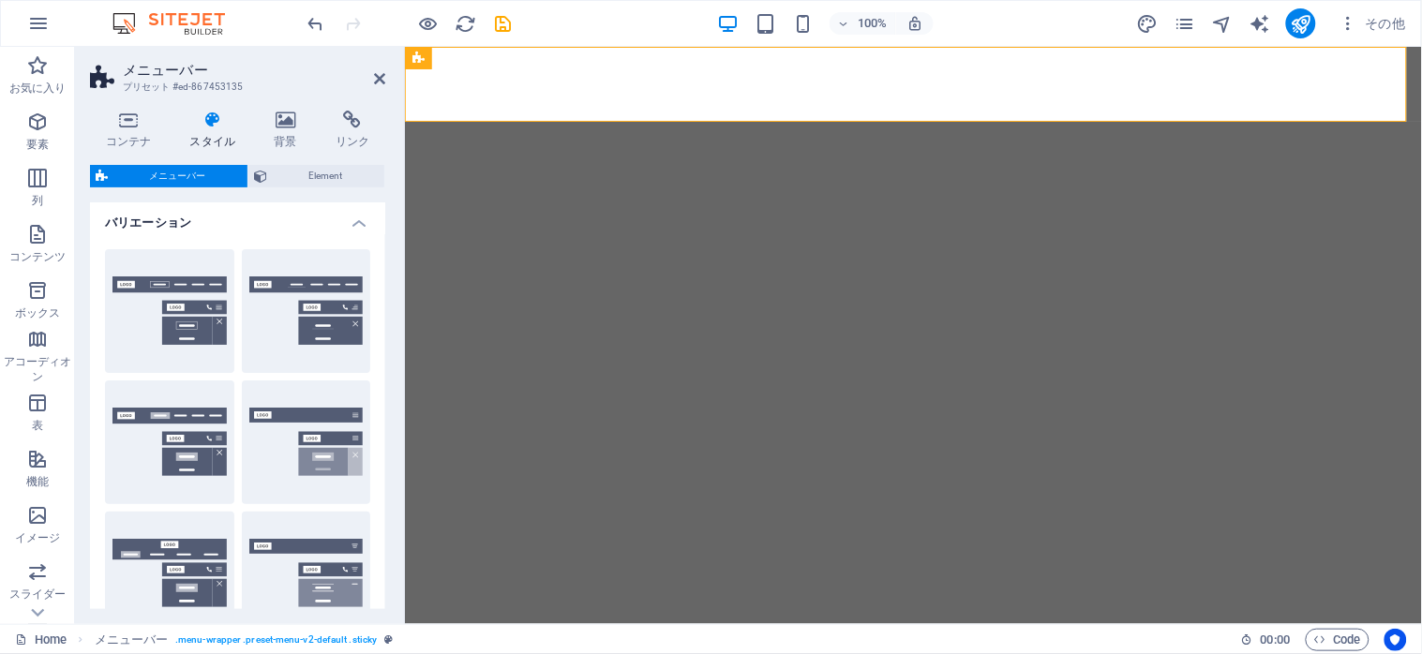
scroll to position [0, 0]
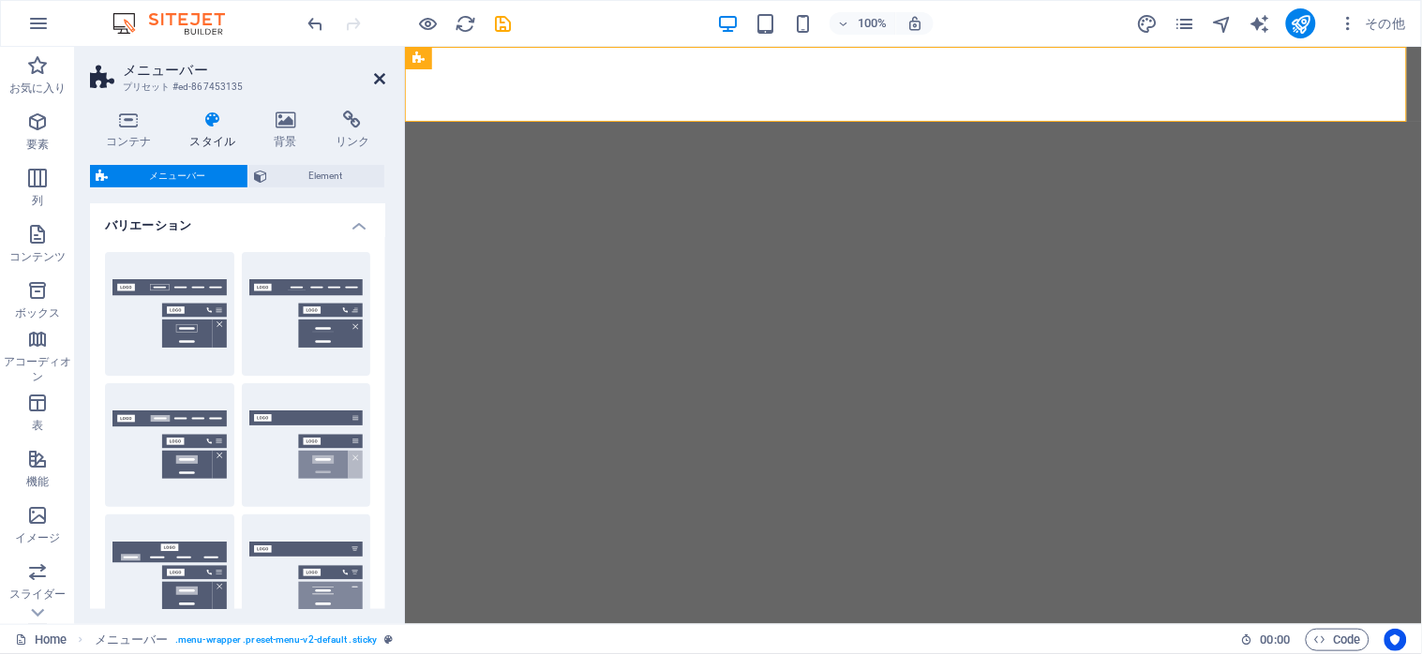
click at [375, 76] on icon at bounding box center [379, 78] width 11 height 15
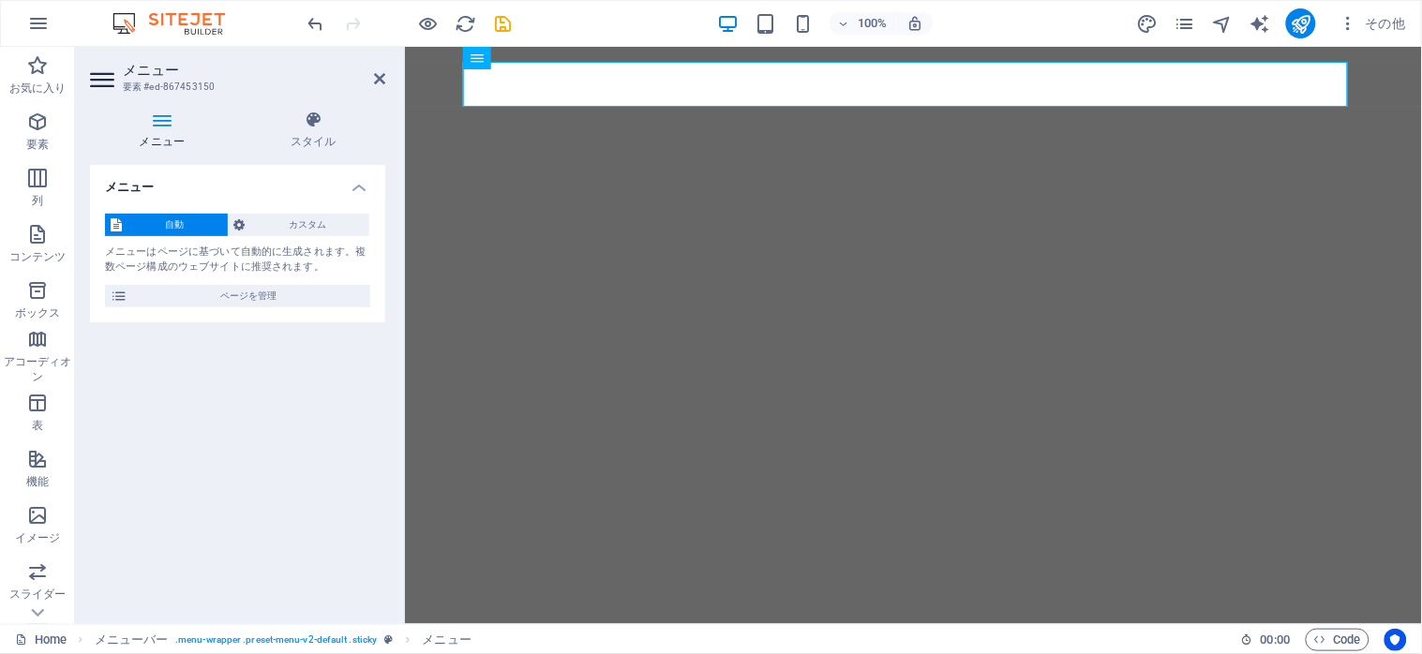
click at [365, 77] on h2 "メニュー" at bounding box center [254, 70] width 262 height 17
click at [376, 79] on icon at bounding box center [379, 78] width 11 height 15
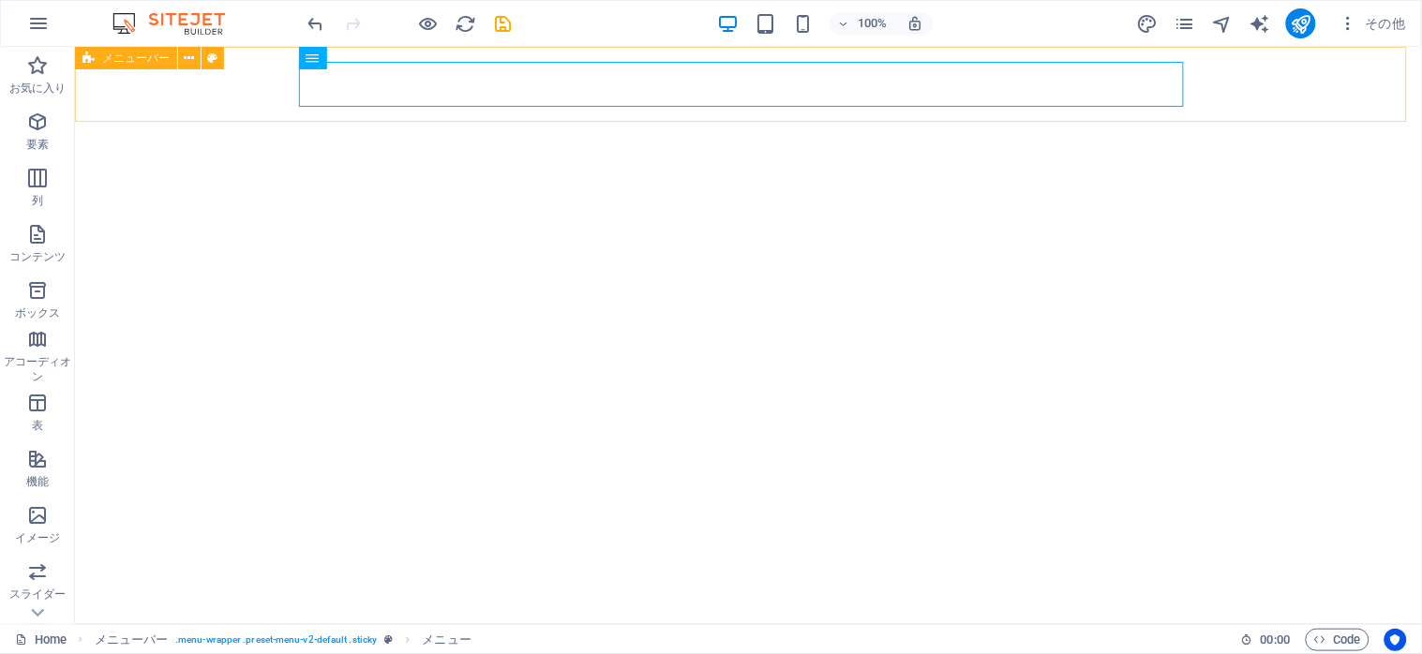
click at [136, 62] on span "メニューバー" at bounding box center [135, 57] width 67 height 11
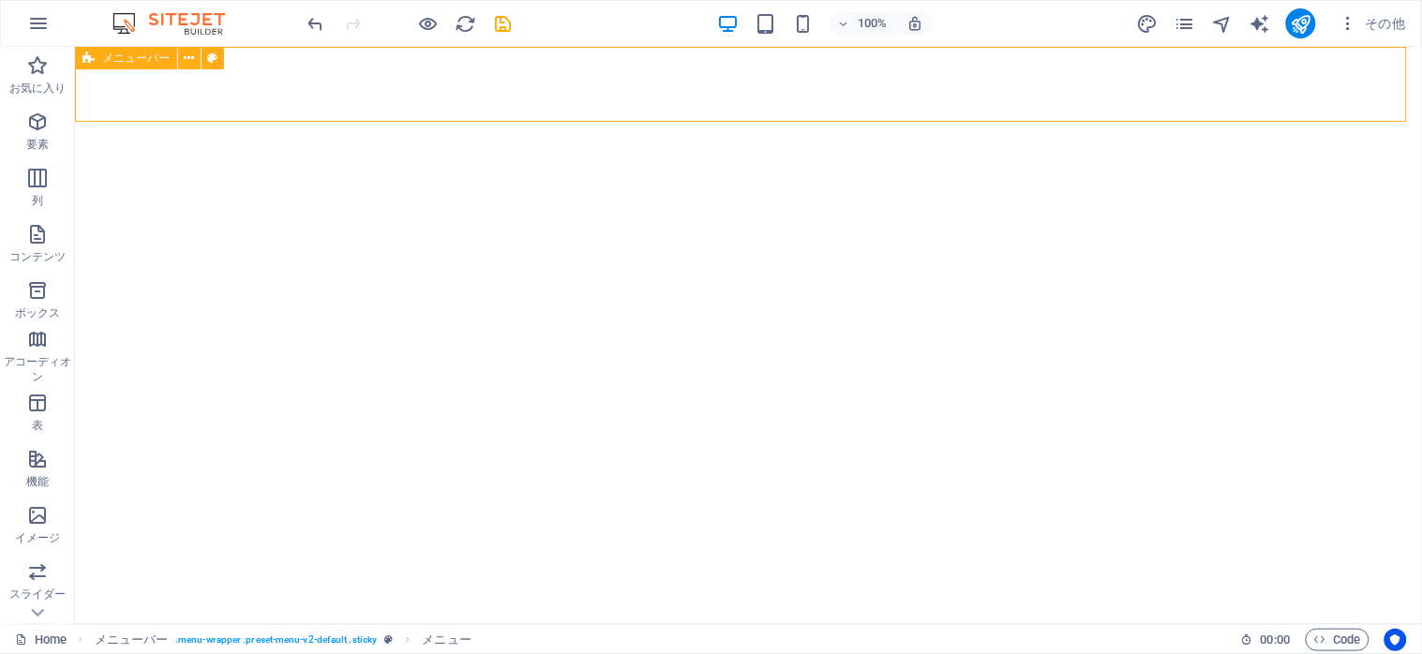
click at [136, 62] on span "メニューバー" at bounding box center [135, 57] width 67 height 11
select select "rem"
select select "preset-menu-v2-default"
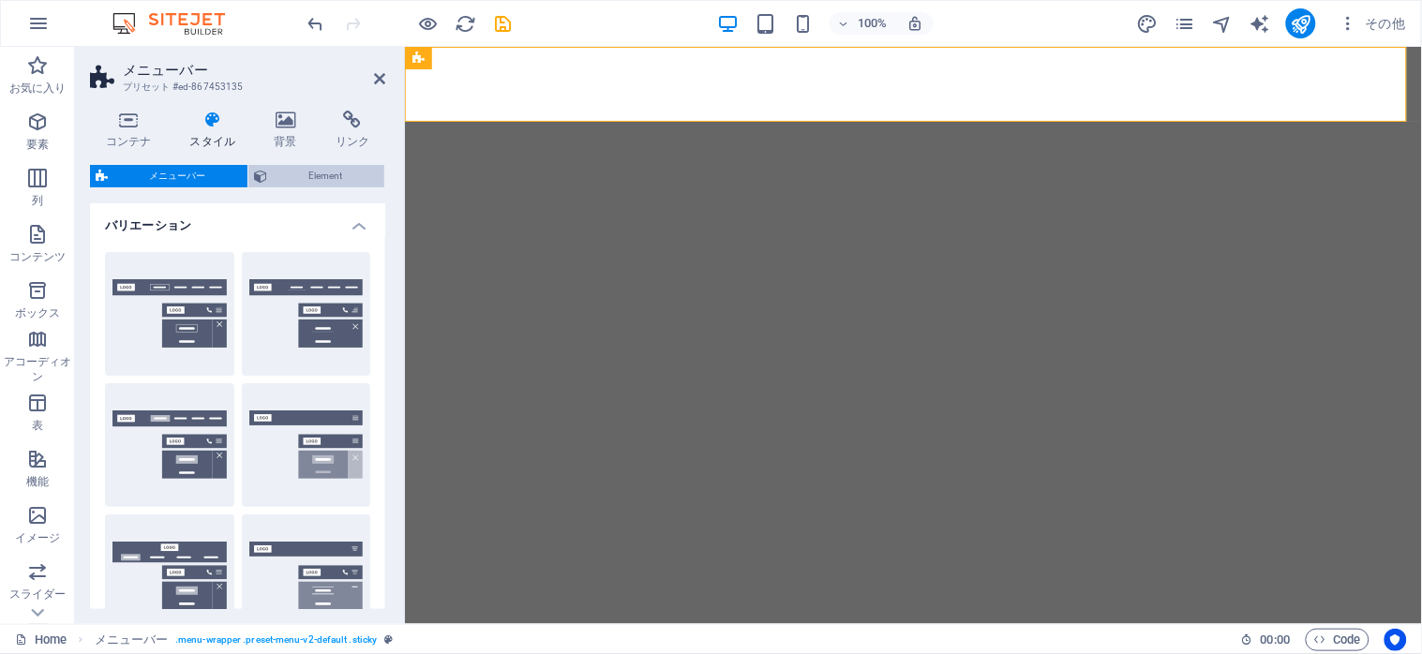
click at [335, 181] on span "Element" at bounding box center [326, 176] width 106 height 22
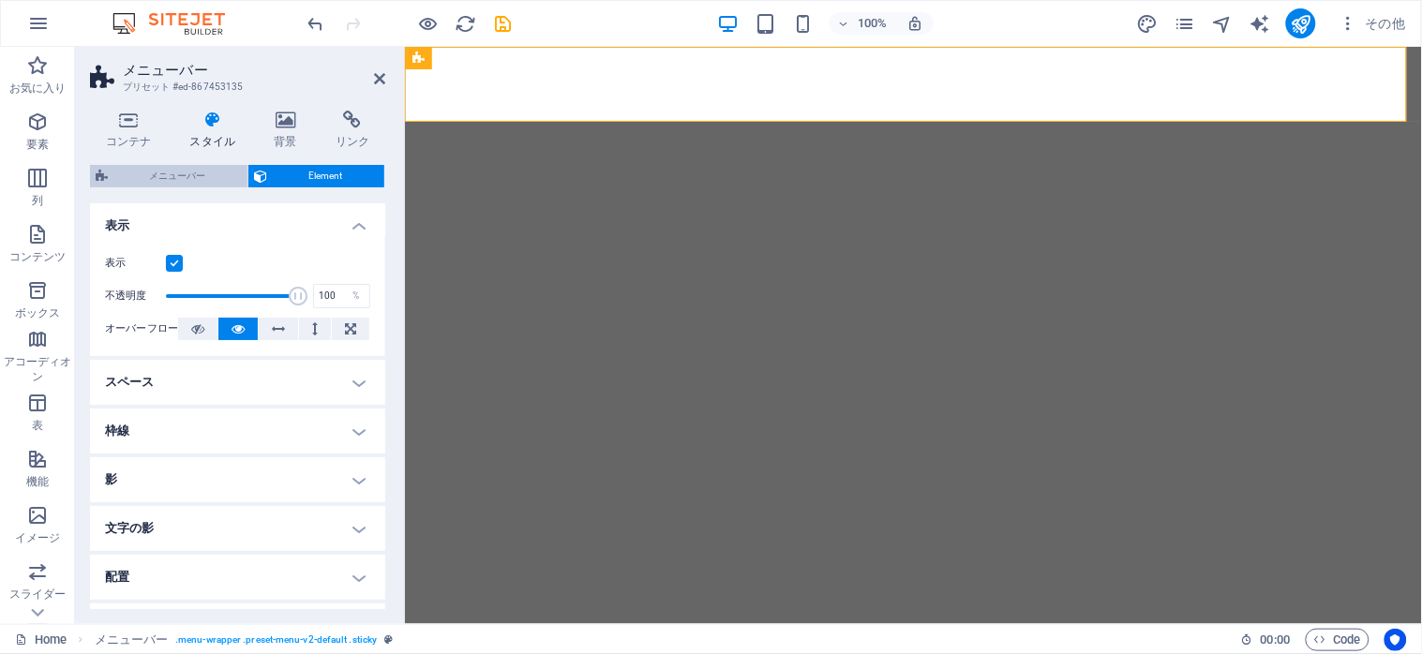
click at [191, 171] on span "メニューバー" at bounding box center [177, 176] width 128 height 22
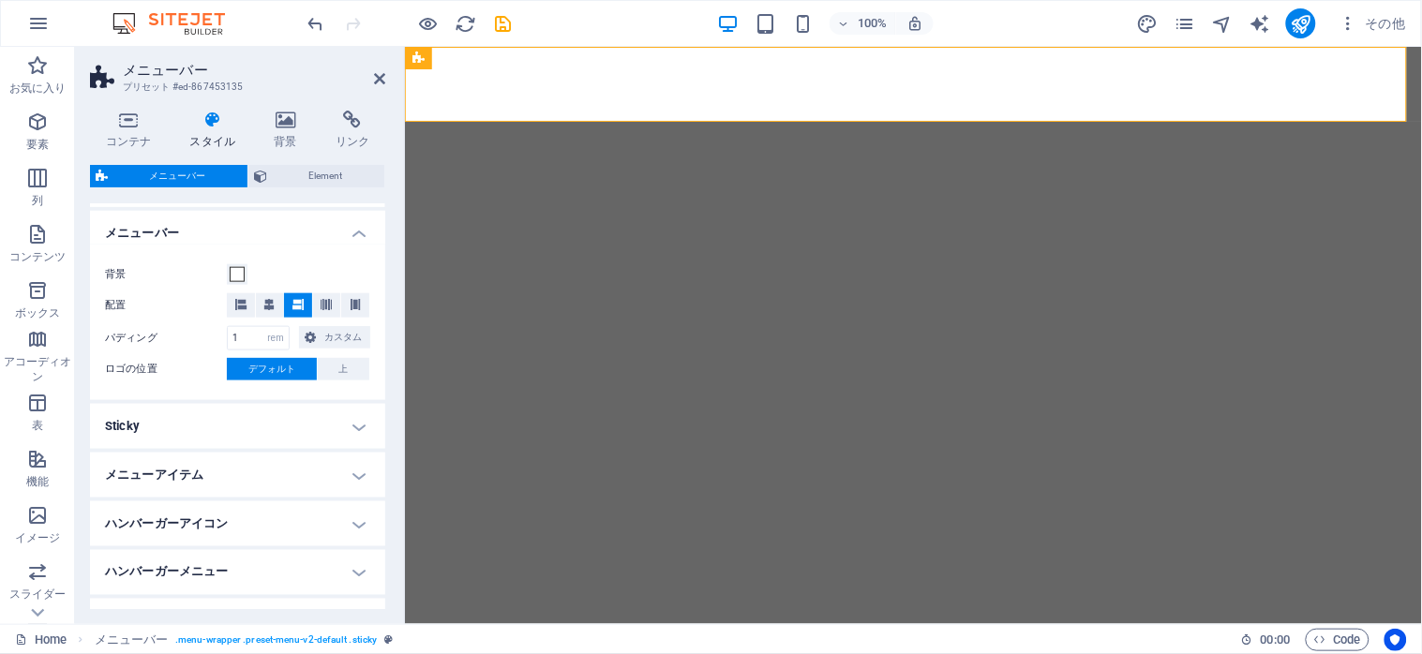
scroll to position [685, 0]
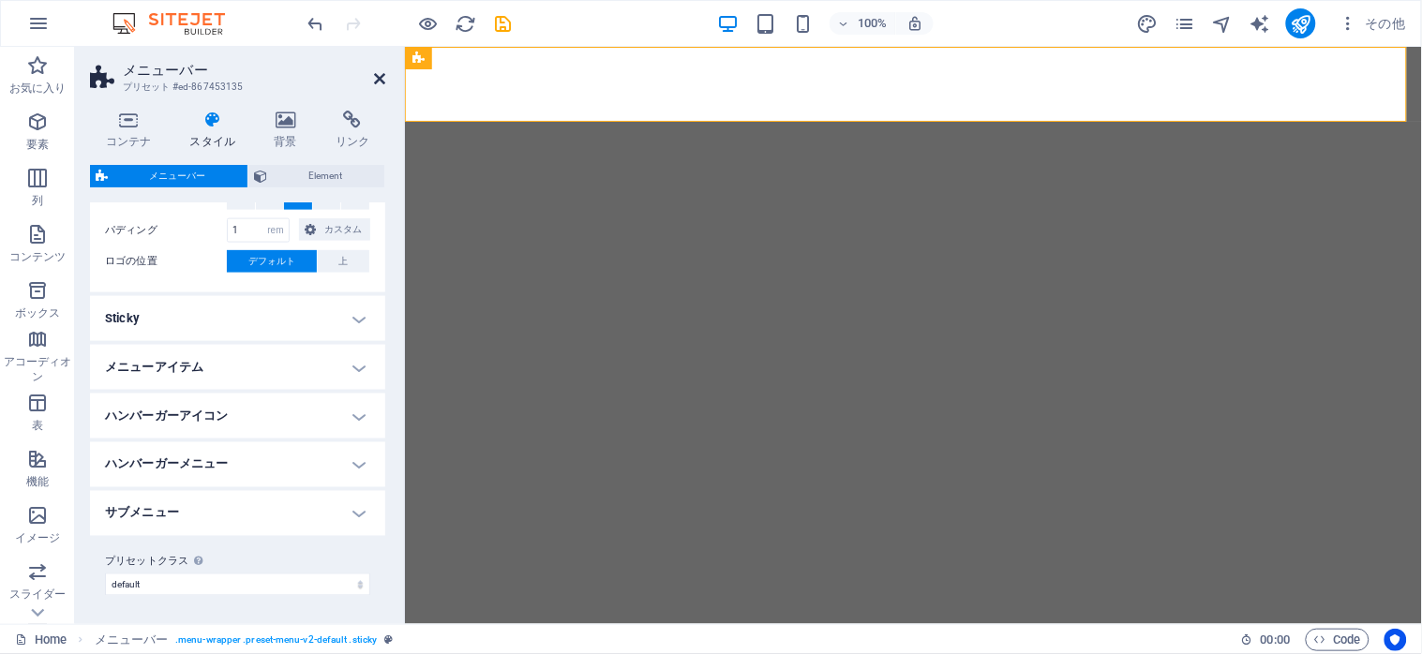
click at [377, 81] on icon at bounding box center [379, 78] width 11 height 15
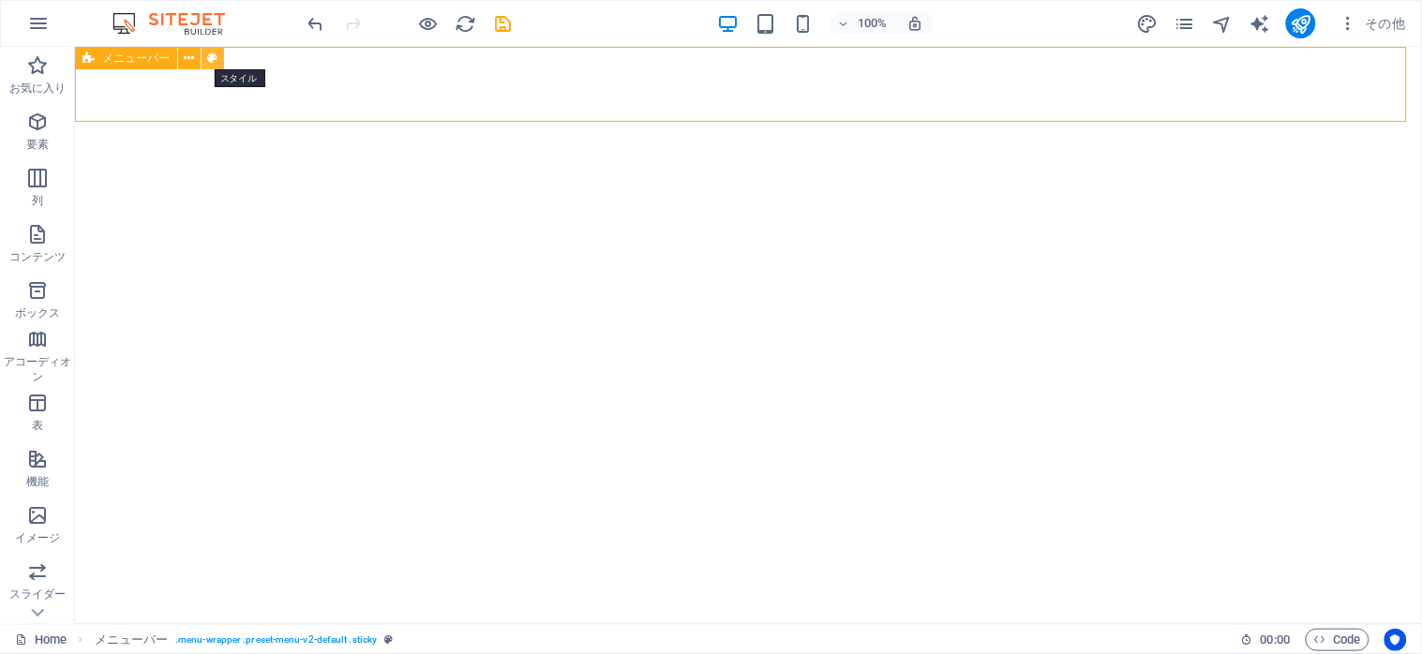
click at [210, 56] on icon at bounding box center [213, 59] width 10 height 20
select select "rem"
select select "preset-menu-v2-default"
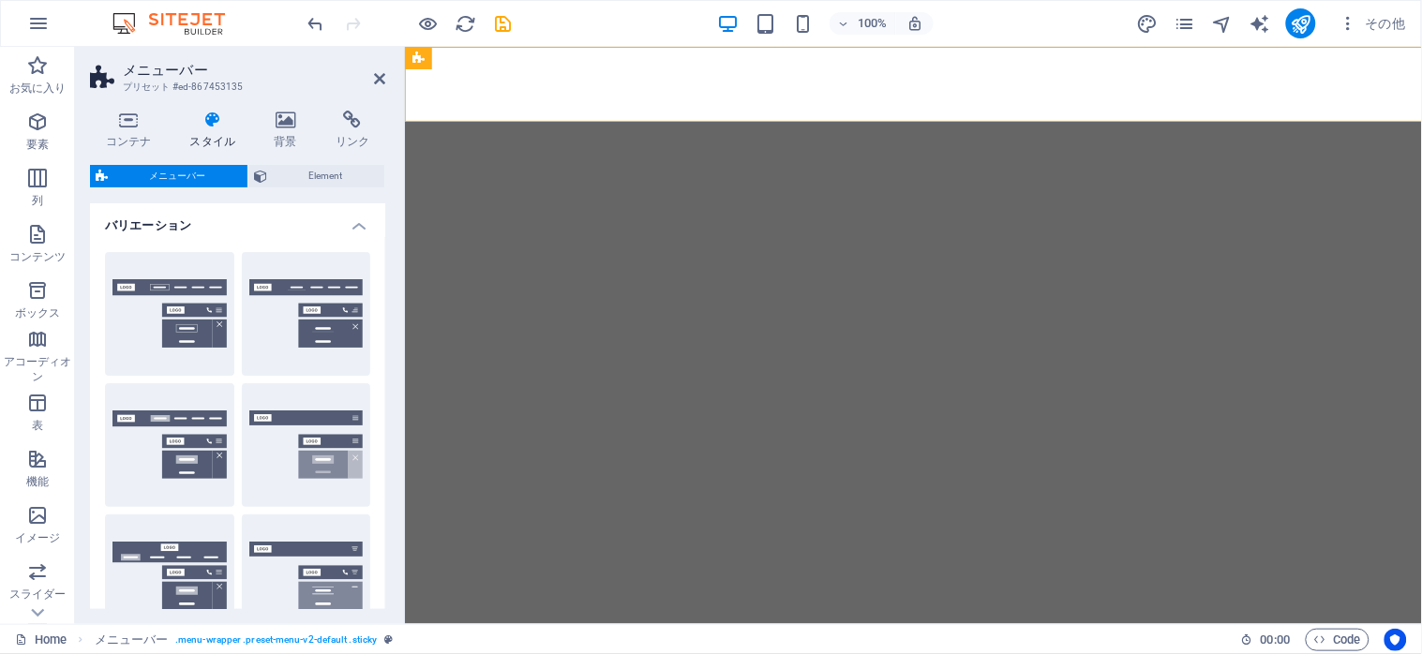
click at [210, 56] on header "メニューバー プリセット #ed-867453135" at bounding box center [237, 71] width 295 height 49
click at [303, 179] on span "Element" at bounding box center [326, 176] width 106 height 22
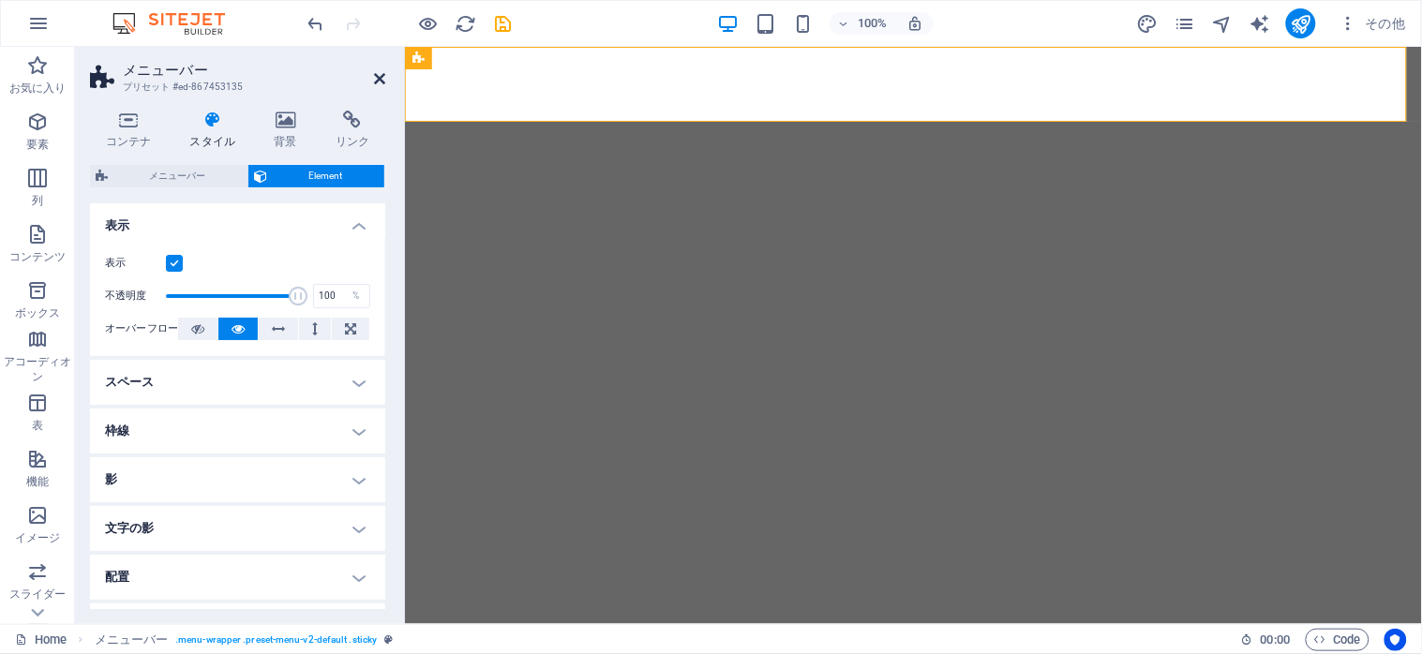
click at [379, 76] on icon at bounding box center [379, 78] width 11 height 15
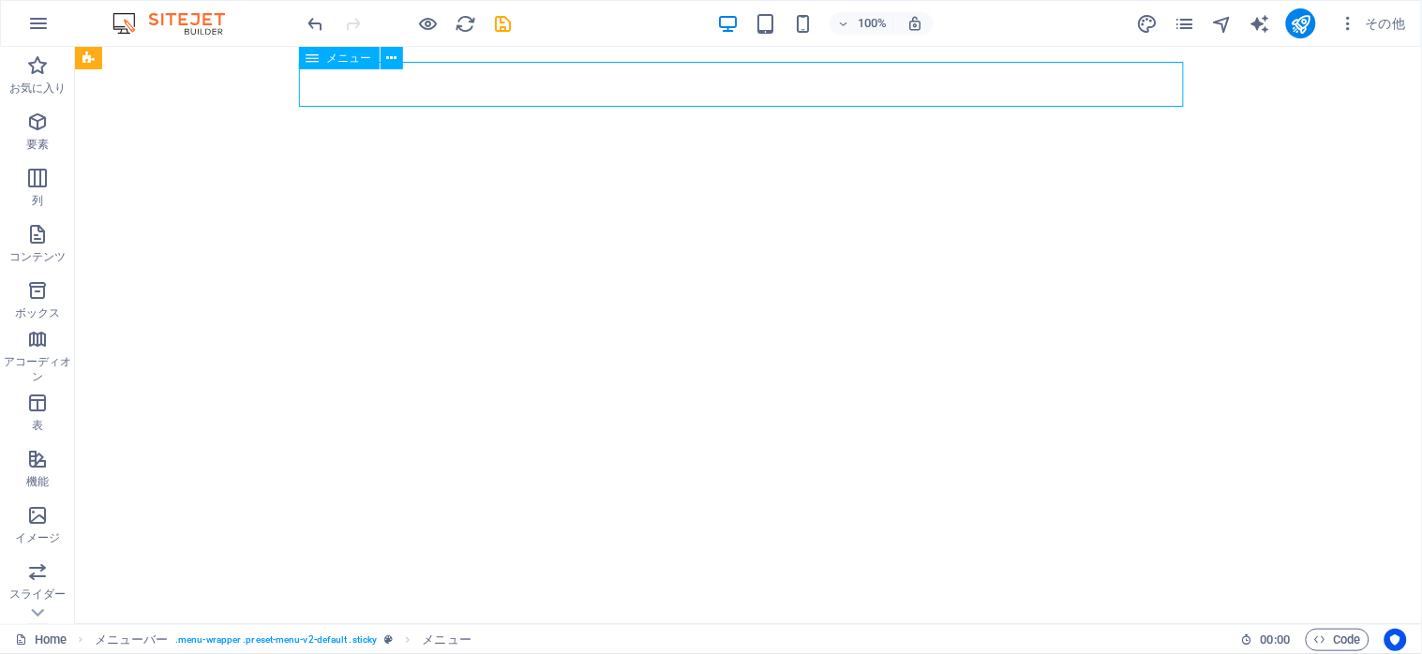
select select
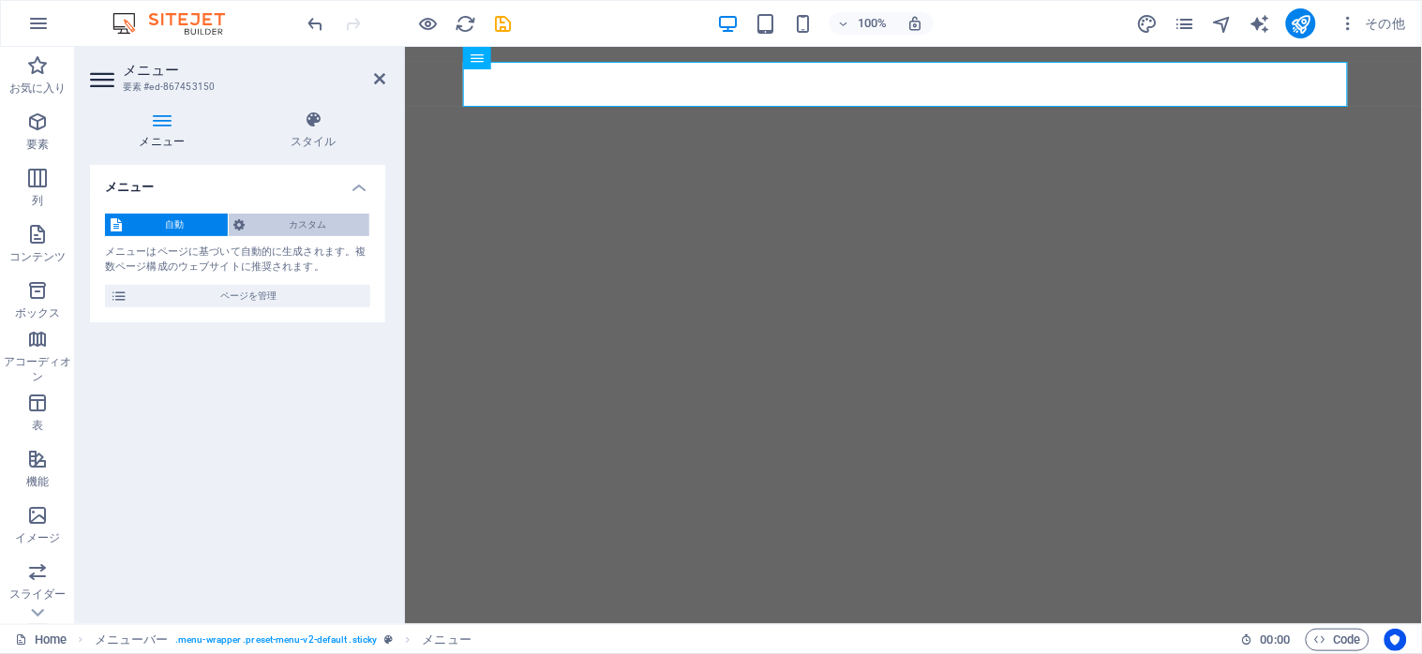
click at [281, 217] on span "カスタム" at bounding box center [307, 225] width 113 height 22
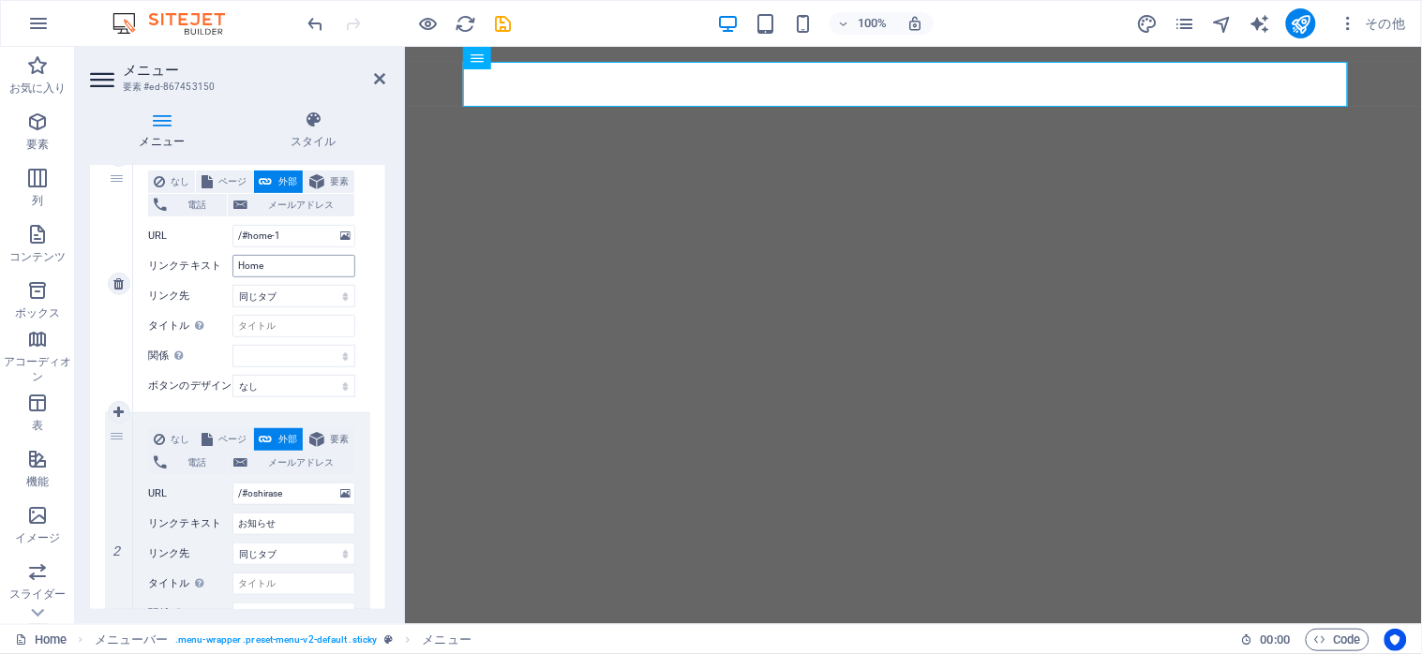
scroll to position [375, 0]
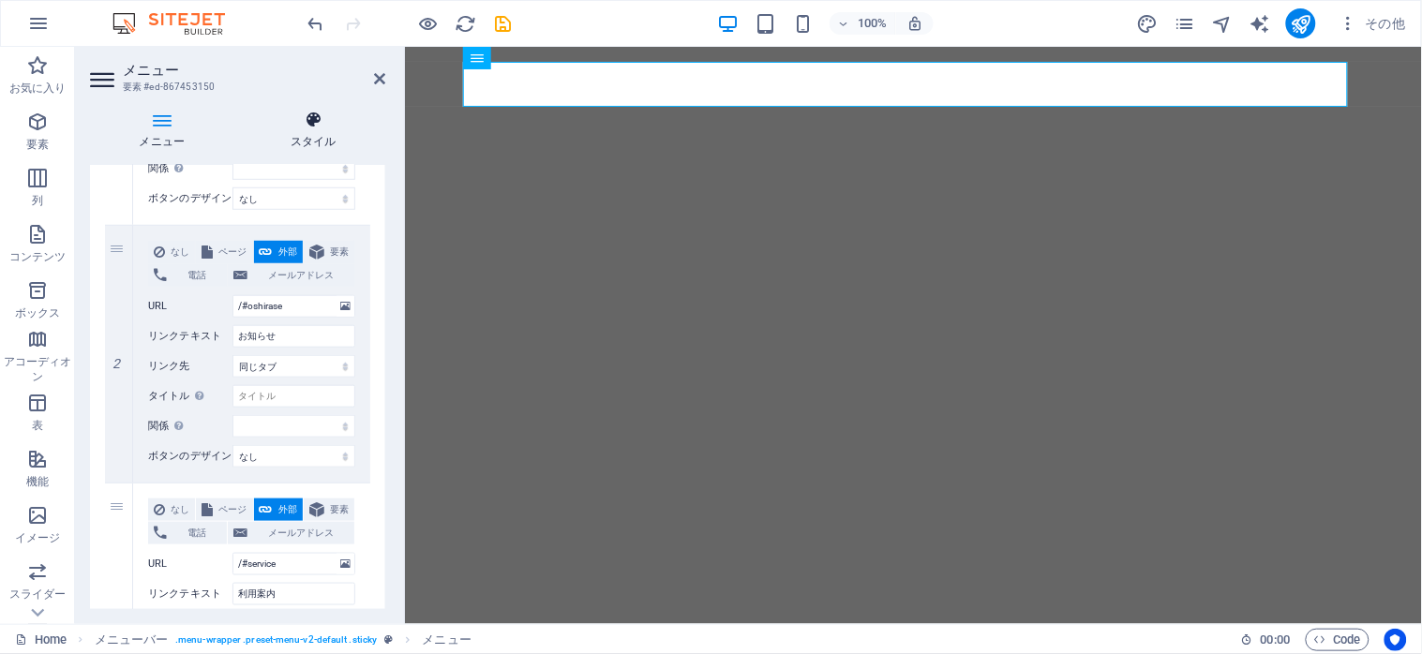
click at [309, 124] on icon at bounding box center [314, 120] width 144 height 19
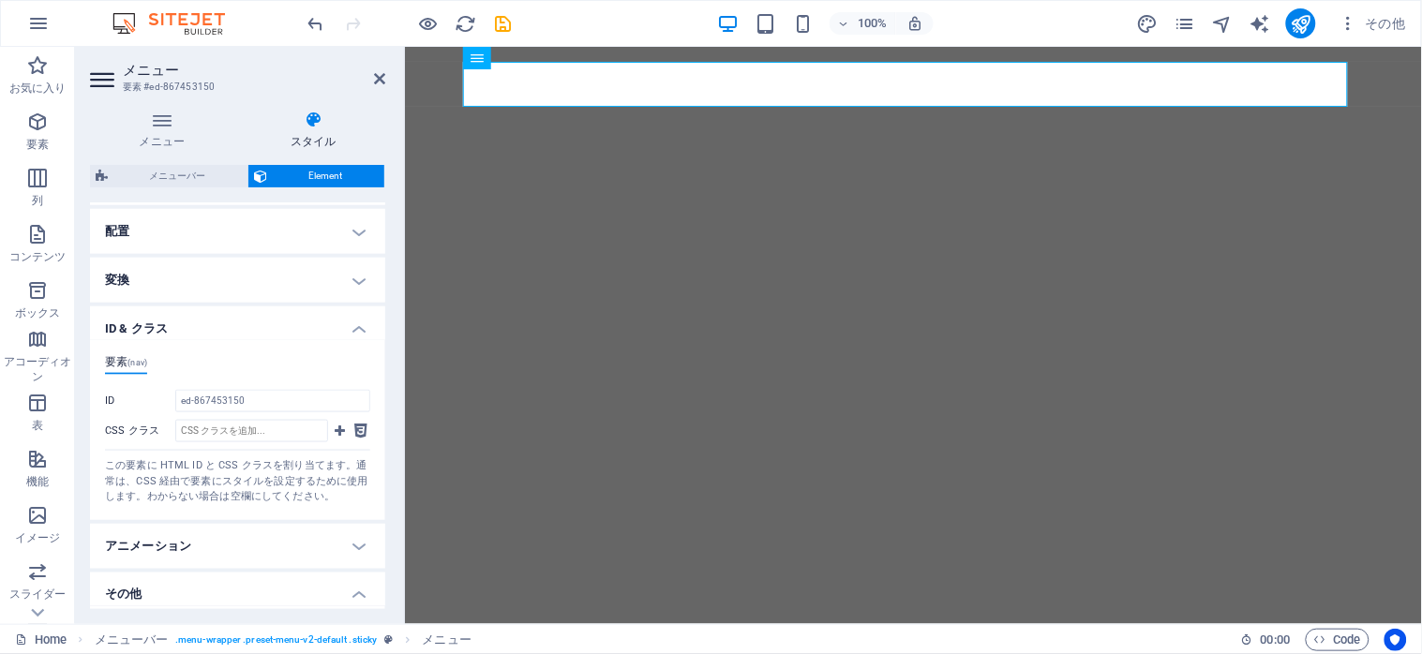
scroll to position [685, 0]
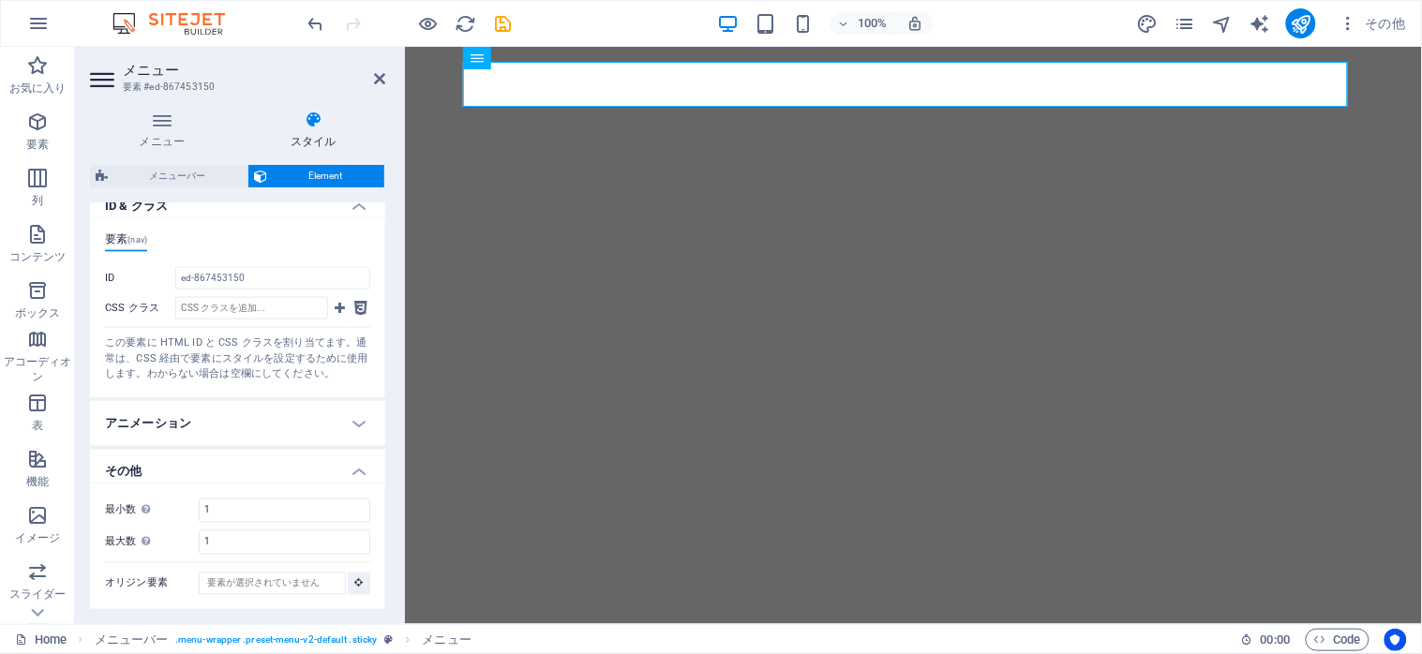
click at [358, 472] on h4 "その他" at bounding box center [237, 467] width 295 height 34
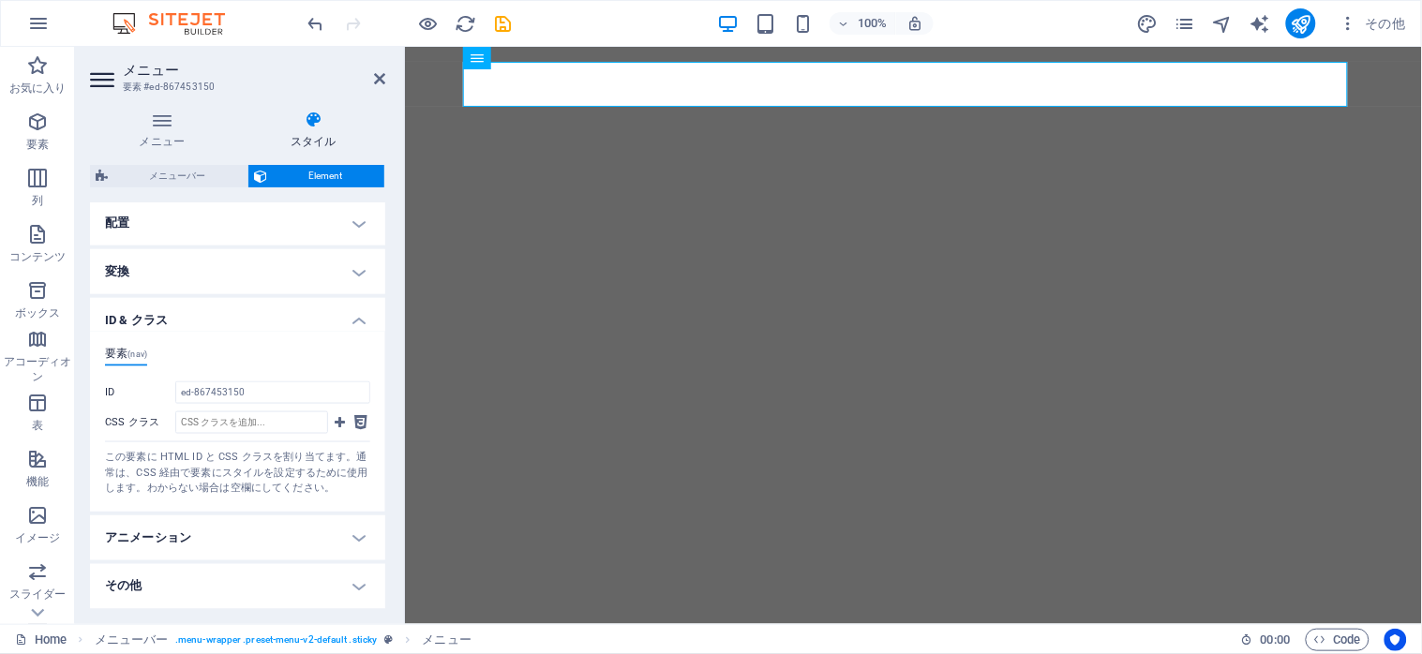
scroll to position [568, 0]
click at [343, 313] on h4 "ID & クラス" at bounding box center [237, 318] width 295 height 34
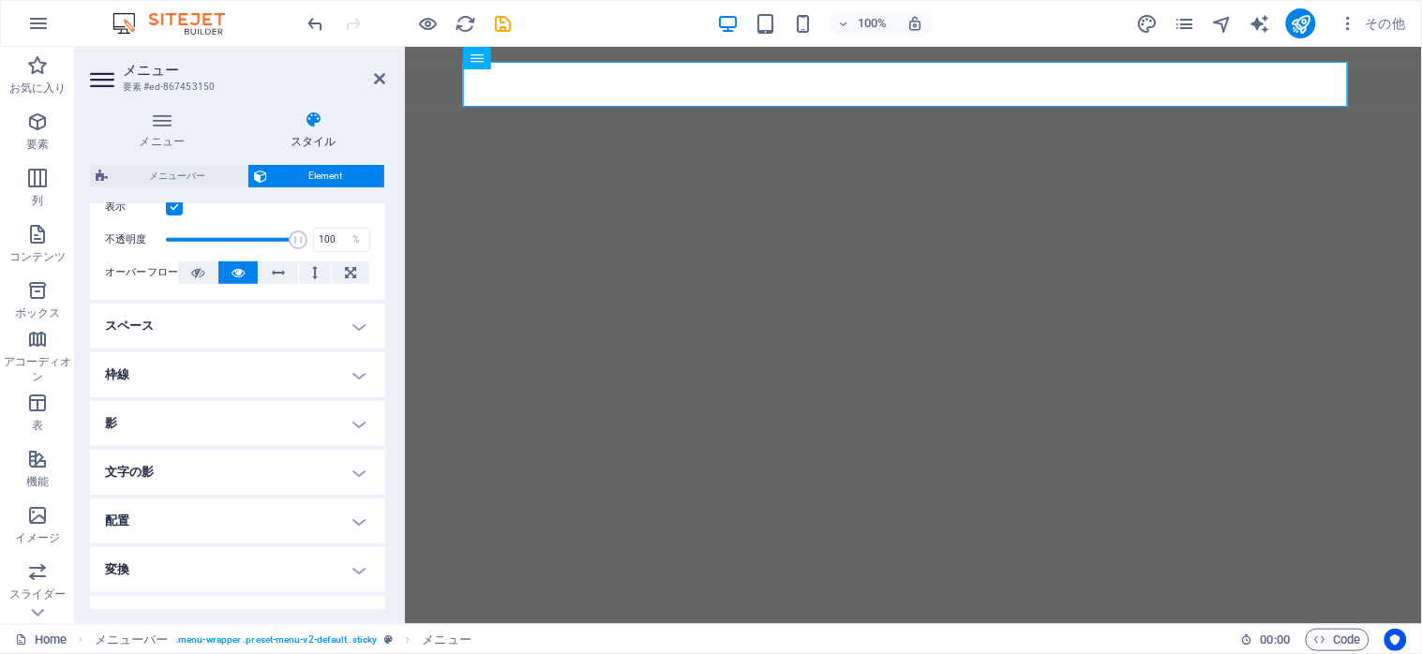
scroll to position [213, 0]
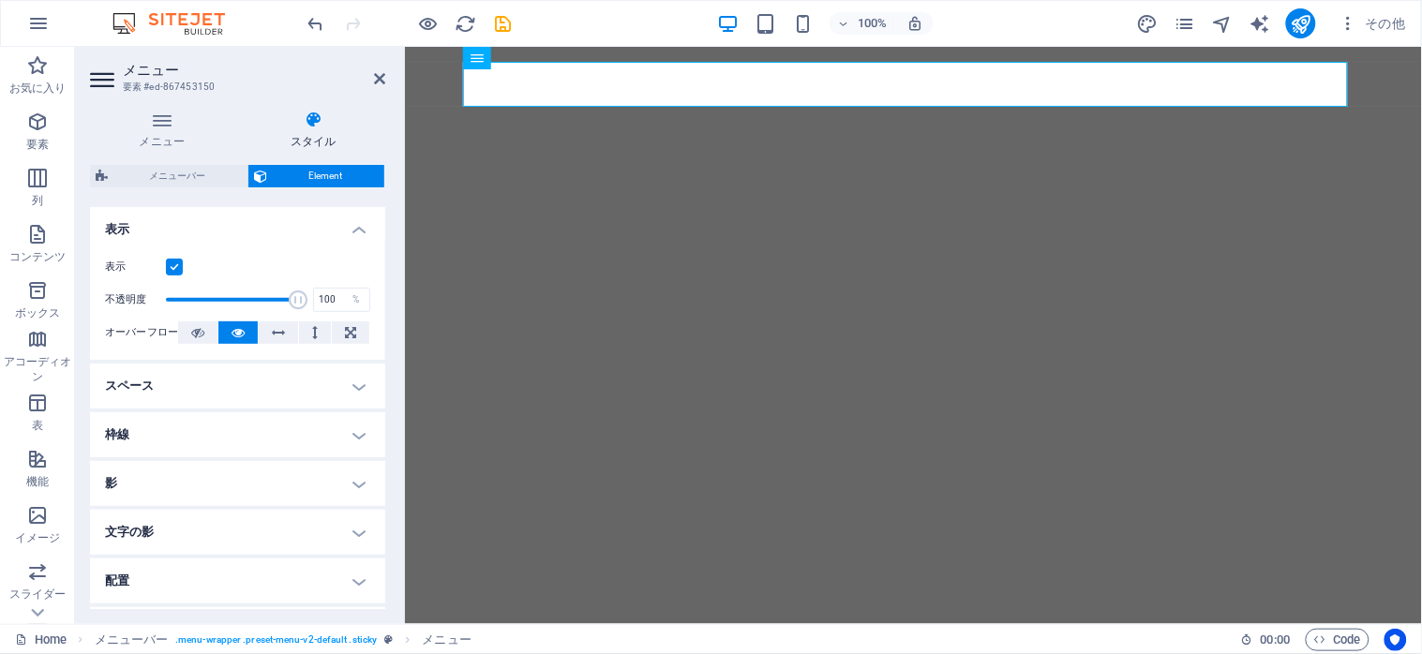
click at [351, 435] on h4 "枠線" at bounding box center [237, 434] width 295 height 45
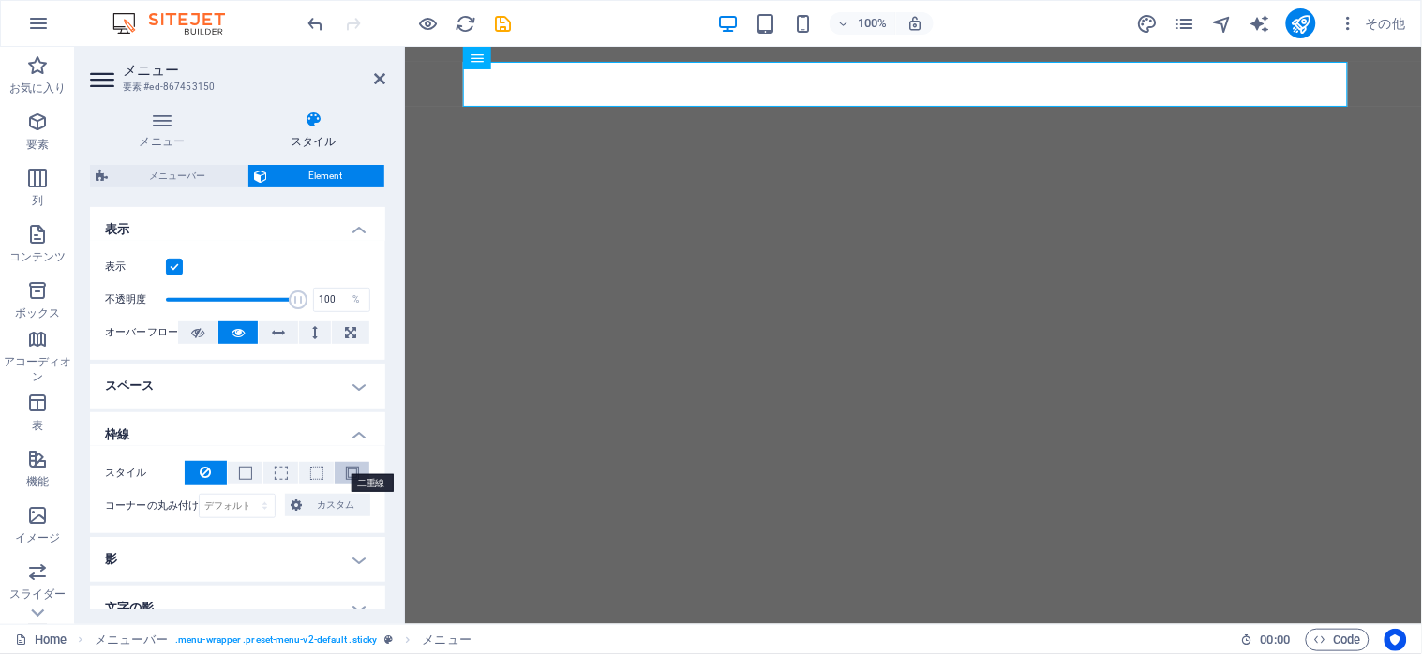
click at [346, 472] on span at bounding box center [352, 473] width 13 height 13
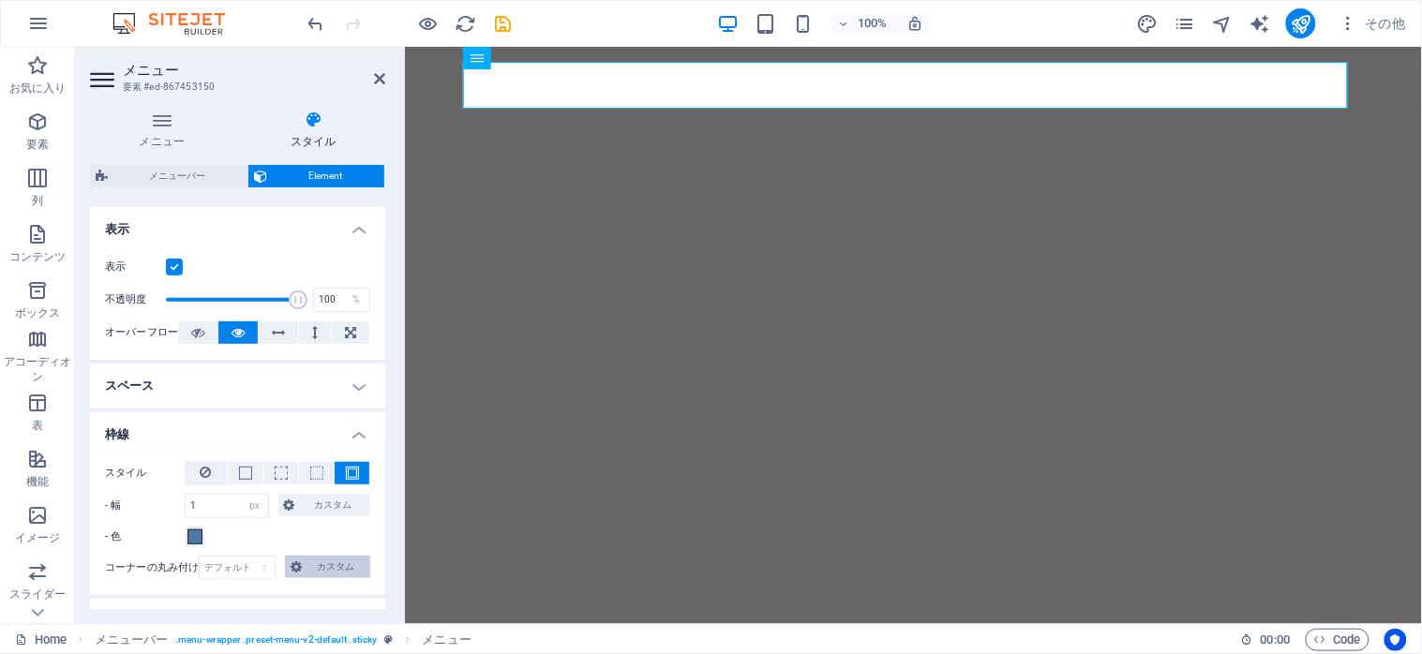
click at [323, 564] on span "カスタム" at bounding box center [335, 567] width 57 height 22
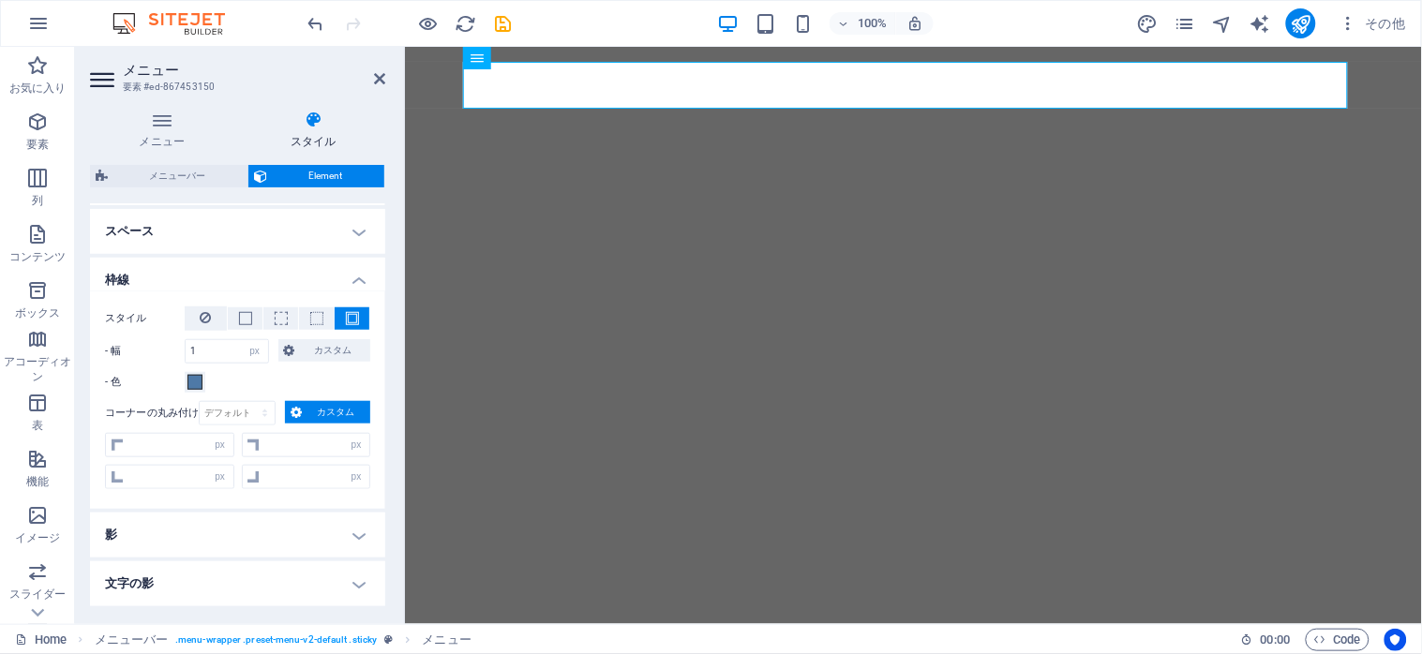
scroll to position [400, 0]
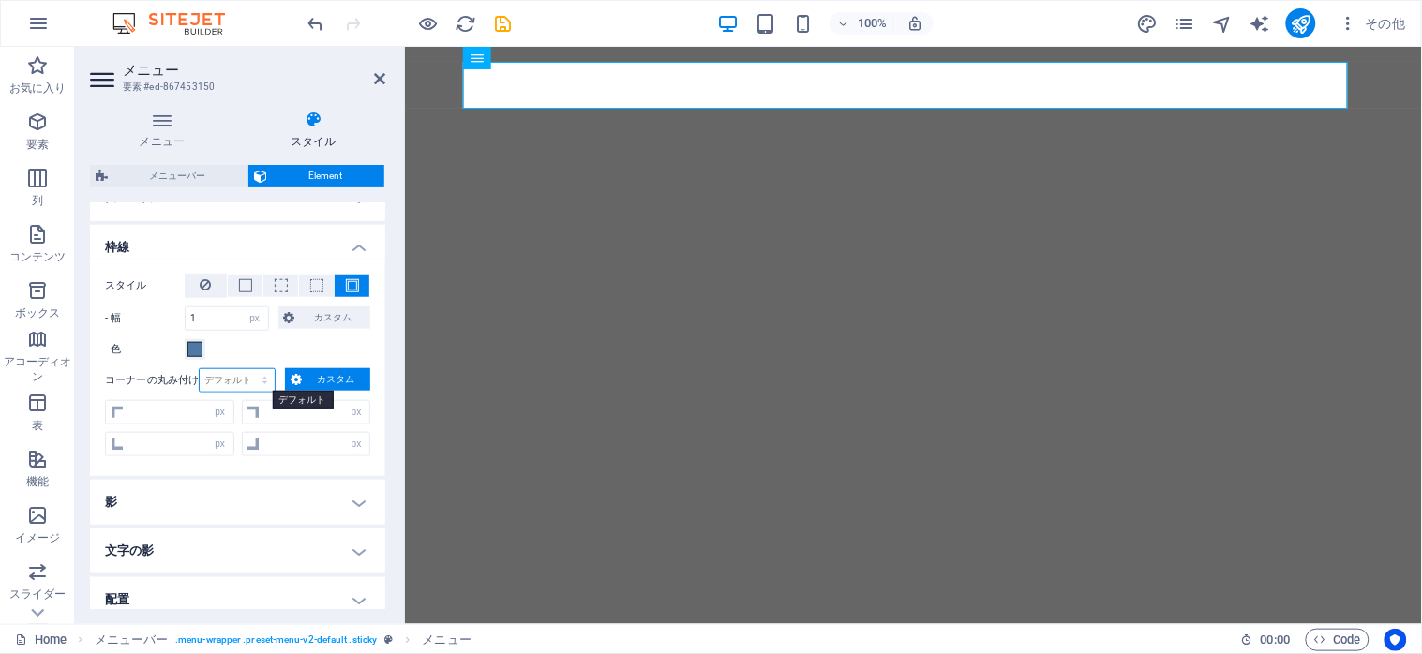
click at [322, 338] on div "スタイル - 幅 1 自動 px rem % vh vw カスタム カスタム 1 自動 px rem % vh vw 1 自動 px rem % vh vw …" at bounding box center [237, 367] width 295 height 217
click at [293, 321] on button "カスタム" at bounding box center [324, 317] width 93 height 22
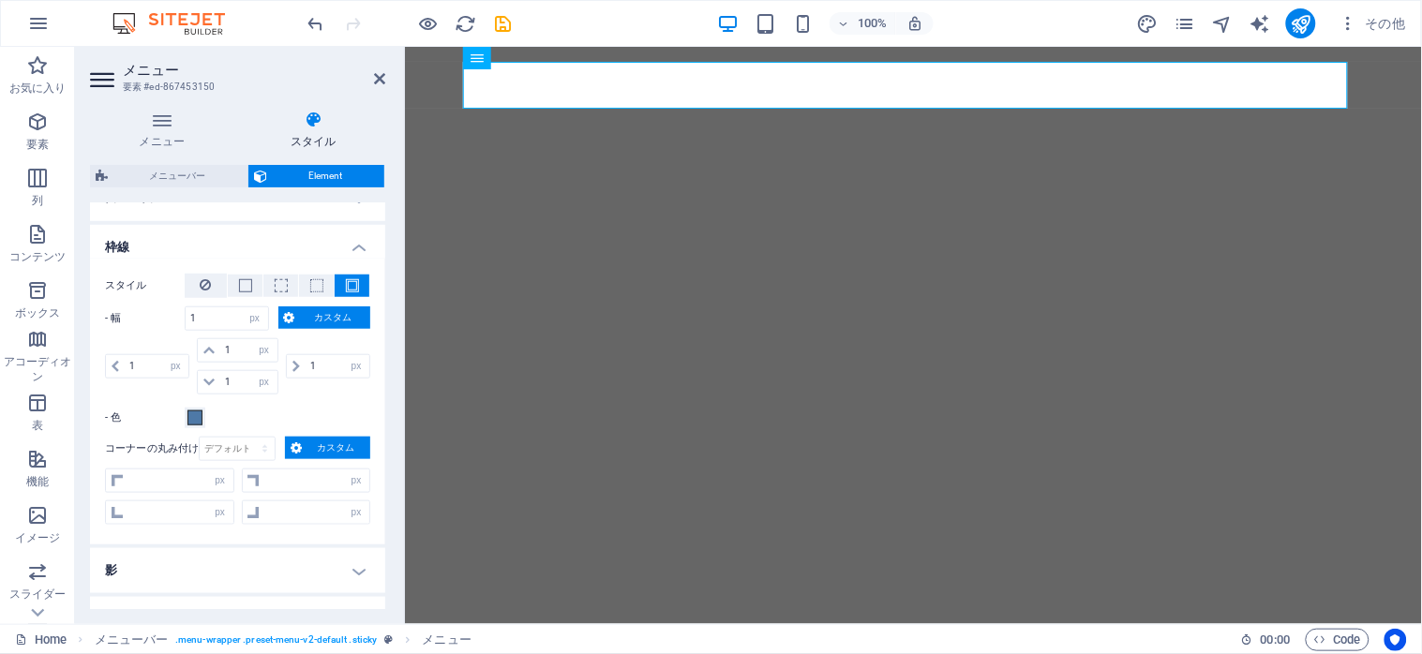
click at [333, 319] on span "カスタム" at bounding box center [333, 317] width 65 height 22
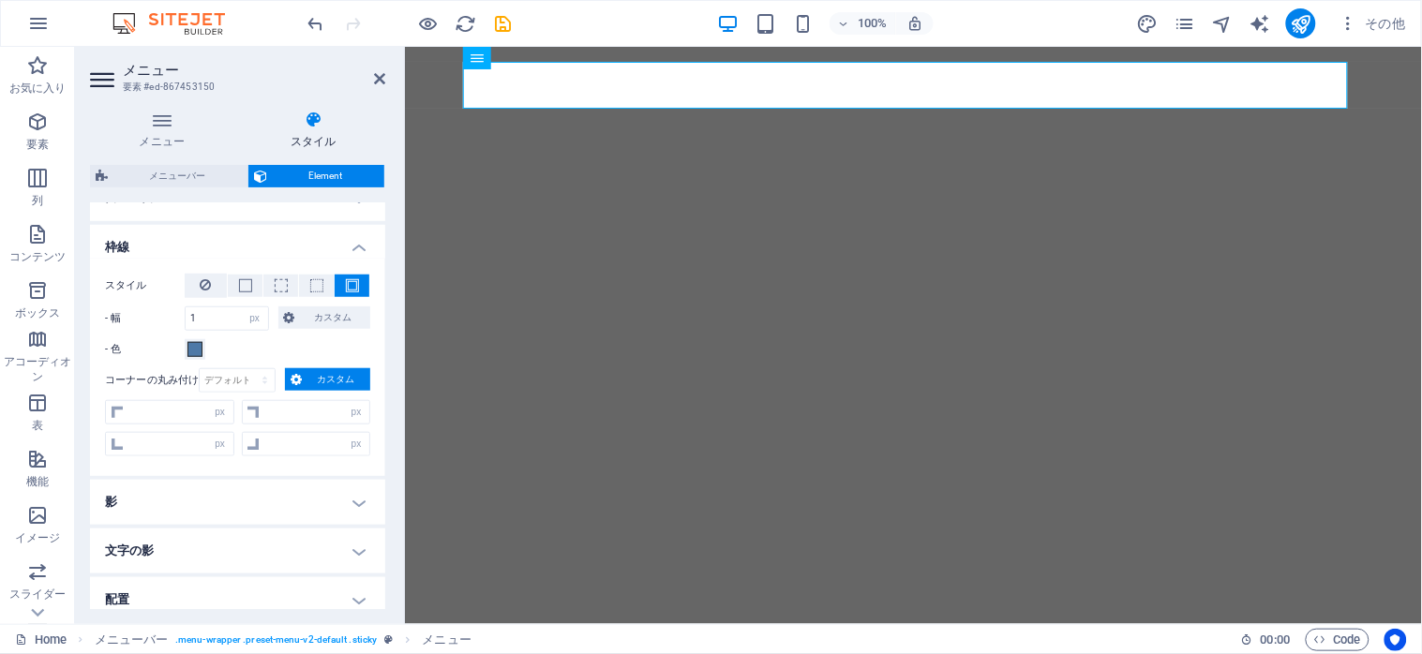
click at [317, 376] on span "カスタム" at bounding box center [335, 379] width 57 height 22
click at [193, 285] on button at bounding box center [206, 286] width 42 height 24
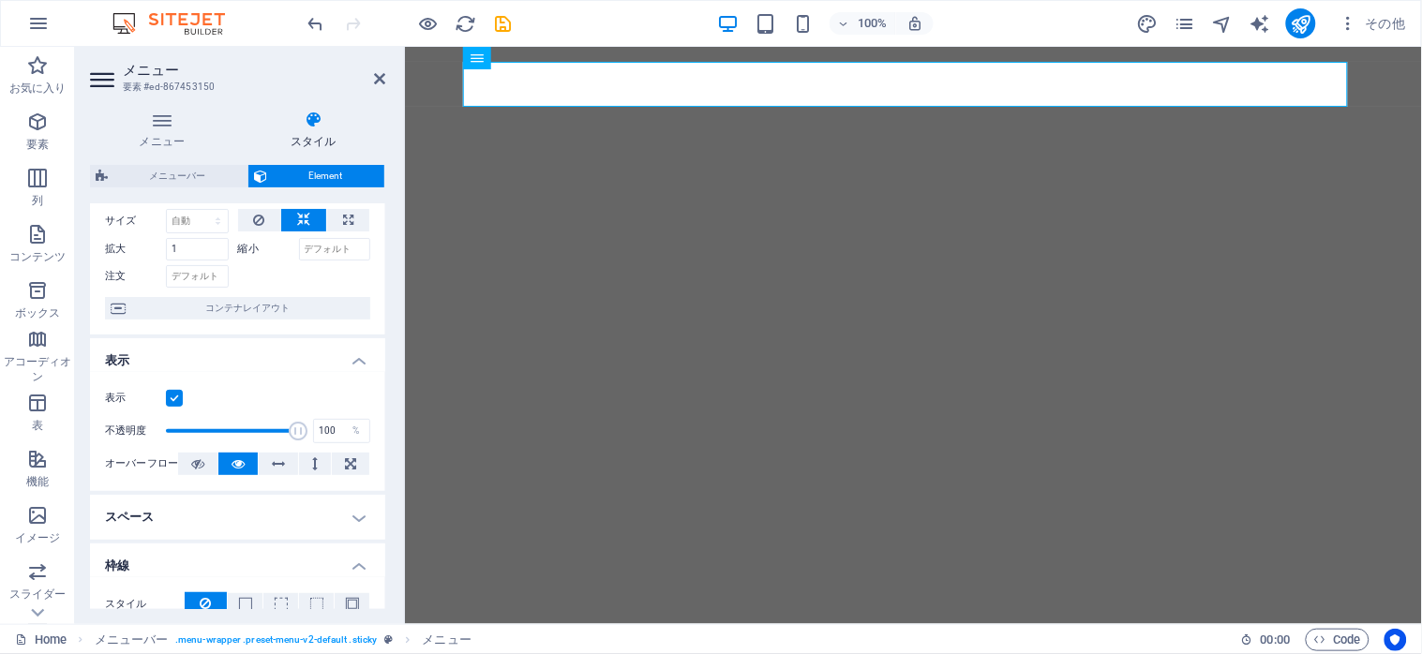
scroll to position [25, 0]
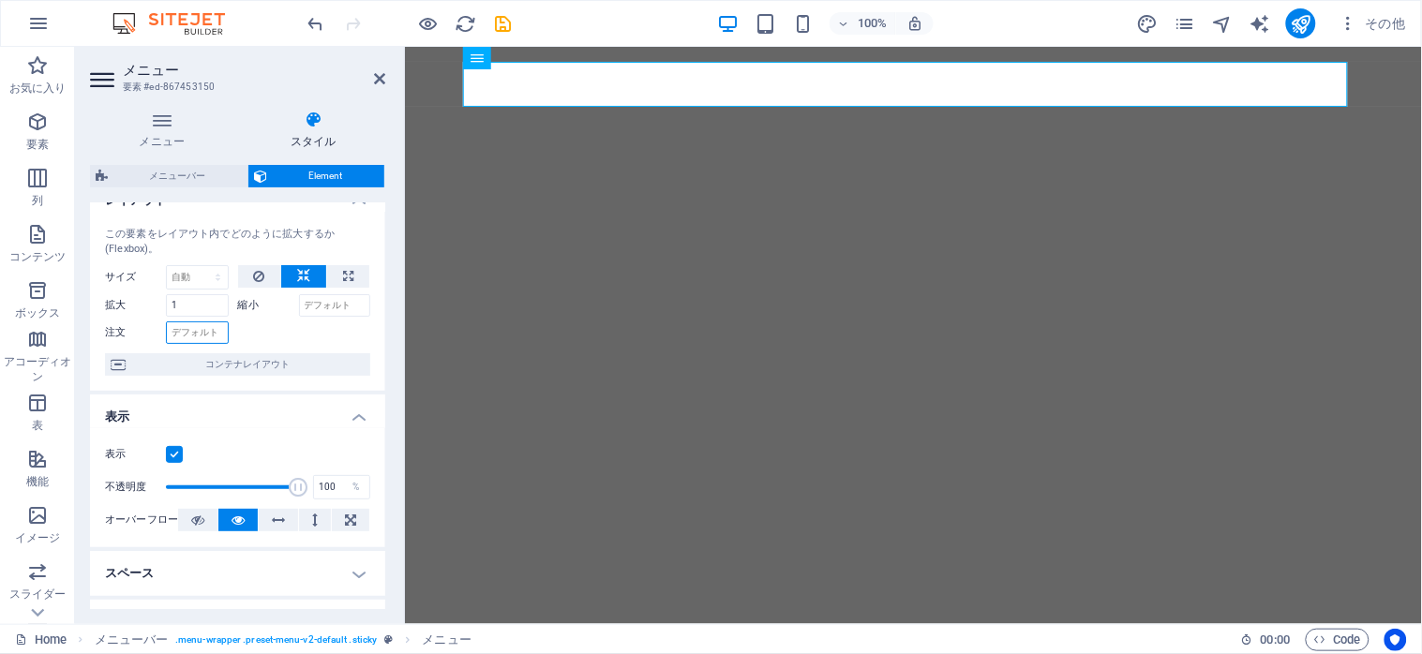
click at [216, 338] on input "注文" at bounding box center [197, 332] width 63 height 22
click at [163, 454] on label "表示" at bounding box center [135, 454] width 61 height 22
click at [0, 0] on input "表示" at bounding box center [0, 0] width 0 height 0
click at [163, 454] on label "表示" at bounding box center [135, 454] width 61 height 22
click at [0, 0] on input "表示" at bounding box center [0, 0] width 0 height 0
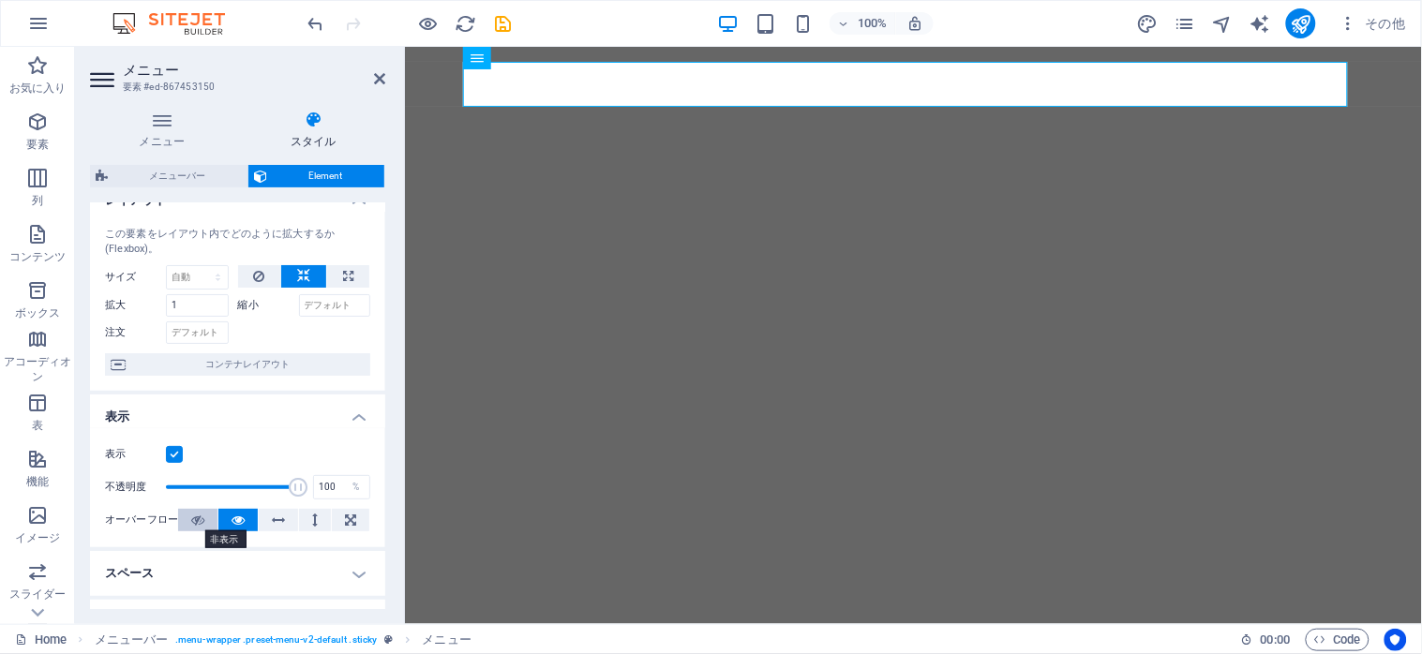
click at [188, 520] on button at bounding box center [197, 520] width 39 height 22
click at [223, 528] on button at bounding box center [237, 520] width 39 height 22
click at [377, 76] on icon at bounding box center [379, 78] width 11 height 15
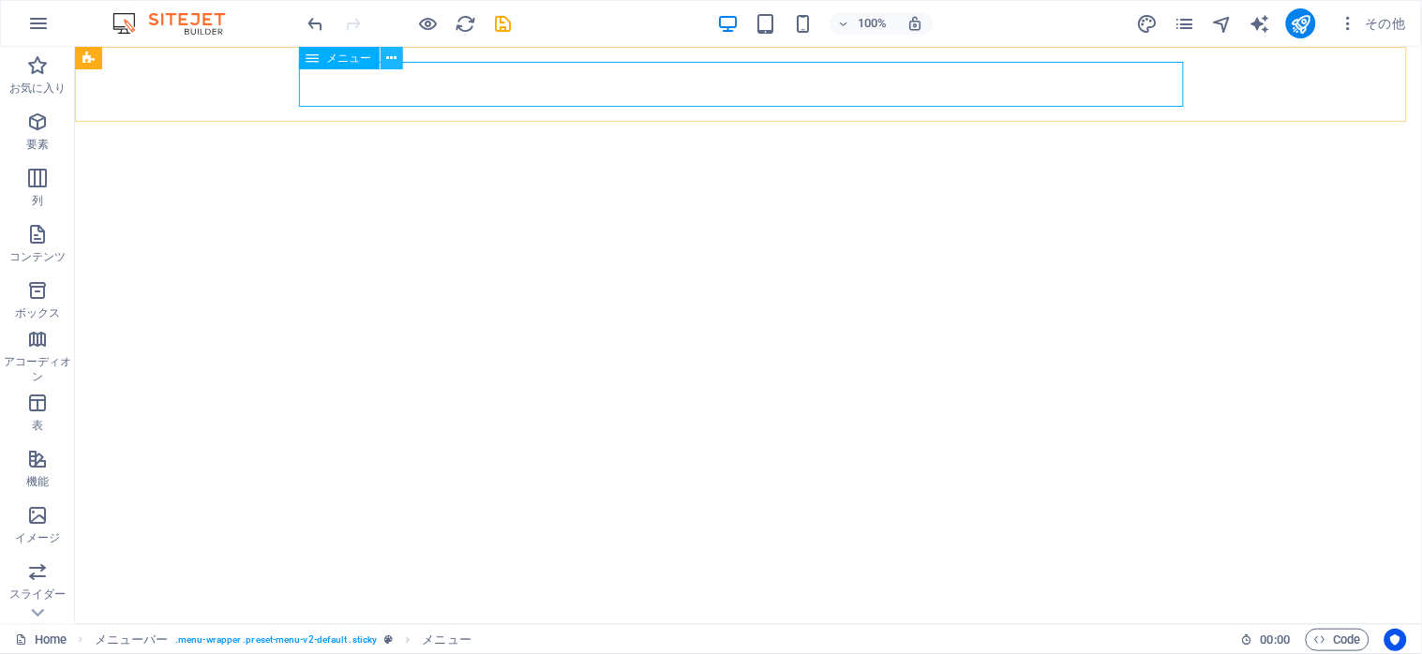
click at [386, 60] on icon at bounding box center [391, 59] width 10 height 20
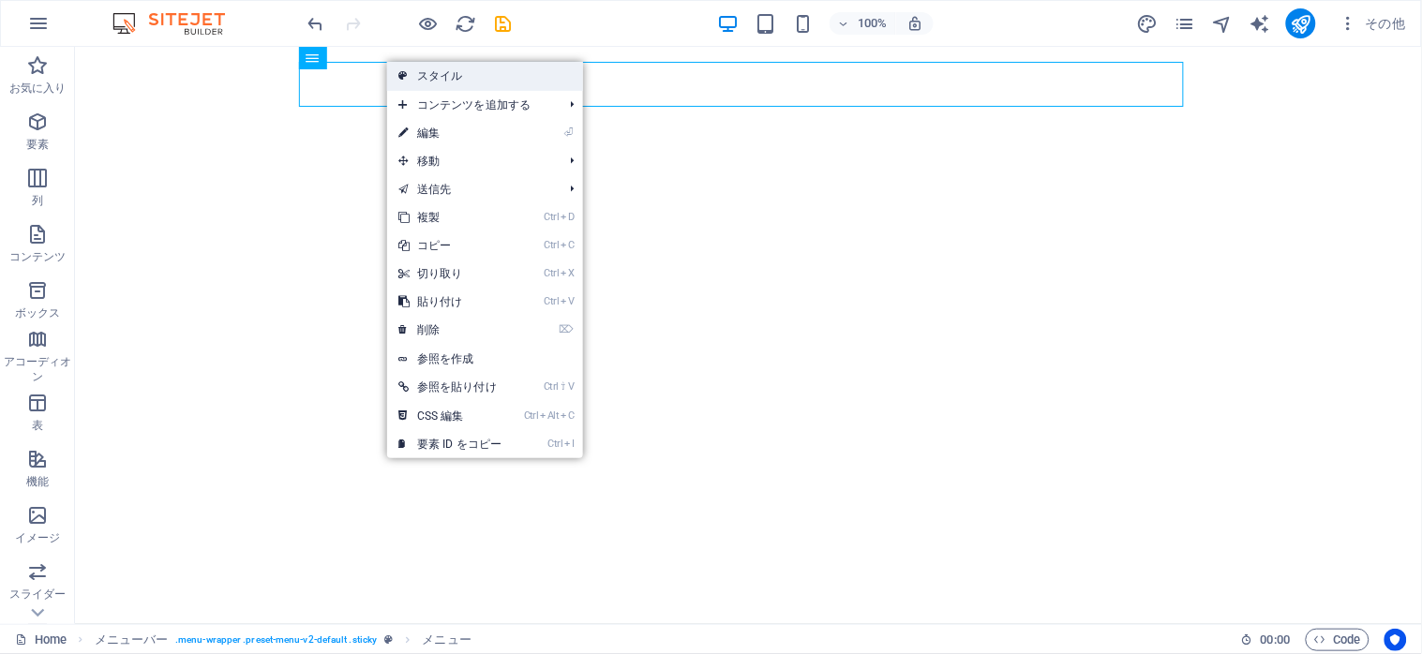
click at [418, 76] on link "スタイル" at bounding box center [485, 76] width 196 height 28
select select "rem"
select select "preset-menu-v2-default"
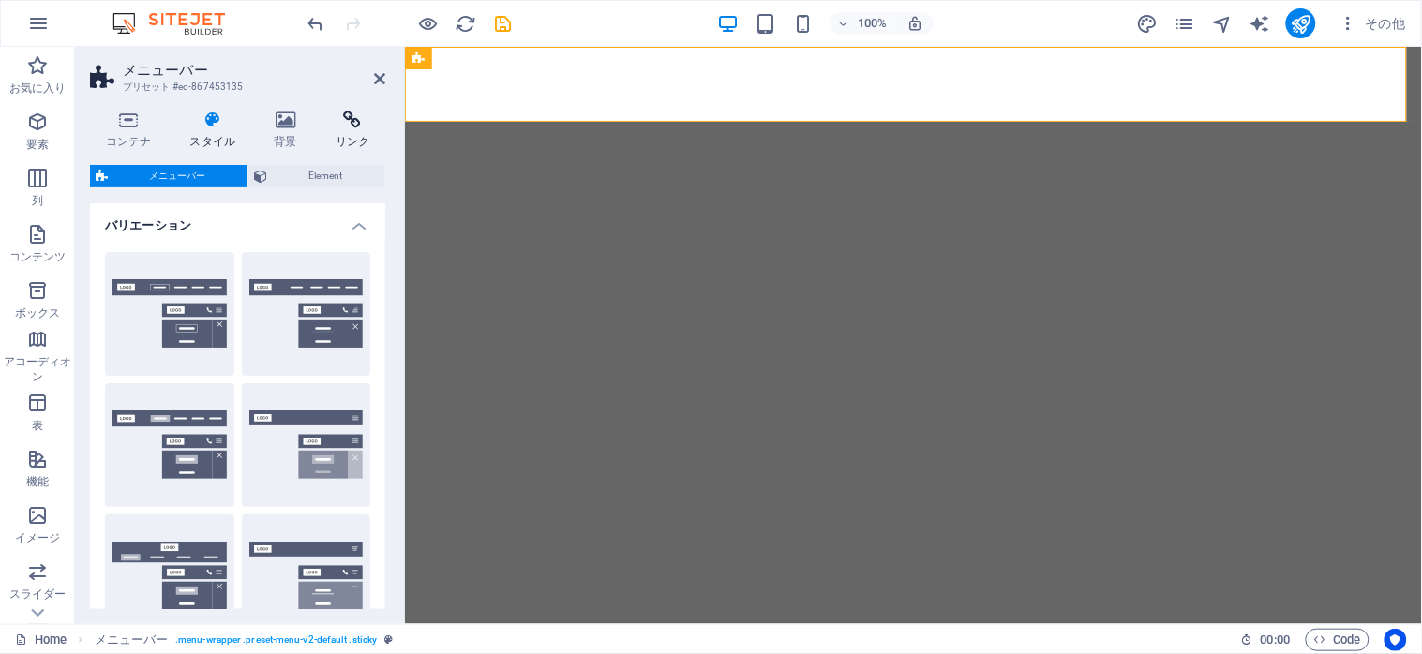
click at [352, 125] on icon at bounding box center [353, 120] width 66 height 19
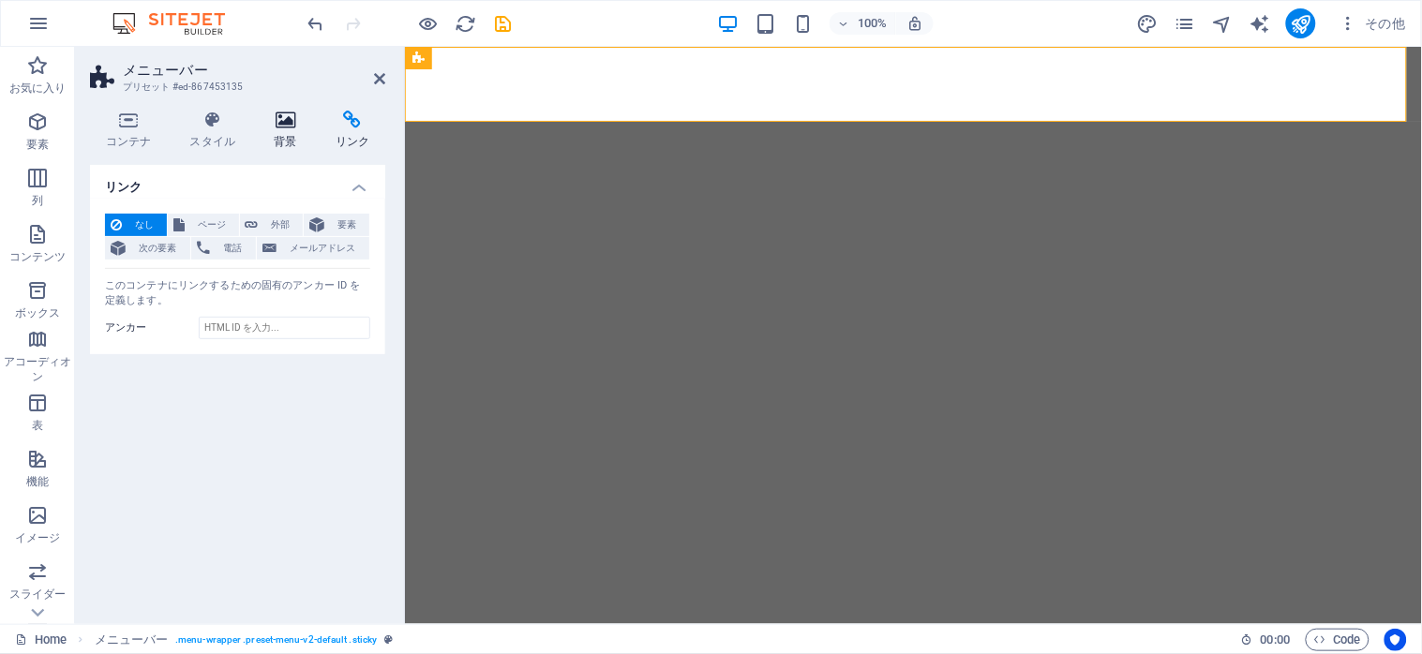
click at [275, 134] on h4 "背景" at bounding box center [290, 130] width 62 height 39
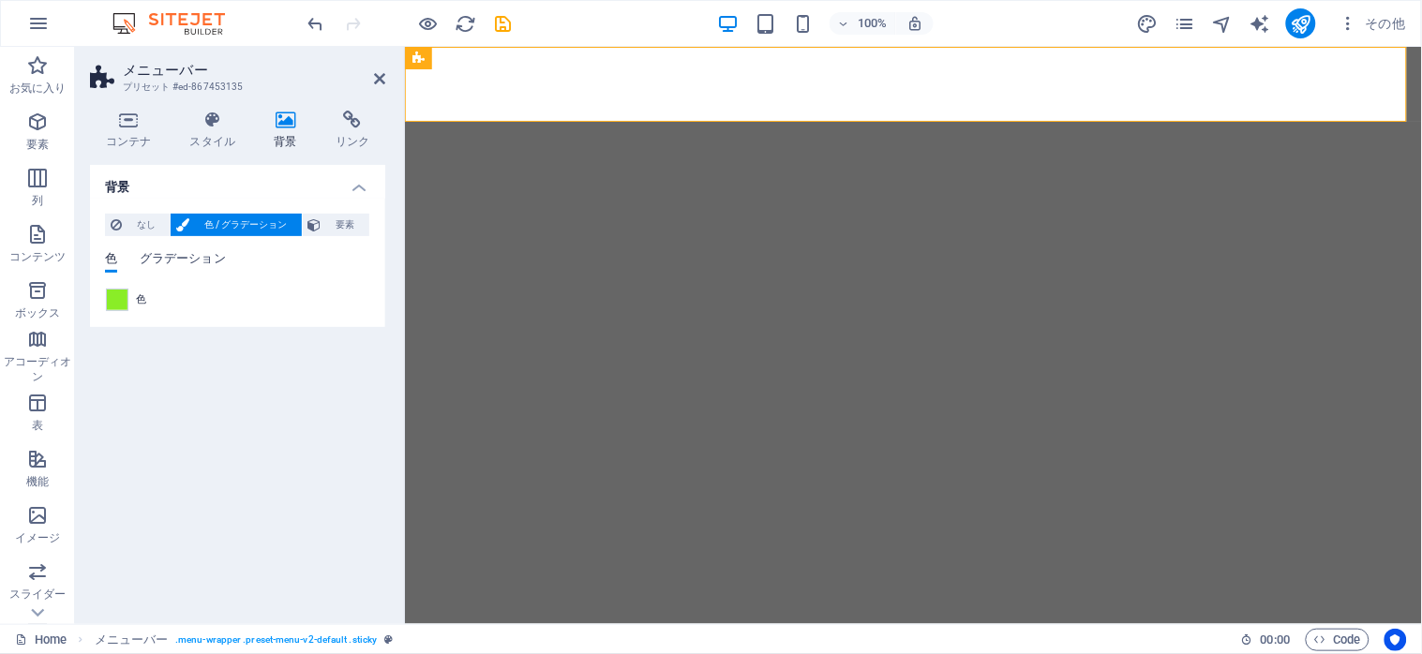
click at [172, 254] on span "グラデーション" at bounding box center [183, 260] width 86 height 26
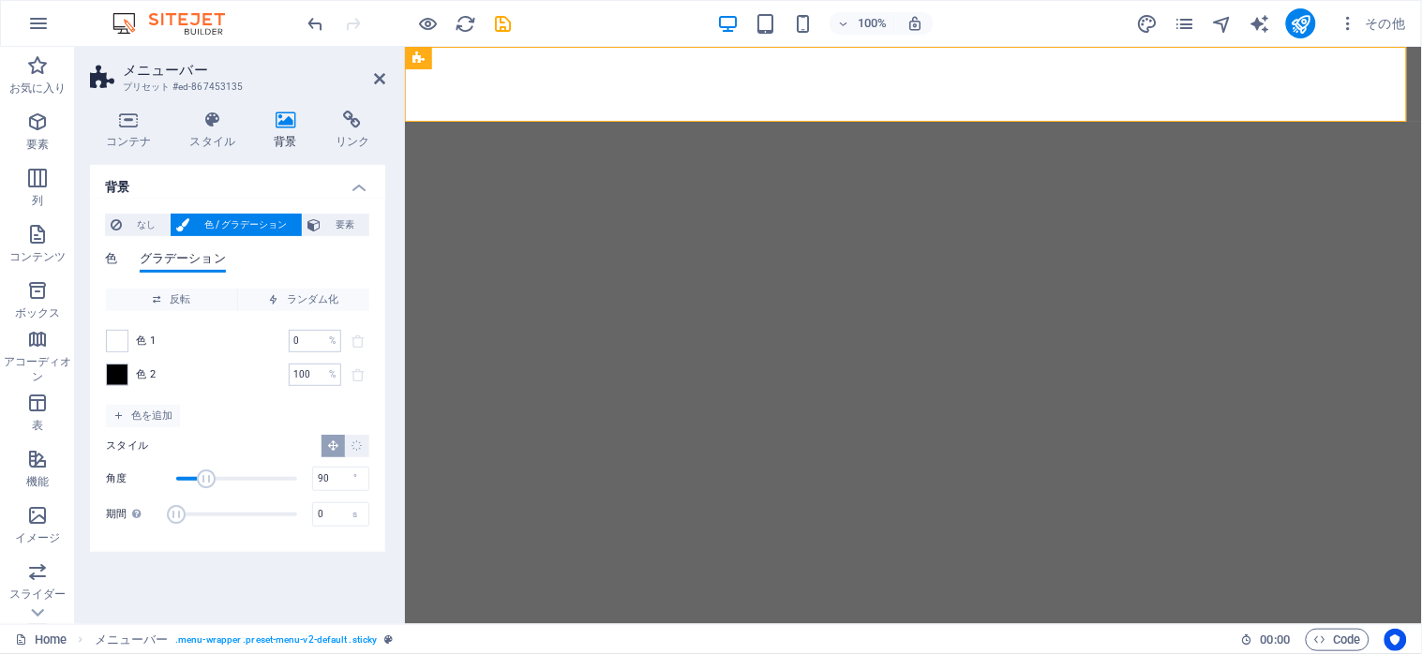
click at [105, 254] on span "色" at bounding box center [111, 260] width 12 height 26
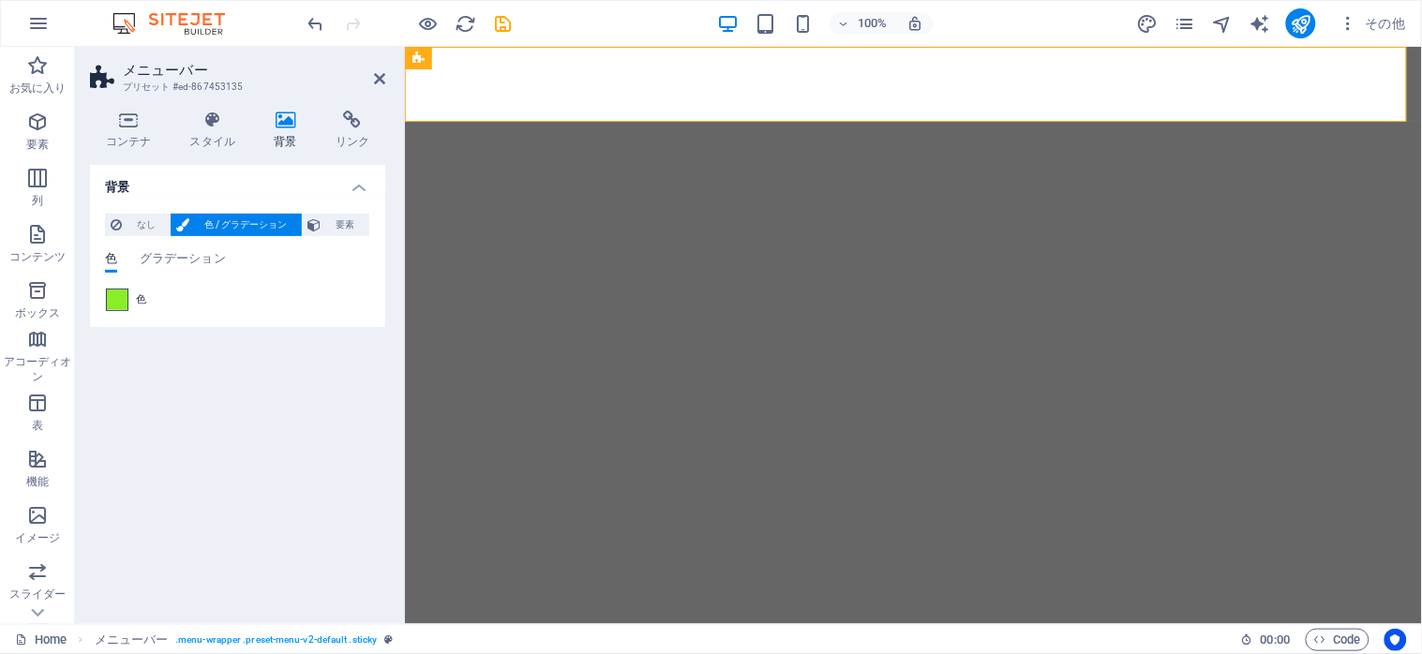
click at [119, 298] on span at bounding box center [117, 300] width 21 height 21
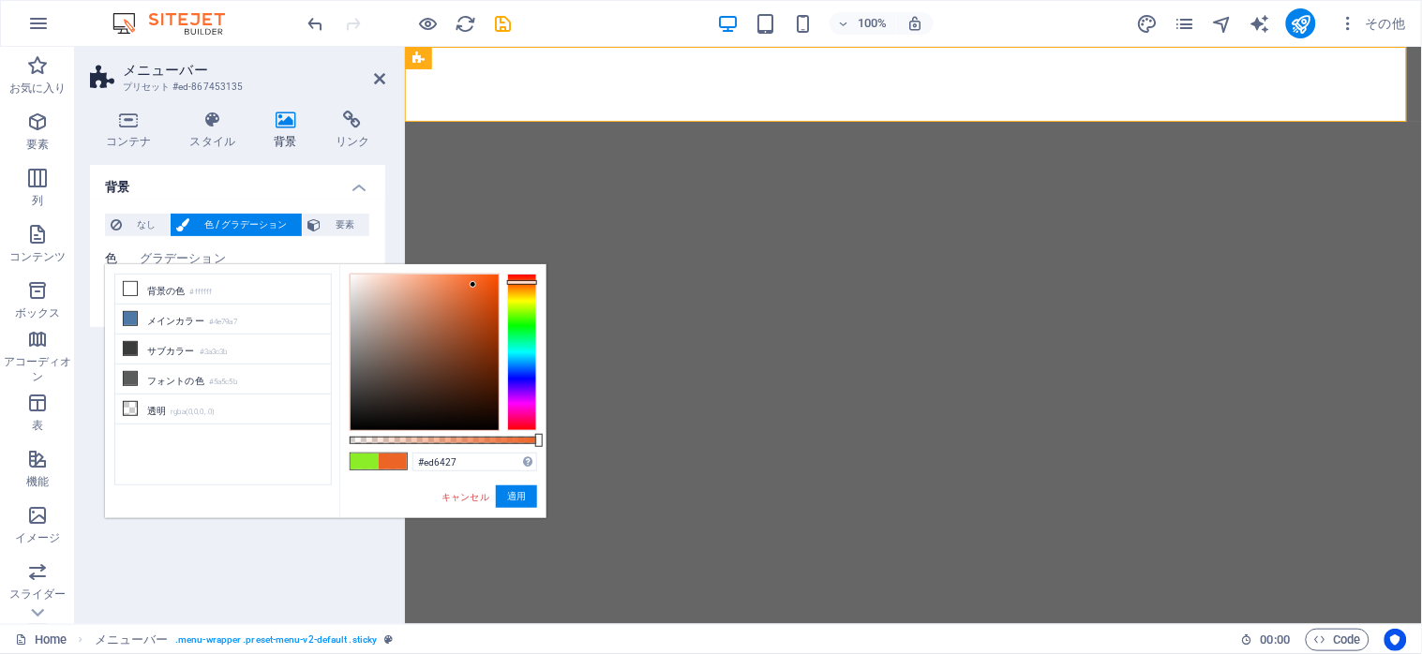
click at [528, 282] on div at bounding box center [522, 352] width 30 height 157
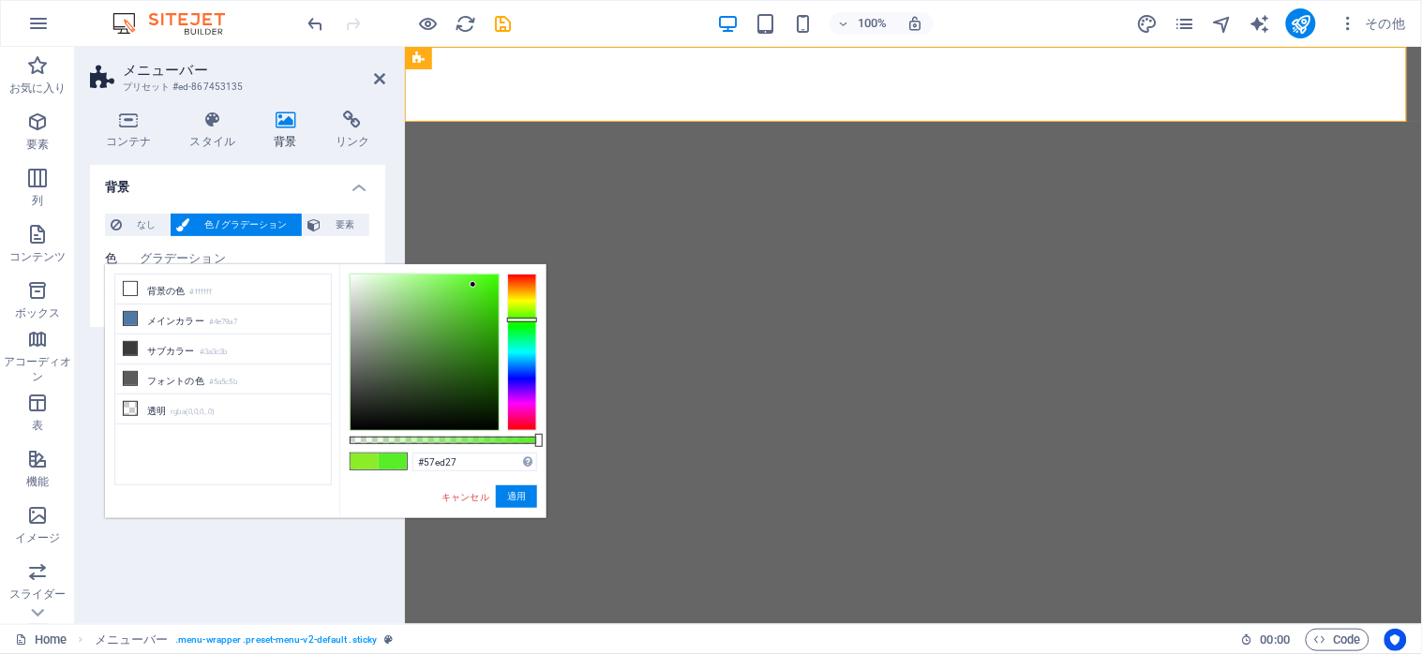
click at [525, 320] on div at bounding box center [522, 352] width 30 height 157
type input "#eded27"
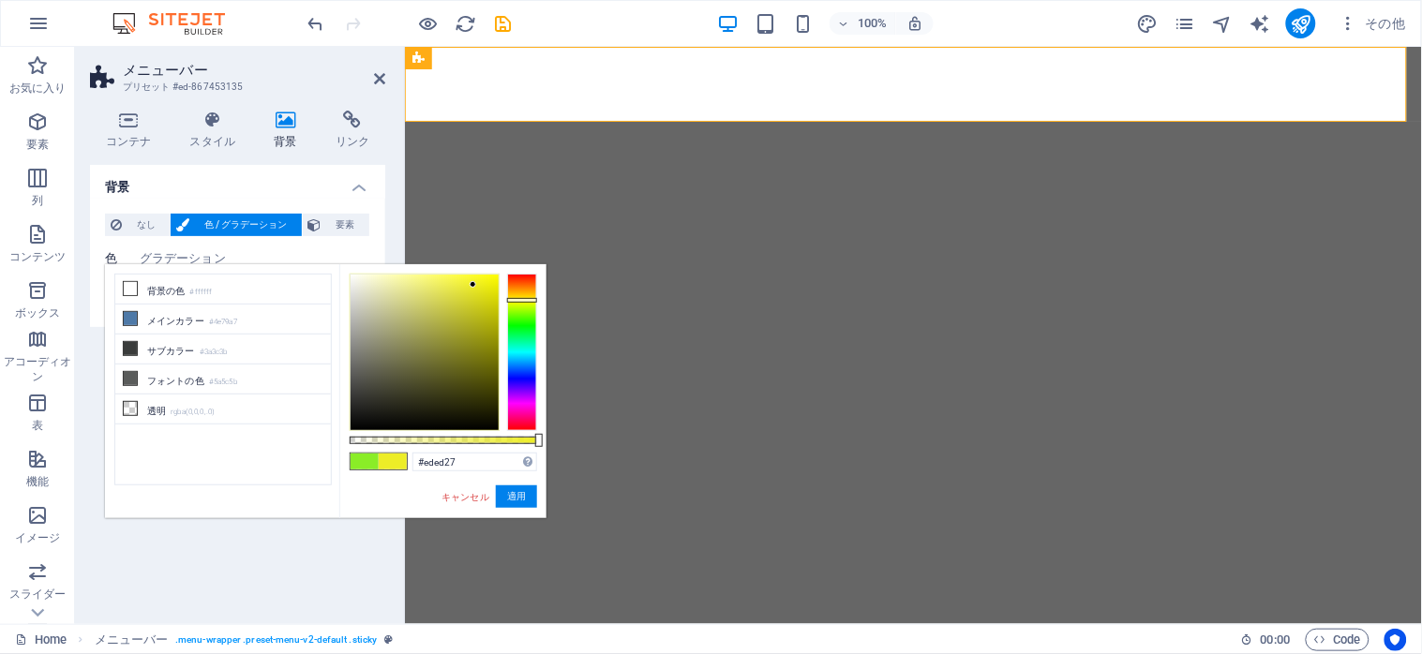
click at [528, 300] on div at bounding box center [522, 352] width 30 height 157
click at [499, 499] on button "適用" at bounding box center [516, 496] width 41 height 22
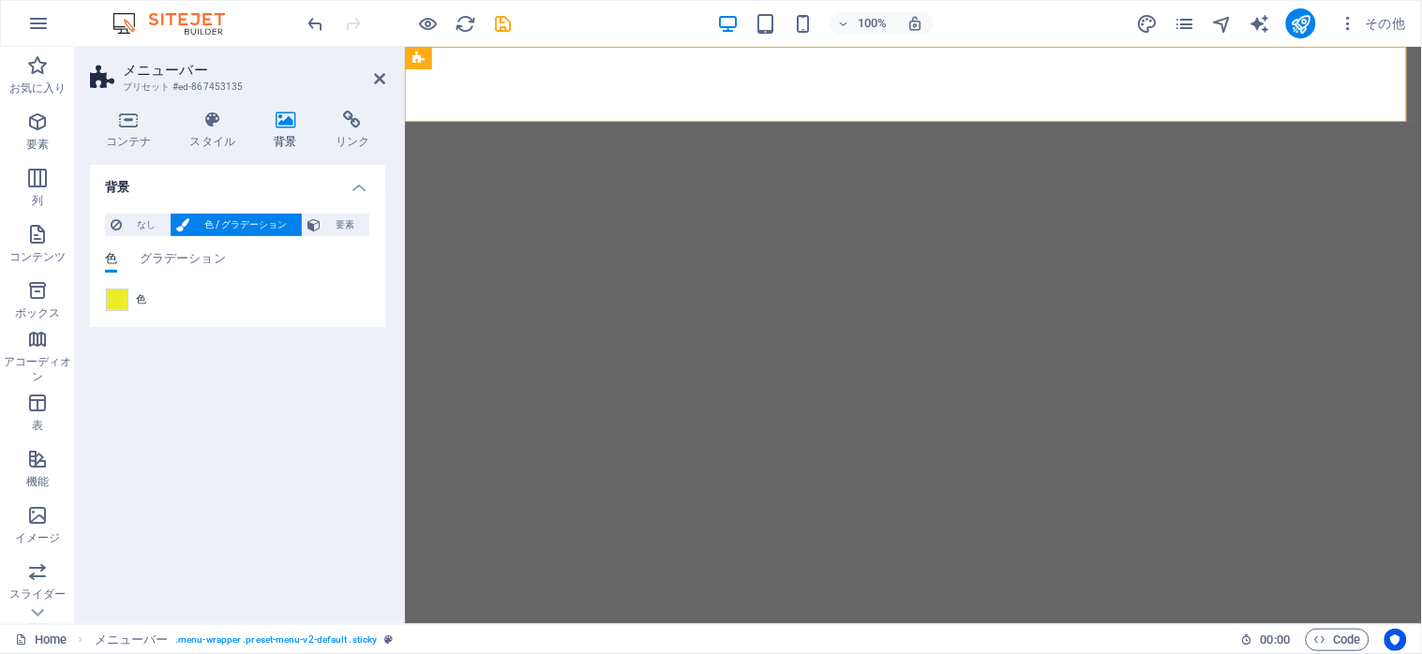
click at [371, 72] on h2 "メニューバー" at bounding box center [254, 70] width 262 height 17
click at [379, 82] on icon at bounding box center [379, 78] width 11 height 15
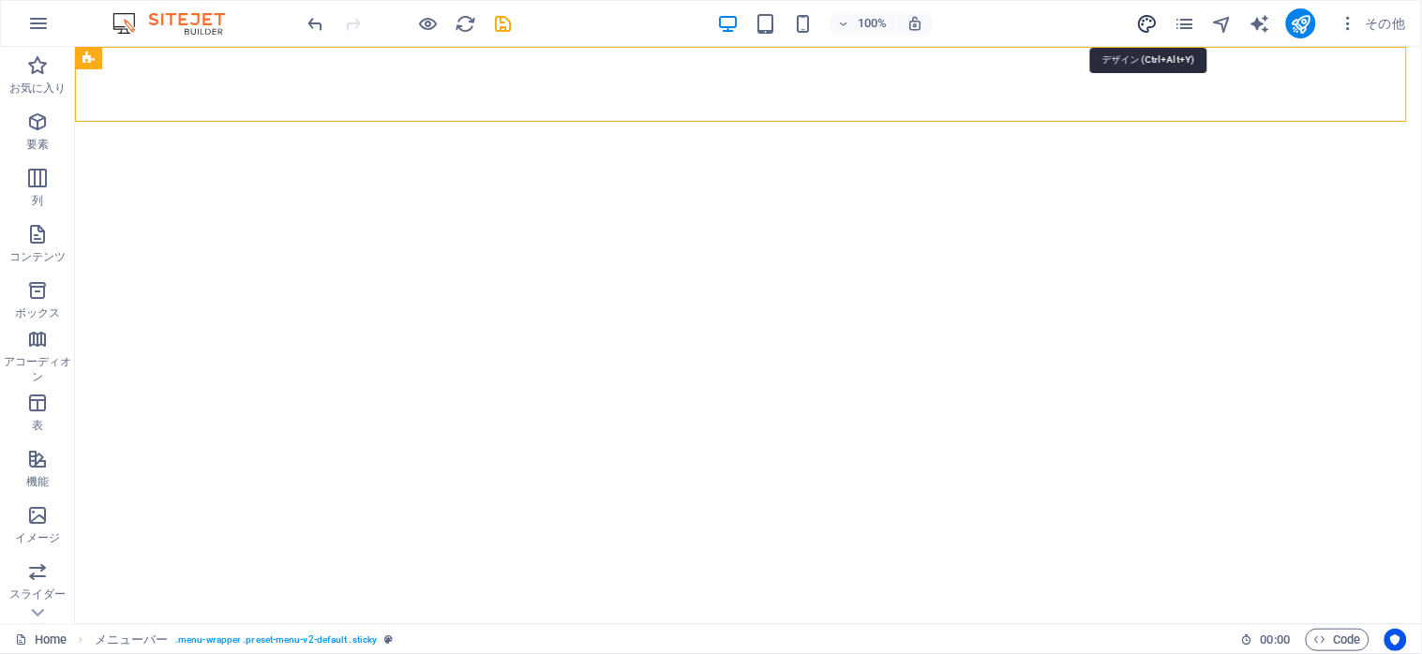
click at [1143, 20] on icon "design" at bounding box center [1148, 24] width 22 height 22
select select "ease-in-out"
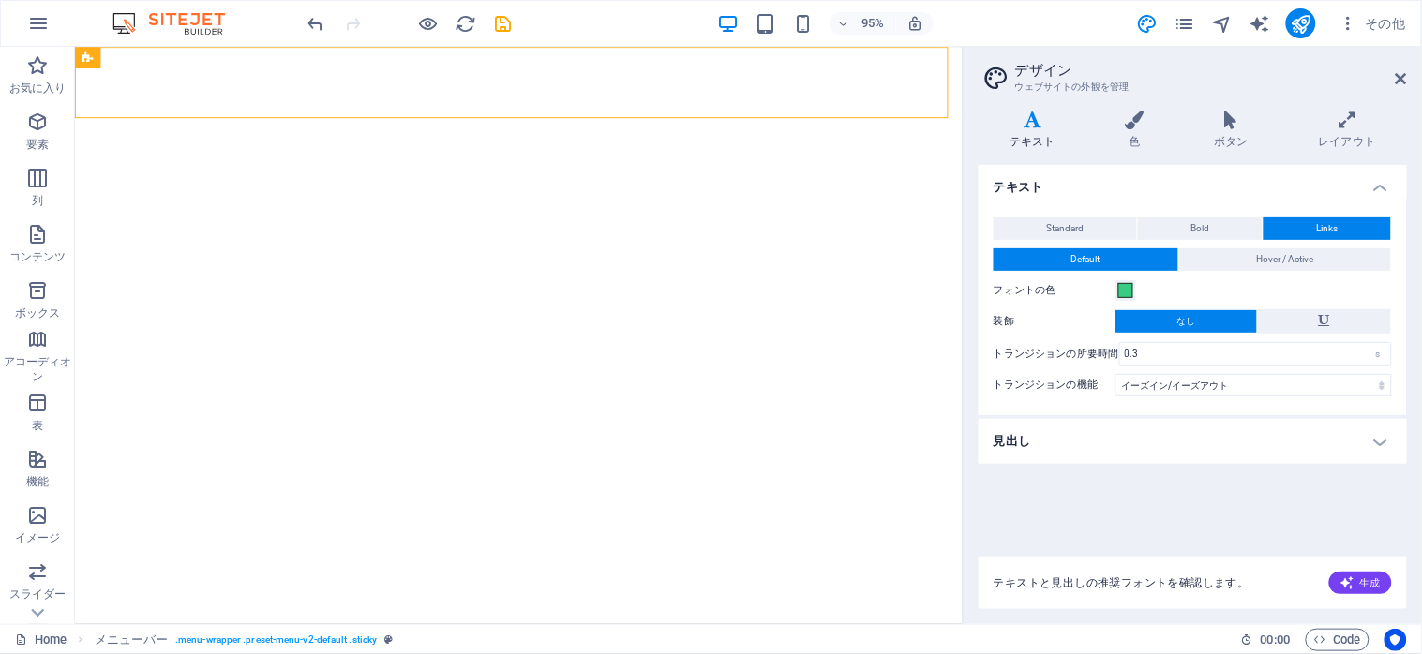
click at [1045, 135] on h4 "テキスト" at bounding box center [1035, 130] width 115 height 39
click at [1024, 129] on h4 "テキスト" at bounding box center [1035, 130] width 115 height 39
click at [1186, 219] on button "Bold" at bounding box center [1200, 228] width 125 height 22
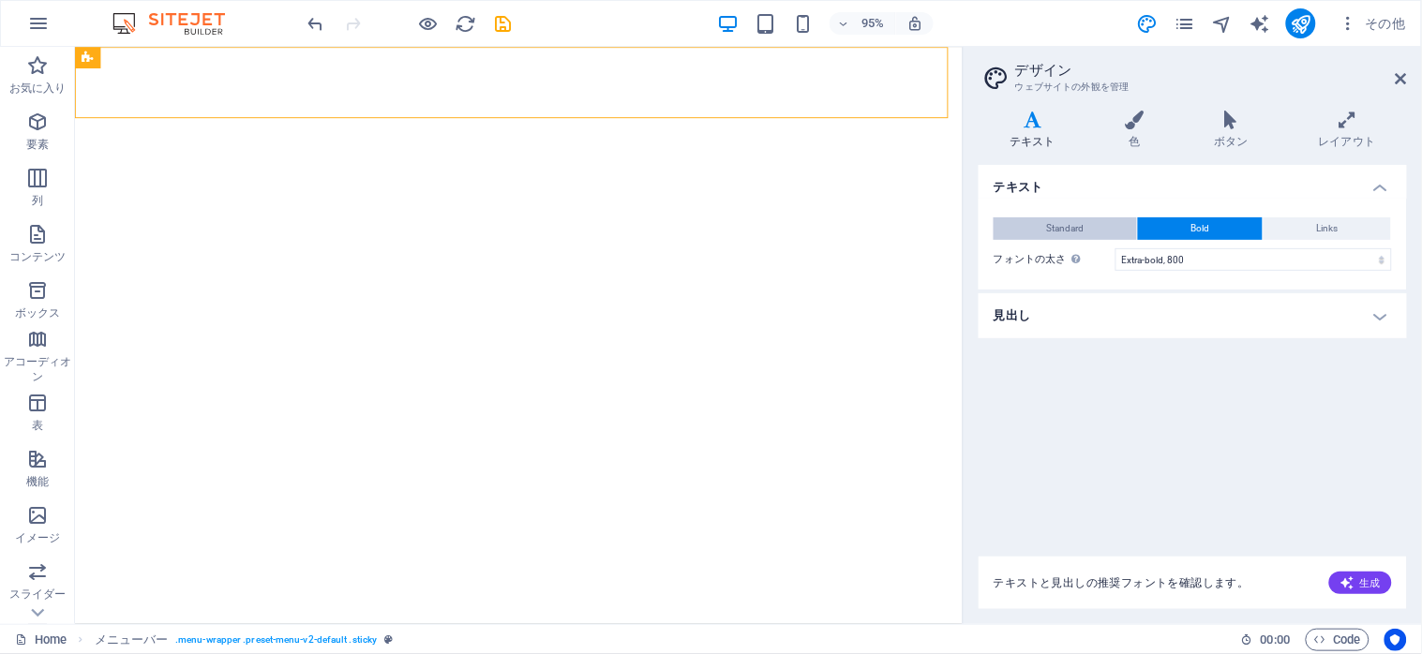
click at [1070, 225] on span "Standard" at bounding box center [1065, 228] width 37 height 22
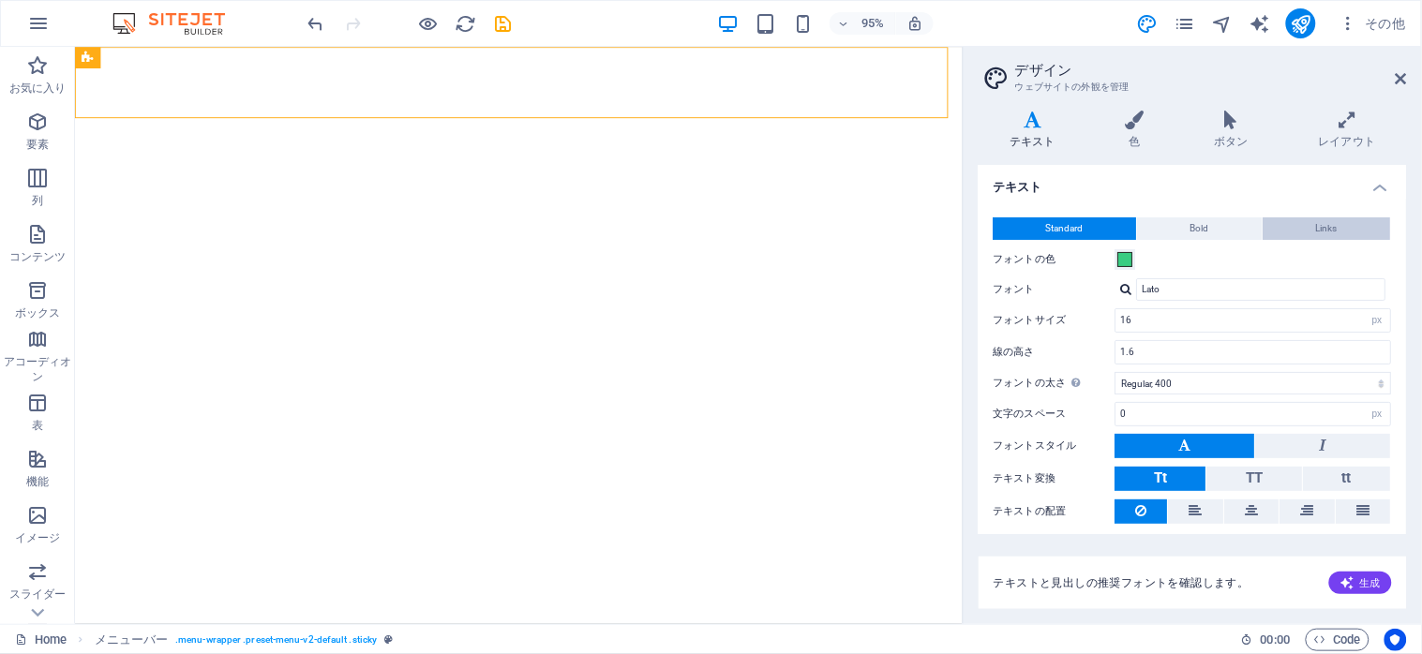
click at [1321, 223] on span "Links" at bounding box center [1328, 228] width 22 height 22
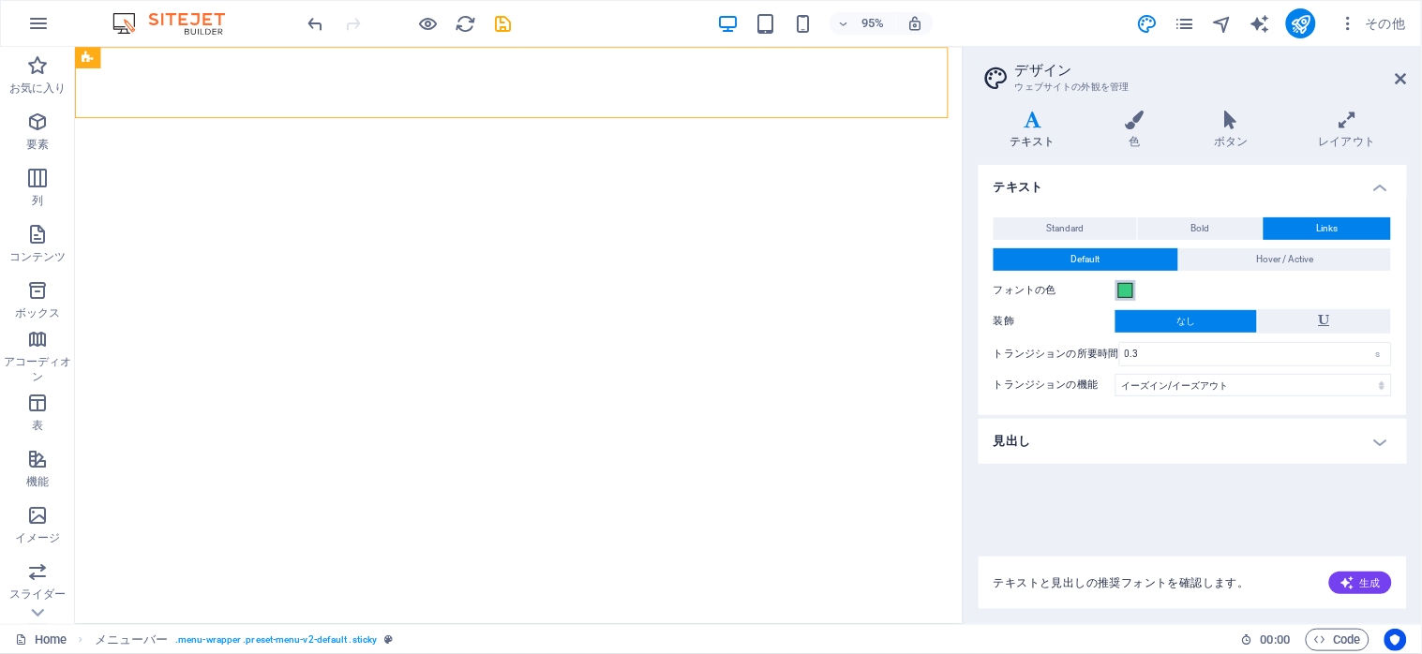
click at [1122, 291] on span at bounding box center [1125, 290] width 15 height 15
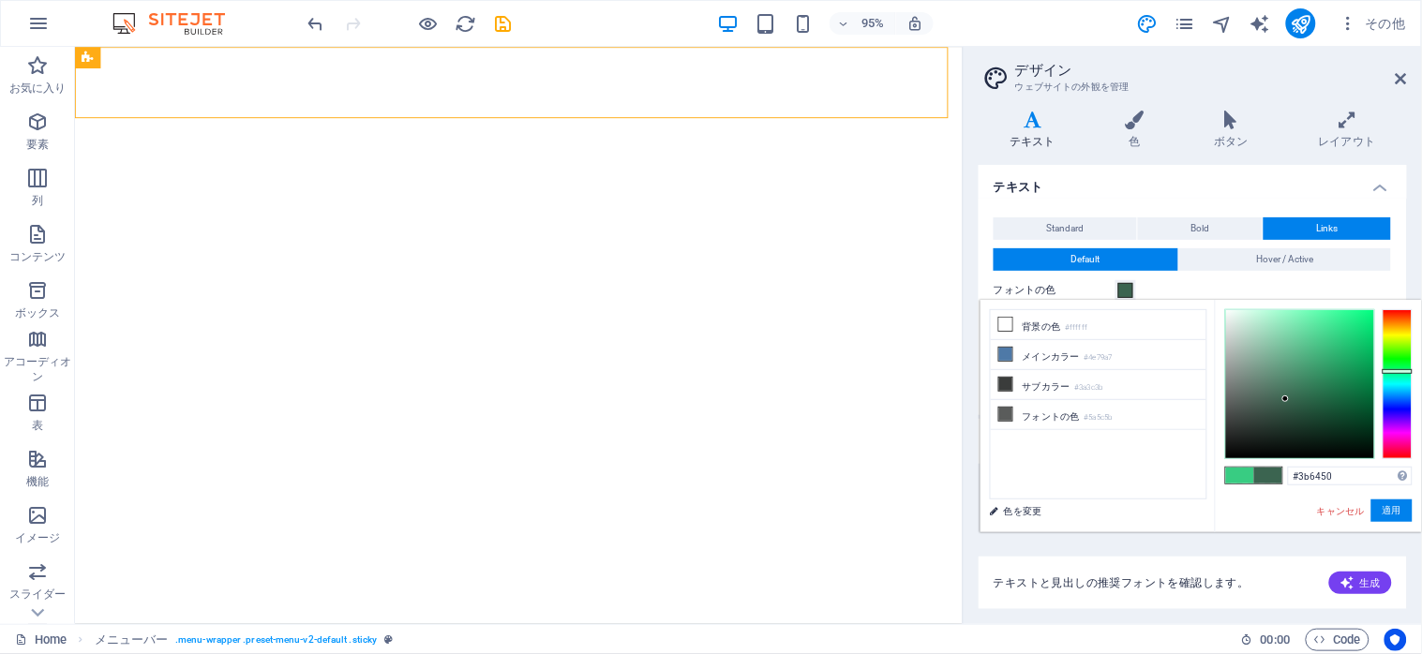
click at [1286, 399] on div at bounding box center [1300, 384] width 148 height 148
click at [1394, 404] on div at bounding box center [1397, 384] width 30 height 150
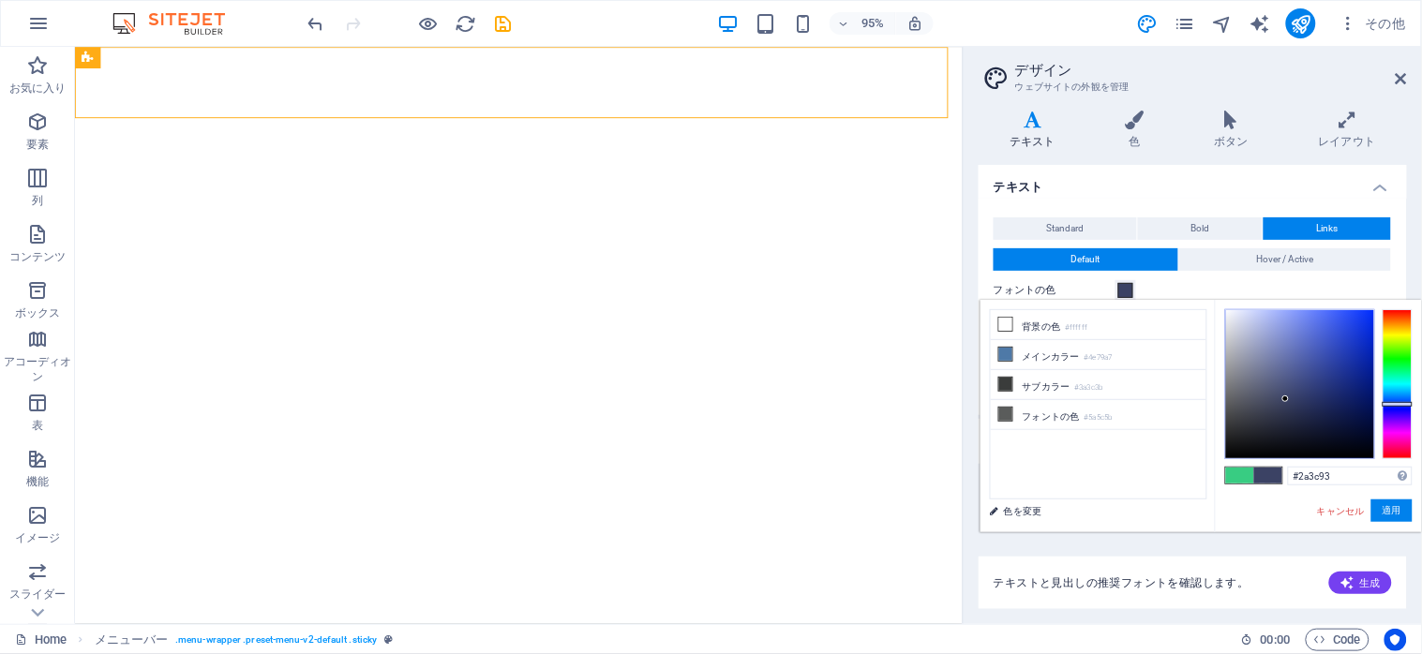
click at [1331, 372] on div at bounding box center [1300, 384] width 148 height 148
click at [1350, 352] on div at bounding box center [1300, 384] width 148 height 148
click at [1393, 511] on button "適用" at bounding box center [1391, 511] width 41 height 22
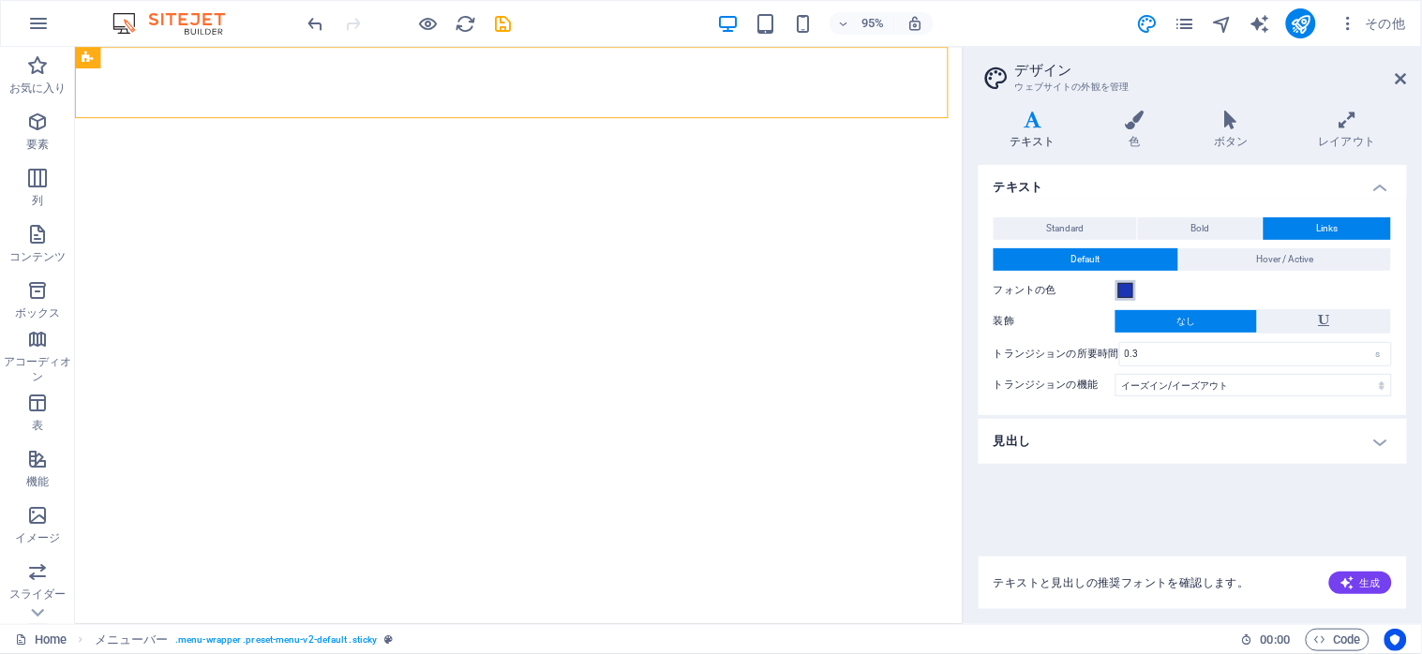
click at [1127, 288] on span at bounding box center [1125, 290] width 15 height 15
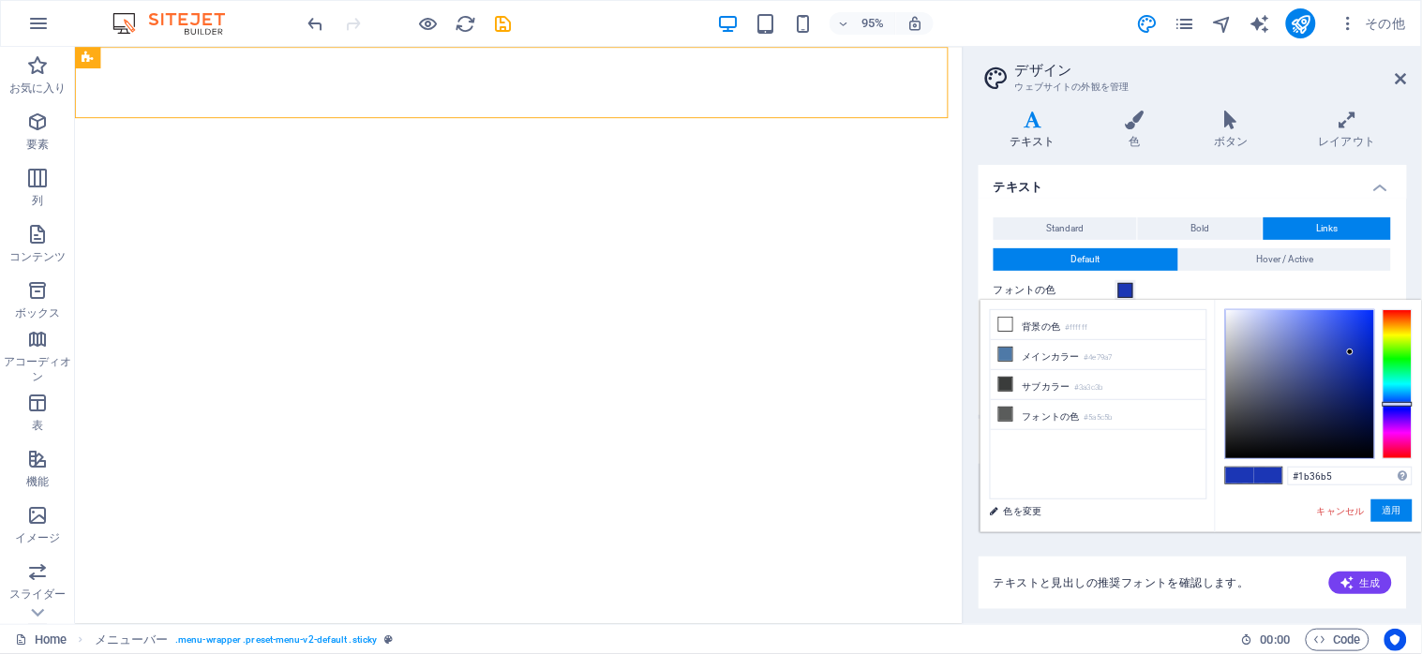
type input "#0e1121"
click at [1308, 439] on div at bounding box center [1300, 384] width 148 height 148
click at [1382, 506] on button "適用" at bounding box center [1391, 511] width 41 height 22
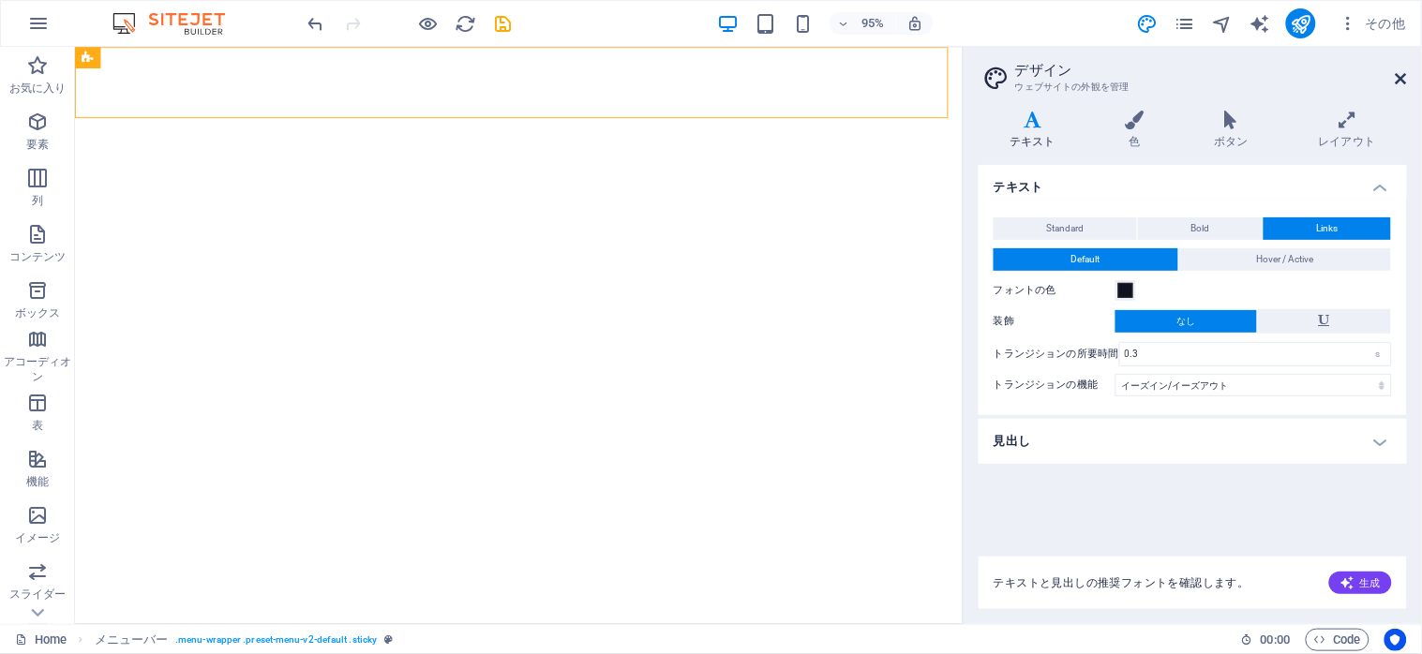
click at [1395, 81] on icon at bounding box center [1400, 78] width 11 height 15
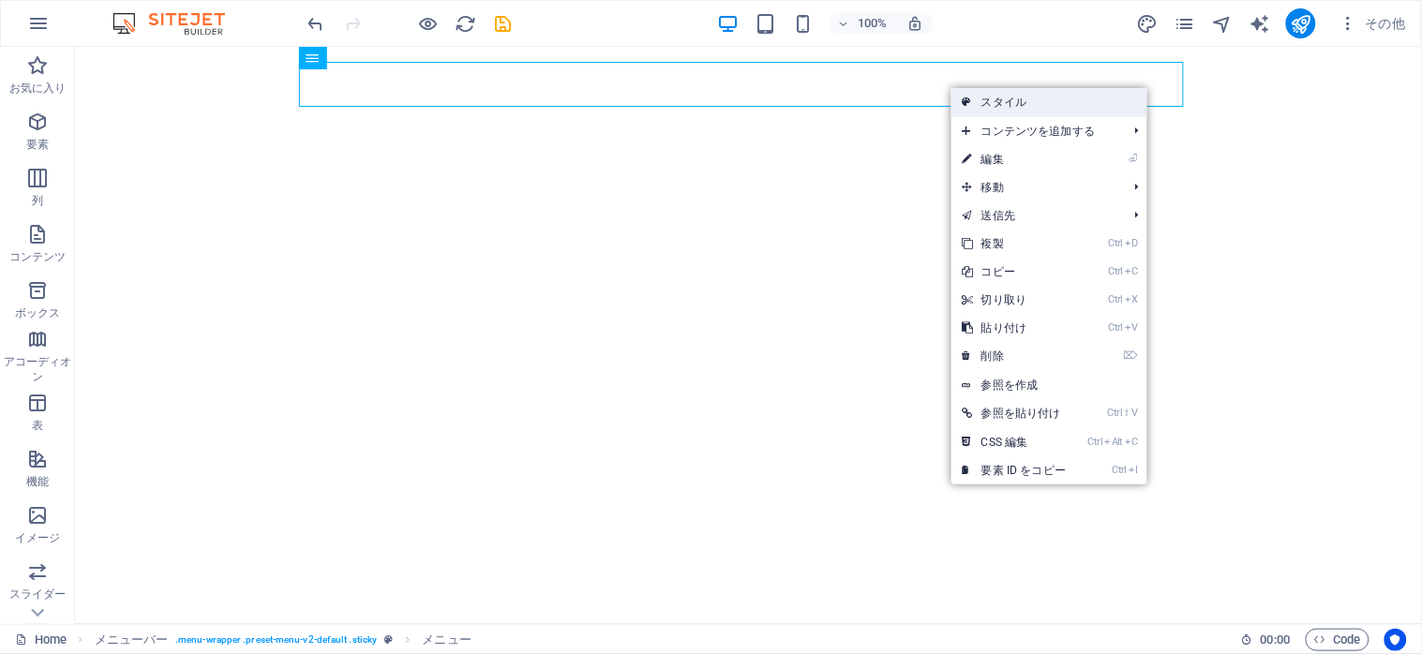
click at [1022, 103] on link "スタイル" at bounding box center [1049, 102] width 196 height 28
select select "rem"
select select "preset-menu-v2-default"
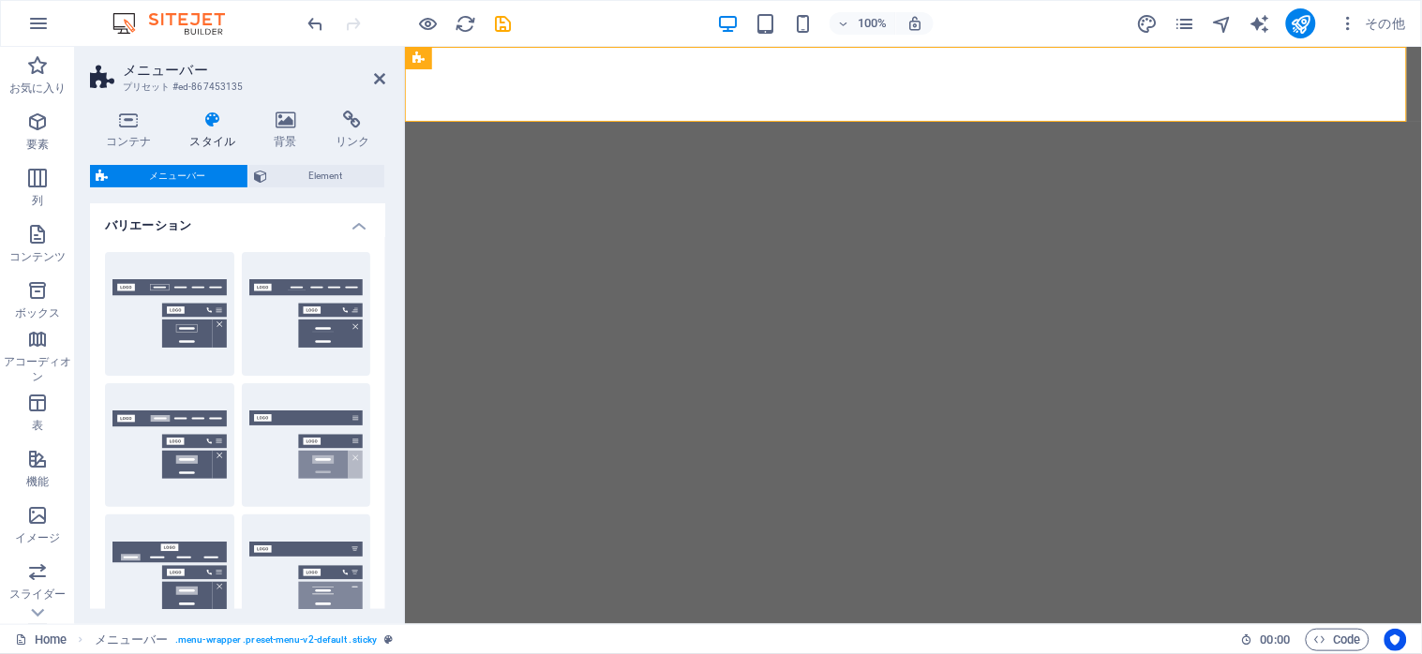
click at [211, 126] on icon at bounding box center [212, 120] width 77 height 19
click at [209, 174] on span "メニューバー" at bounding box center [177, 176] width 128 height 22
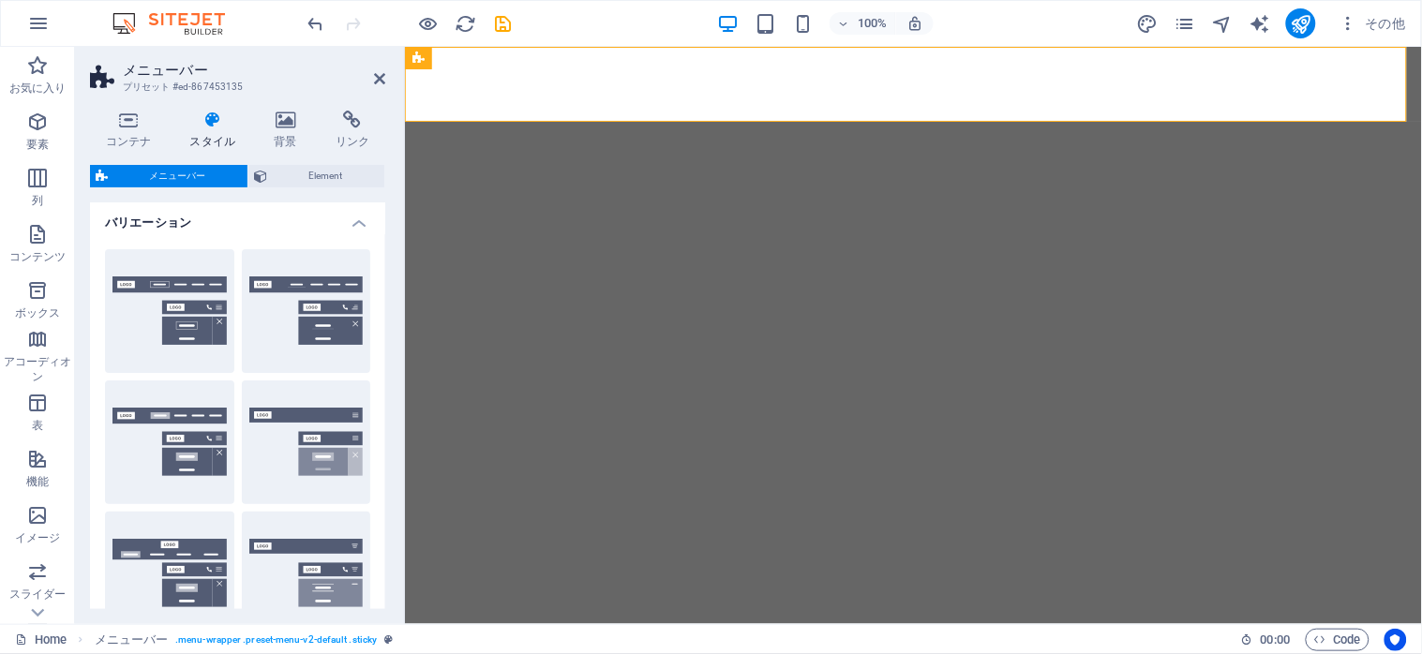
scroll to position [0, 0]
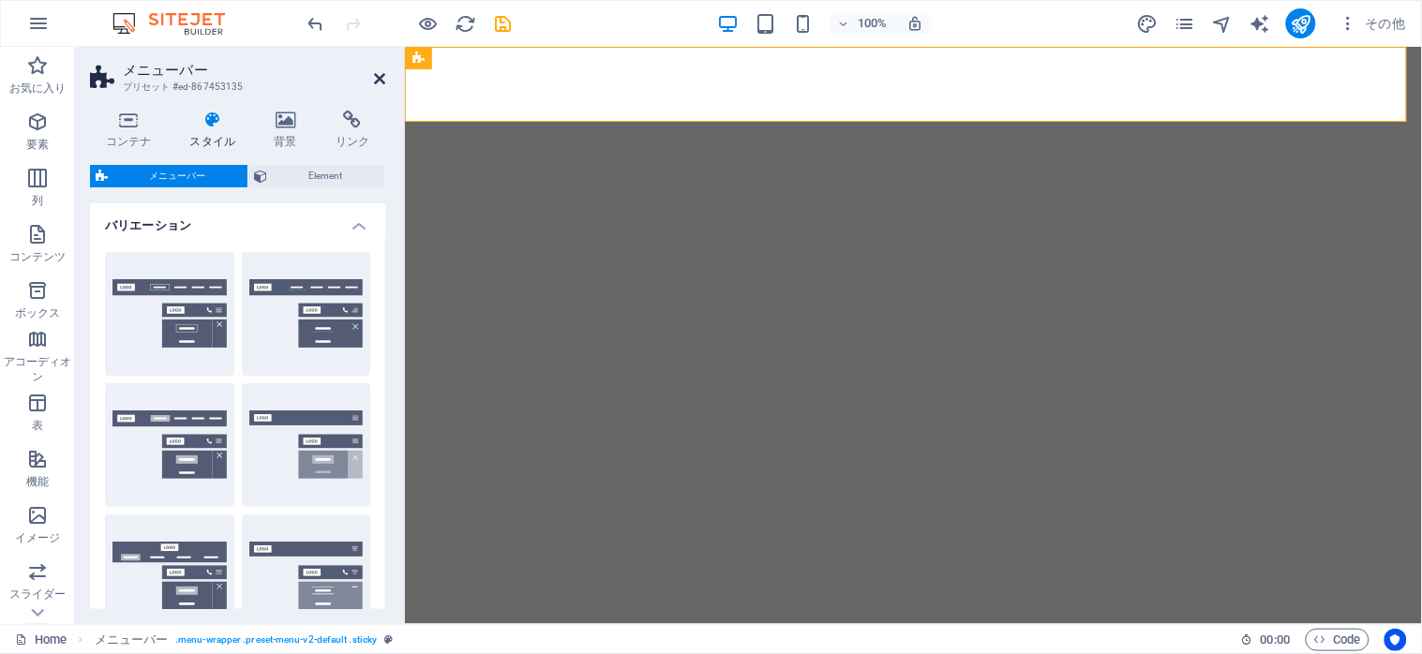
click at [377, 78] on icon at bounding box center [379, 78] width 11 height 15
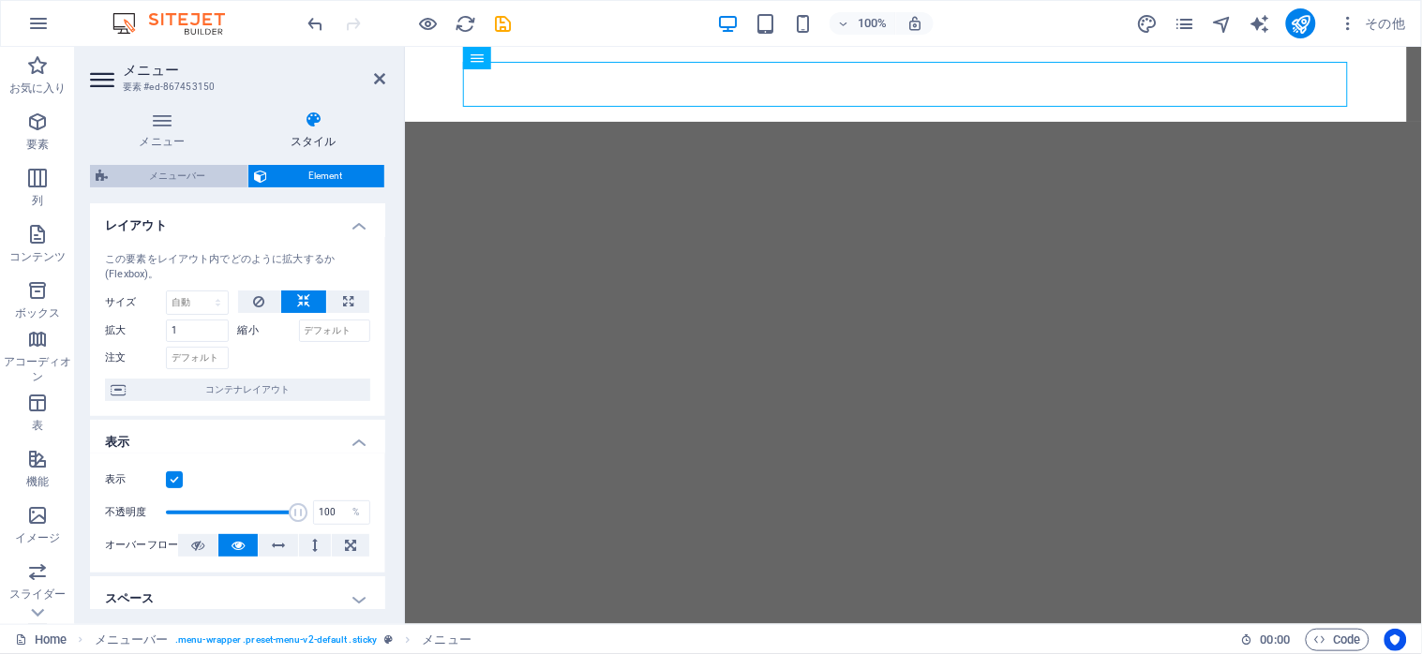
click at [198, 166] on span "メニューバー" at bounding box center [177, 176] width 128 height 22
select select "rem"
select select "preset-menu-v2-default"
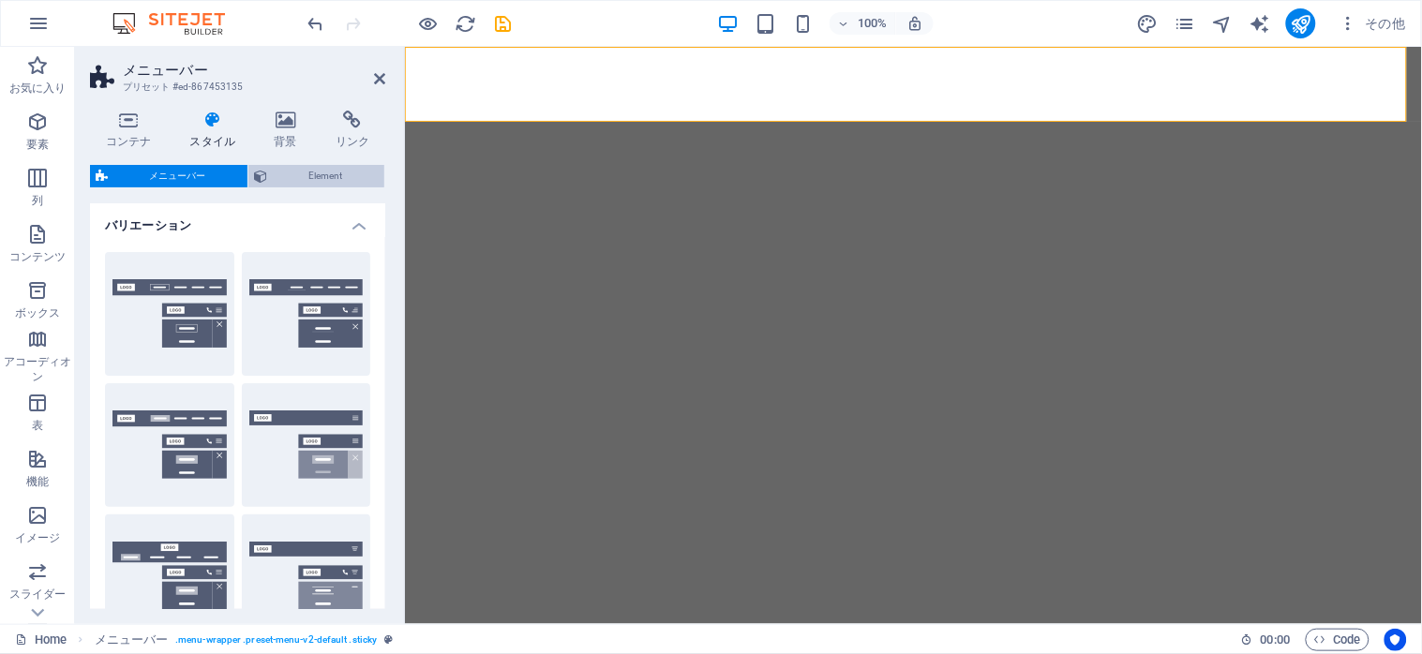
click at [331, 172] on span "Element" at bounding box center [326, 176] width 106 height 22
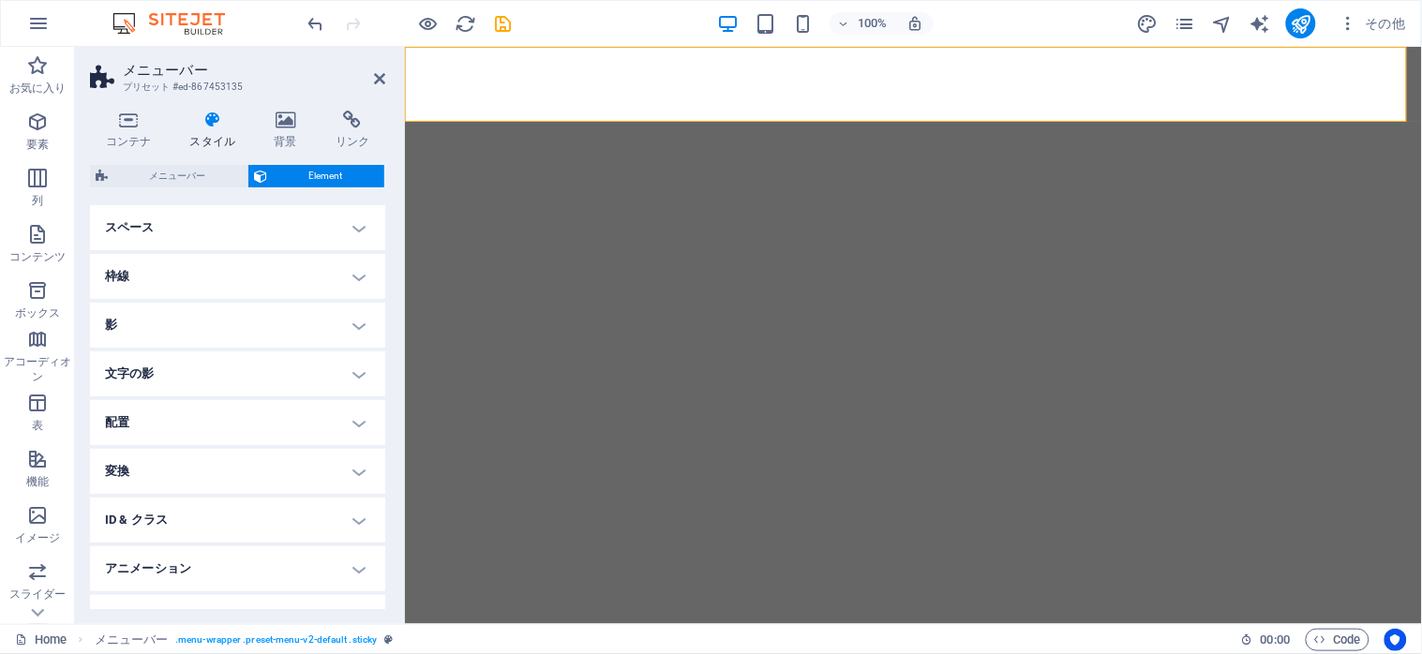
scroll to position [183, 0]
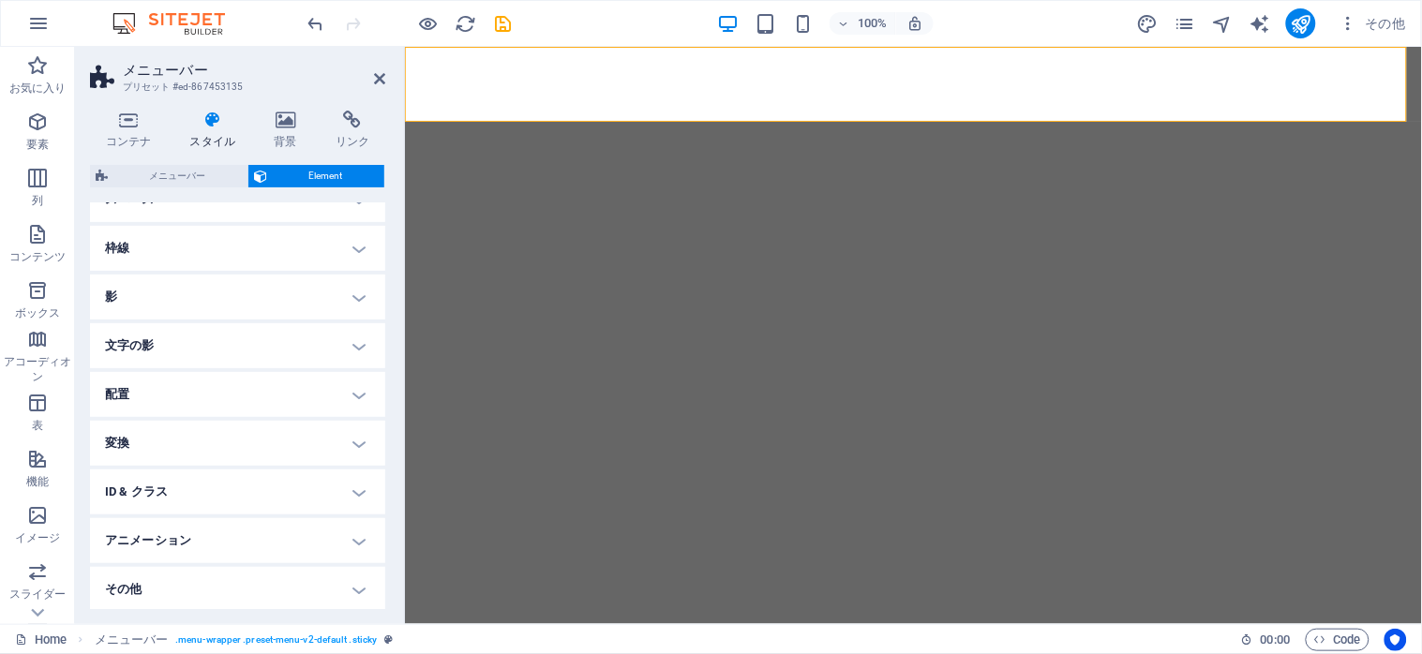
click at [371, 75] on h2 "メニューバー" at bounding box center [254, 70] width 262 height 17
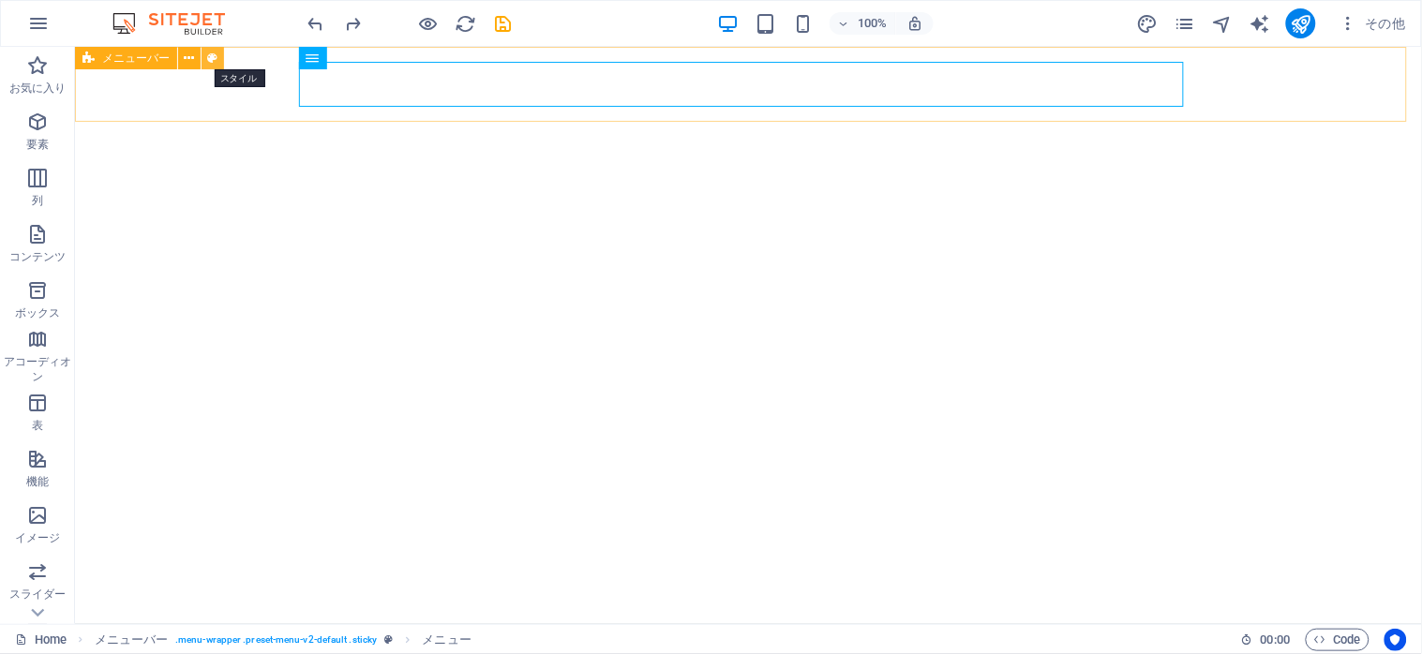
click at [210, 58] on icon at bounding box center [213, 59] width 10 height 20
select select "rem"
select select "preset-menu-v2-default"
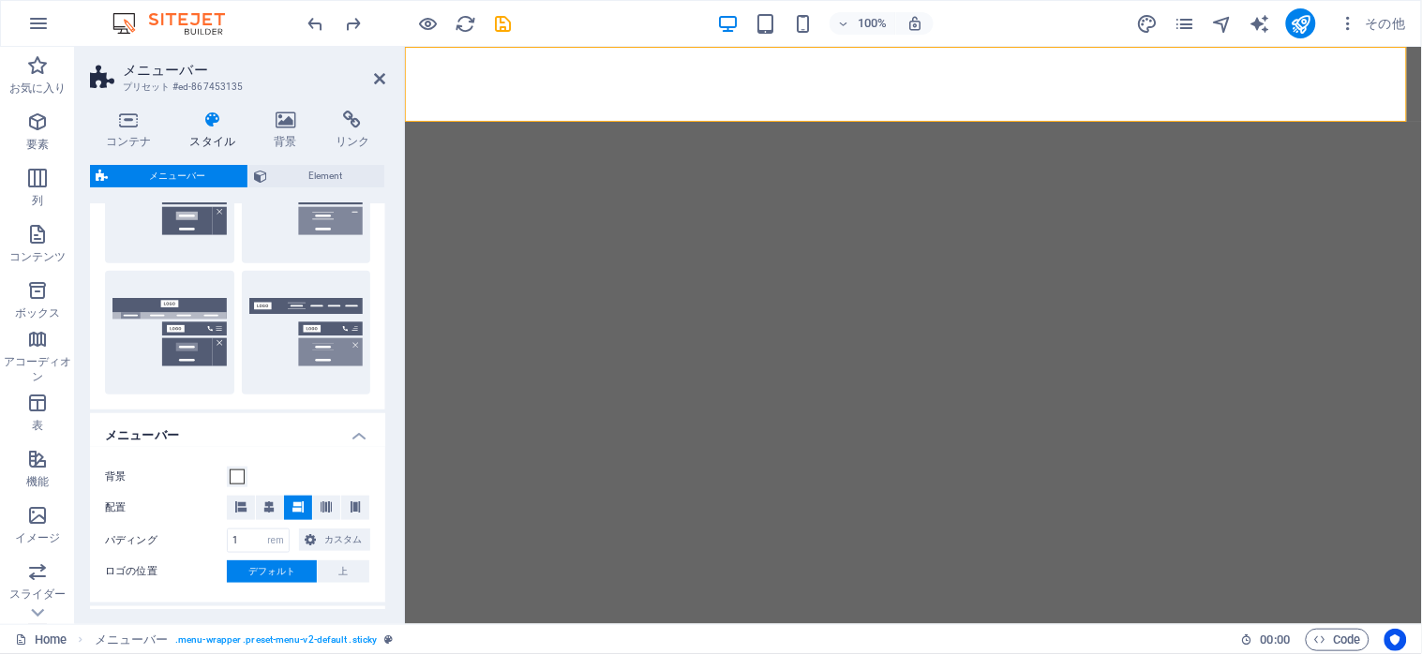
scroll to position [562, 0]
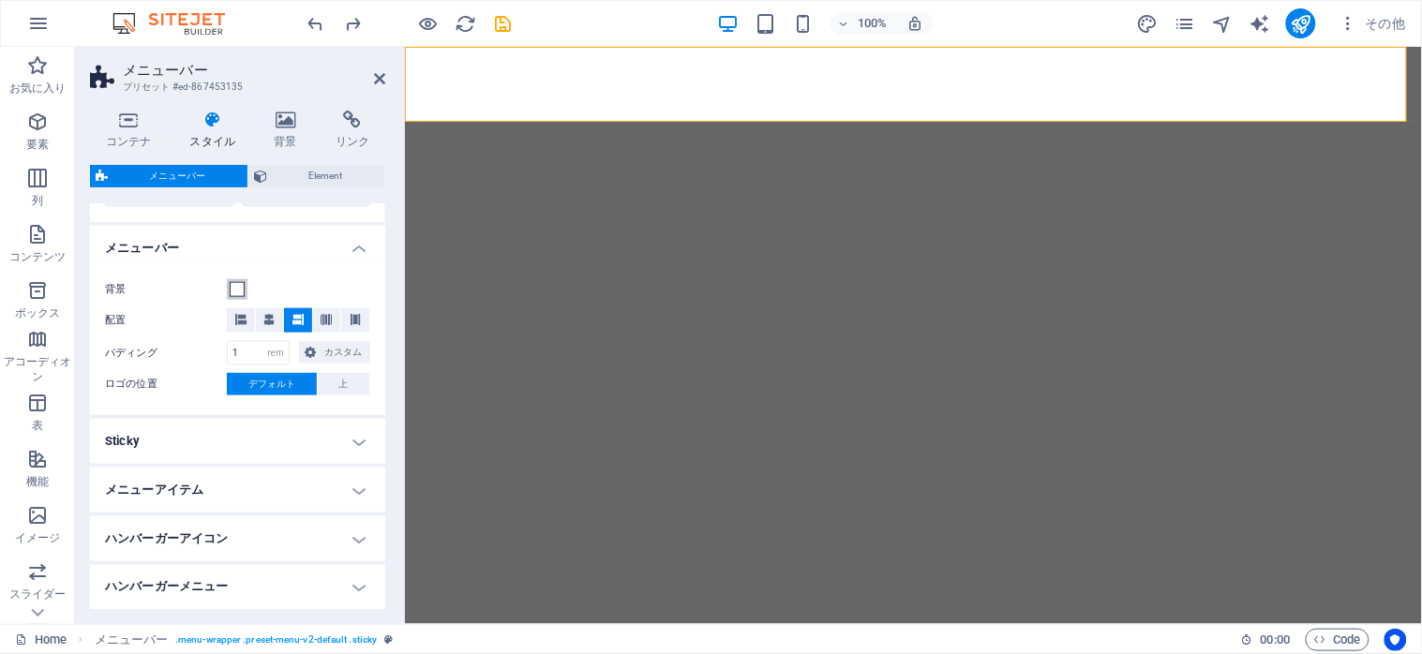
click at [239, 297] on button "背景" at bounding box center [237, 289] width 21 height 21
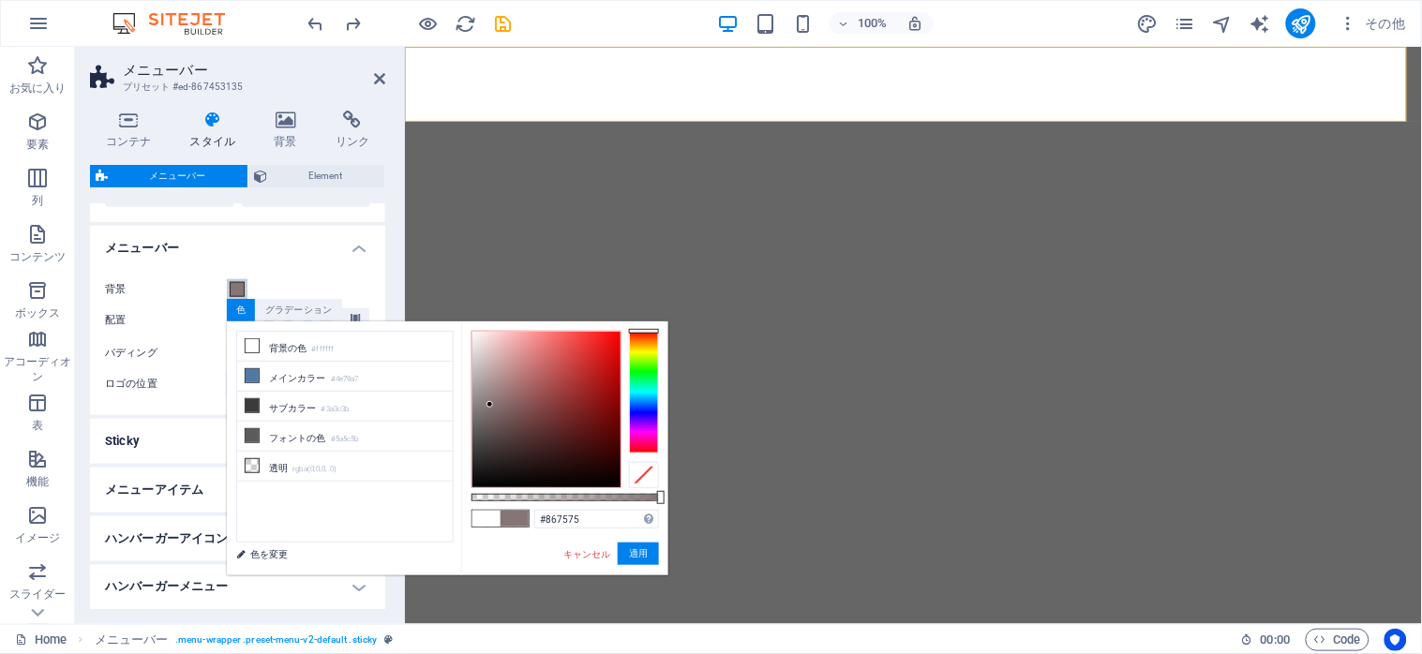
click at [490, 405] on div at bounding box center [546, 410] width 148 height 156
type input "#bf9191"
click at [507, 370] on div at bounding box center [546, 410] width 148 height 156
click at [581, 559] on link "キャンセル" at bounding box center [587, 554] width 52 height 14
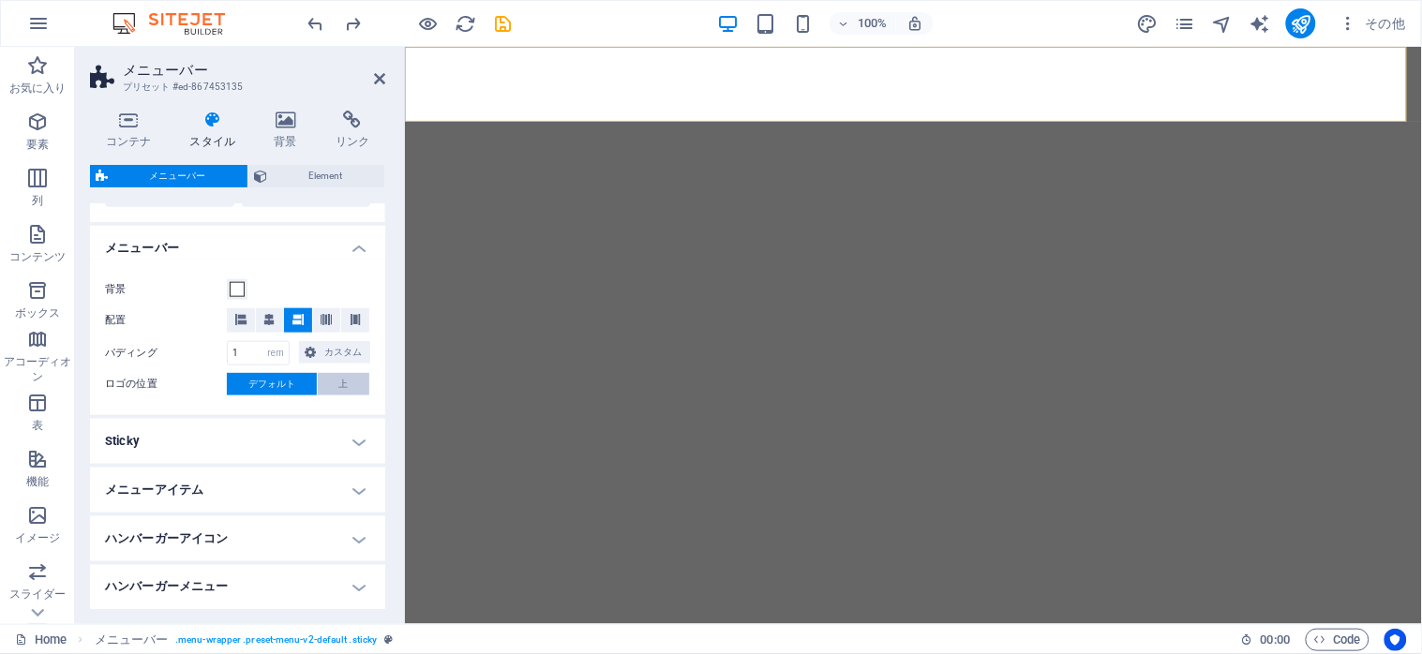
click at [330, 382] on button "上" at bounding box center [344, 384] width 52 height 22
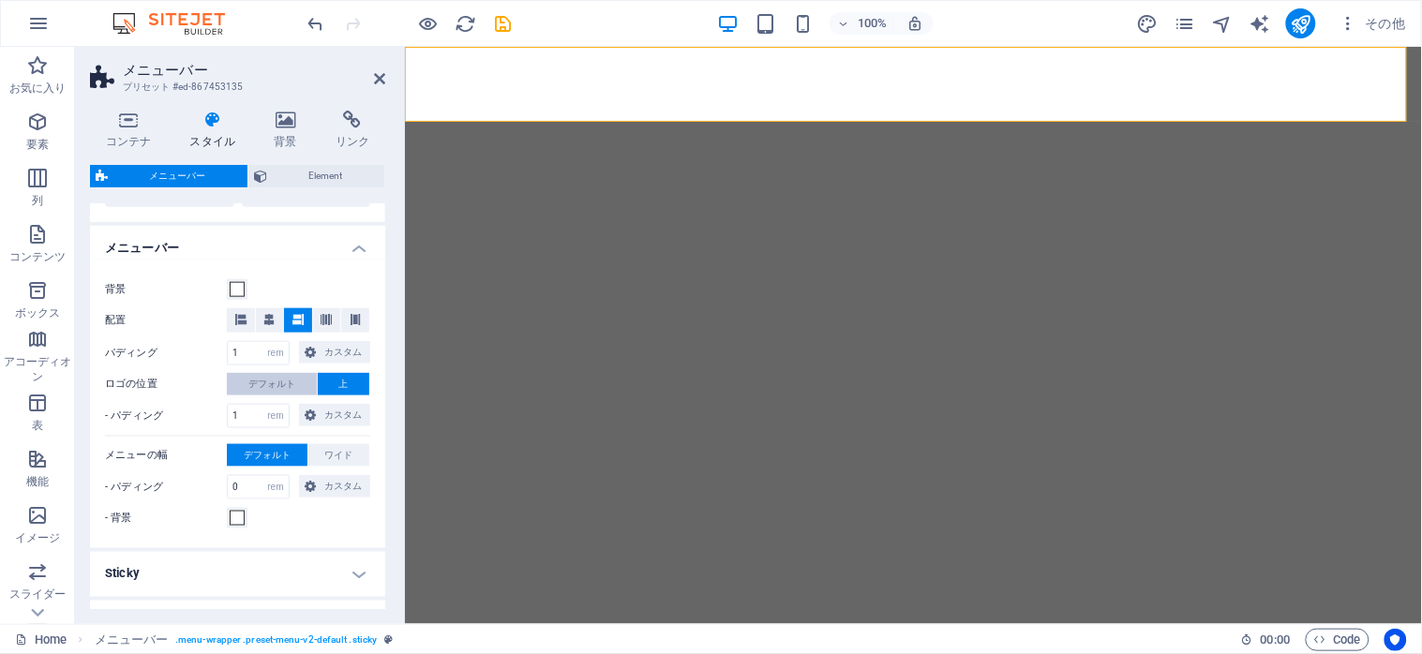
click at [279, 385] on span "デフォルト" at bounding box center [271, 384] width 47 height 22
click at [334, 344] on span "カスタム" at bounding box center [342, 352] width 43 height 22
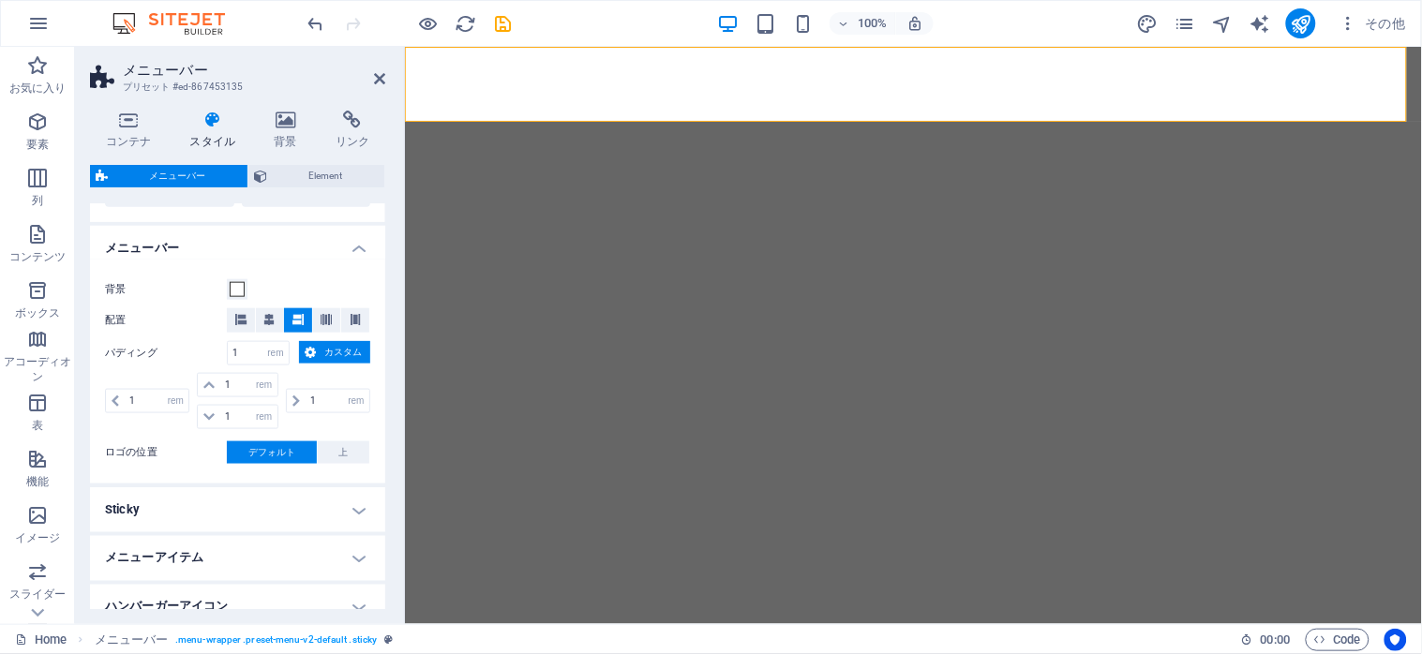
click at [337, 344] on span "カスタム" at bounding box center [342, 352] width 43 height 22
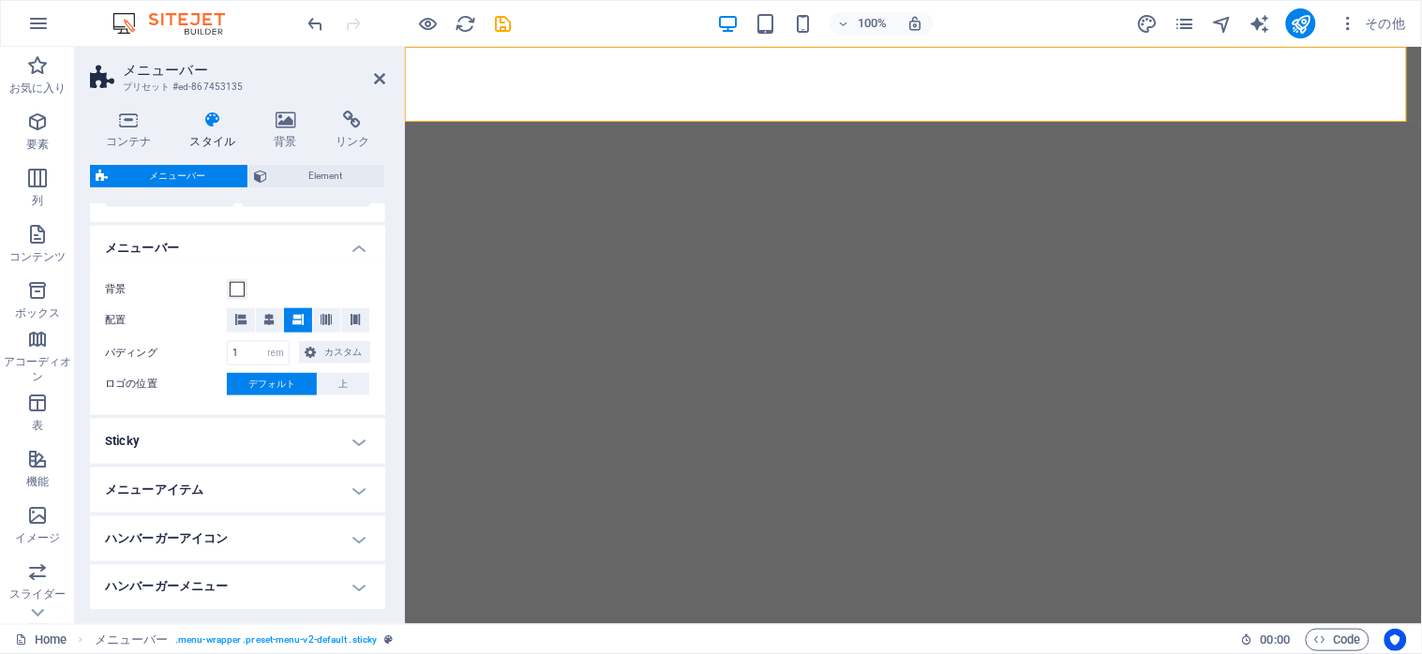
click at [288, 429] on h4 "Sticky" at bounding box center [237, 441] width 295 height 45
click at [288, 429] on h4 "Sticky" at bounding box center [237, 436] width 295 height 34
click at [292, 181] on span "Element" at bounding box center [326, 176] width 106 height 22
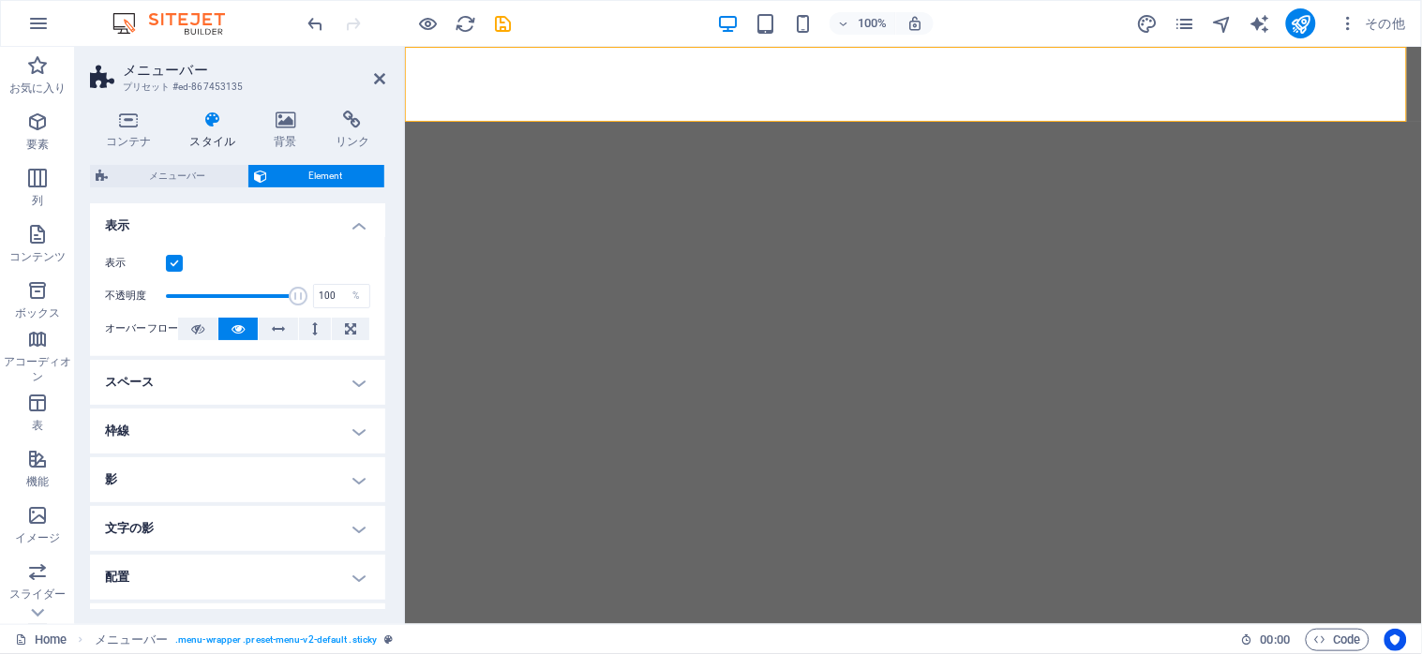
click at [358, 530] on h4 "文字の影" at bounding box center [237, 528] width 295 height 45
click at [358, 530] on h4 "文字の影" at bounding box center [237, 523] width 295 height 34
click at [123, 128] on icon at bounding box center [128, 120] width 77 height 19
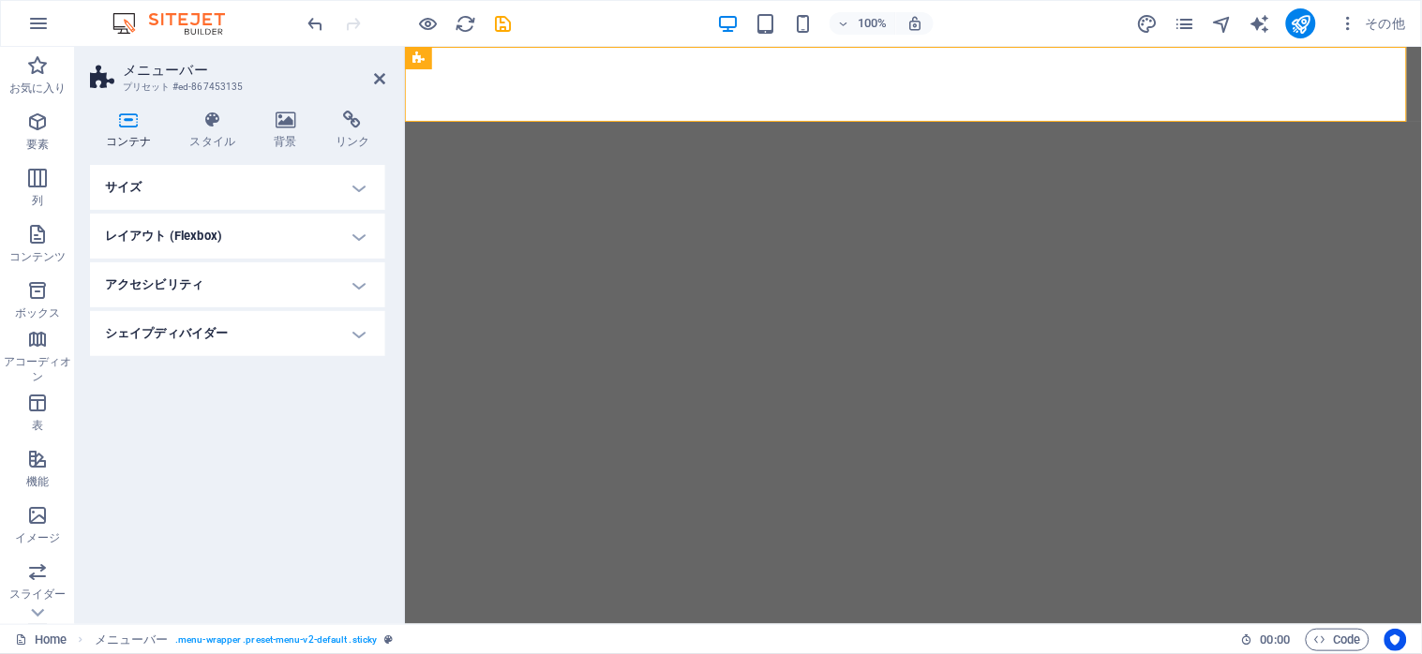
click at [246, 238] on h4 "レイアウト (Flexbox)" at bounding box center [237, 236] width 295 height 45
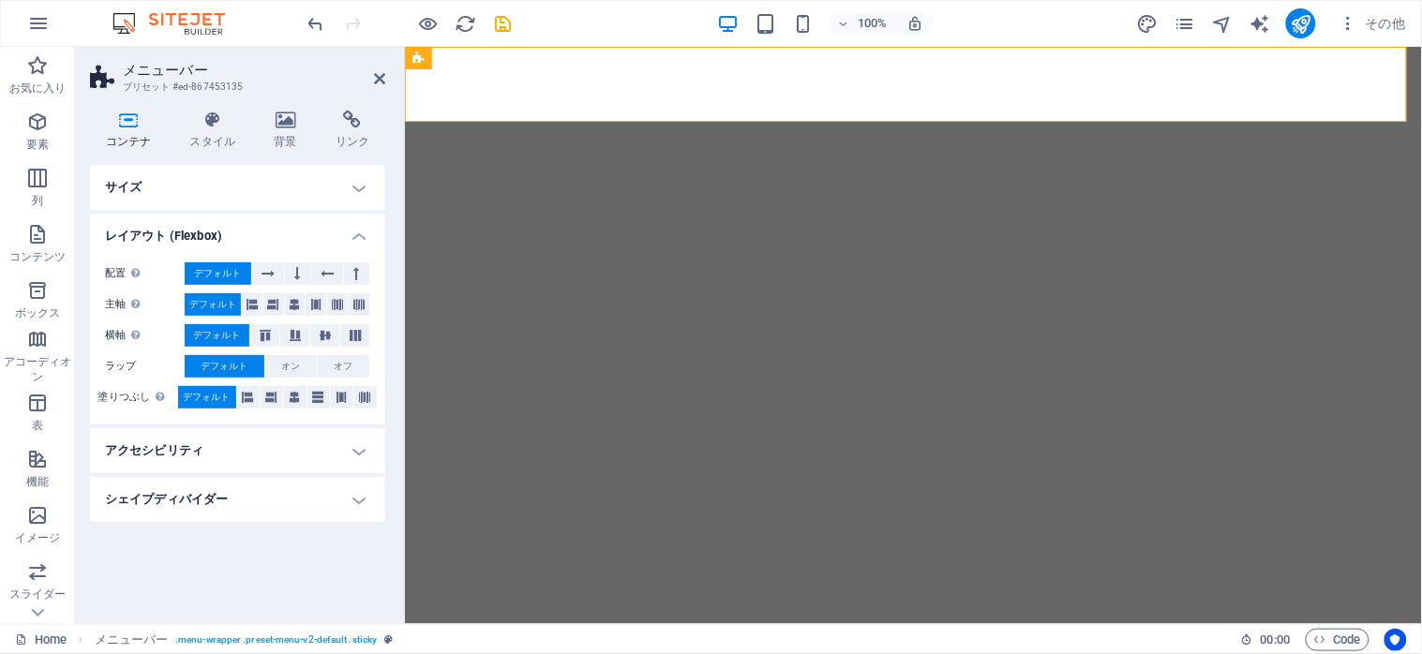
click at [246, 238] on h4 "レイアウト (Flexbox)" at bounding box center [237, 231] width 295 height 34
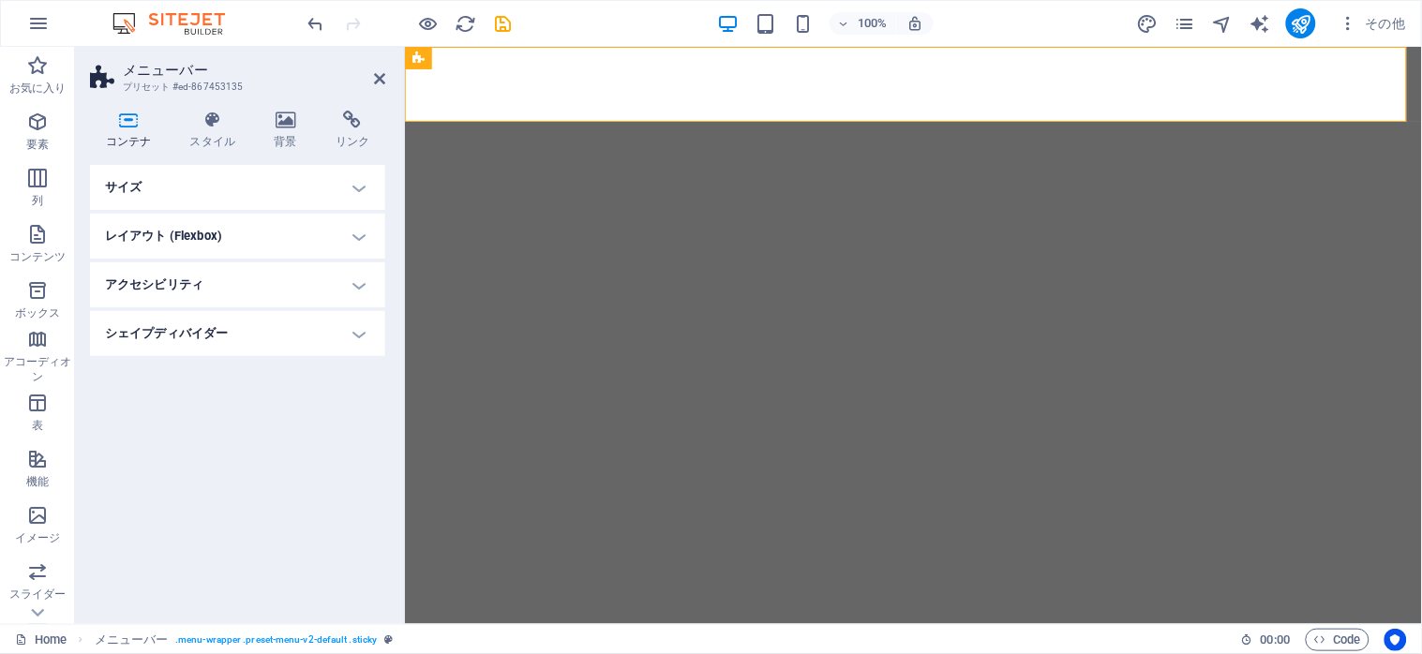
click at [338, 295] on h4 "アクセシビリティ" at bounding box center [237, 284] width 295 height 45
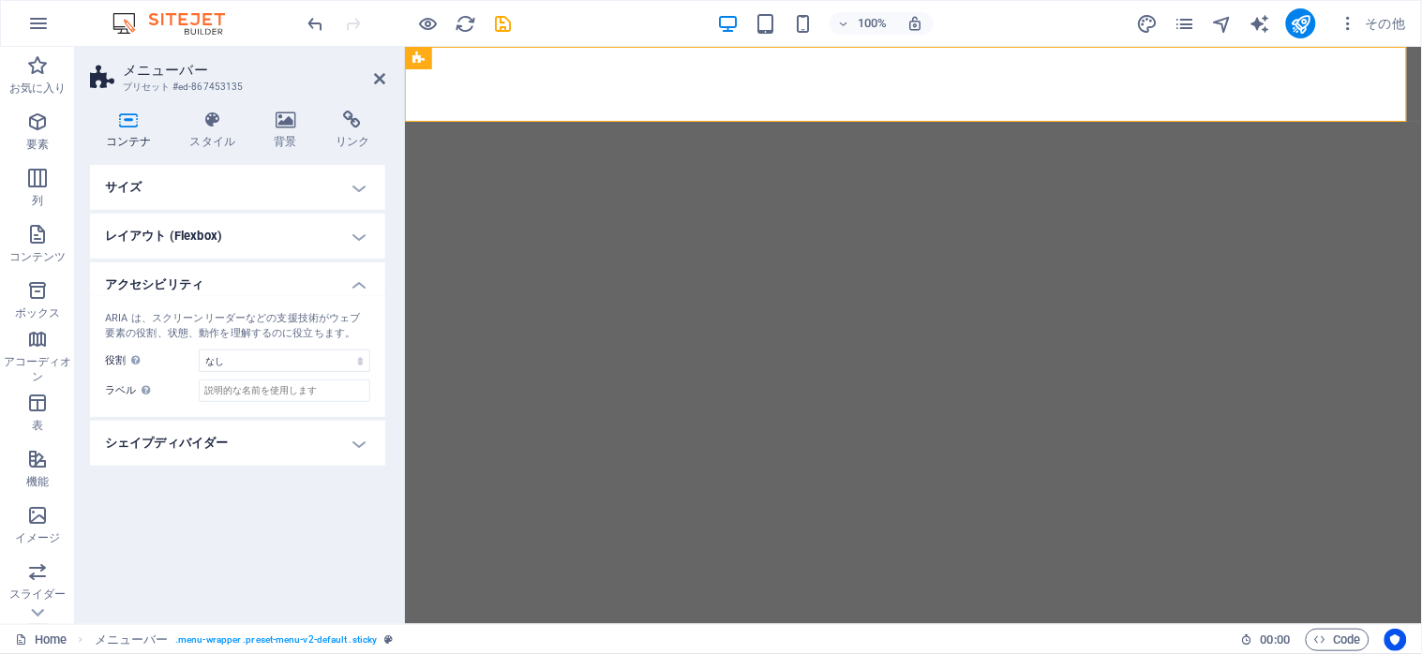
click at [338, 296] on div "ARIA は、スクリーンリーダーなどの支援技術がウェブ要素の役割、状態、動作を理解するのに役立ちます。 役割 ARIA ロールは要素の目的を定義します。詳細な…" at bounding box center [237, 356] width 295 height 121
click at [366, 287] on h4 "アクセシビリティ" at bounding box center [237, 279] width 295 height 34
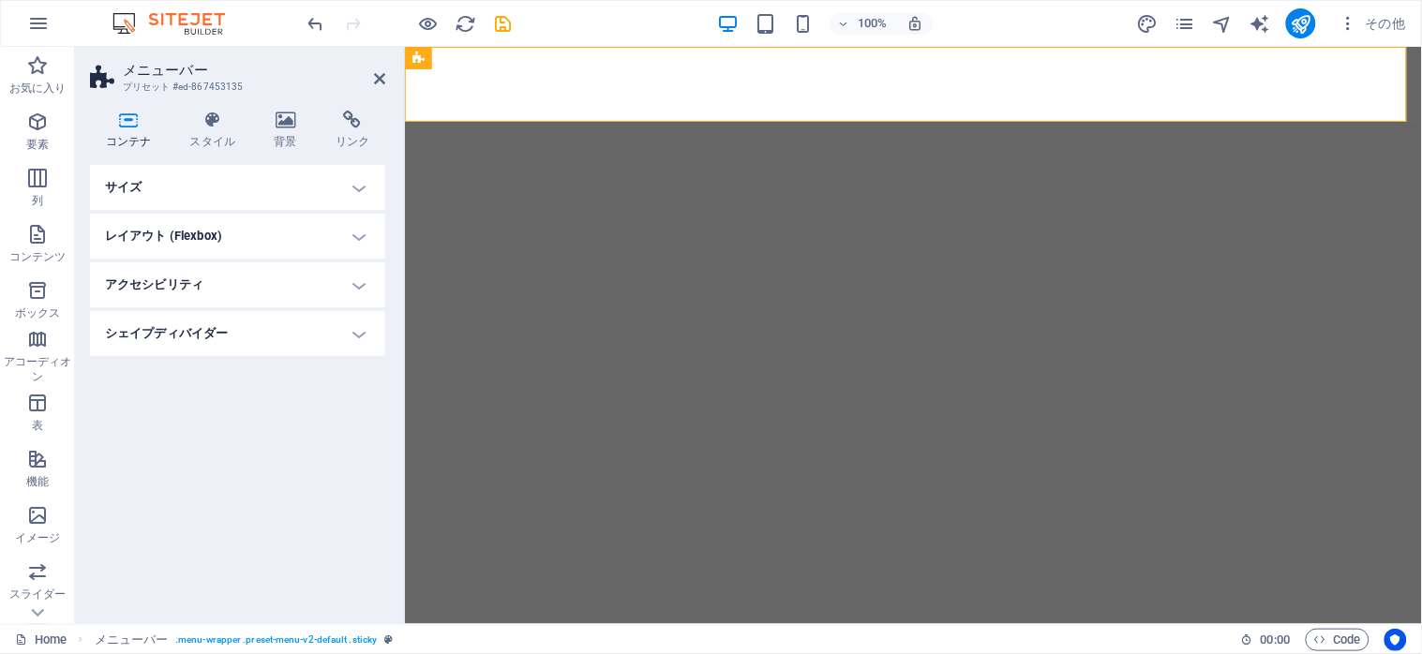
click at [362, 342] on h4 "シェイプディバイダー" at bounding box center [237, 333] width 295 height 45
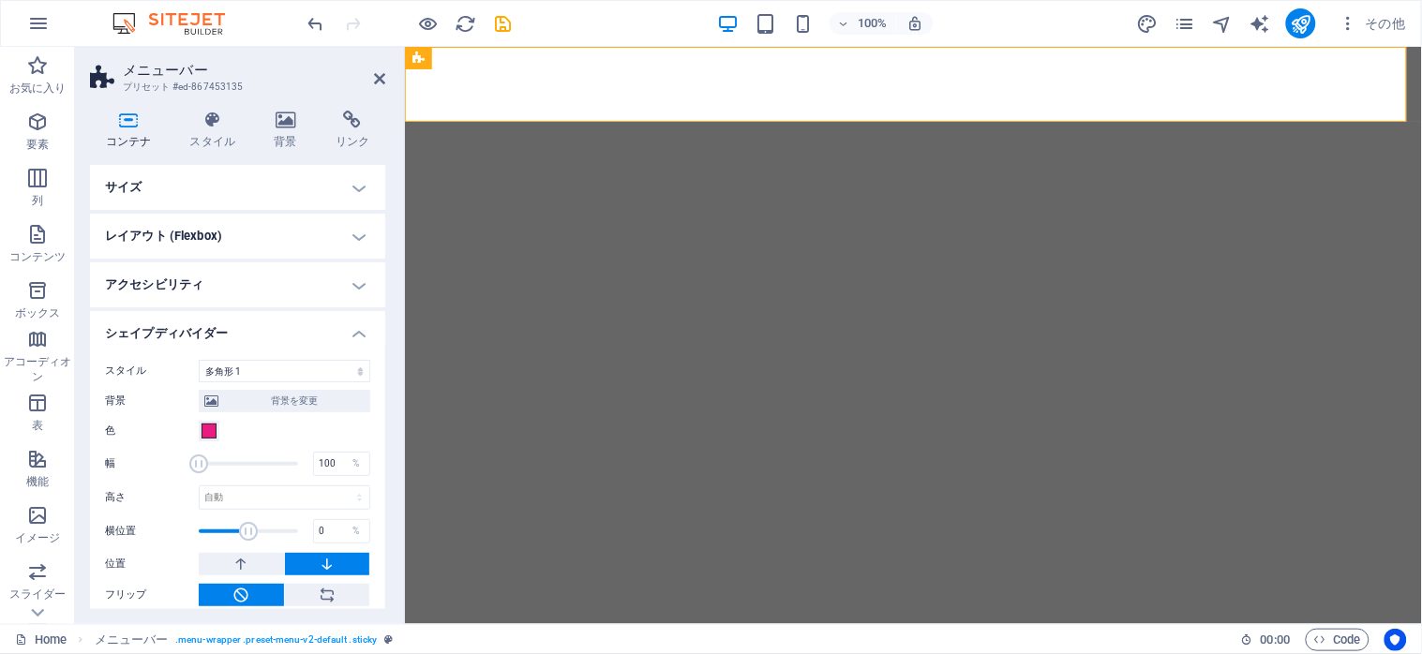
scroll to position [11, 0]
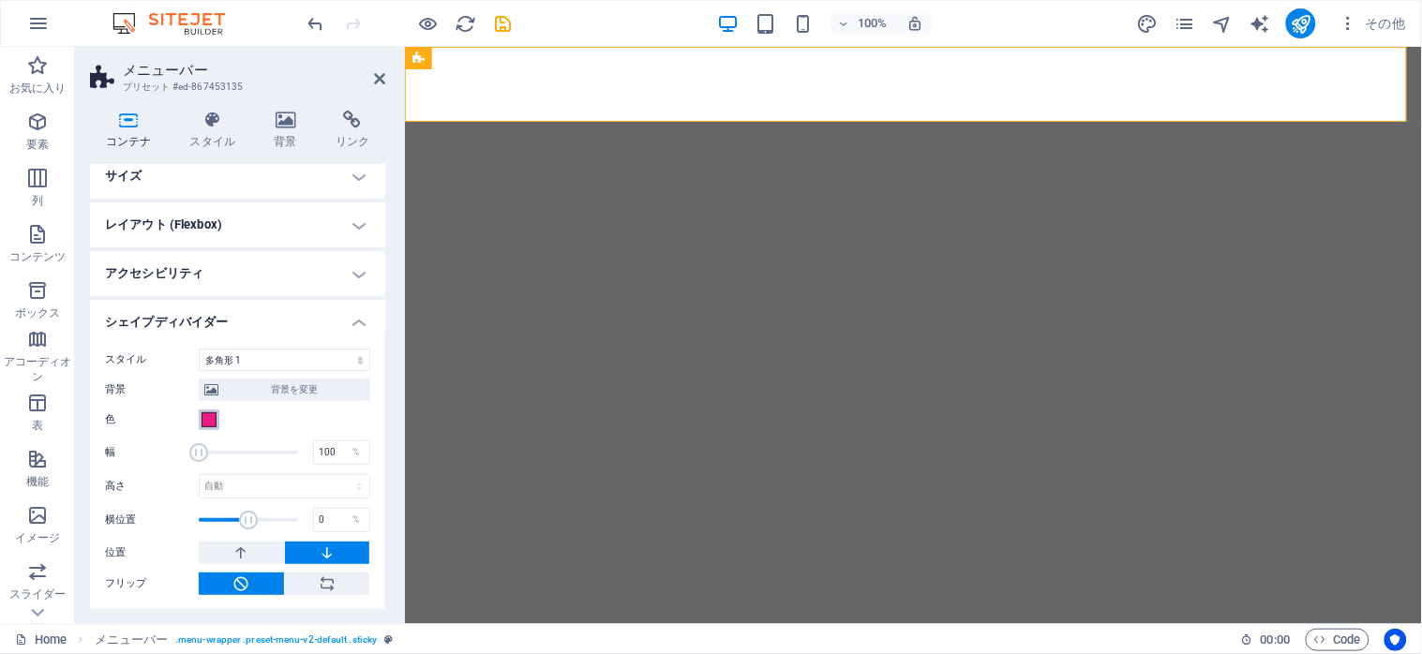
click at [216, 423] on span at bounding box center [208, 419] width 15 height 15
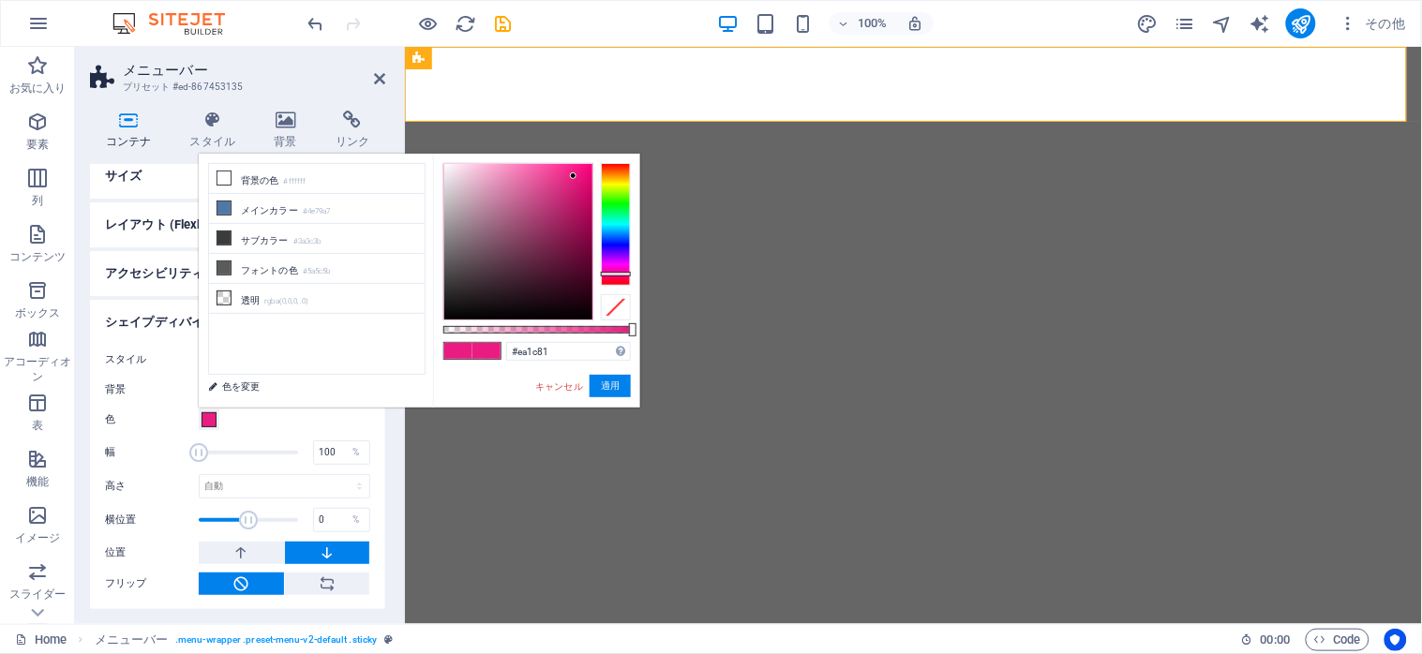
type input "#e25d9e"
click at [530, 181] on div at bounding box center [518, 242] width 148 height 156
click at [609, 376] on button "適用" at bounding box center [609, 386] width 41 height 22
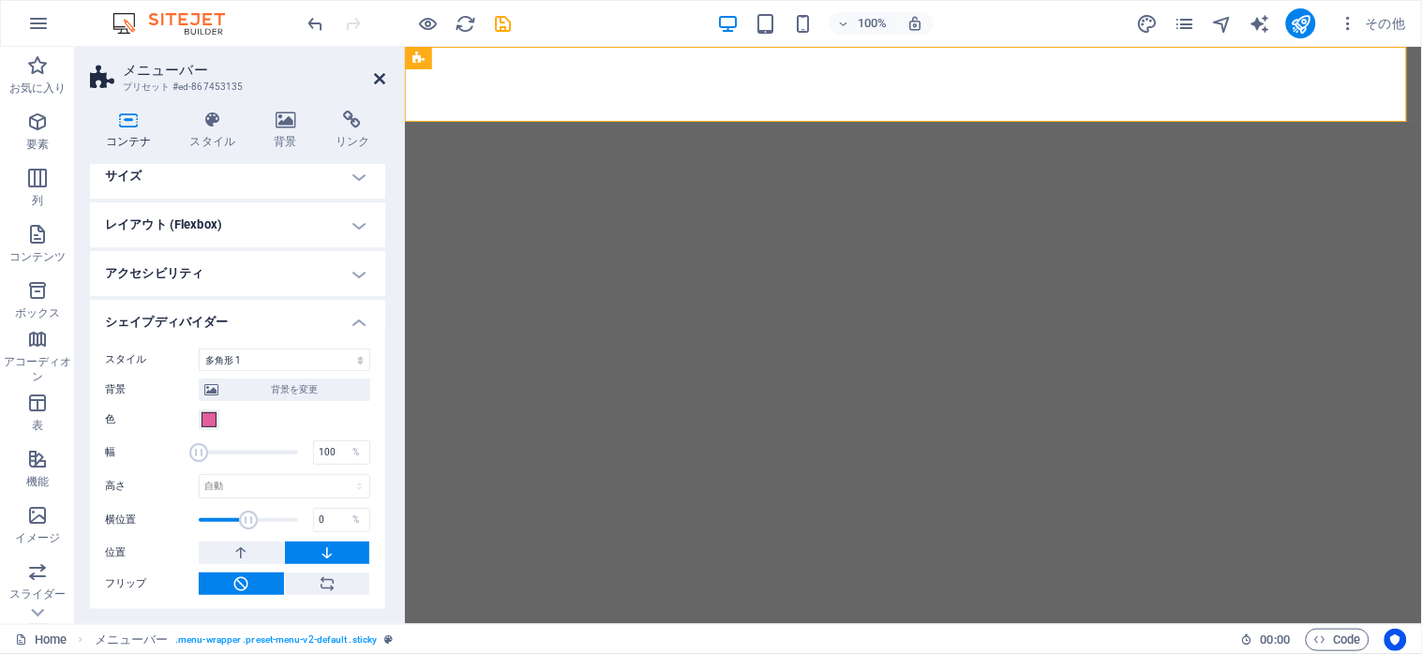
click at [374, 73] on icon at bounding box center [379, 78] width 11 height 15
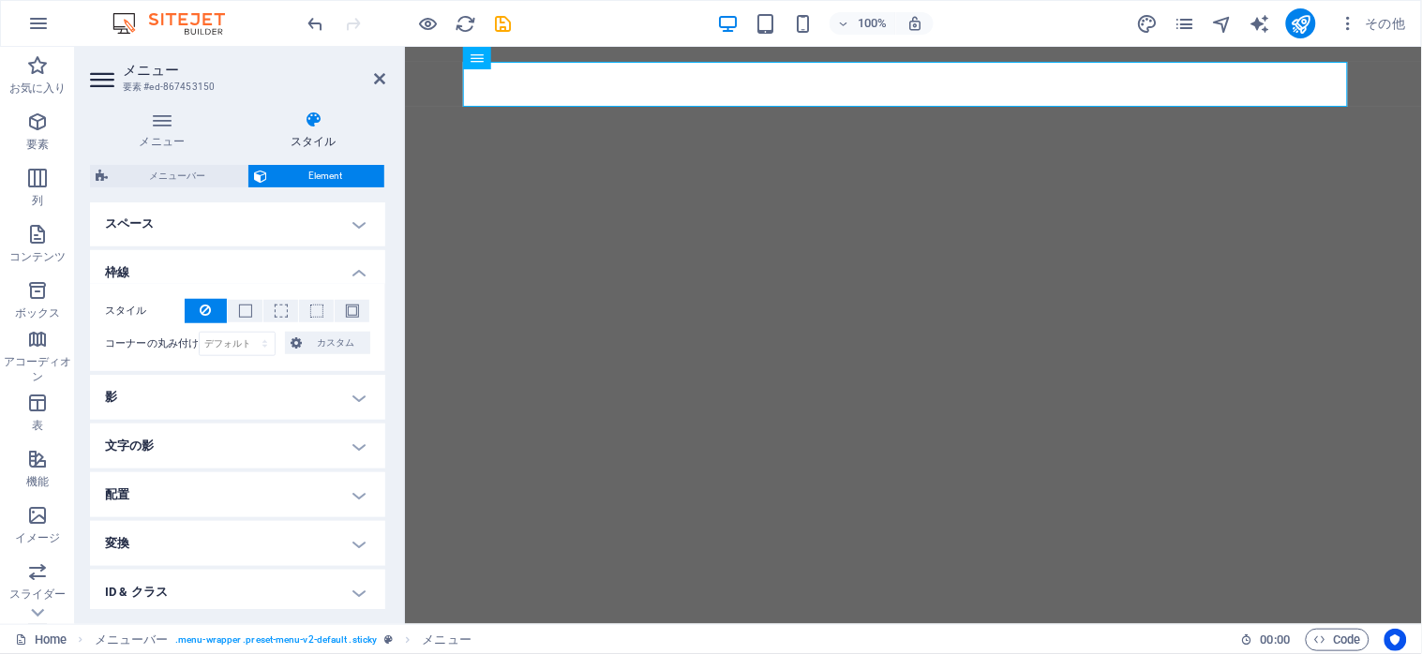
scroll to position [187, 0]
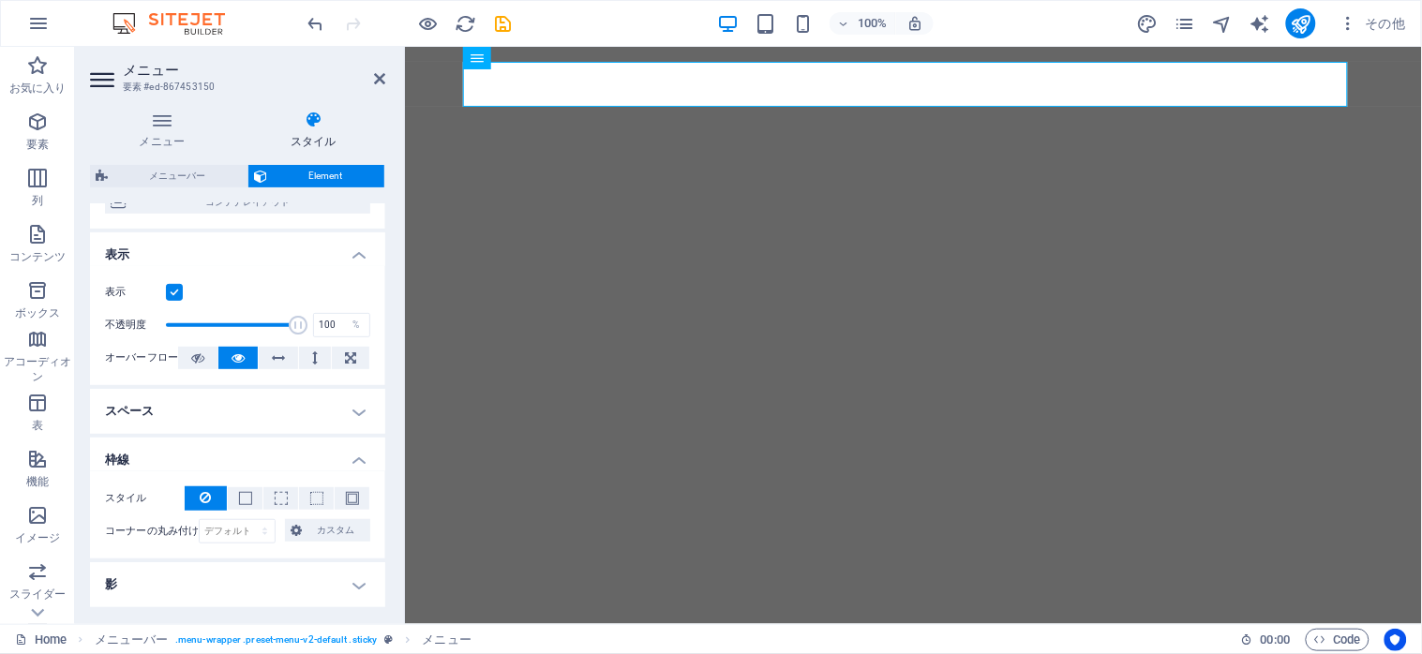
click at [351, 456] on h4 "枠線" at bounding box center [237, 455] width 295 height 34
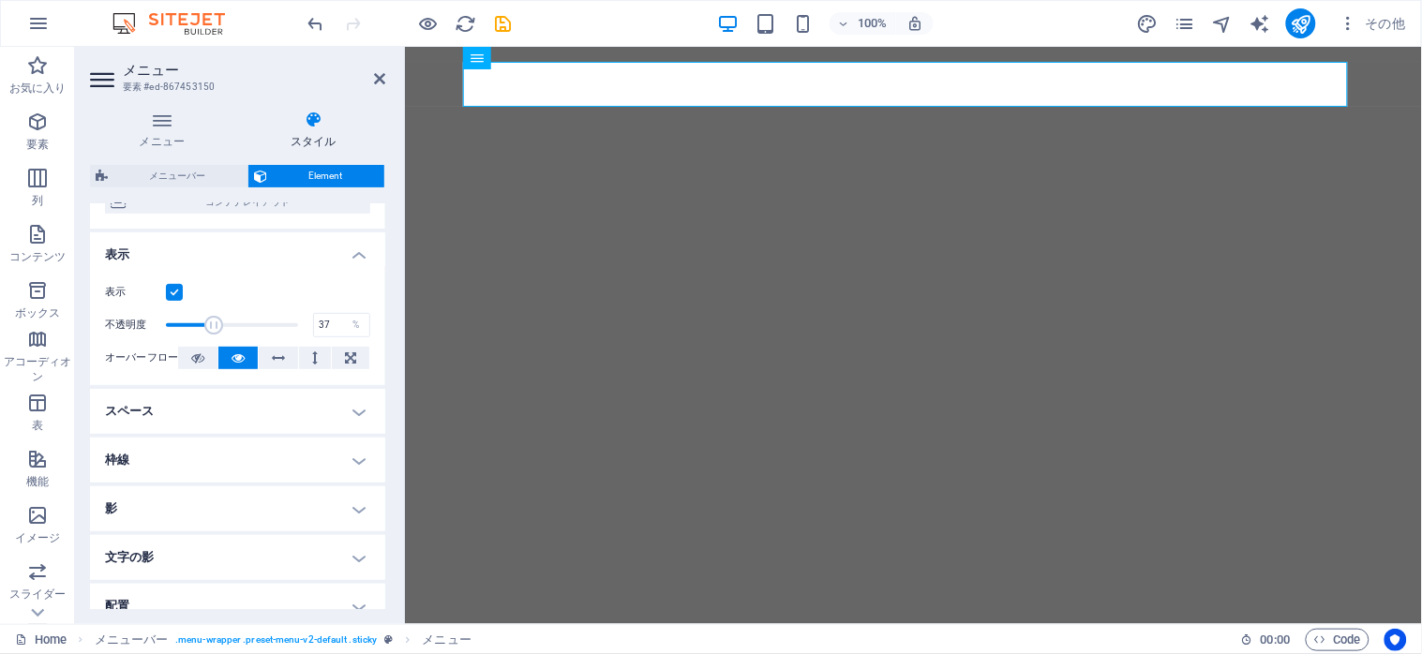
drag, startPoint x: 291, startPoint y: 325, endPoint x: 213, endPoint y: 320, distance: 78.0
click at [213, 320] on span at bounding box center [213, 325] width 19 height 19
type input "100"
drag, startPoint x: 203, startPoint y: 324, endPoint x: 403, endPoint y: 364, distance: 203.5
click at [399, 363] on aside "メニュー 要素 #ed-867453150 メニュー スタイル メニュー 自動 カスタム このメニューのカスタムメニューアイテムを作成します。1 ページ構成の…" at bounding box center [240, 335] width 330 height 577
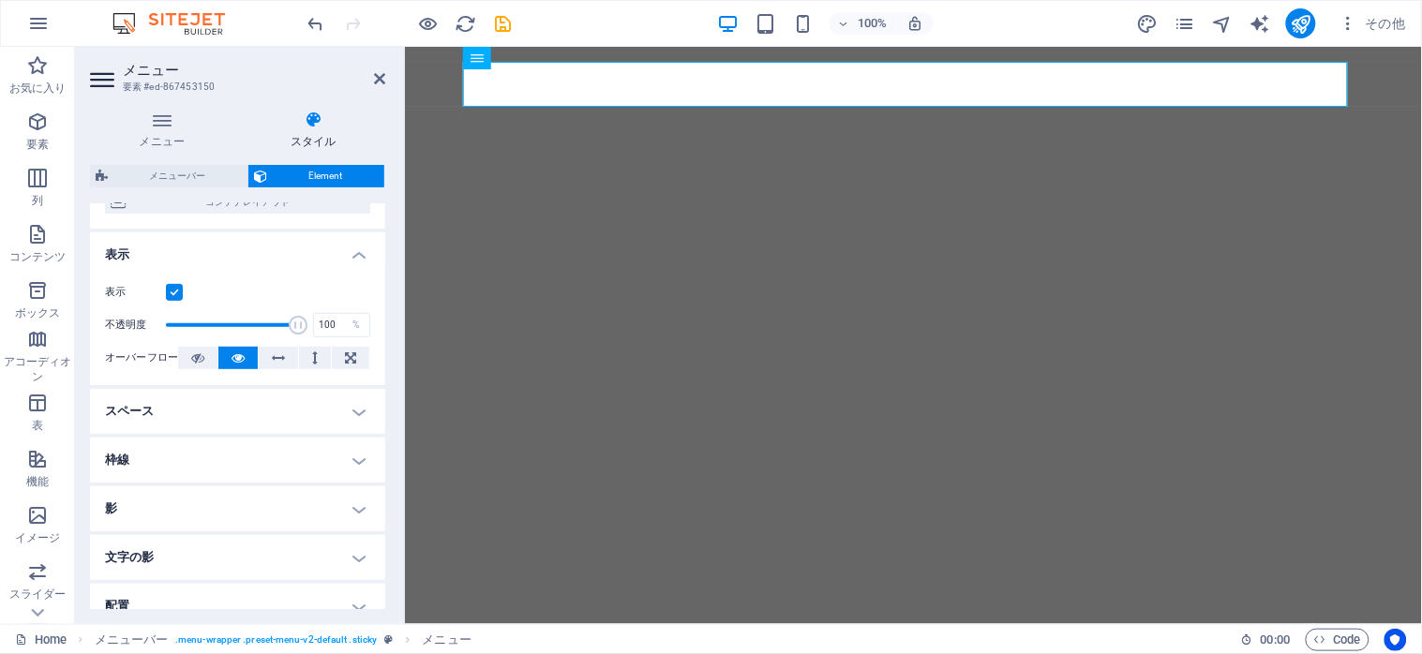
click at [173, 291] on label at bounding box center [174, 292] width 17 height 17
click at [0, 0] on input "表示" at bounding box center [0, 0] width 0 height 0
click at [173, 291] on label at bounding box center [174, 292] width 17 height 17
click at [0, 0] on input "表示" at bounding box center [0, 0] width 0 height 0
click at [191, 359] on icon at bounding box center [197, 358] width 13 height 22
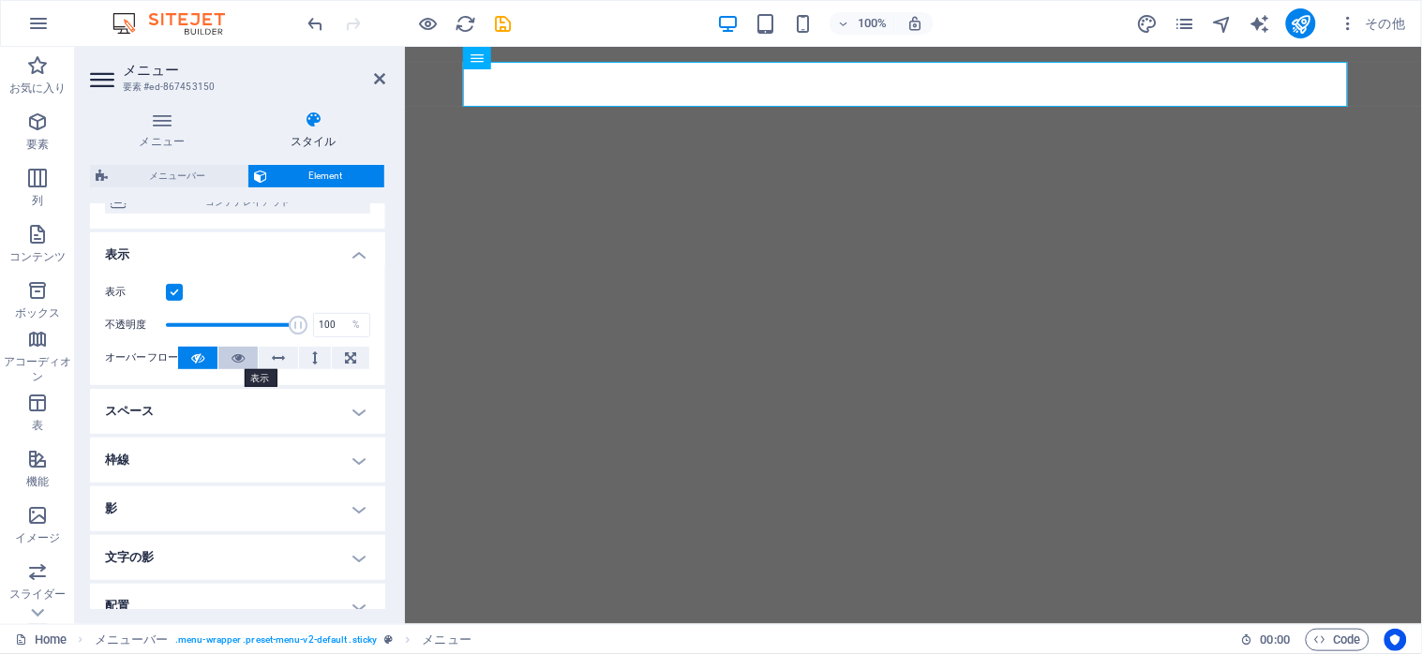
click at [227, 362] on button at bounding box center [237, 358] width 39 height 22
click at [347, 357] on icon at bounding box center [350, 358] width 11 height 22
click at [231, 363] on icon at bounding box center [237, 358] width 13 height 22
click at [349, 258] on h4 "表示" at bounding box center [237, 249] width 295 height 34
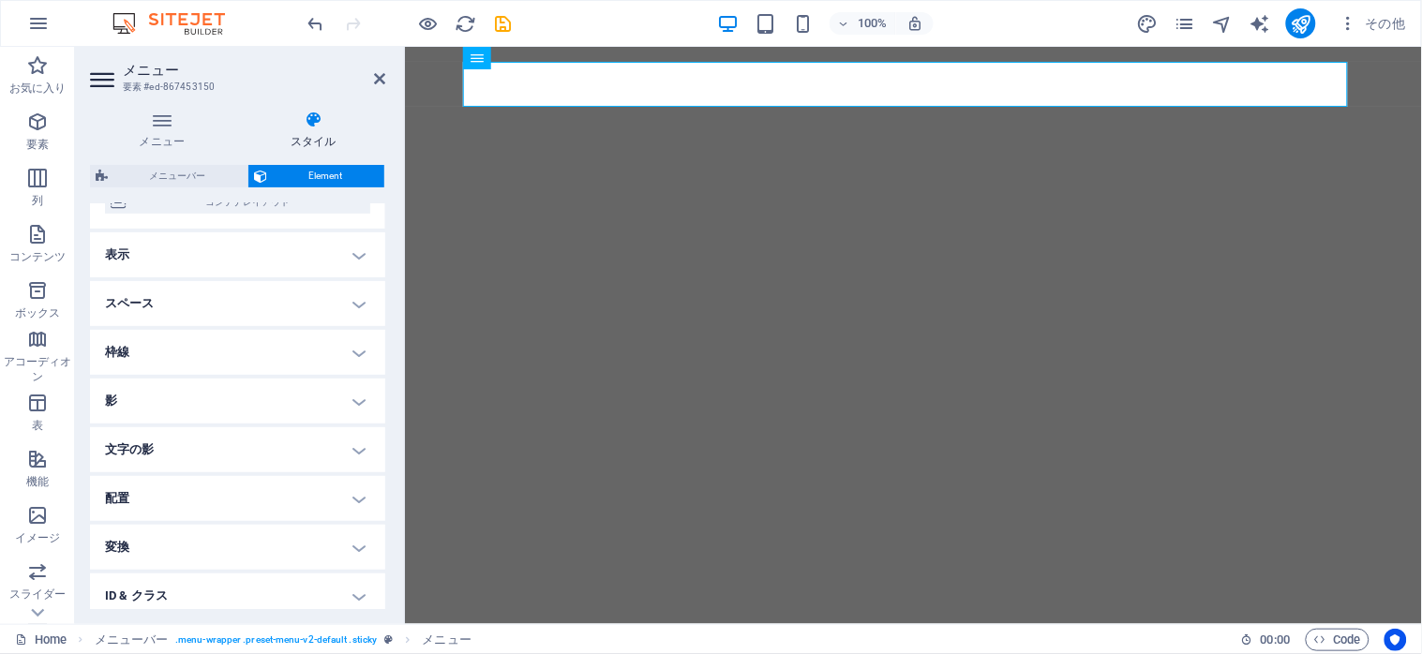
scroll to position [292, 0]
click at [351, 348] on h4 "文字の影" at bounding box center [237, 344] width 295 height 45
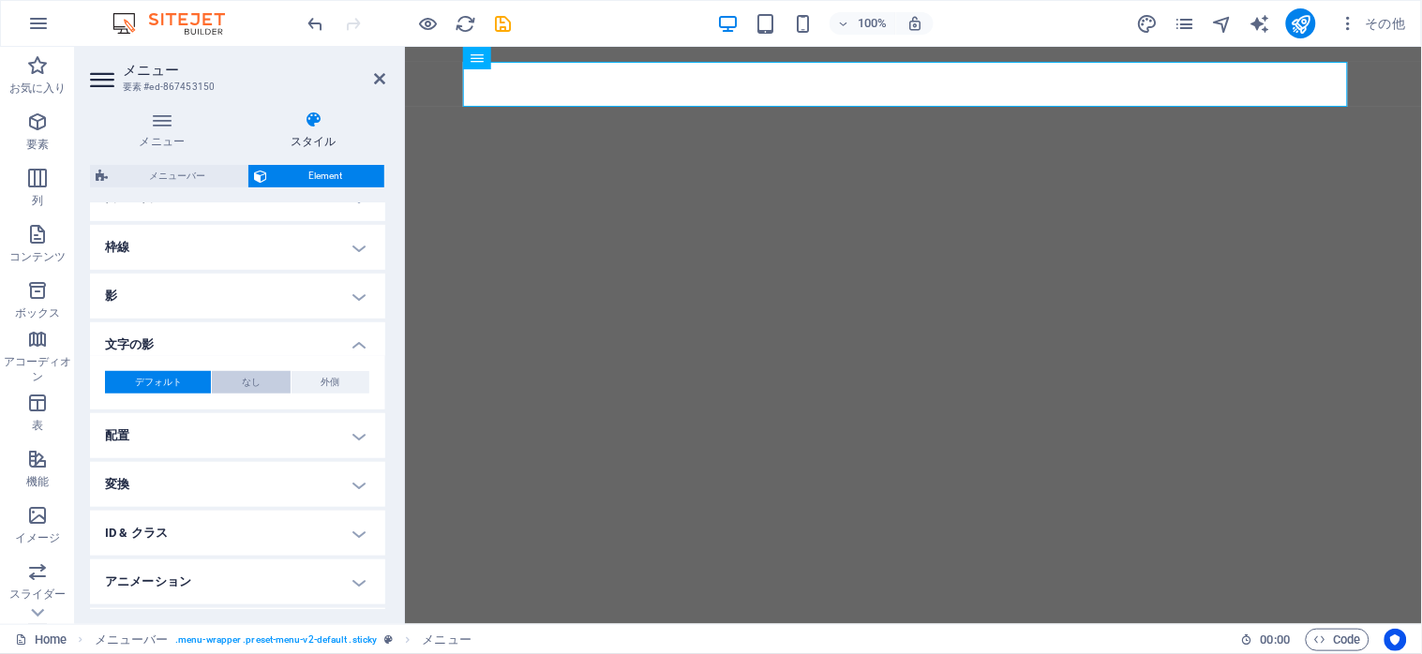
click at [259, 380] on button "なし" at bounding box center [251, 382] width 78 height 22
click at [307, 384] on button "外側" at bounding box center [330, 382] width 78 height 22
type input "2"
type input "4"
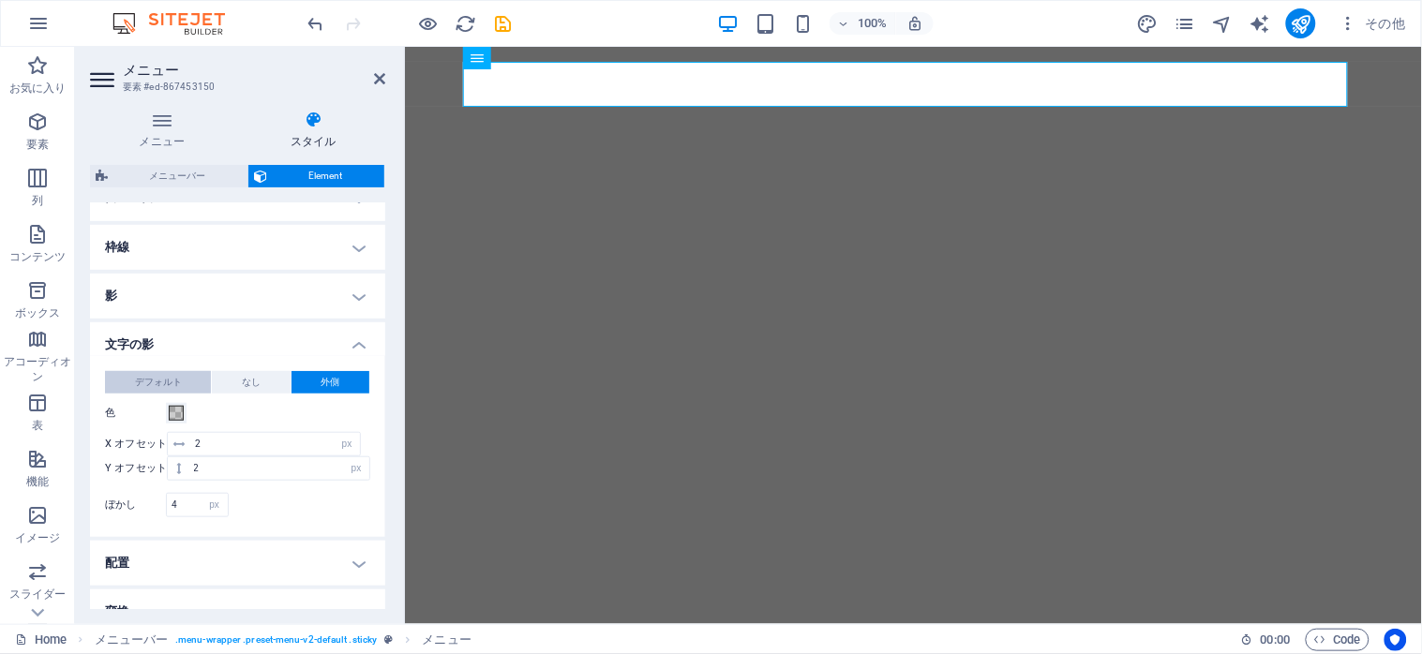
click at [159, 376] on span "デフォルト" at bounding box center [158, 382] width 47 height 22
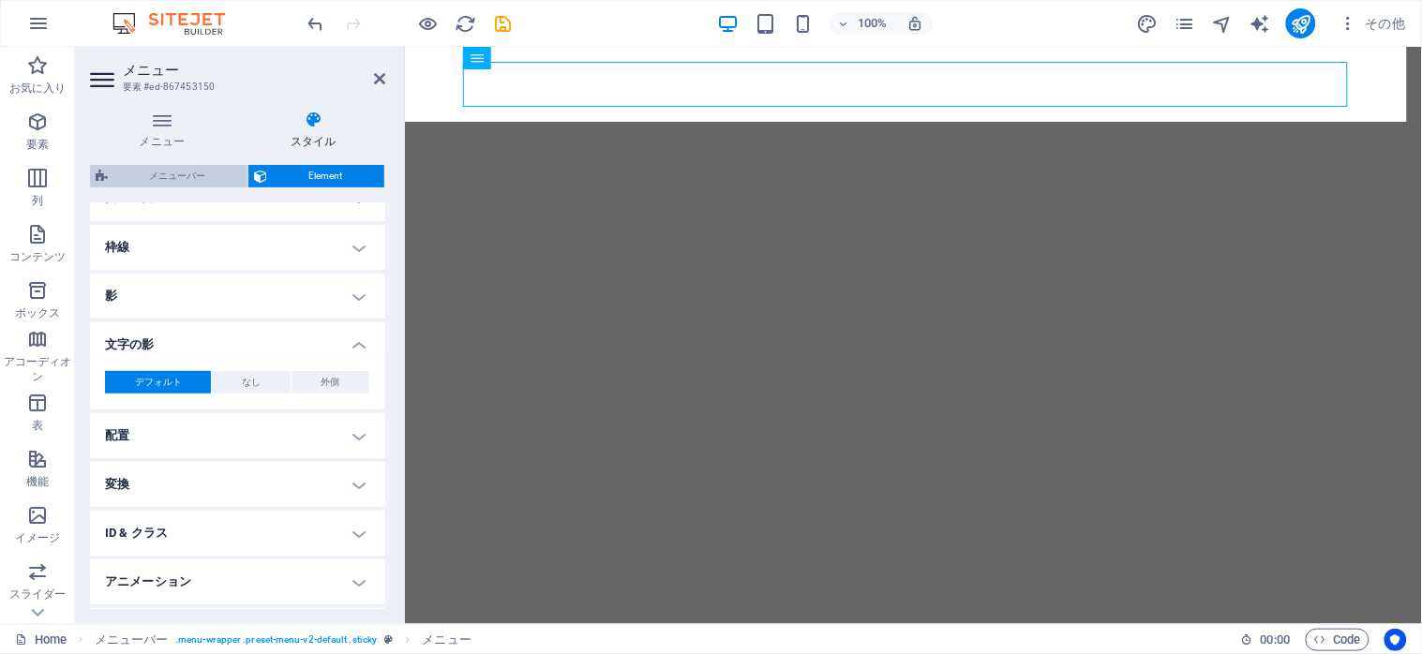
click at [214, 172] on span "メニューバー" at bounding box center [177, 176] width 128 height 22
select select "rem"
select select "preset-menu-v2-default"
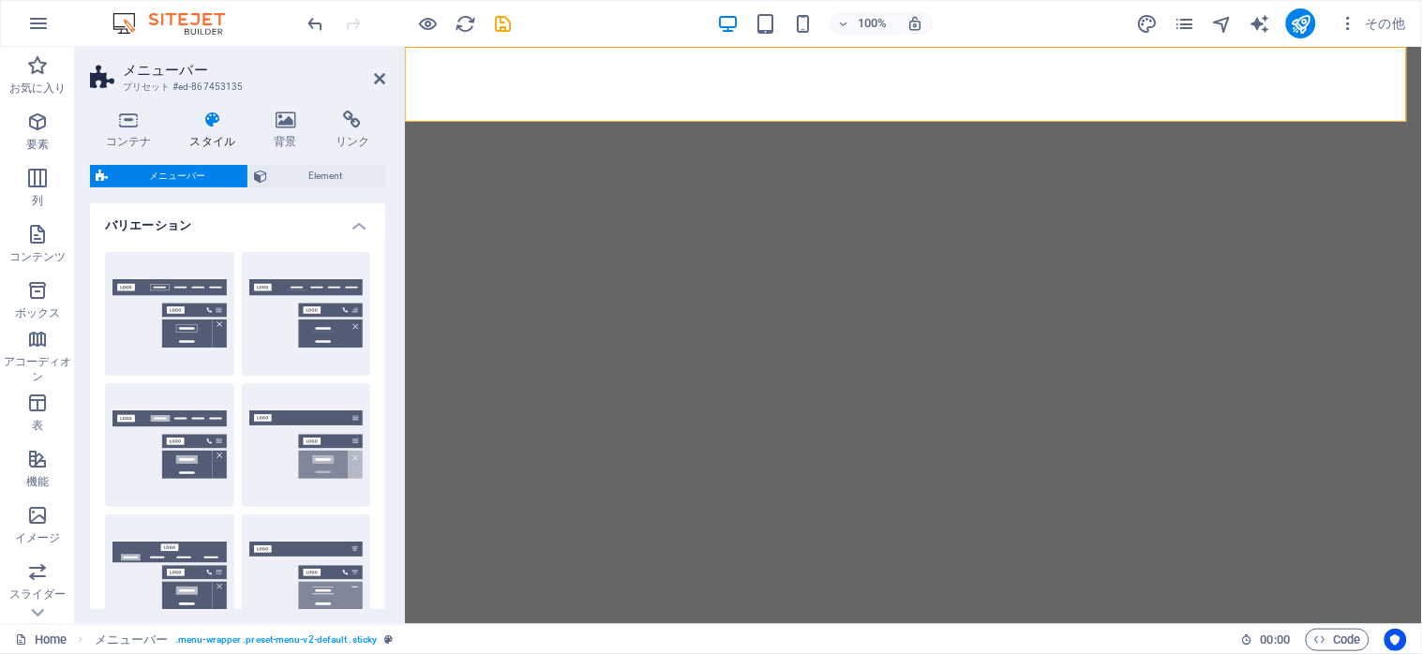
click at [209, 127] on icon at bounding box center [212, 120] width 77 height 19
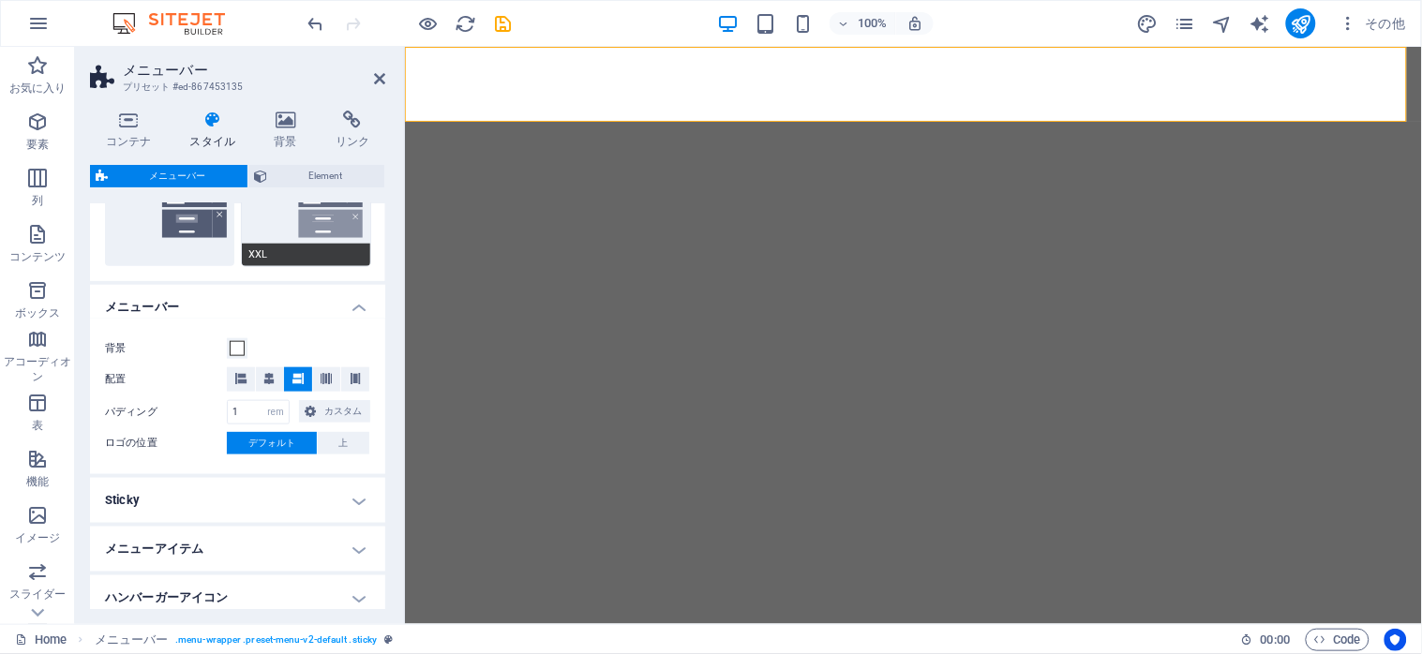
scroll to position [562, 0]
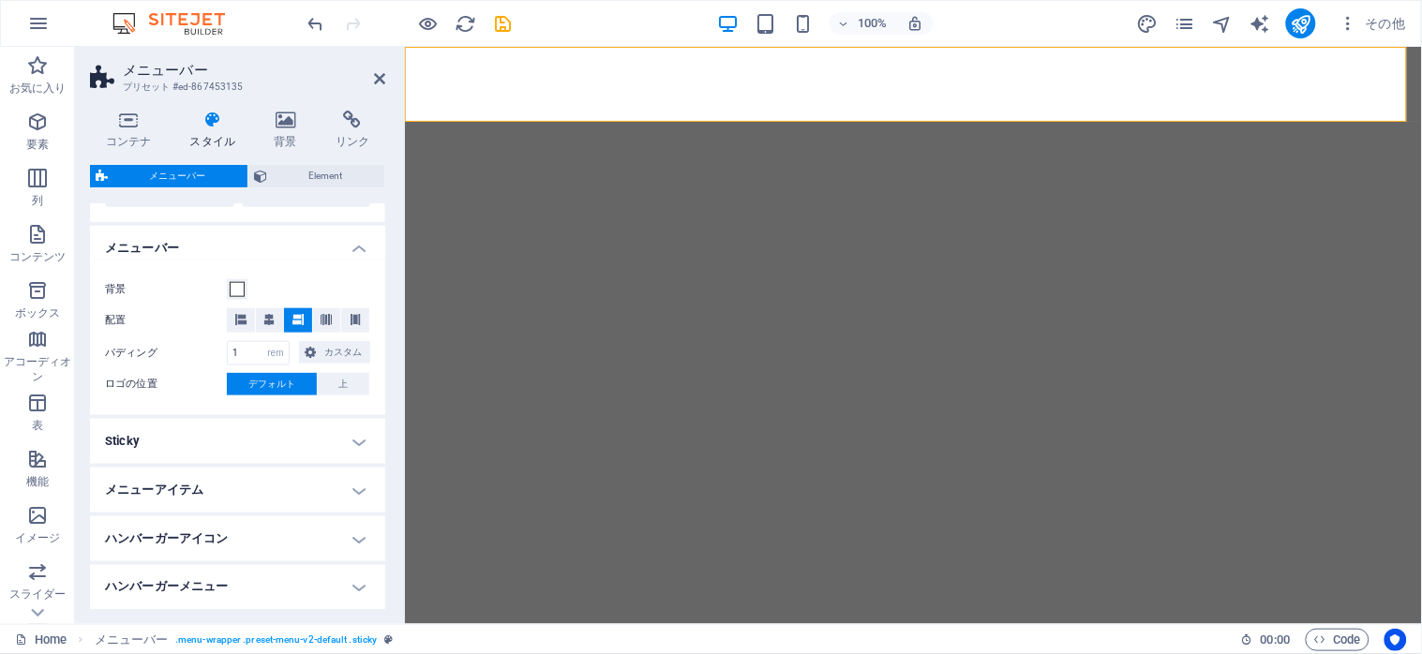
click at [358, 256] on h4 "メニューバー" at bounding box center [237, 243] width 295 height 34
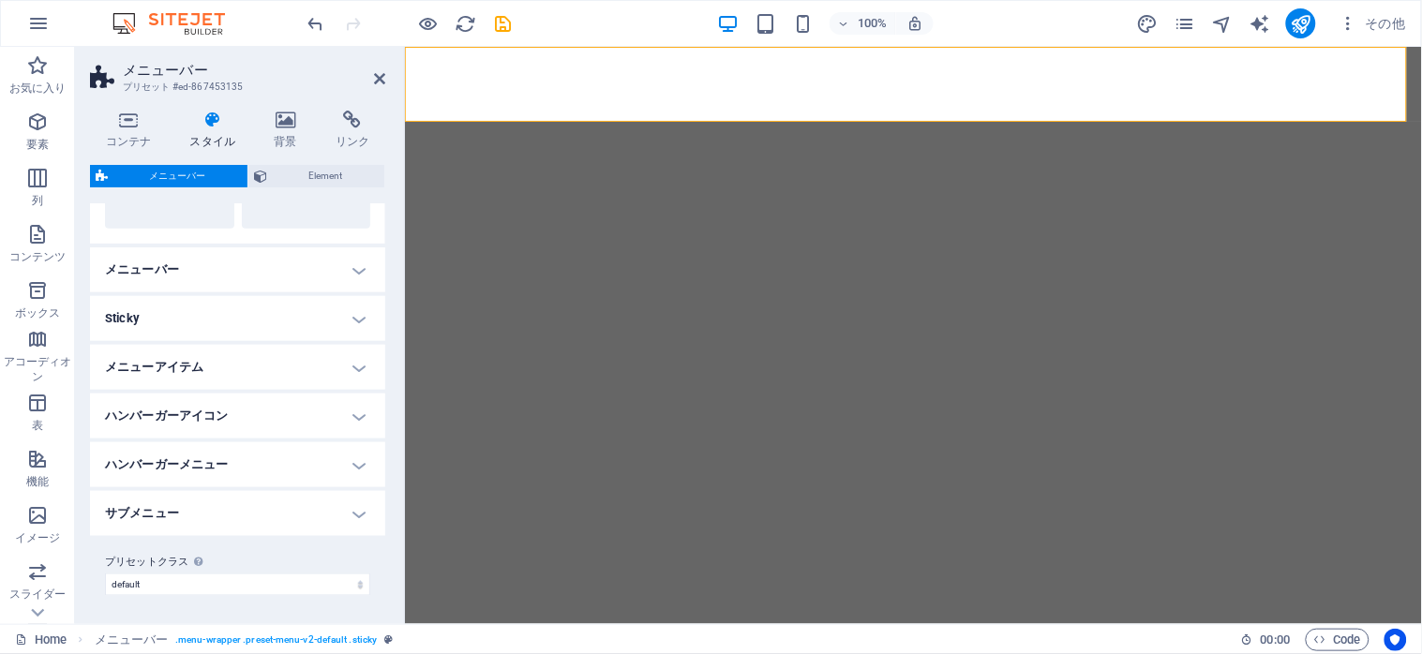
scroll to position [540, 0]
click at [350, 265] on h4 "メニューバー" at bounding box center [237, 270] width 295 height 45
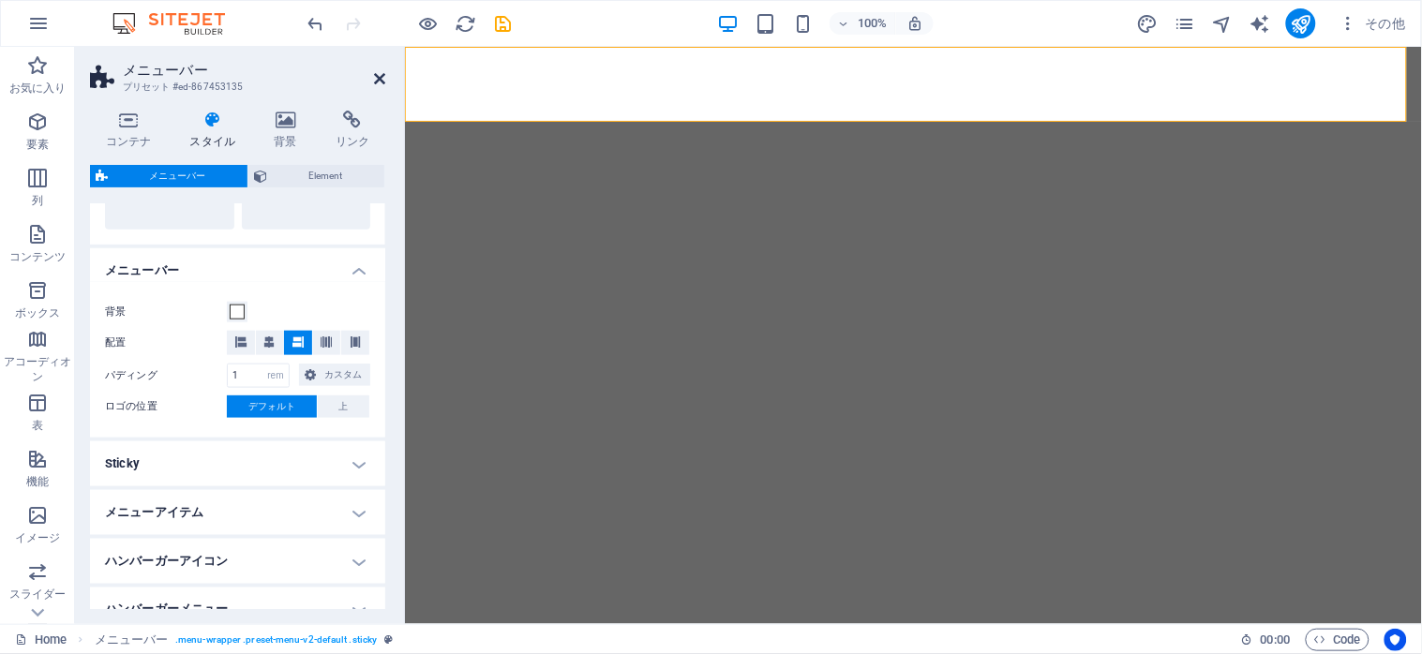
click at [377, 79] on icon at bounding box center [379, 78] width 11 height 15
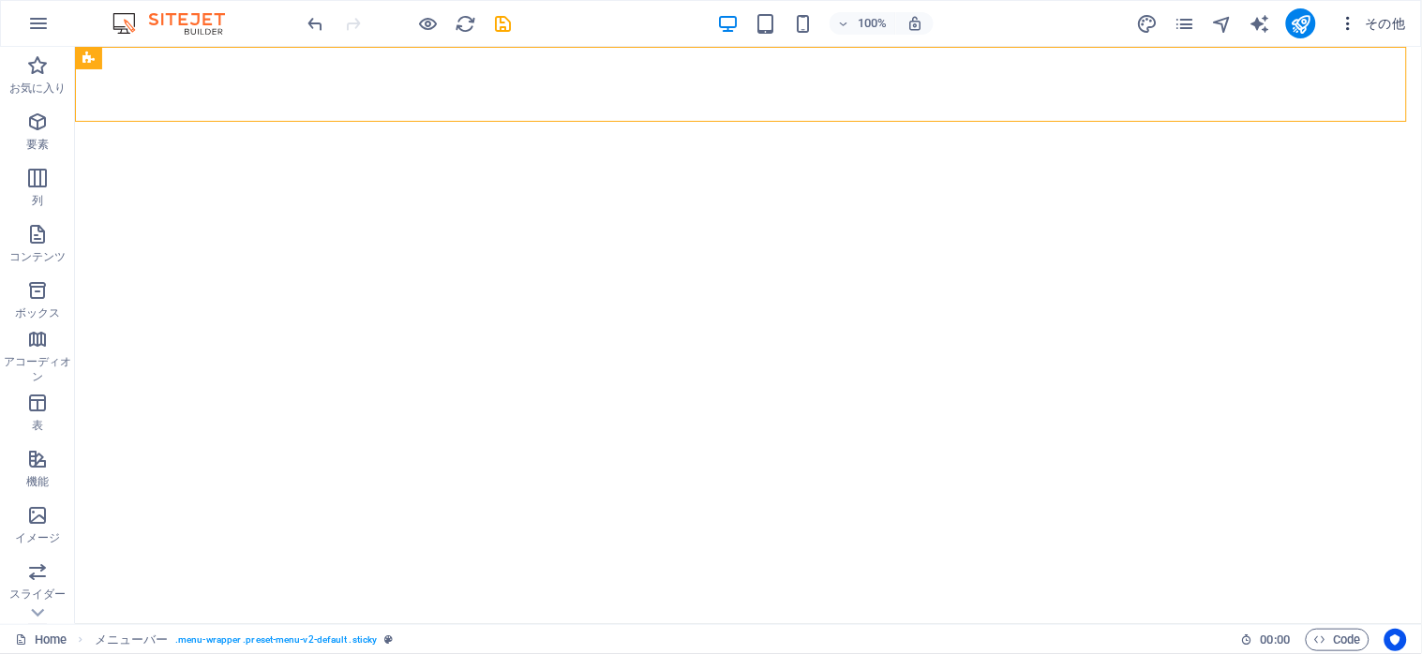
click at [1380, 14] on span "その他" at bounding box center [1371, 23] width 67 height 19
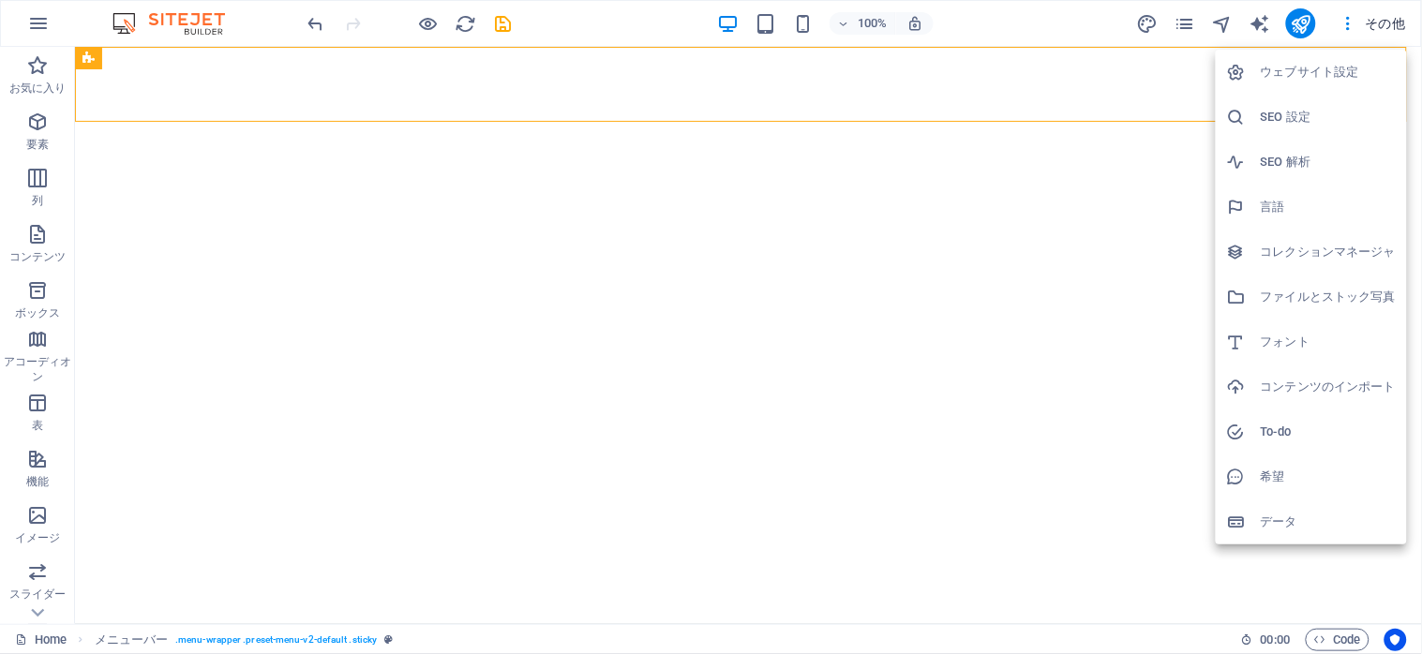
click at [1304, 349] on h6 "フォント" at bounding box center [1327, 342] width 135 height 22
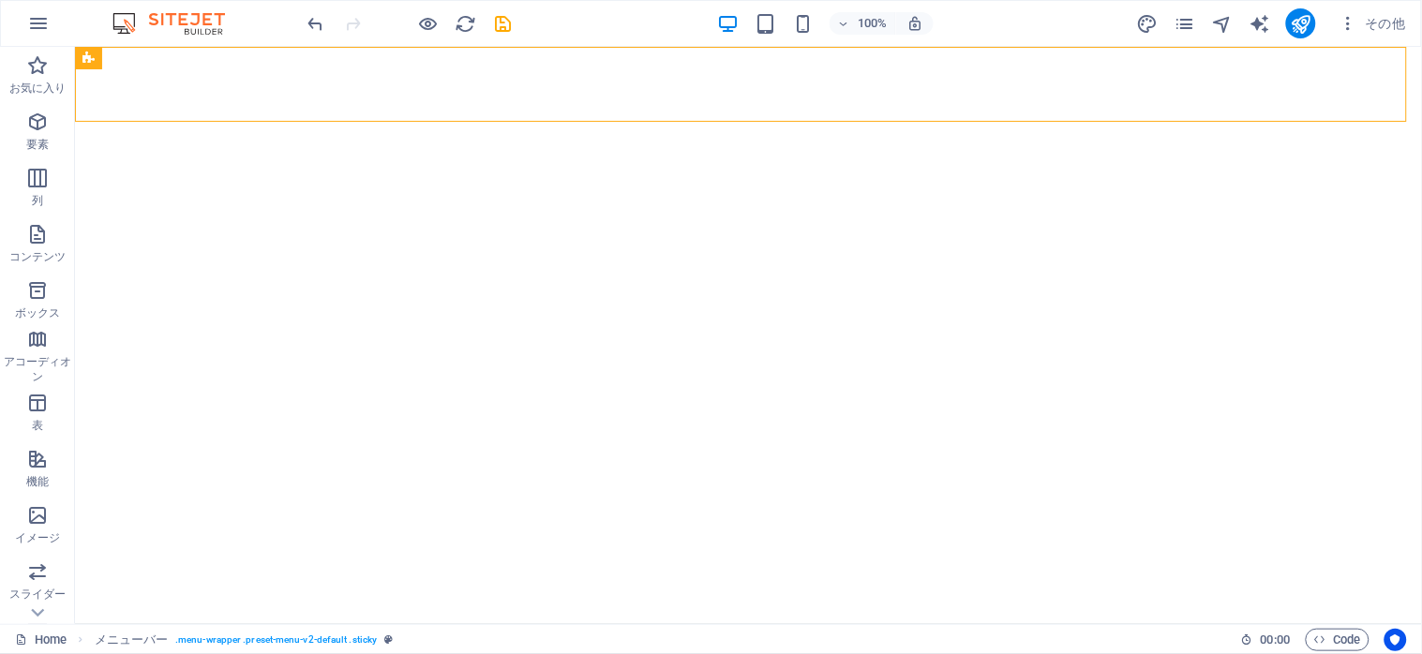
select select "popularity"
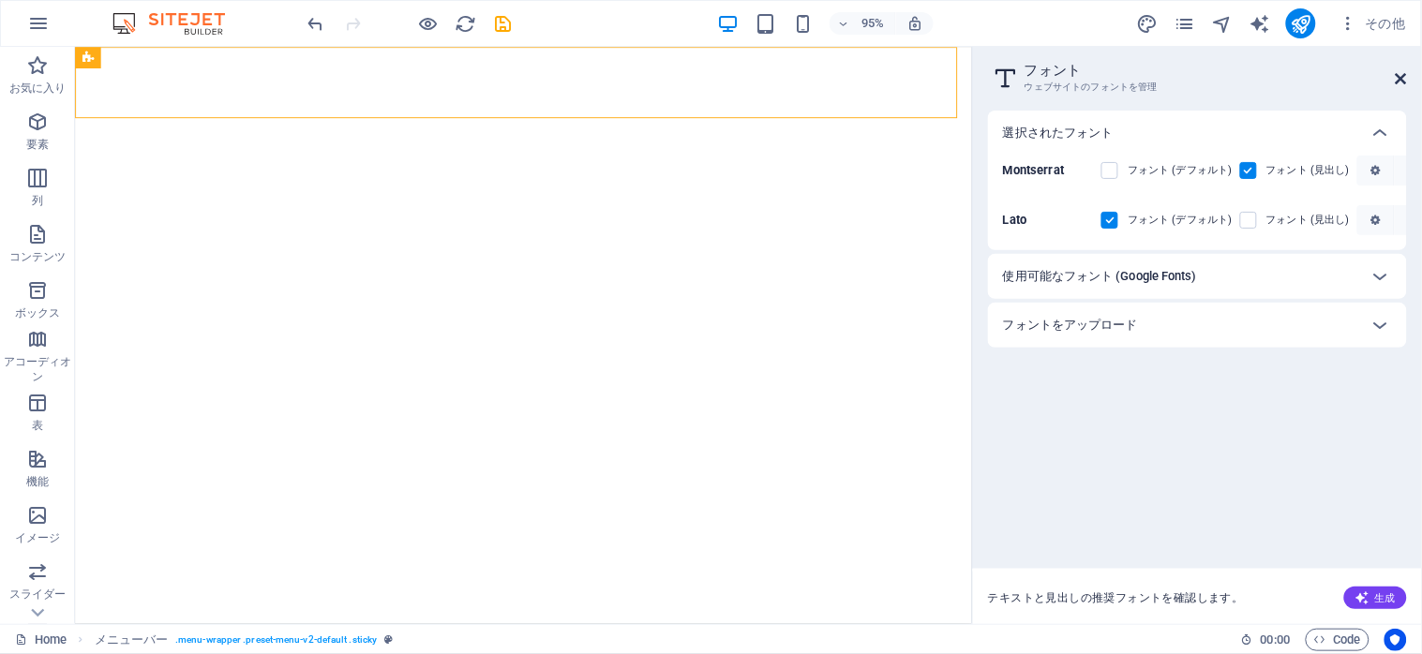
click at [1404, 72] on icon at bounding box center [1400, 78] width 11 height 15
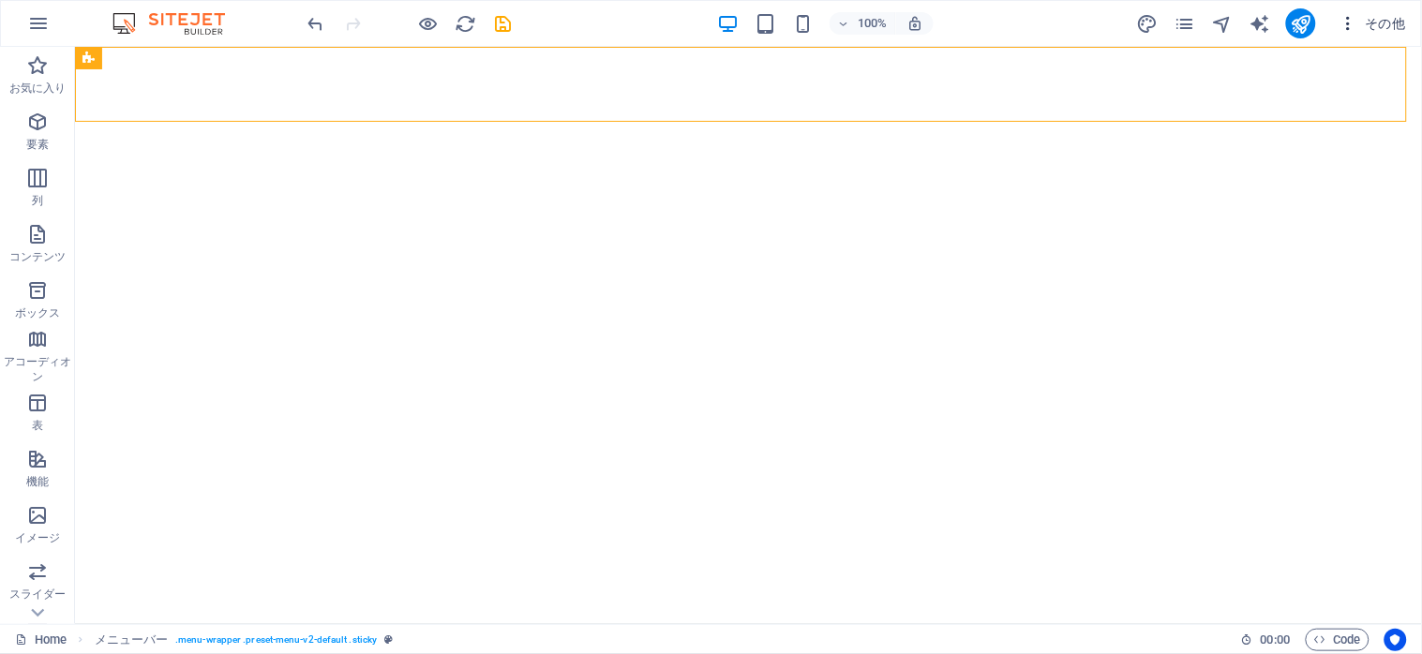
click at [1397, 22] on span "その他" at bounding box center [1371, 23] width 67 height 19
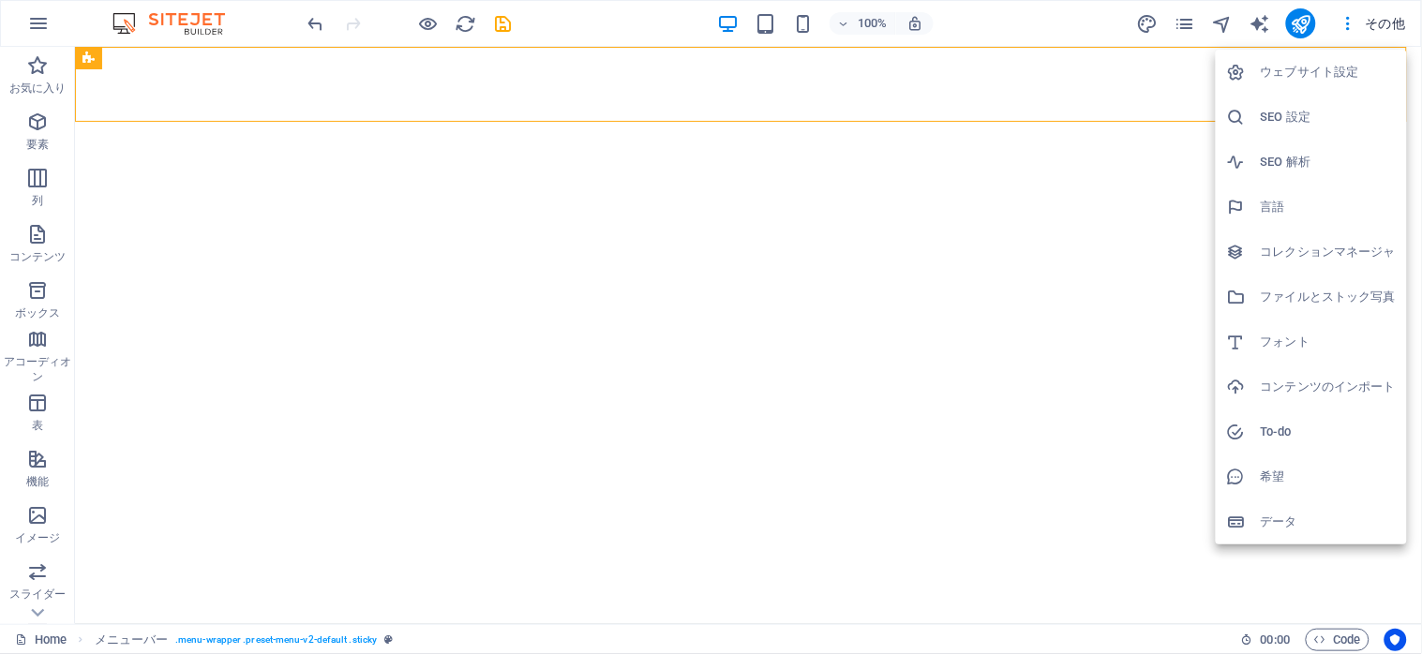
click at [1096, 24] on div at bounding box center [711, 327] width 1422 height 654
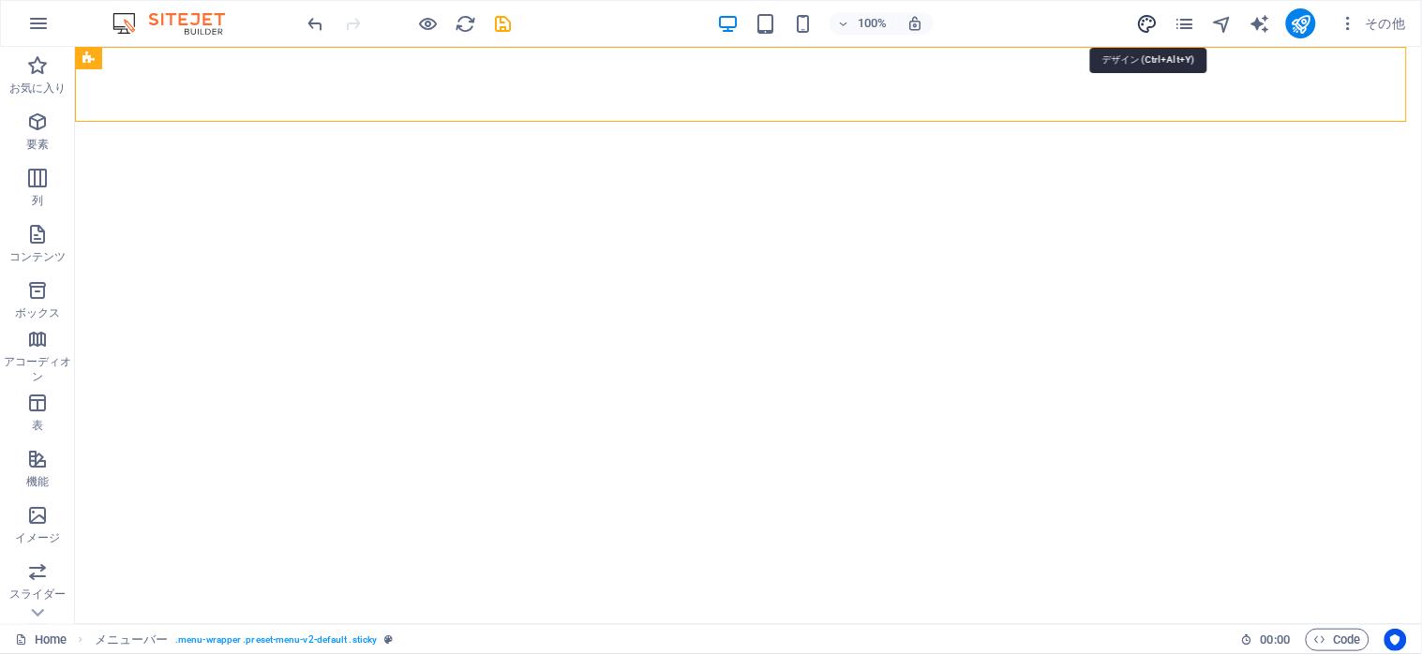
click at [1144, 29] on icon "design" at bounding box center [1148, 24] width 22 height 22
select select "ease-in-out"
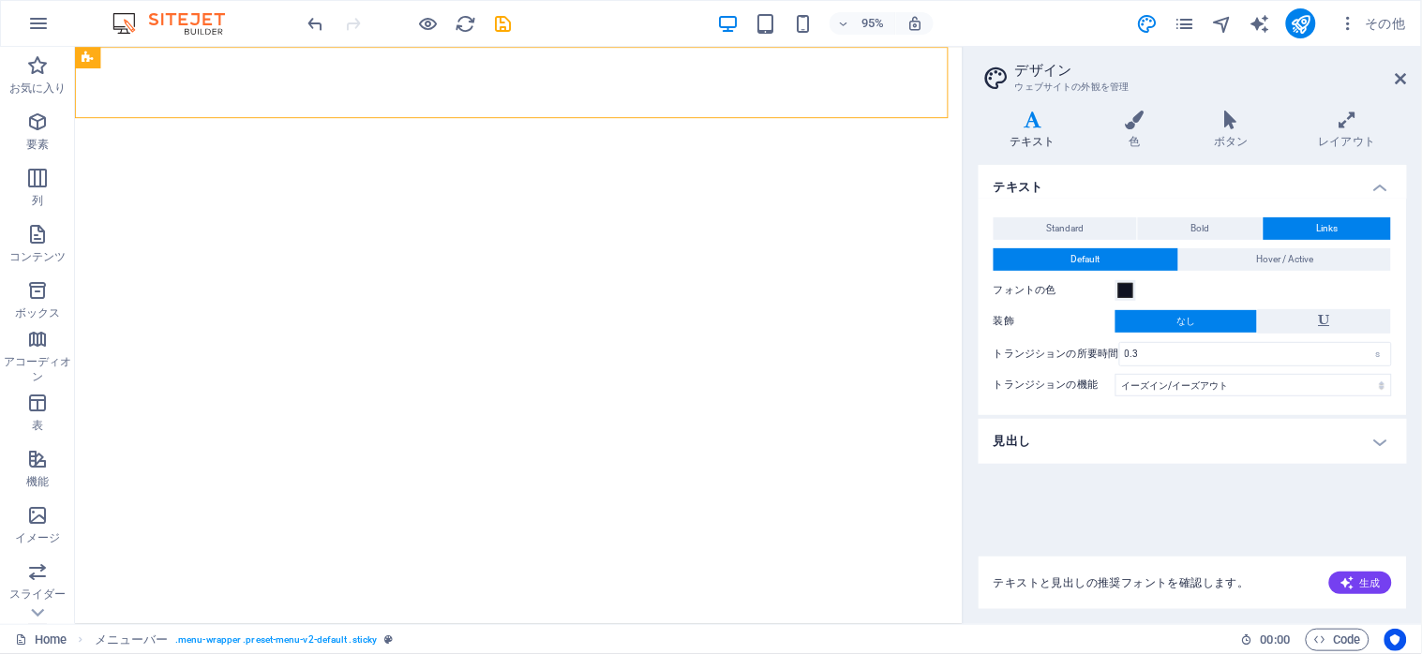
click at [1181, 439] on h4 "見出し" at bounding box center [1192, 441] width 428 height 45
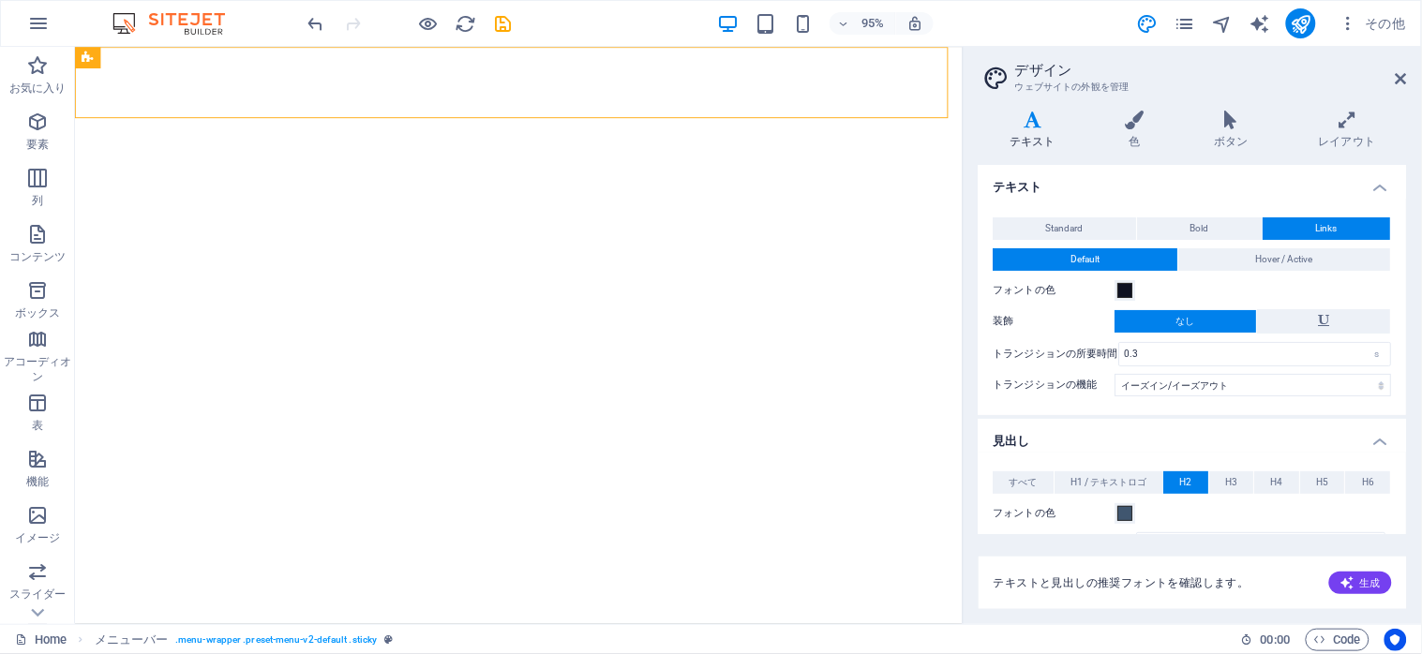
click at [1376, 446] on h4 "見出し" at bounding box center [1192, 436] width 428 height 34
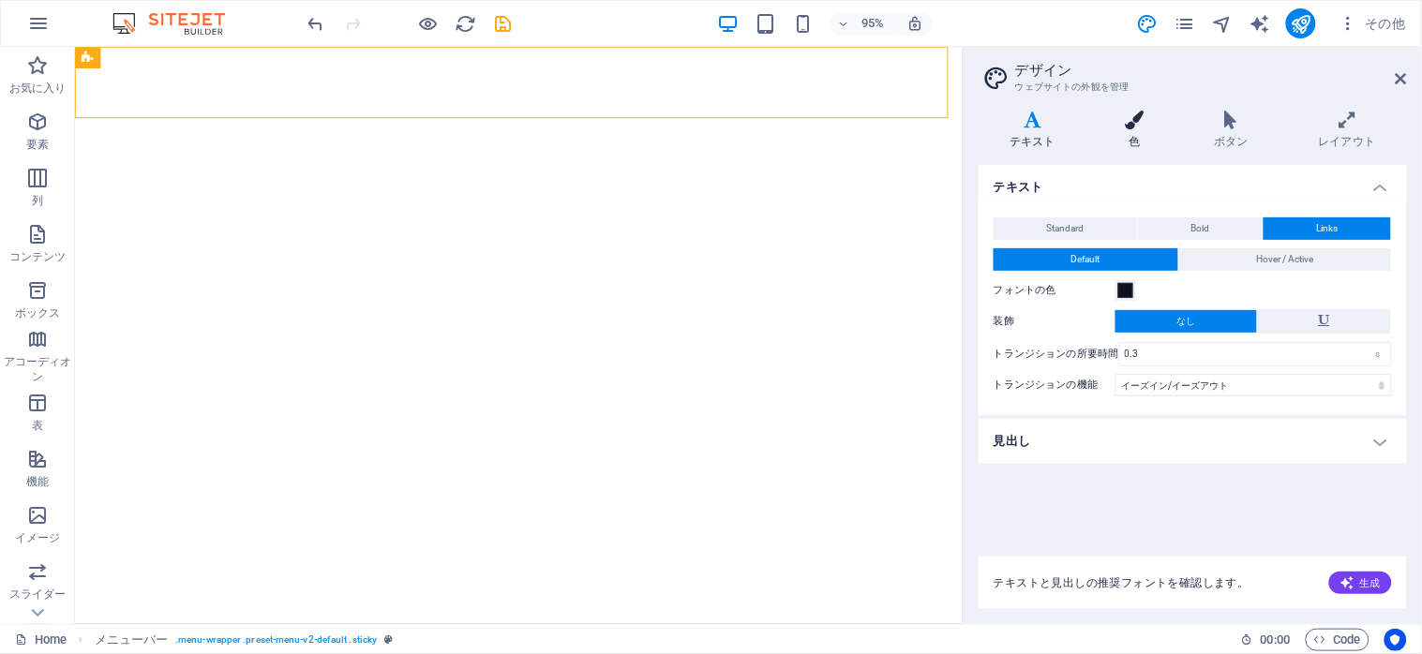
click at [1126, 111] on icon at bounding box center [1135, 120] width 82 height 19
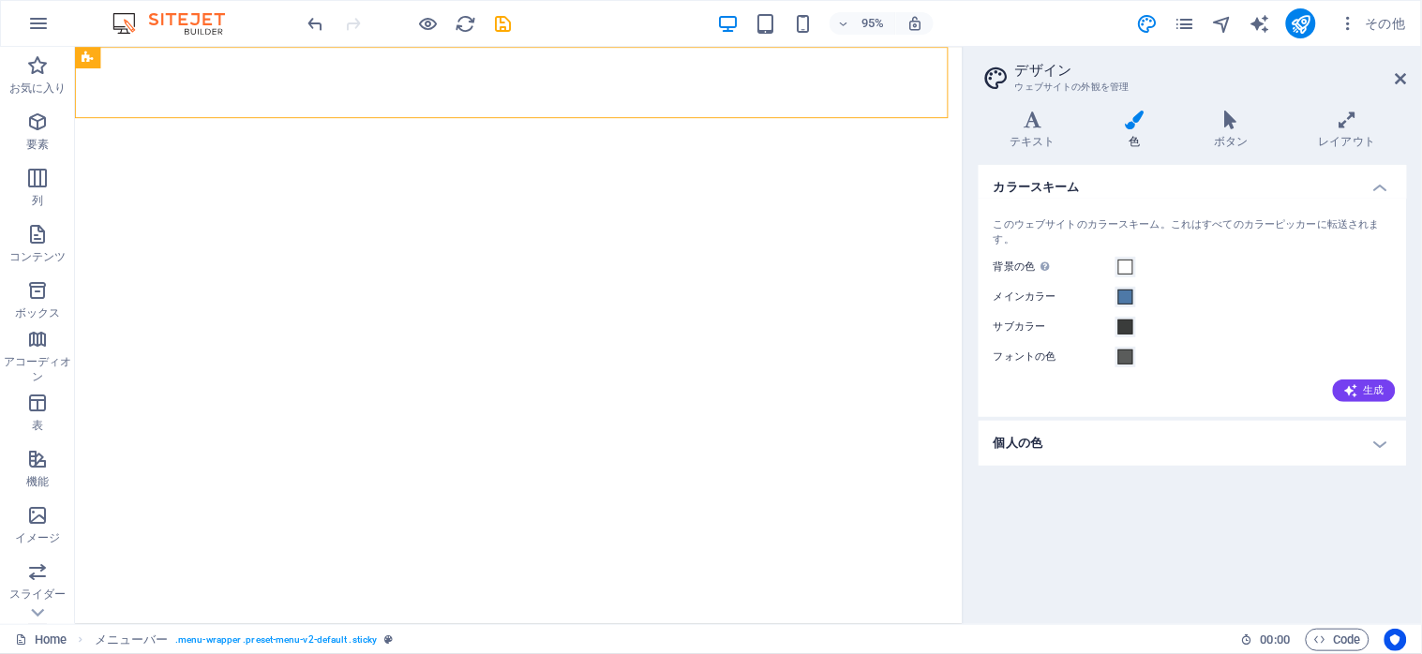
click at [1154, 445] on h4 "個人の色" at bounding box center [1192, 443] width 428 height 45
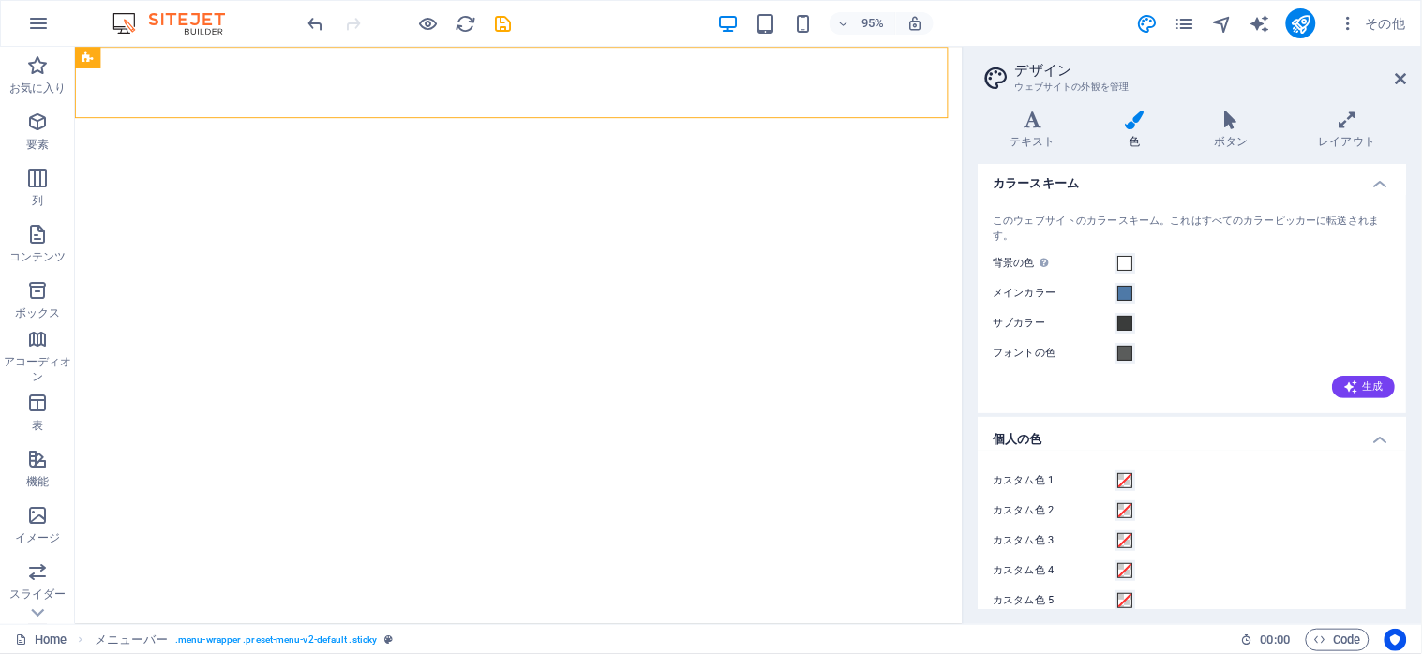
scroll to position [0, 0]
click at [1235, 124] on icon at bounding box center [1231, 120] width 97 height 19
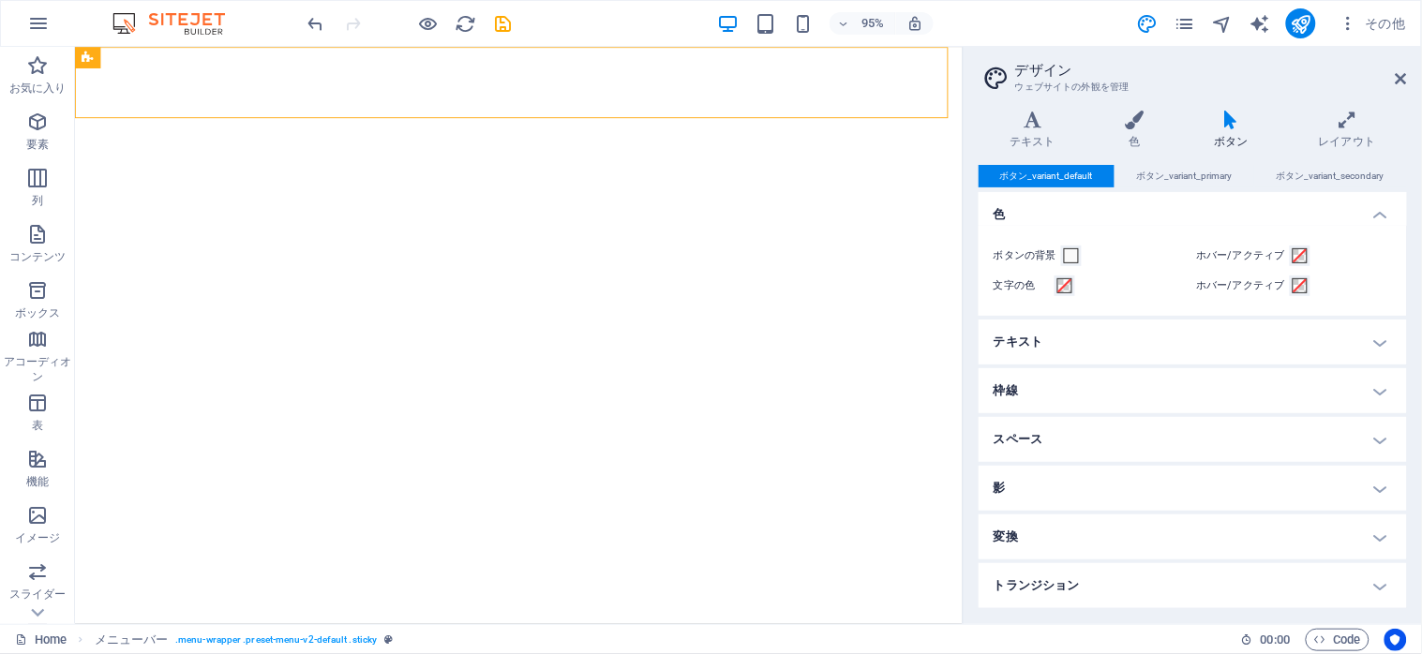
click at [1216, 330] on h4 "テキスト" at bounding box center [1192, 342] width 428 height 45
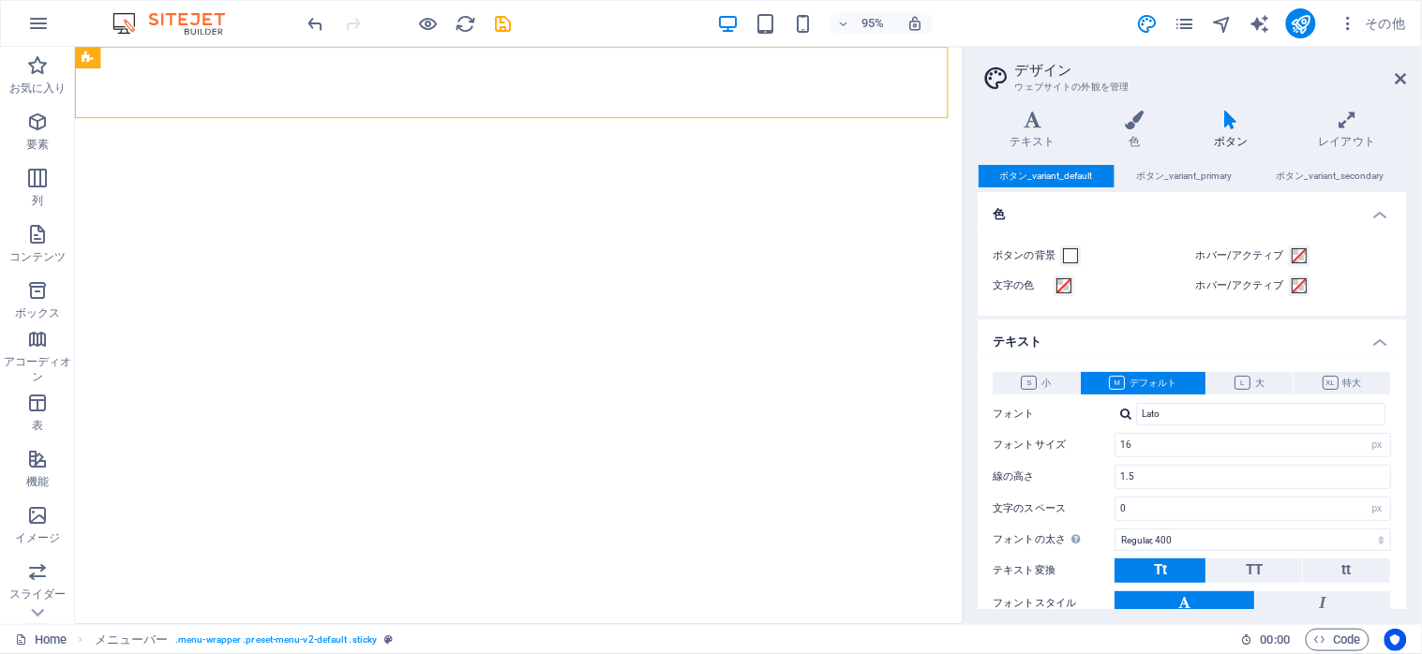
click at [1216, 330] on h4 "テキスト" at bounding box center [1192, 337] width 428 height 34
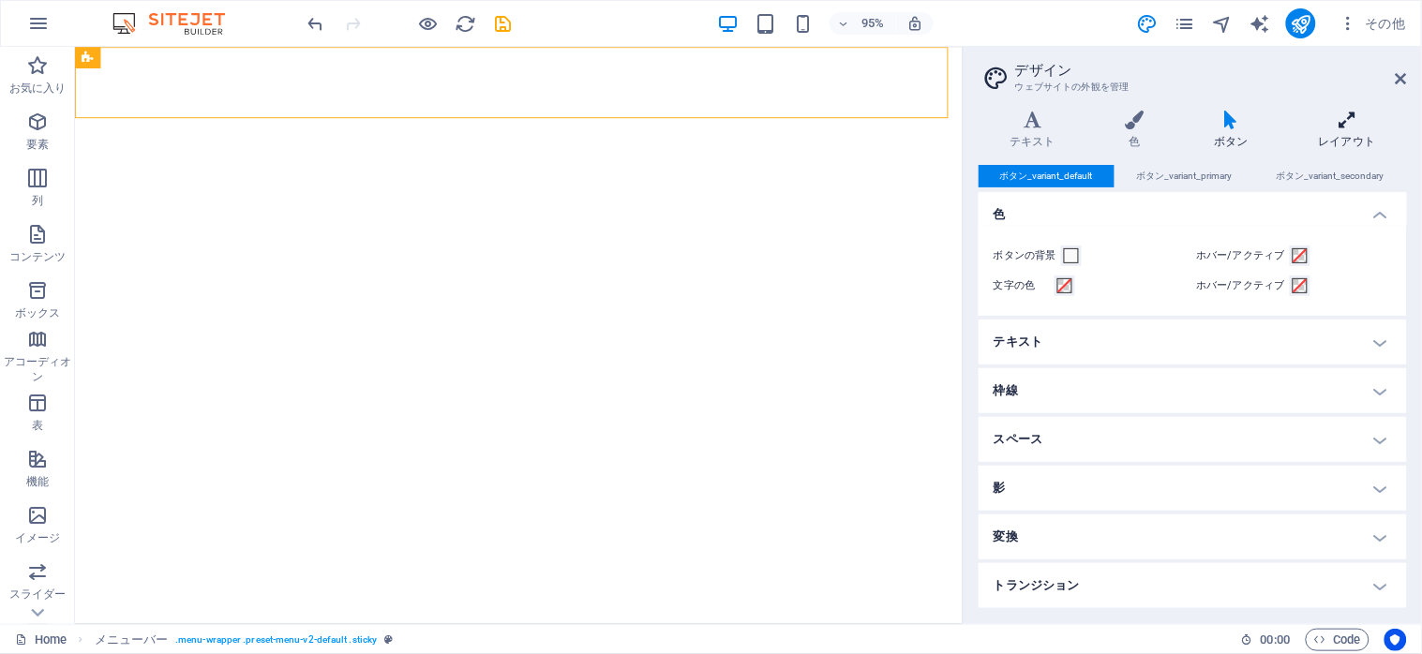
click at [1340, 124] on icon at bounding box center [1348, 120] width 120 height 19
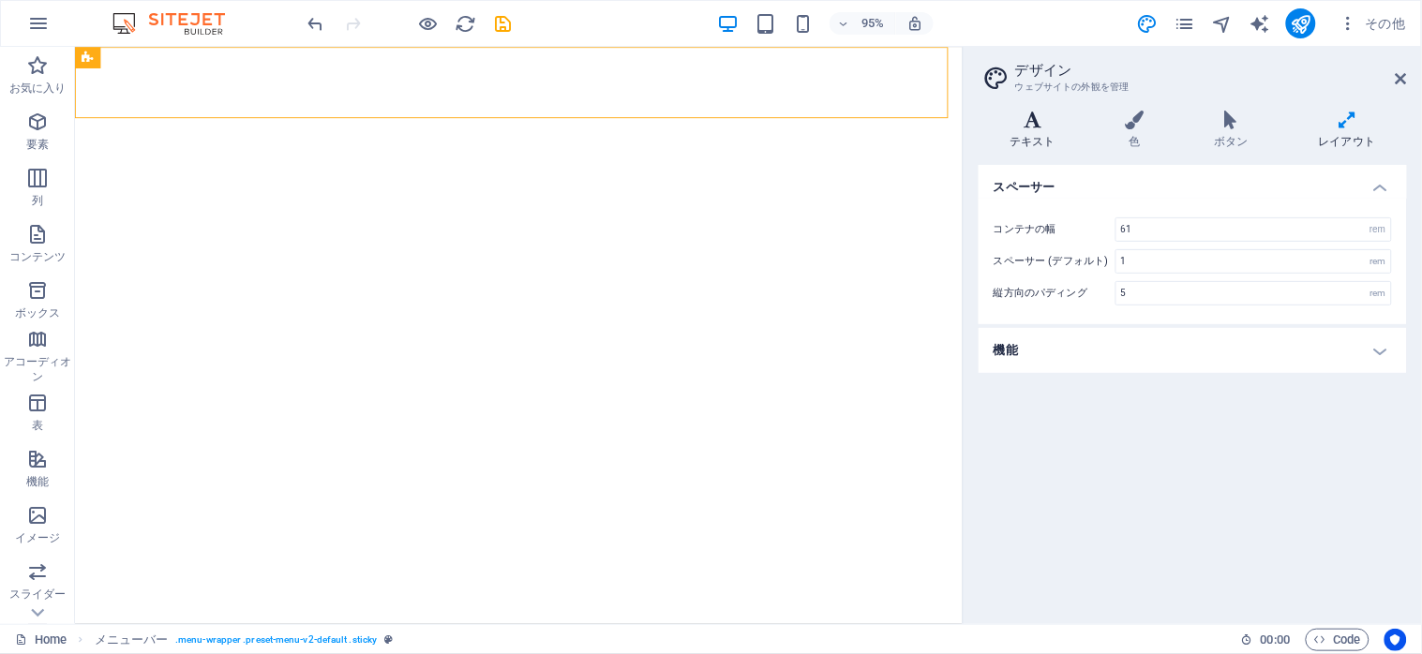
click at [1036, 129] on h4 "テキスト" at bounding box center [1035, 130] width 115 height 39
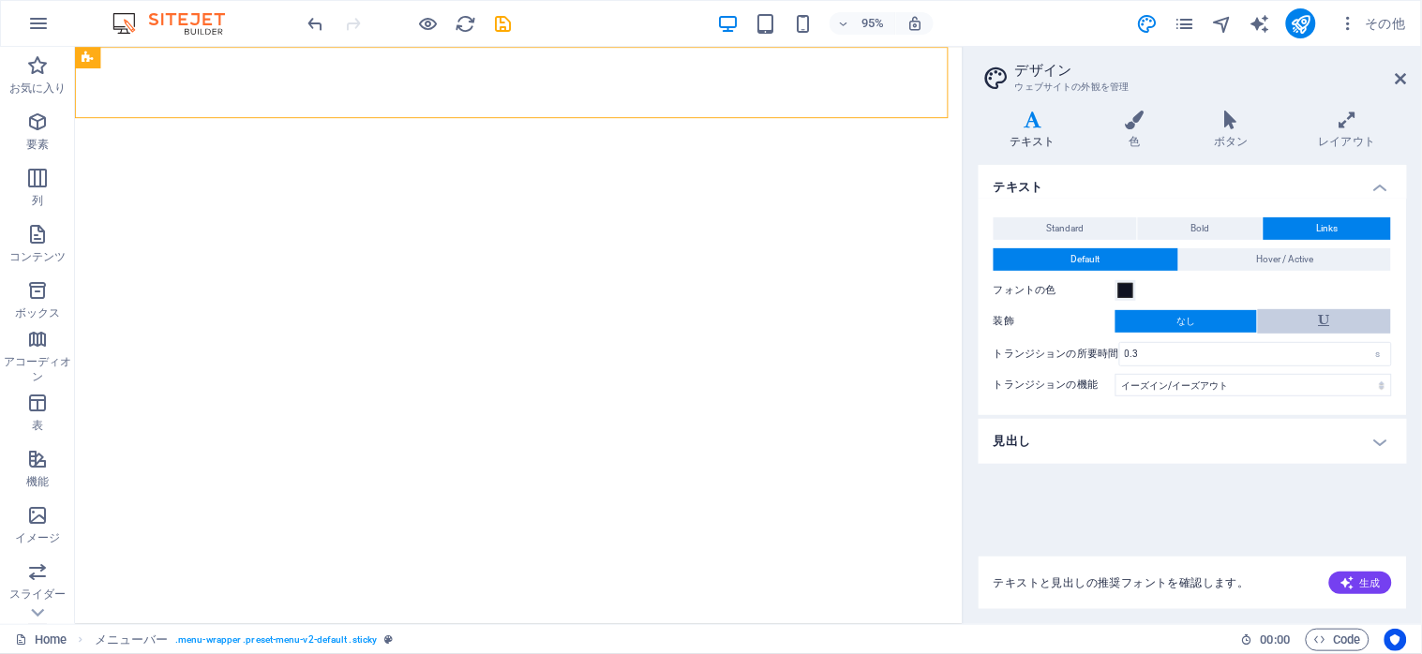
click at [1287, 315] on button at bounding box center [1325, 321] width 134 height 24
click at [1213, 319] on button "なし" at bounding box center [1186, 321] width 142 height 22
click at [1078, 227] on span "Standard" at bounding box center [1065, 228] width 37 height 22
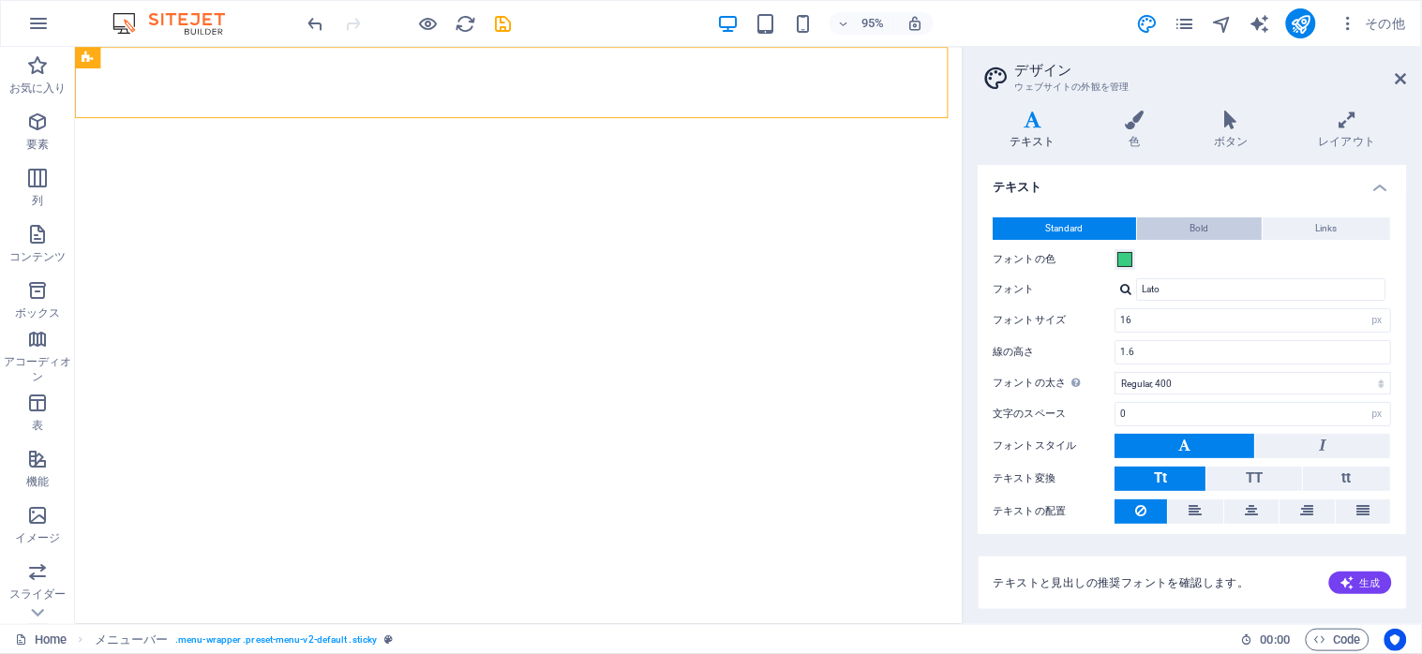
click at [1216, 229] on button "Bold" at bounding box center [1200, 228] width 125 height 22
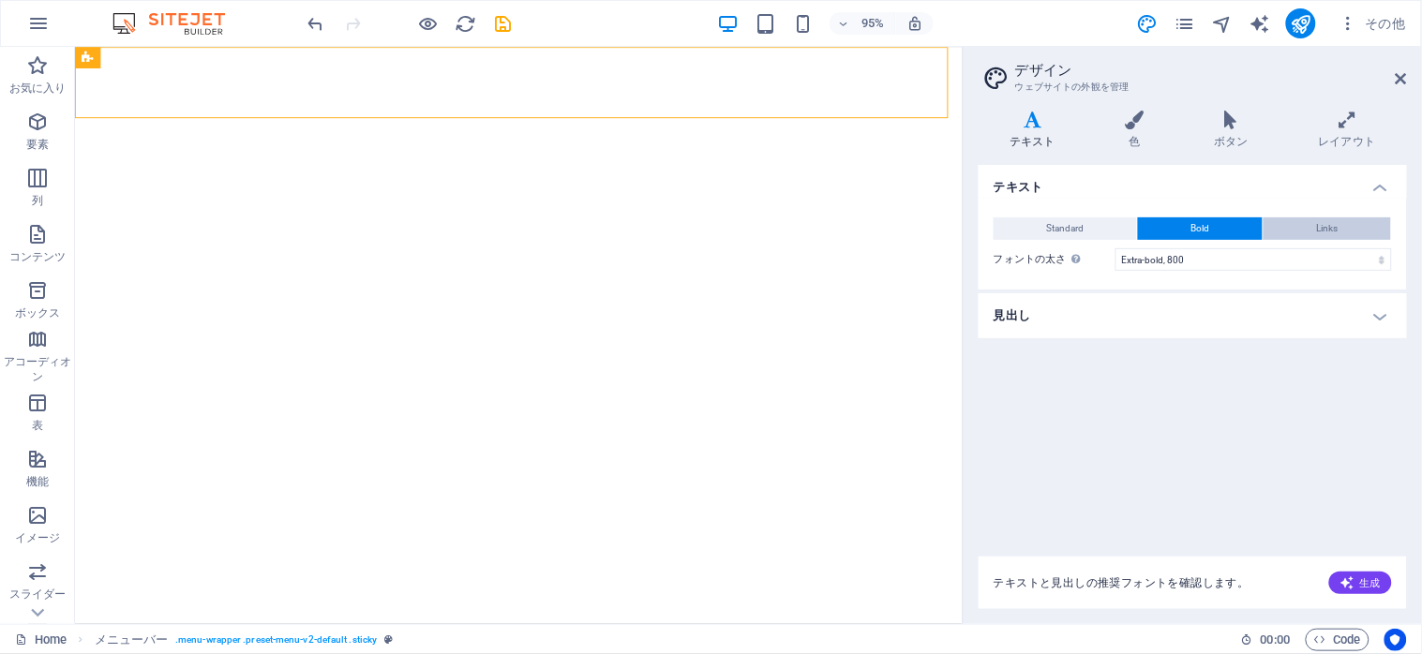
click at [1289, 226] on button "Links" at bounding box center [1326, 228] width 127 height 22
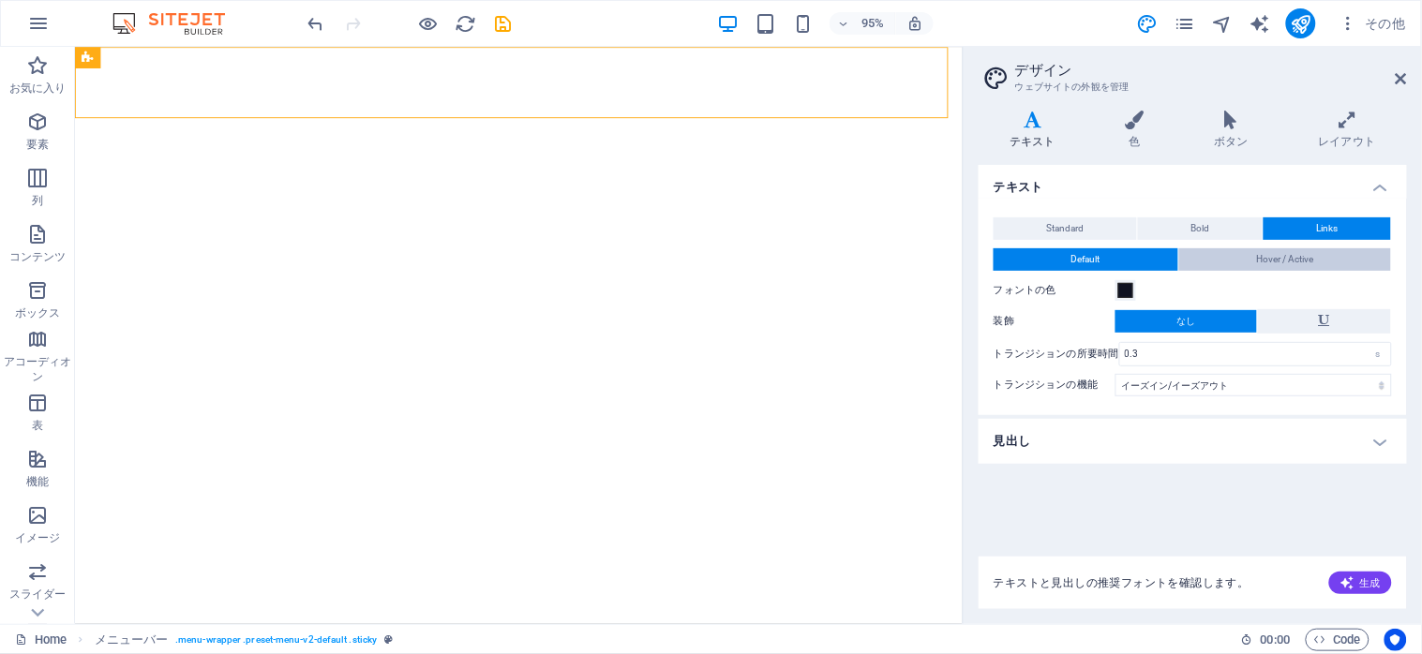
click at [1215, 260] on button "Hover / Active" at bounding box center [1285, 259] width 213 height 22
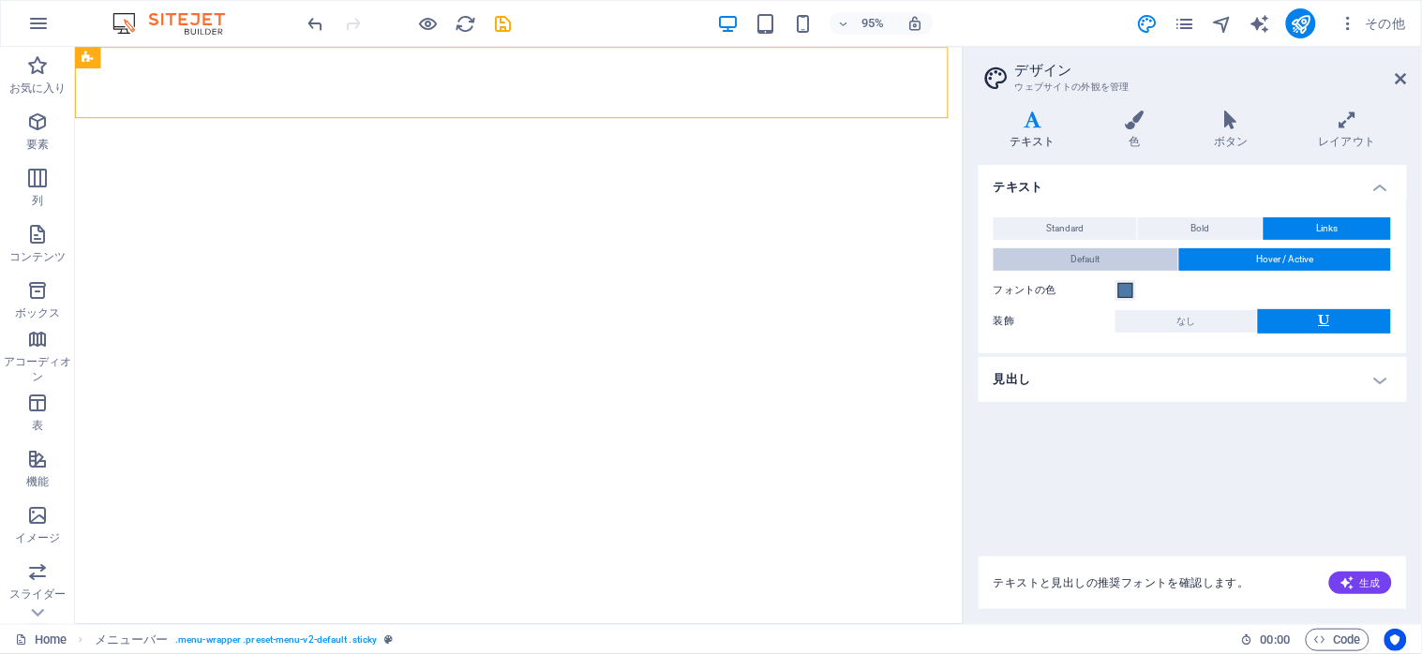
click at [1100, 259] on span "Default" at bounding box center [1085, 259] width 29 height 22
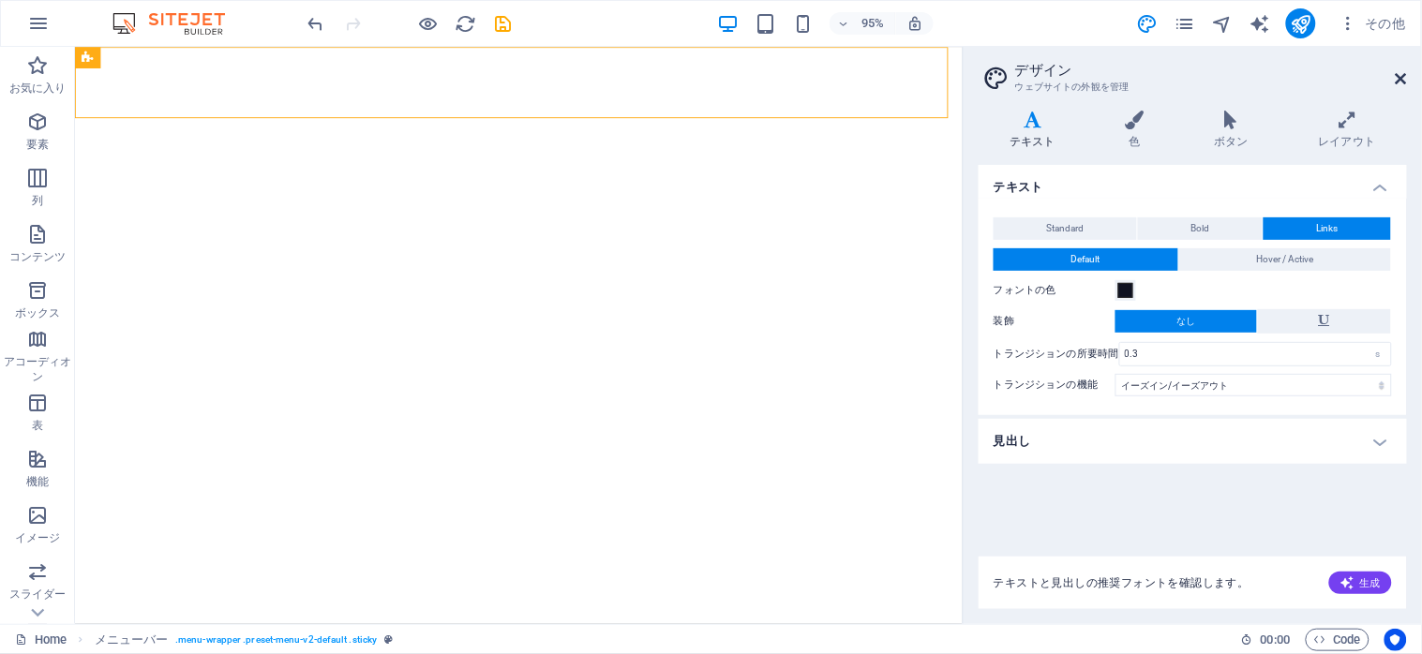
click at [1397, 76] on icon at bounding box center [1400, 78] width 11 height 15
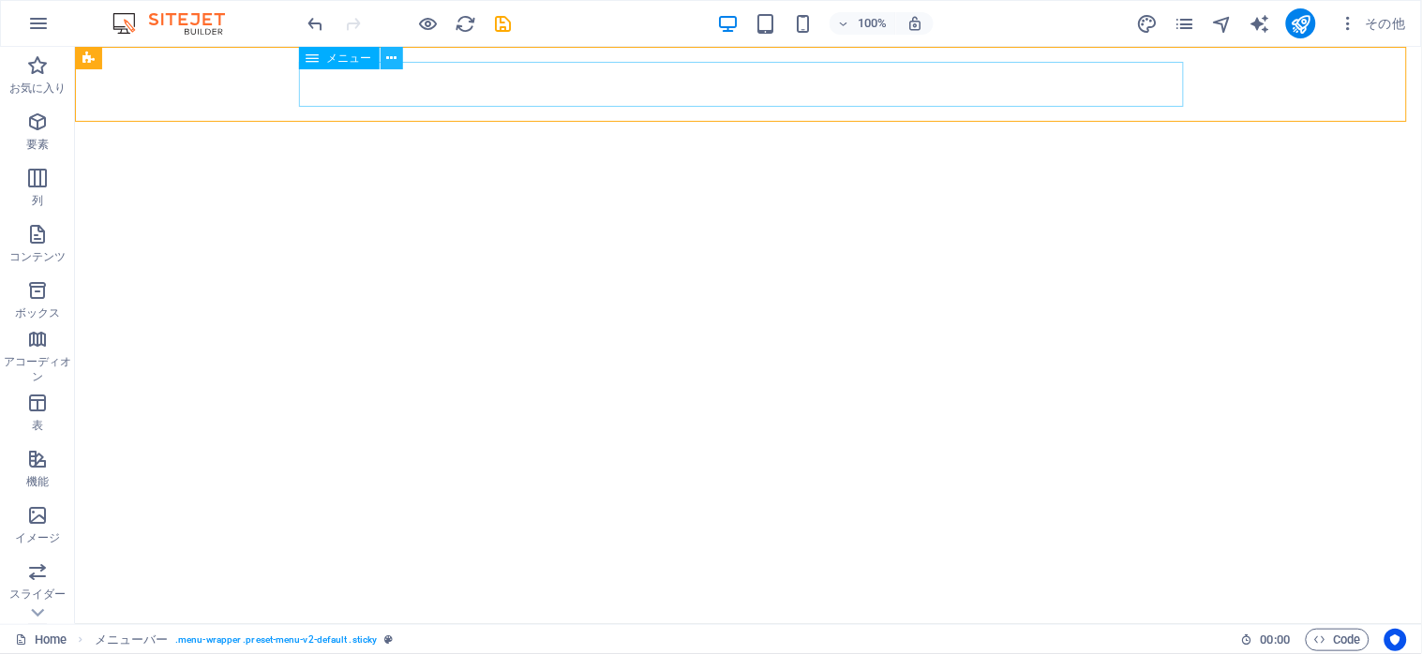
click at [388, 58] on icon at bounding box center [391, 59] width 10 height 20
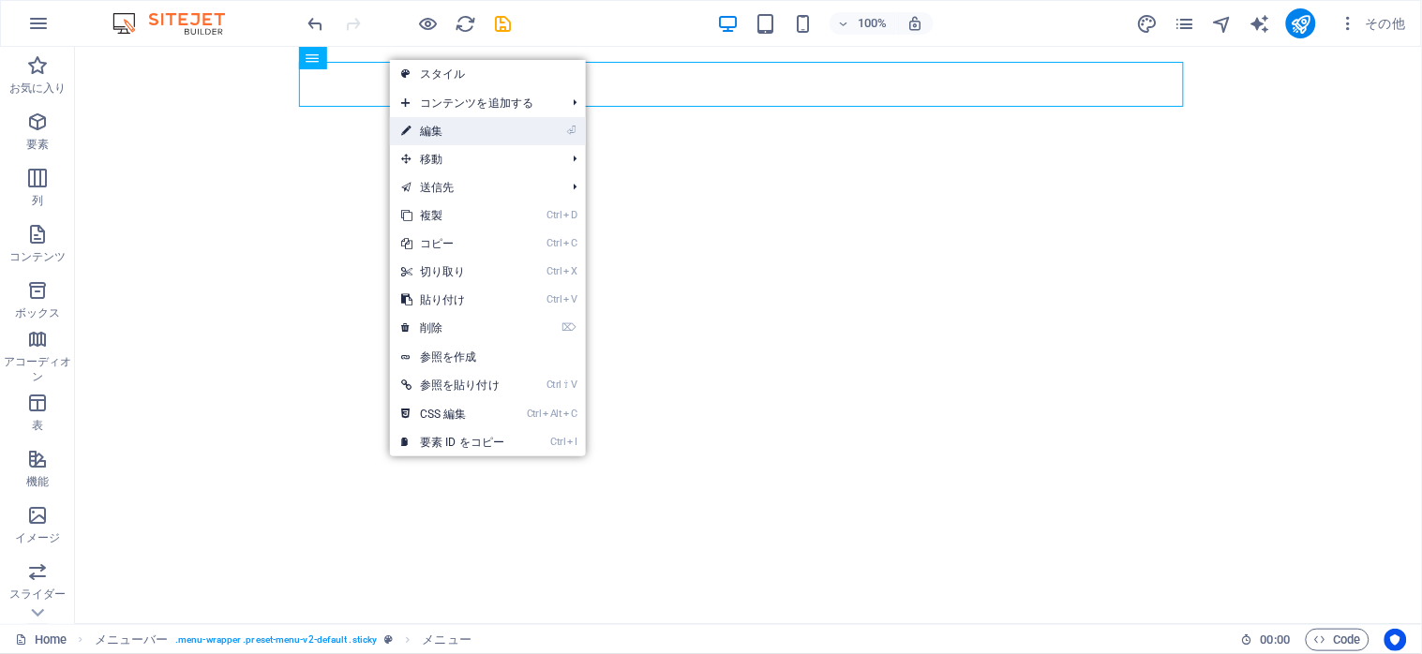
click at [481, 133] on link "⏎ 編集" at bounding box center [453, 131] width 126 height 28
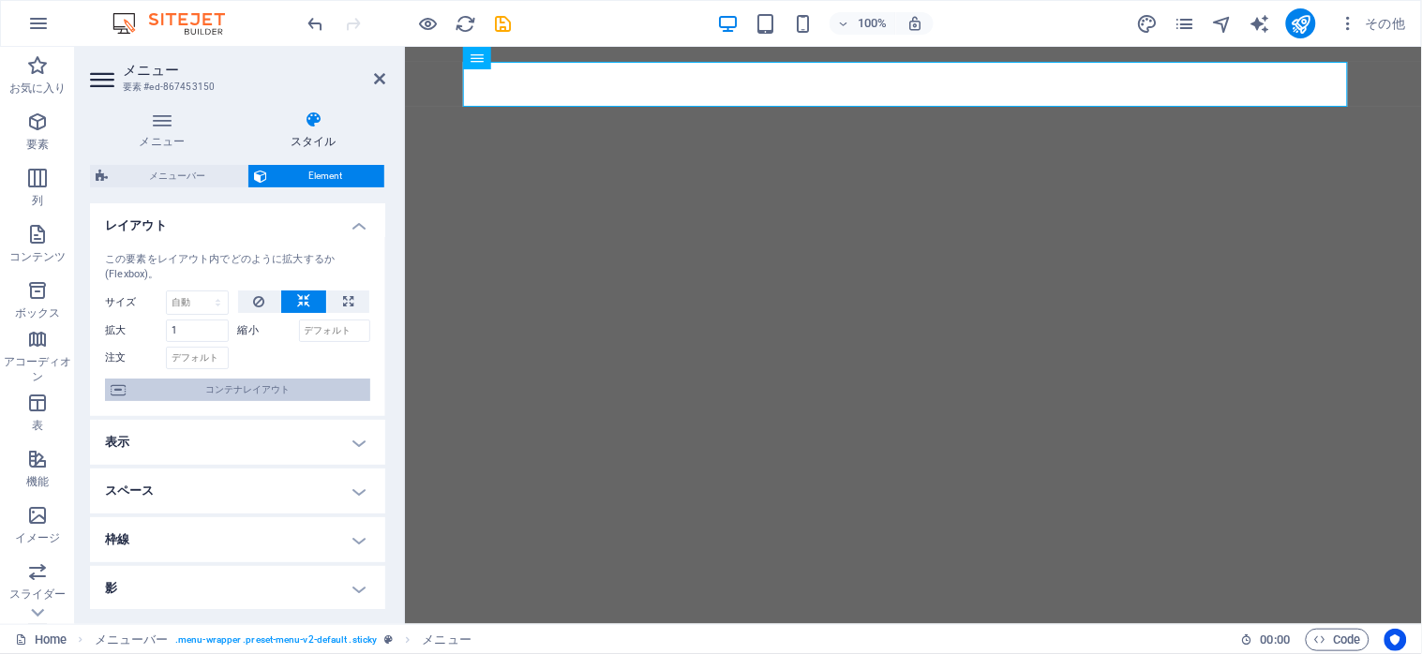
click at [234, 380] on span "コンテナレイアウト" at bounding box center [247, 390] width 233 height 22
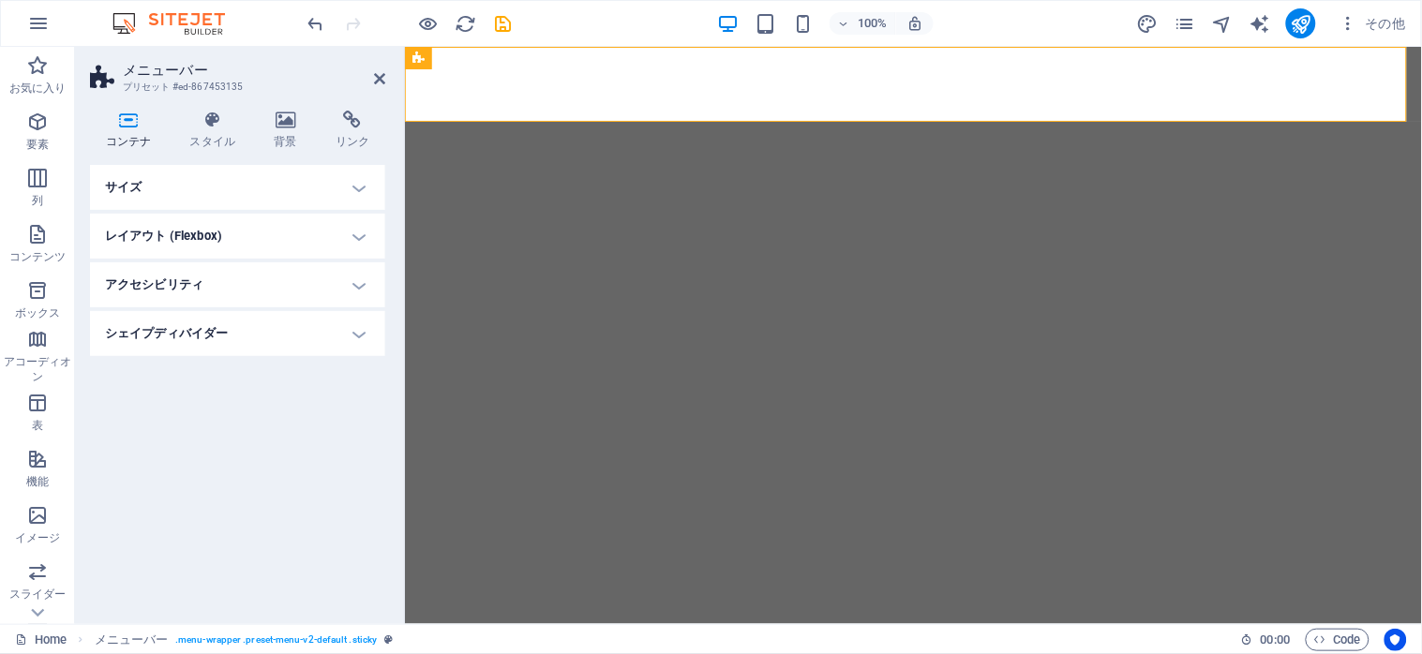
click at [202, 191] on h4 "サイズ" at bounding box center [237, 187] width 295 height 45
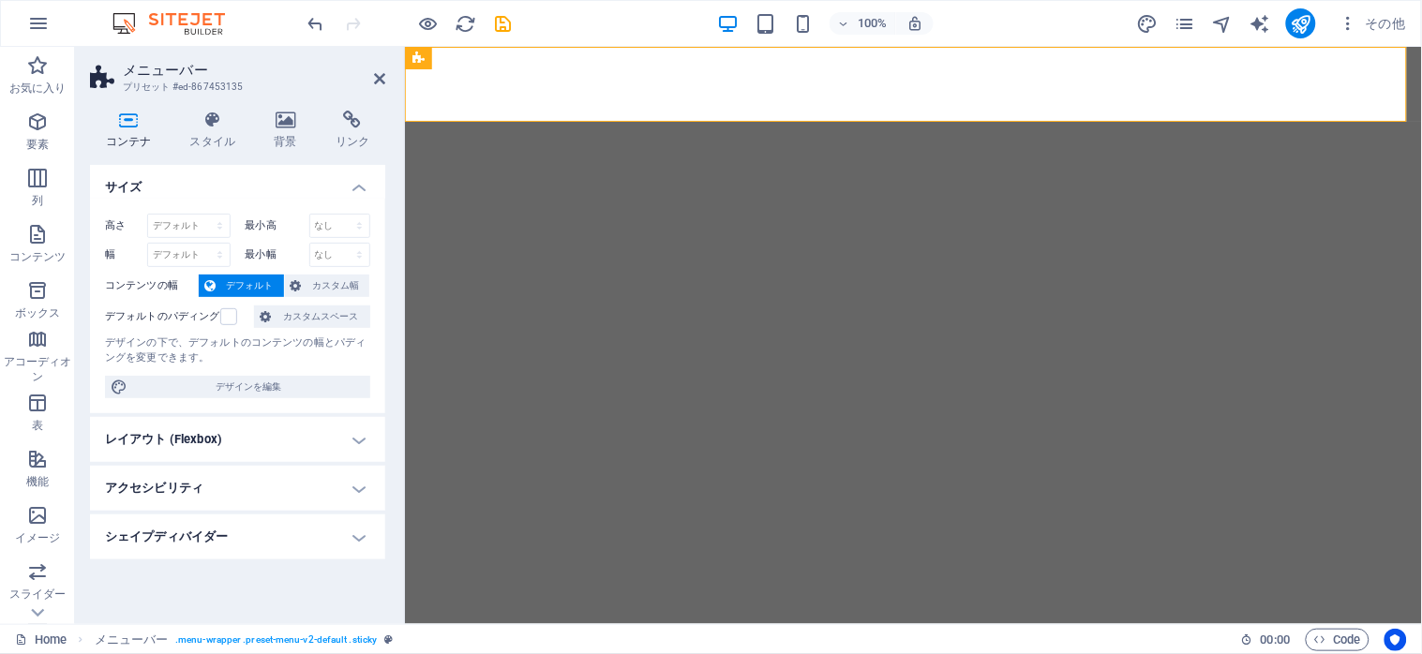
click at [202, 191] on h4 "サイズ" at bounding box center [237, 182] width 295 height 34
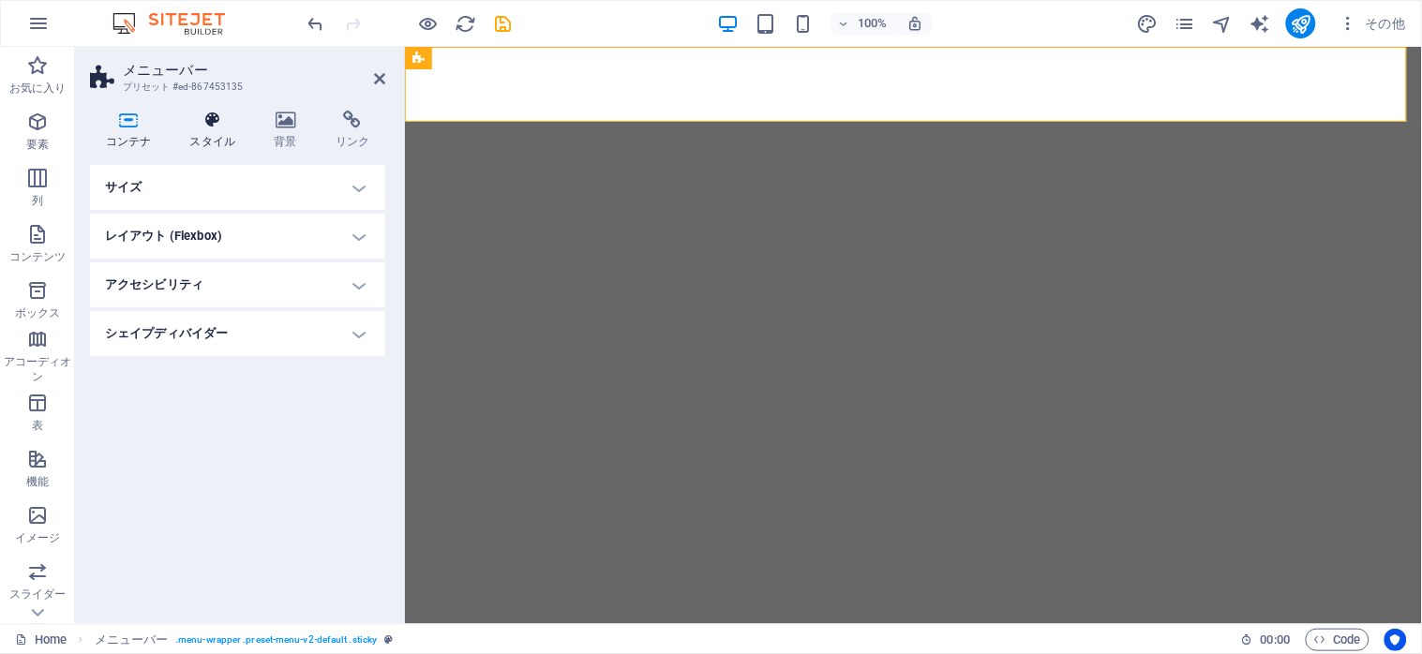
click at [219, 120] on icon at bounding box center [212, 120] width 77 height 19
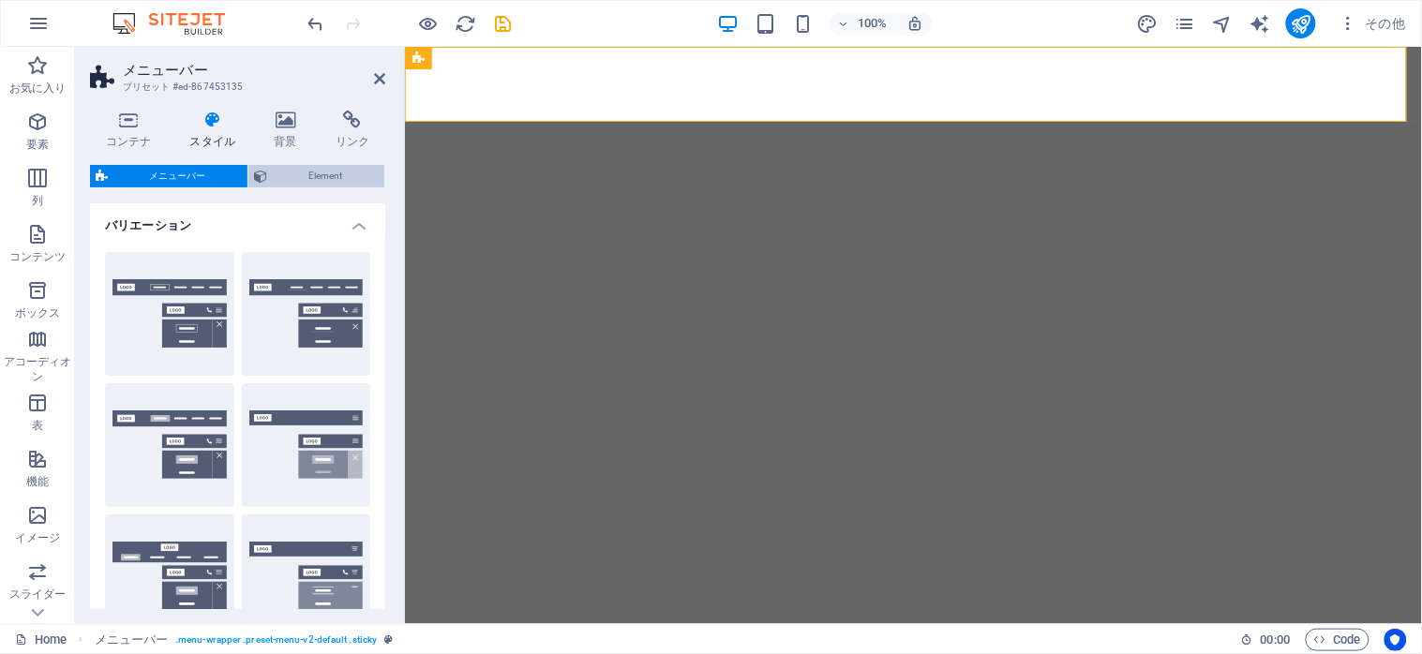
click at [265, 170] on icon at bounding box center [260, 176] width 13 height 22
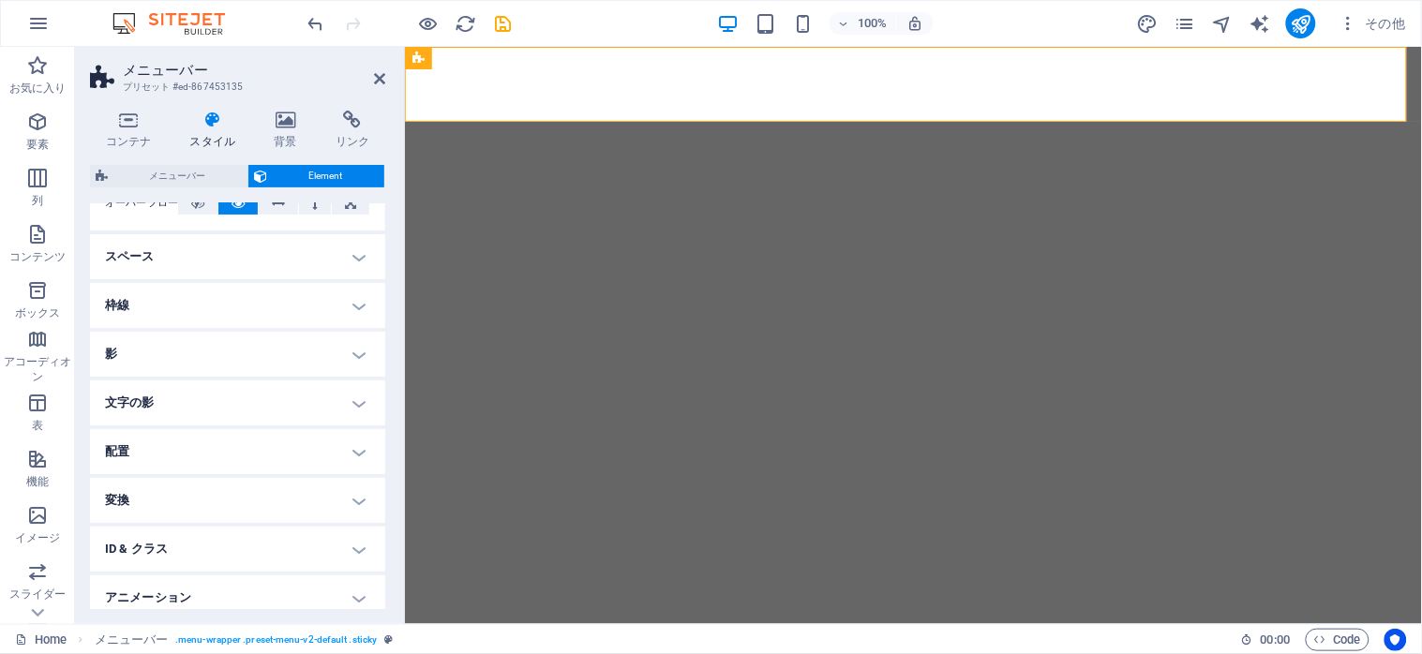
scroll to position [183, 0]
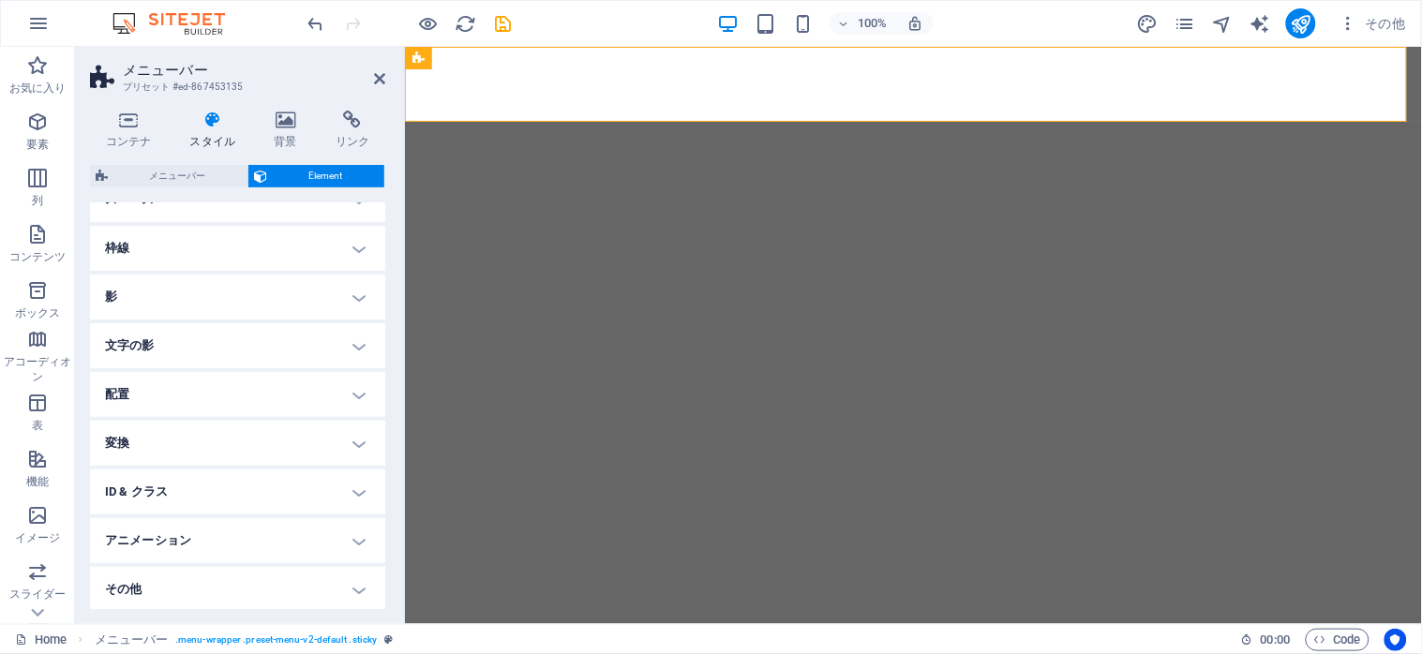
click at [350, 538] on h4 "アニメーション" at bounding box center [237, 540] width 295 height 45
click at [348, 478] on h4 "アニメーション" at bounding box center [237, 473] width 295 height 34
click at [169, 179] on span "メニューバー" at bounding box center [177, 176] width 128 height 22
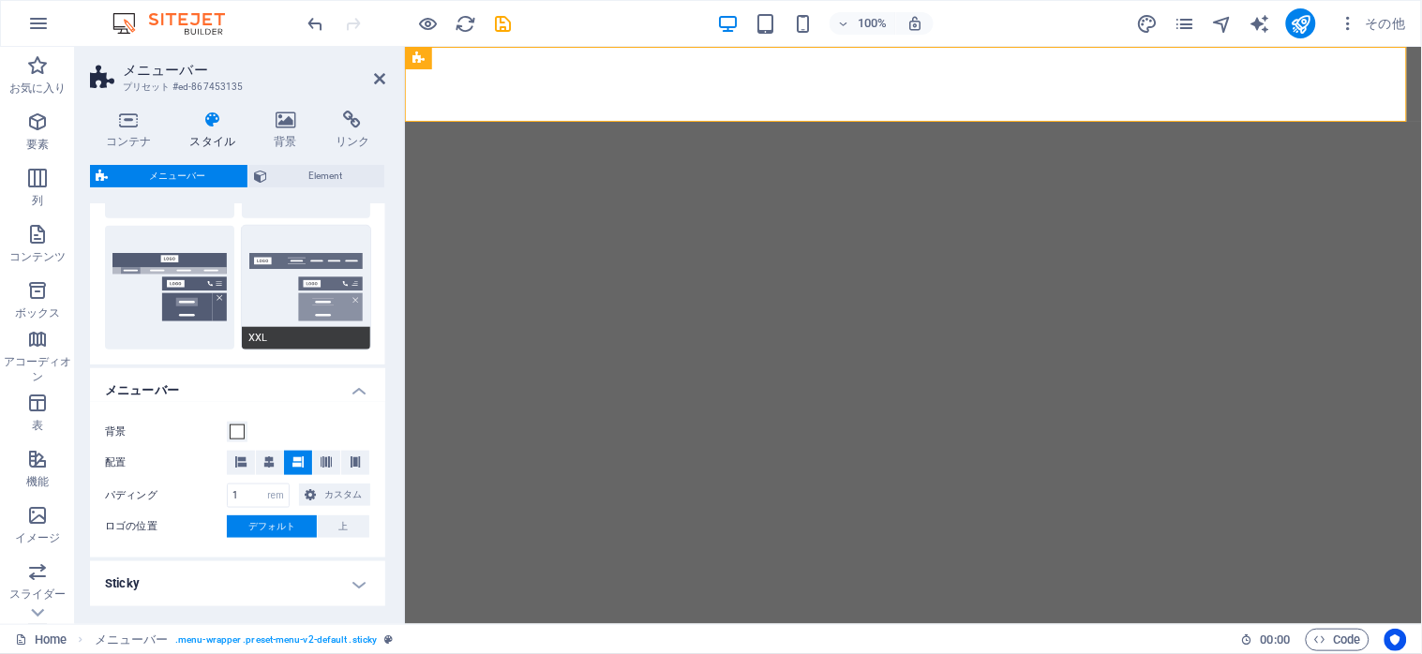
scroll to position [375, 0]
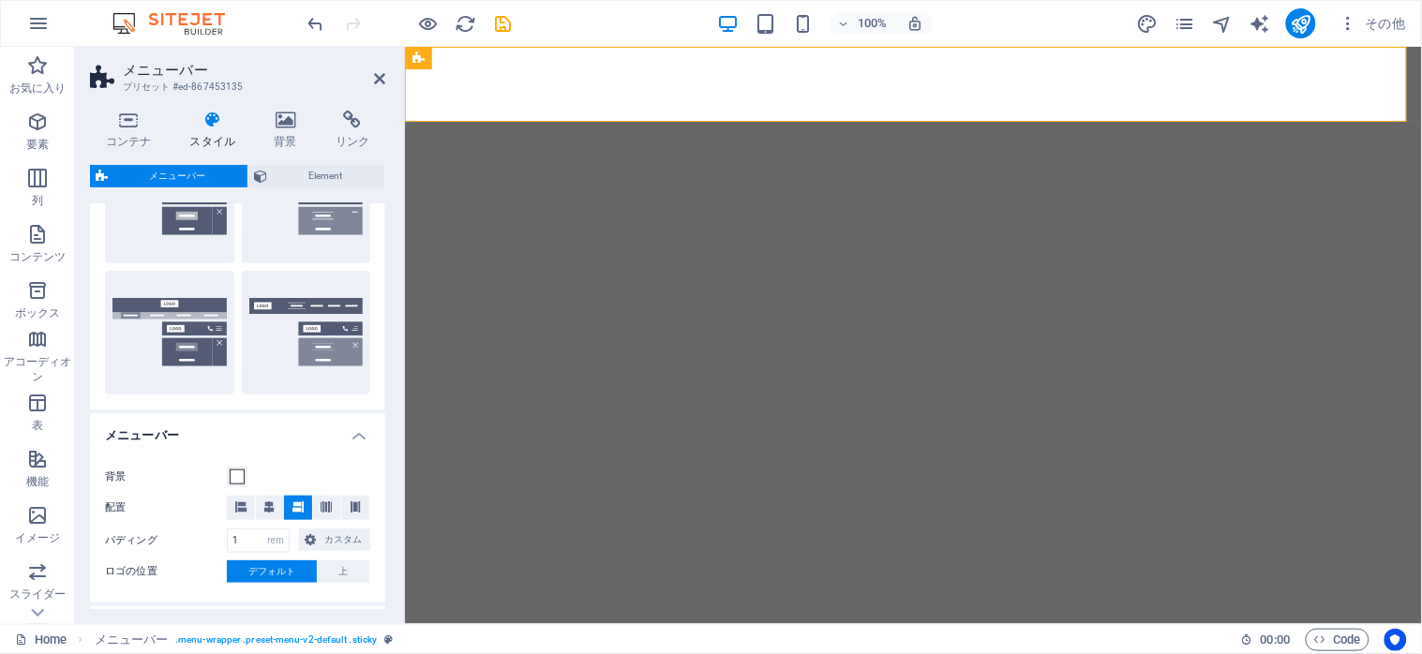
click at [216, 507] on label "配置" at bounding box center [166, 508] width 122 height 22
click at [268, 507] on icon at bounding box center [268, 506] width 11 height 11
click at [298, 511] on icon at bounding box center [297, 506] width 11 height 11
click at [328, 504] on icon at bounding box center [326, 506] width 11 height 11
click at [344, 521] on div "背景 配置 パディング 1 px rem % vh vw カスタム カスタム 1 px rem % vh vw 1 px rem % vh vw 1 px r…" at bounding box center [237, 525] width 303 height 156
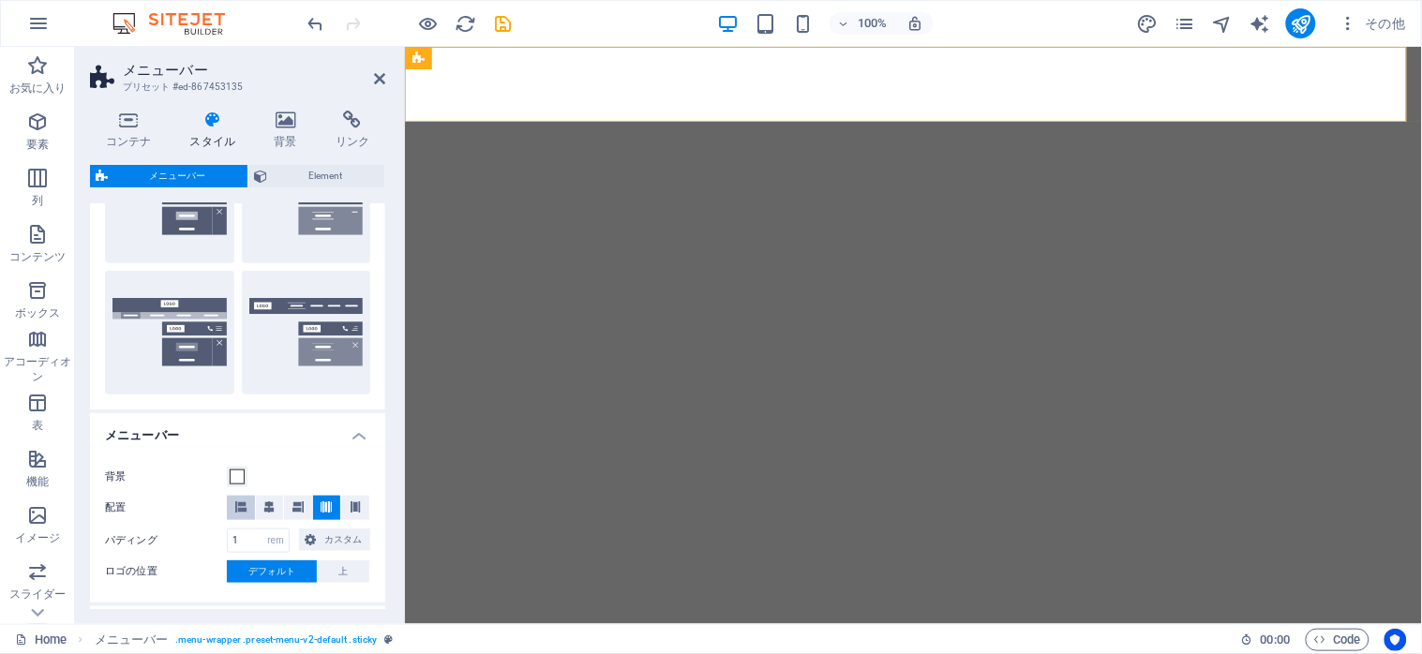
click at [239, 501] on icon at bounding box center [240, 506] width 11 height 11
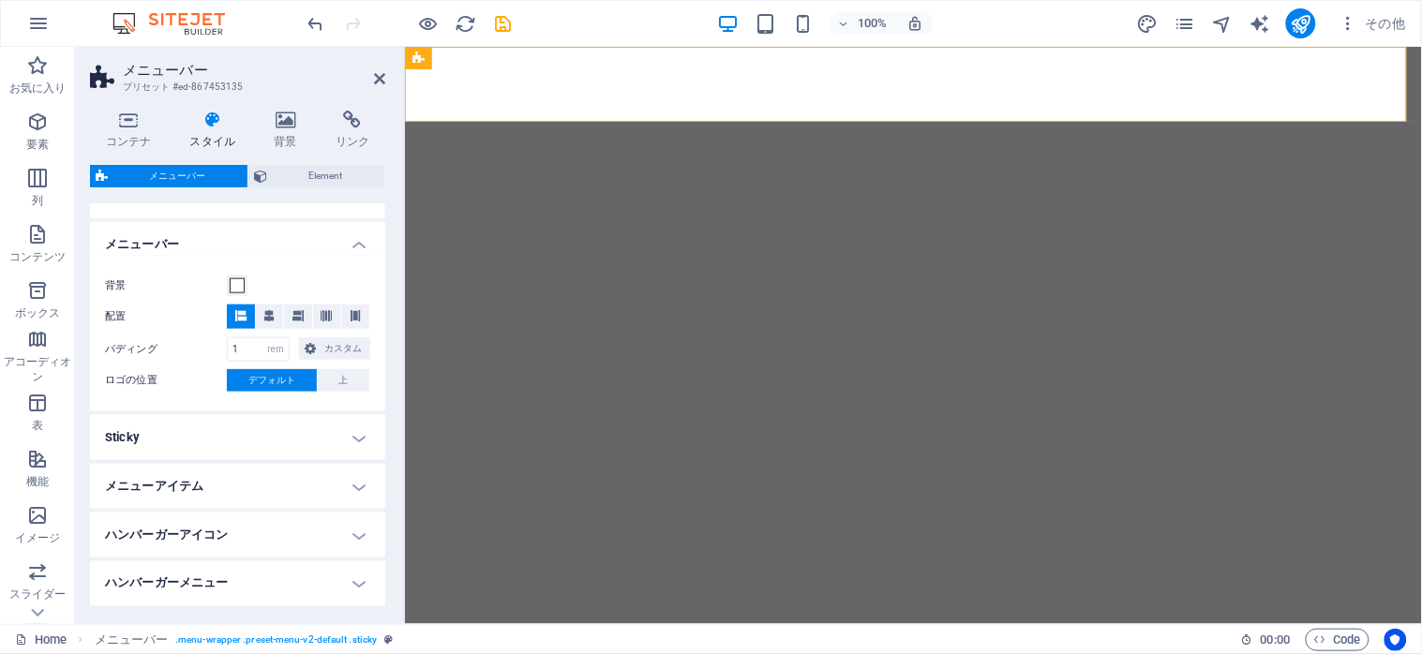
scroll to position [685, 0]
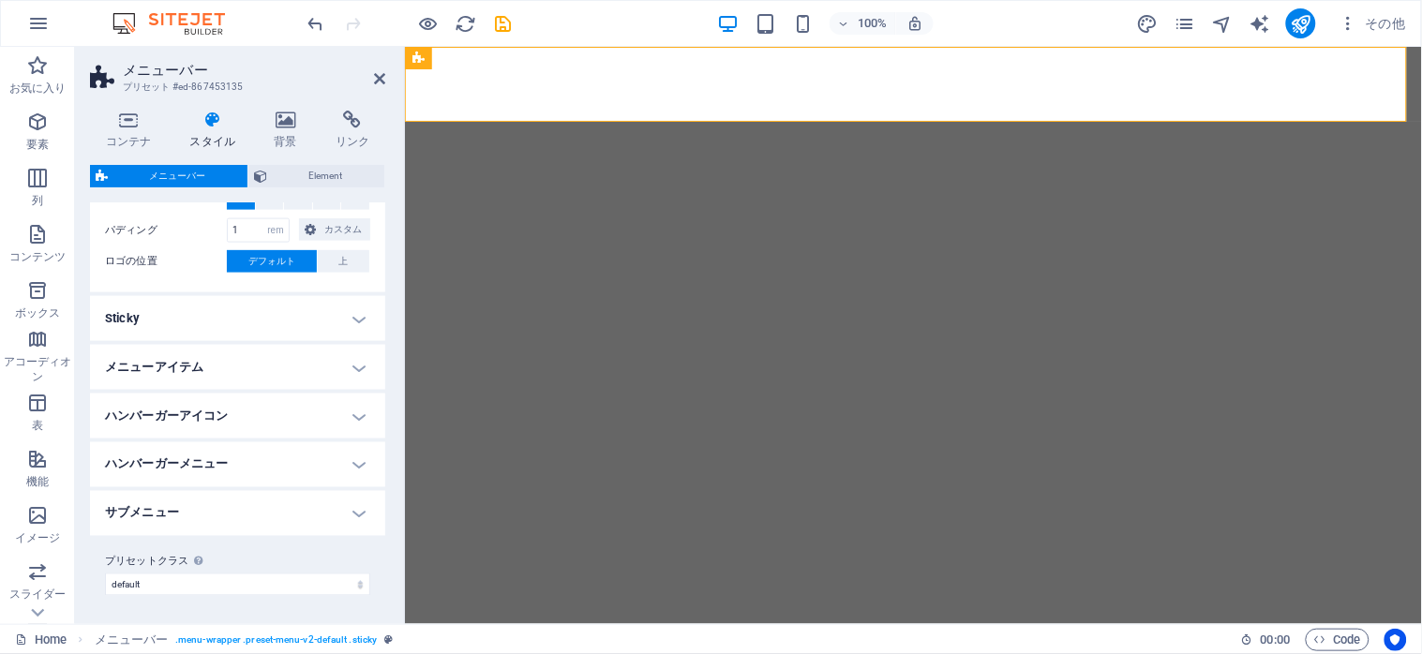
click at [298, 314] on h4 "Sticky" at bounding box center [237, 318] width 295 height 45
select select
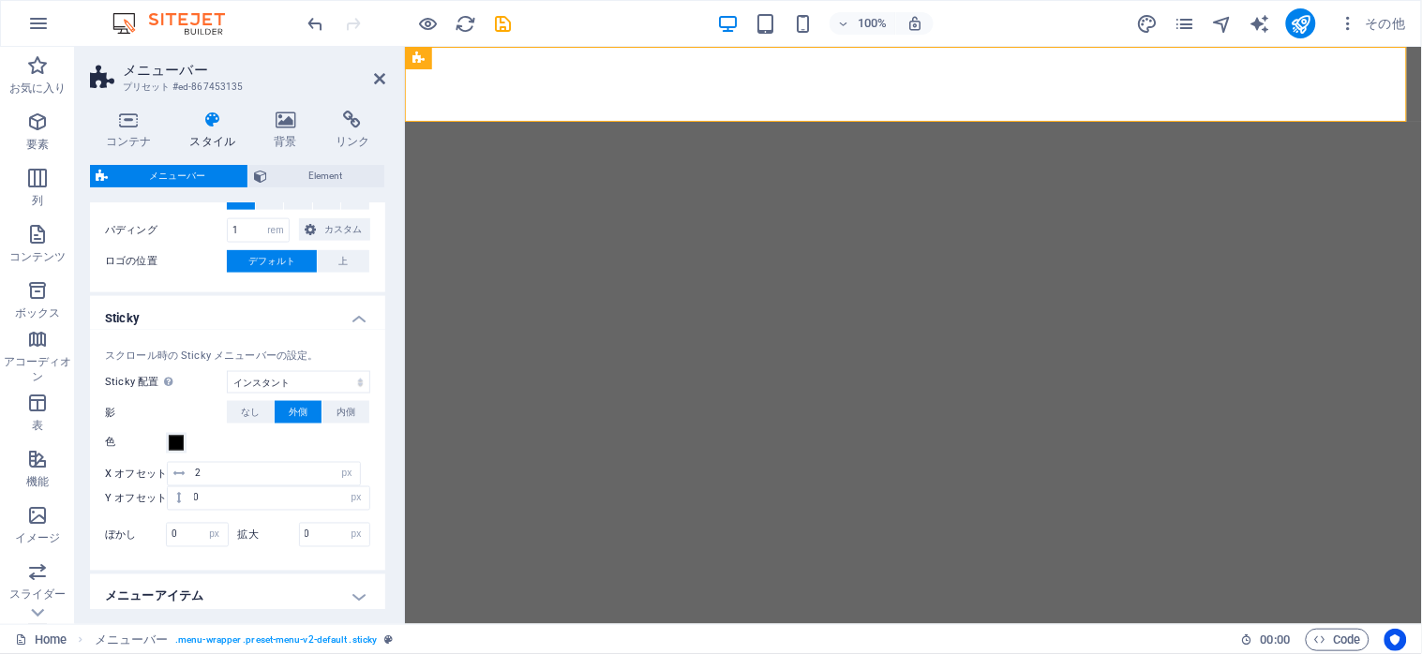
click at [298, 314] on h4 "Sticky" at bounding box center [237, 313] width 295 height 34
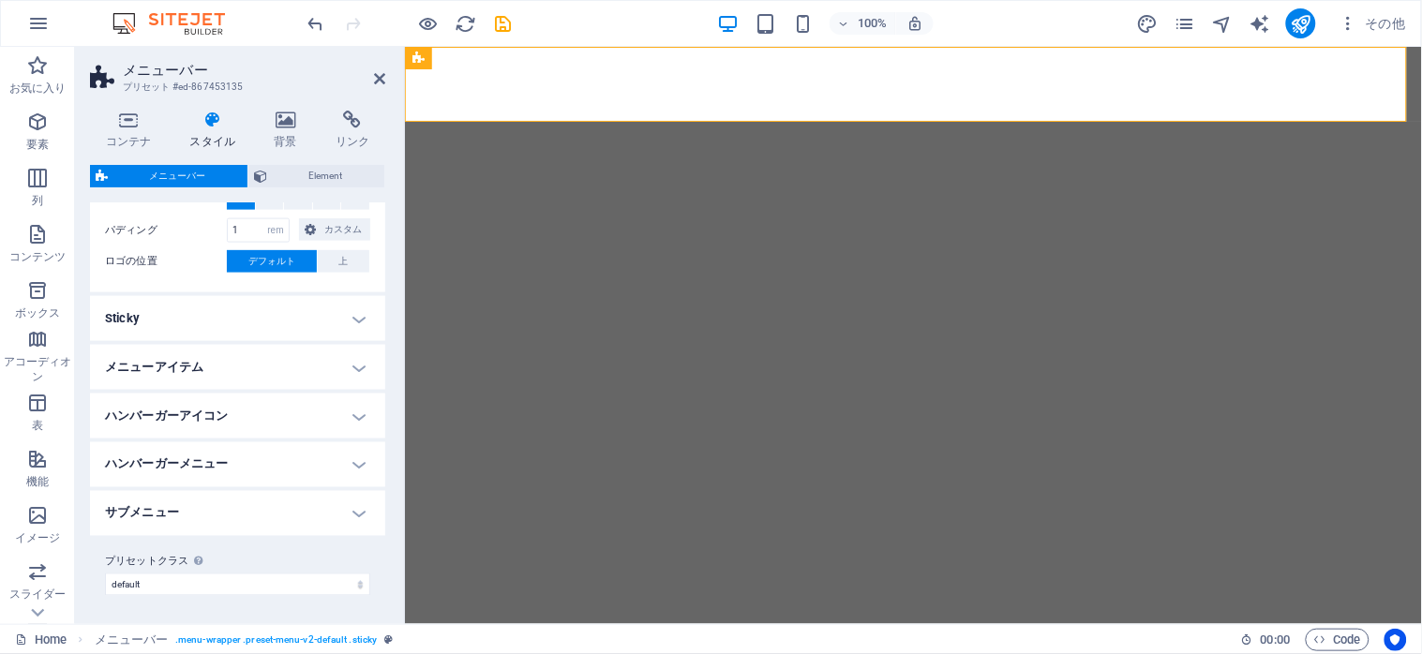
click at [329, 360] on h4 "メニューアイテム" at bounding box center [237, 367] width 295 height 45
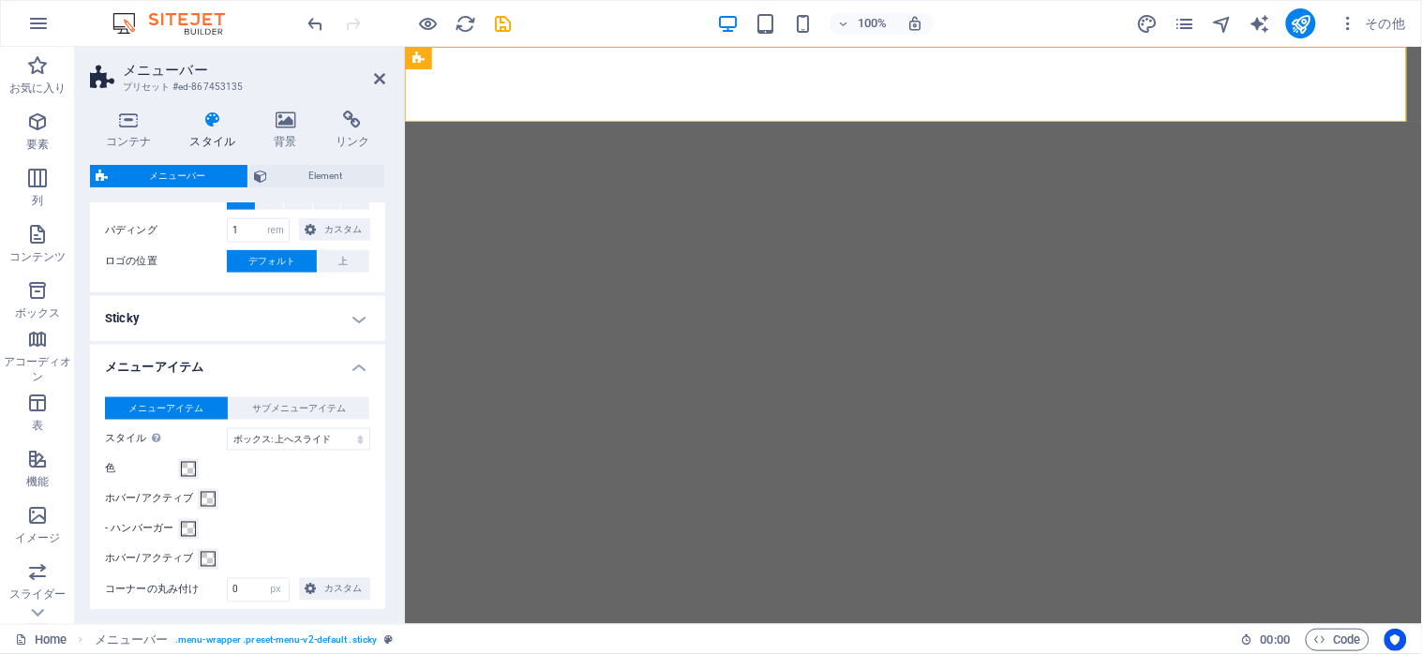
click at [333, 356] on h4 "メニューアイテム" at bounding box center [237, 362] width 295 height 34
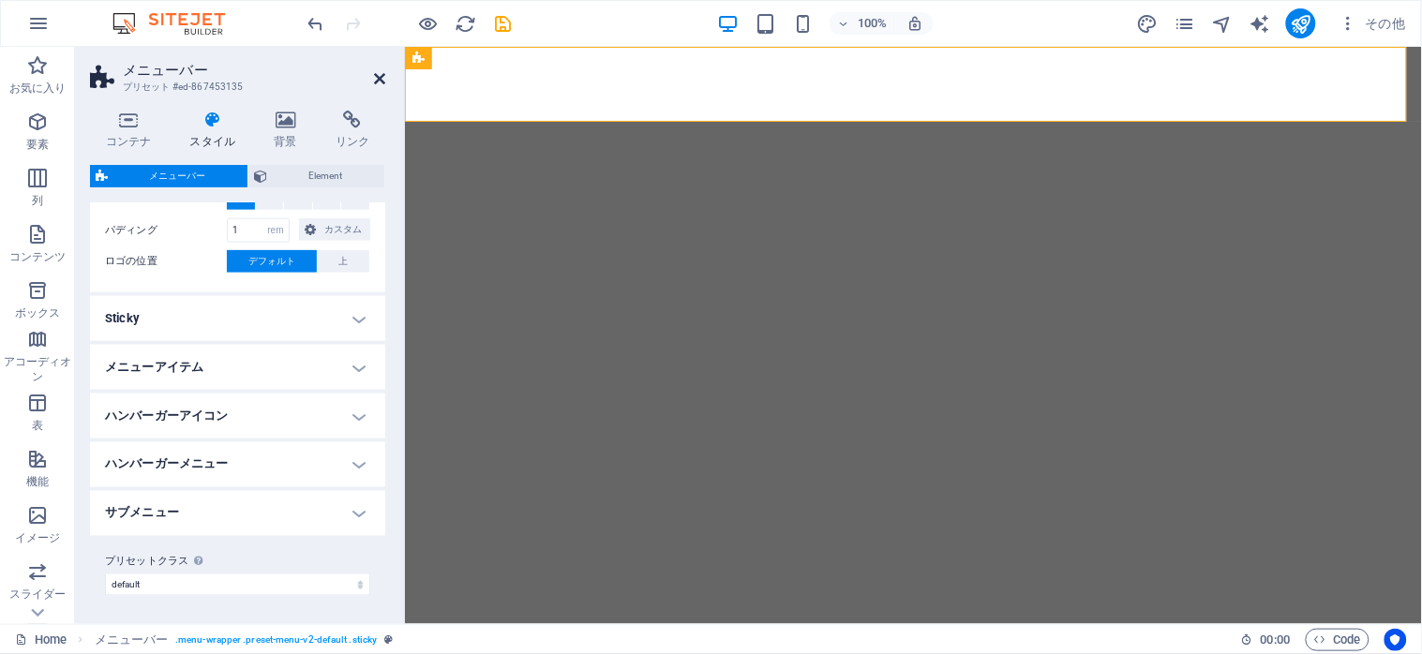
click at [374, 77] on icon at bounding box center [379, 78] width 11 height 15
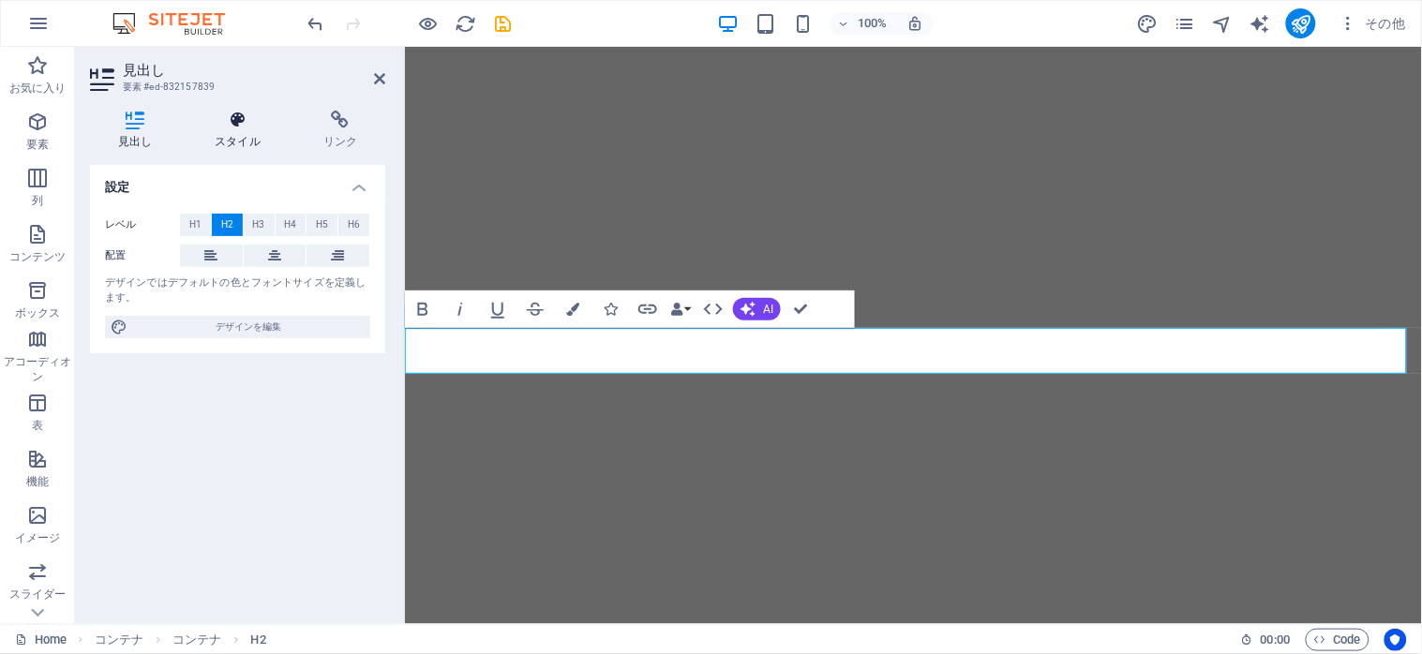
click at [251, 139] on h4 "スタイル" at bounding box center [241, 130] width 109 height 39
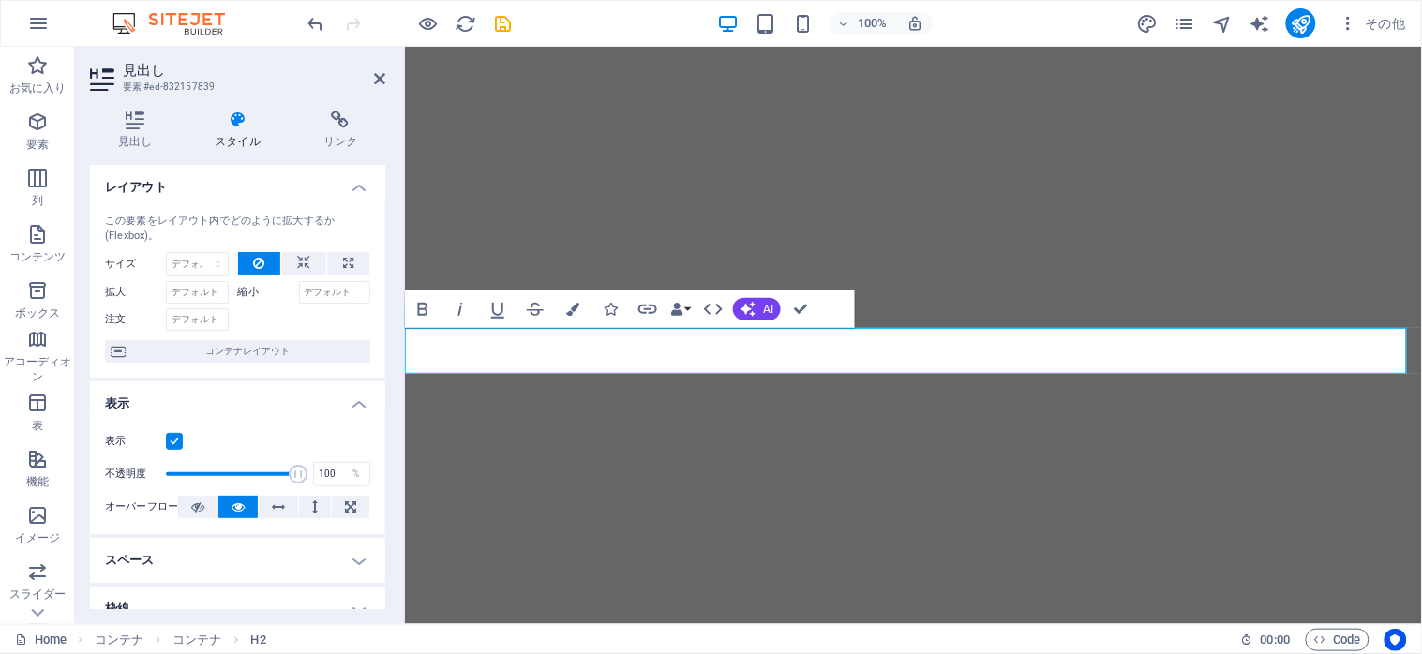
scroll to position [362, 0]
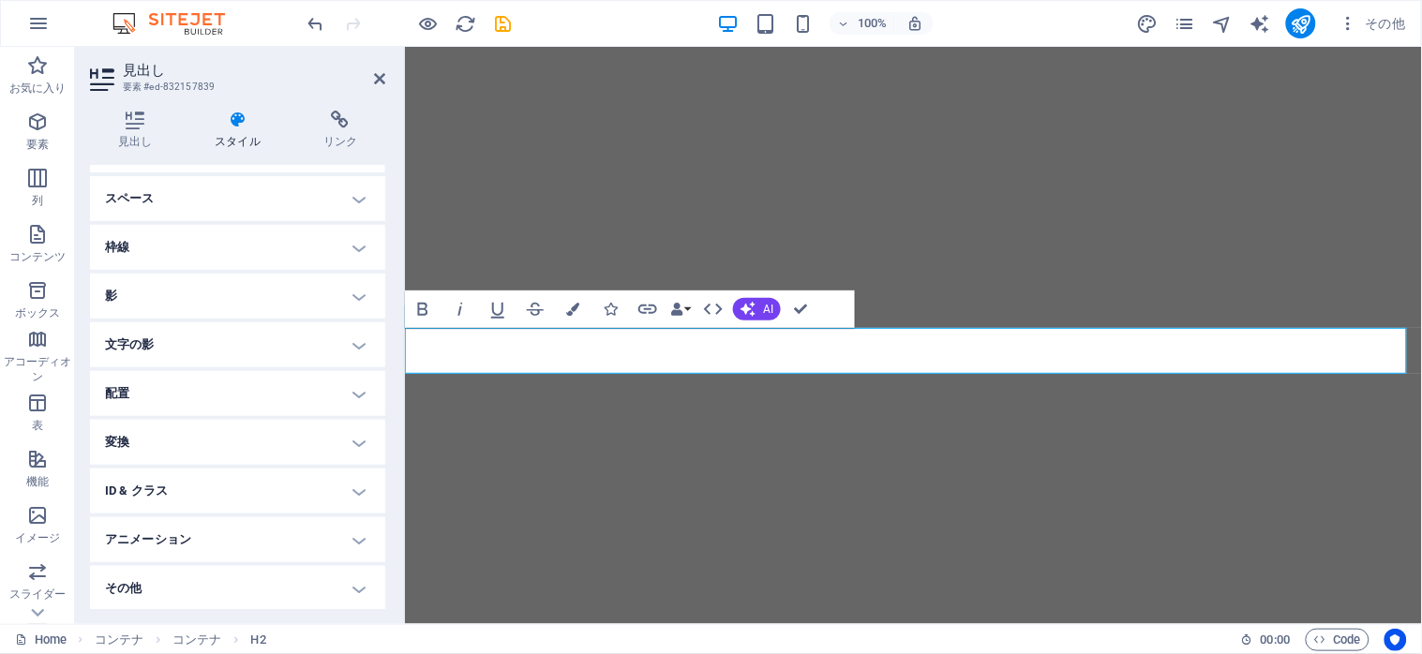
click at [356, 485] on h4 "ID & クラス" at bounding box center [237, 491] width 295 height 45
click at [186, 514] on div "要素 (div) 見出し (h2) ID ed-832157839 CSS クラス この要素に HTML ID と CSS クラスを割り当てます。通常は、CS…" at bounding box center [237, 592] width 295 height 180
click at [191, 522] on h4 "見出し (h2)" at bounding box center [184, 527] width 50 height 21
click at [379, 76] on icon at bounding box center [379, 78] width 11 height 15
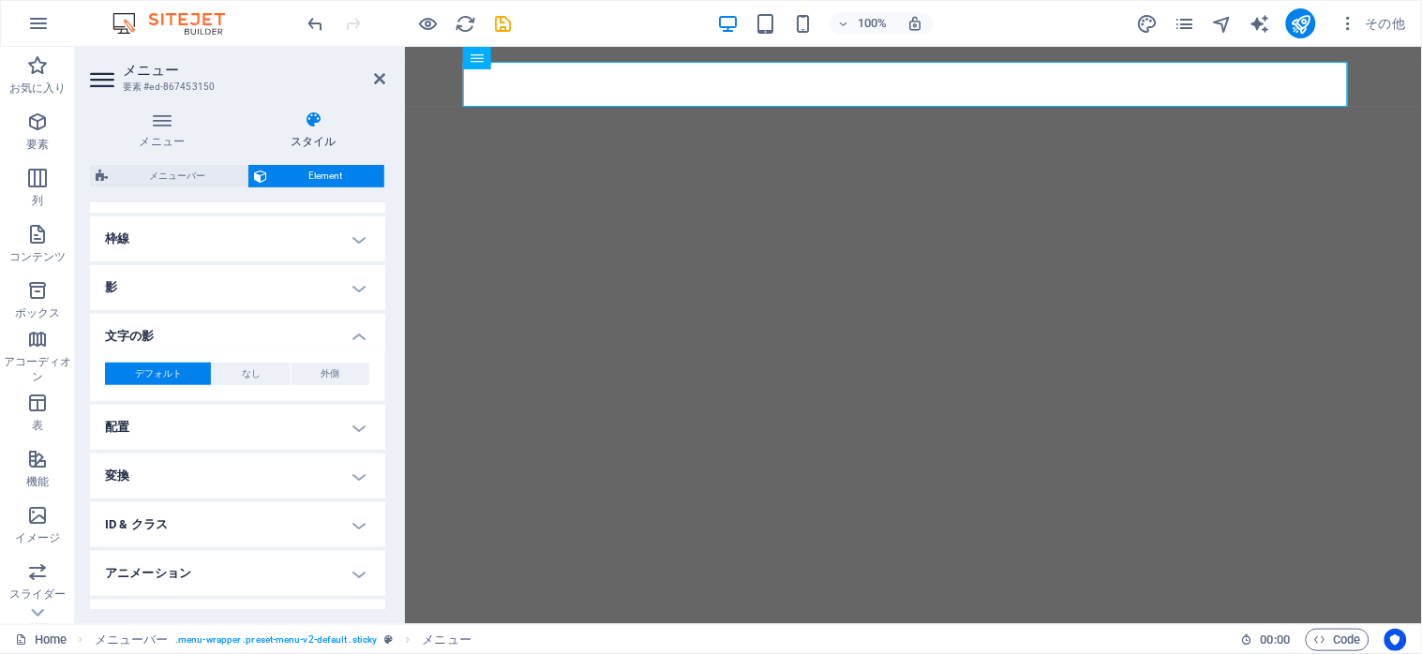
scroll to position [335, 0]
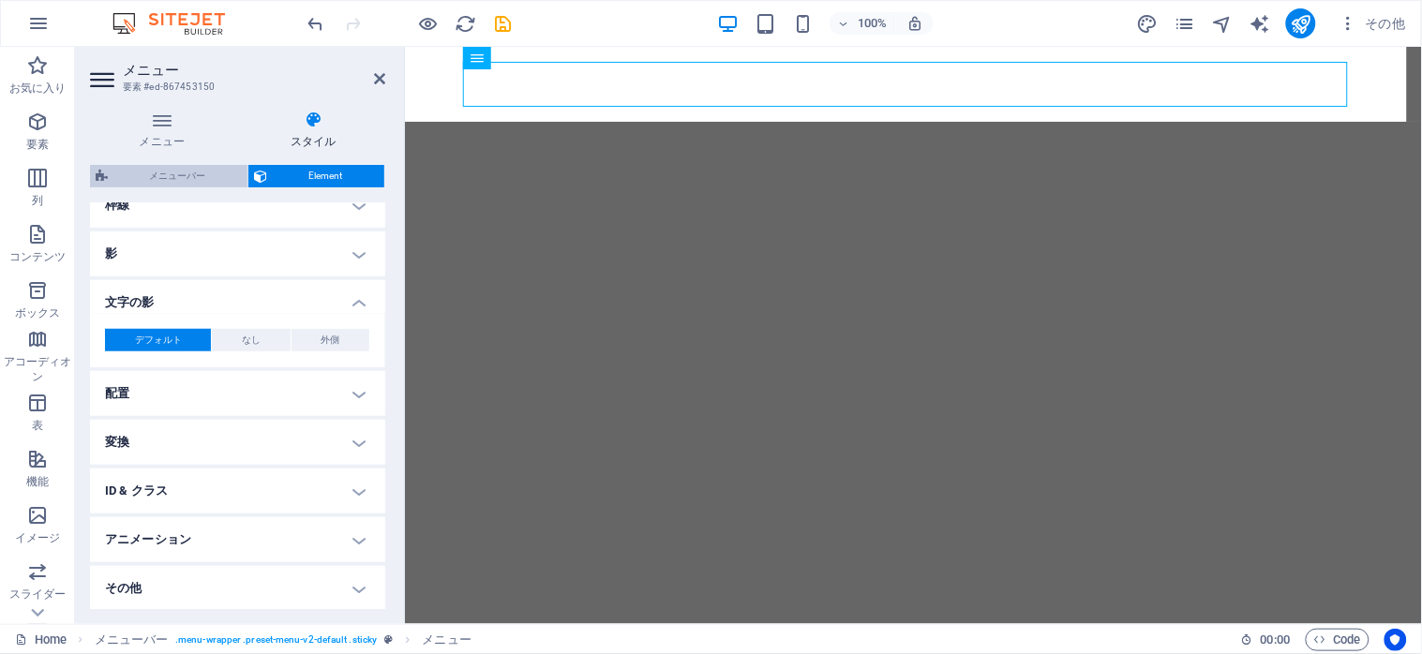
click at [171, 170] on span "メニューバー" at bounding box center [177, 176] width 128 height 22
select select "rem"
select select "preset-menu-v2-default"
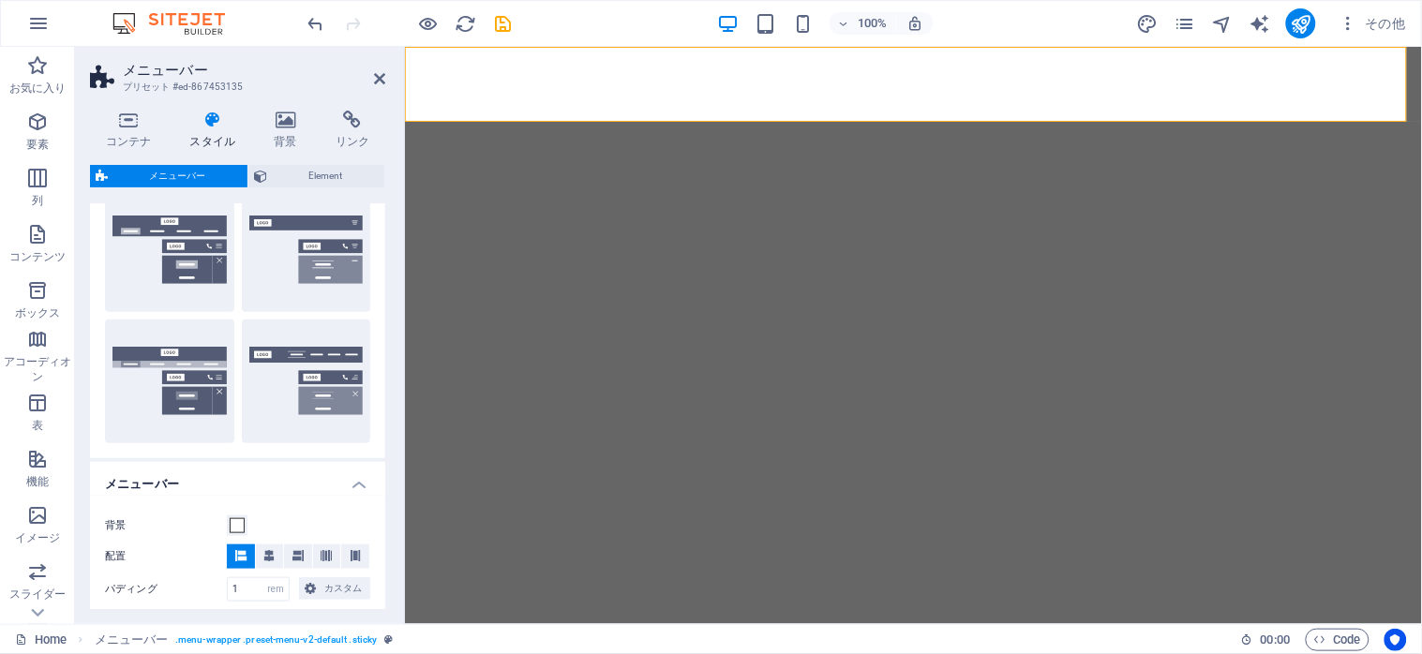
scroll to position [310, 0]
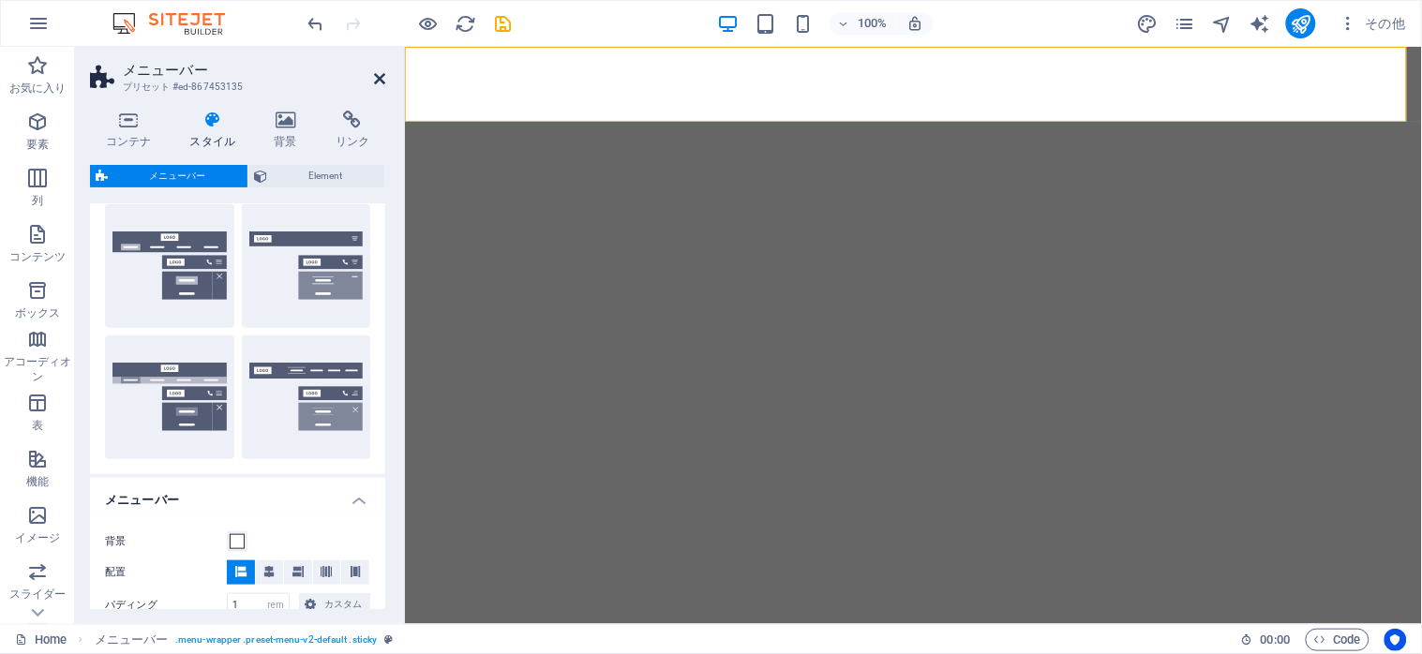
click at [376, 73] on icon at bounding box center [379, 78] width 11 height 15
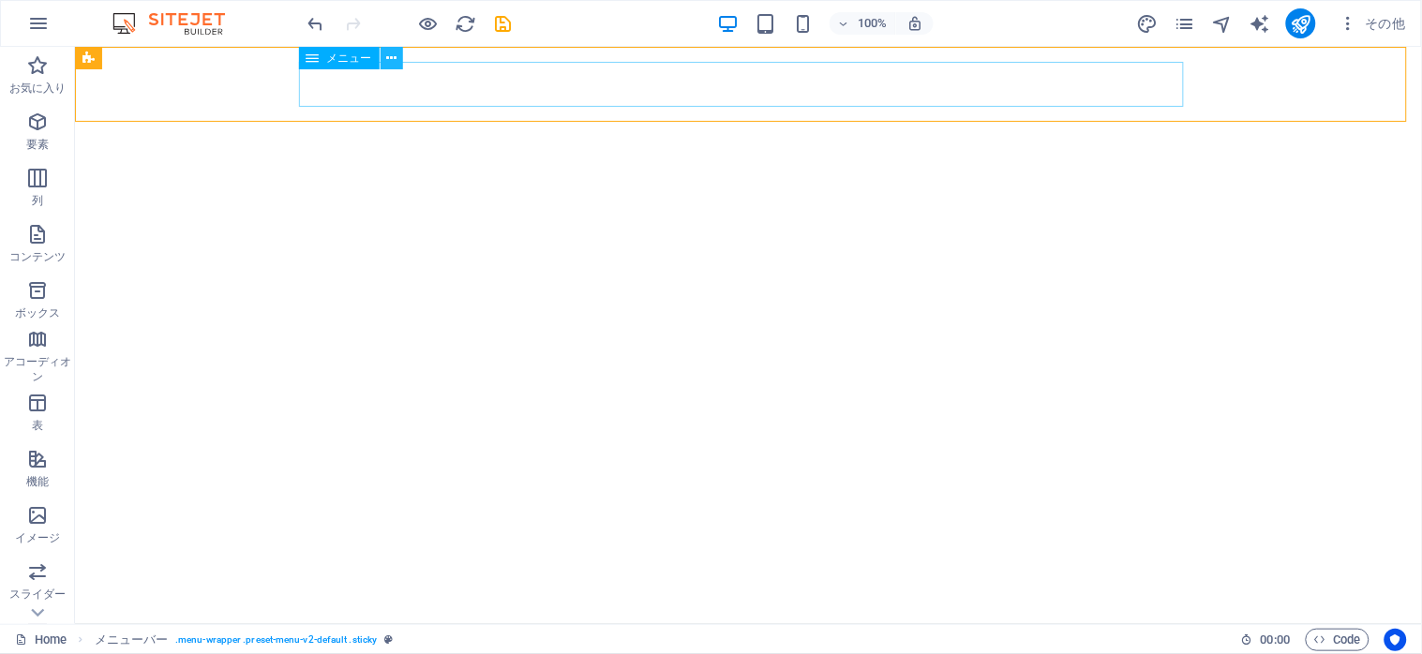
click at [387, 56] on icon at bounding box center [391, 59] width 10 height 20
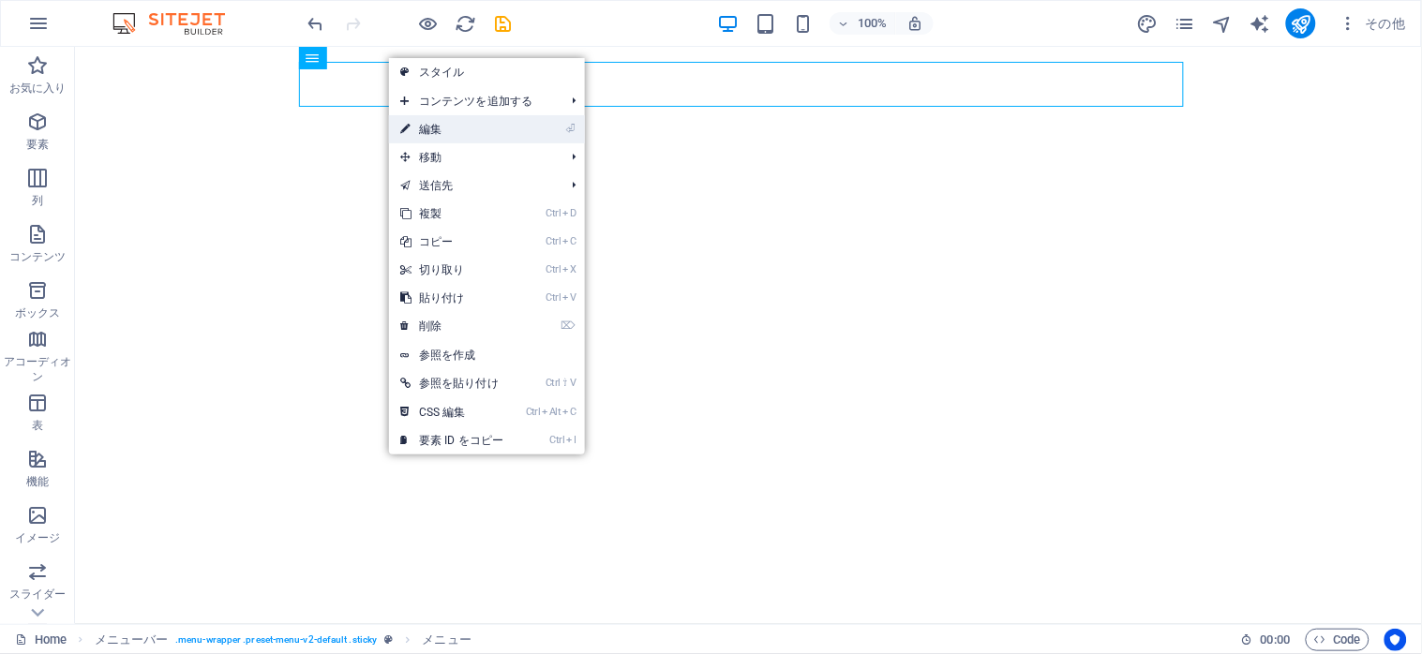
click at [435, 131] on link "⏎ 編集" at bounding box center [452, 129] width 126 height 28
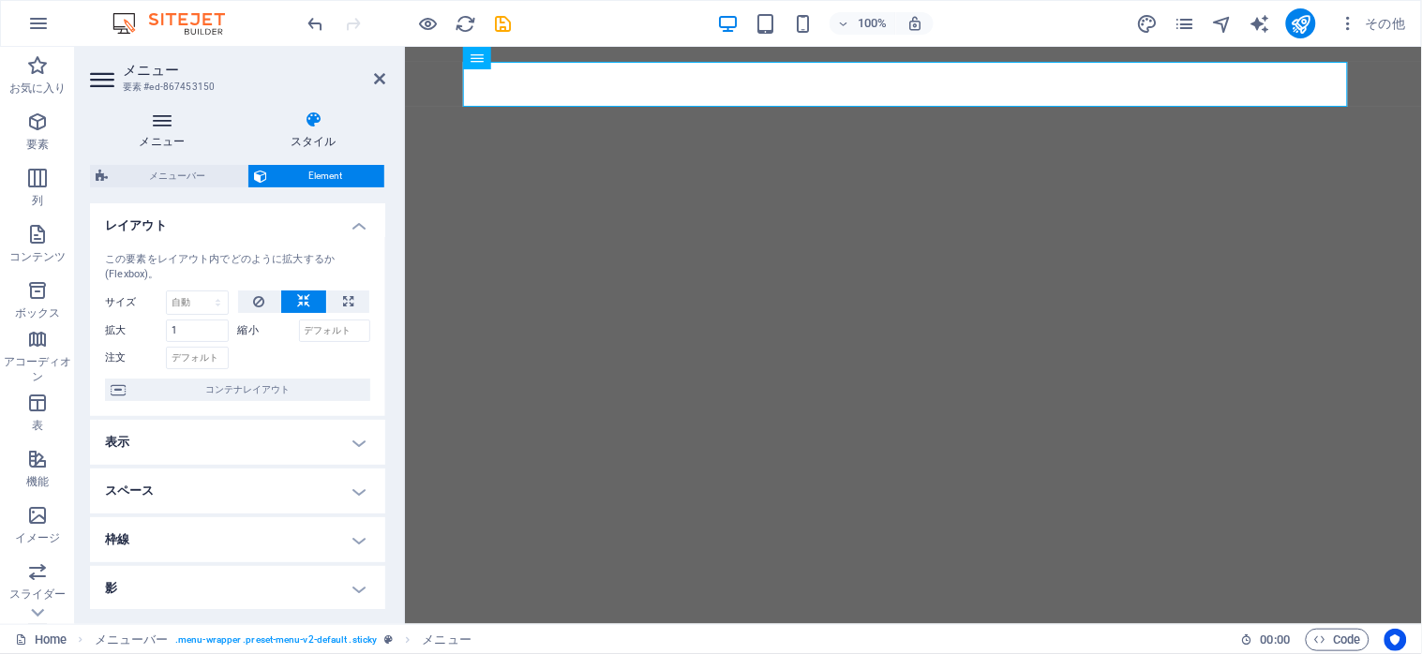
click at [161, 117] on icon at bounding box center [162, 120] width 144 height 19
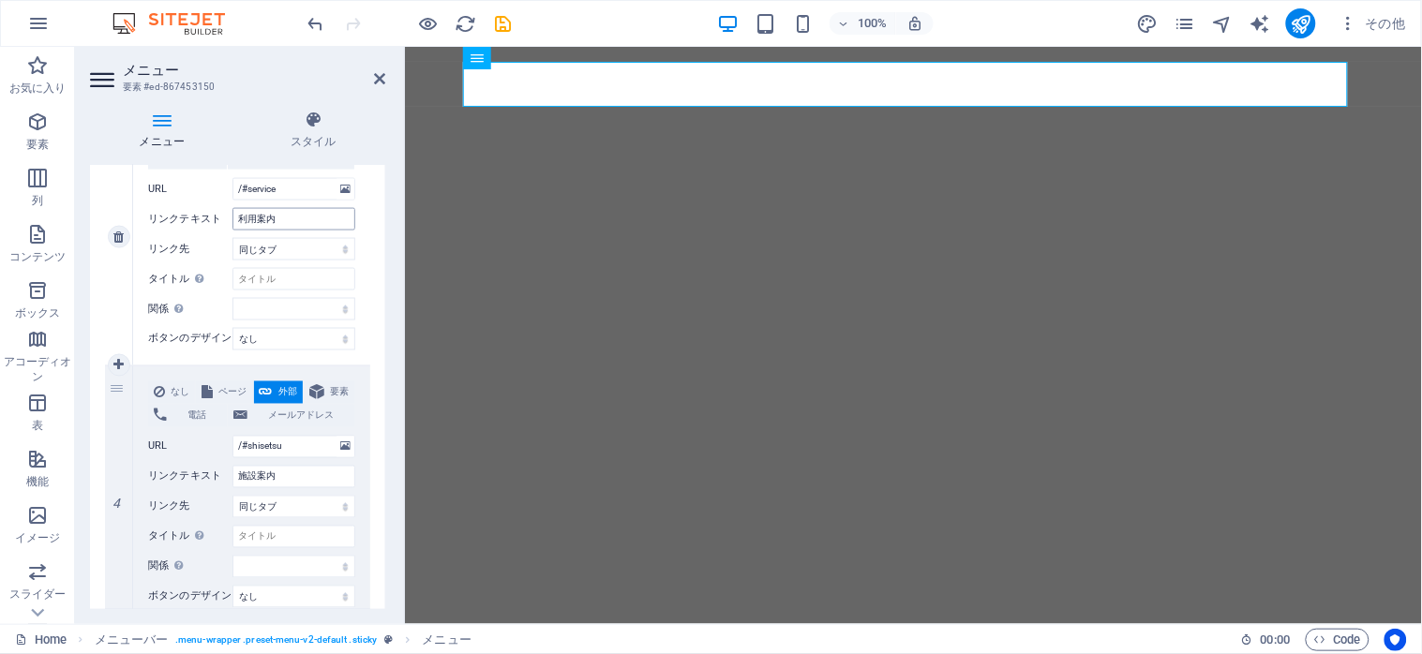
scroll to position [937, 0]
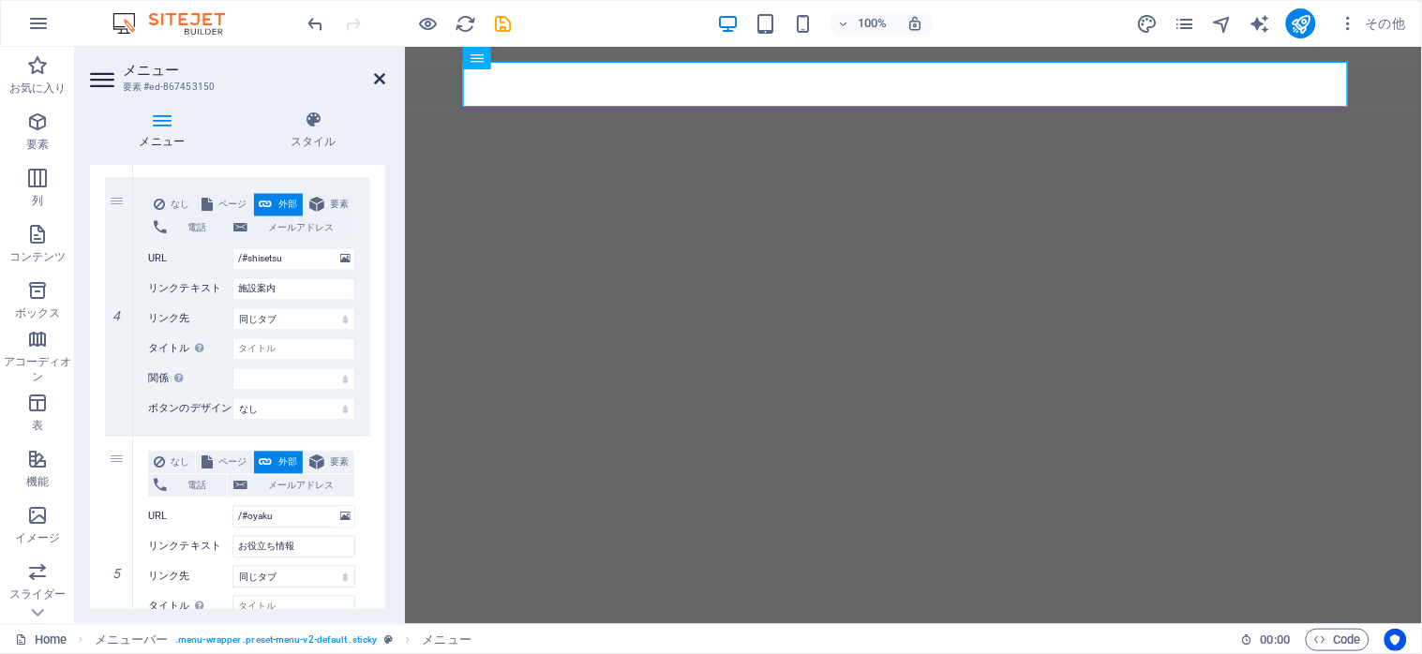
click at [374, 75] on icon at bounding box center [379, 78] width 11 height 15
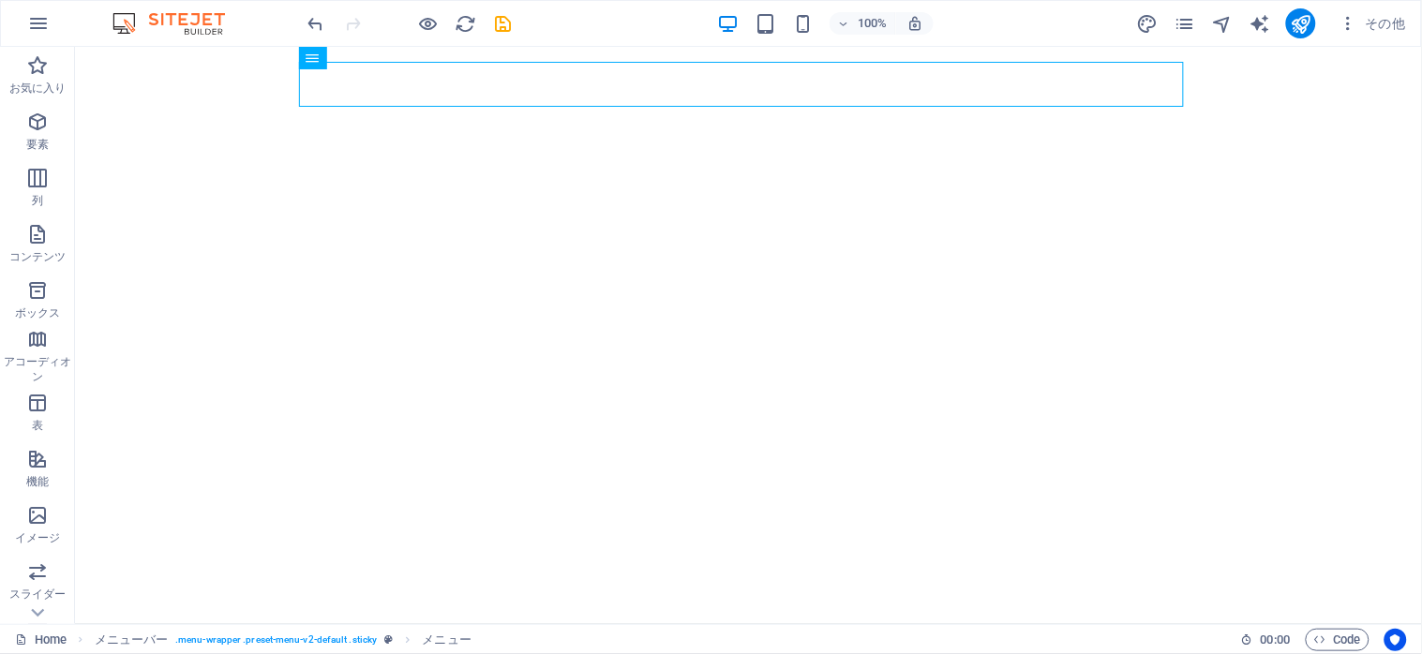
click at [522, 26] on div "100% その他" at bounding box center [859, 23] width 1109 height 30
click at [500, 26] on icon "save" at bounding box center [504, 24] width 22 height 22
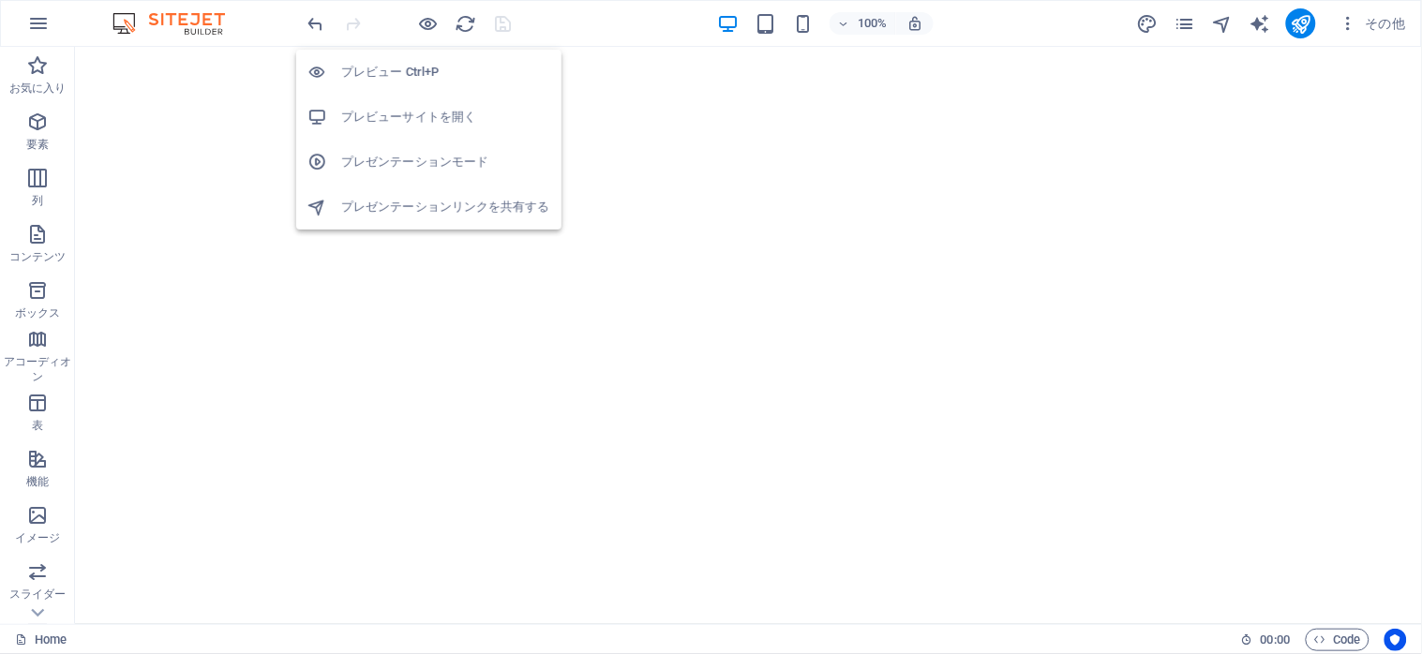
click at [375, 109] on h6 "プレビューサイトを開く" at bounding box center [445, 117] width 209 height 22
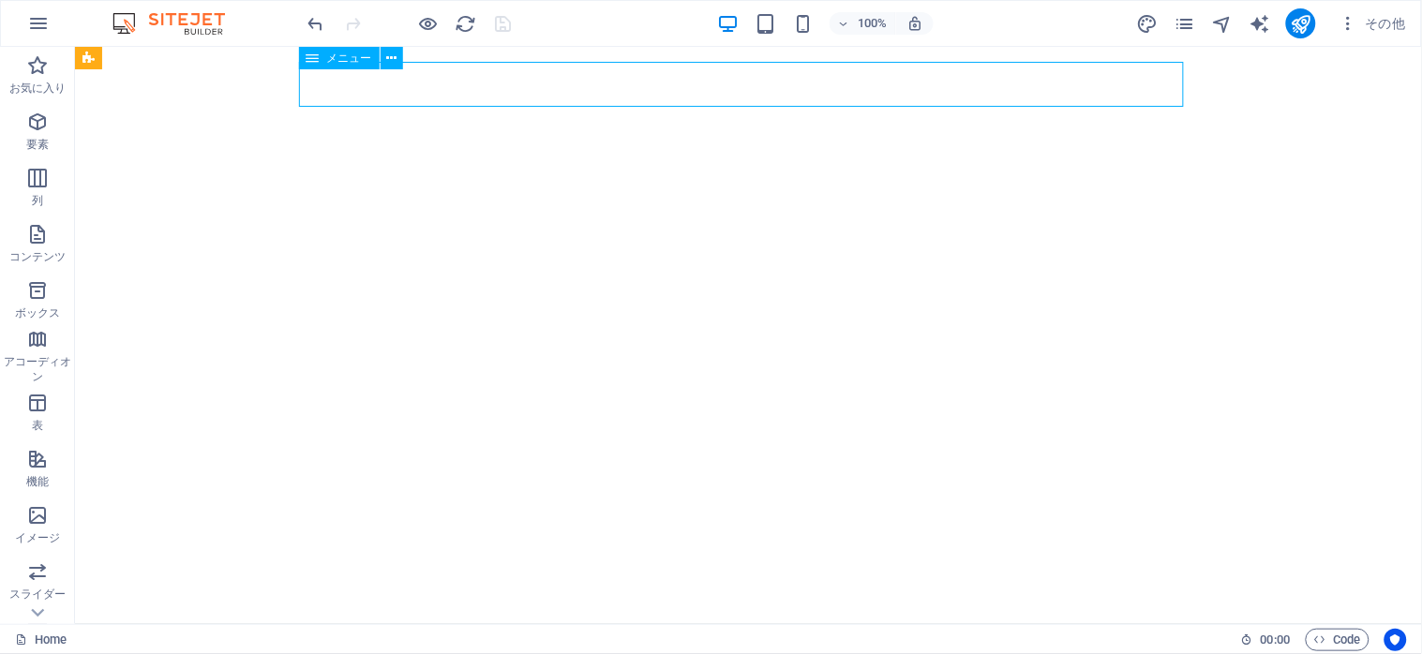
select select
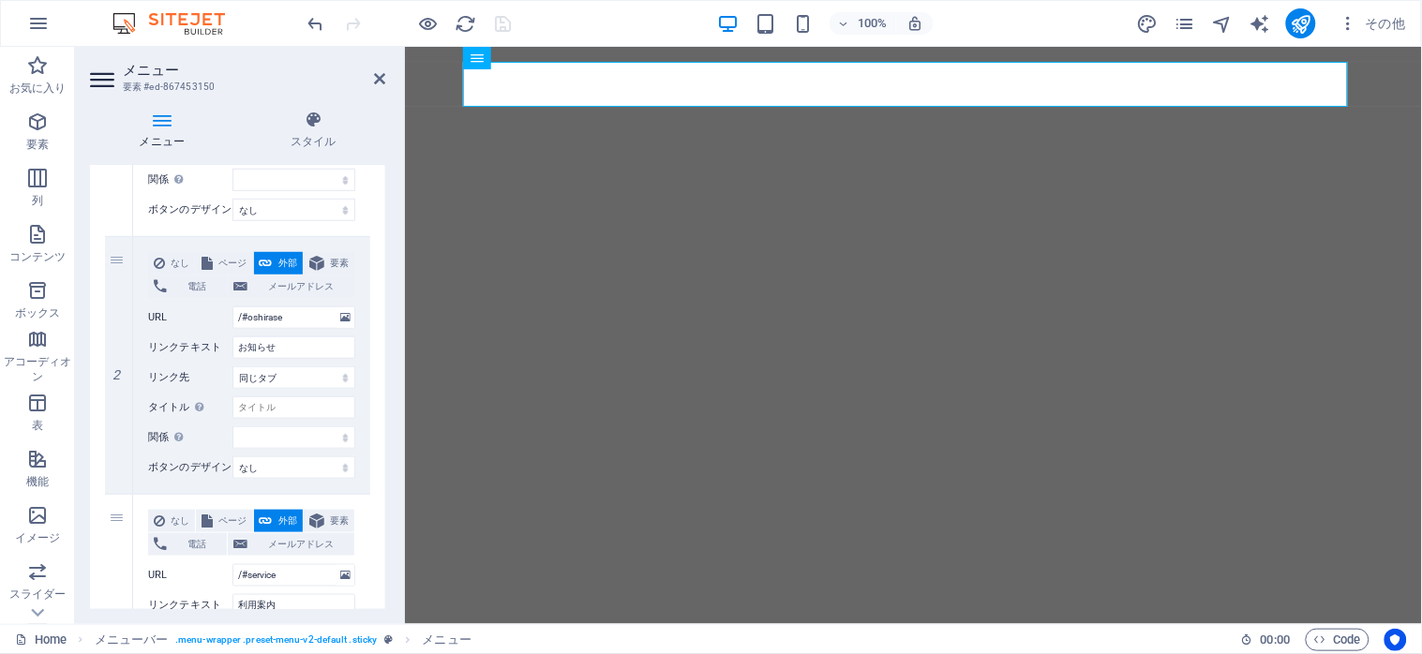
scroll to position [375, 0]
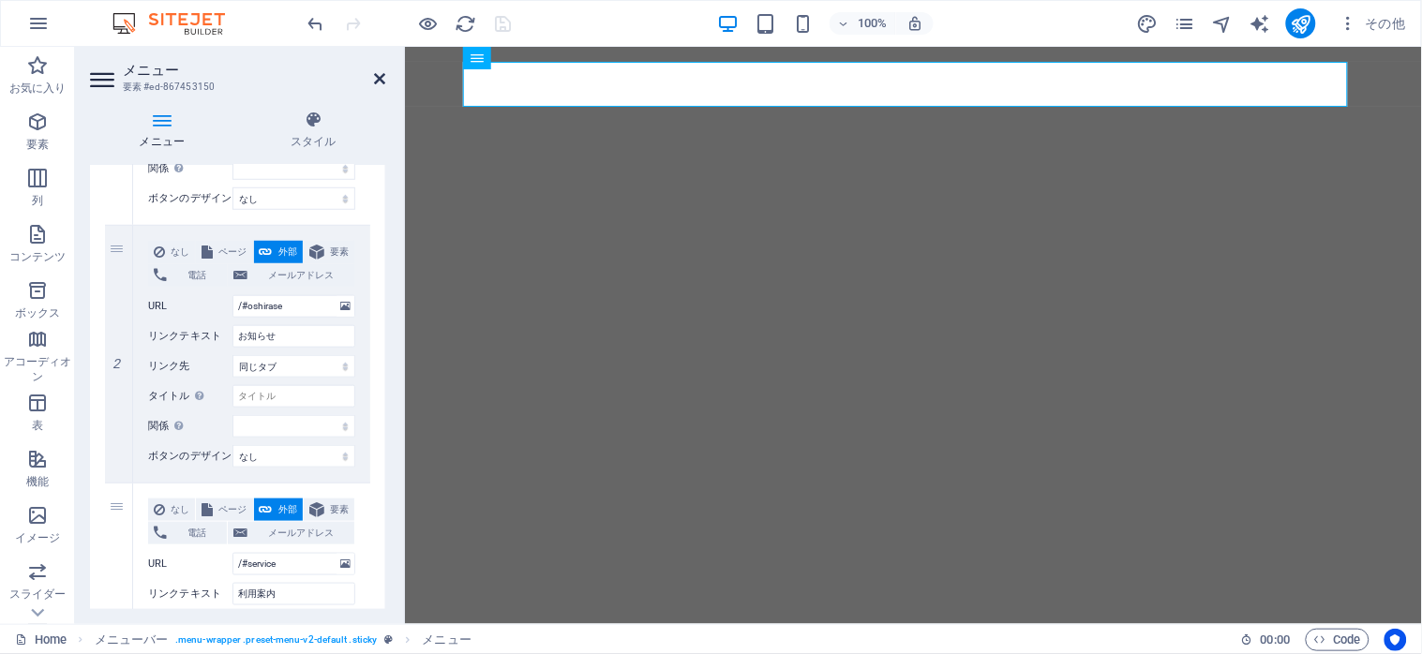
click at [376, 79] on icon at bounding box center [379, 78] width 11 height 15
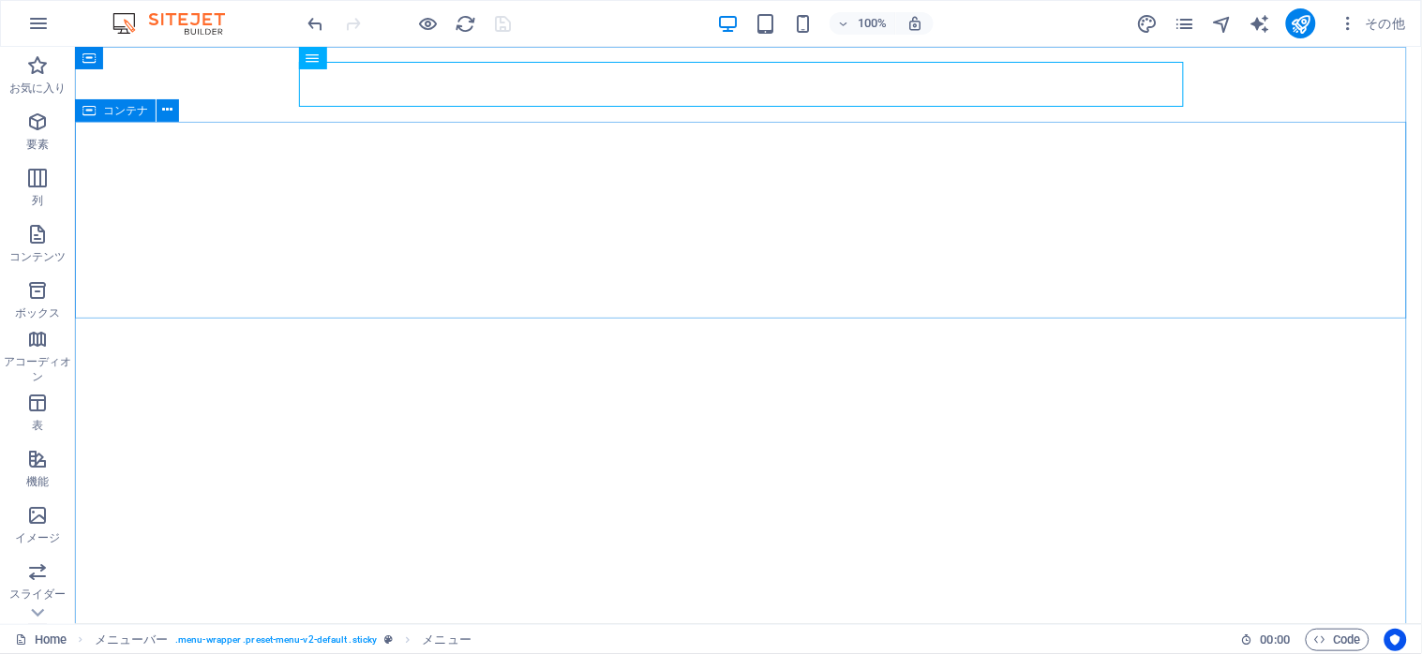
click at [97, 115] on div "コンテナ" at bounding box center [115, 110] width 81 height 22
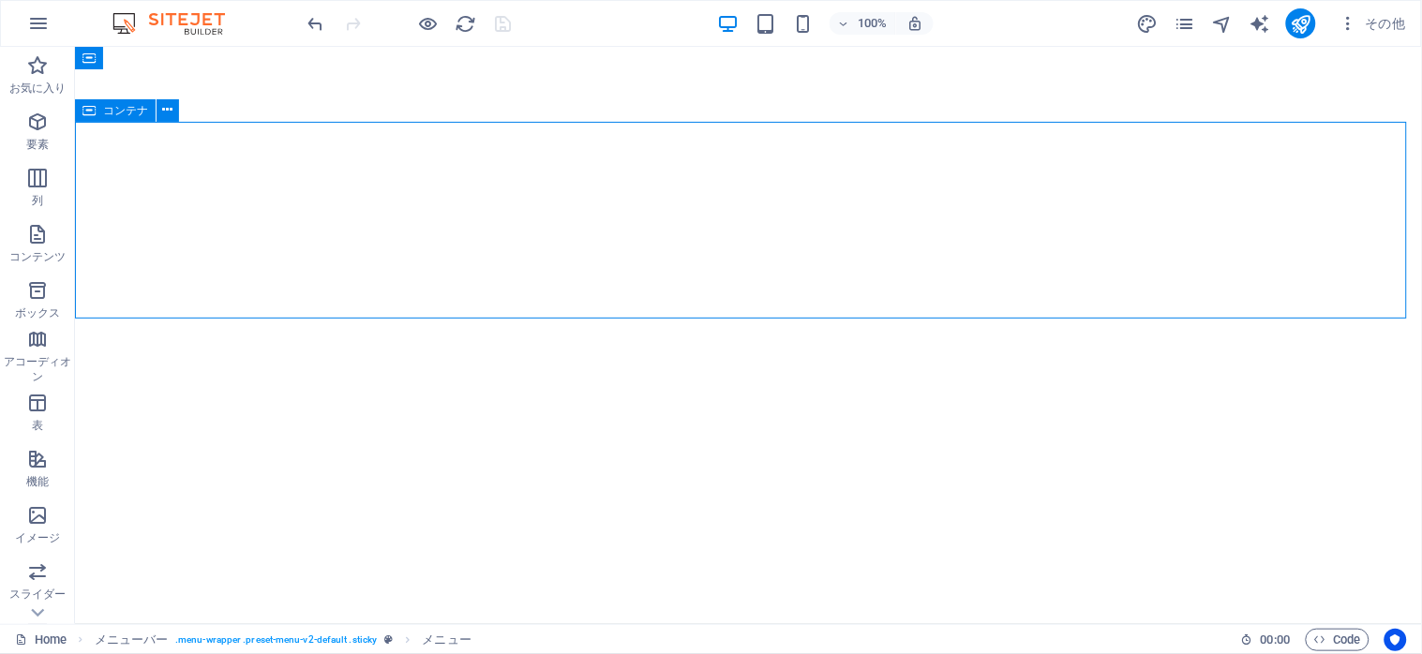
click at [97, 115] on div "コンテナ" at bounding box center [115, 110] width 81 height 22
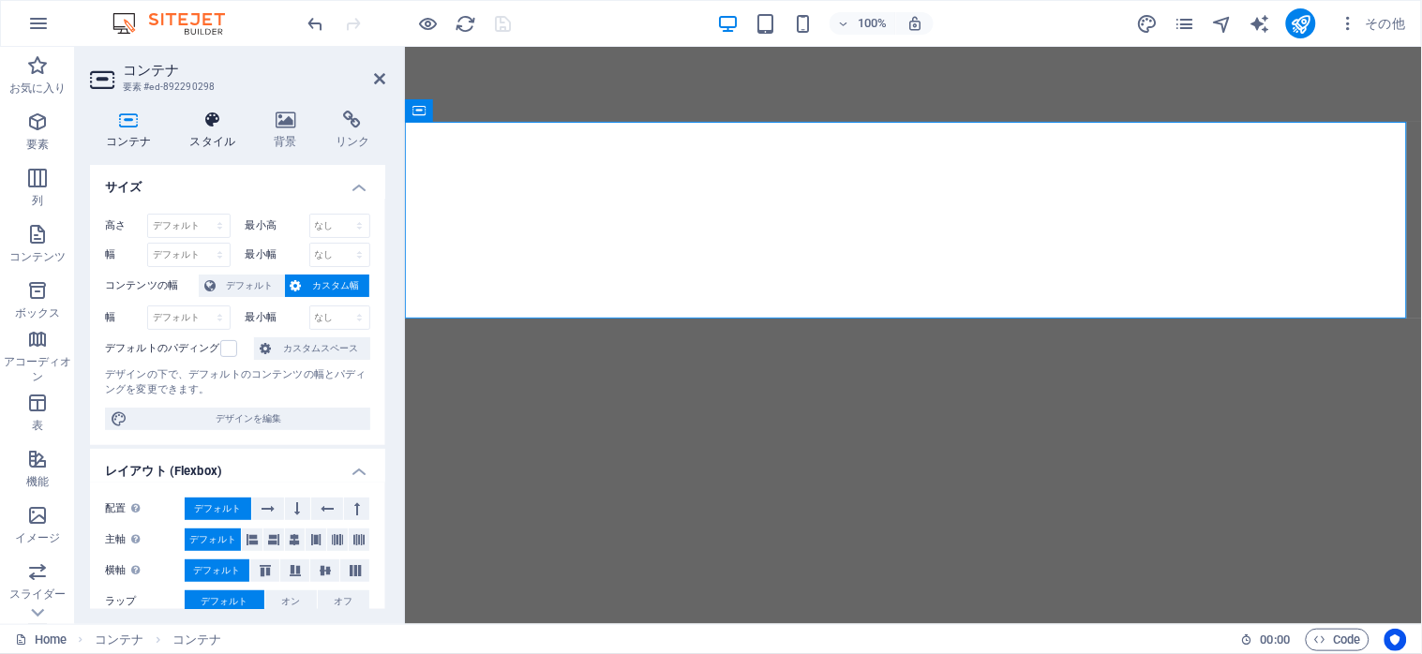
click at [210, 132] on h4 "スタイル" at bounding box center [216, 130] width 84 height 39
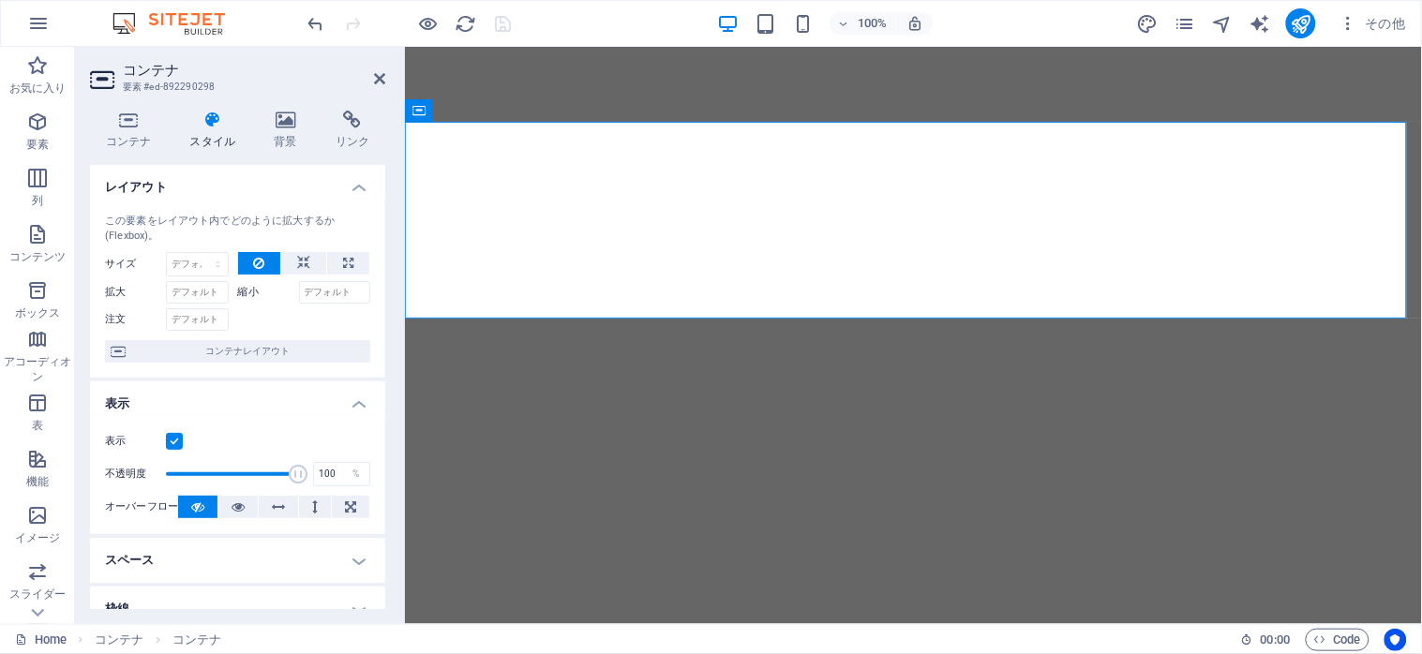
scroll to position [362, 0]
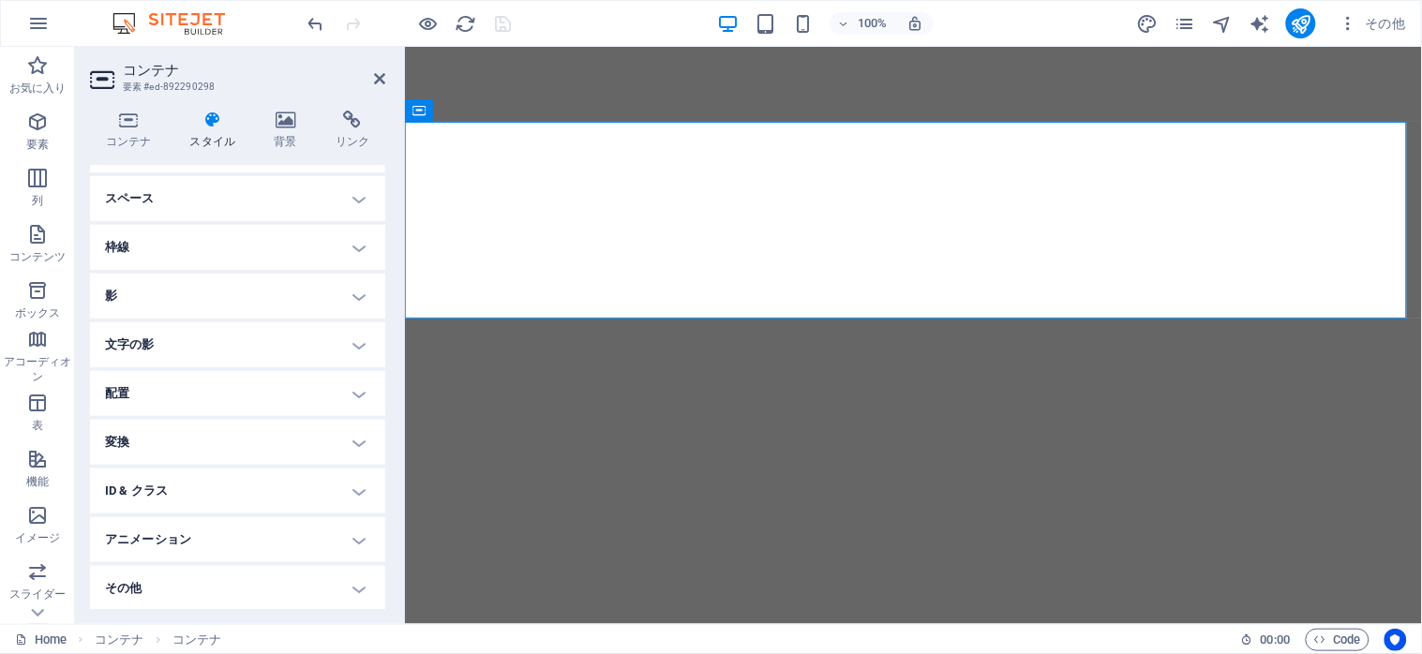
click at [352, 489] on h4 "ID & クラス" at bounding box center [237, 491] width 295 height 45
click at [200, 517] on h4 "コンテナ (div)" at bounding box center [190, 527] width 62 height 21
click at [377, 71] on icon at bounding box center [379, 78] width 11 height 15
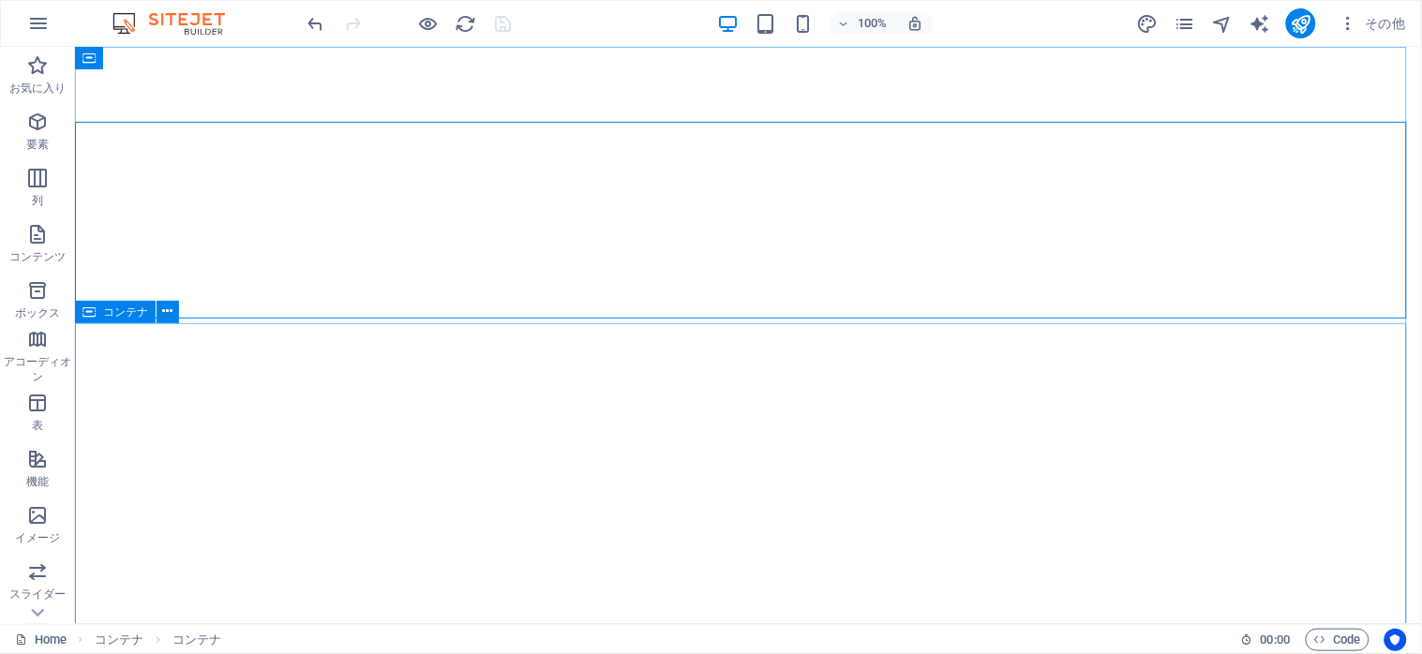
click at [91, 306] on icon at bounding box center [88, 312] width 13 height 22
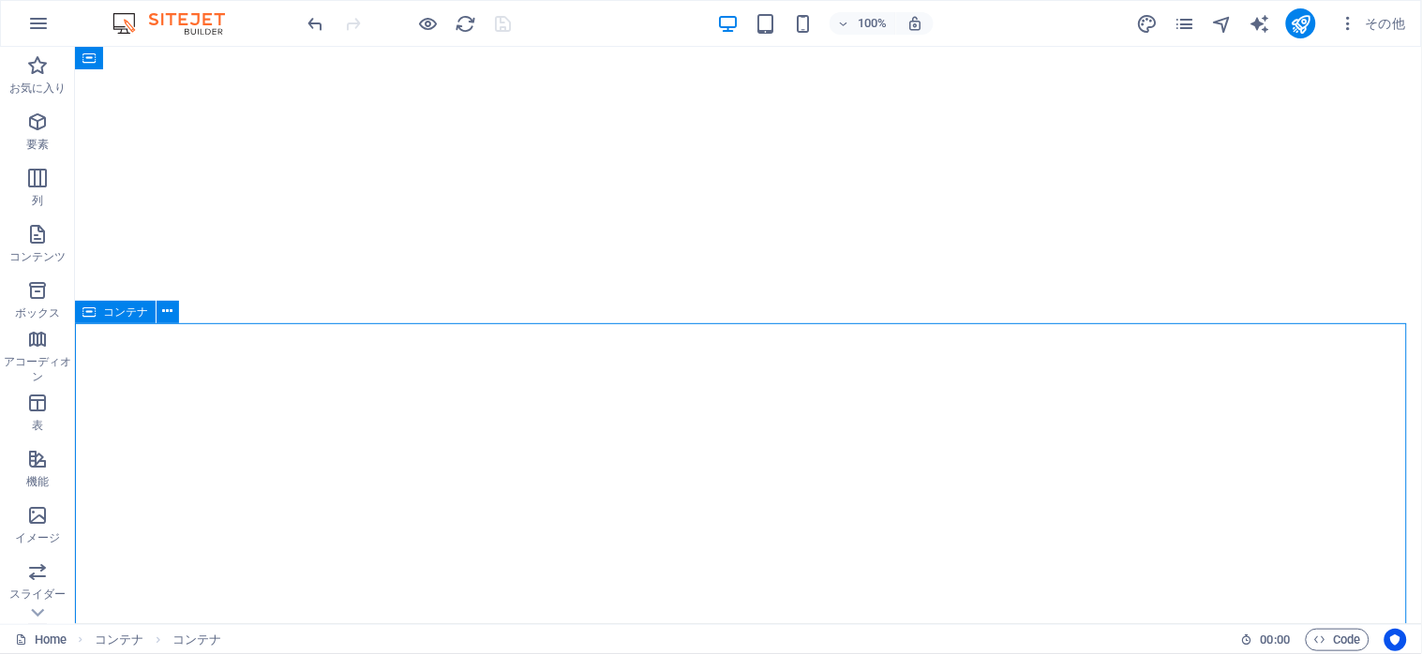
click at [91, 306] on icon at bounding box center [88, 312] width 13 height 22
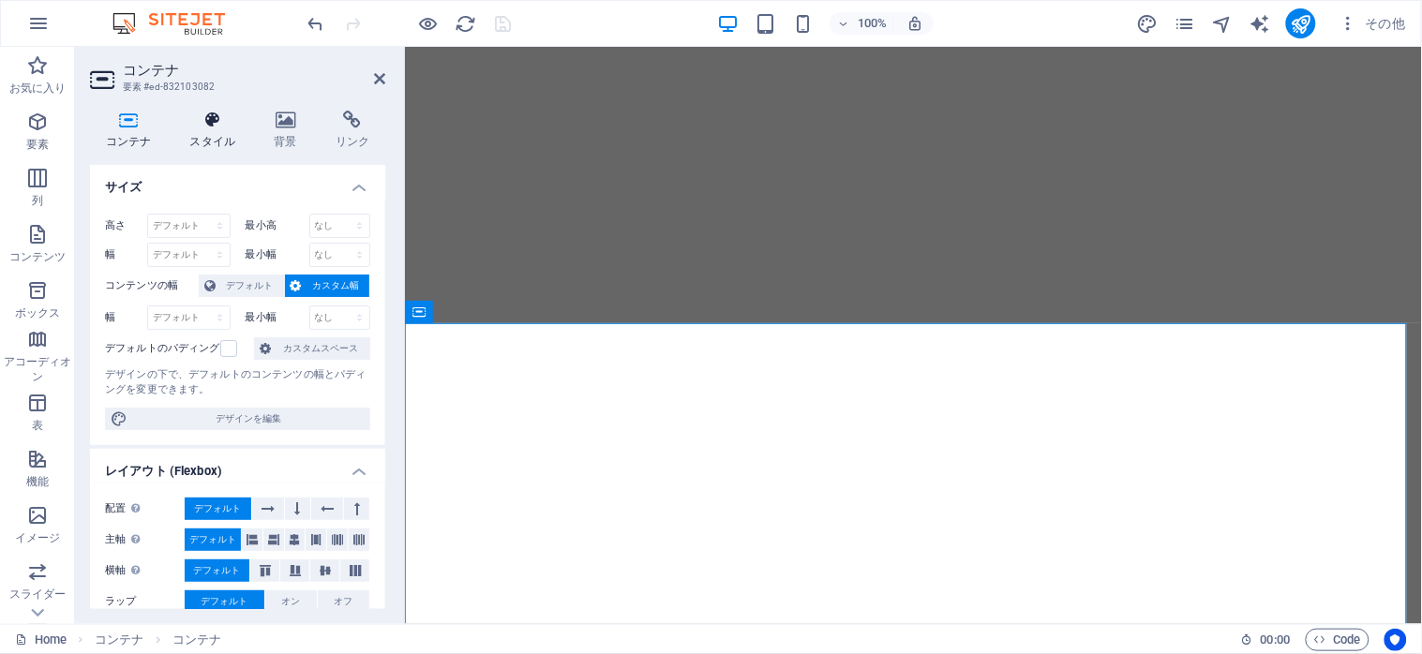
click at [203, 123] on icon at bounding box center [212, 120] width 77 height 19
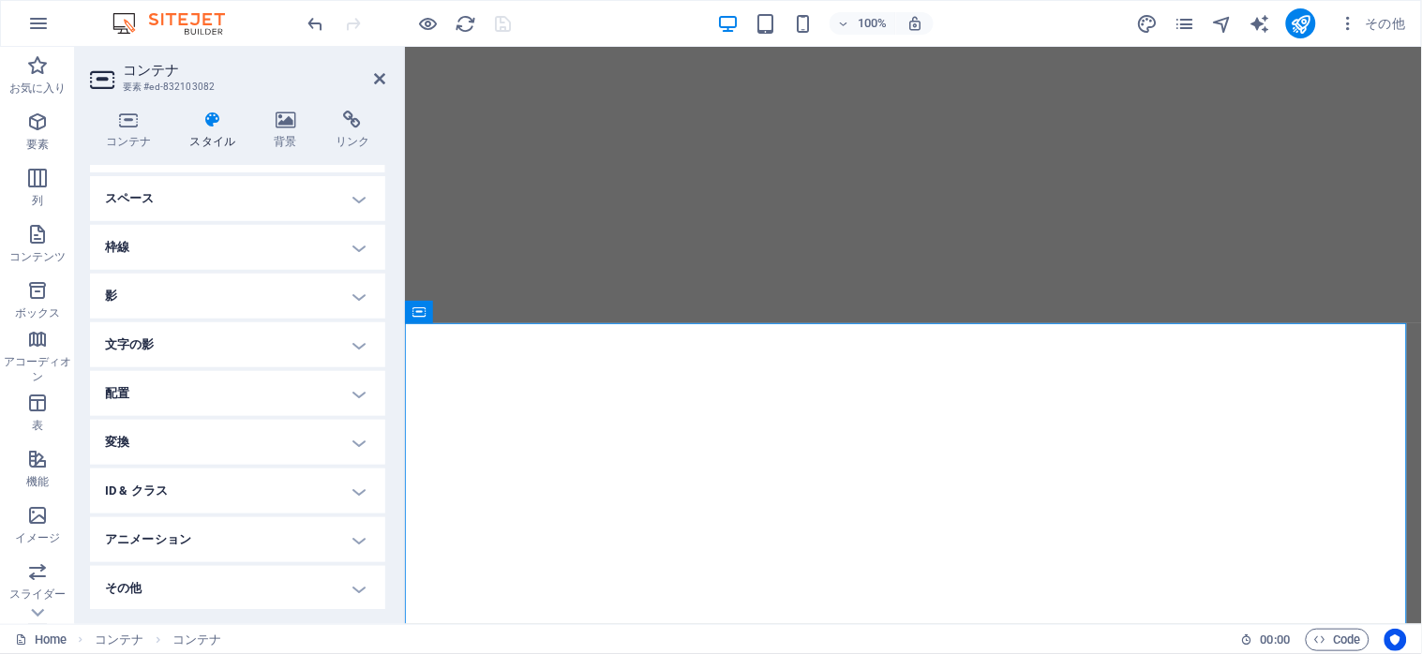
click at [341, 490] on h4 "ID & クラス" at bounding box center [237, 491] width 295 height 45
click at [193, 519] on h4 "コンテナ (div)" at bounding box center [190, 527] width 62 height 21
click at [245, 563] on input "oshirase" at bounding box center [272, 563] width 195 height 22
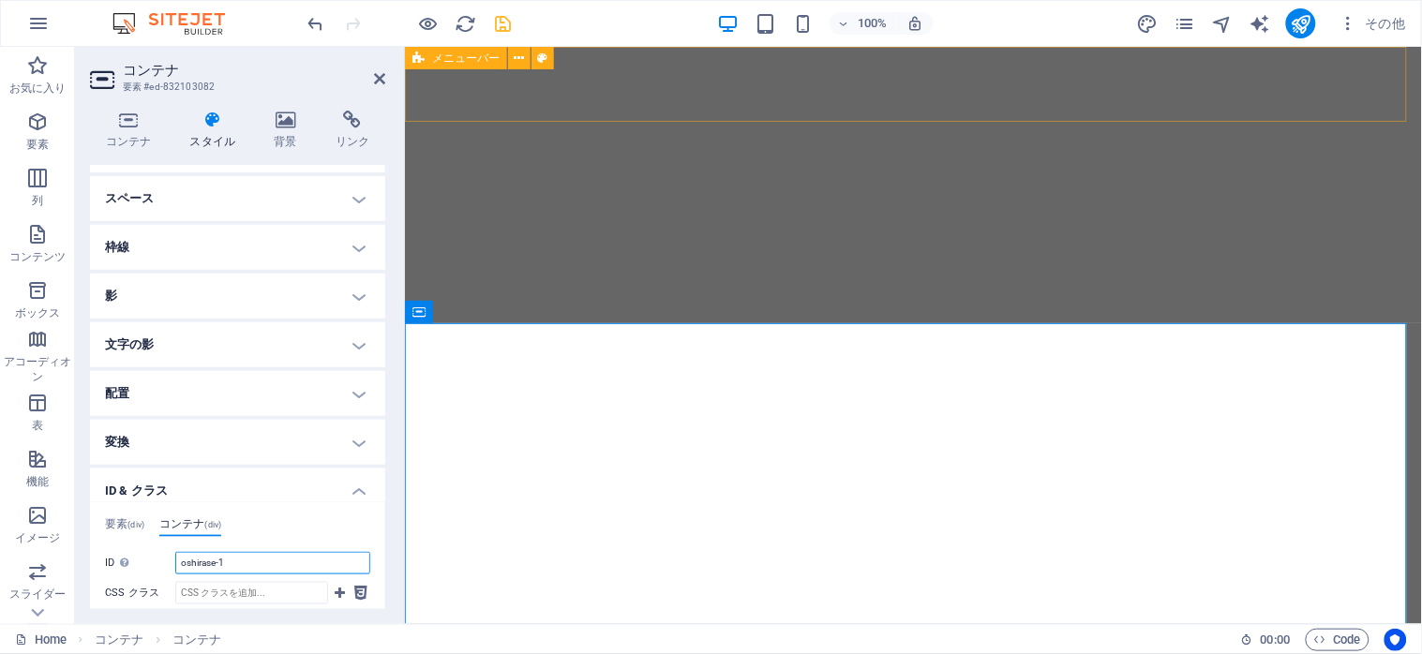
type input "oshirase-1"
click at [509, 45] on div "100% その他" at bounding box center [711, 23] width 1420 height 45
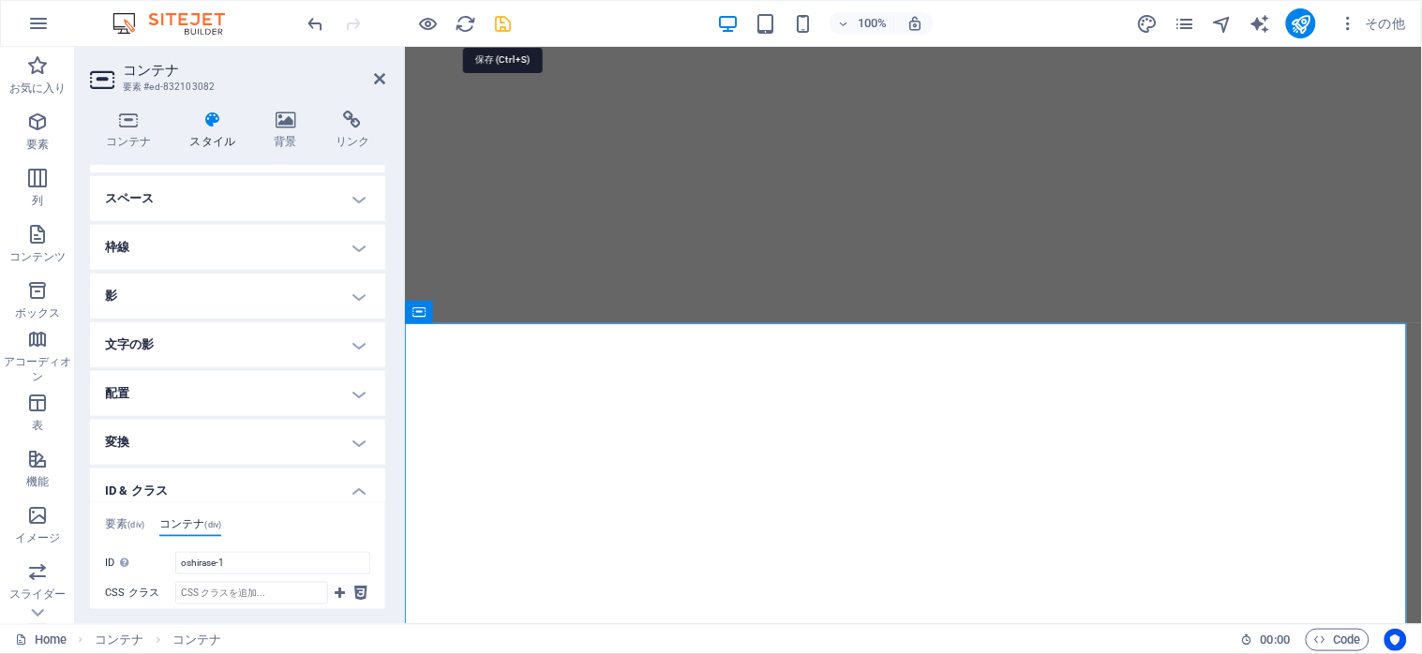
click at [502, 20] on icon "save" at bounding box center [504, 24] width 22 height 22
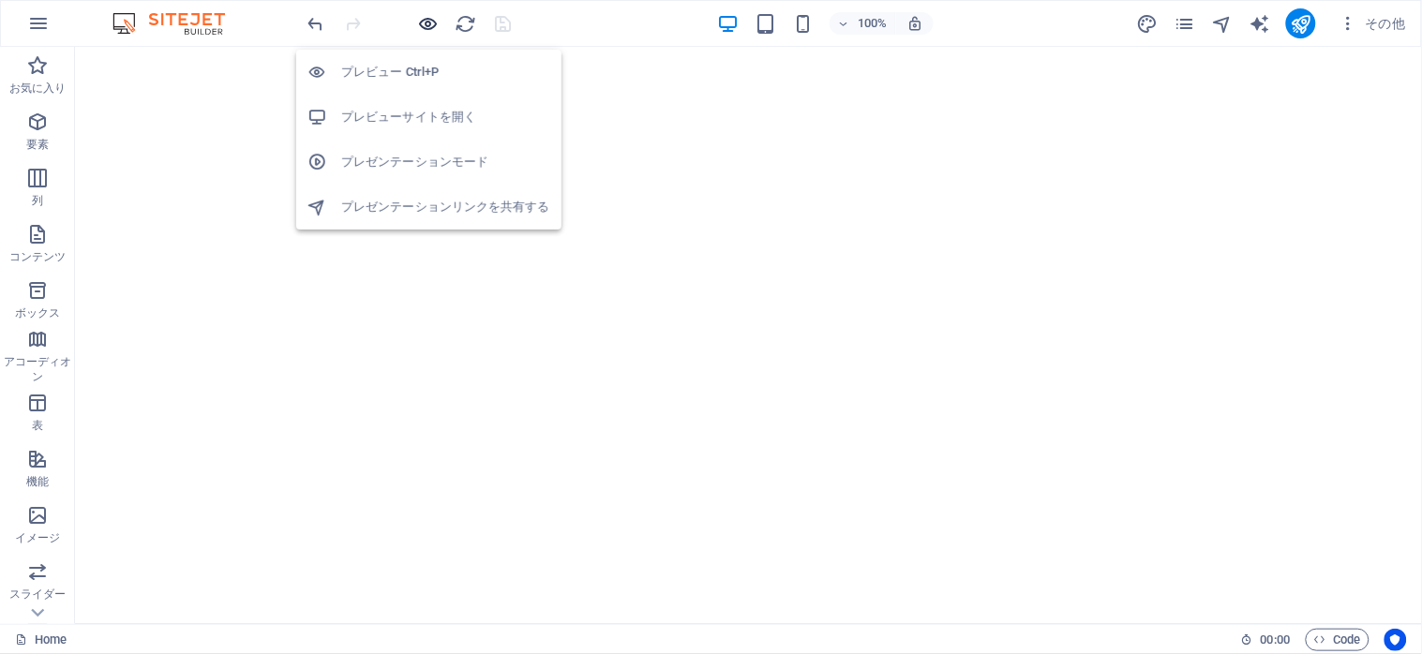
click at [435, 21] on icon "button" at bounding box center [429, 24] width 22 height 22
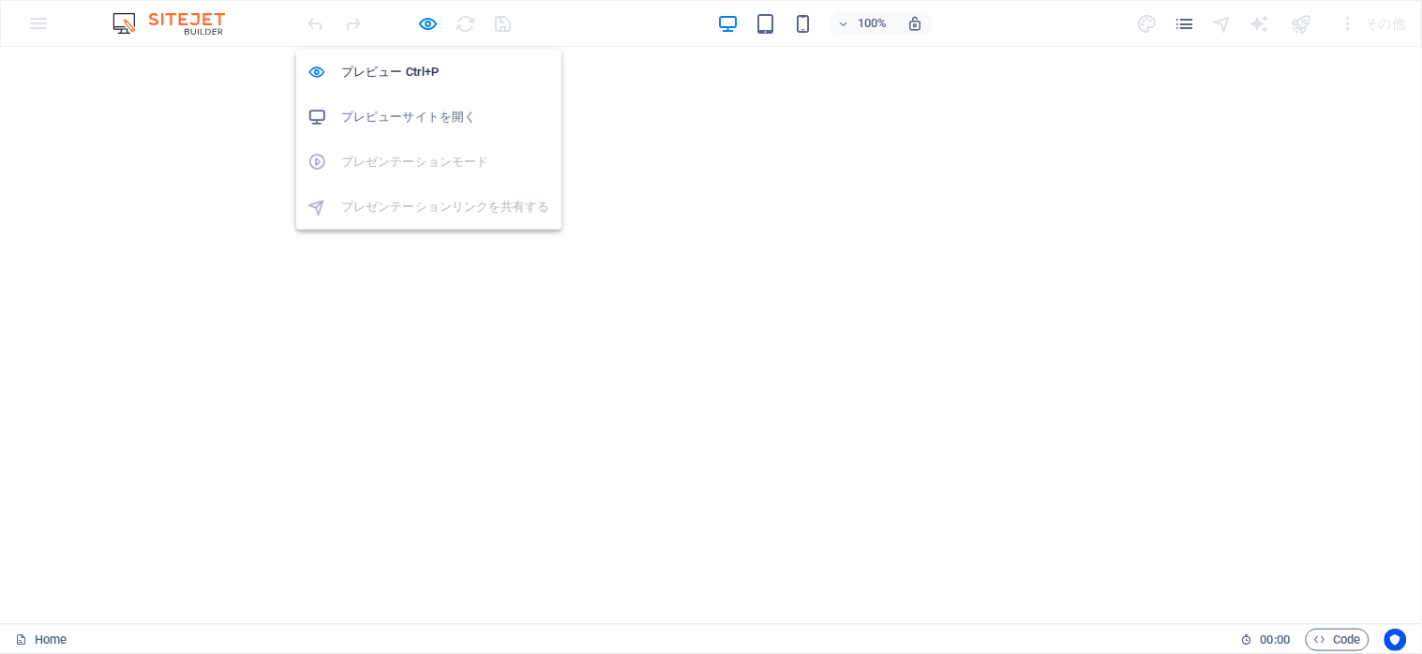
click at [398, 113] on h6 "プレビューサイトを開く" at bounding box center [445, 117] width 209 height 22
click at [418, 26] on icon "button" at bounding box center [429, 24] width 22 height 22
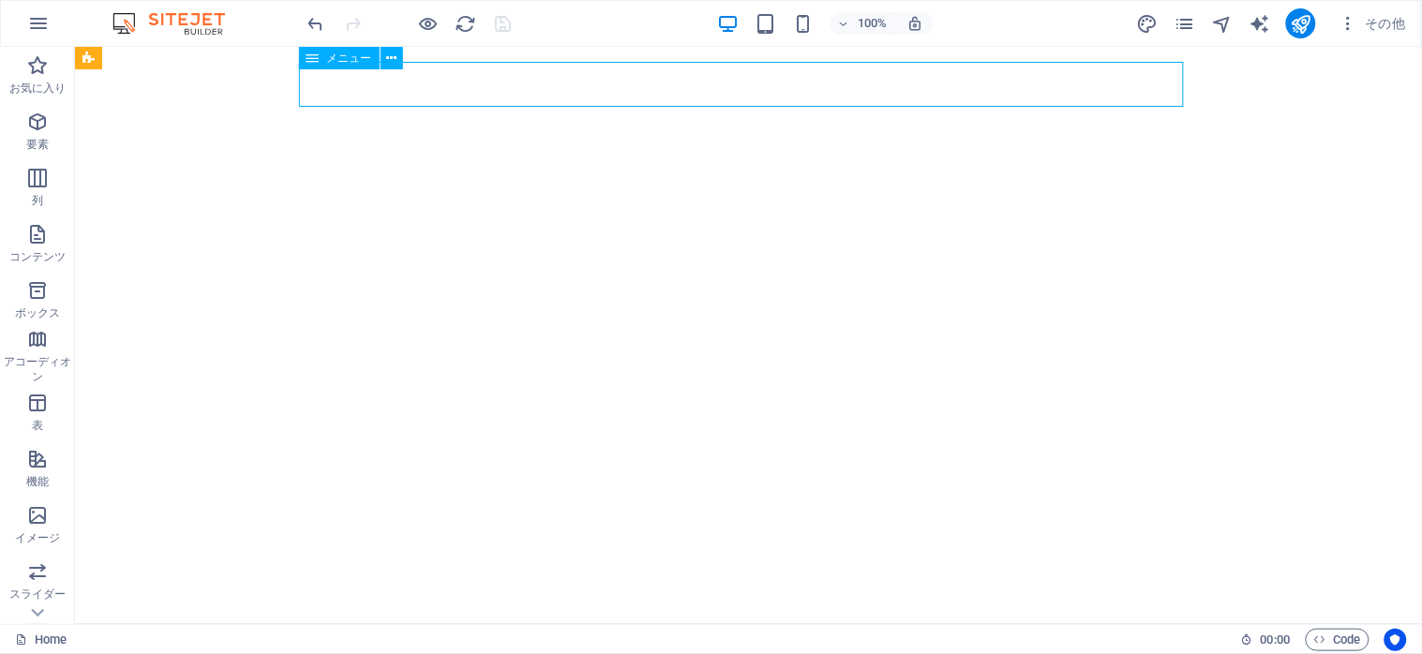
select select
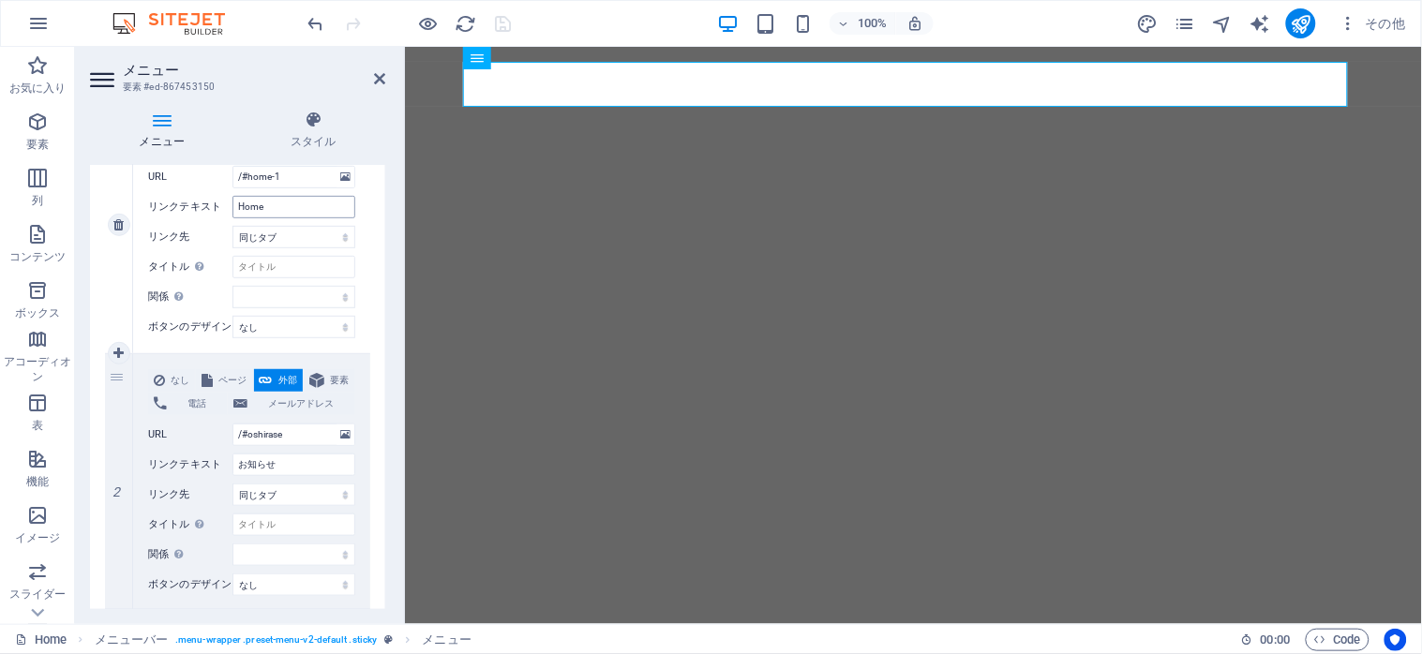
scroll to position [375, 0]
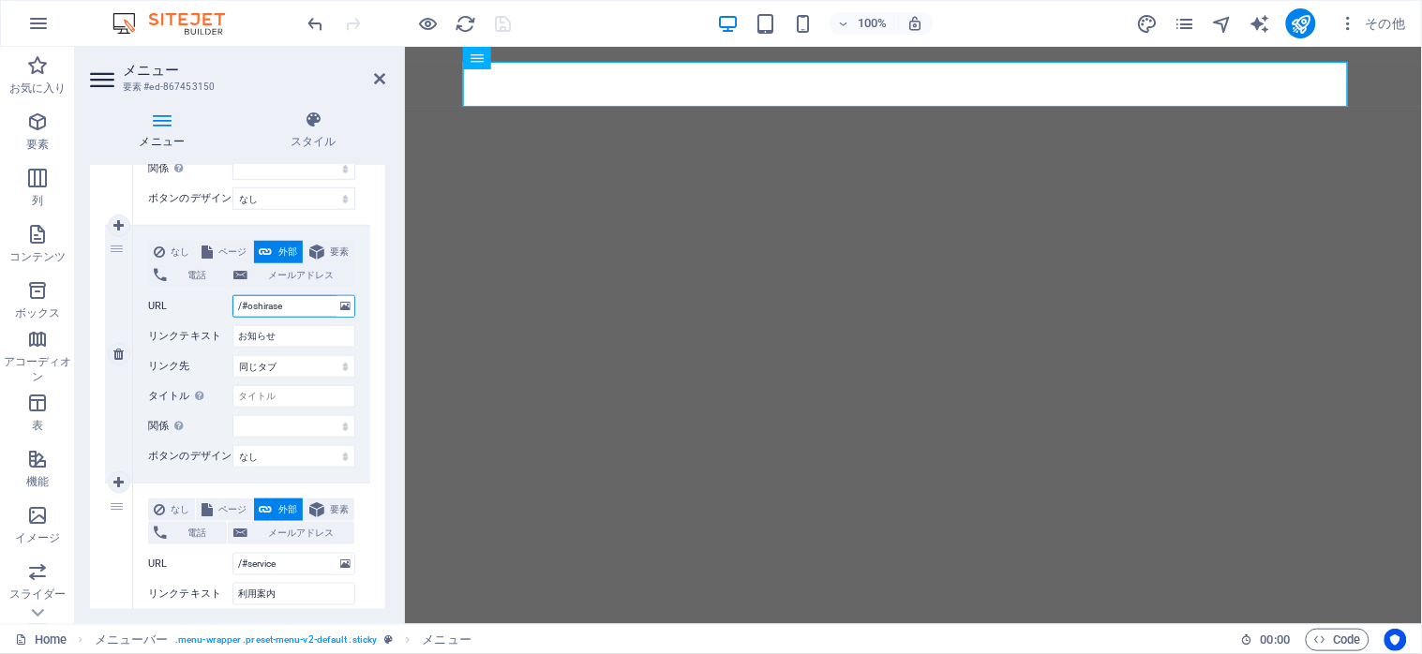
click at [302, 309] on input "/#oshirase" at bounding box center [293, 306] width 123 height 22
type input "/#oshirase-"
select select
type input "/#oshirase-1"
select select
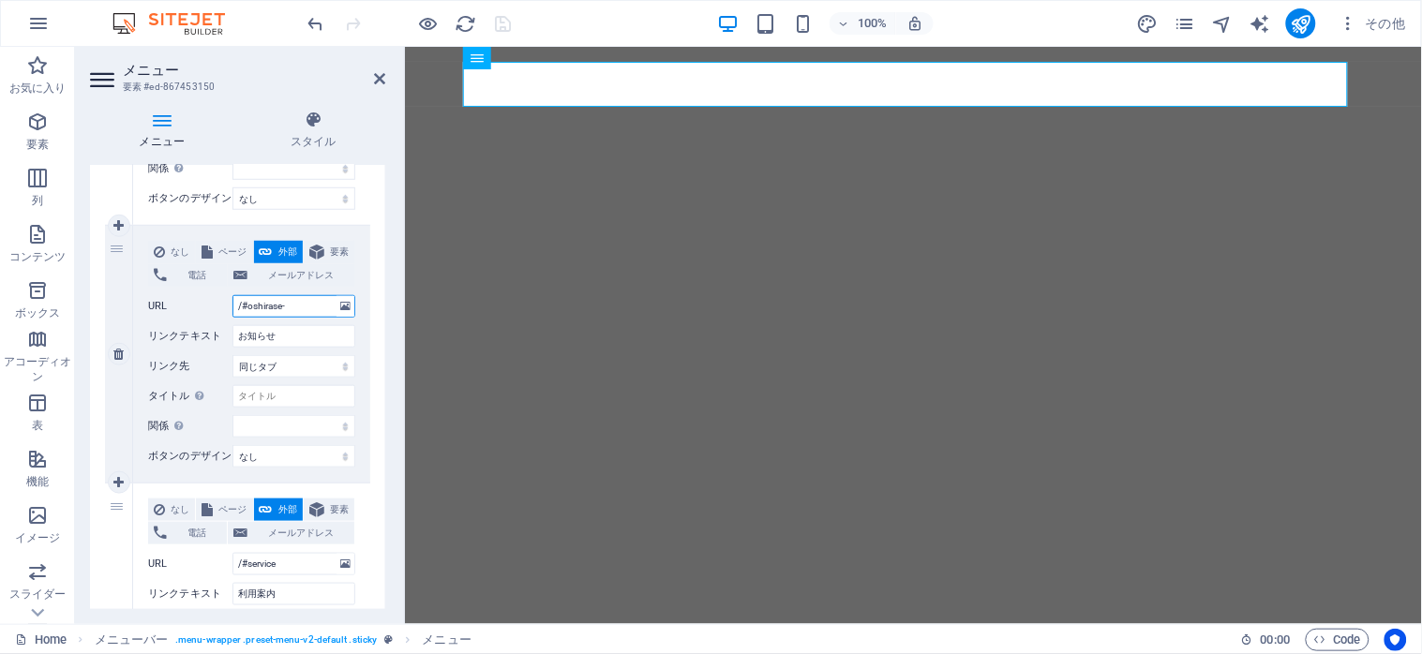
select select
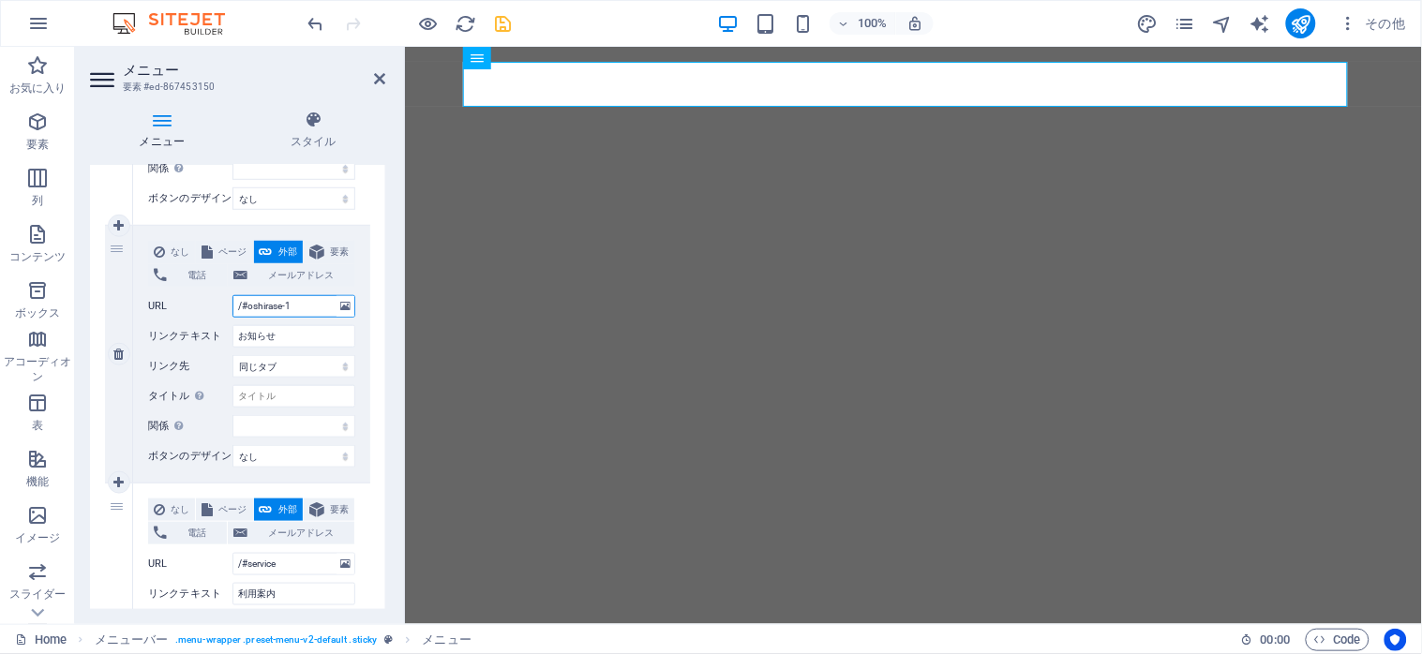
select select
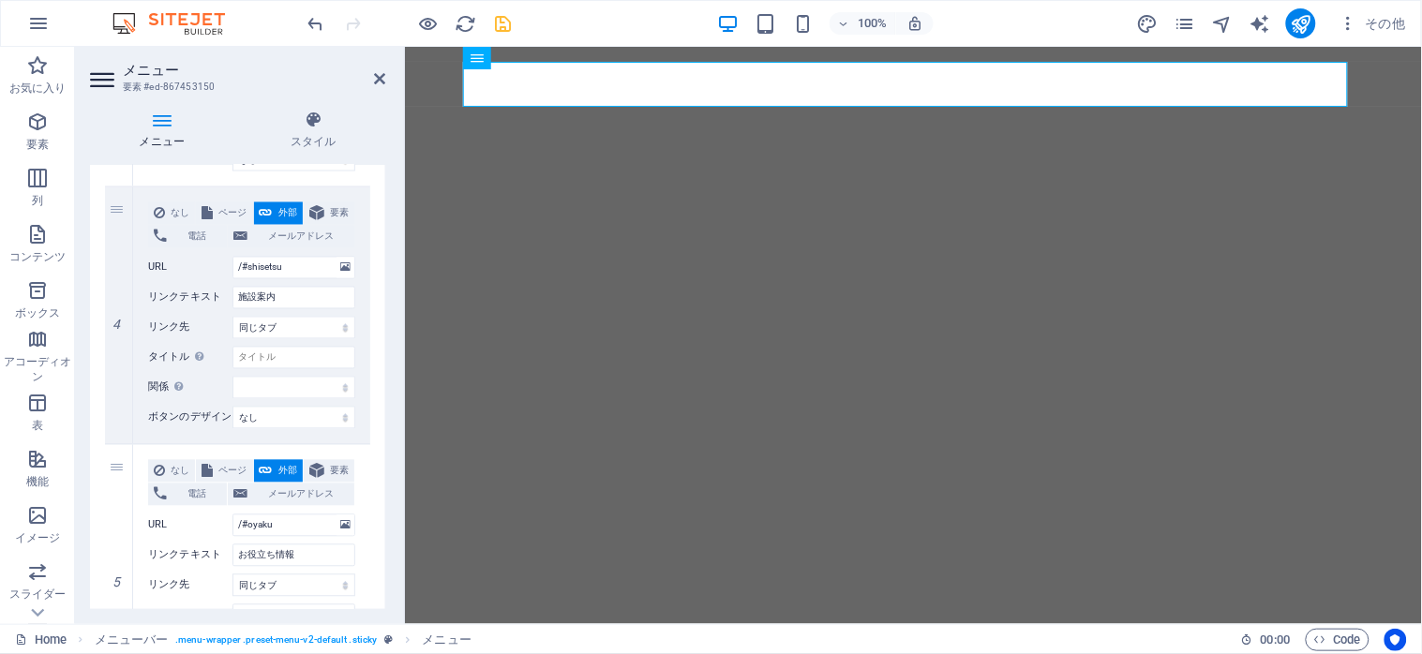
scroll to position [937, 0]
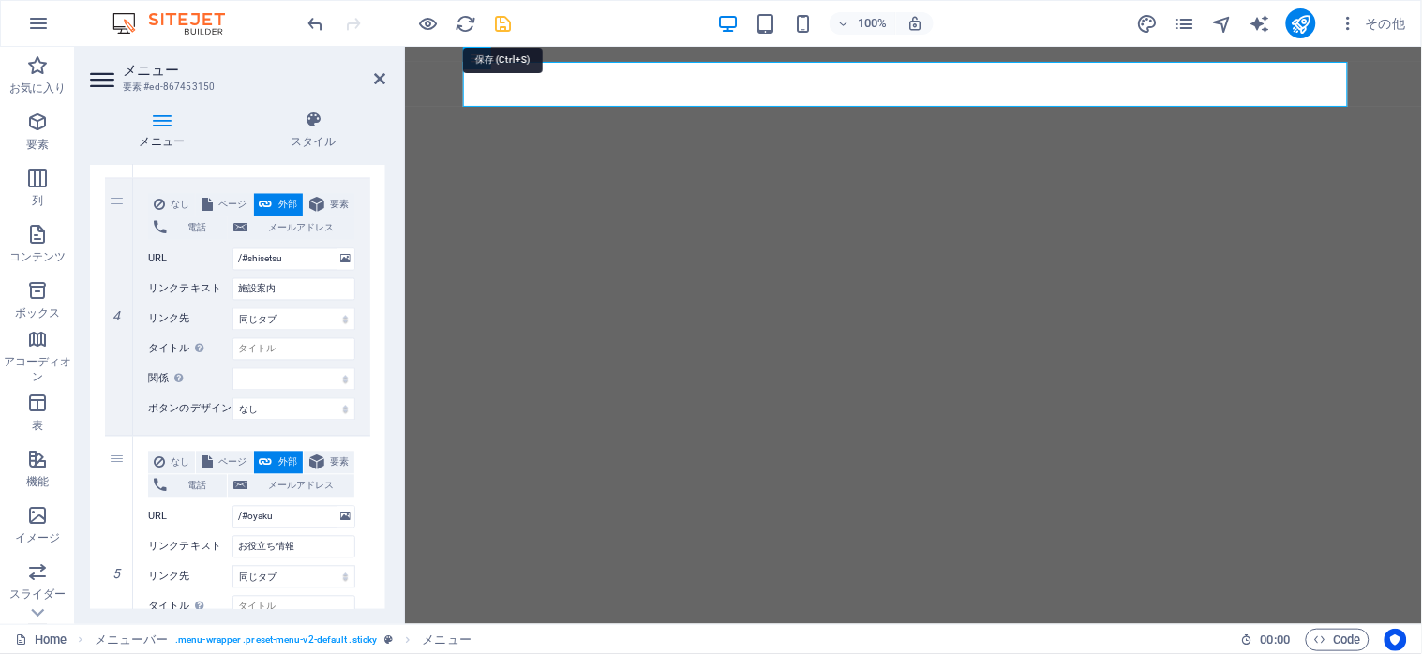
type input "/#oshirase-1"
click at [497, 22] on icon "save" at bounding box center [504, 24] width 22 height 22
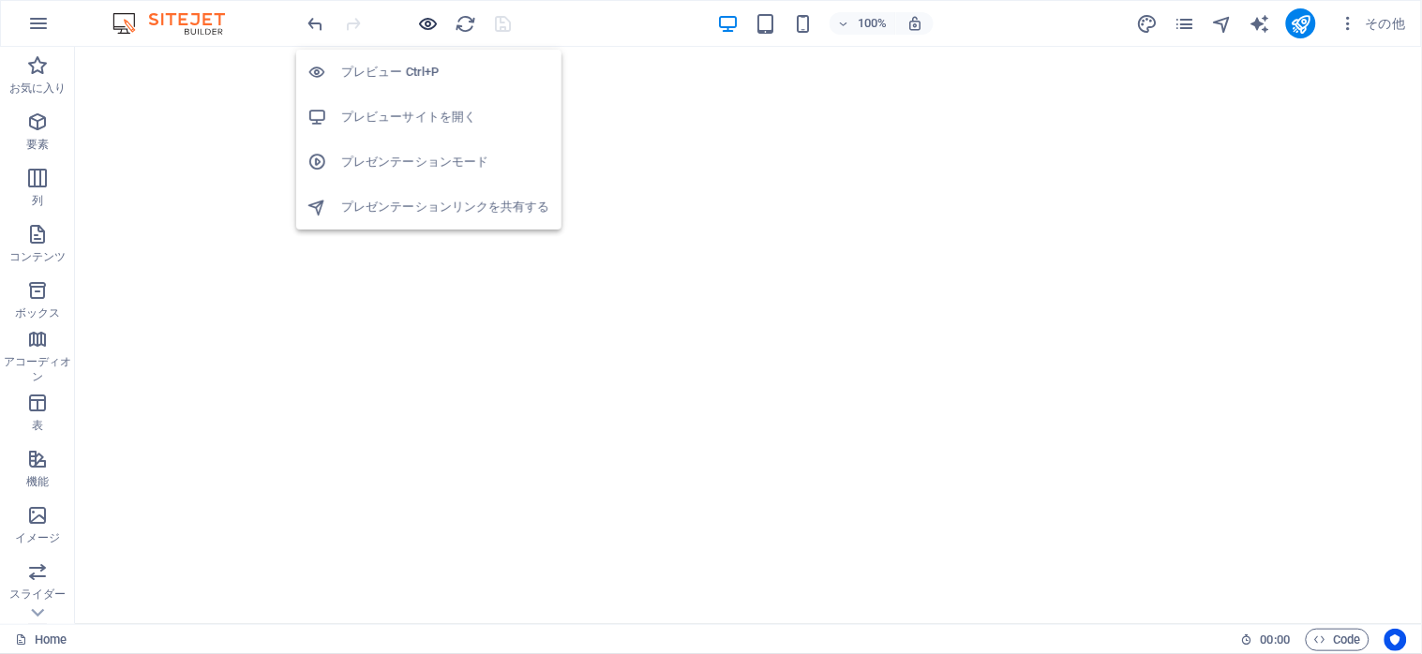
click at [422, 21] on icon "button" at bounding box center [429, 24] width 22 height 22
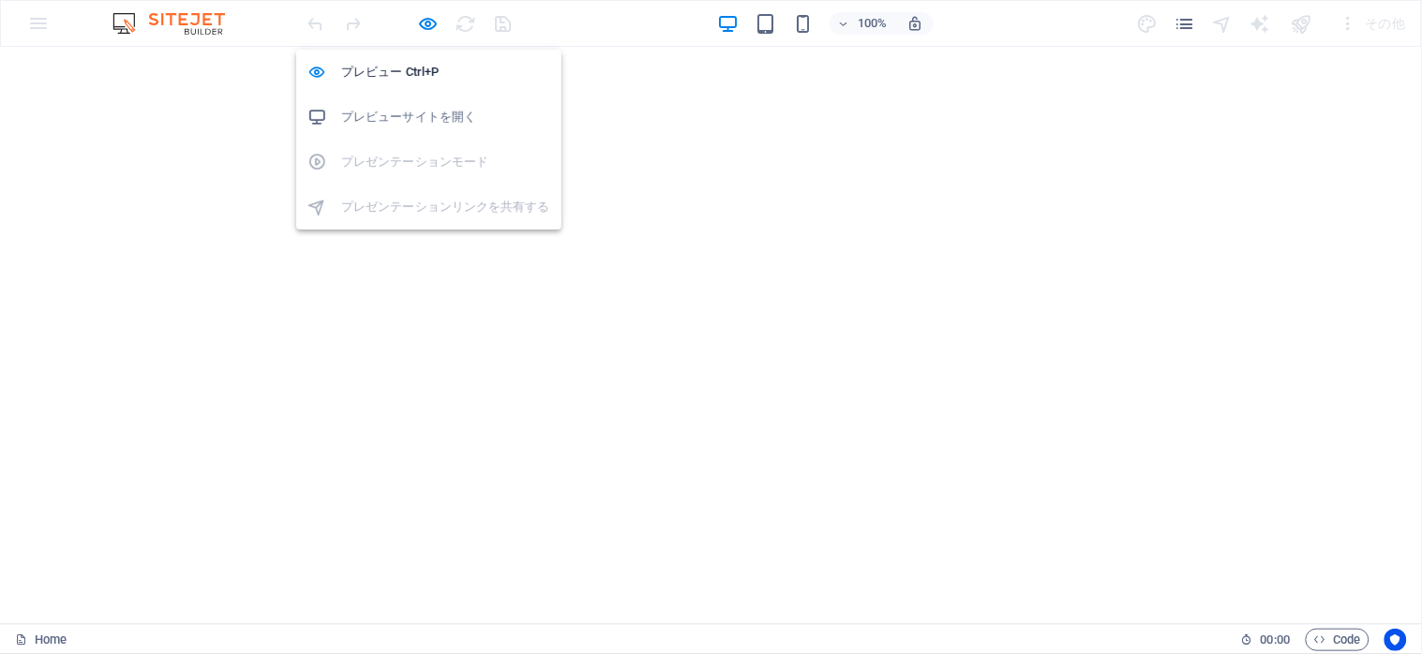
click at [403, 116] on h6 "プレビューサイトを開く" at bounding box center [445, 117] width 209 height 22
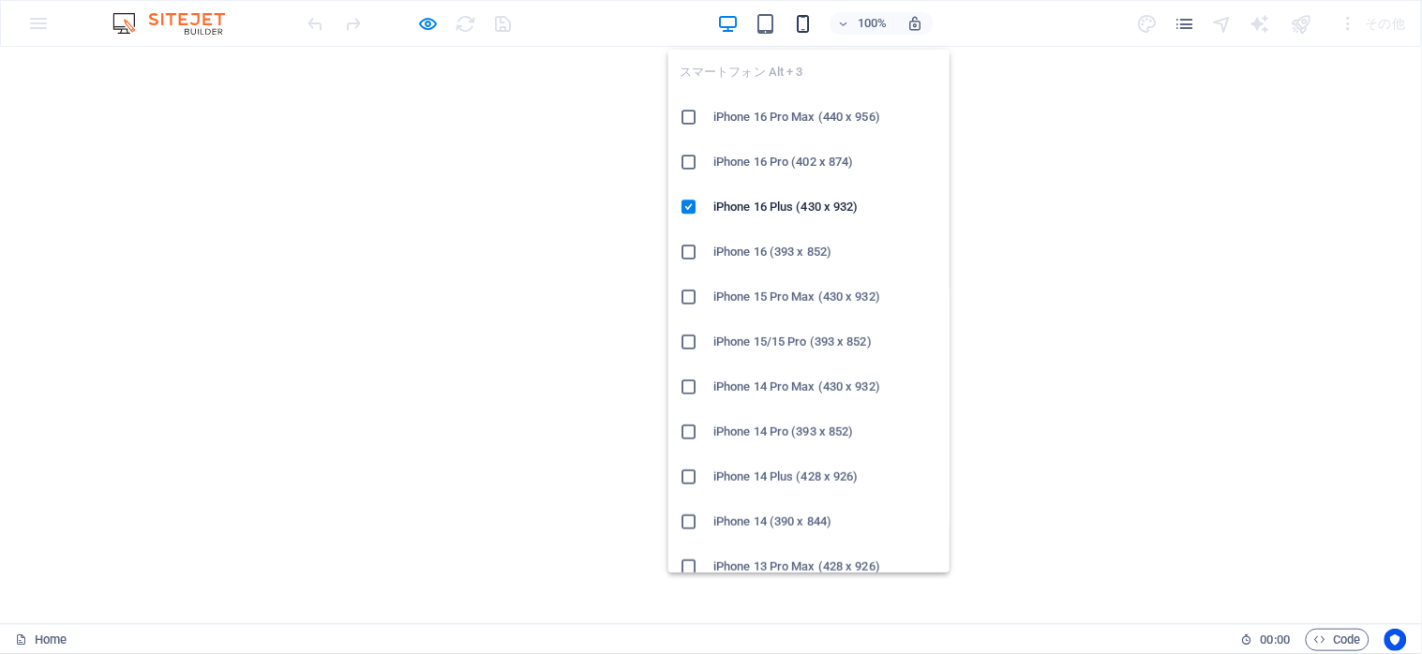
click at [799, 21] on icon "button" at bounding box center [804, 24] width 22 height 22
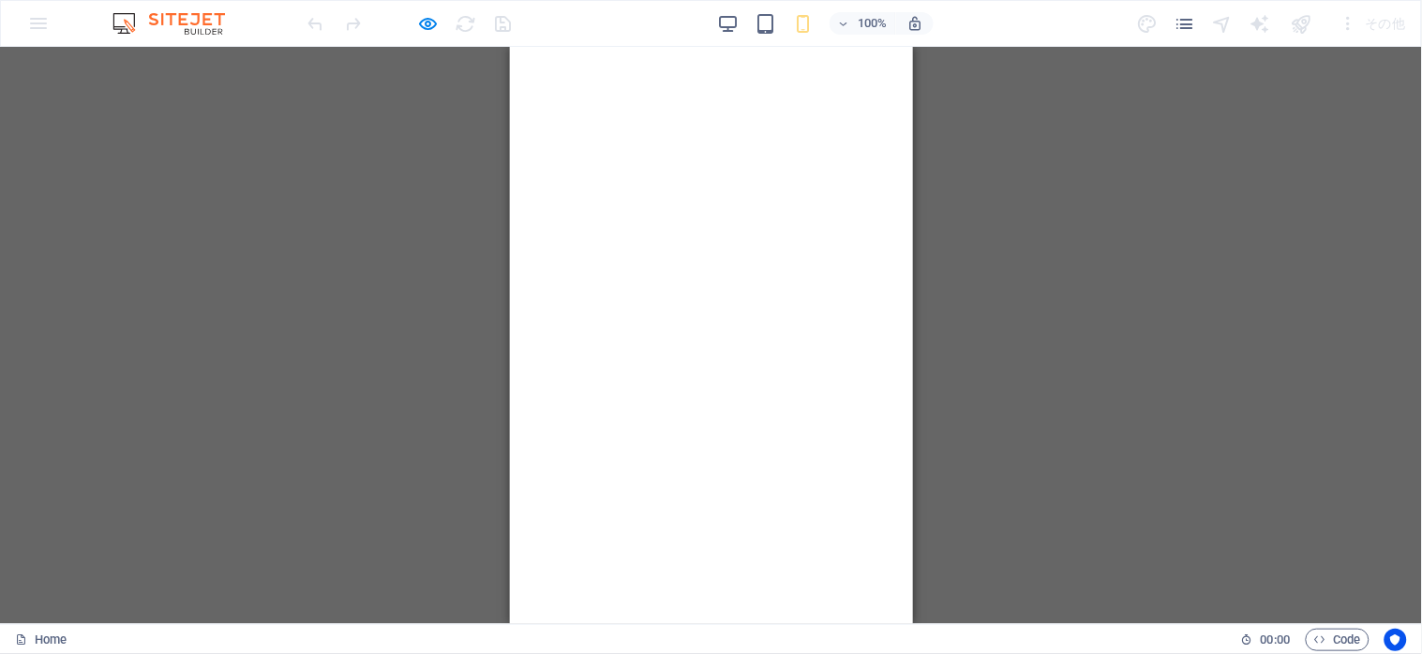
click at [981, 231] on div "コンテナ H2 コンテナ コンテナ テキスト コンテナ メニューバー メニュー テキスト テキスト テキスト HTML メール コンテナ アイコン" at bounding box center [711, 335] width 1422 height 577
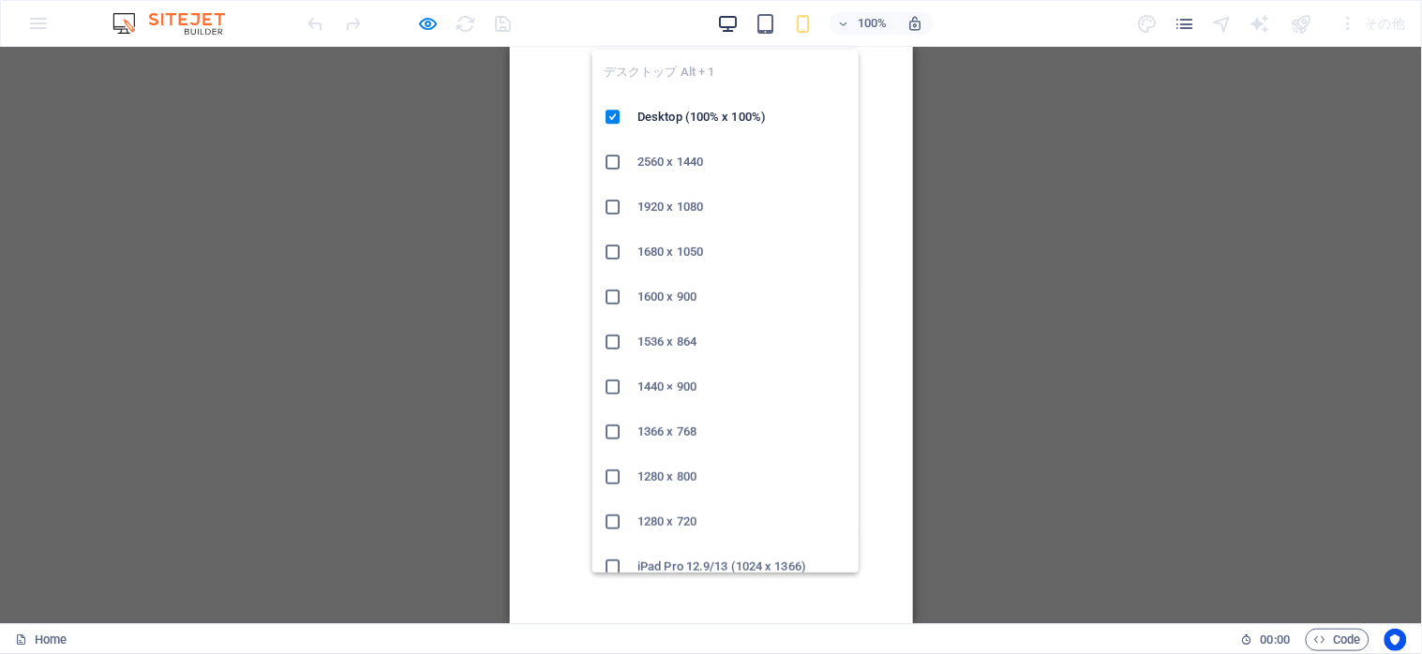
click at [725, 22] on icon "button" at bounding box center [729, 24] width 22 height 22
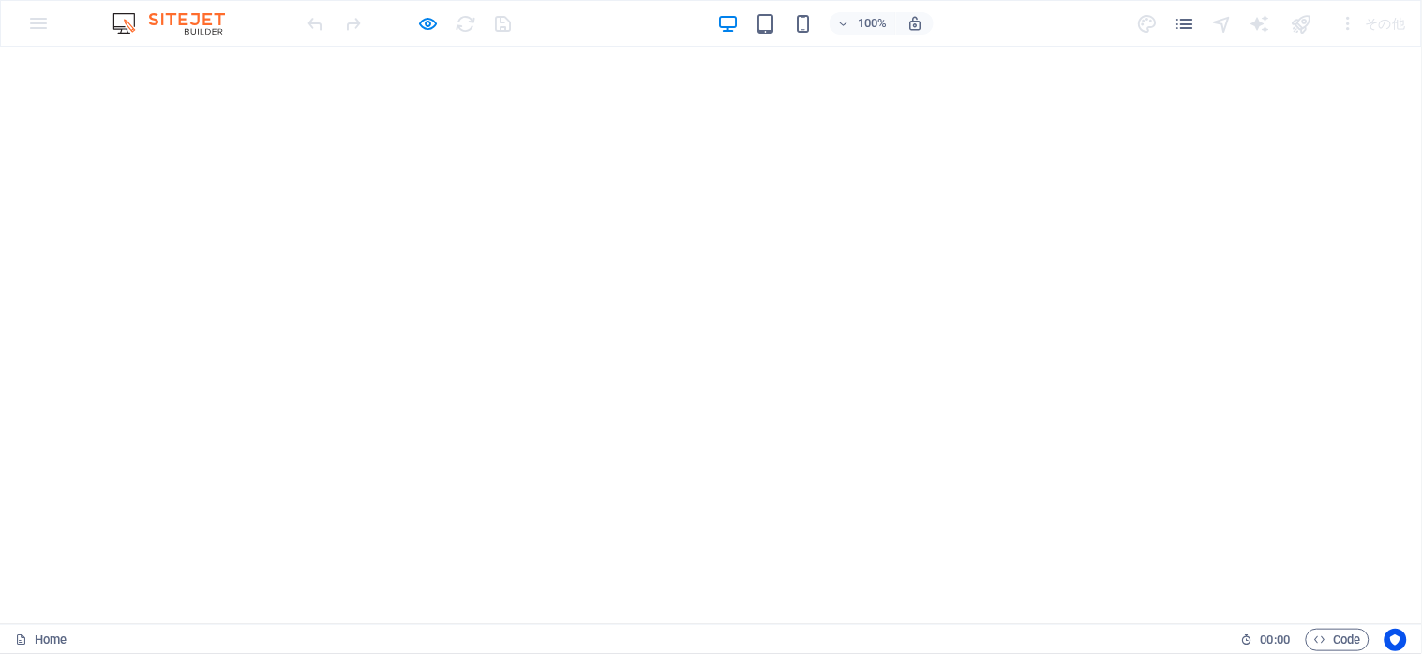
click at [412, 24] on div at bounding box center [410, 23] width 210 height 30
click at [422, 26] on icon "button" at bounding box center [429, 24] width 22 height 22
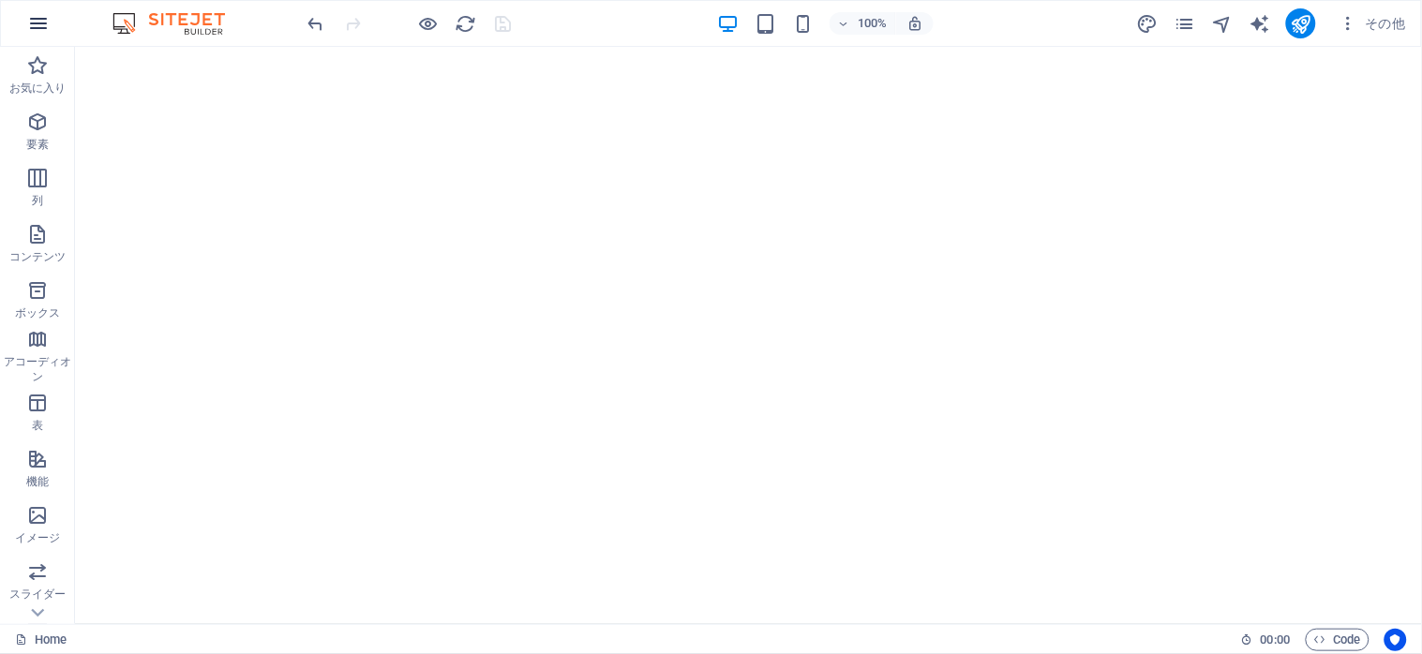
click at [29, 16] on icon "button" at bounding box center [38, 23] width 22 height 22
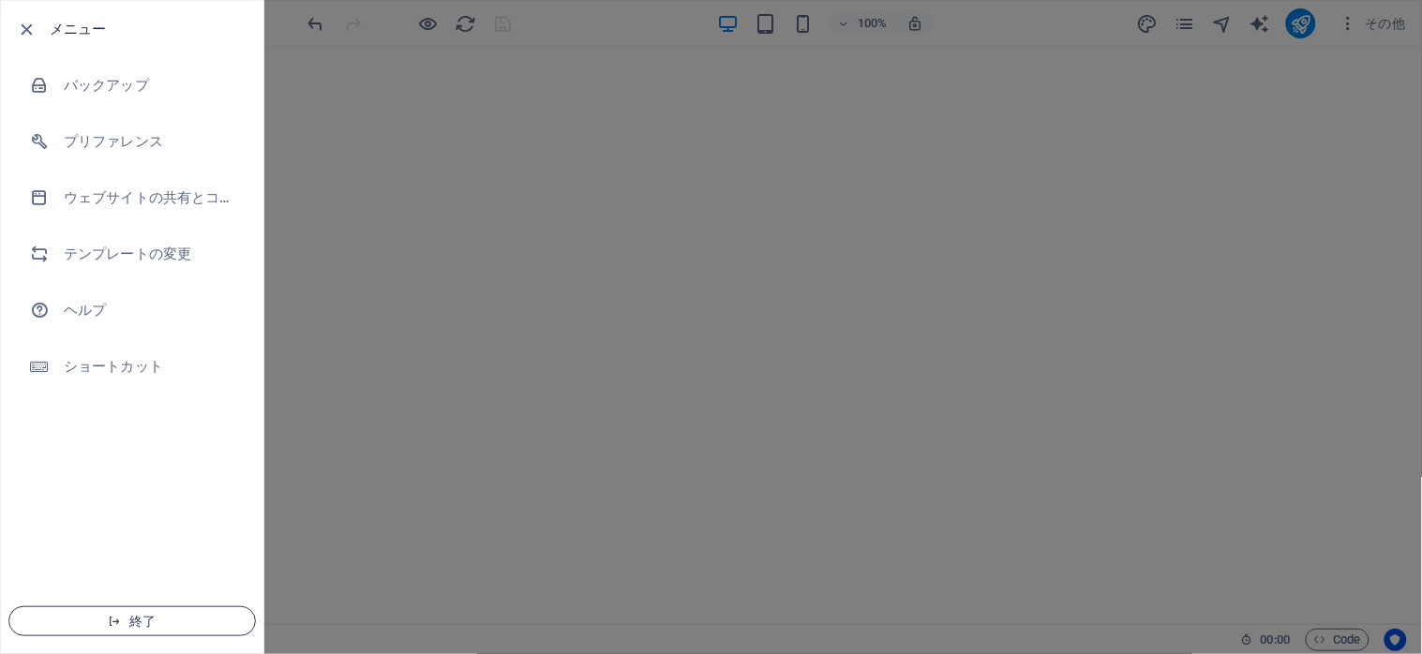
click at [143, 622] on span "終了" at bounding box center [132, 621] width 216 height 15
